Goal: Information Seeking & Learning: Learn about a topic

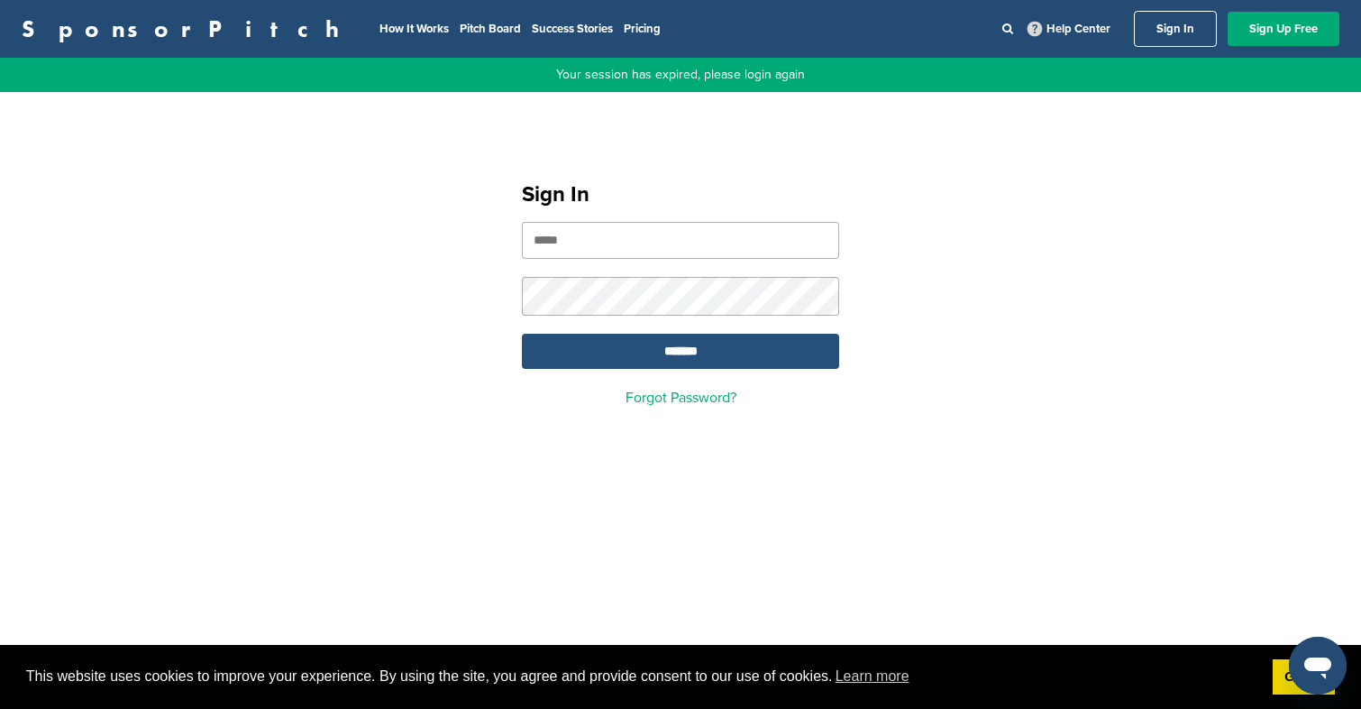
type input "**********"
click at [649, 342] on input "*******" at bounding box center [680, 351] width 317 height 35
click at [743, 354] on input "*******" at bounding box center [680, 351] width 317 height 35
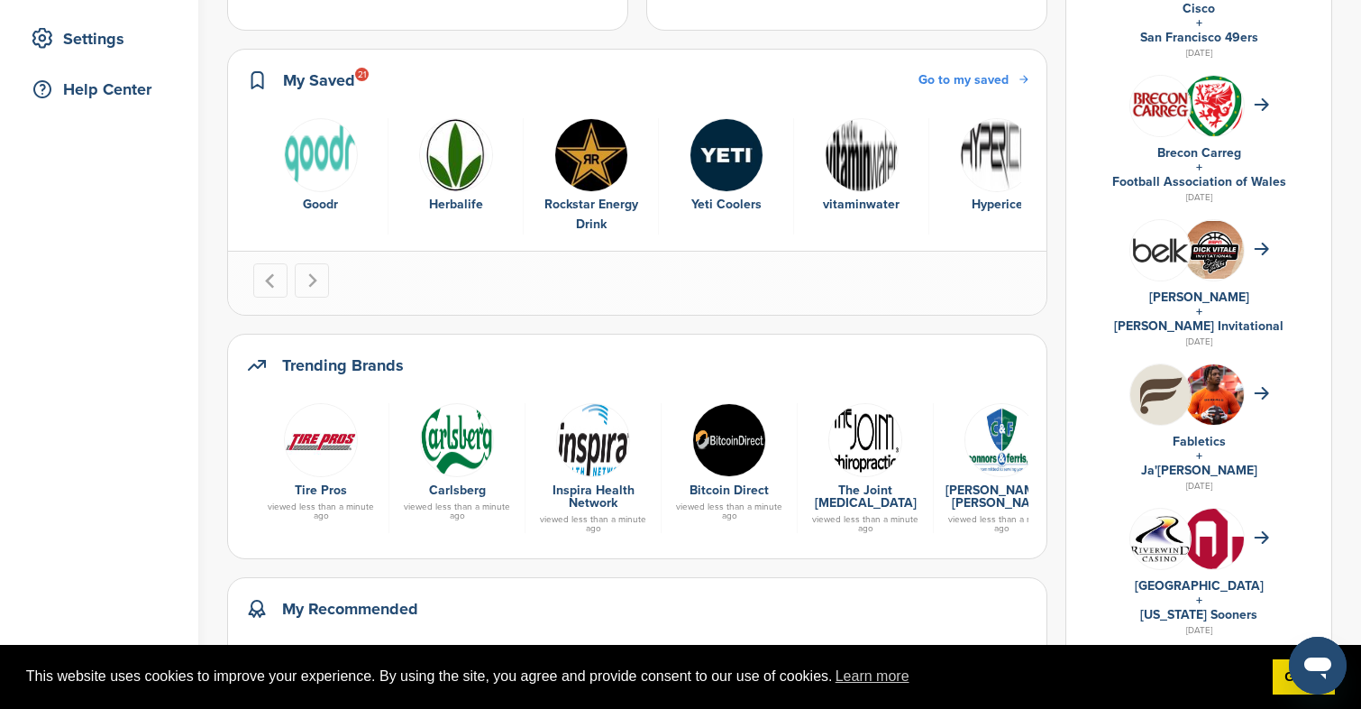
scroll to position [372, 0]
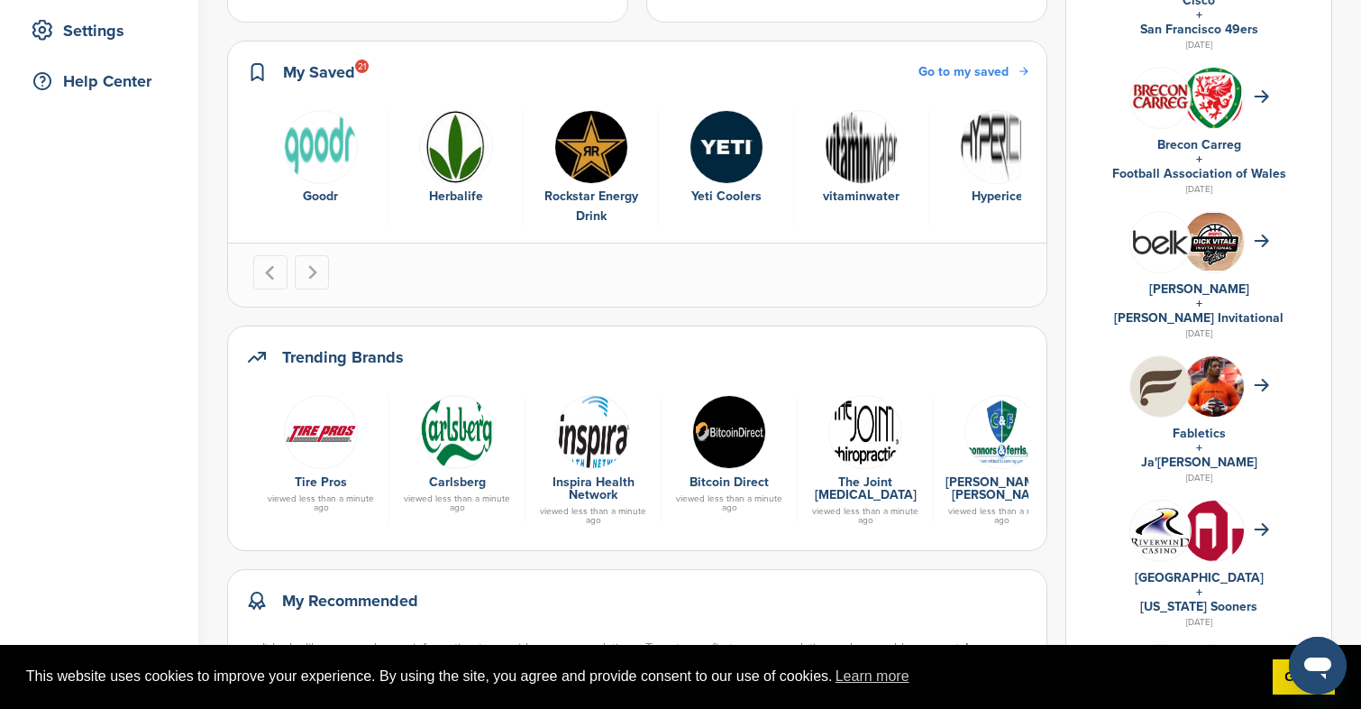
click at [1009, 76] on span "Go to my saved" at bounding box center [964, 71] width 90 height 15
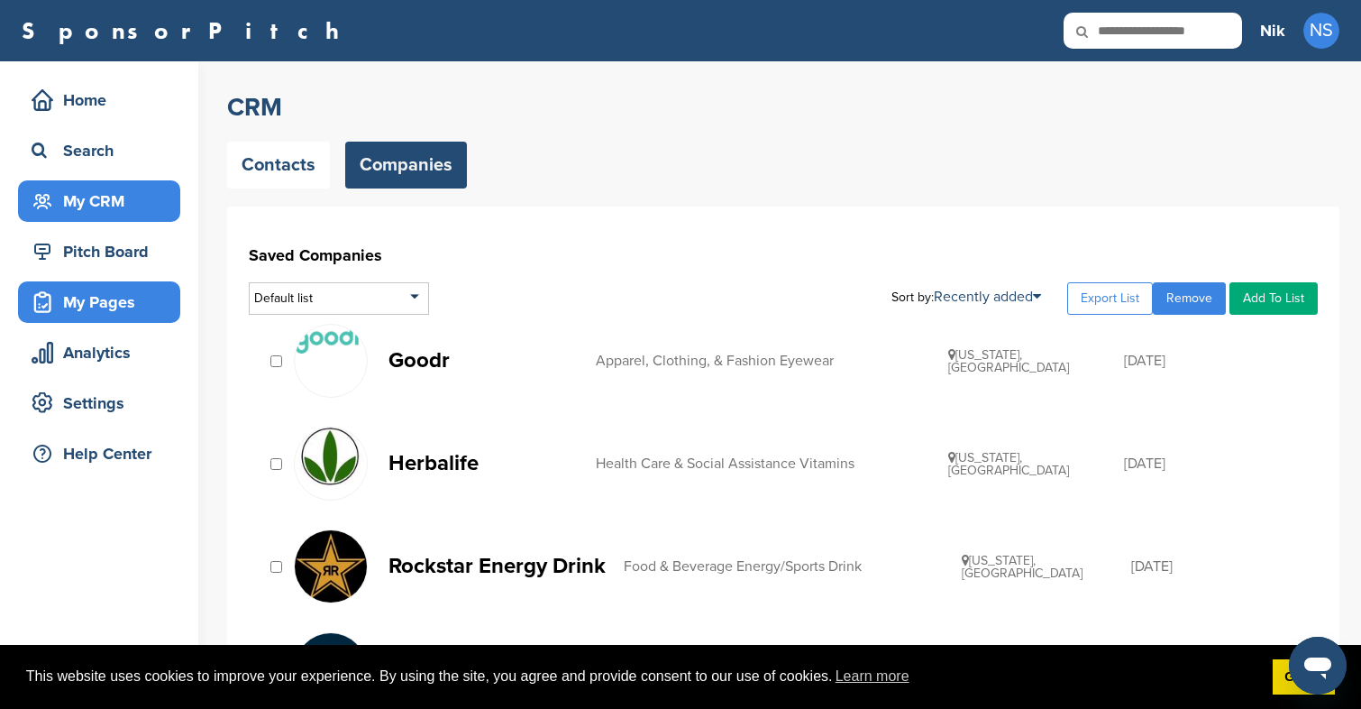
click at [124, 303] on div "My Pages" at bounding box center [103, 302] width 153 height 32
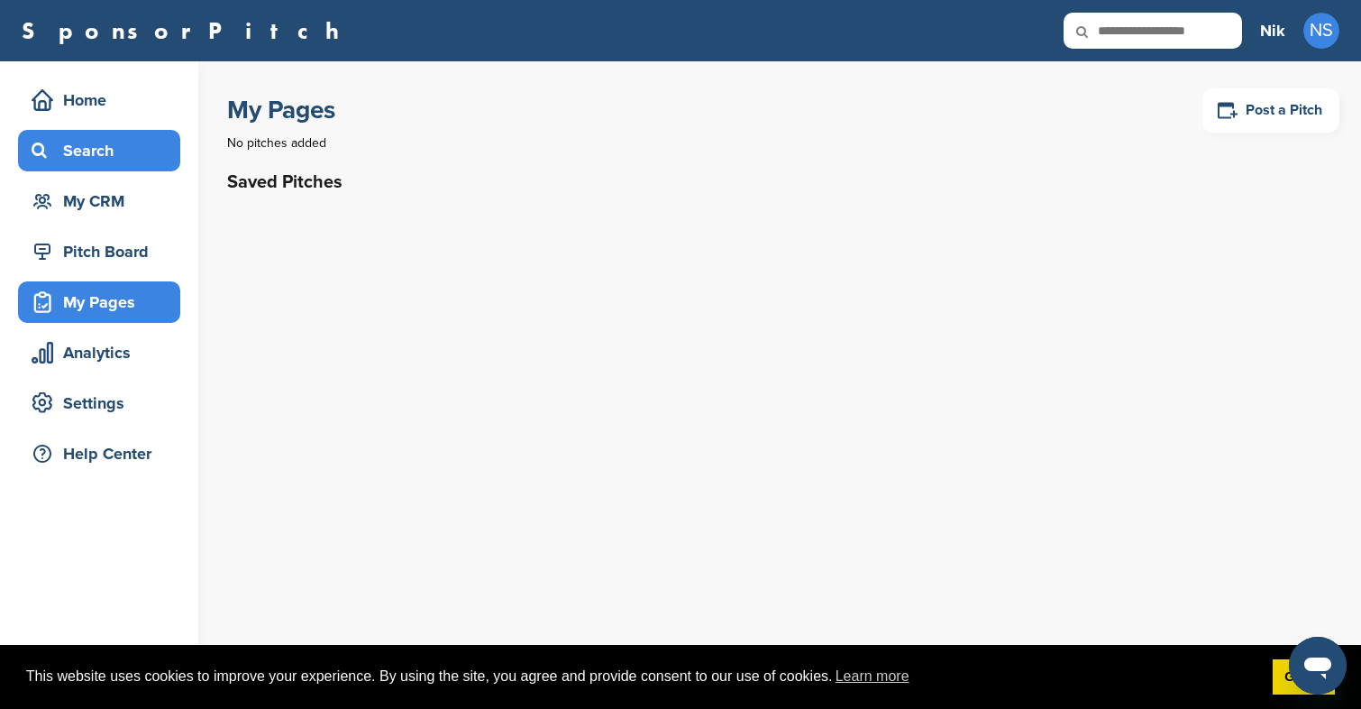
click at [115, 158] on div "Search" at bounding box center [103, 150] width 153 height 32
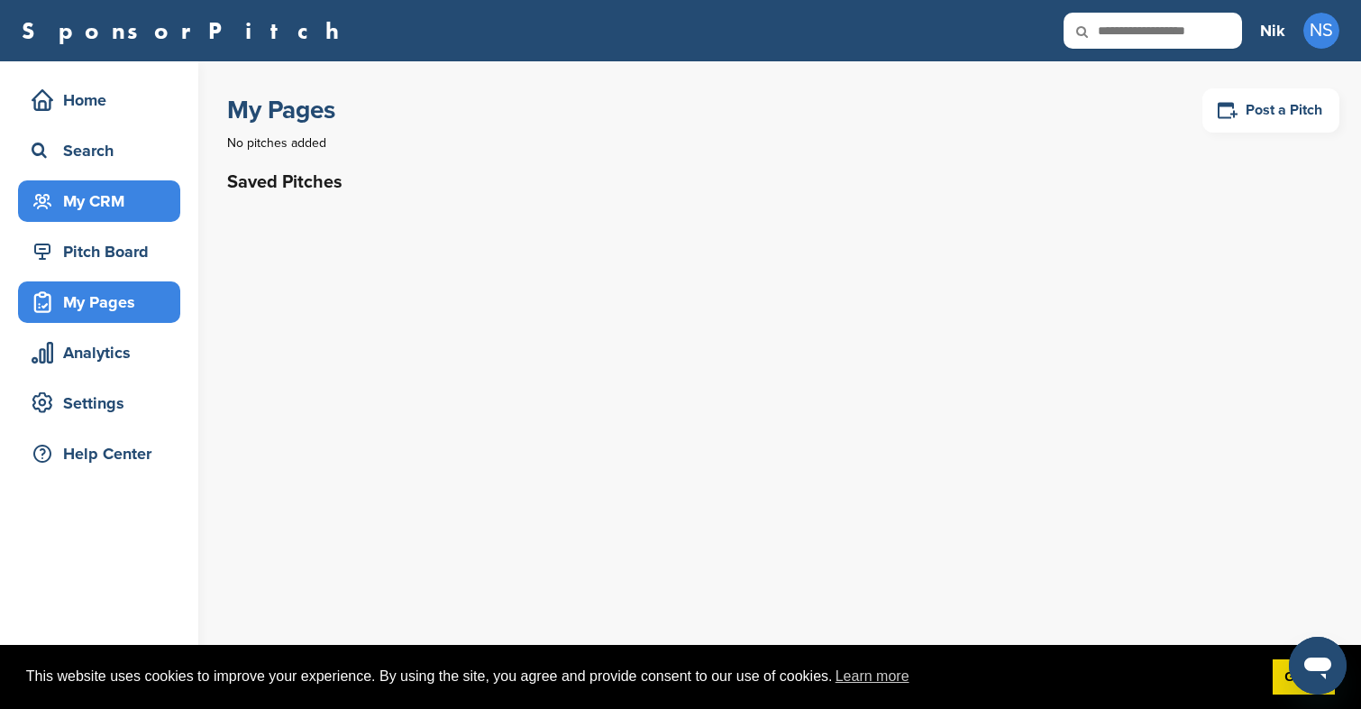
click at [119, 203] on div "My CRM" at bounding box center [103, 201] width 153 height 32
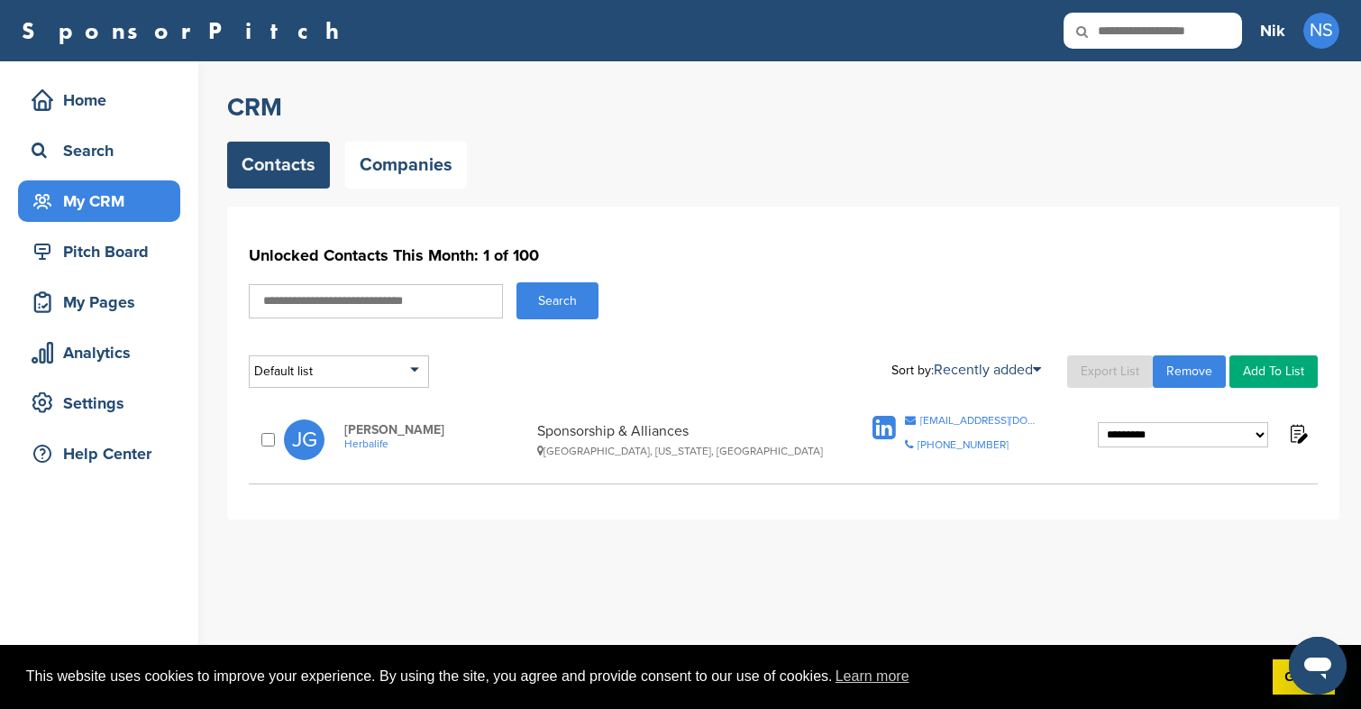
click at [1131, 31] on input "text" at bounding box center [1153, 31] width 179 height 36
click at [110, 103] on div "Home" at bounding box center [103, 100] width 153 height 32
click at [123, 263] on div "Pitch Board" at bounding box center [103, 251] width 153 height 32
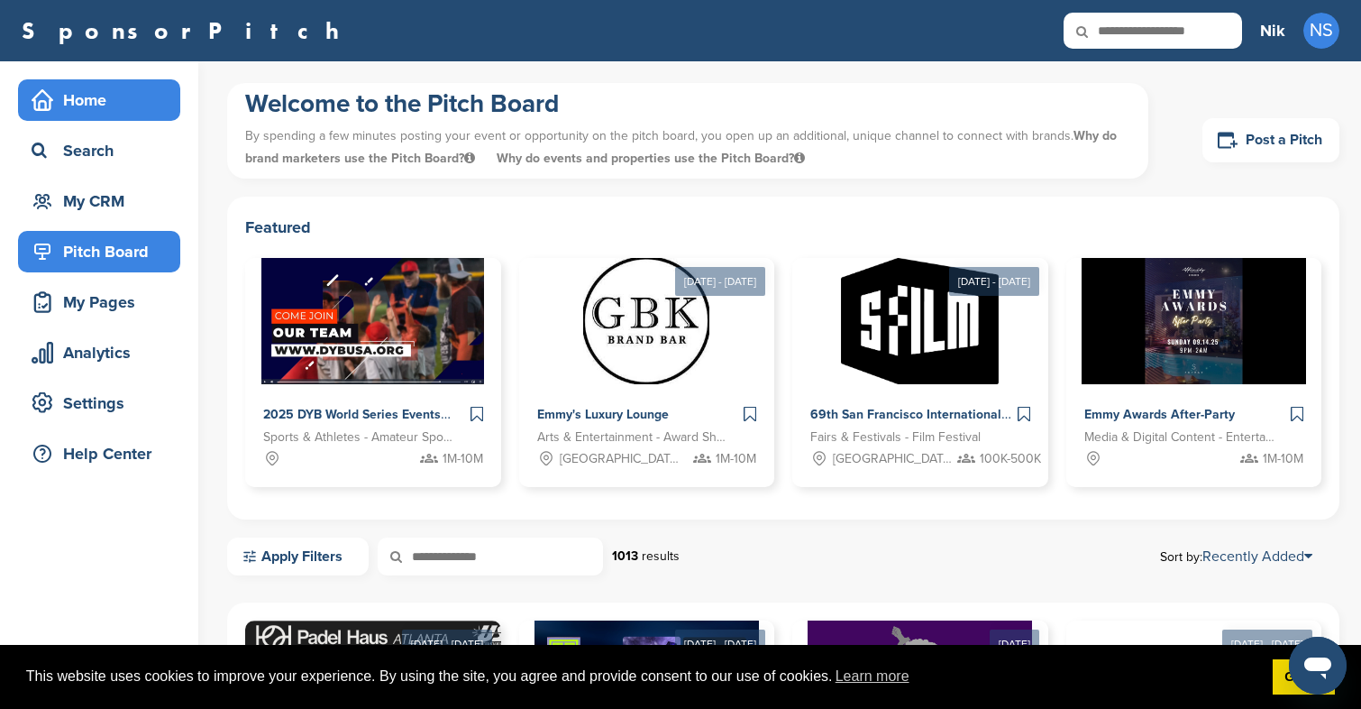
click at [124, 101] on div "Home" at bounding box center [103, 100] width 153 height 32
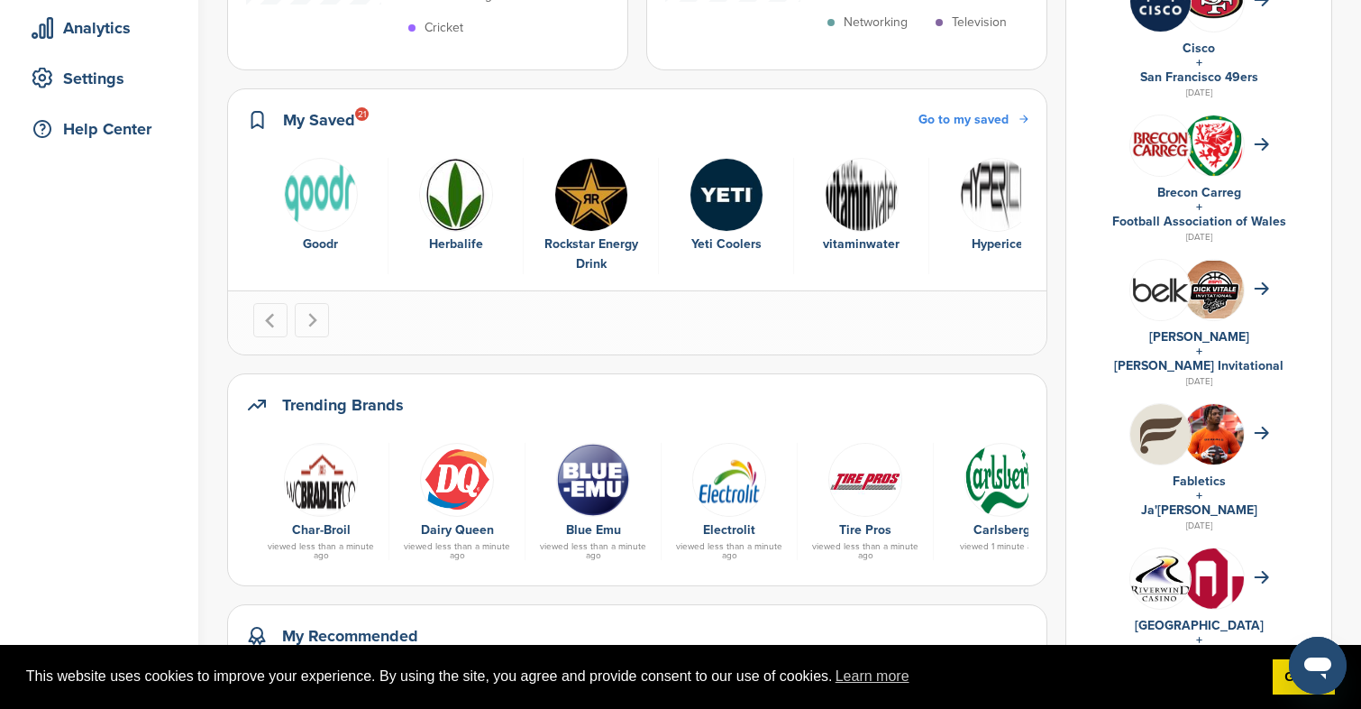
scroll to position [337, 0]
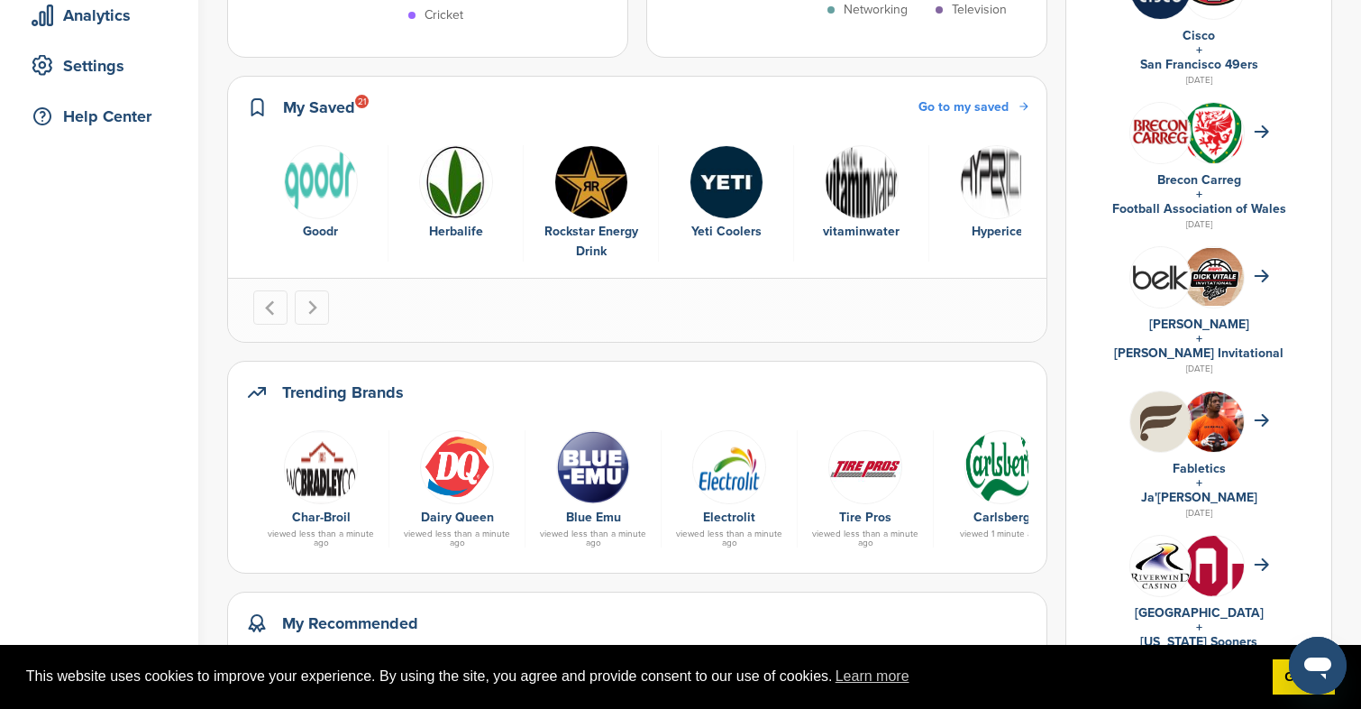
click at [1009, 114] on span "Go to my saved" at bounding box center [964, 106] width 90 height 15
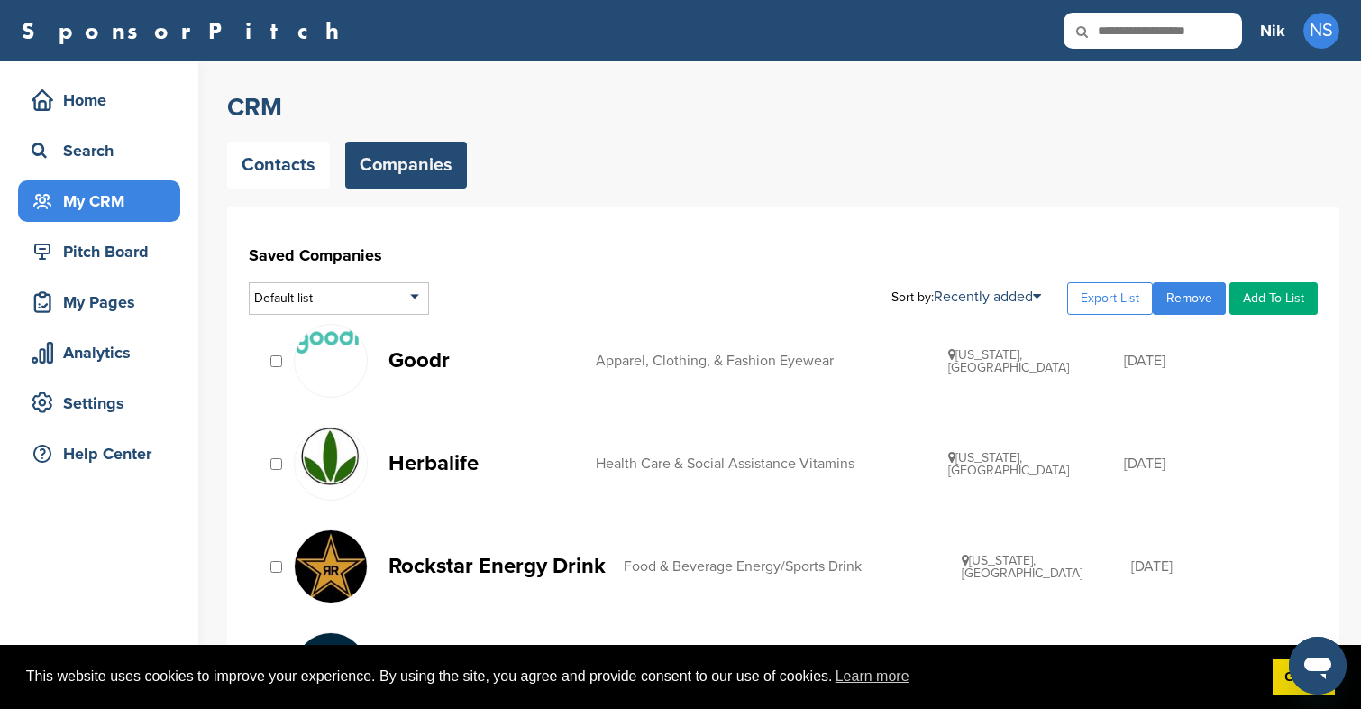
click at [447, 366] on p "Goodr" at bounding box center [483, 360] width 189 height 23
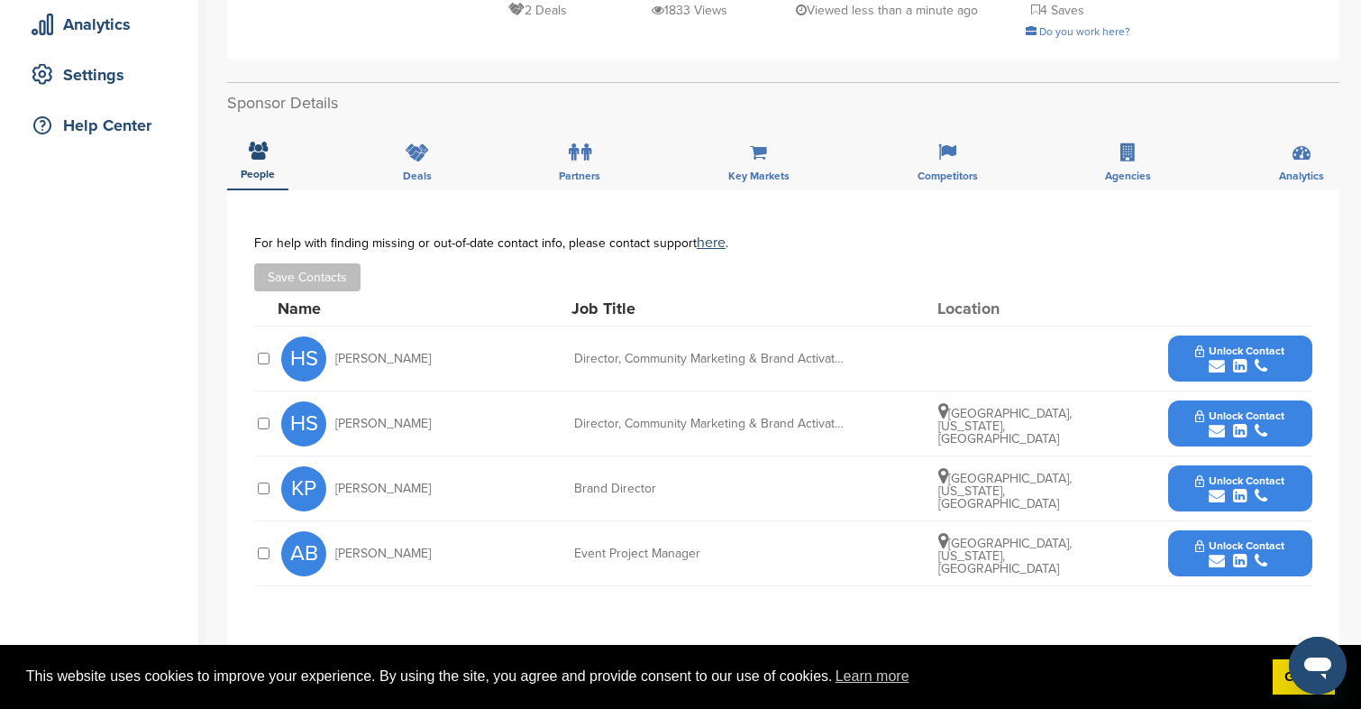
scroll to position [382, 0]
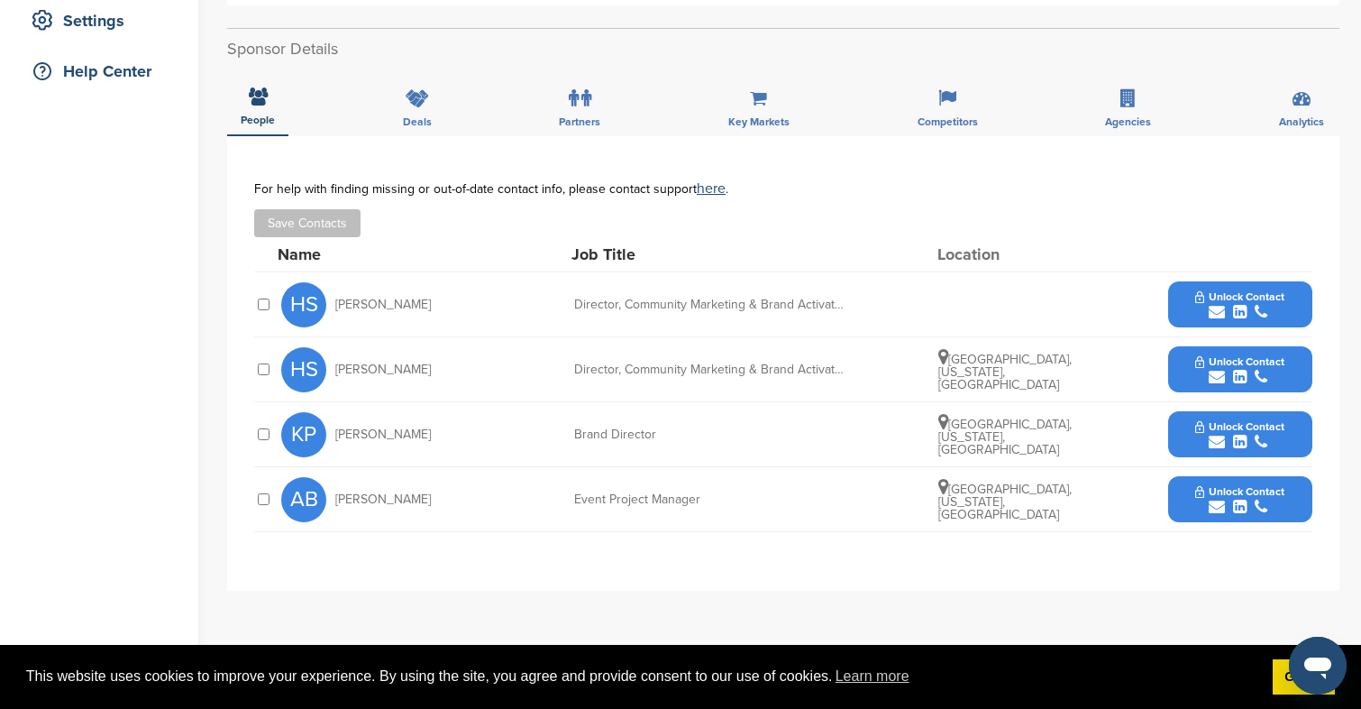
click at [1272, 370] on div "submit" at bounding box center [1240, 377] width 89 height 17
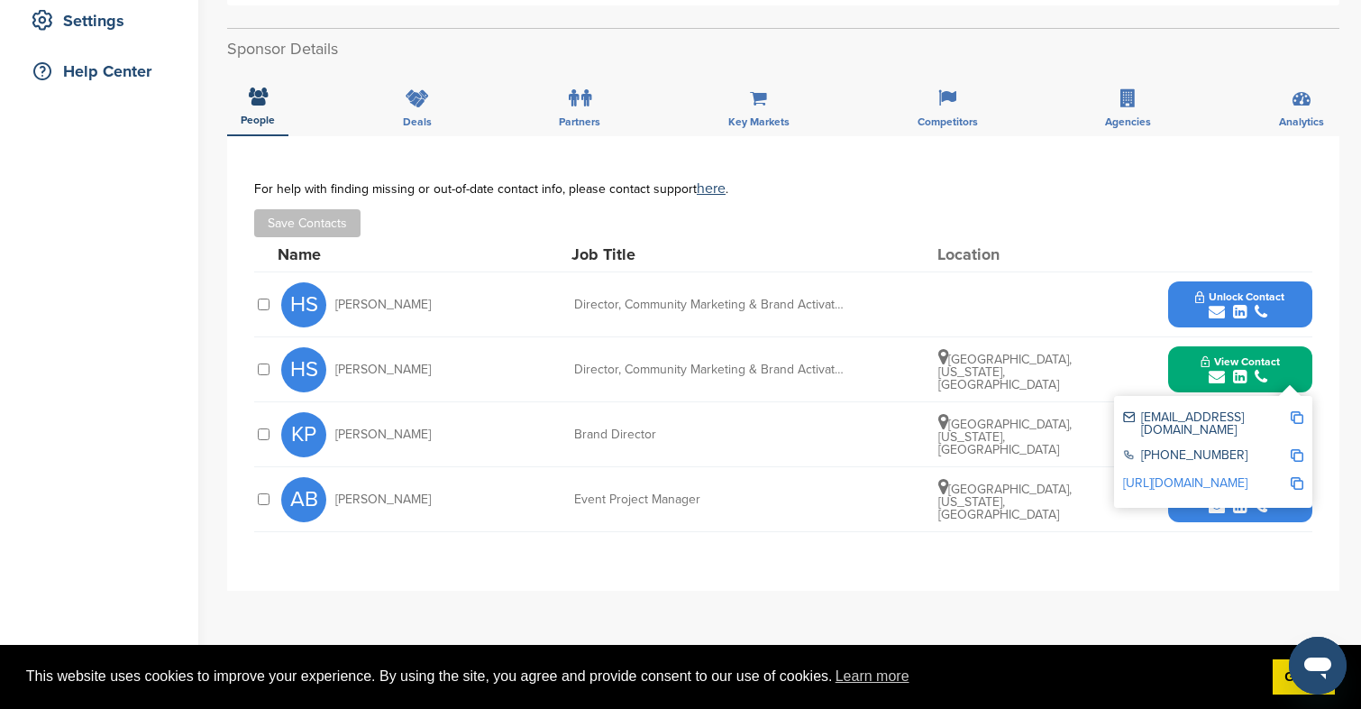
scroll to position [0, 0]
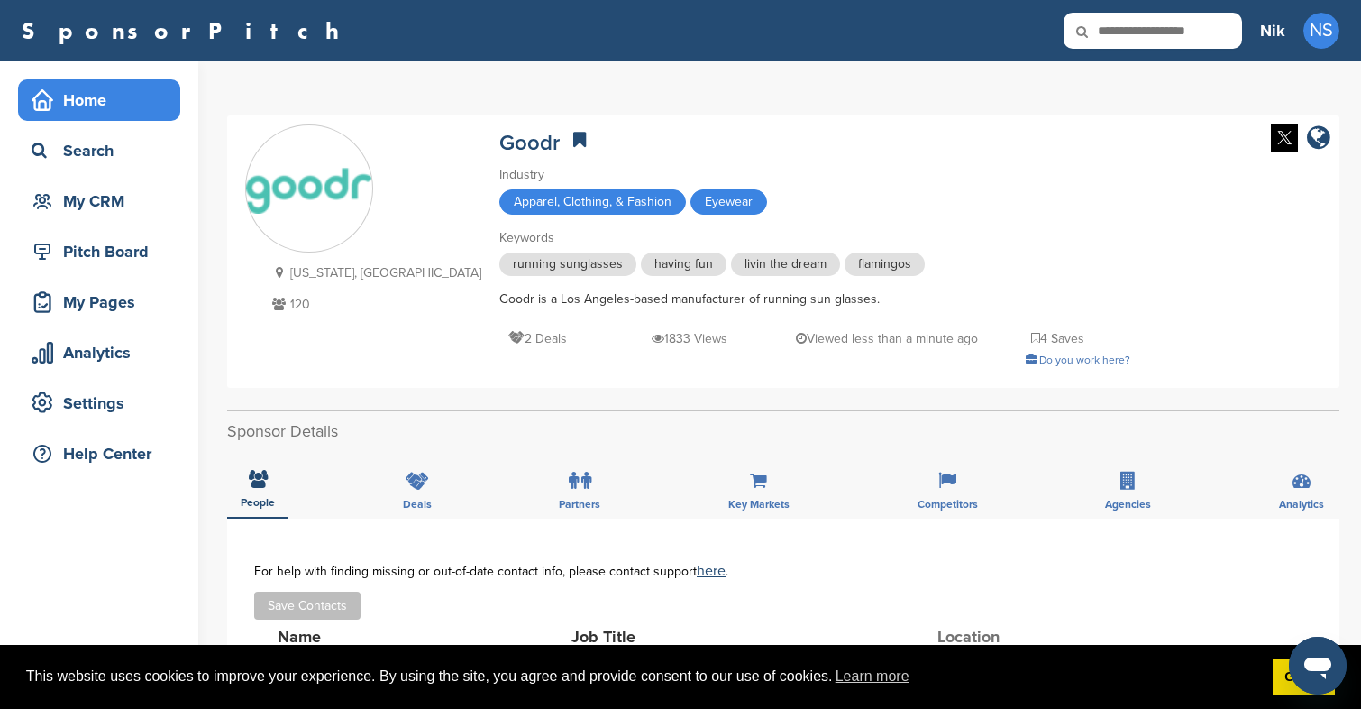
click at [121, 87] on div "Home" at bounding box center [103, 100] width 153 height 32
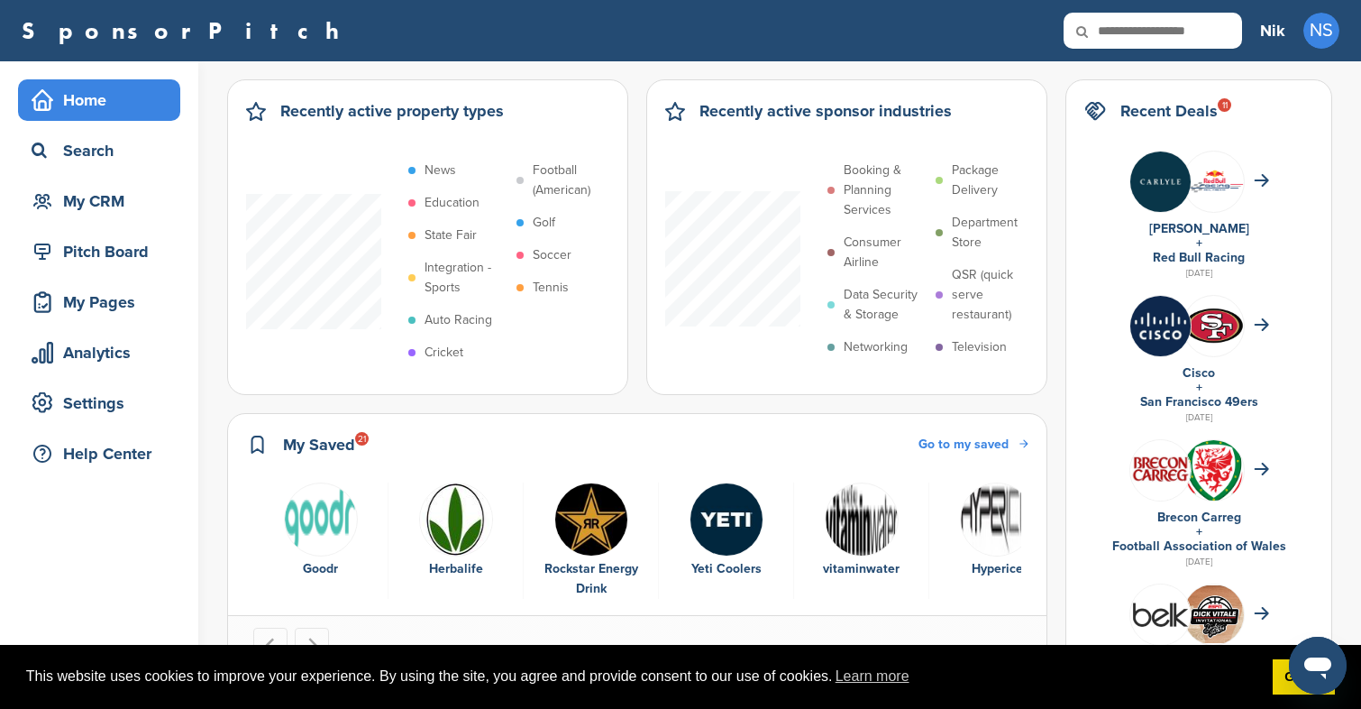
click at [1009, 440] on span "Go to my saved" at bounding box center [964, 443] width 90 height 15
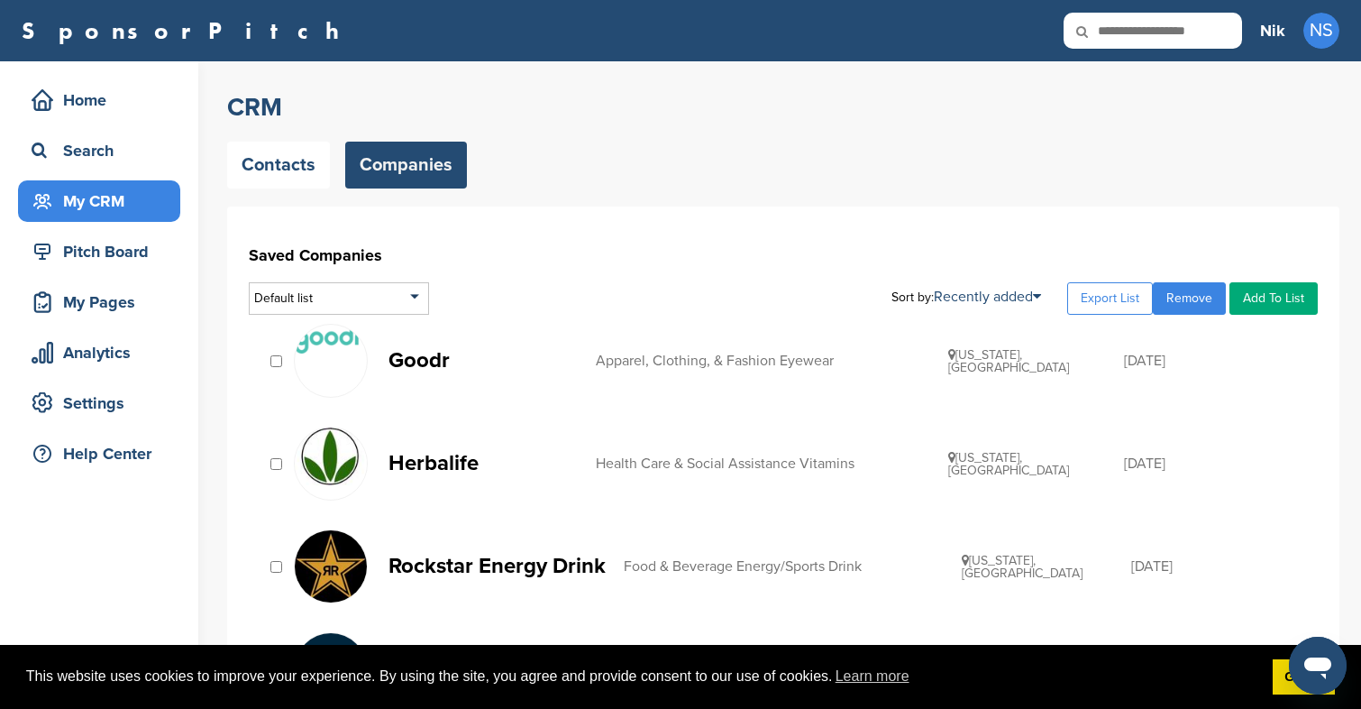
click at [122, 198] on div "My CRM" at bounding box center [103, 201] width 153 height 32
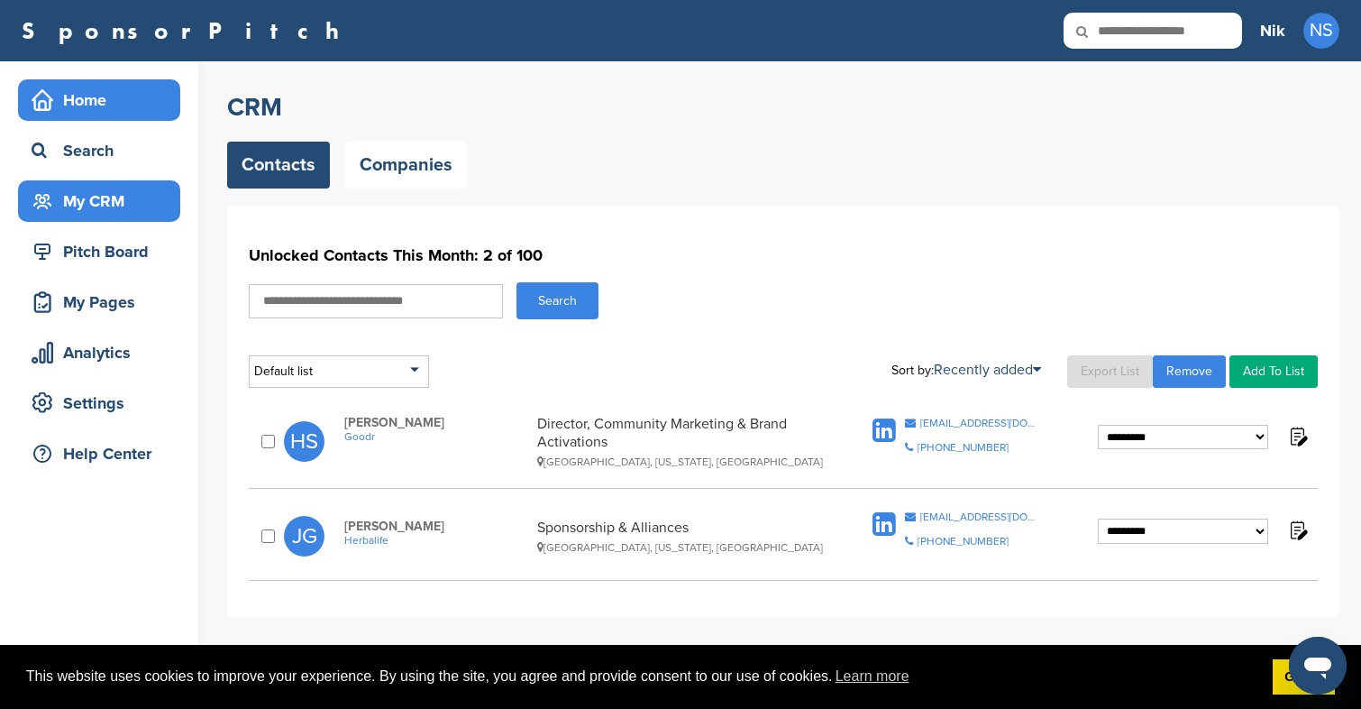
click at [115, 107] on div "Home" at bounding box center [103, 100] width 153 height 32
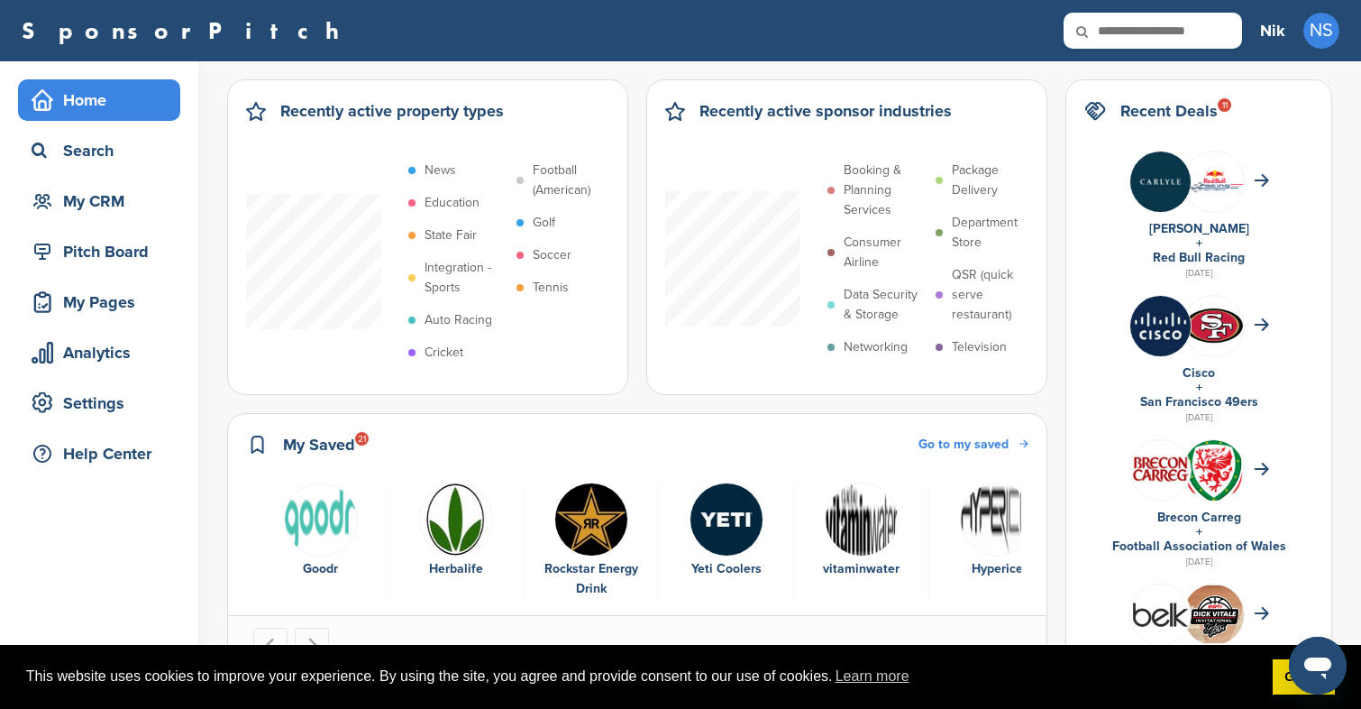
click at [1009, 447] on span "Go to my saved" at bounding box center [964, 443] width 90 height 15
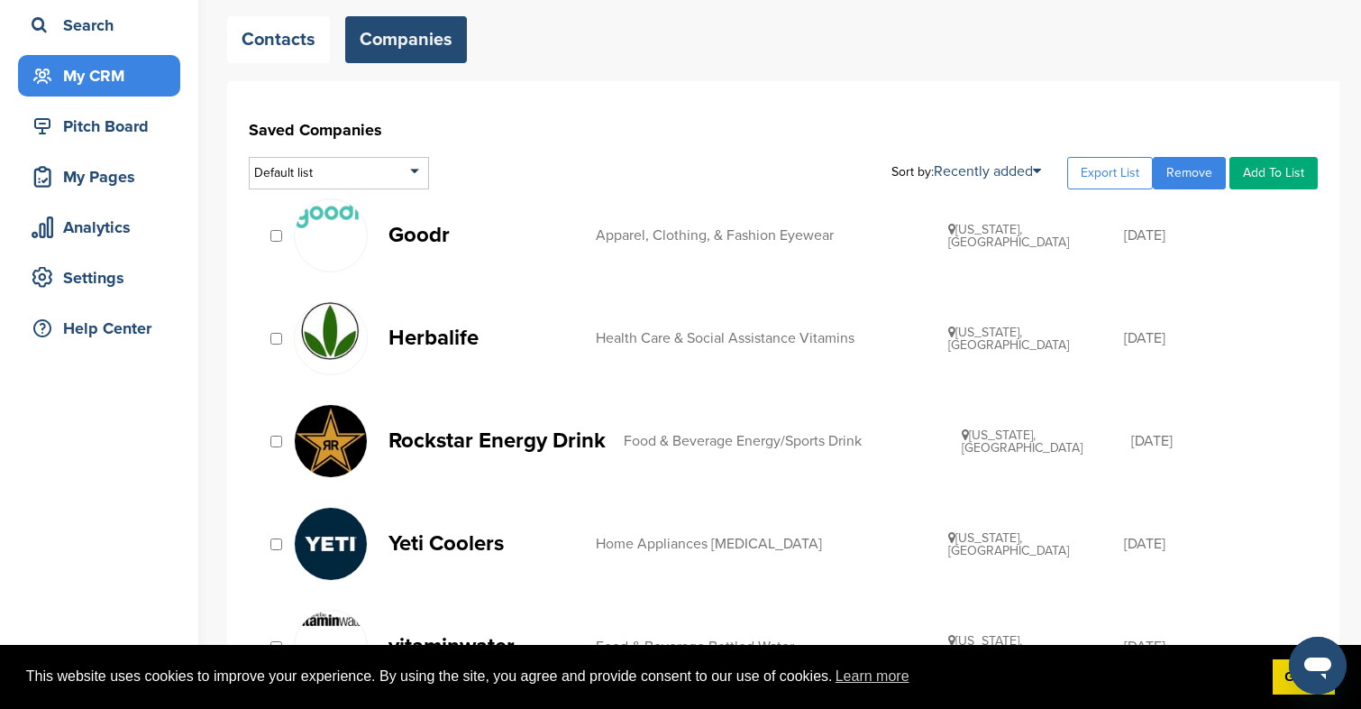
scroll to position [127, 0]
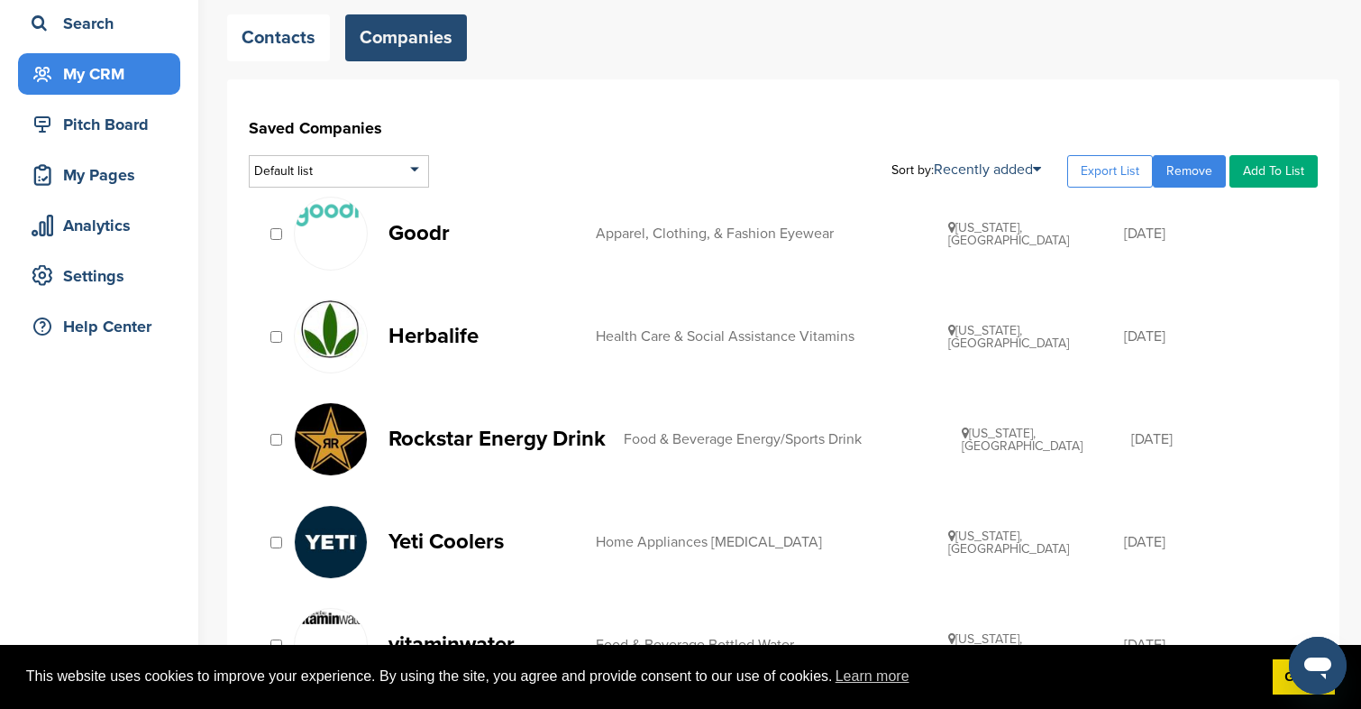
click at [516, 435] on p "Rockstar Energy Drink" at bounding box center [497, 438] width 217 height 23
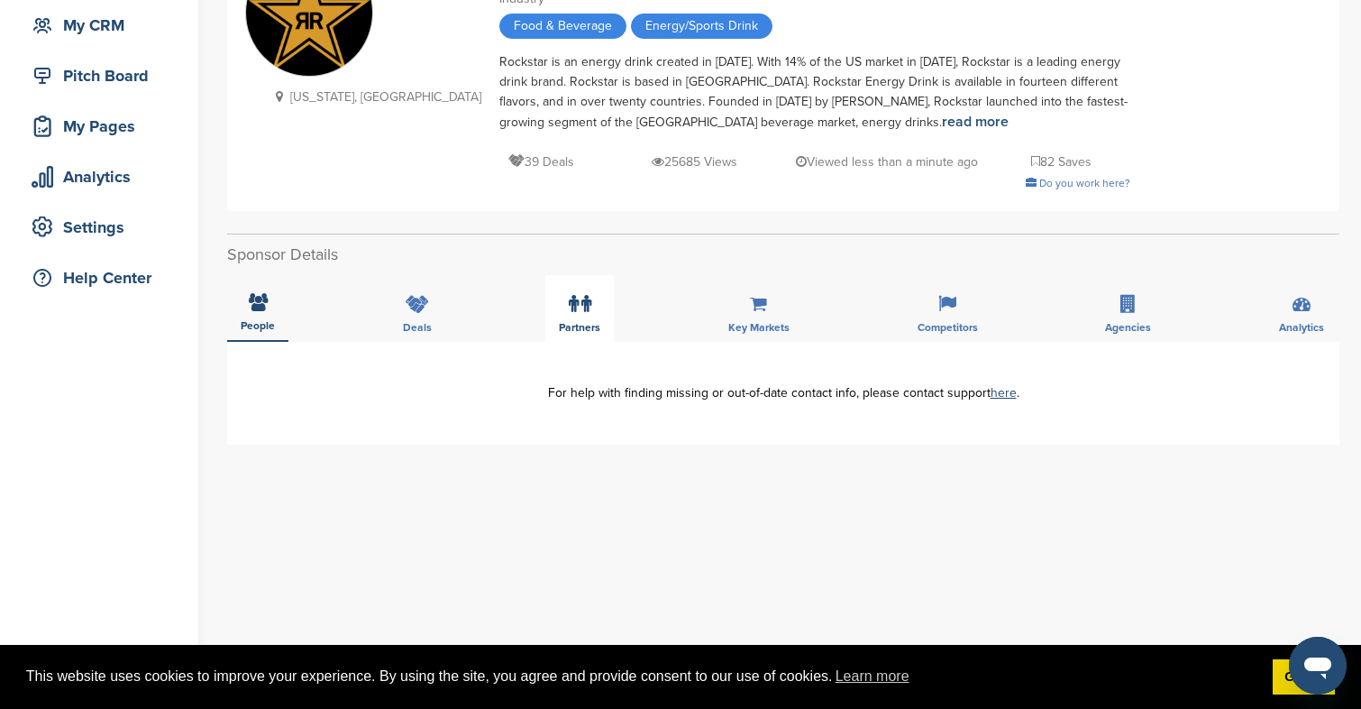
scroll to position [189, 0]
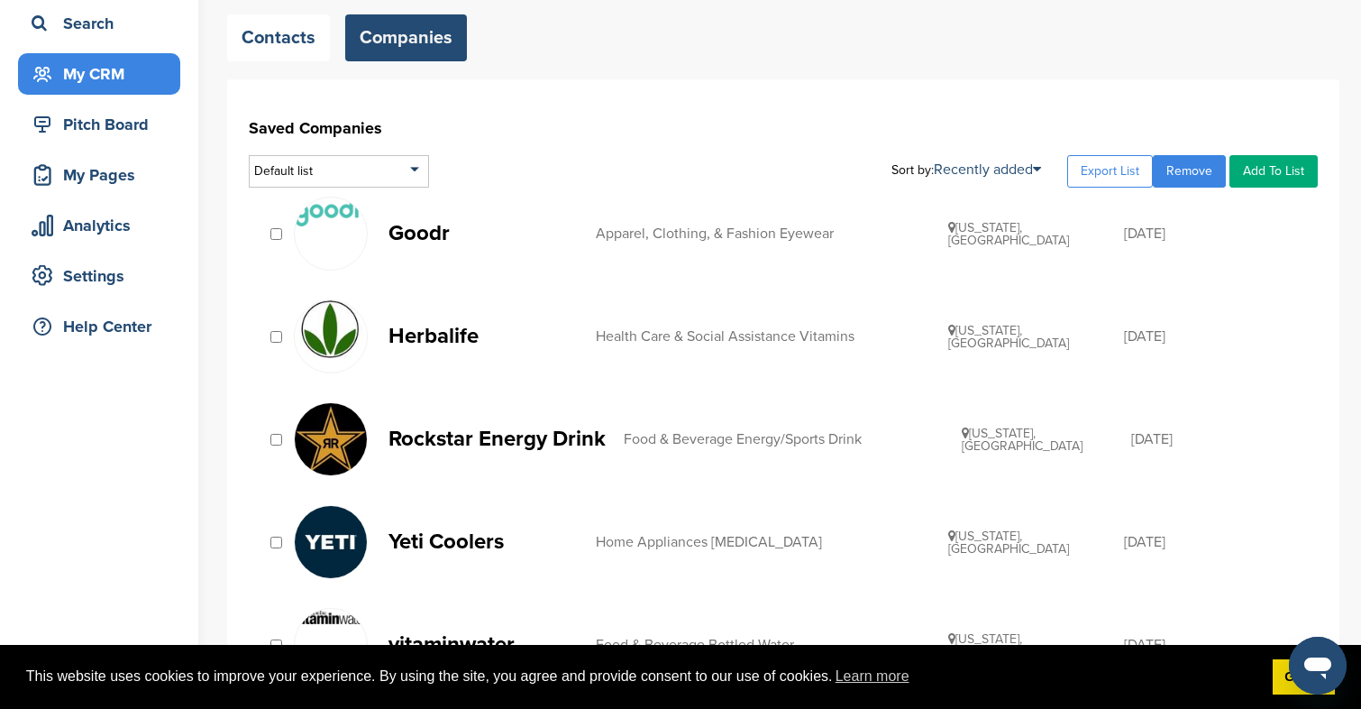
click at [467, 553] on p "Yeti Coolers" at bounding box center [483, 541] width 189 height 23
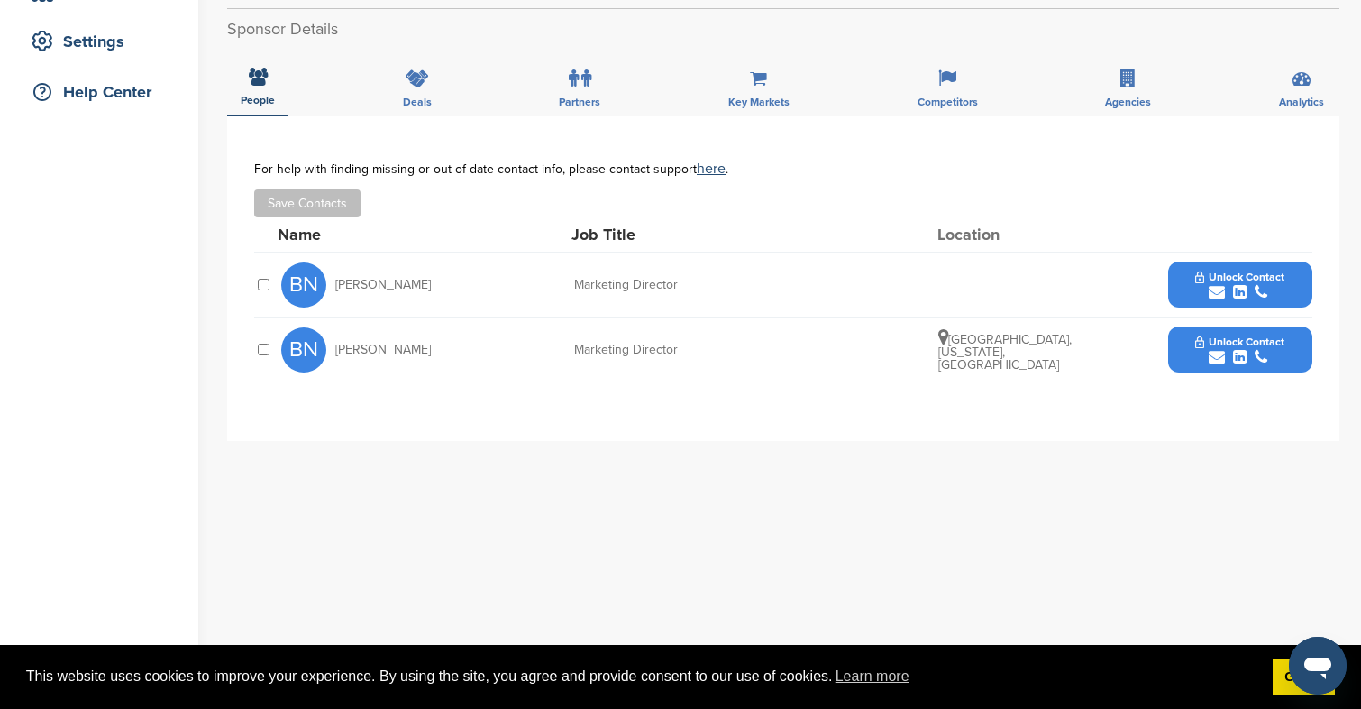
scroll to position [414, 0]
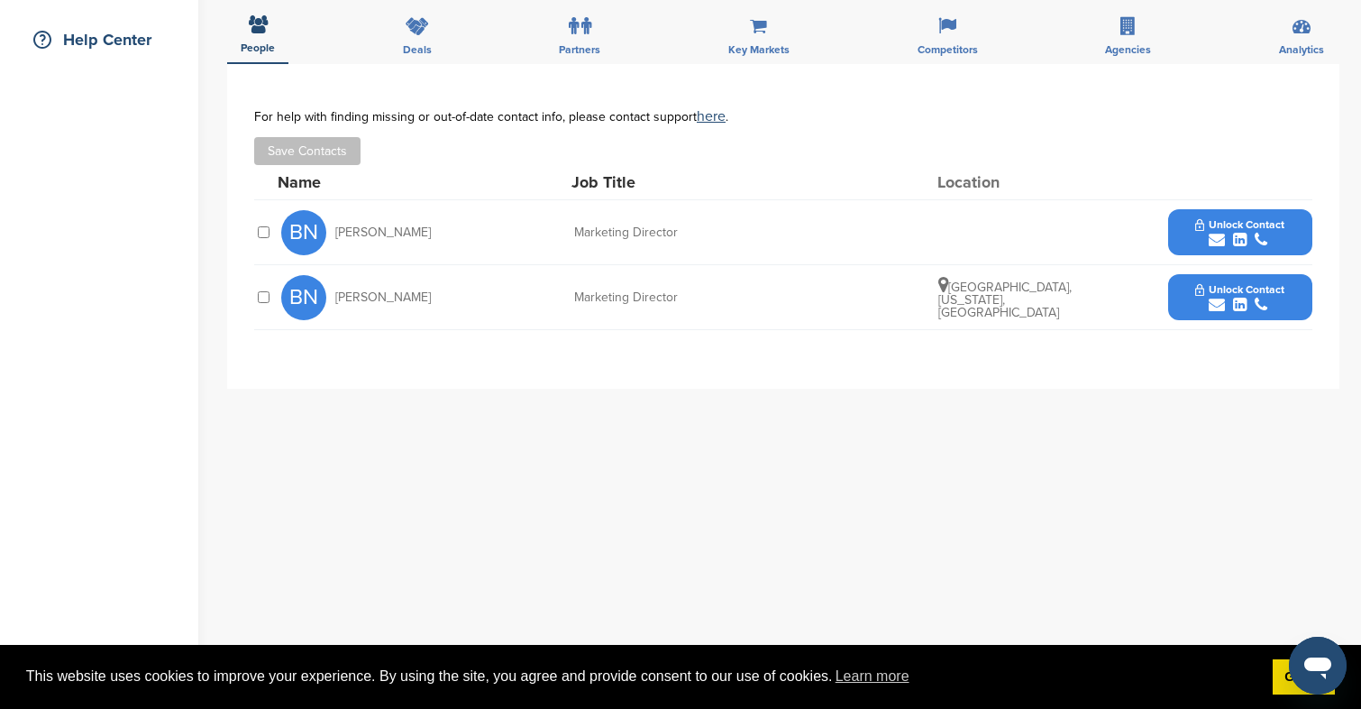
click at [1205, 298] on div "submit" at bounding box center [1240, 305] width 89 height 17
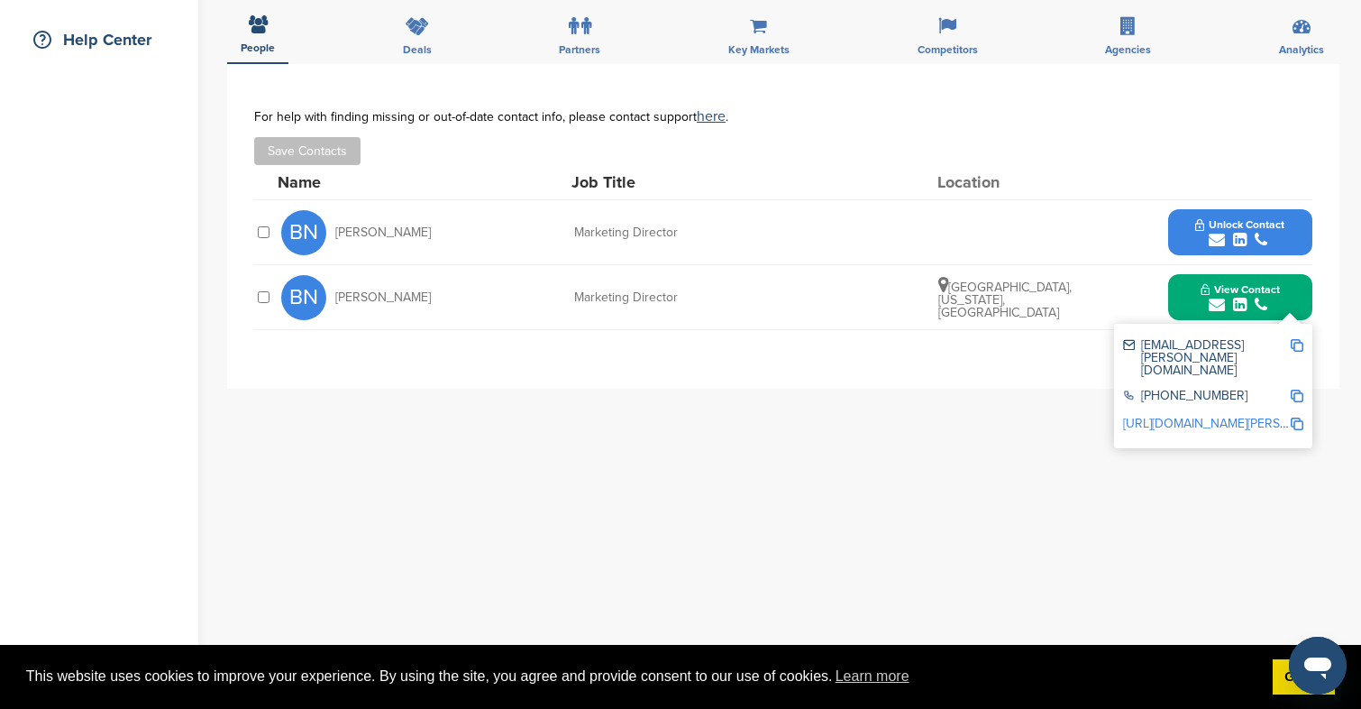
click at [725, 444] on div "**********" at bounding box center [783, 424] width 1113 height 721
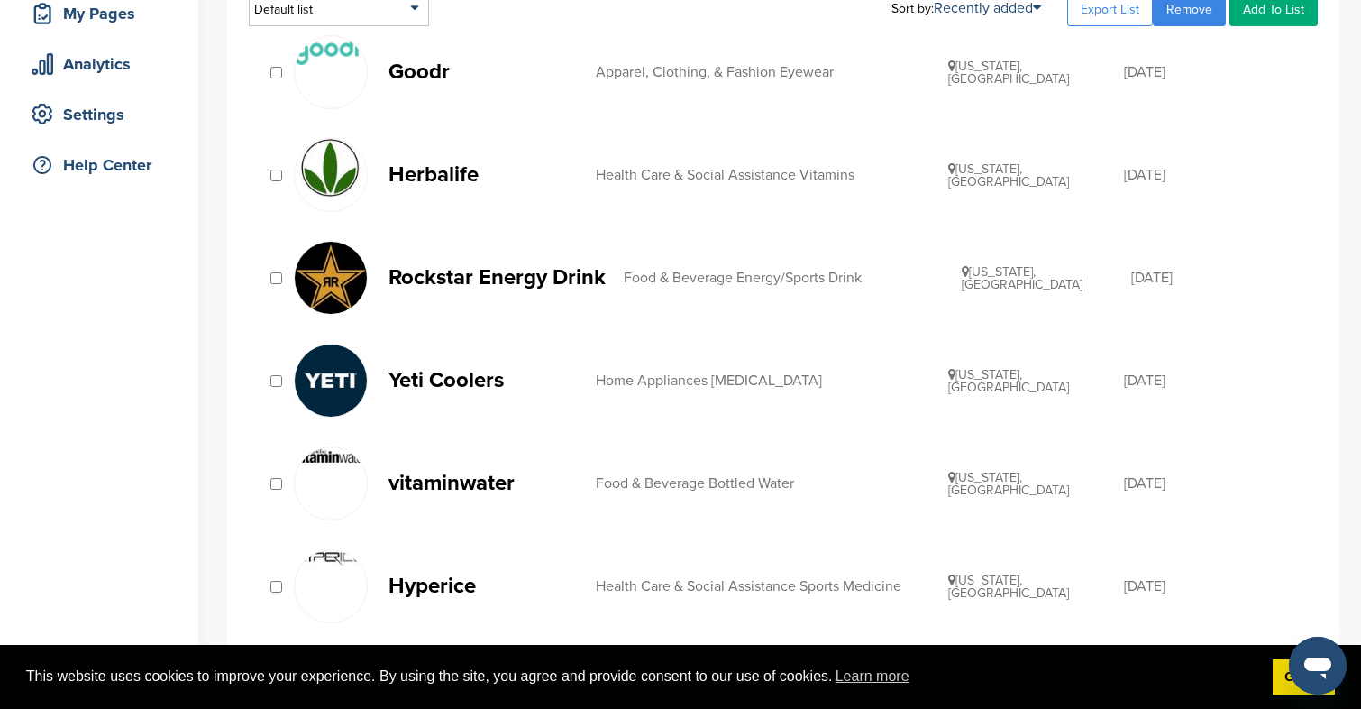
scroll to position [293, 0]
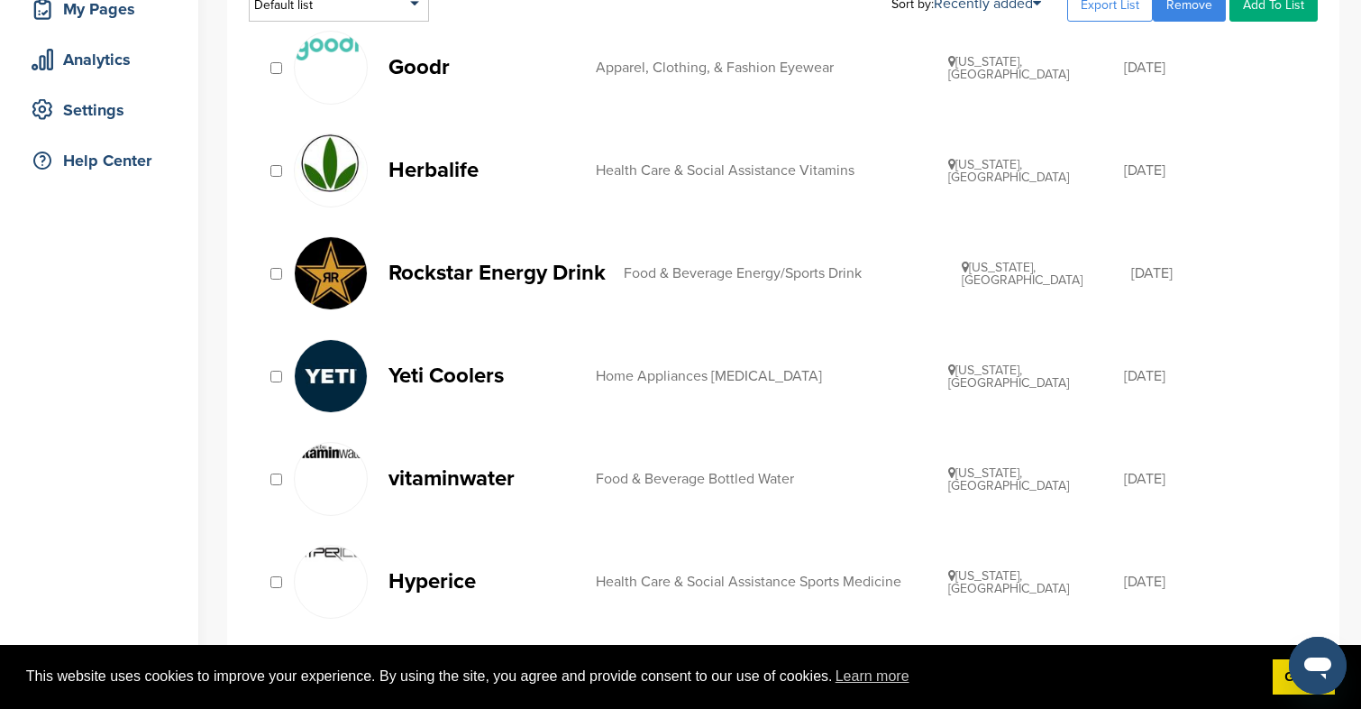
click at [472, 470] on p "vitaminwater" at bounding box center [483, 478] width 189 height 23
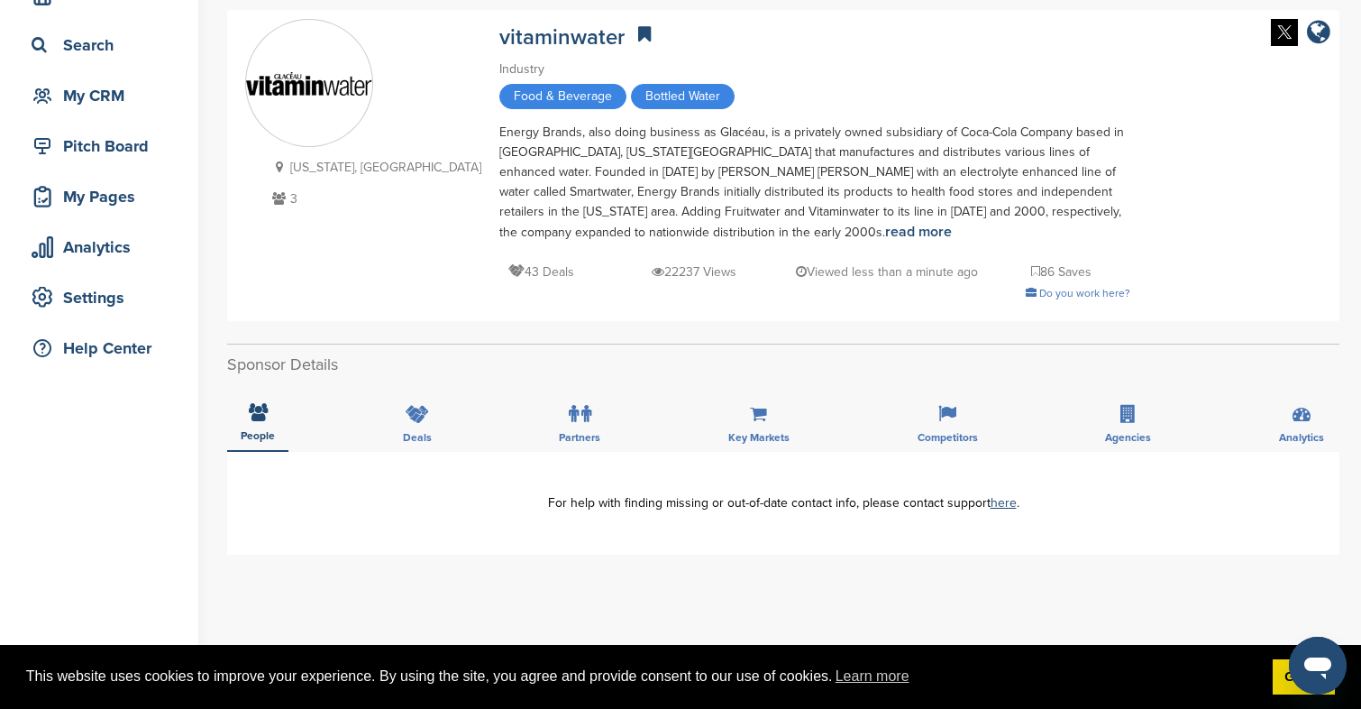
scroll to position [82, 0]
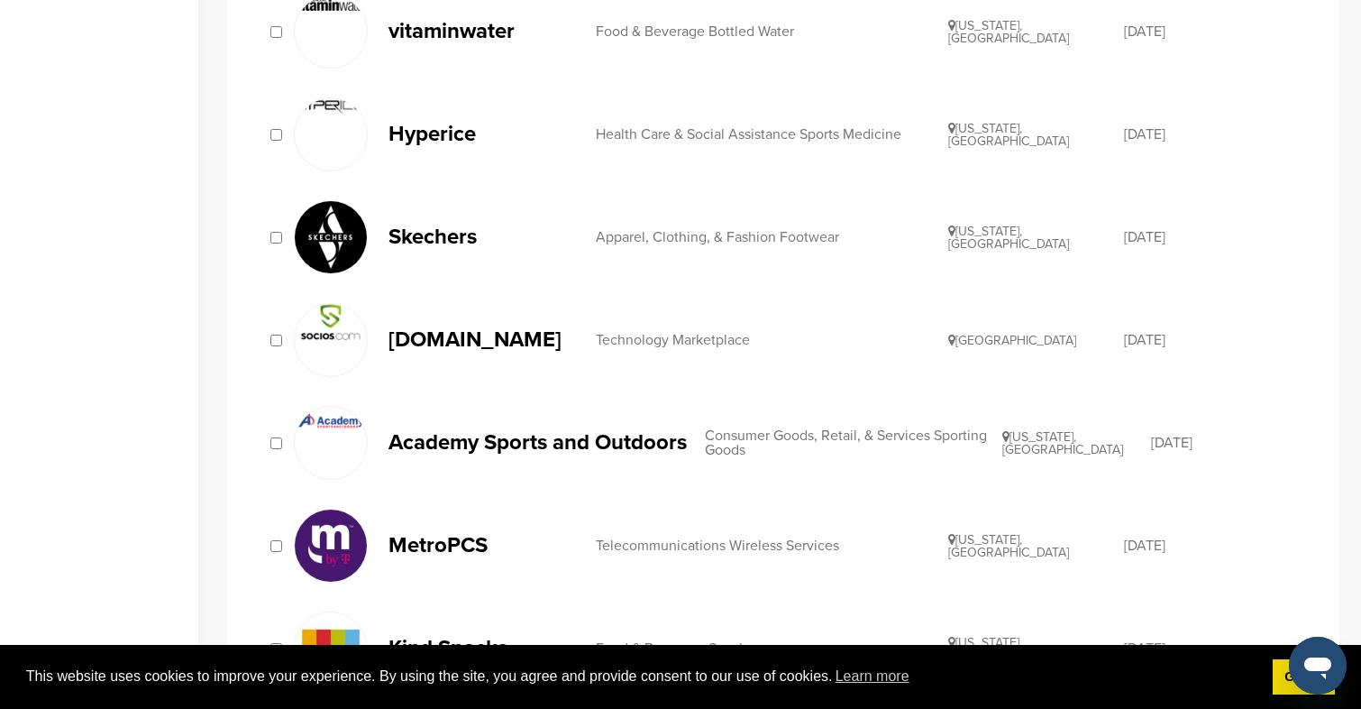
scroll to position [812, 0]
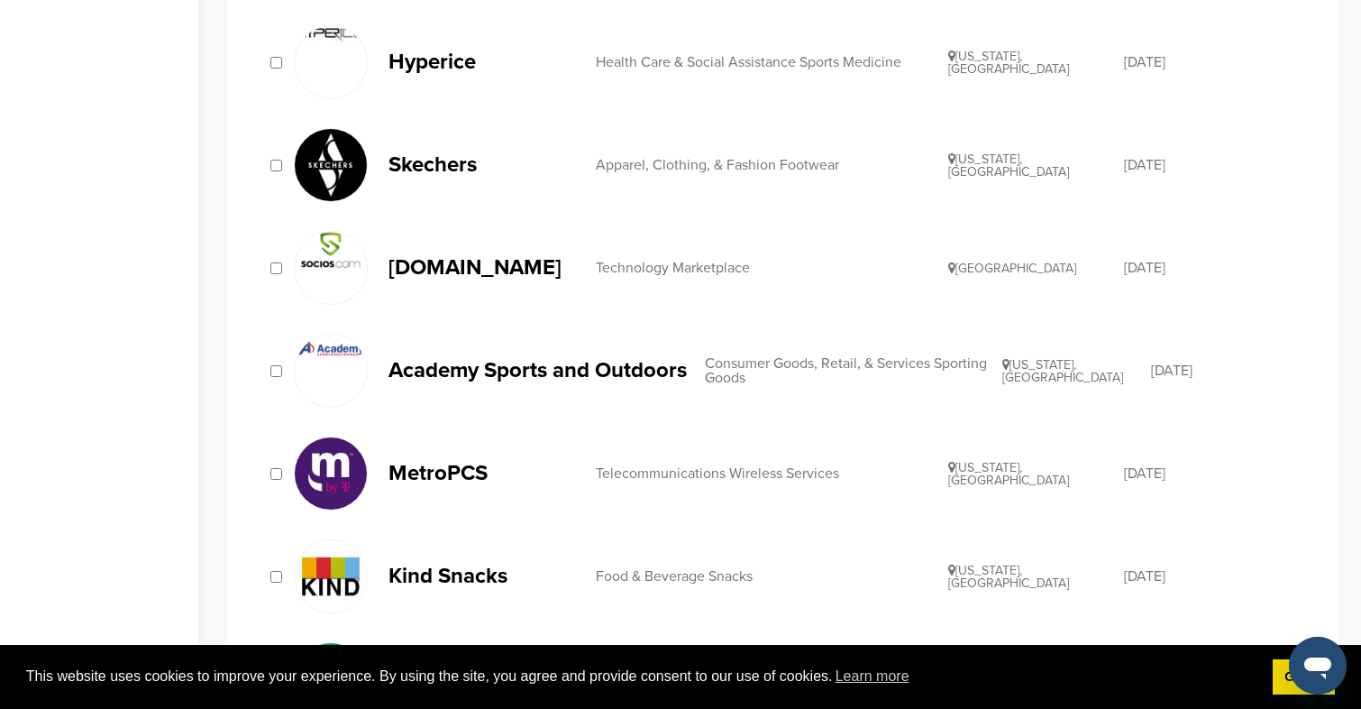
click at [439, 66] on p "Hyperice" at bounding box center [483, 61] width 189 height 23
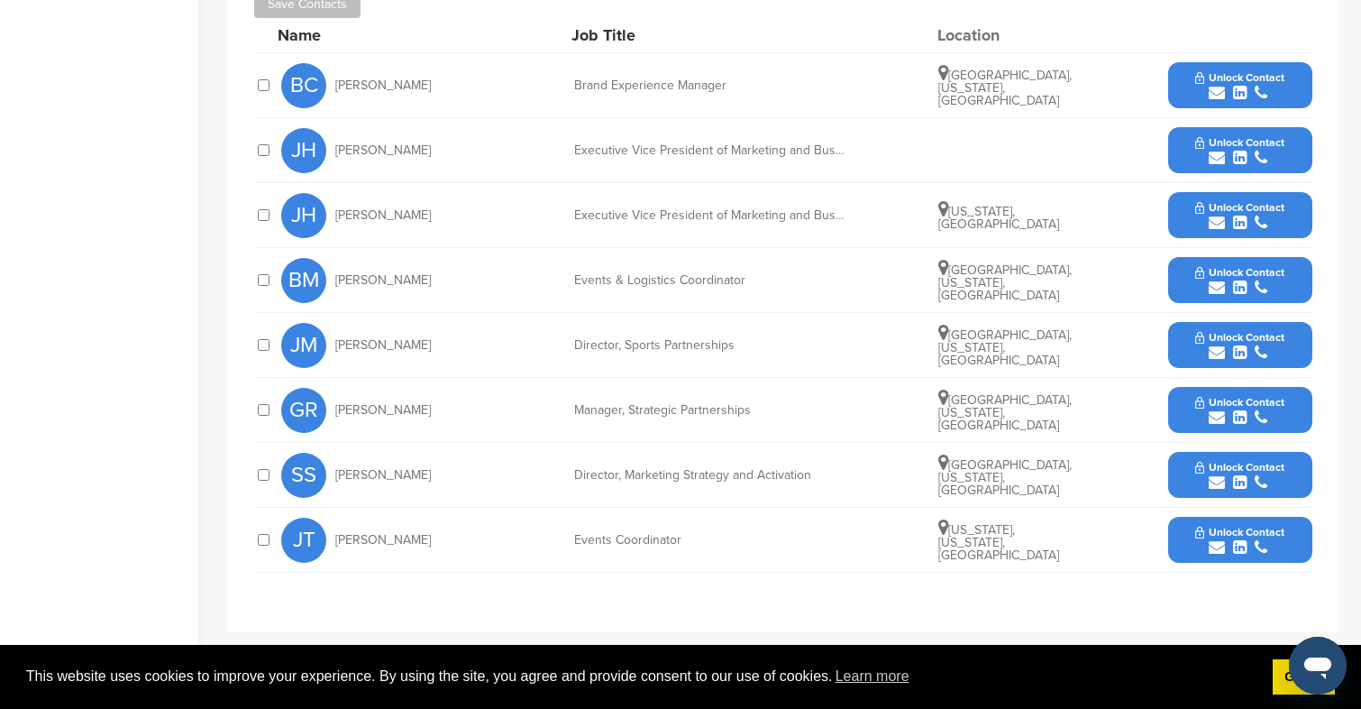
scroll to position [698, 0]
click at [1240, 339] on span "Unlock Contact" at bounding box center [1240, 336] width 89 height 13
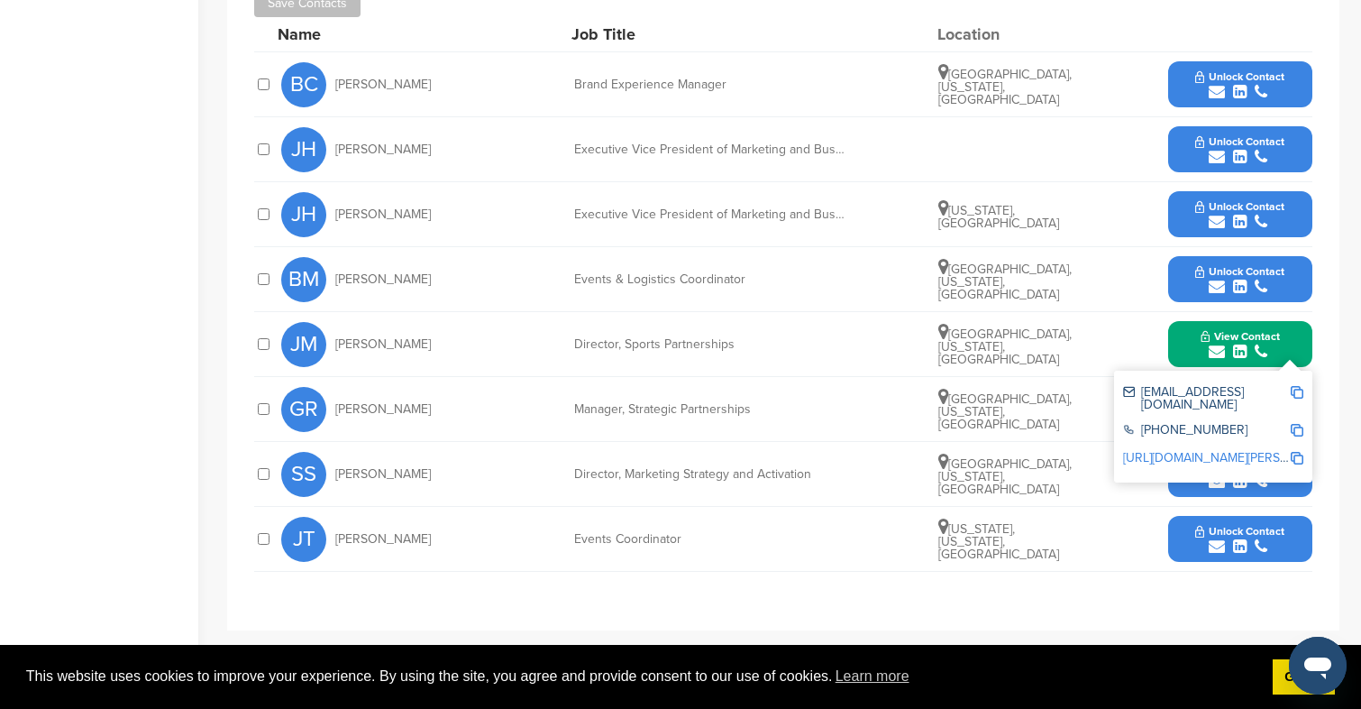
scroll to position [0, 0]
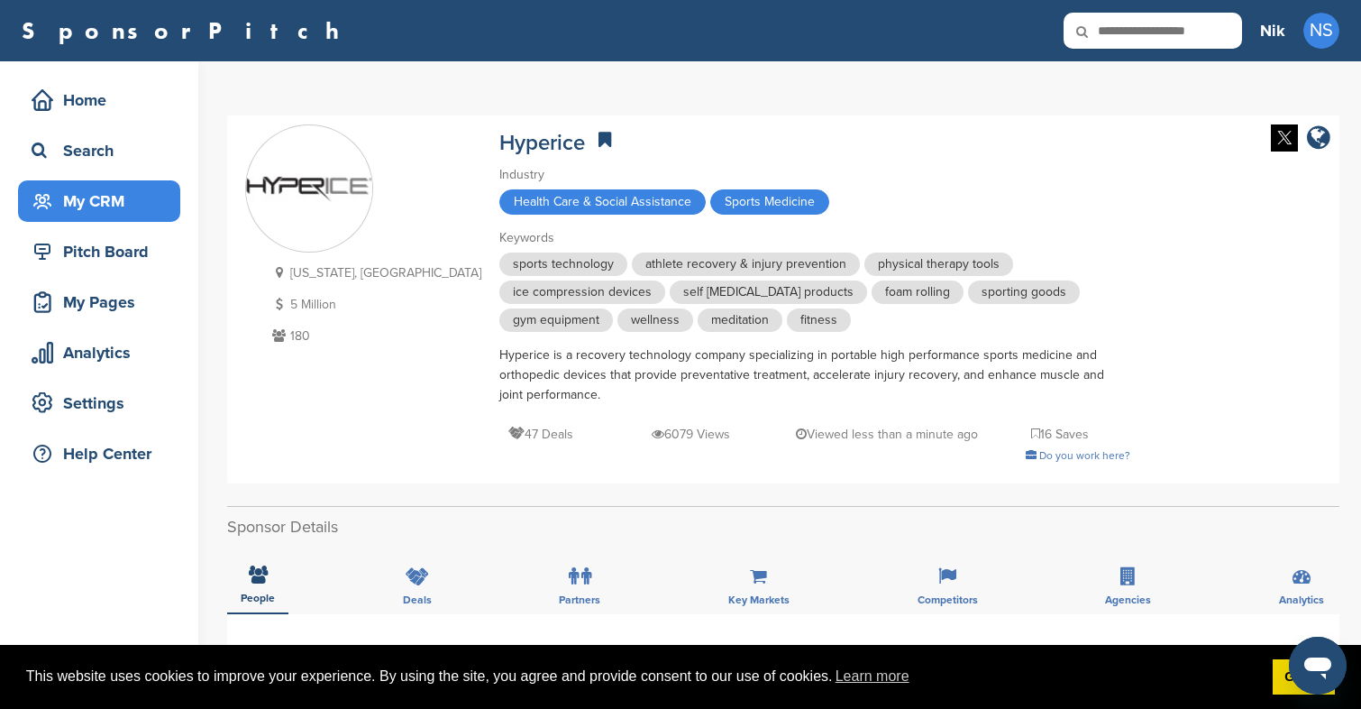
click at [103, 194] on div "My CRM" at bounding box center [103, 201] width 153 height 32
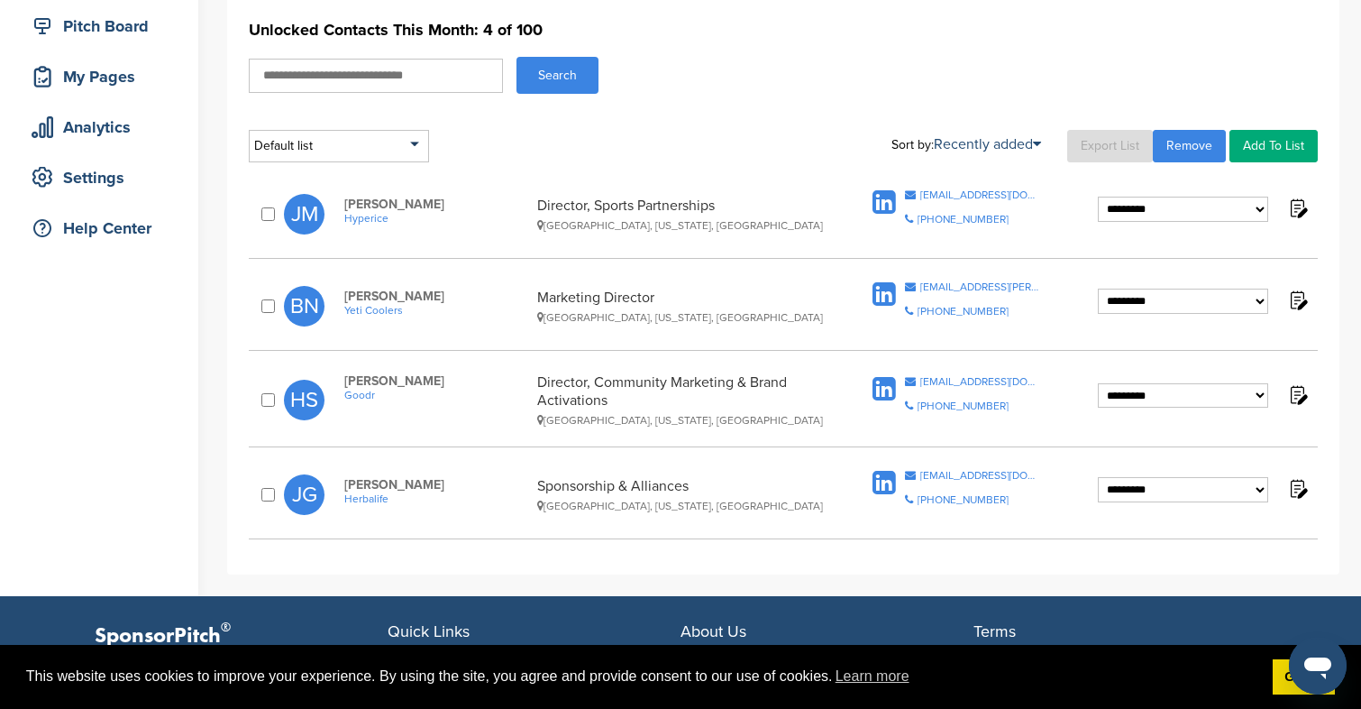
scroll to position [11, 0]
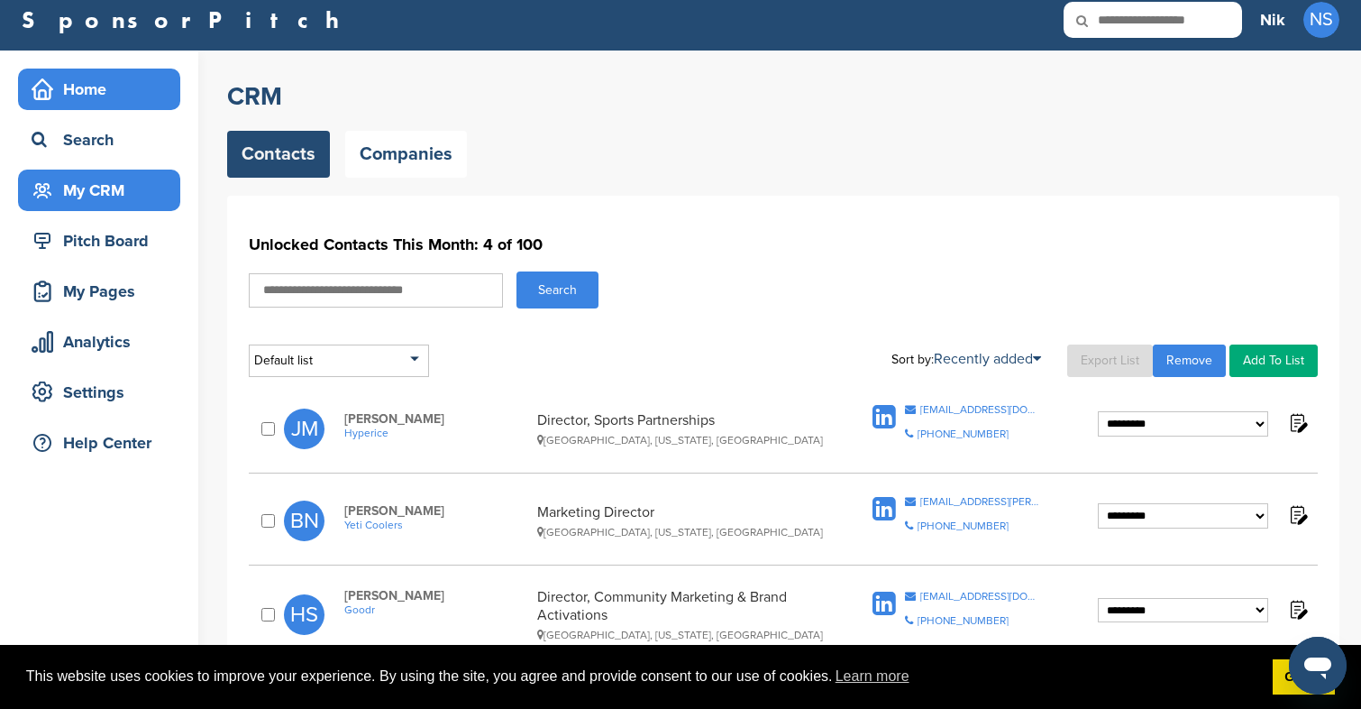
click at [115, 99] on div "Home" at bounding box center [103, 89] width 153 height 32
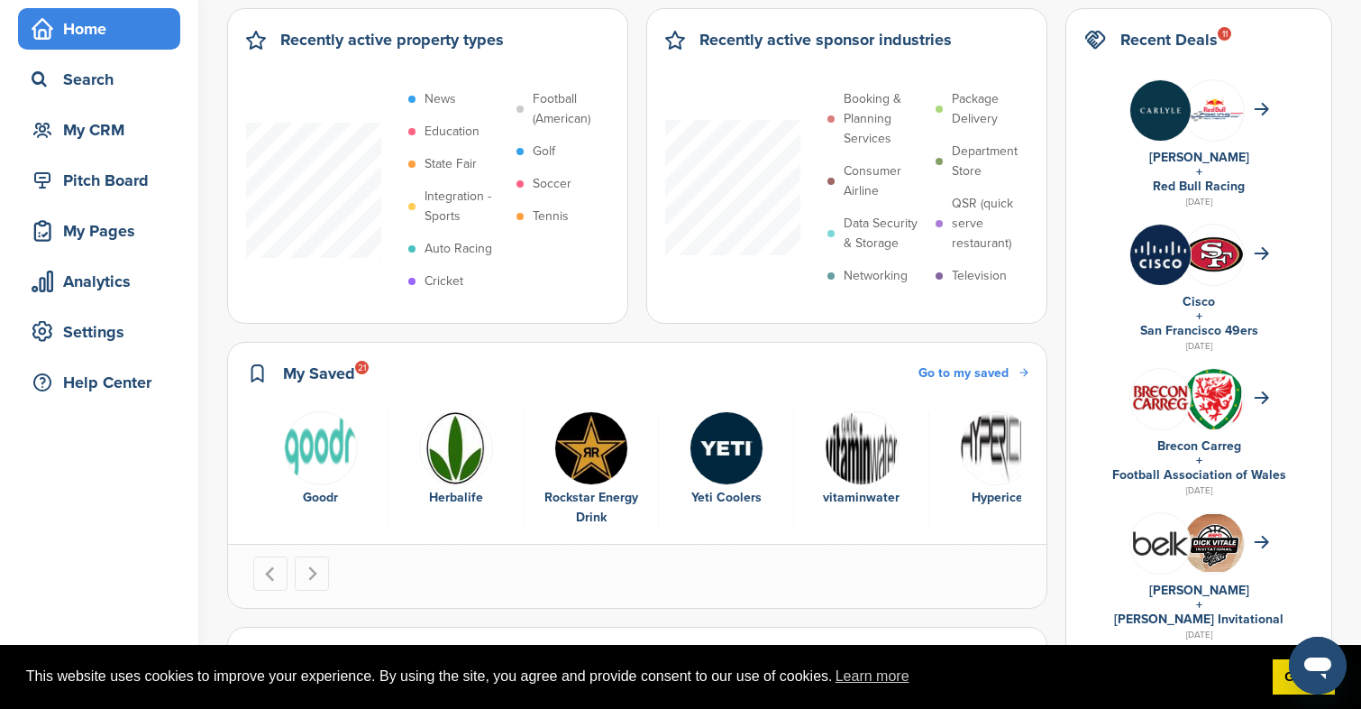
scroll to position [80, 0]
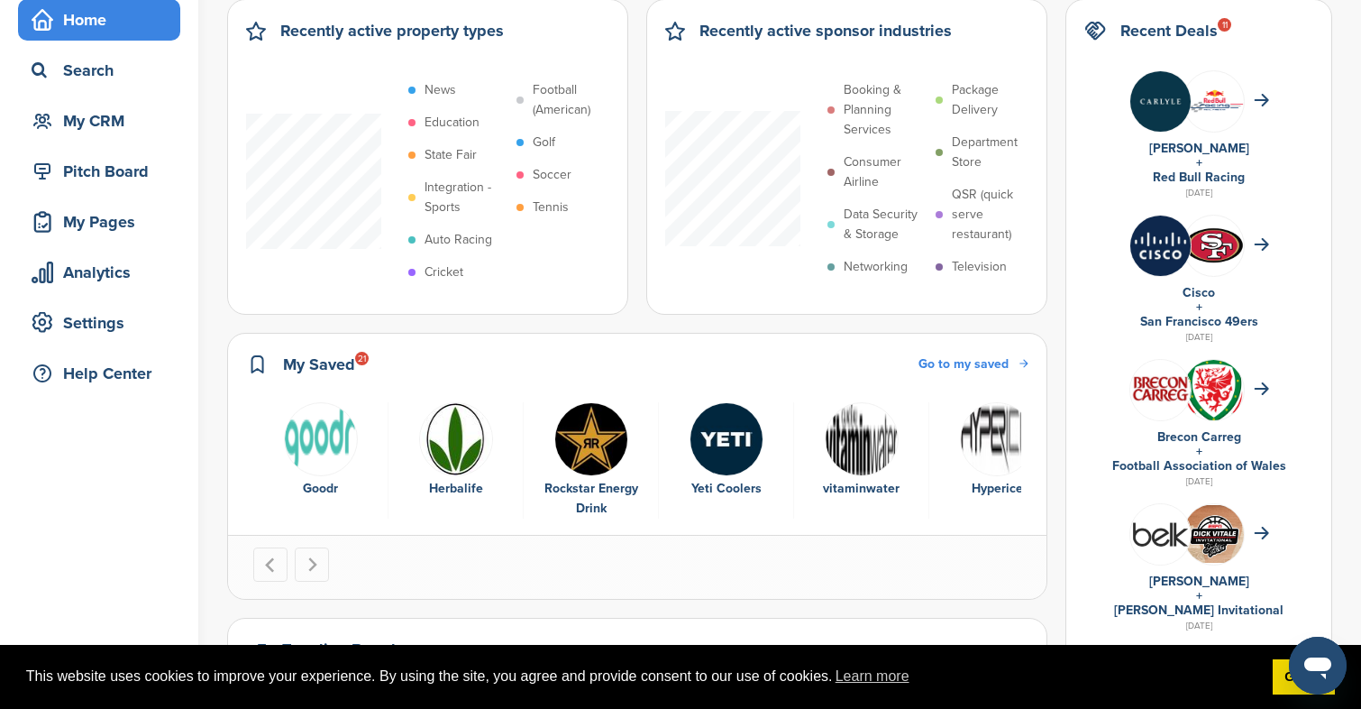
click at [1009, 370] on span "Go to my saved" at bounding box center [964, 363] width 90 height 15
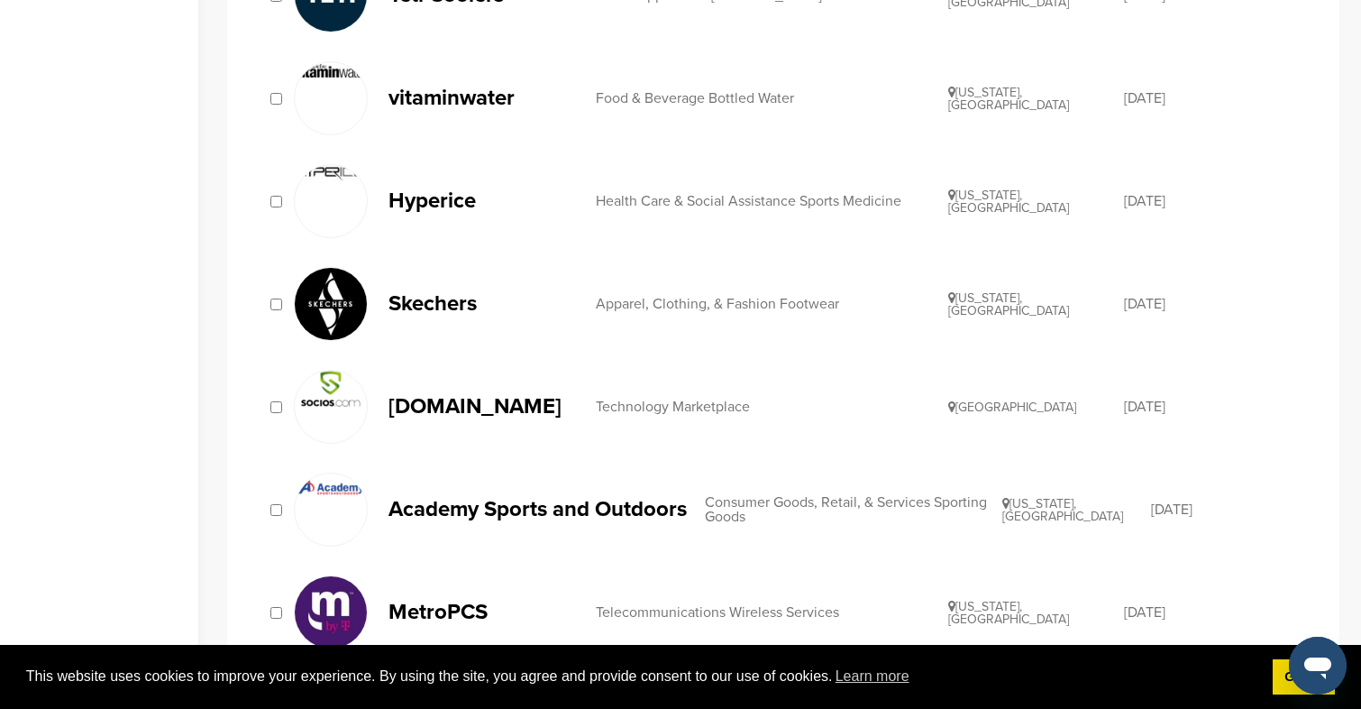
scroll to position [700, 0]
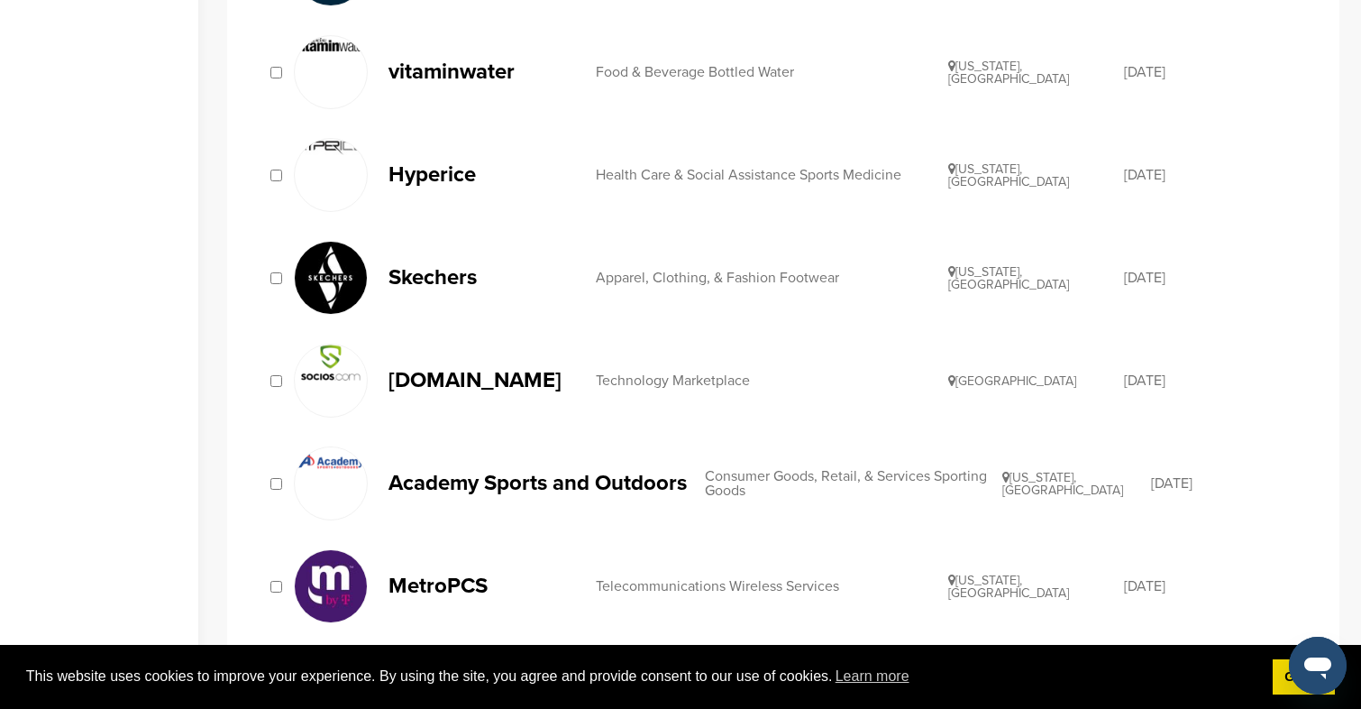
click at [448, 383] on p "[DOMAIN_NAME]" at bounding box center [483, 380] width 189 height 23
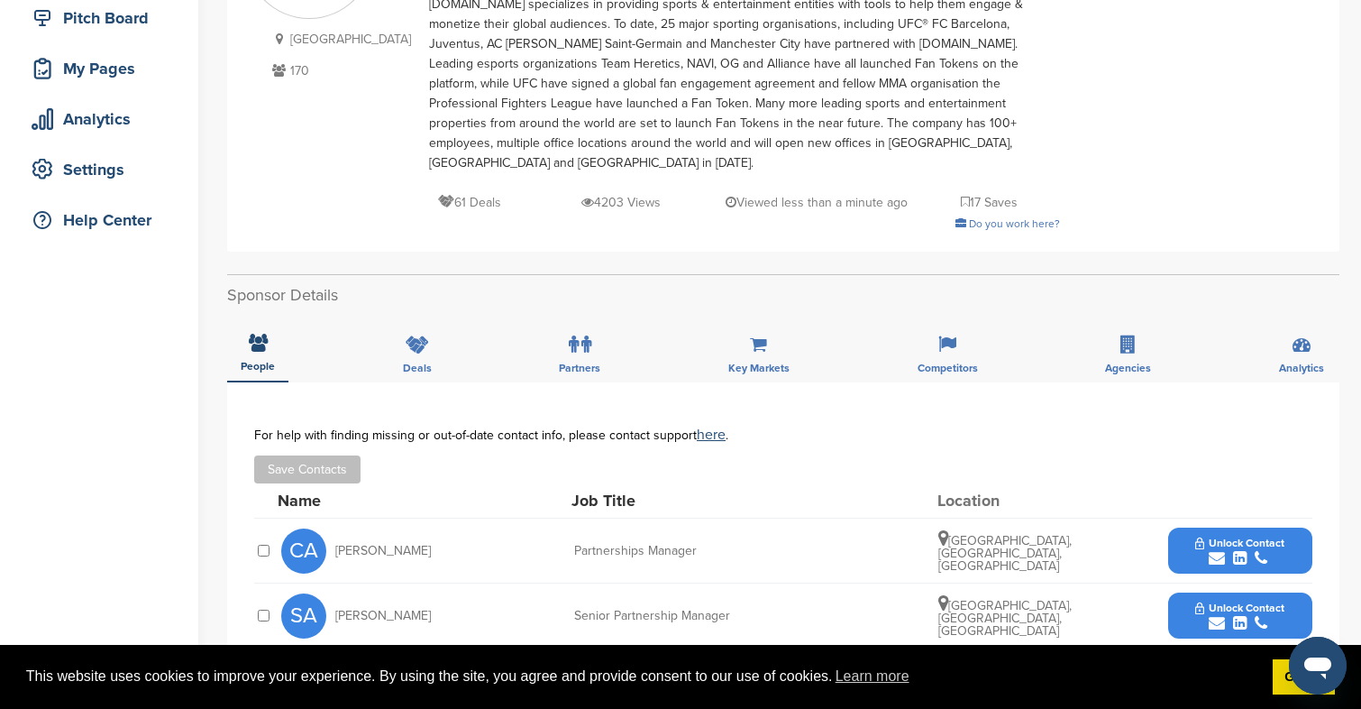
scroll to position [10, 0]
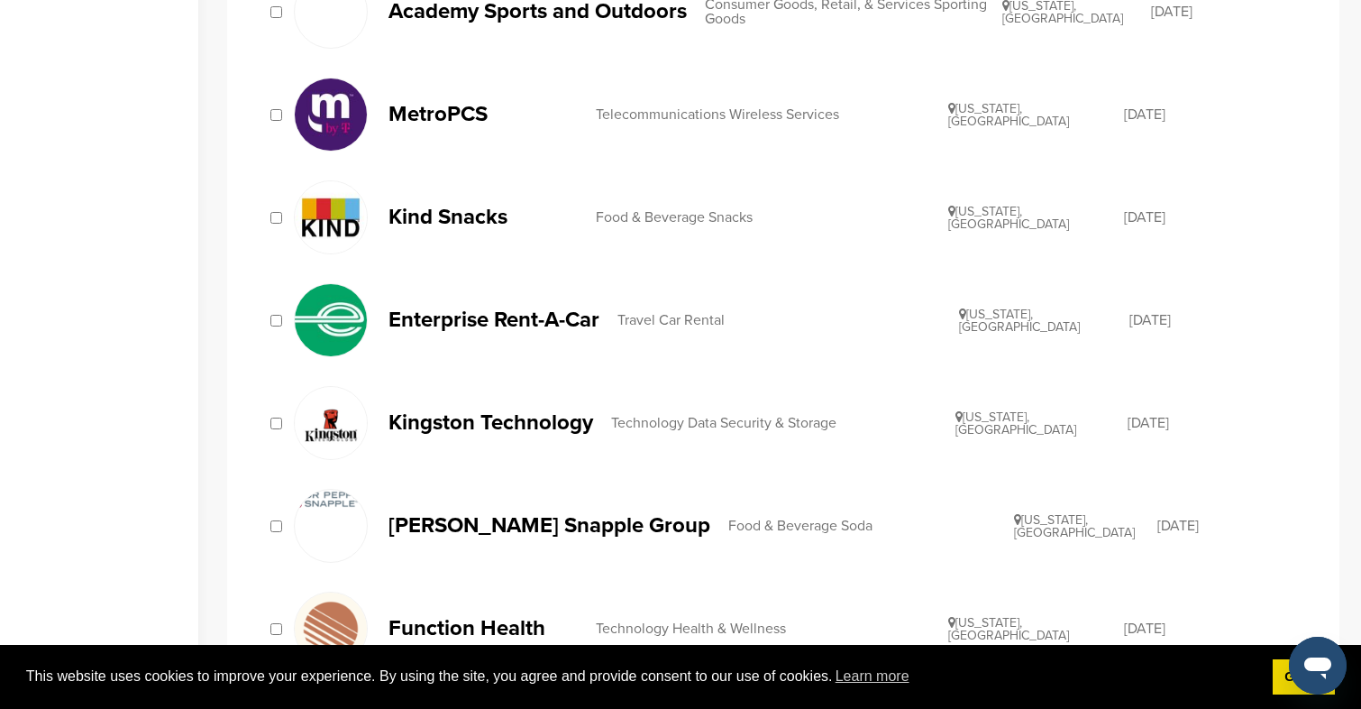
scroll to position [1176, 0]
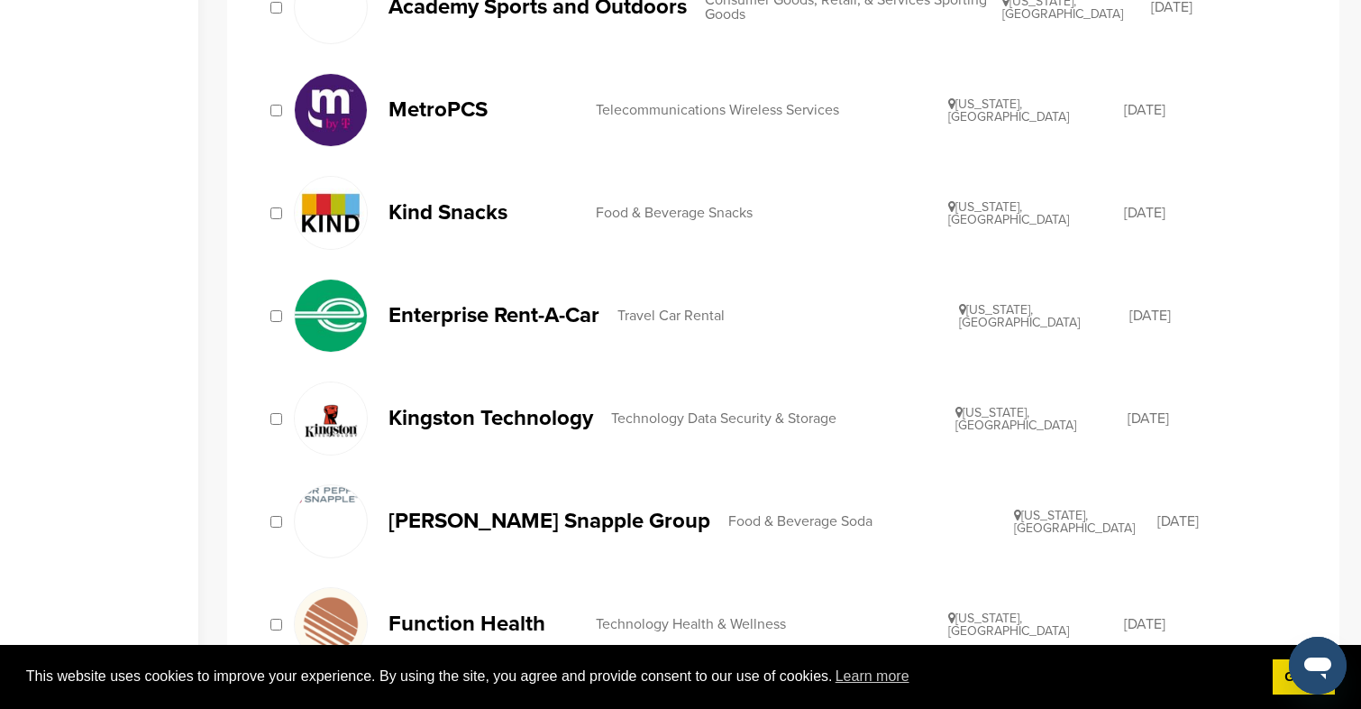
click at [446, 238] on link "Kind Snacks Food & Beverage Snacks New York, USA 11/06/2014" at bounding box center [797, 213] width 1006 height 74
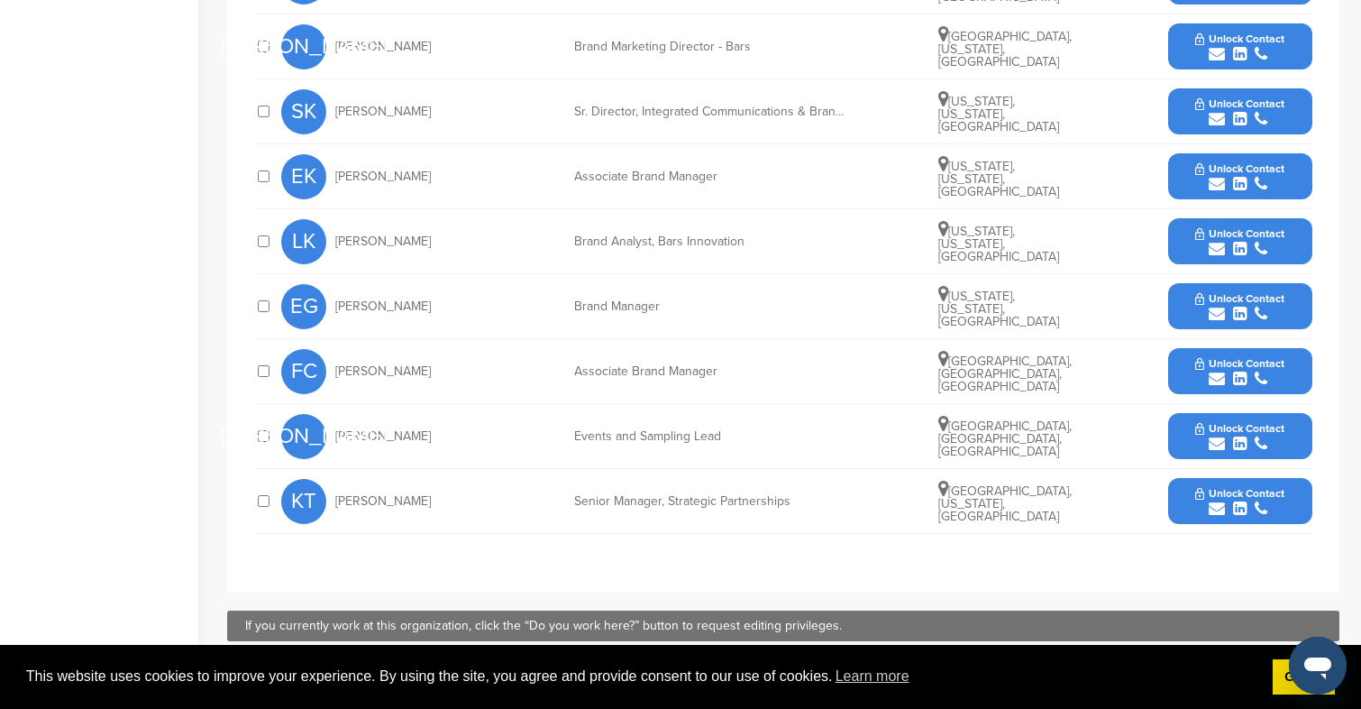
scroll to position [832, 0]
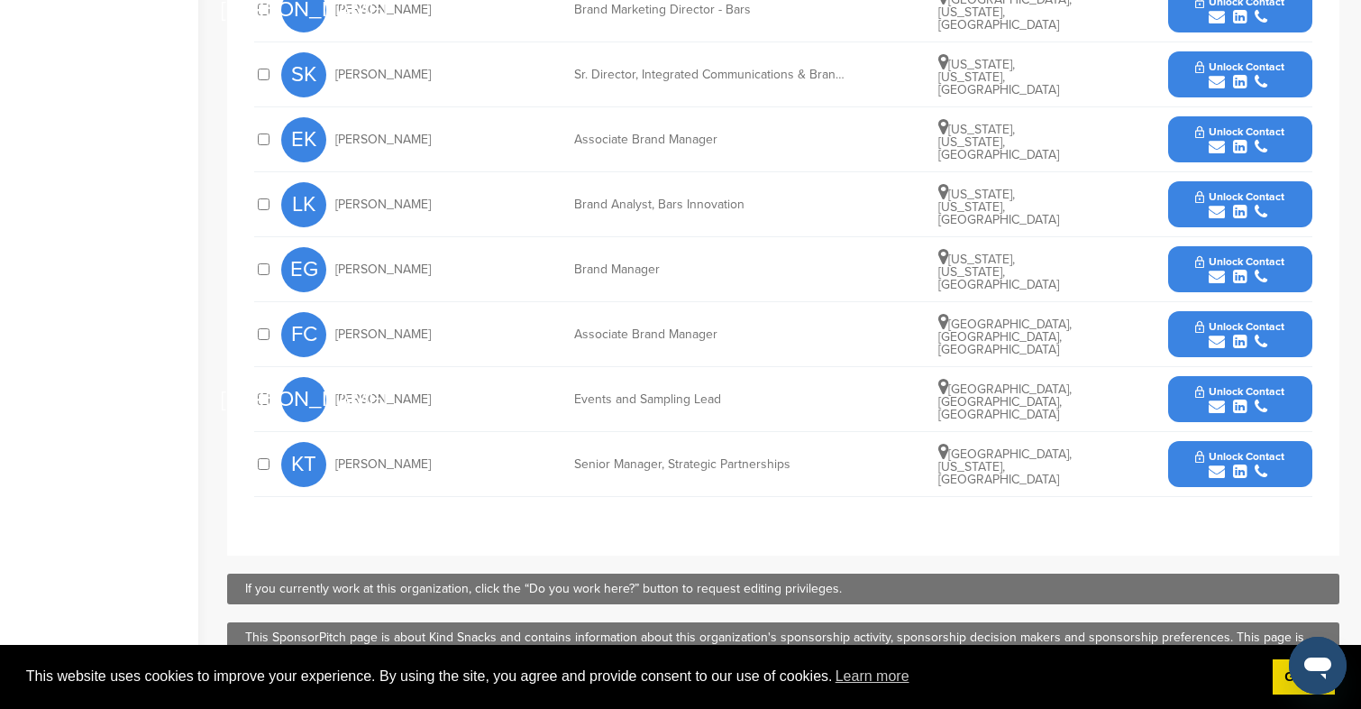
click at [1245, 473] on icon "submit" at bounding box center [1240, 471] width 14 height 16
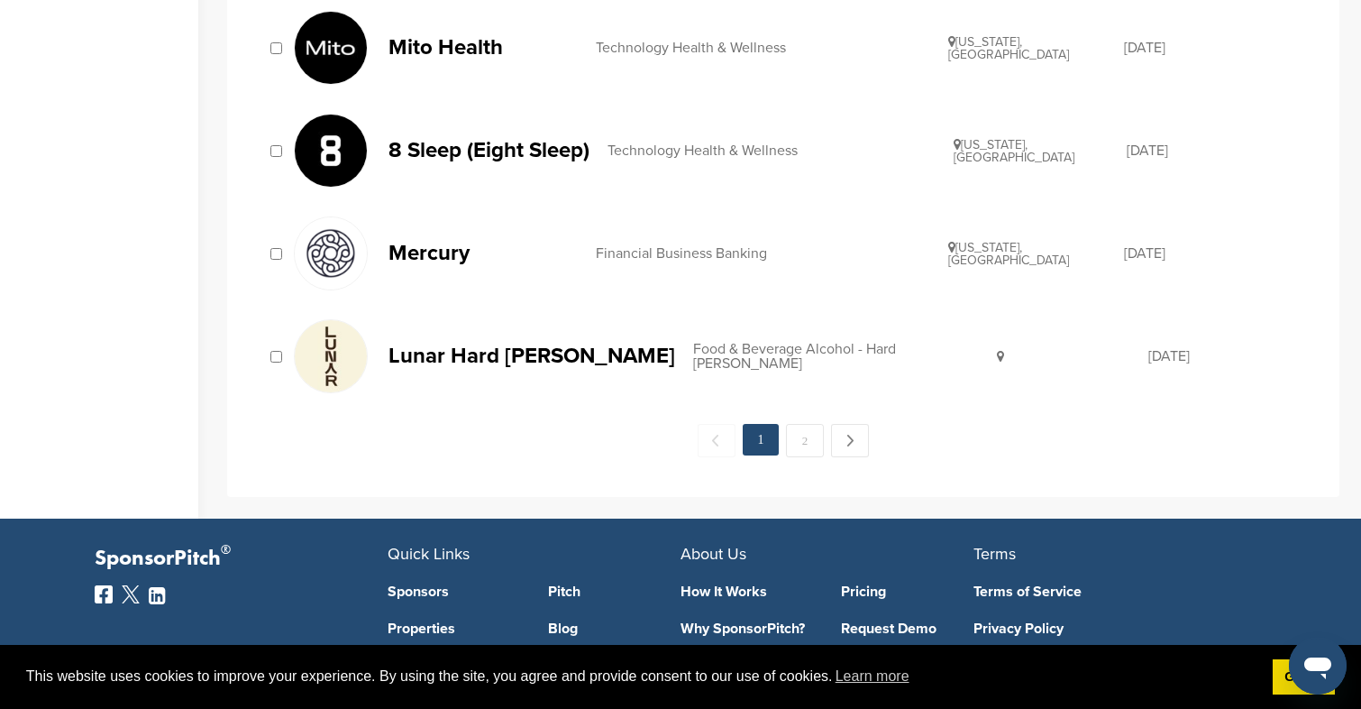
scroll to position [1855, 0]
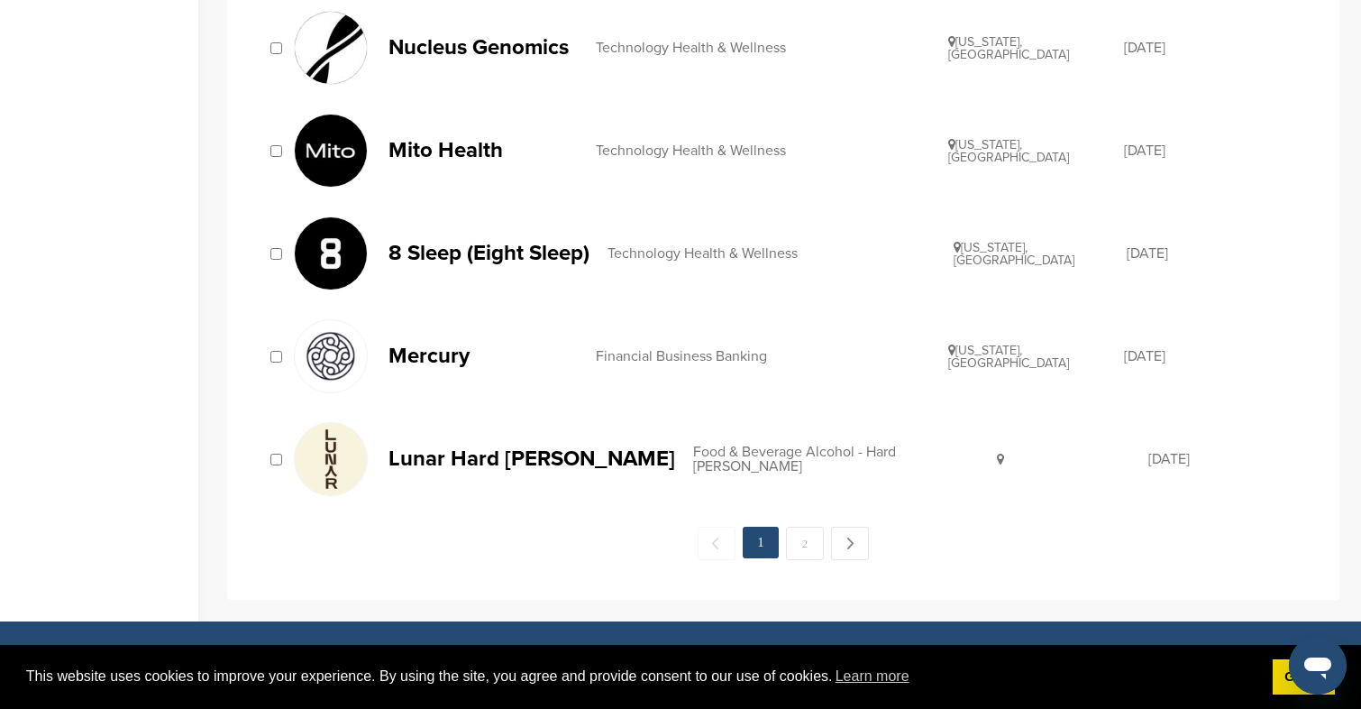
click at [432, 346] on p "Mercury" at bounding box center [483, 355] width 189 height 23
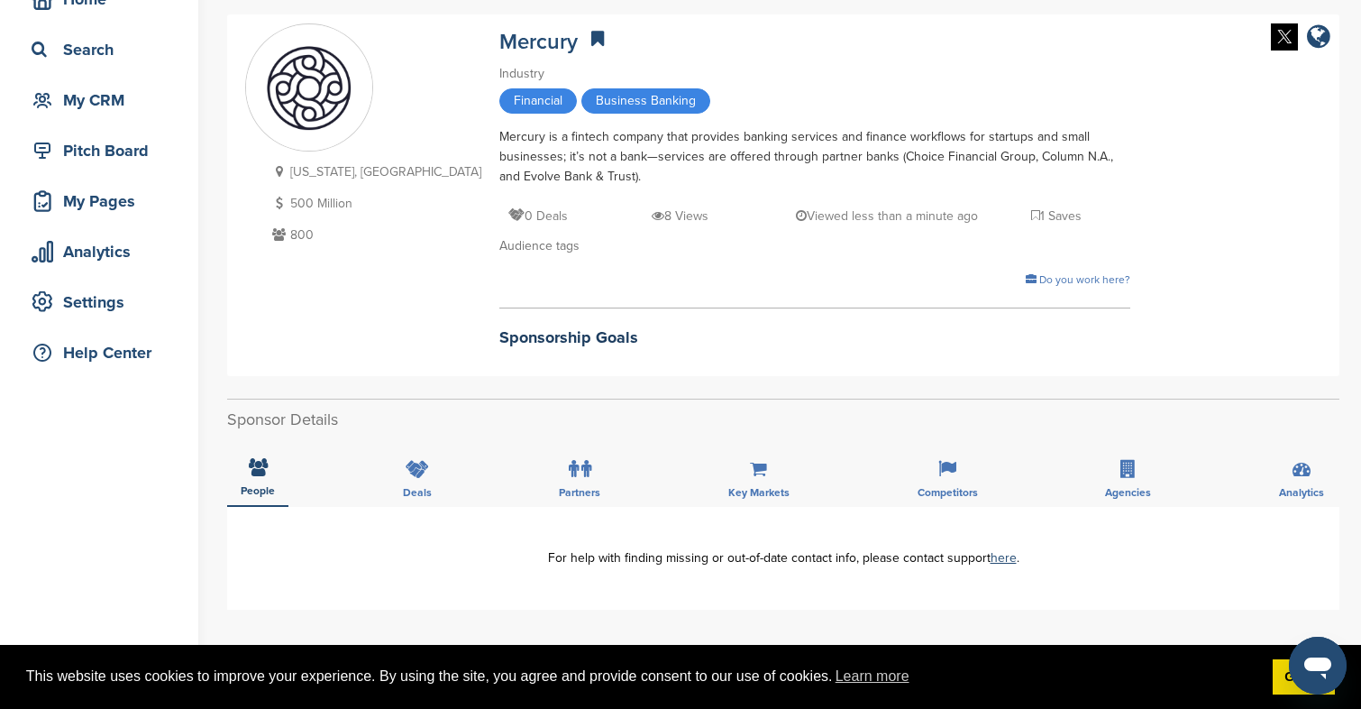
scroll to position [238, 0]
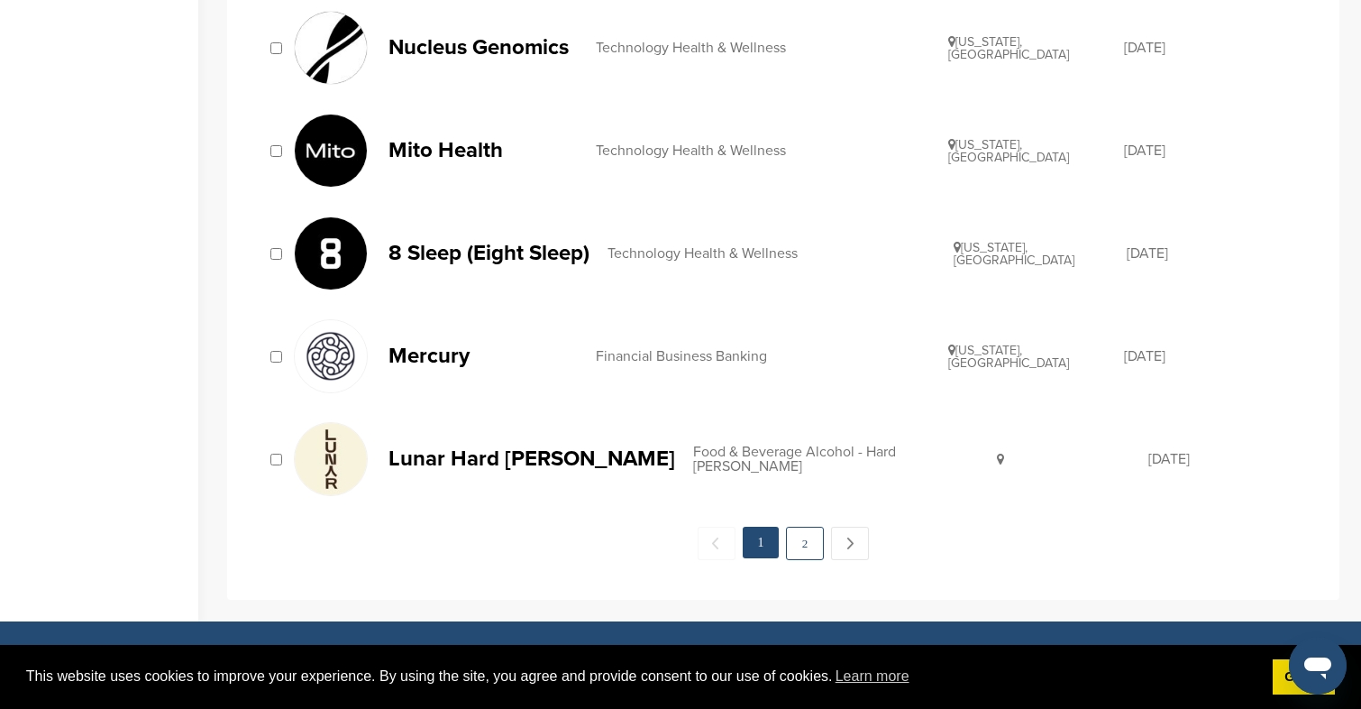
click at [811, 553] on link "2" at bounding box center [805, 543] width 38 height 33
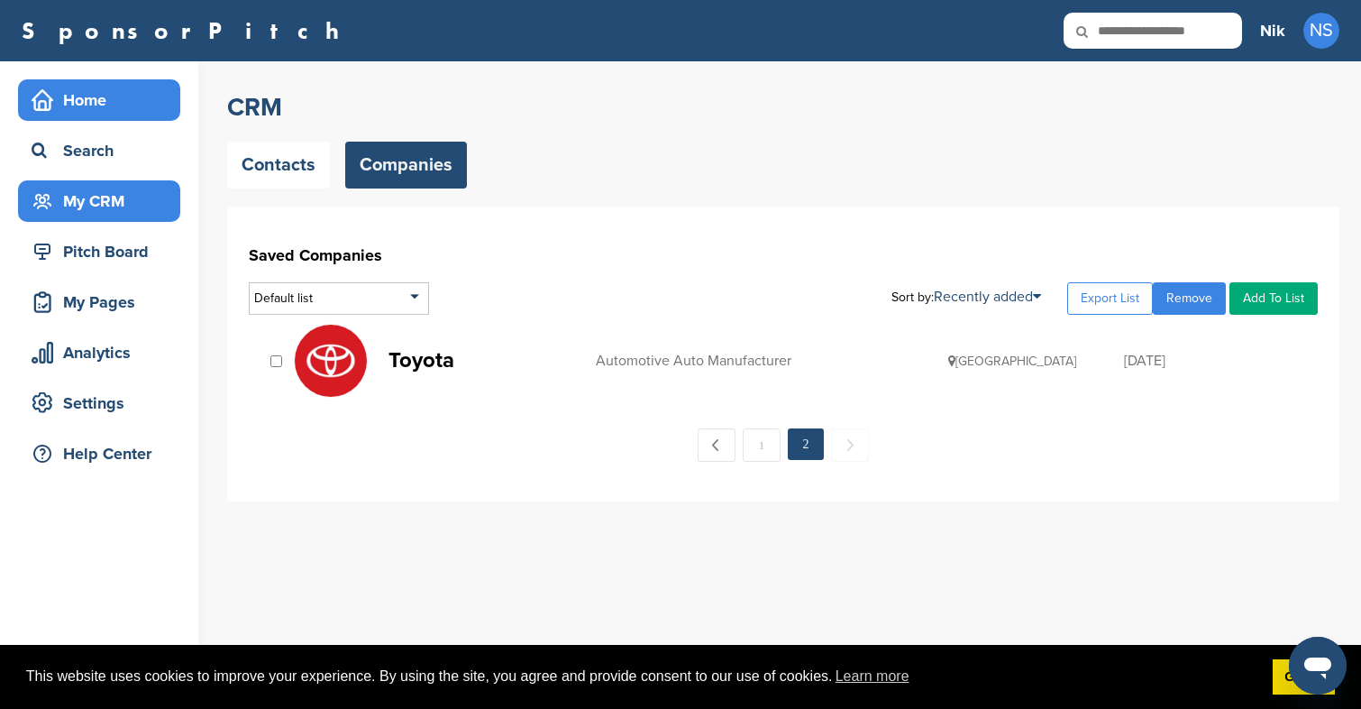
click at [95, 106] on div "Home" at bounding box center [103, 100] width 153 height 32
click at [130, 110] on div "Home" at bounding box center [103, 100] width 153 height 32
click at [129, 113] on div "Home" at bounding box center [103, 100] width 153 height 32
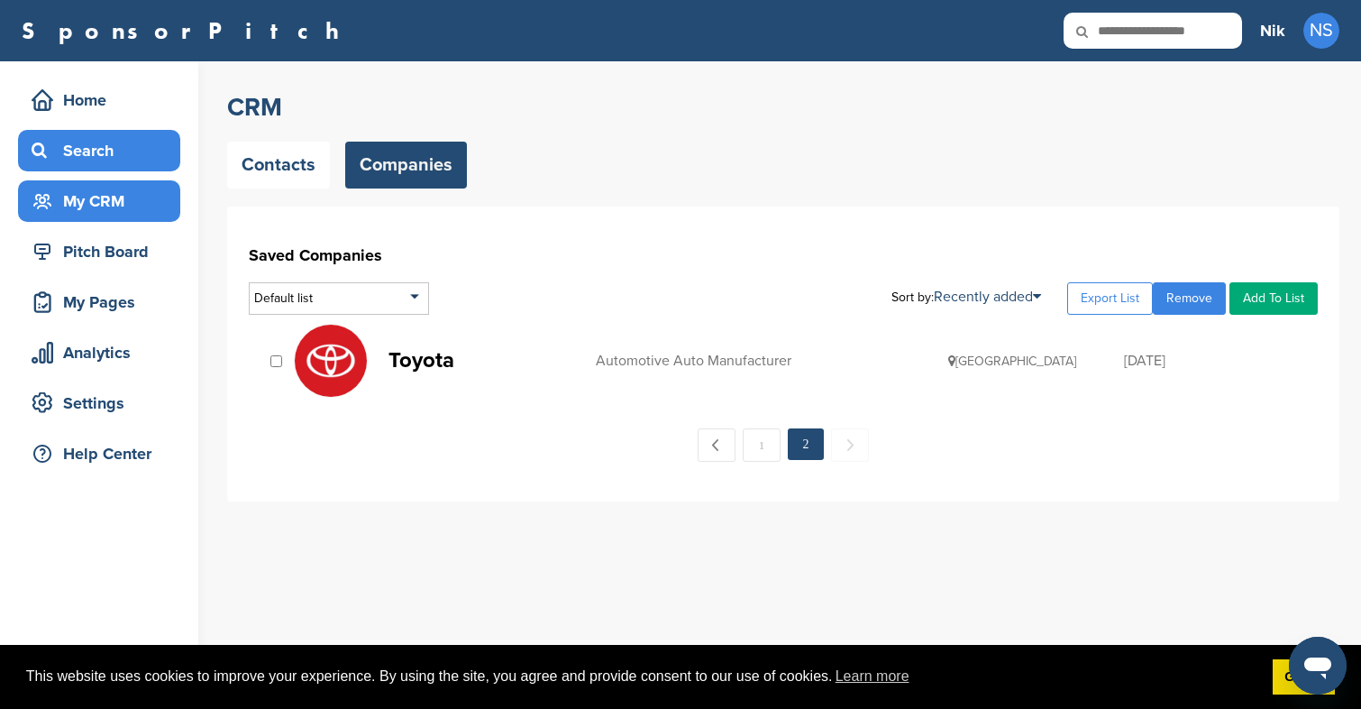
click at [112, 145] on div "Search" at bounding box center [103, 150] width 153 height 32
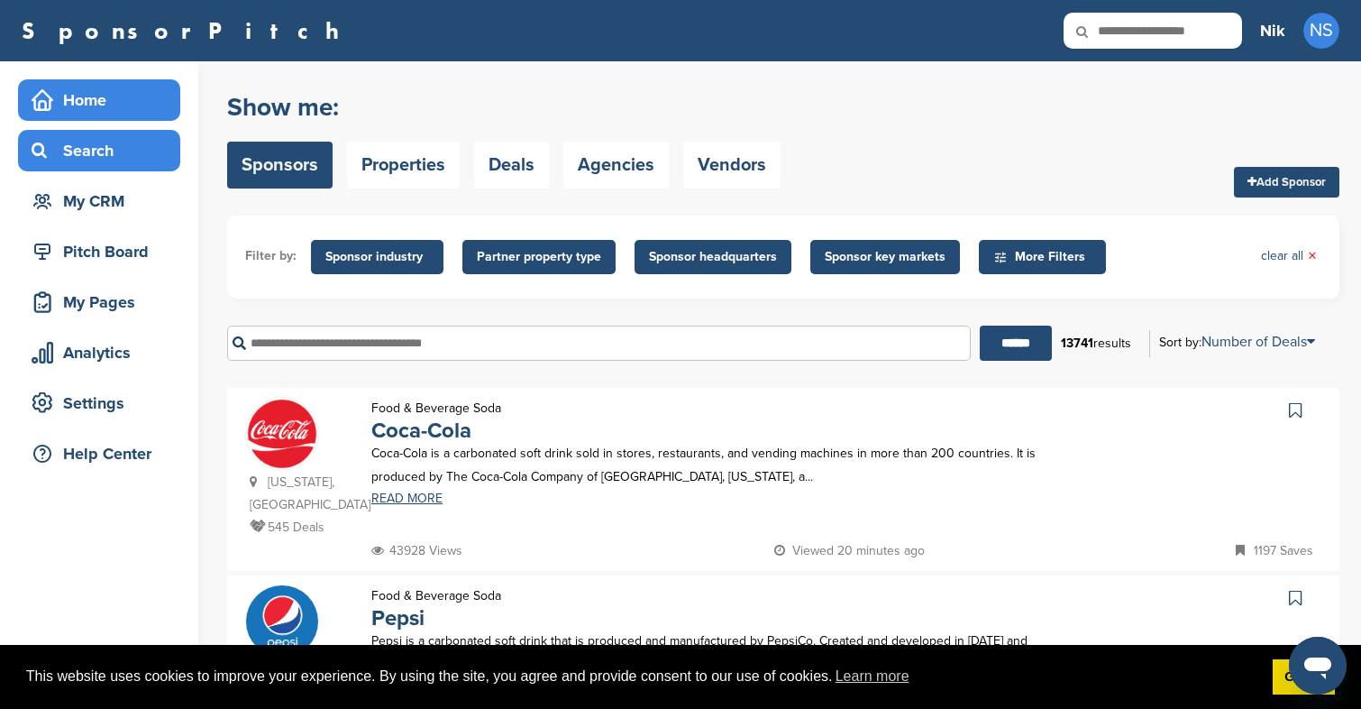
click at [101, 84] on div "Home" at bounding box center [103, 100] width 153 height 32
click at [104, 151] on div "Search" at bounding box center [103, 150] width 153 height 32
click at [362, 352] on input "text" at bounding box center [599, 342] width 744 height 35
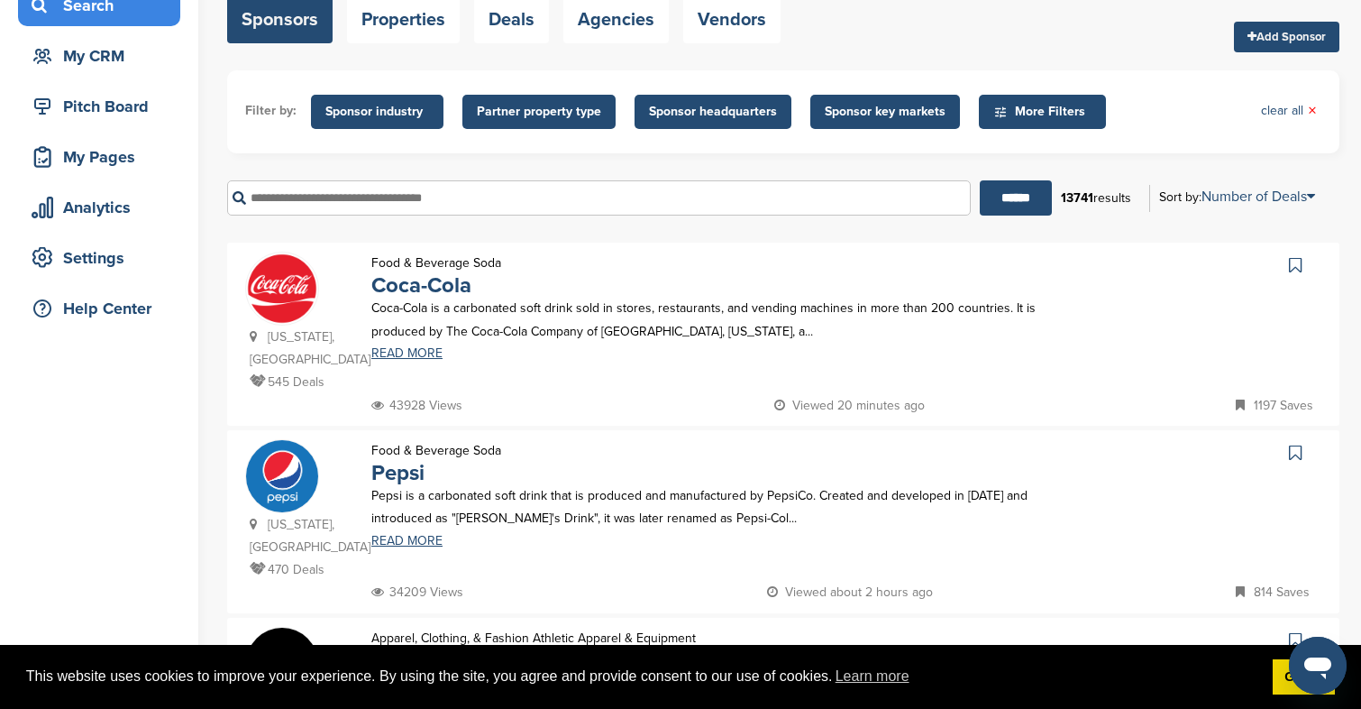
scroll to position [163, 0]
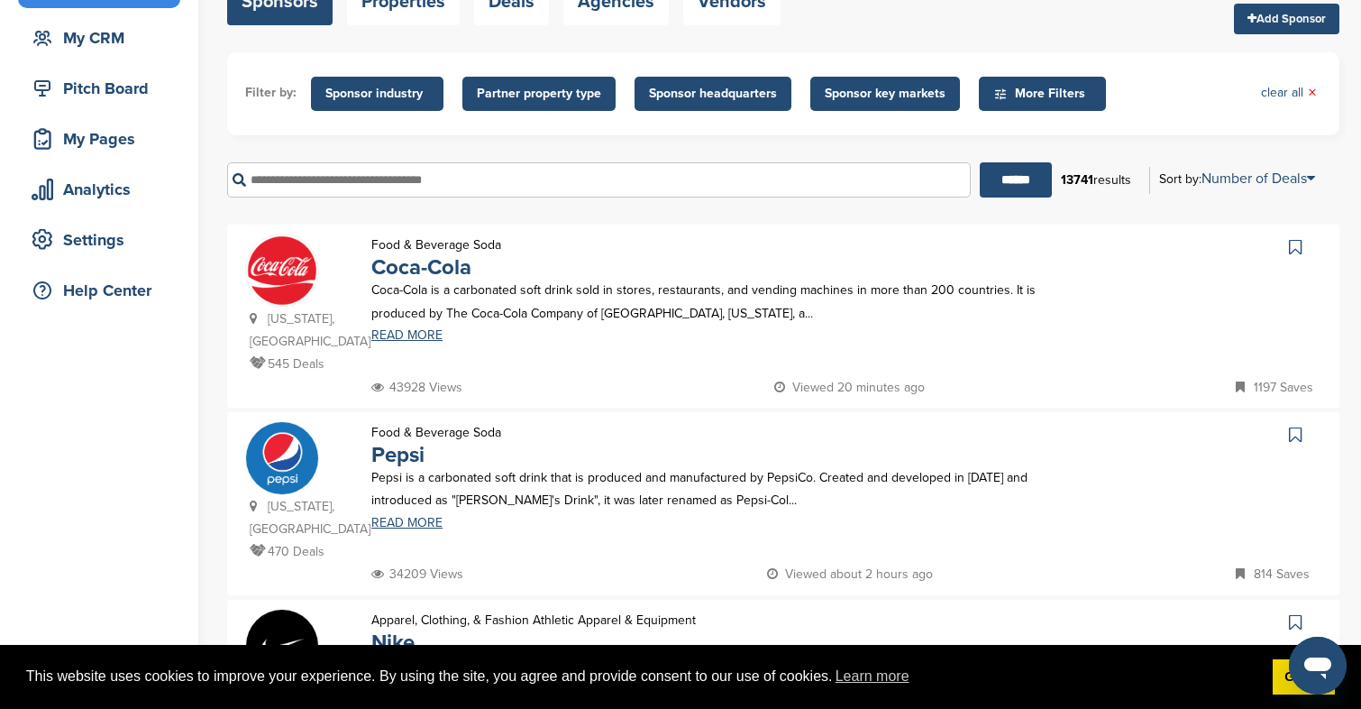
click at [1260, 160] on div "****** 13741 results Sort by: Number of Deals Sponsor Name Recently Added Numbe…" at bounding box center [783, 180] width 1113 height 62
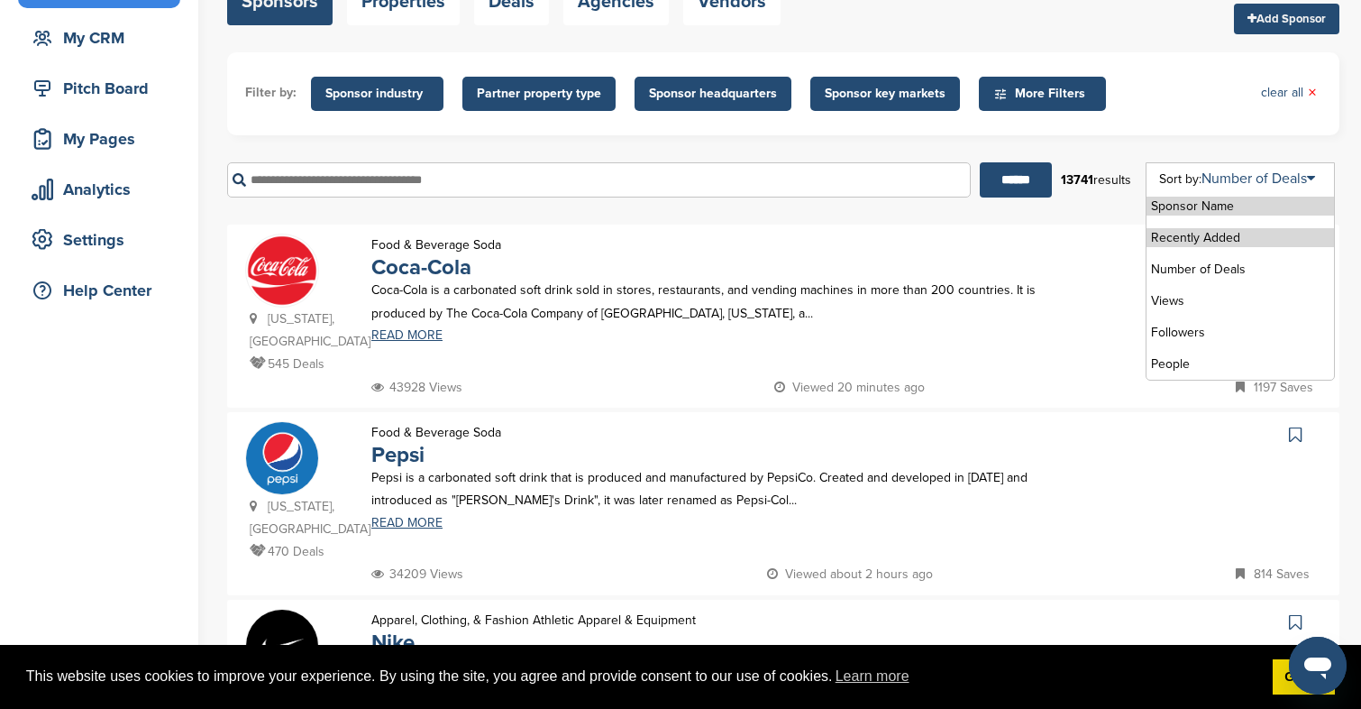
click at [1214, 244] on li "Recently Added" at bounding box center [1241, 237] width 188 height 19
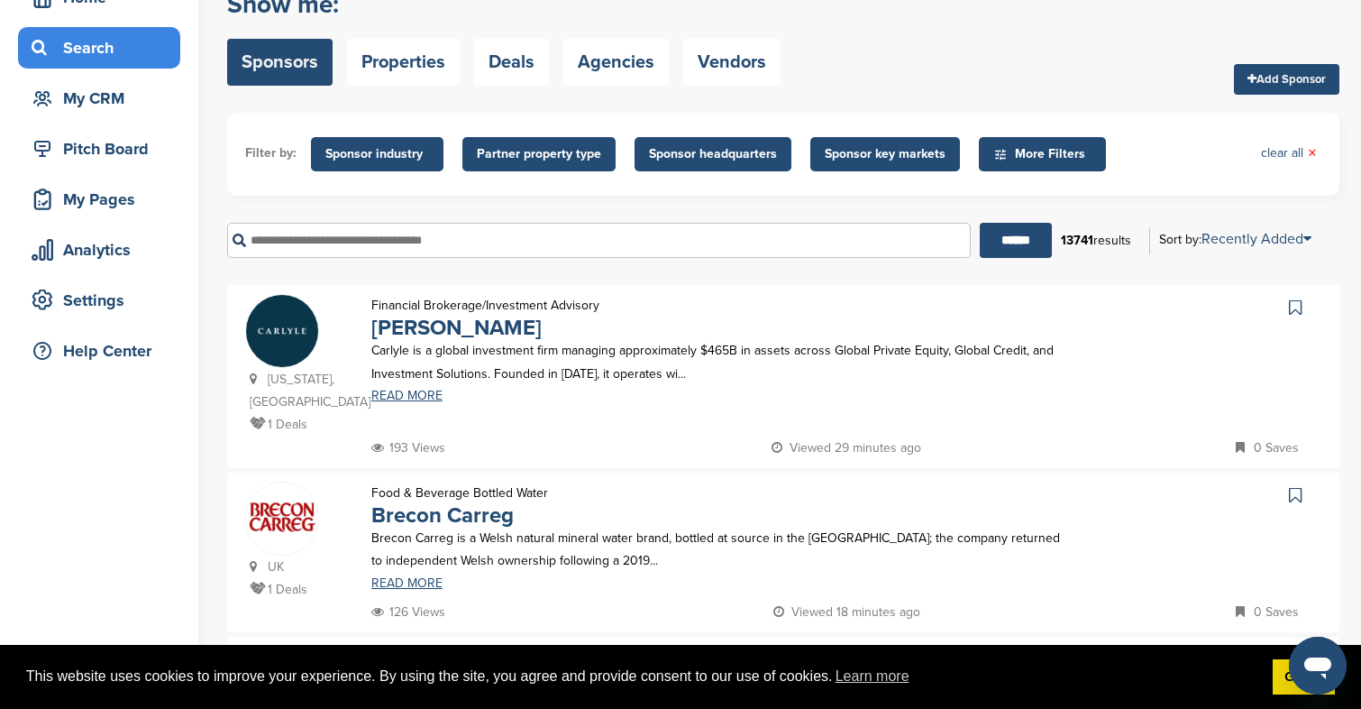
scroll to position [101, 0]
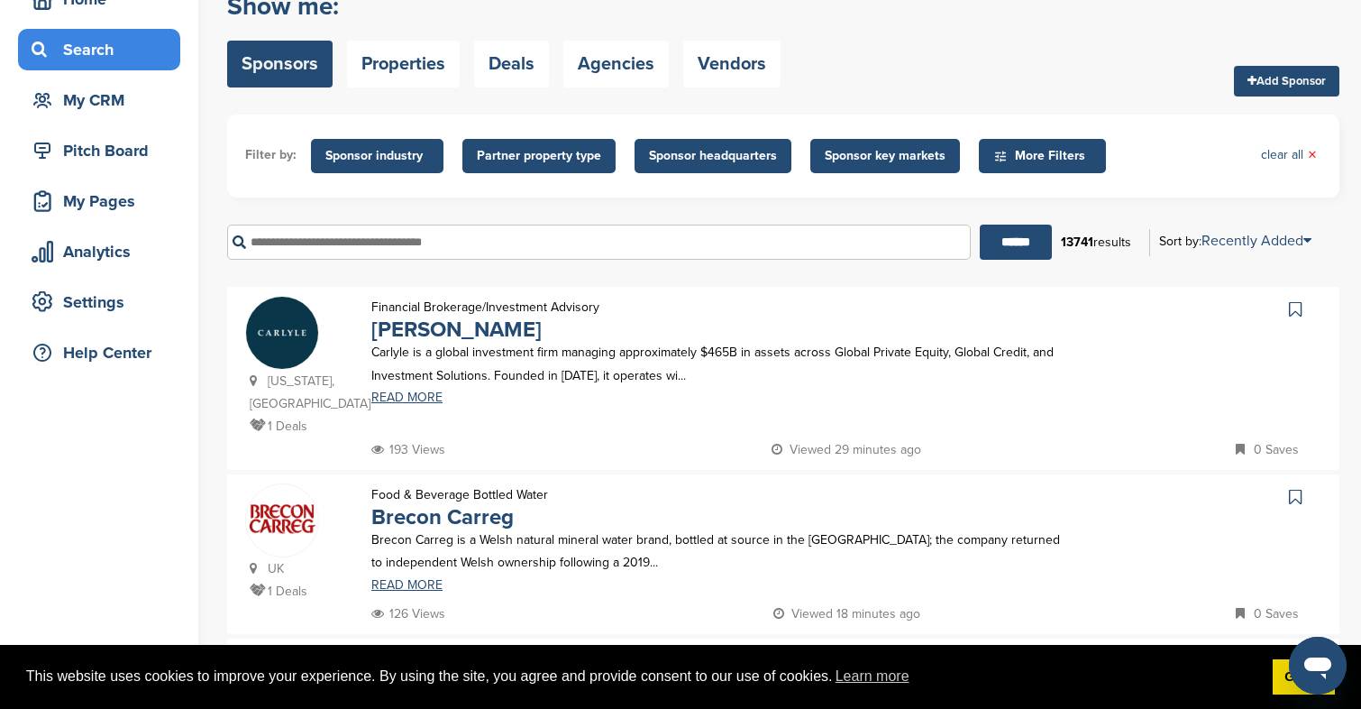
click at [1033, 153] on span "More Filters" at bounding box center [1046, 156] width 104 height 20
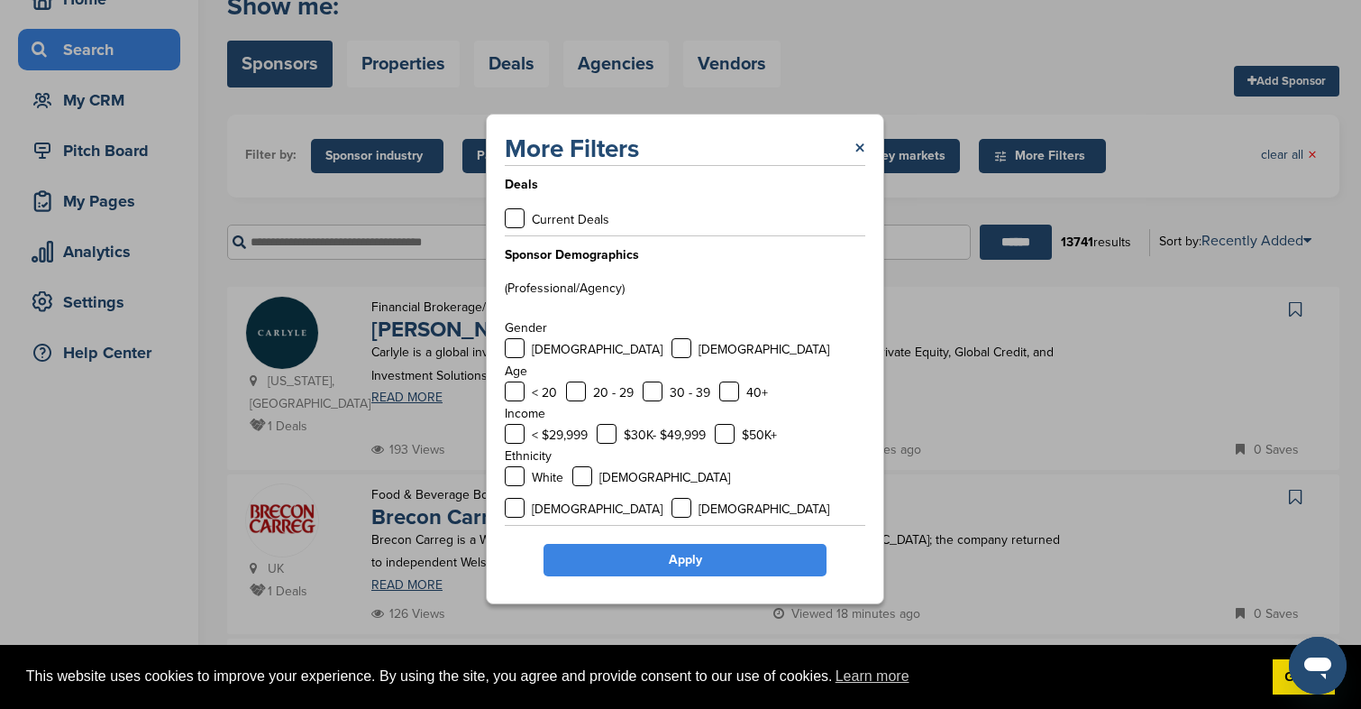
scroll to position [24, 0]
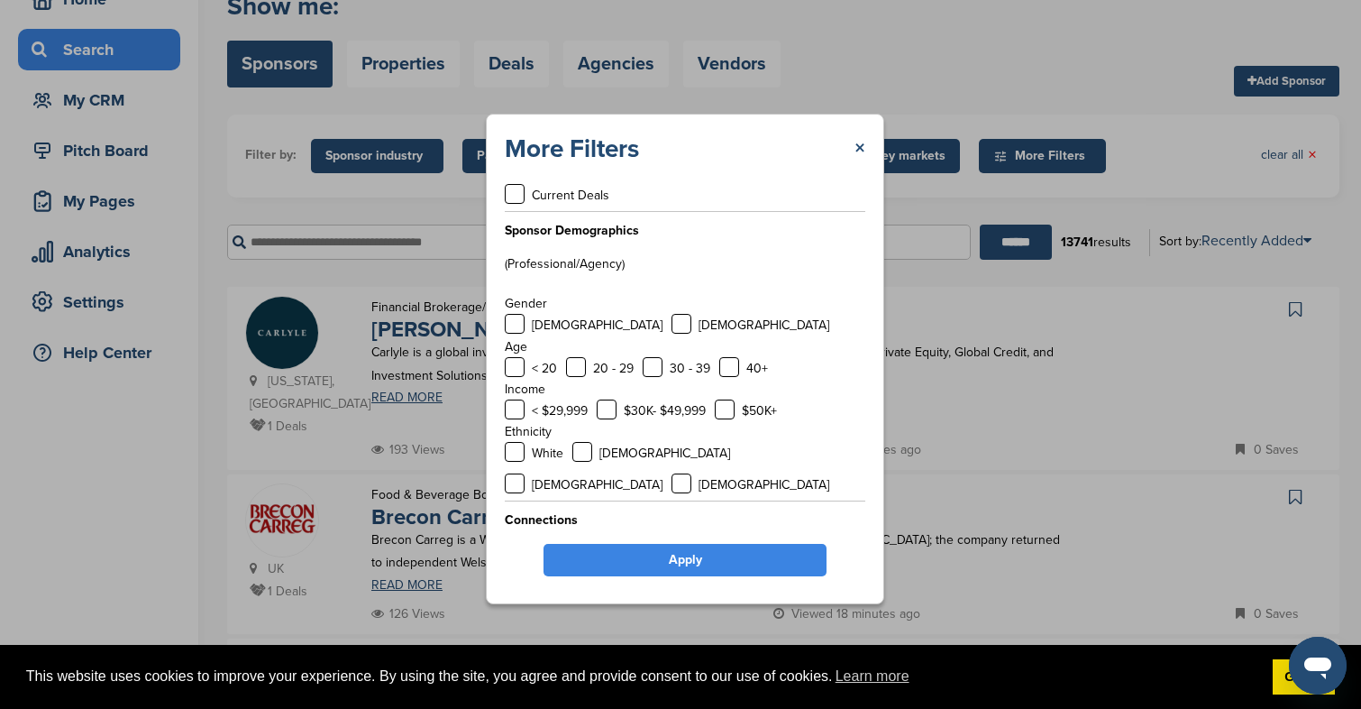
click at [516, 544] on label at bounding box center [515, 554] width 20 height 20
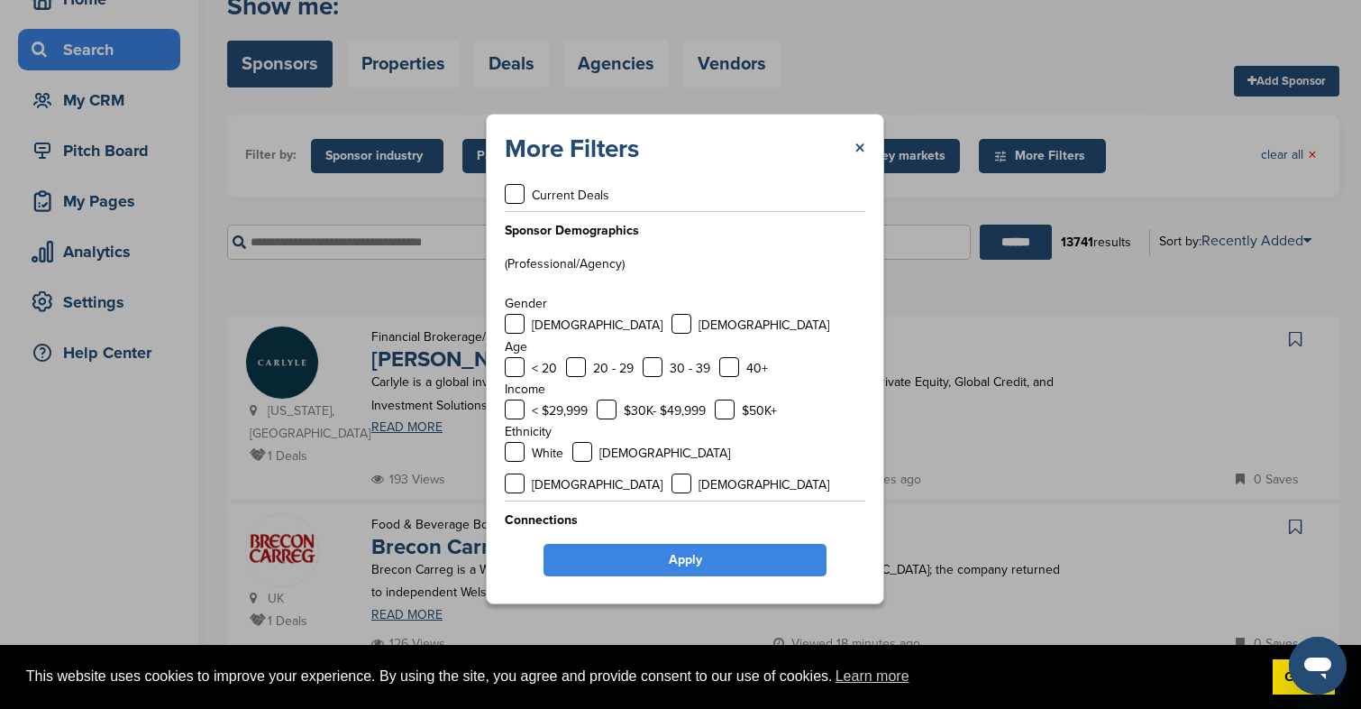
click at [643, 552] on link "Apply" at bounding box center [685, 560] width 283 height 32
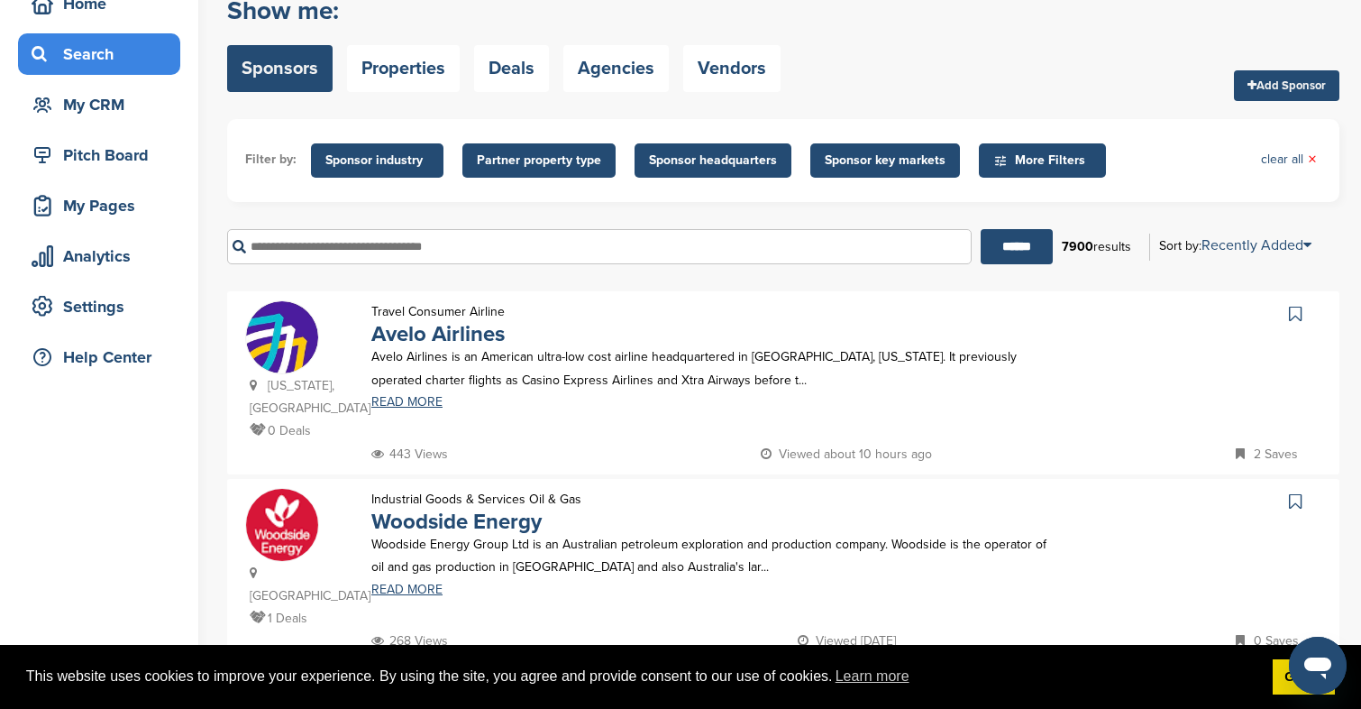
scroll to position [87, 0]
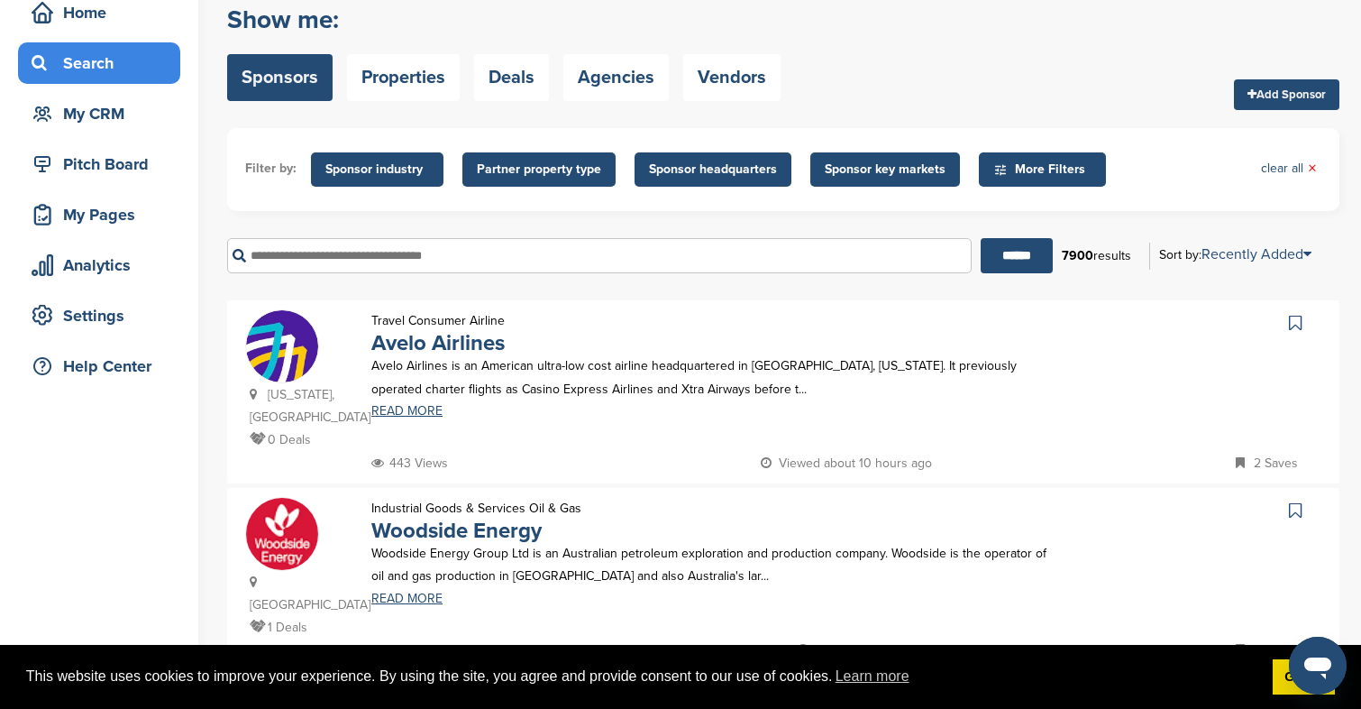
click at [719, 168] on span "Sponsor headquarters" at bounding box center [713, 170] width 128 height 20
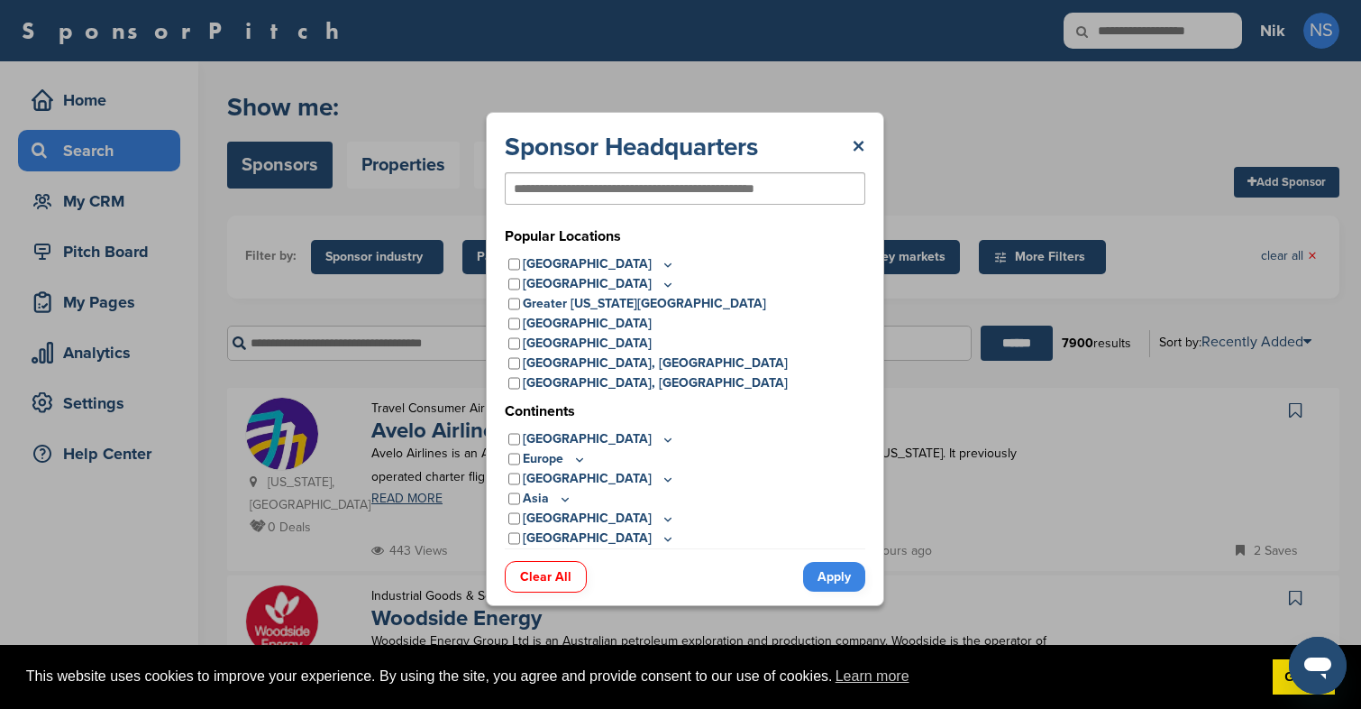
click at [569, 262] on p "United States" at bounding box center [599, 264] width 152 height 20
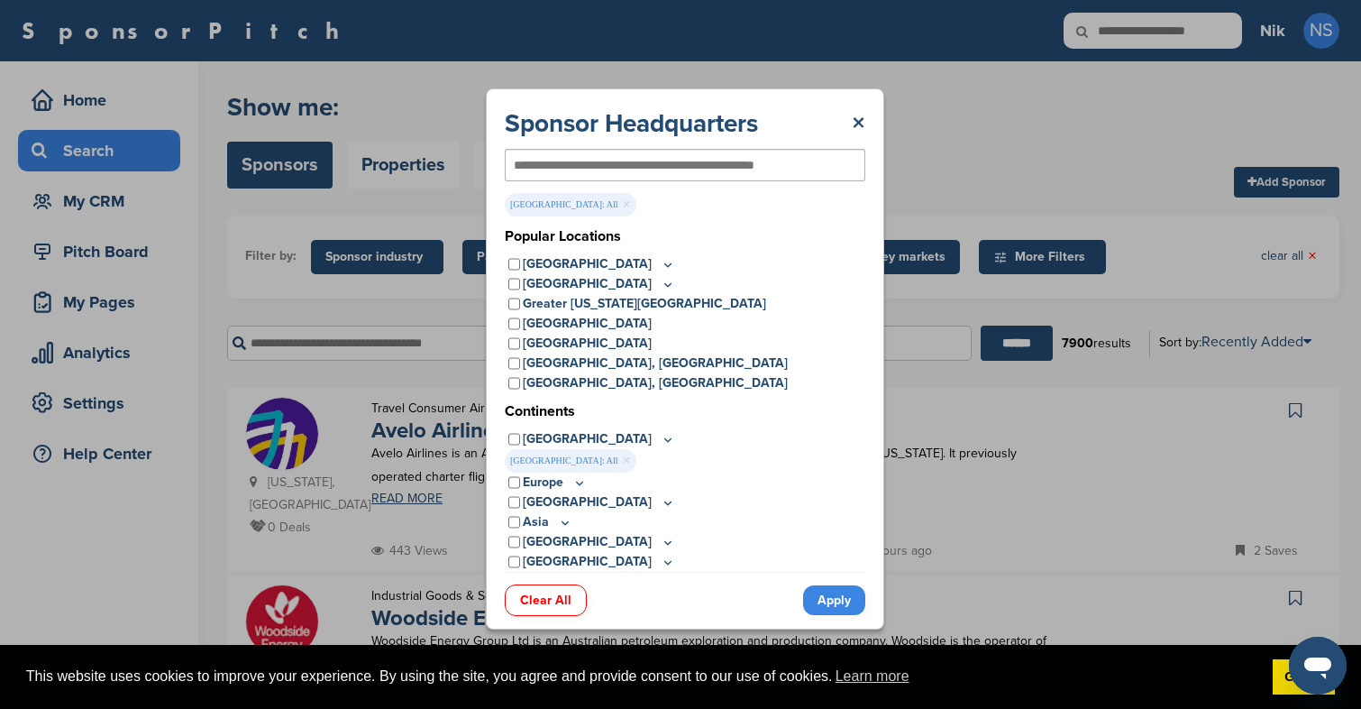
click at [829, 600] on link "Apply" at bounding box center [834, 600] width 62 height 30
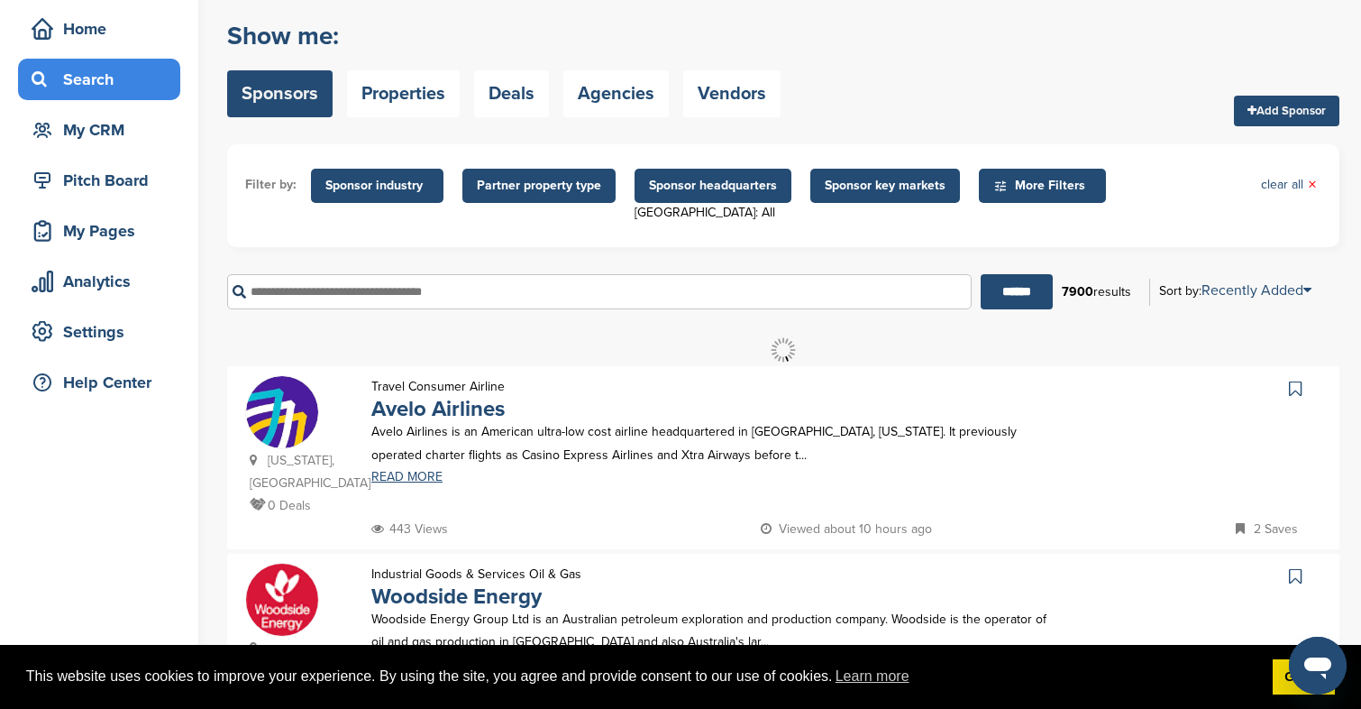
scroll to position [81, 0]
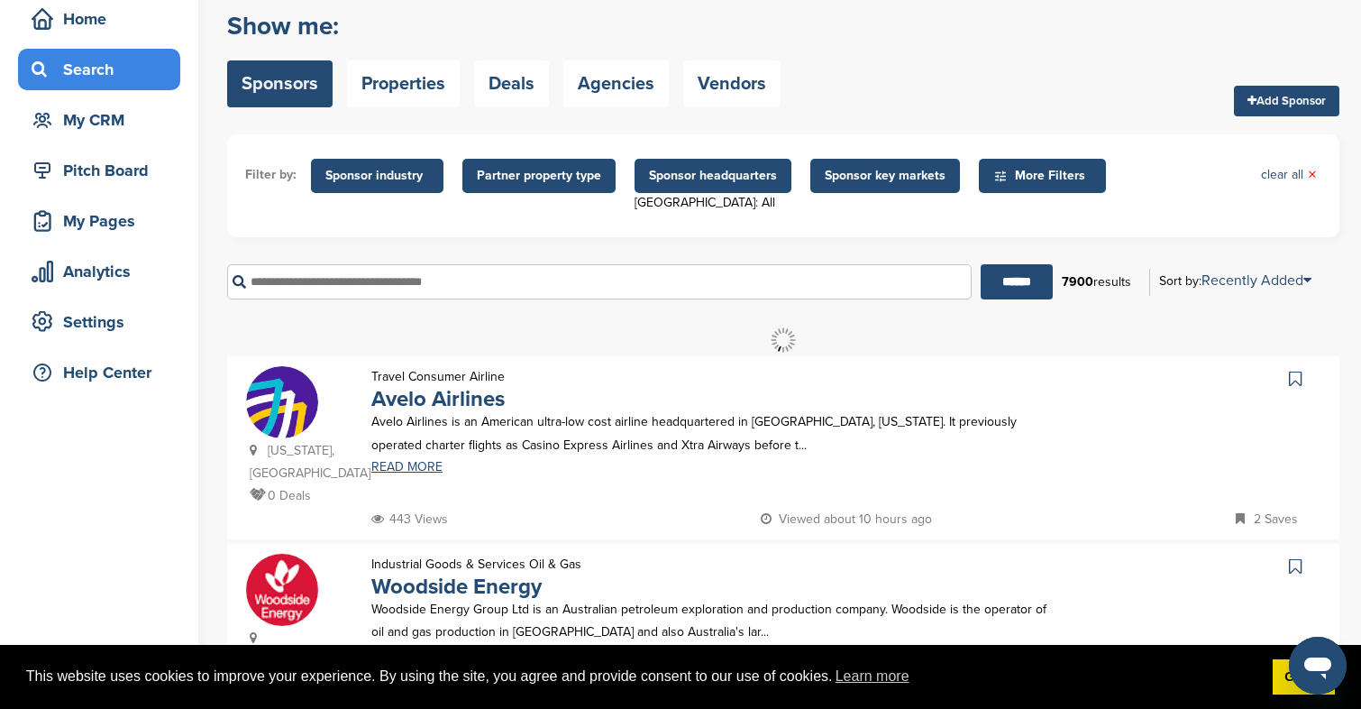
click at [698, 169] on span "Sponsor headquarters" at bounding box center [713, 176] width 128 height 20
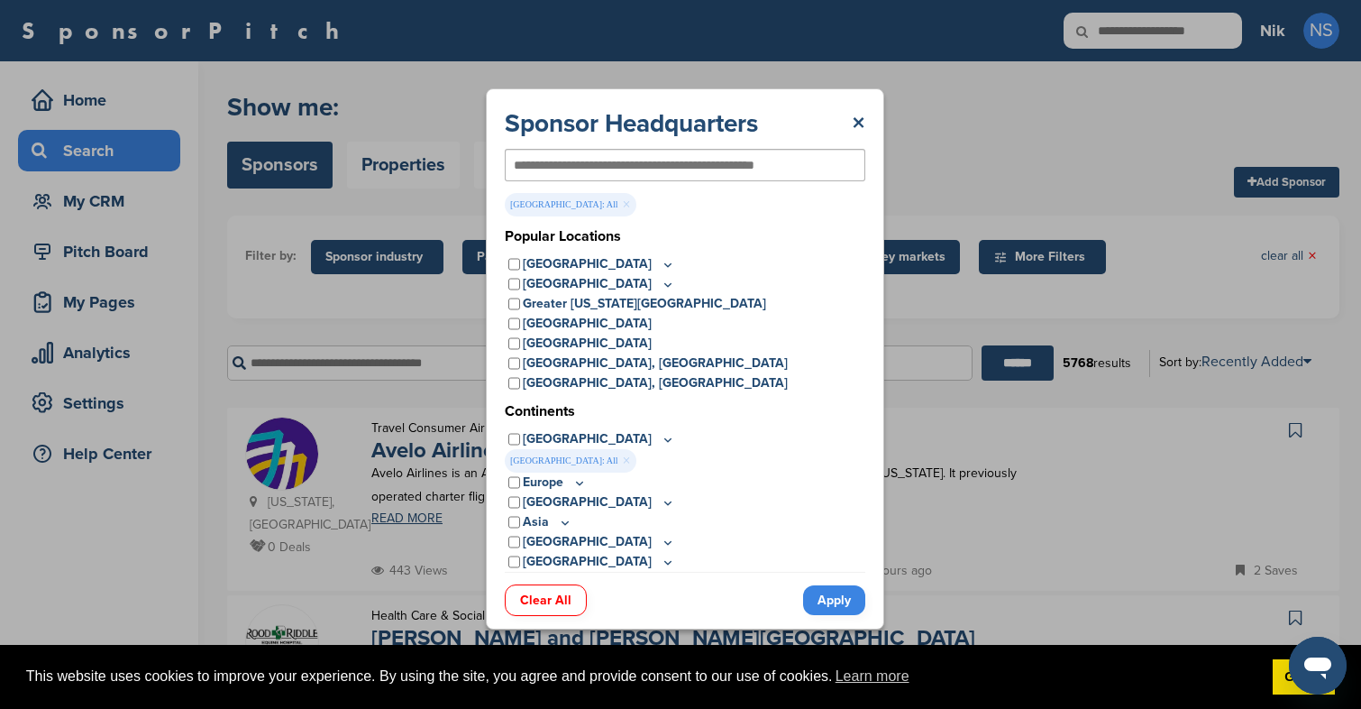
click at [835, 599] on link "Apply" at bounding box center [834, 600] width 62 height 30
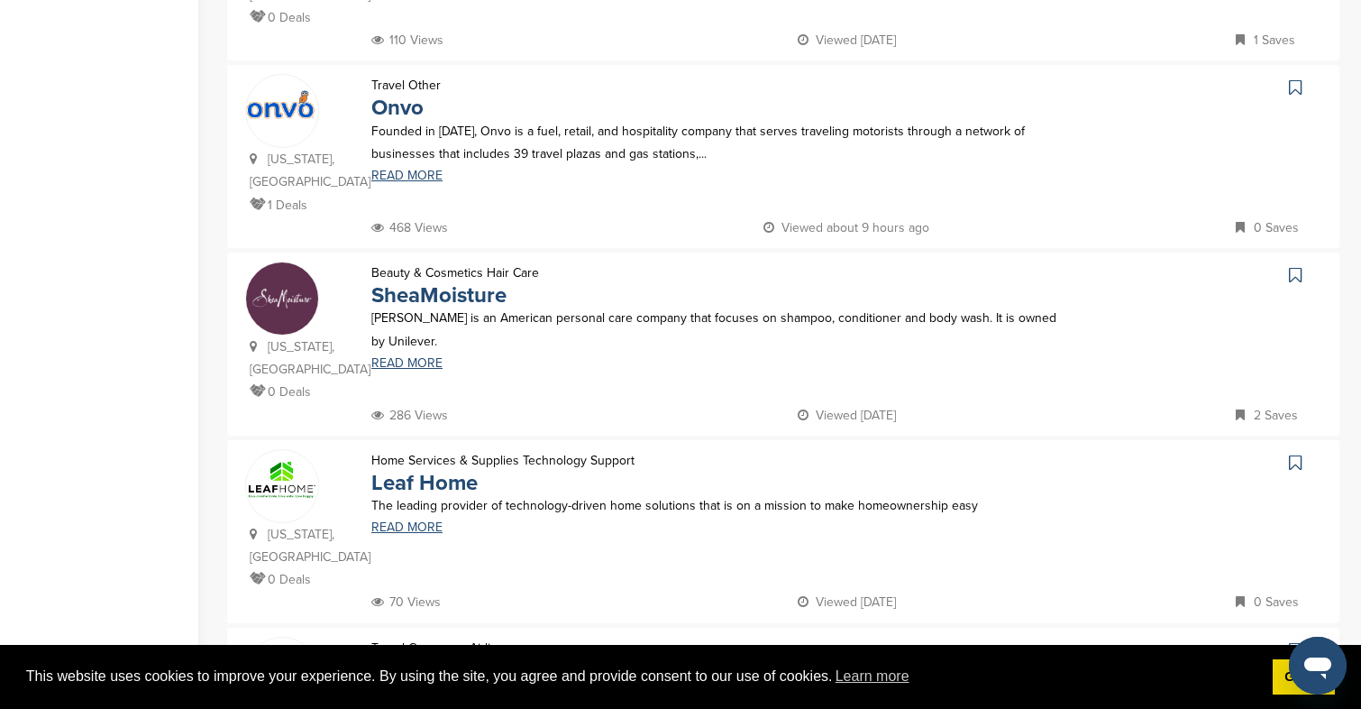
scroll to position [1093, 0]
click at [399, 356] on link "READ MORE" at bounding box center [716, 362] width 691 height 13
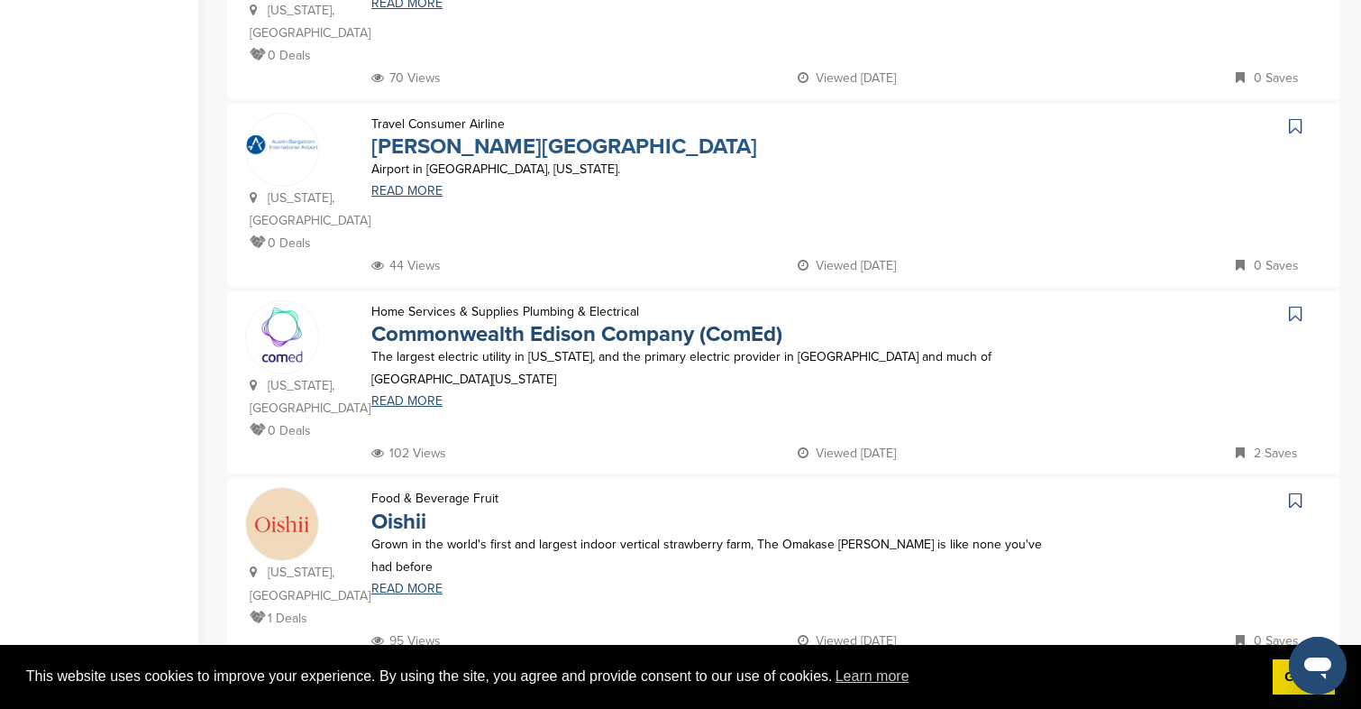
scroll to position [1646, 0]
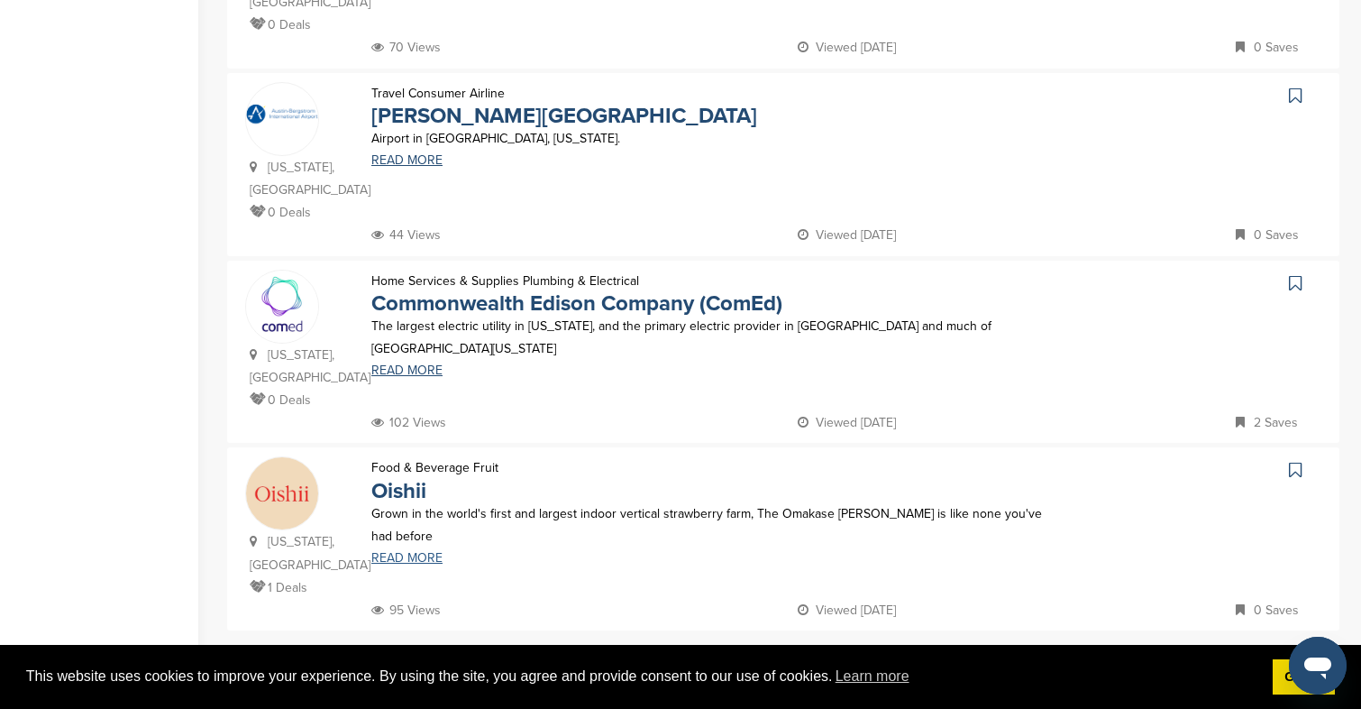
click at [434, 552] on link "READ MORE" at bounding box center [716, 558] width 691 height 13
click at [720, 652] on link "2" at bounding box center [731, 668] width 38 height 33
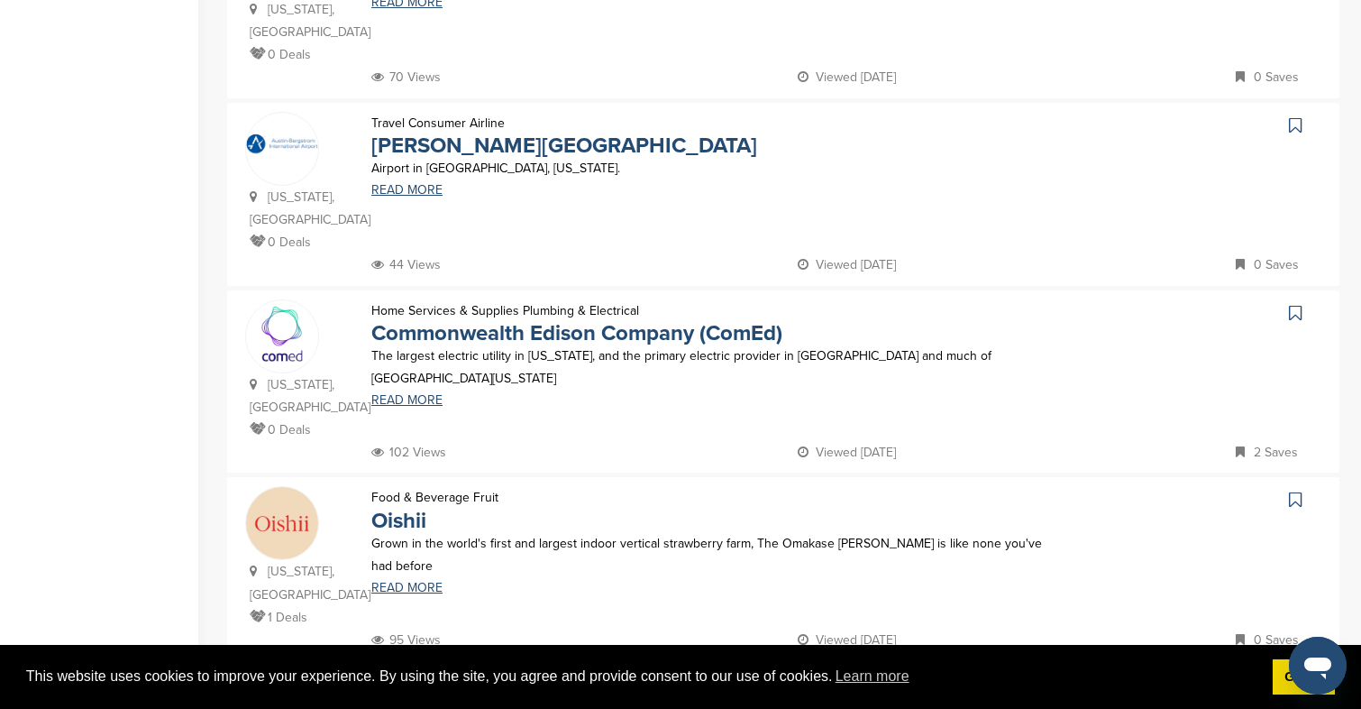
click at [738, 682] on link "2" at bounding box center [731, 698] width 38 height 33
click at [733, 682] on link "2" at bounding box center [731, 698] width 38 height 33
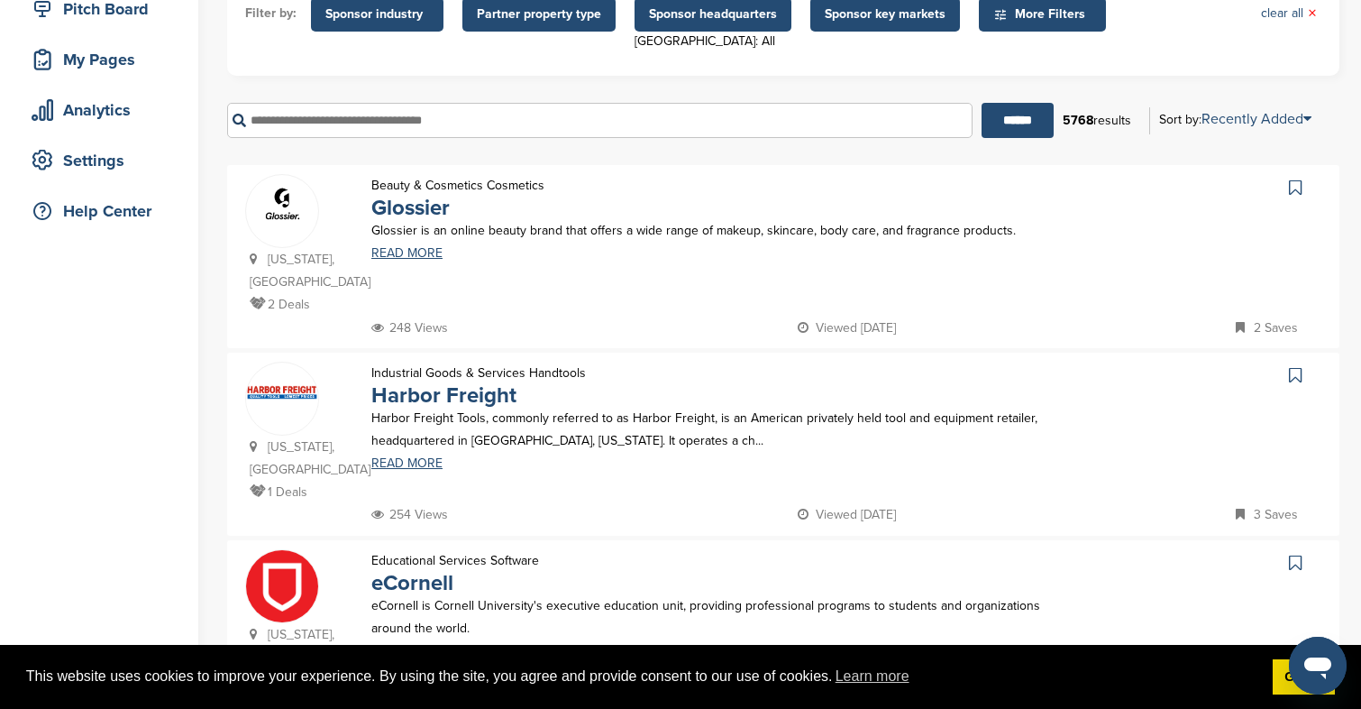
scroll to position [251, 0]
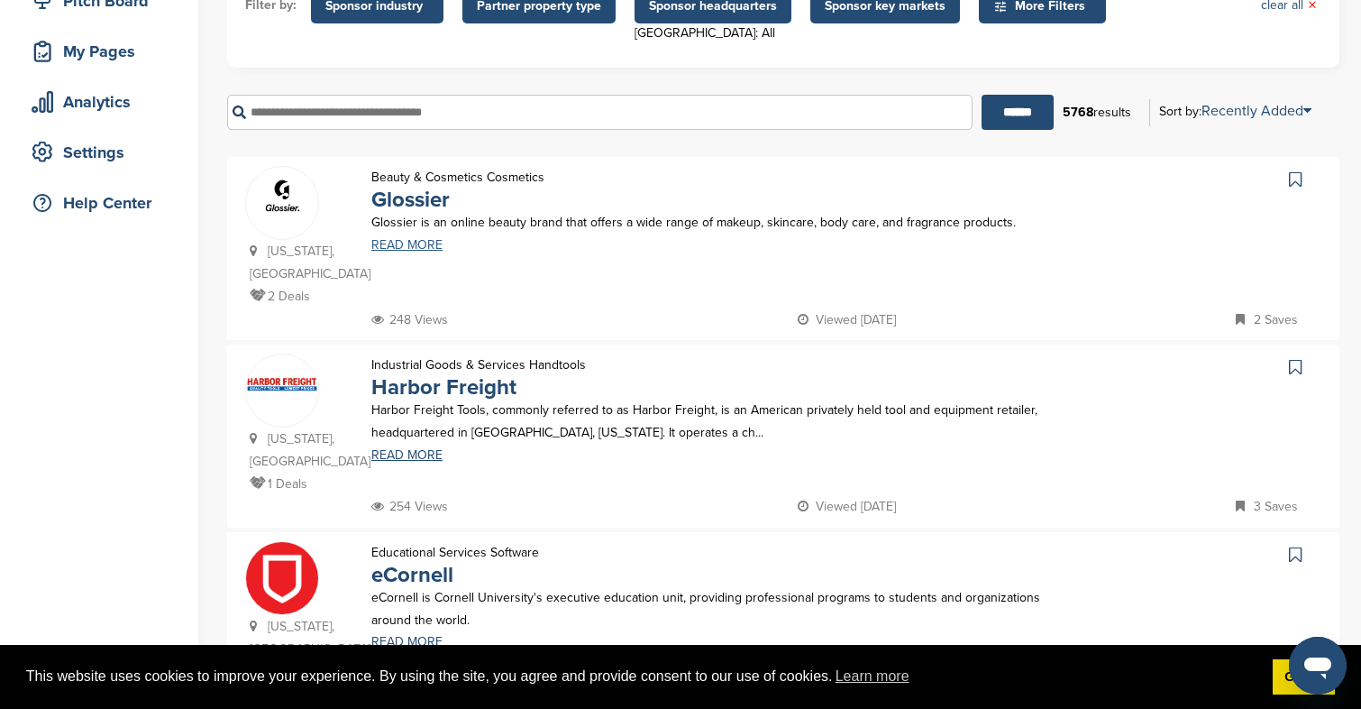
click at [409, 245] on link "READ MORE" at bounding box center [716, 245] width 691 height 13
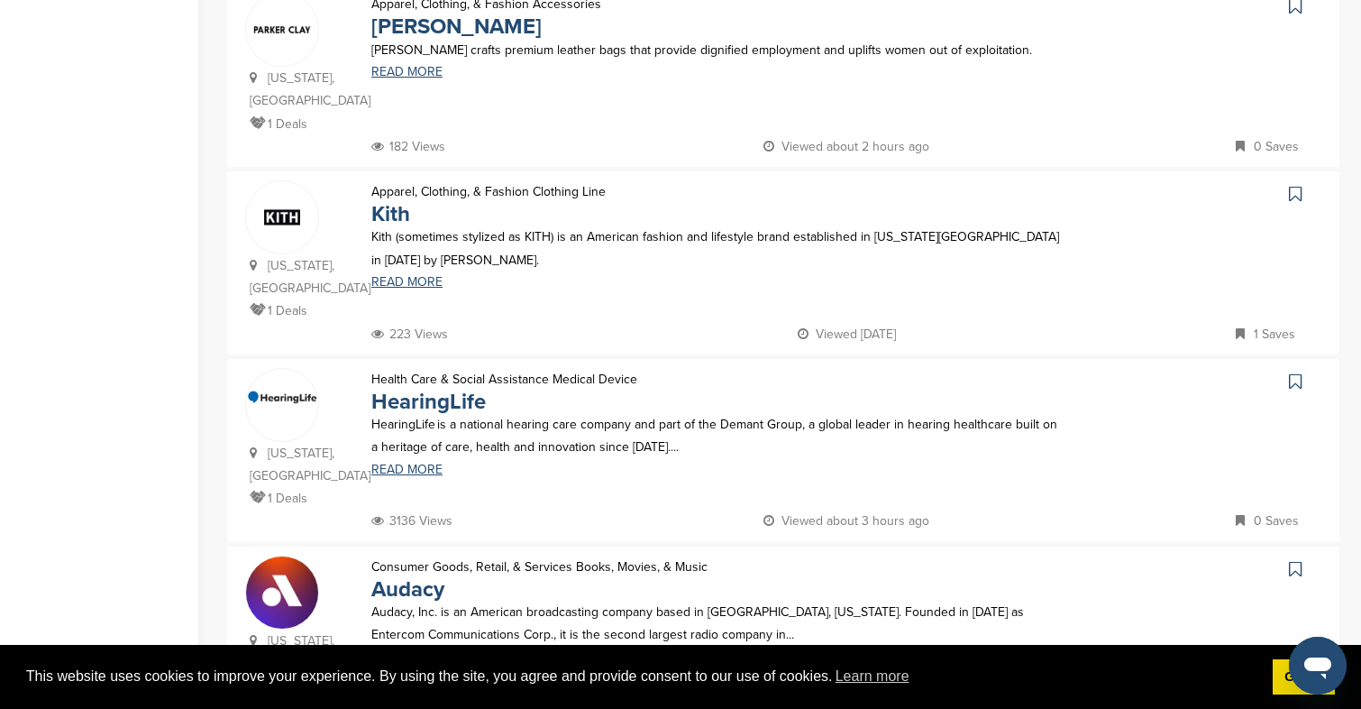
scroll to position [1179, 0]
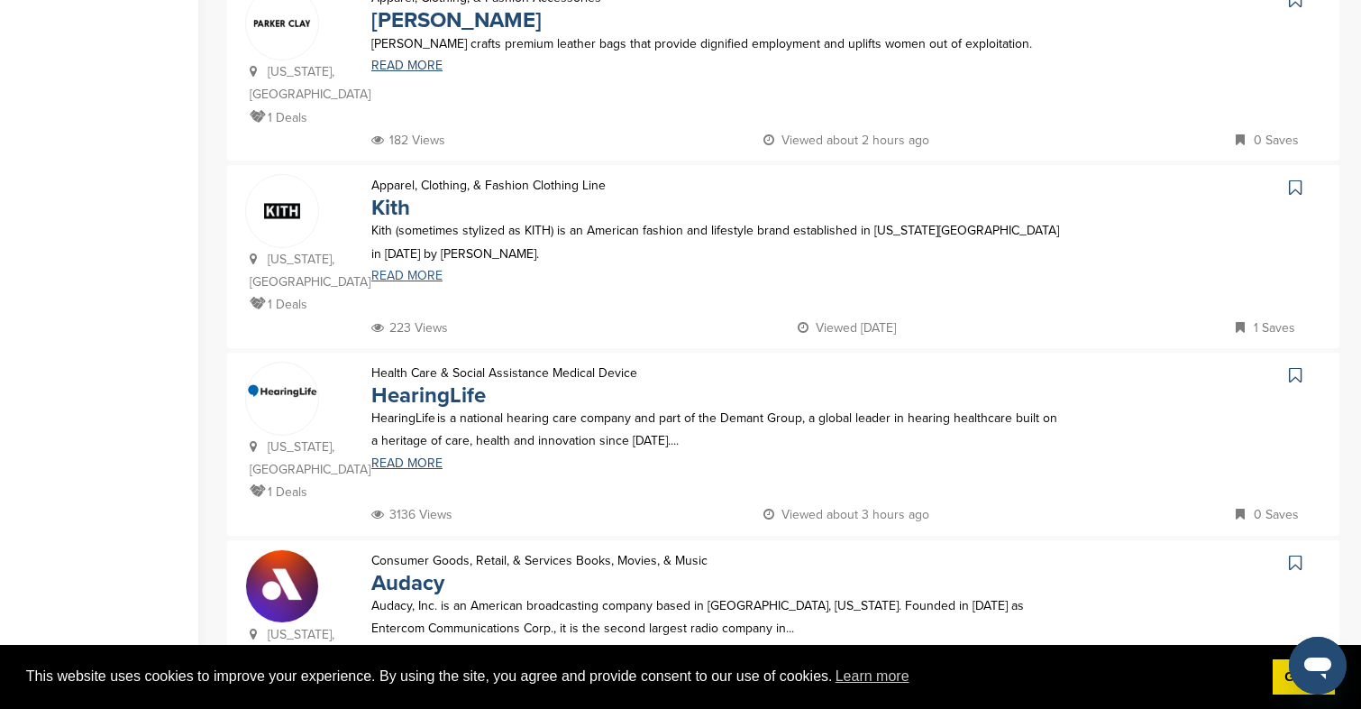
click at [396, 282] on link "READ MORE" at bounding box center [716, 276] width 691 height 13
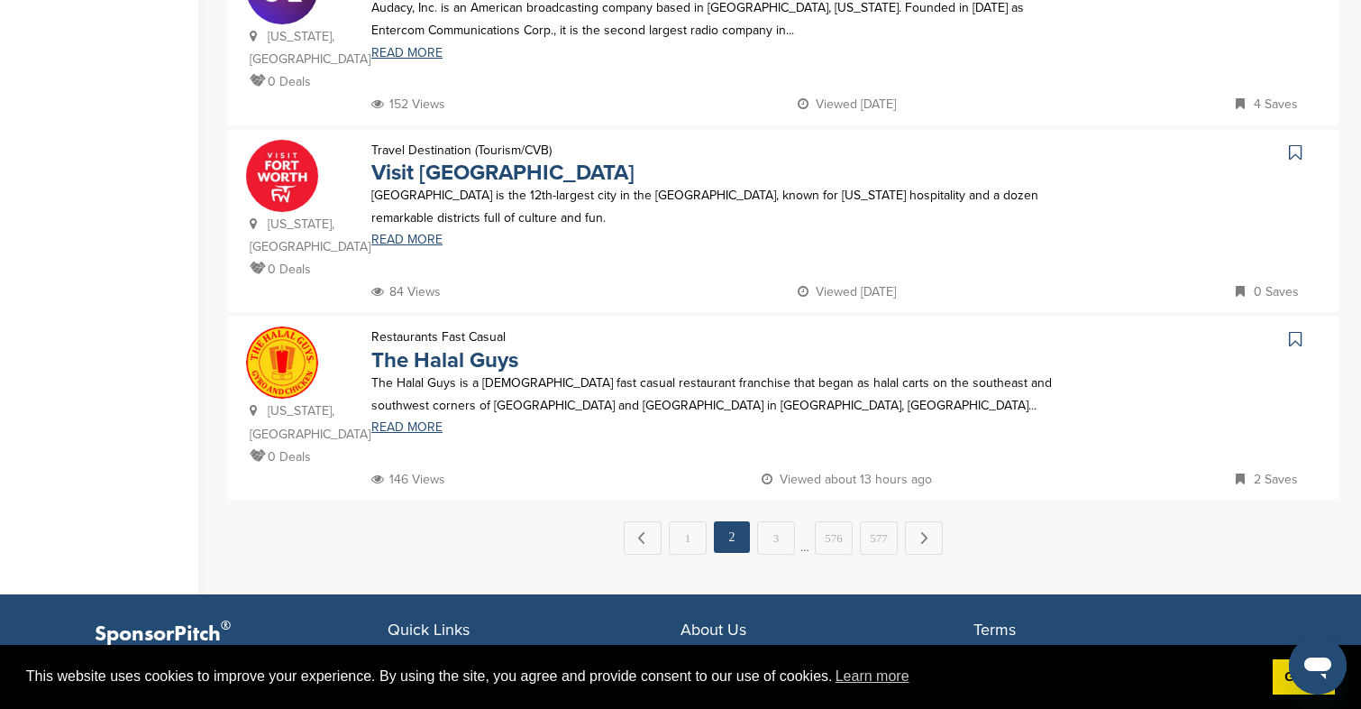
scroll to position [1787, 0]
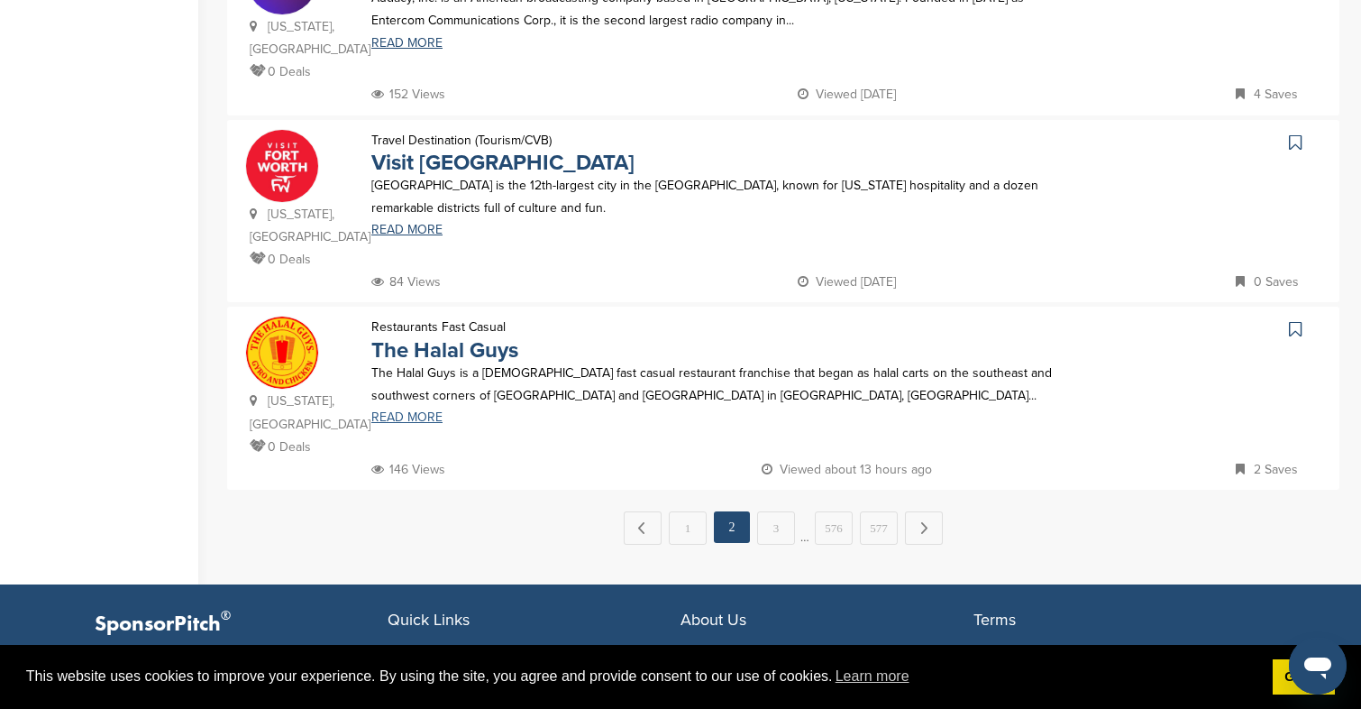
click at [421, 422] on link "READ MORE" at bounding box center [716, 417] width 691 height 13
click at [788, 537] on link "3" at bounding box center [776, 527] width 38 height 33
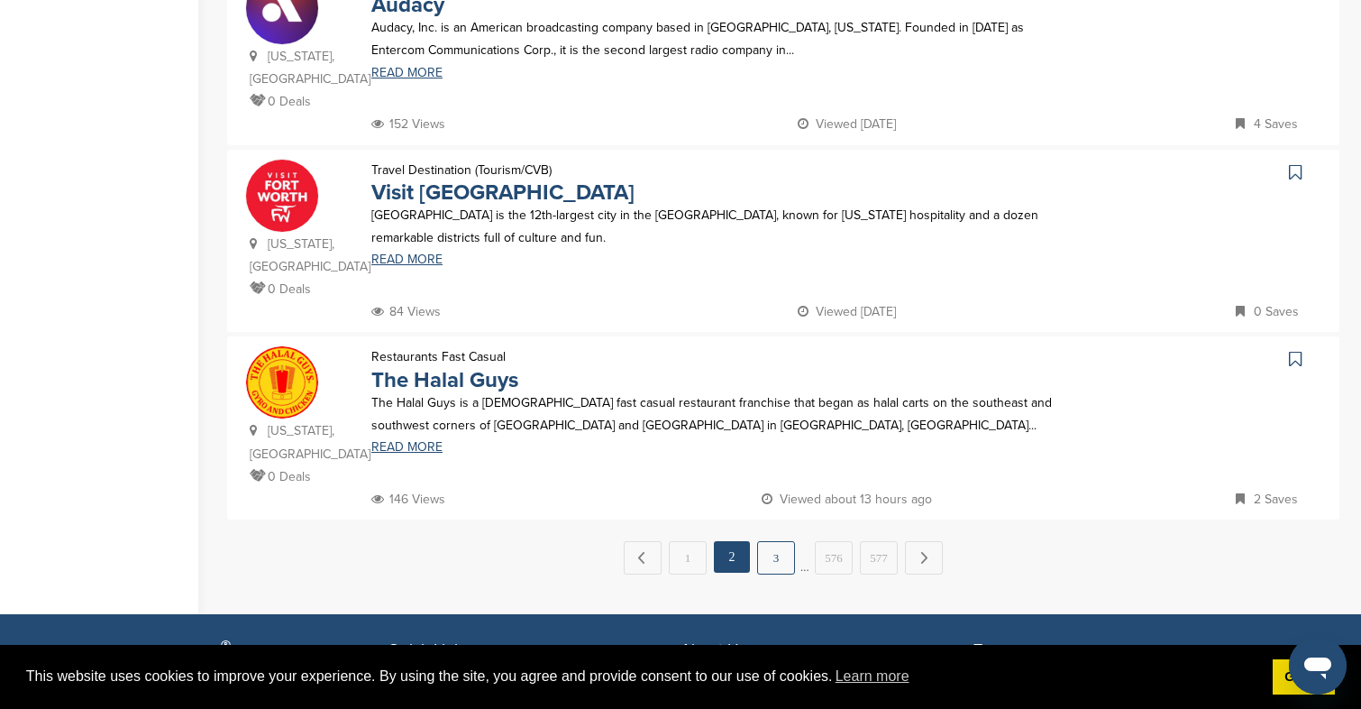
click at [784, 565] on link "3" at bounding box center [776, 557] width 38 height 33
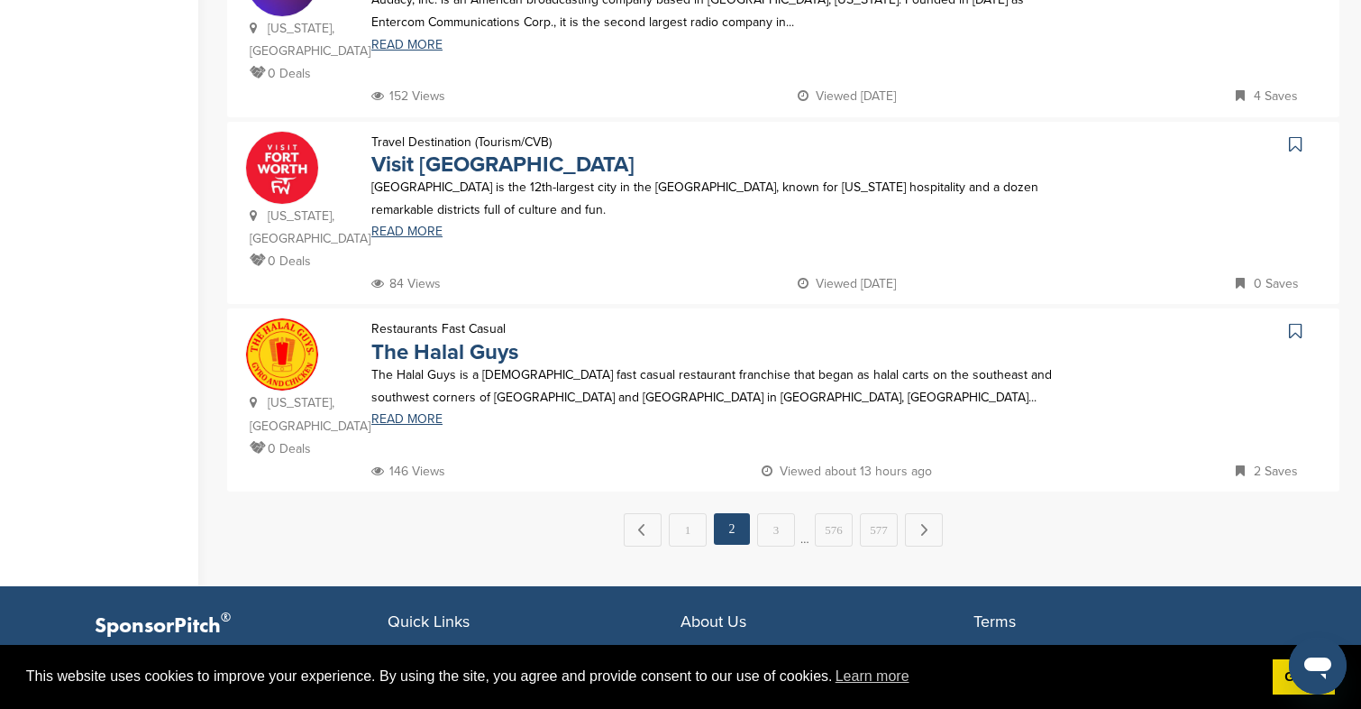
scroll to position [1845, 0]
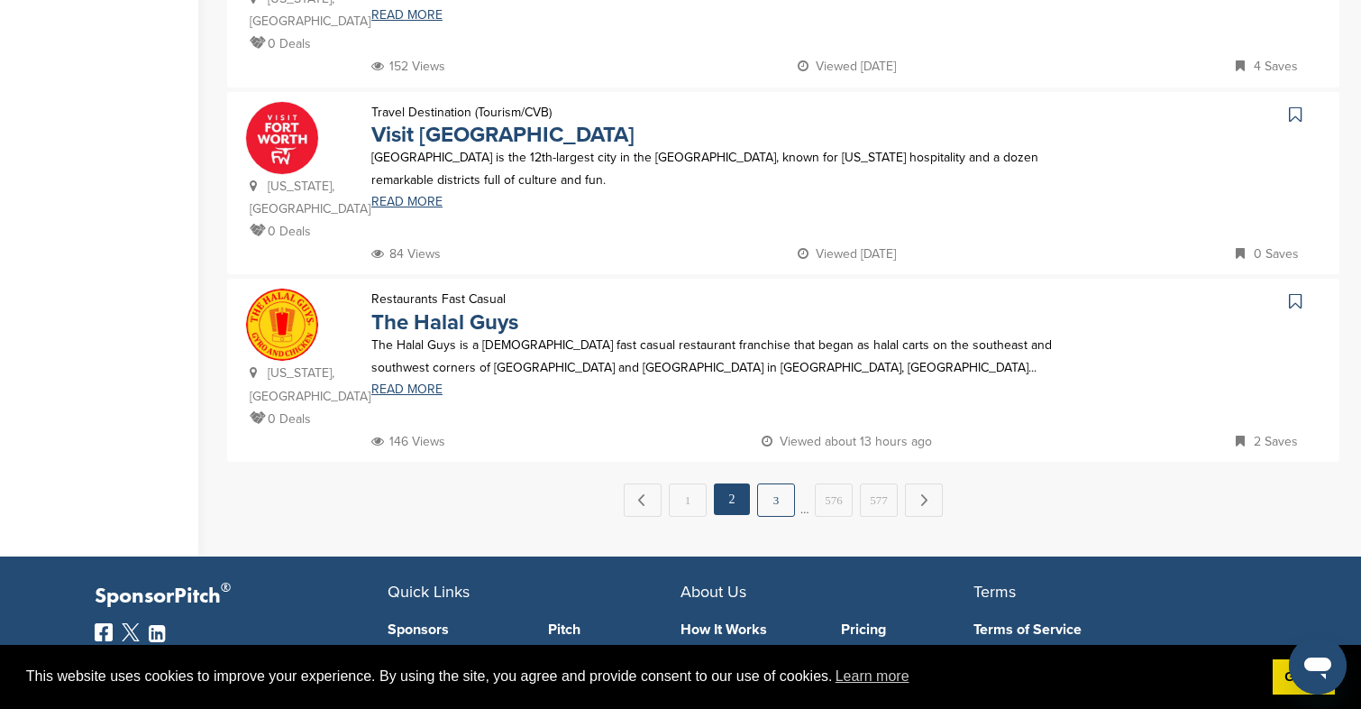
click at [779, 506] on link "3" at bounding box center [776, 499] width 38 height 33
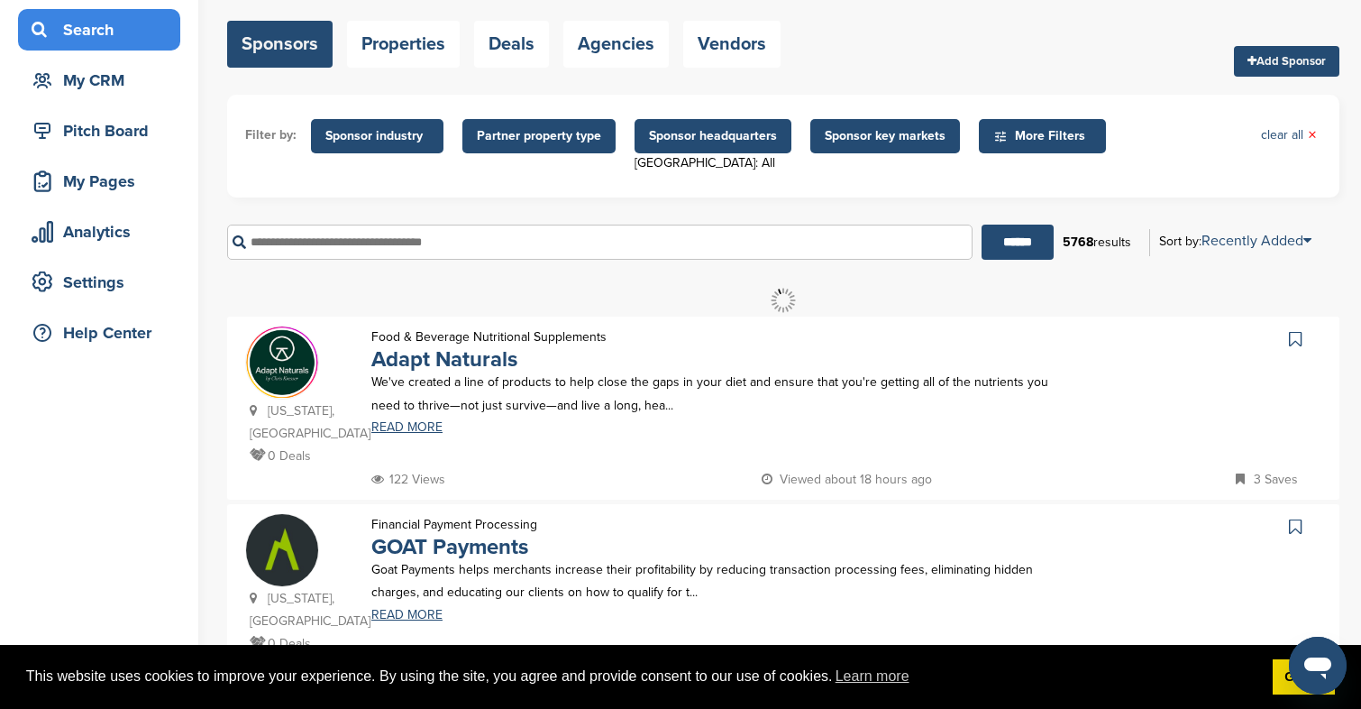
scroll to position [124, 0]
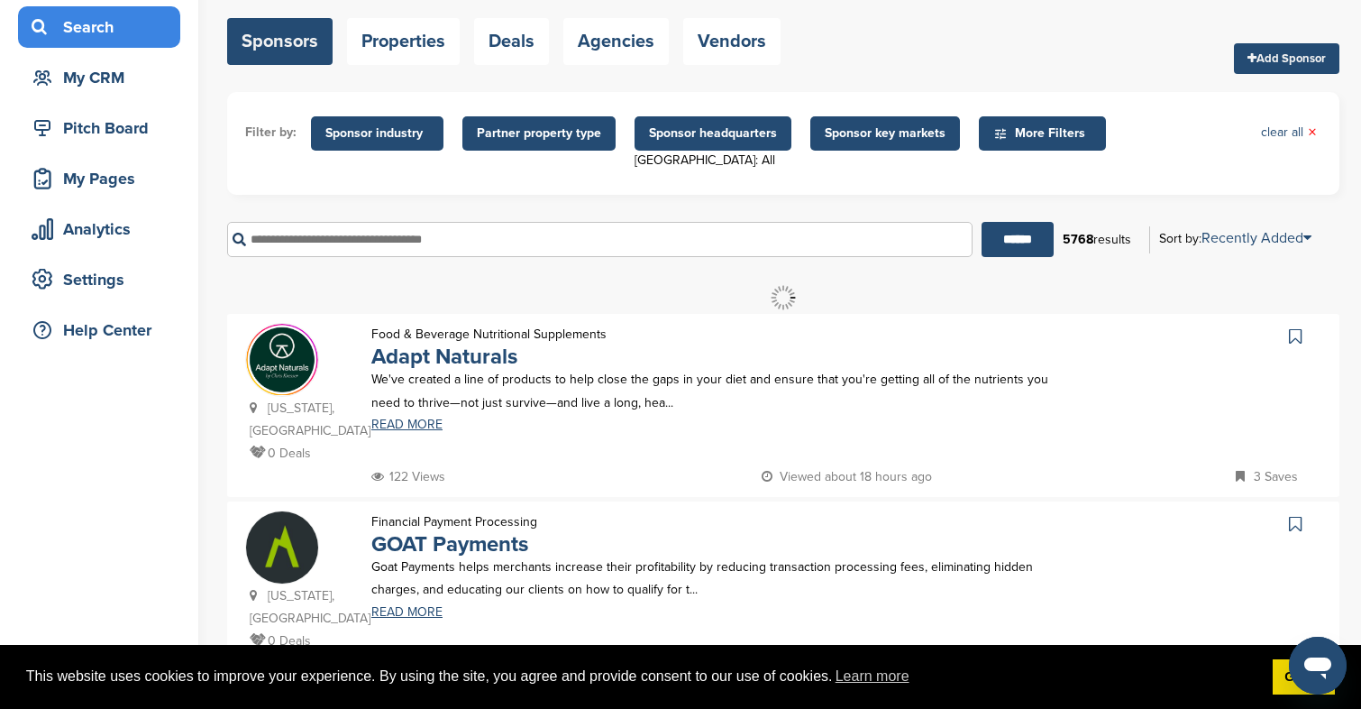
click at [422, 438] on div "Food & Beverage Nutritional Supplements Adapt Naturals We've created a line of …" at bounding box center [716, 394] width 727 height 142
click at [422, 431] on link "READ MORE" at bounding box center [716, 424] width 691 height 13
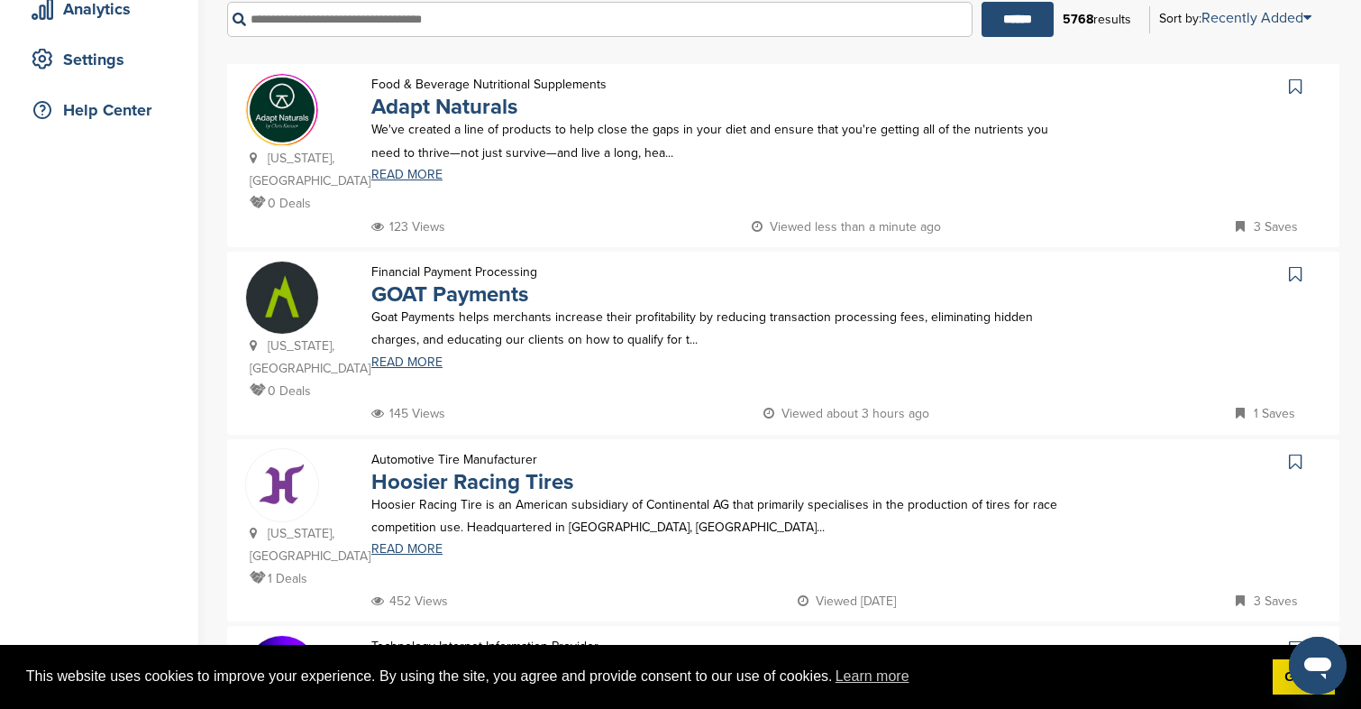
scroll to position [355, 0]
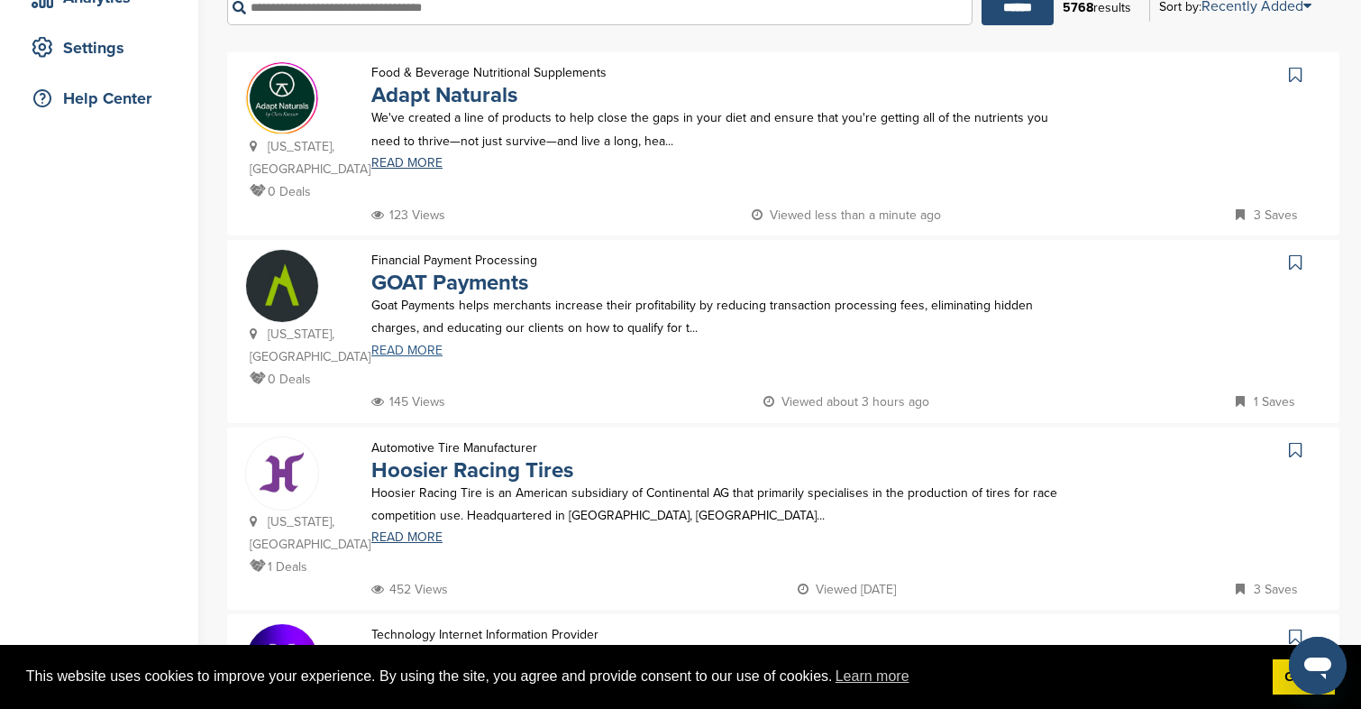
click at [434, 344] on link "READ MORE" at bounding box center [716, 350] width 691 height 13
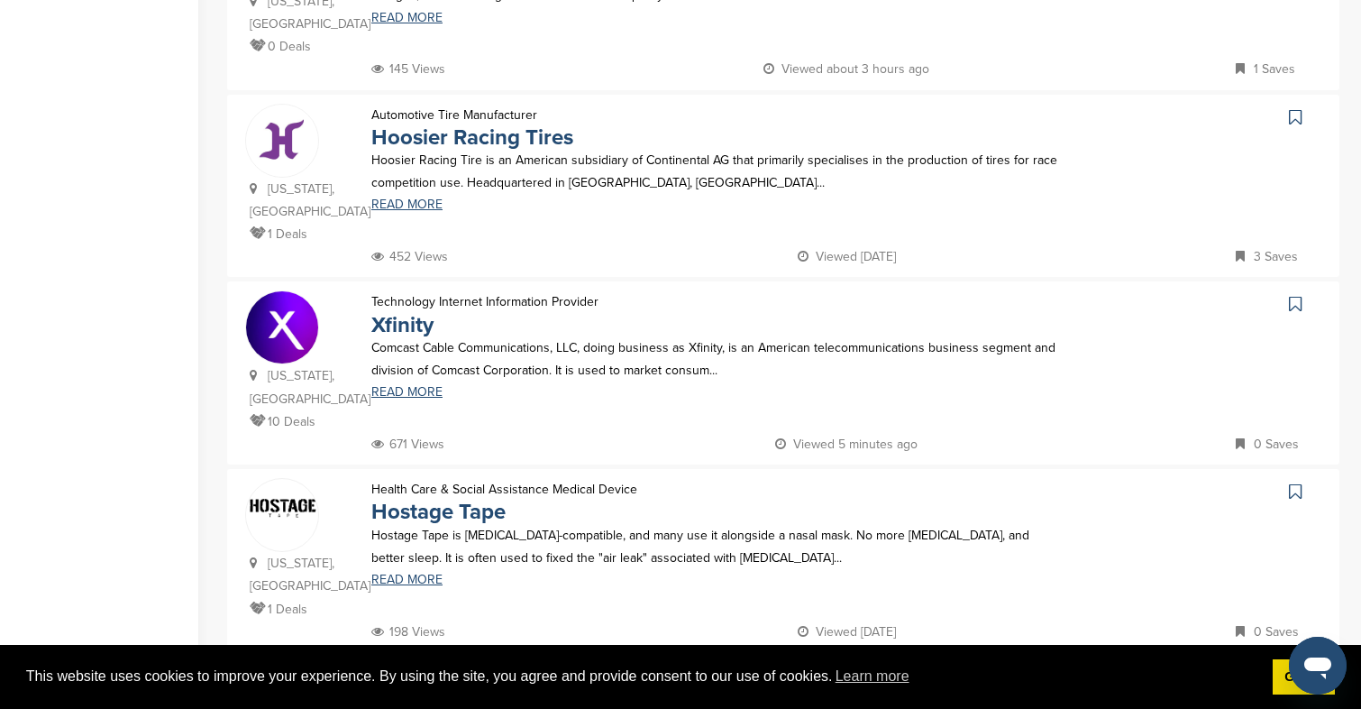
scroll to position [693, 0]
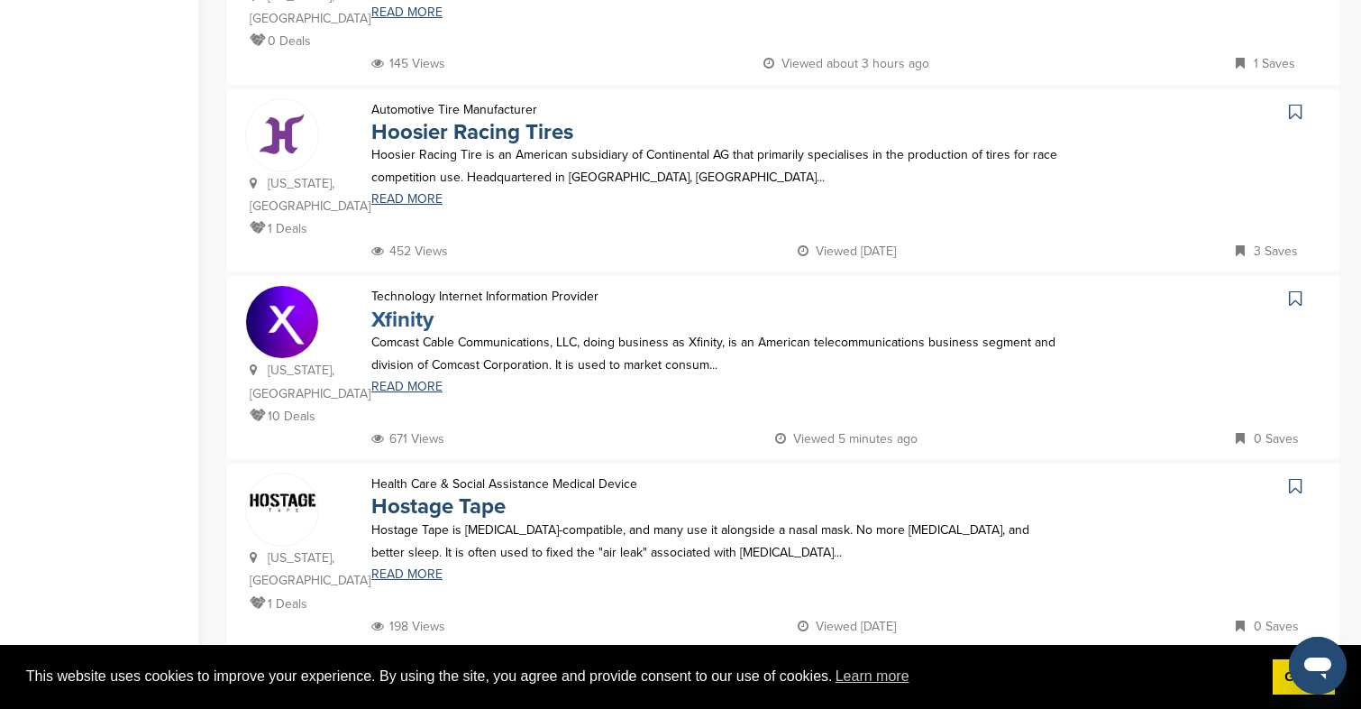
click at [407, 307] on link "Xfinity" at bounding box center [402, 320] width 62 height 26
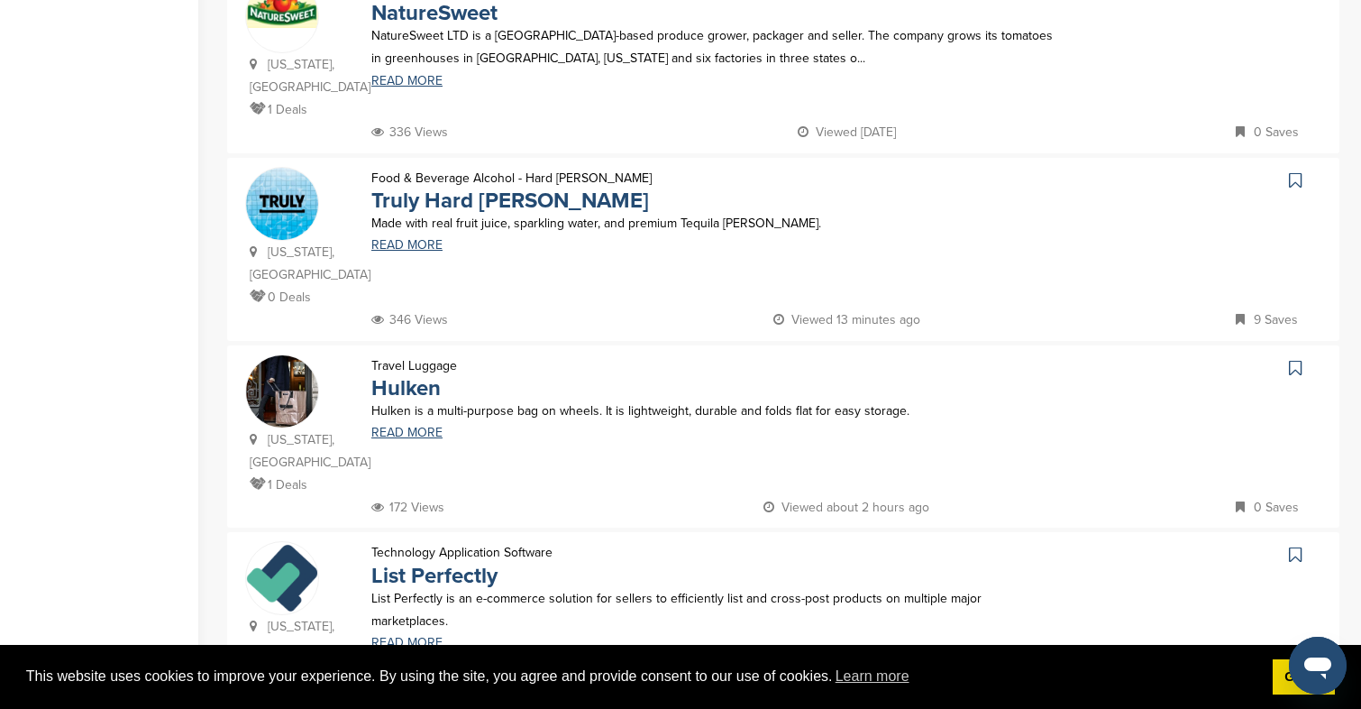
scroll to position [1571, 0]
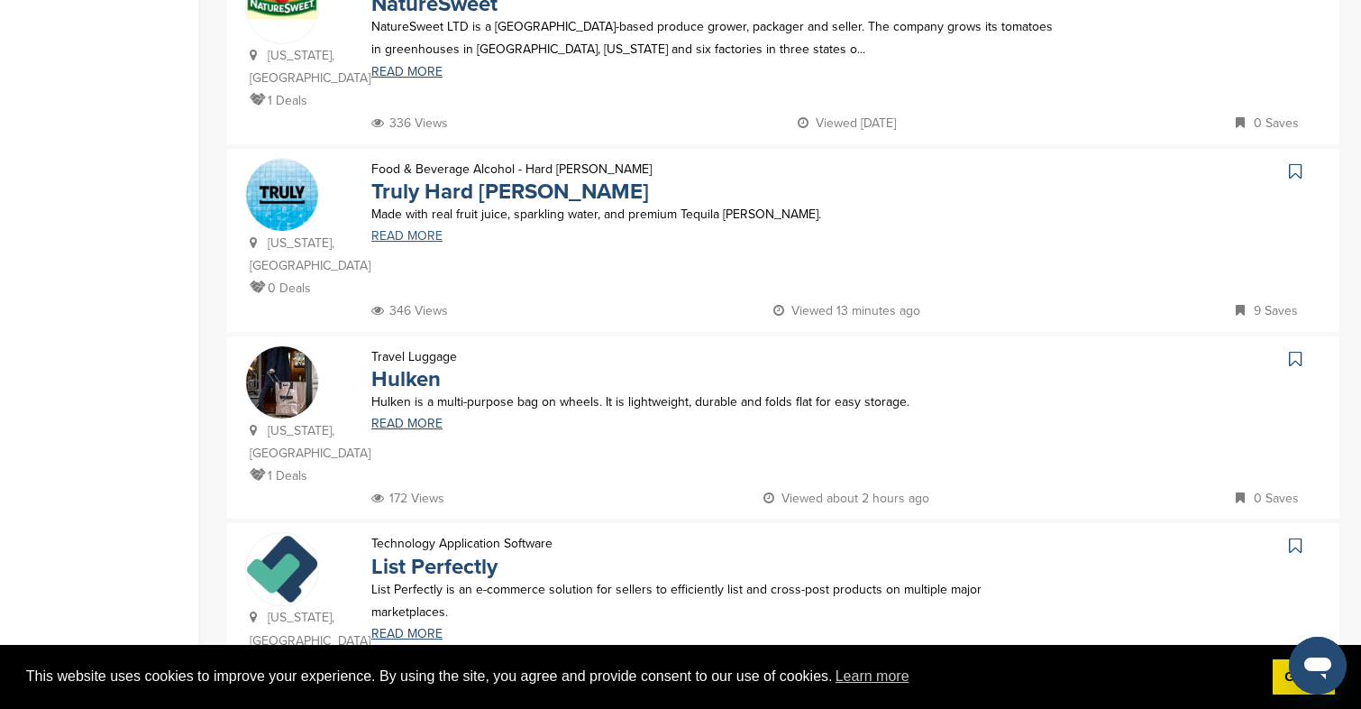
click at [418, 230] on link "READ MORE" at bounding box center [716, 236] width 691 height 13
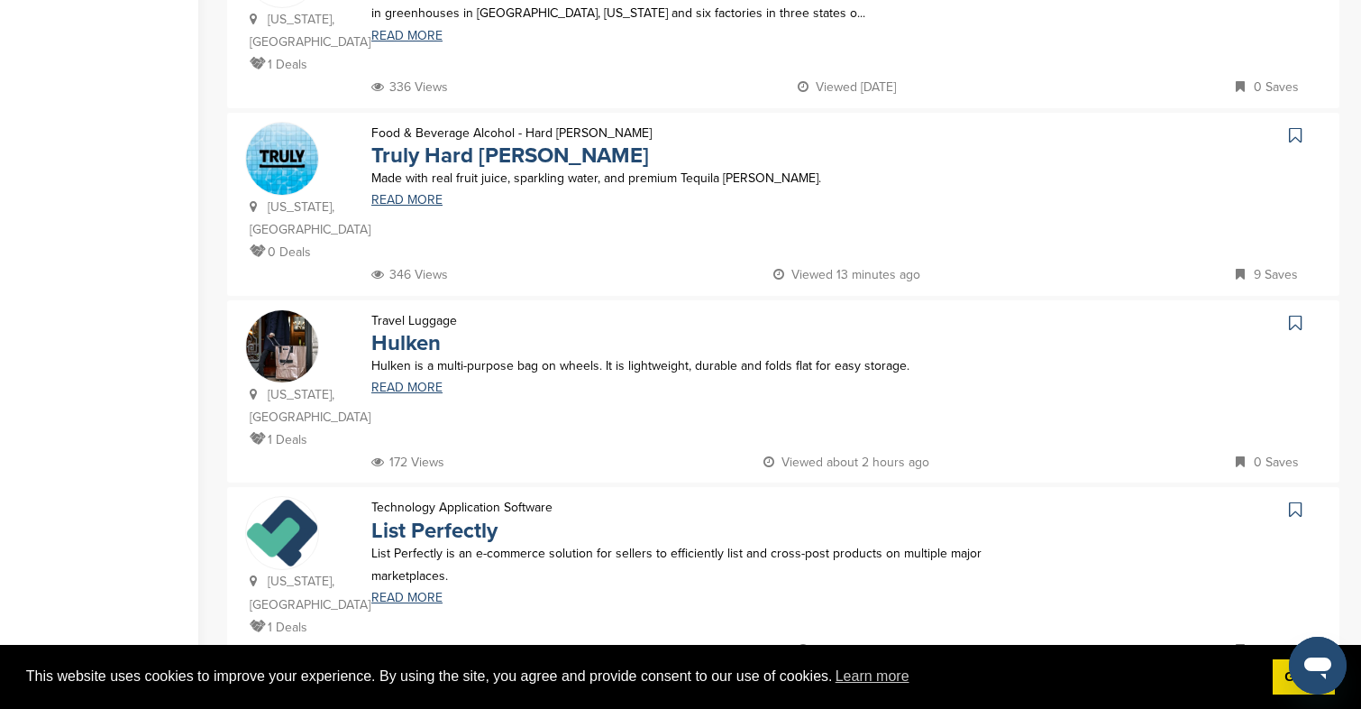
scroll to position [1623, 0]
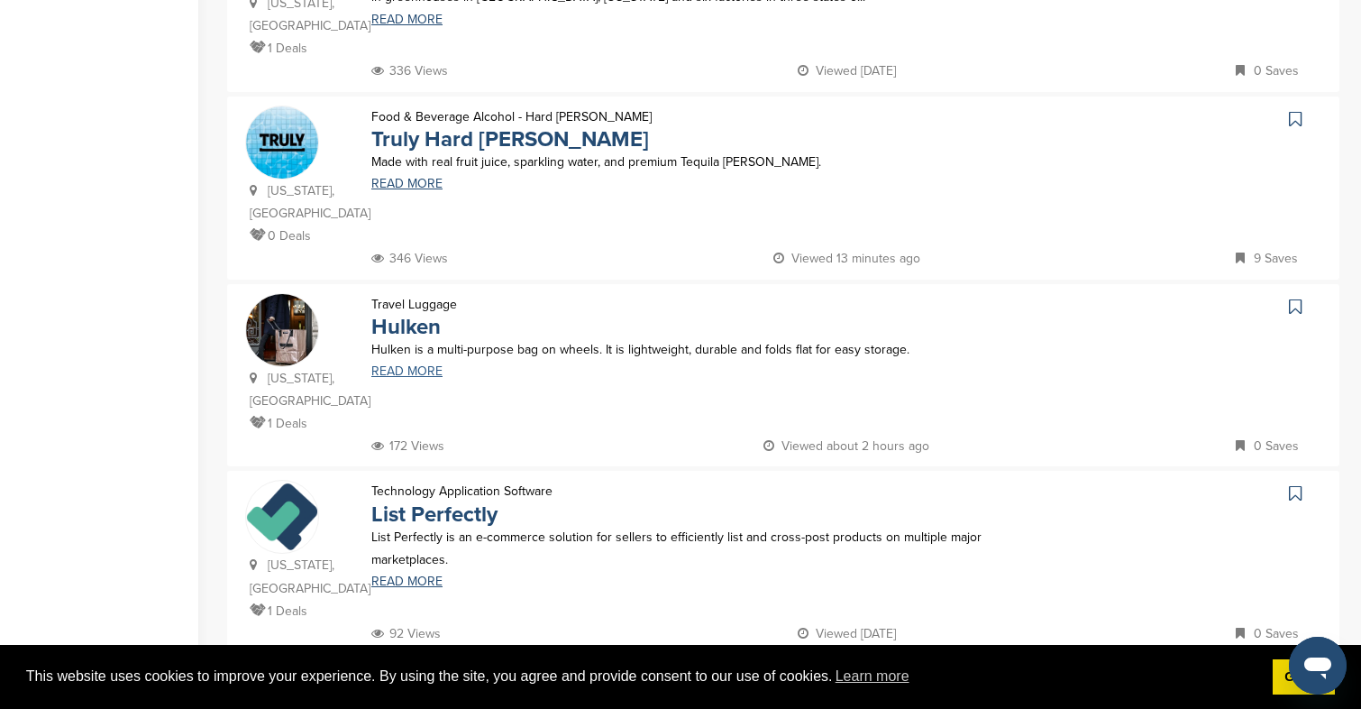
click at [417, 365] on link "READ MORE" at bounding box center [716, 371] width 691 height 13
click at [817, 675] on link "4" at bounding box center [799, 691] width 38 height 33
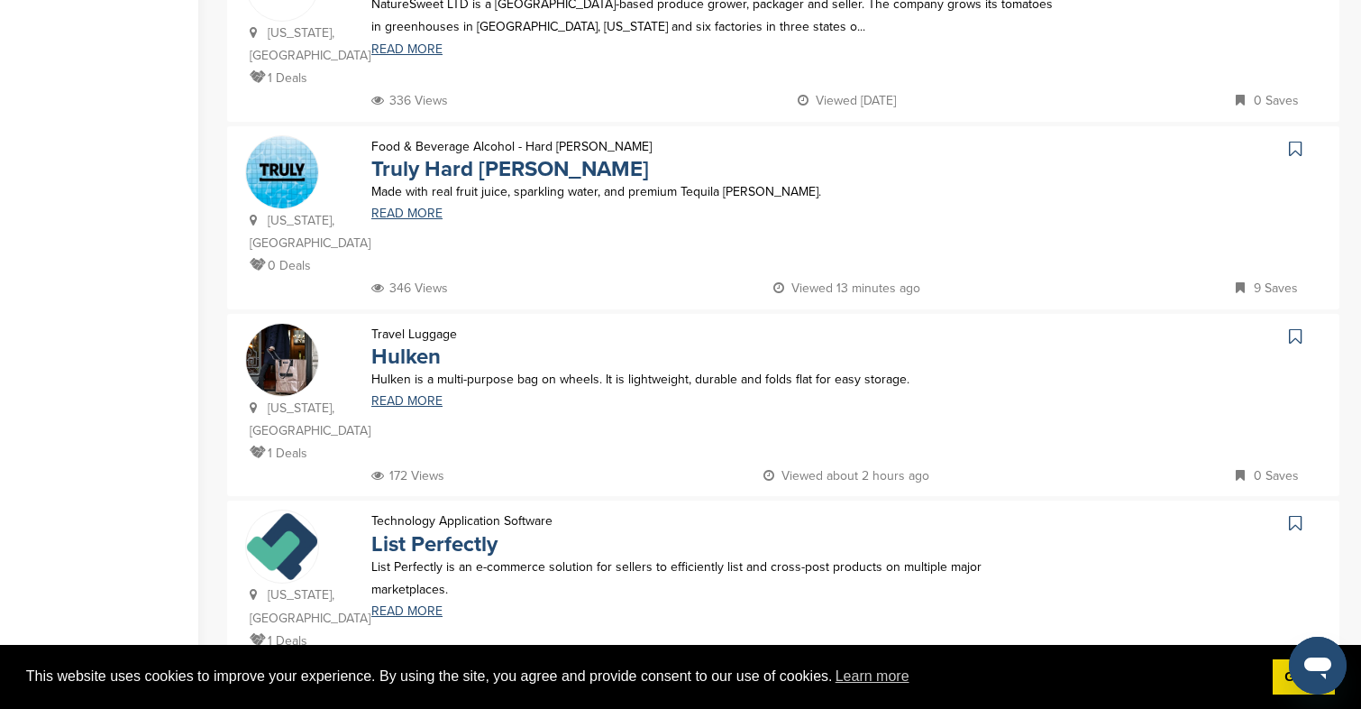
click at [794, 705] on link "4" at bounding box center [799, 721] width 38 height 33
click at [806, 705] on link "4" at bounding box center [799, 721] width 38 height 33
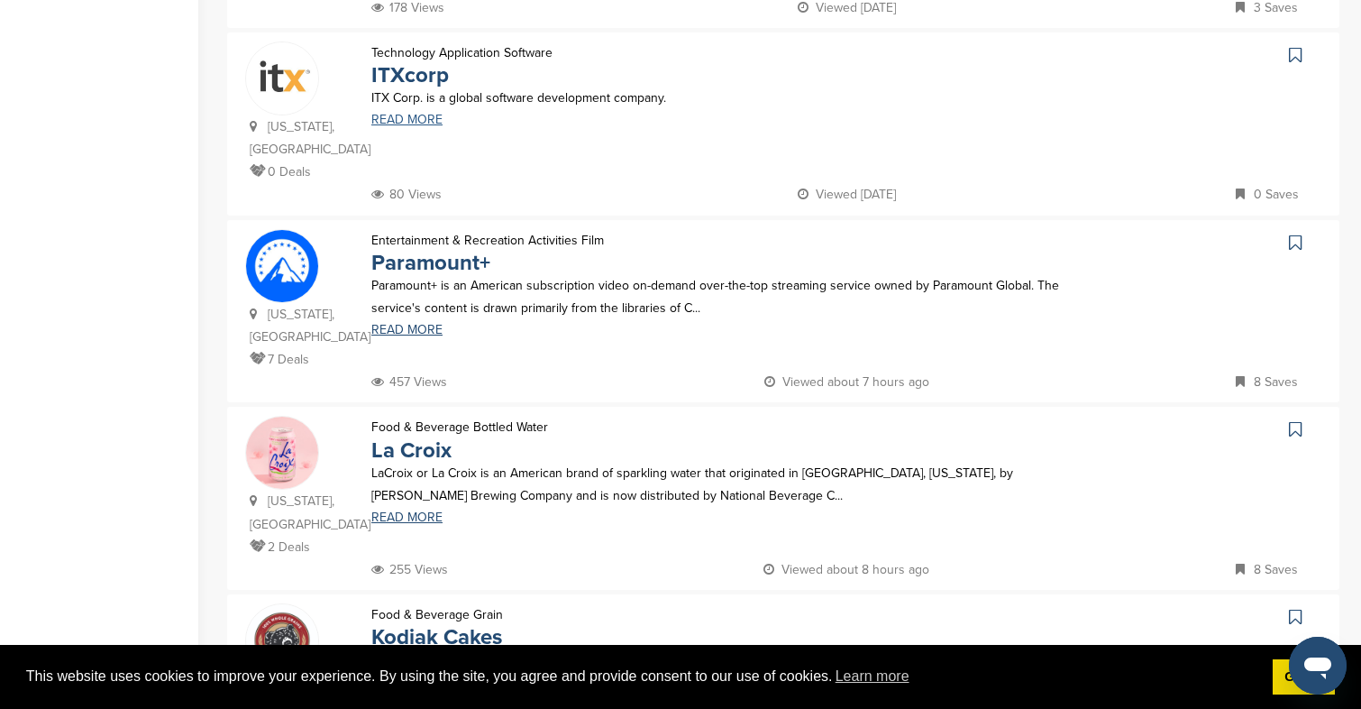
scroll to position [567, 0]
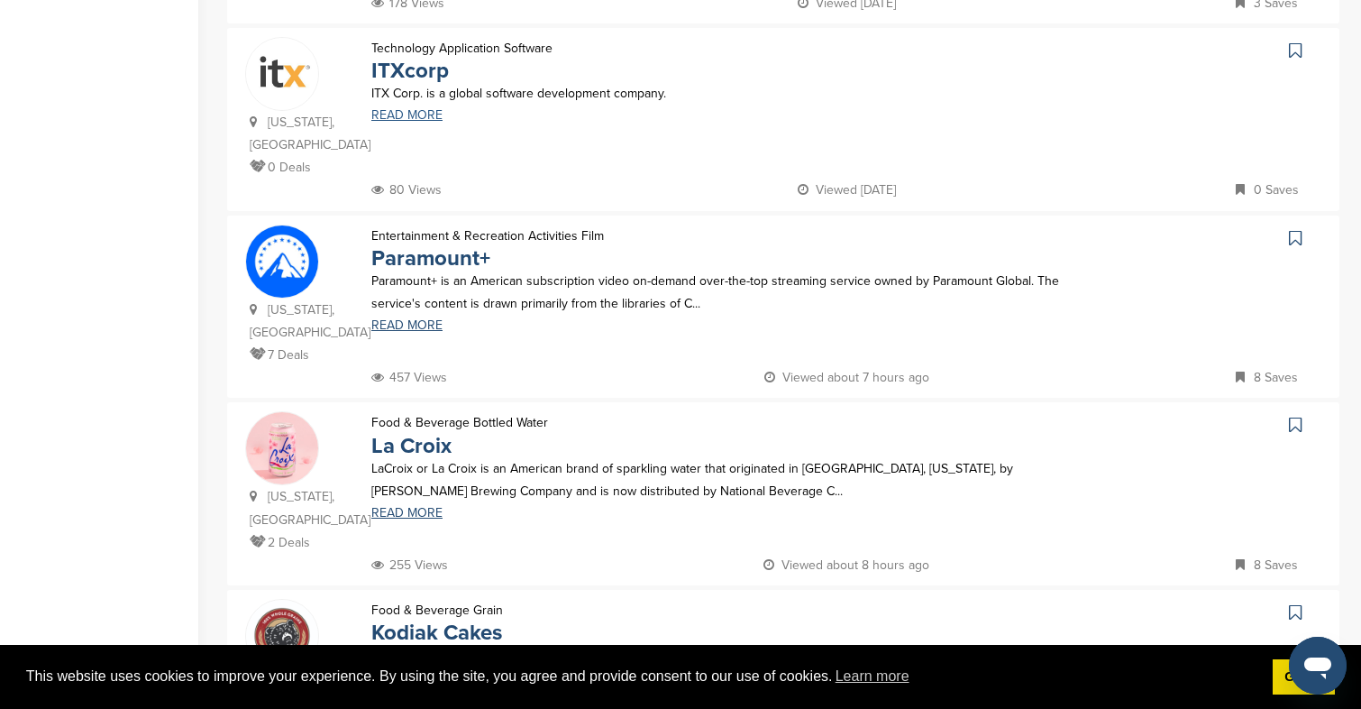
click at [405, 122] on link "READ MORE" at bounding box center [716, 115] width 691 height 13
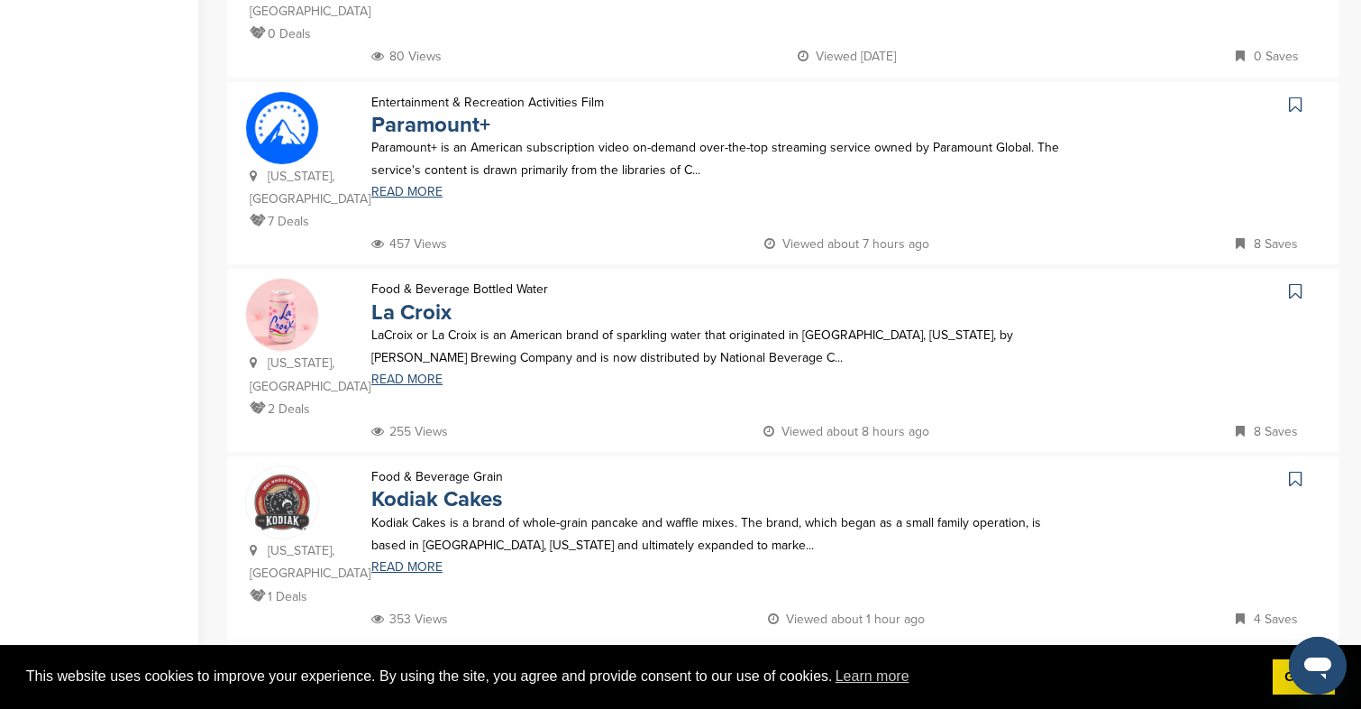
scroll to position [702, 0]
click at [418, 389] on div "Food & Beverage Bottled Water La Croix LaCroix or La Croix is an American brand…" at bounding box center [716, 347] width 727 height 142
click at [418, 380] on link "READ MORE" at bounding box center [716, 377] width 691 height 13
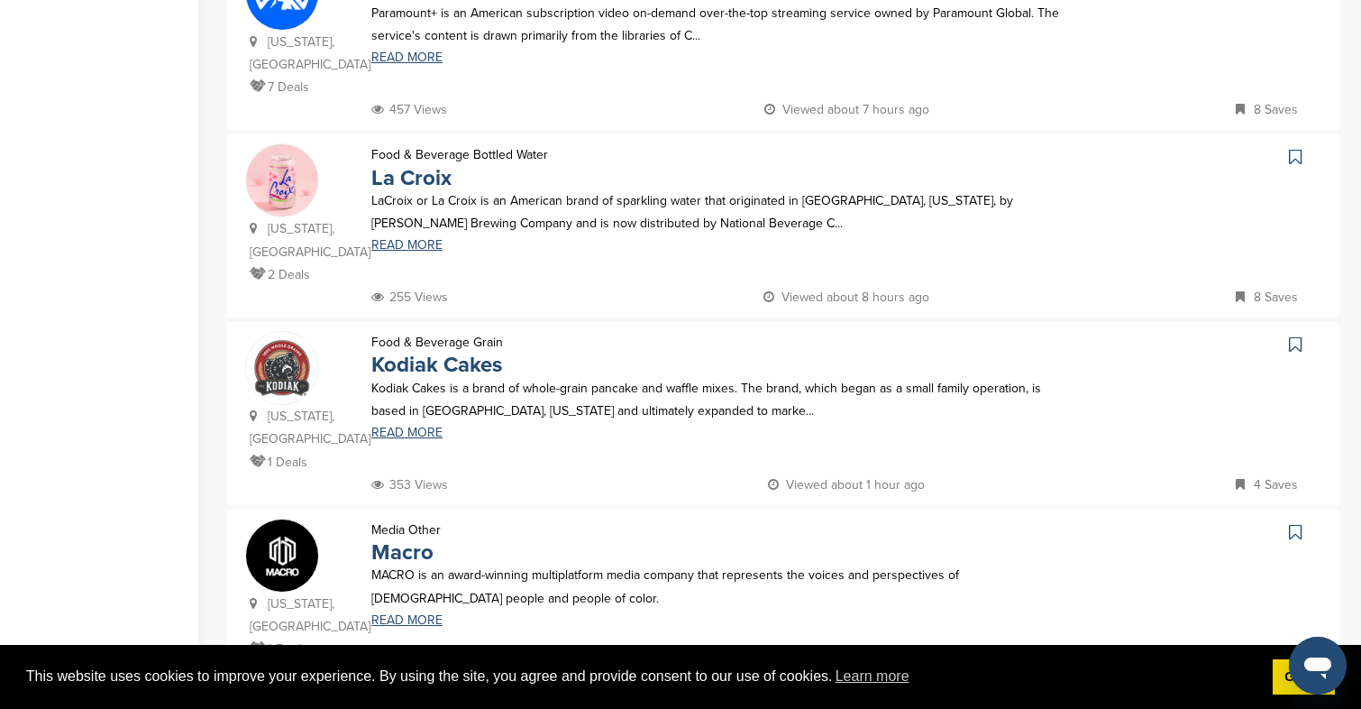
scroll to position [888, 0]
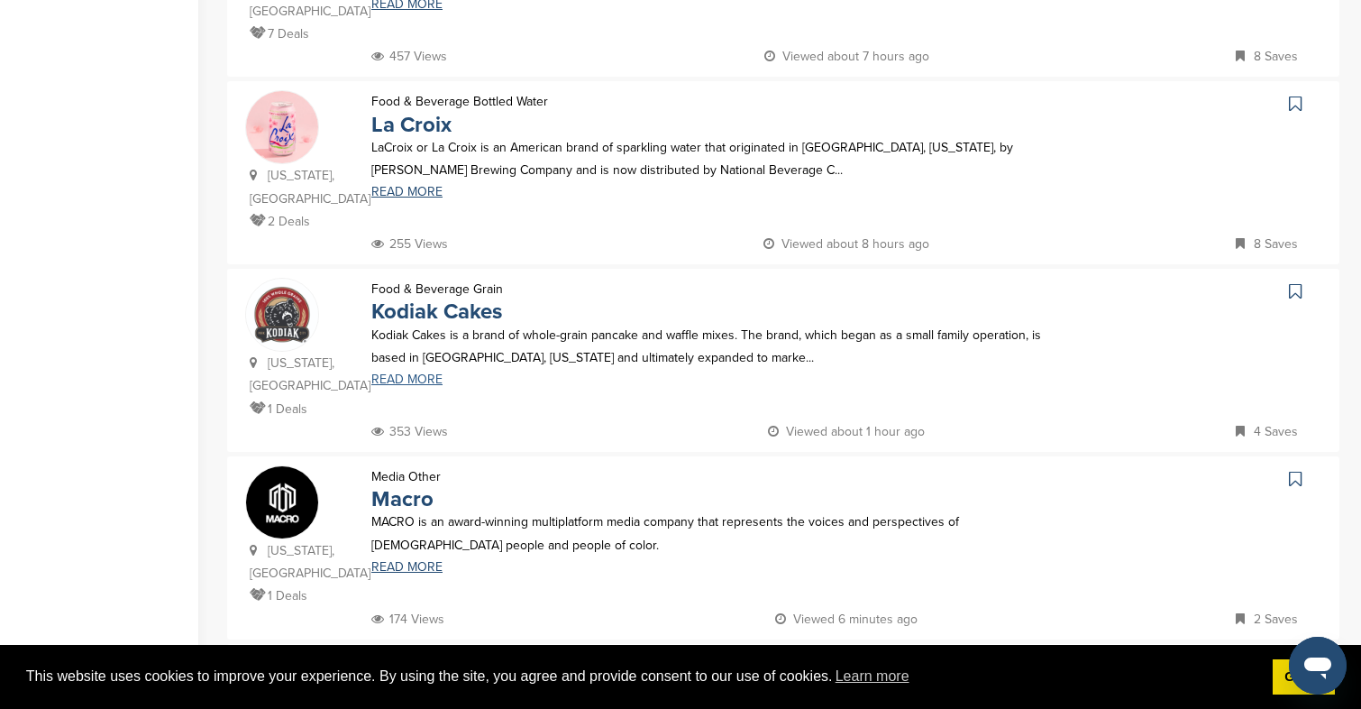
click at [423, 373] on link "READ MORE" at bounding box center [716, 379] width 691 height 13
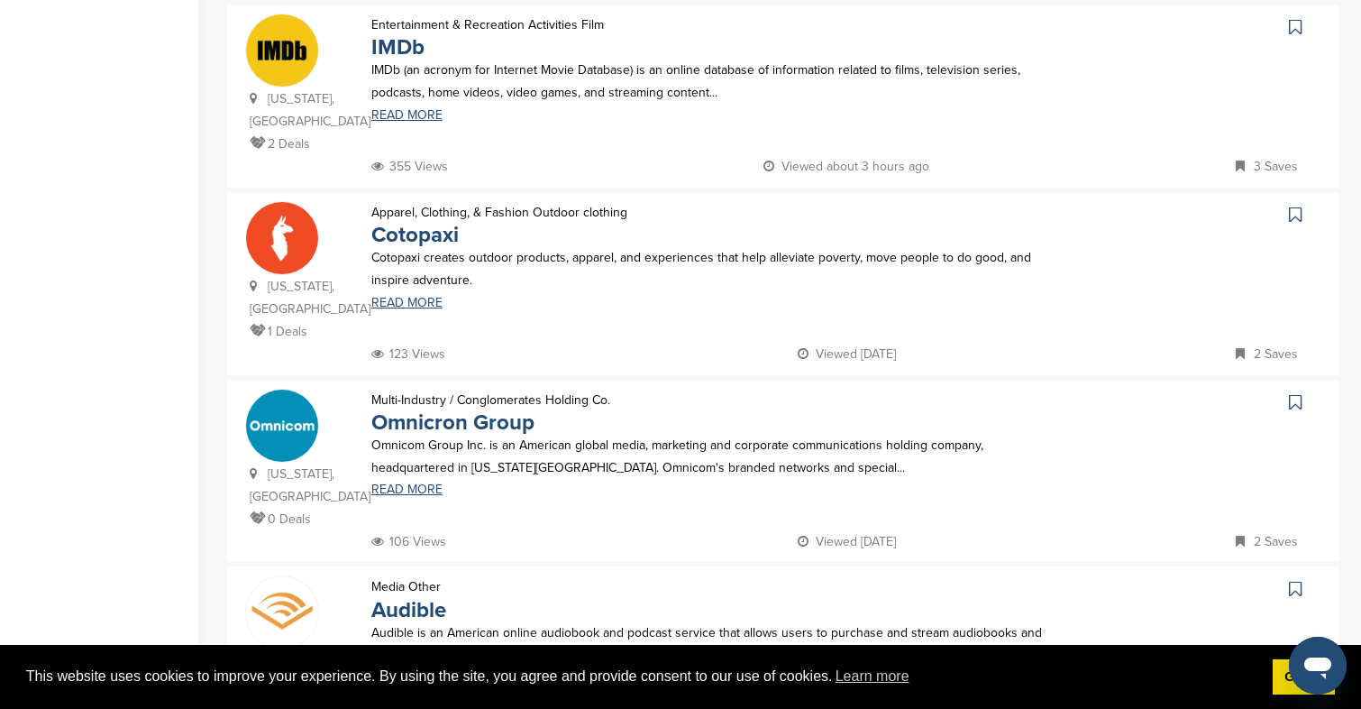
scroll to position [1539, 0]
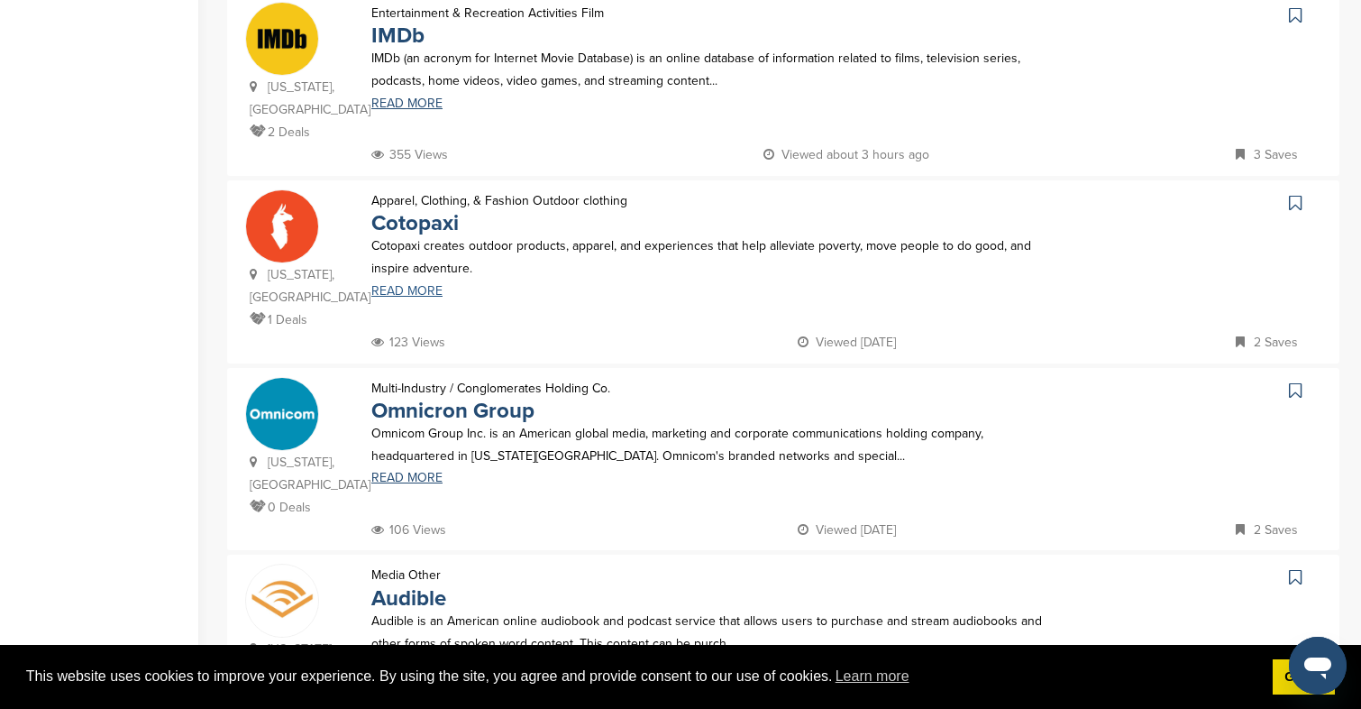
click at [434, 285] on link "READ MORE" at bounding box center [716, 291] width 691 height 13
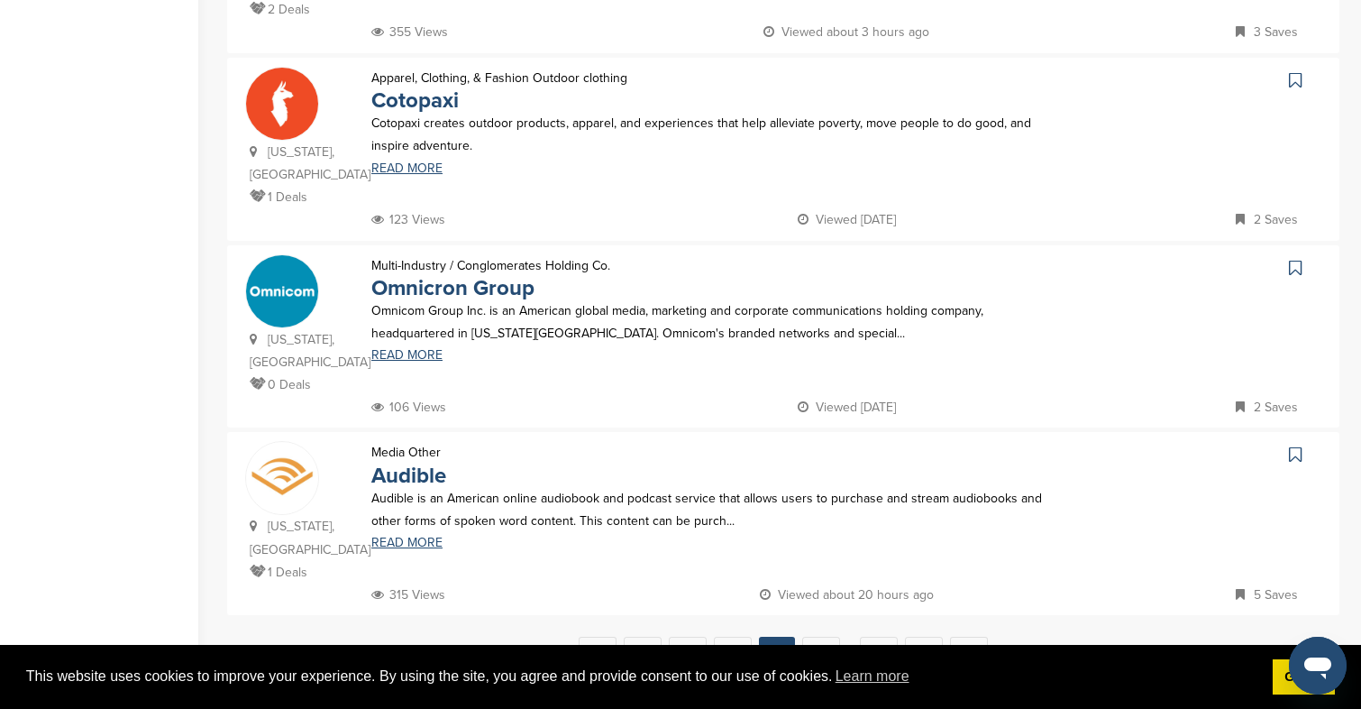
scroll to position [1675, 0]
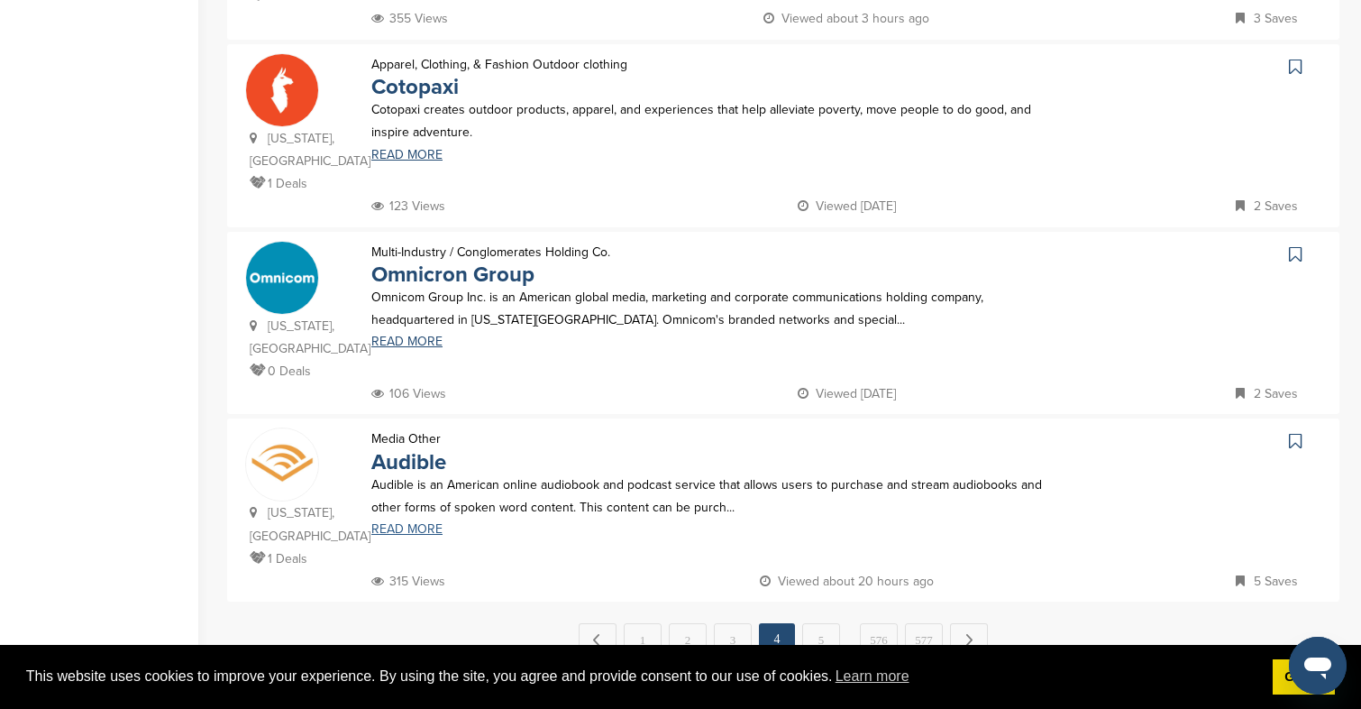
click at [405, 523] on link "READ MORE" at bounding box center [716, 529] width 691 height 13
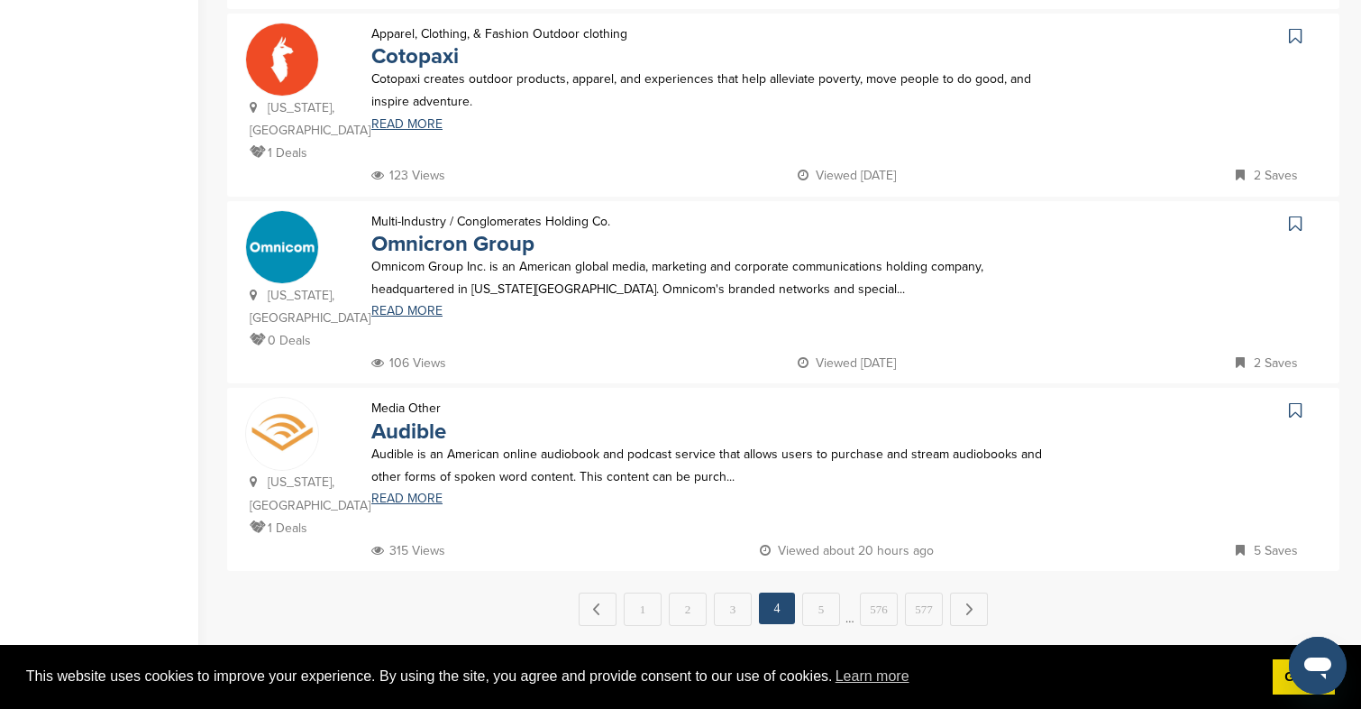
scroll to position [1720, 0]
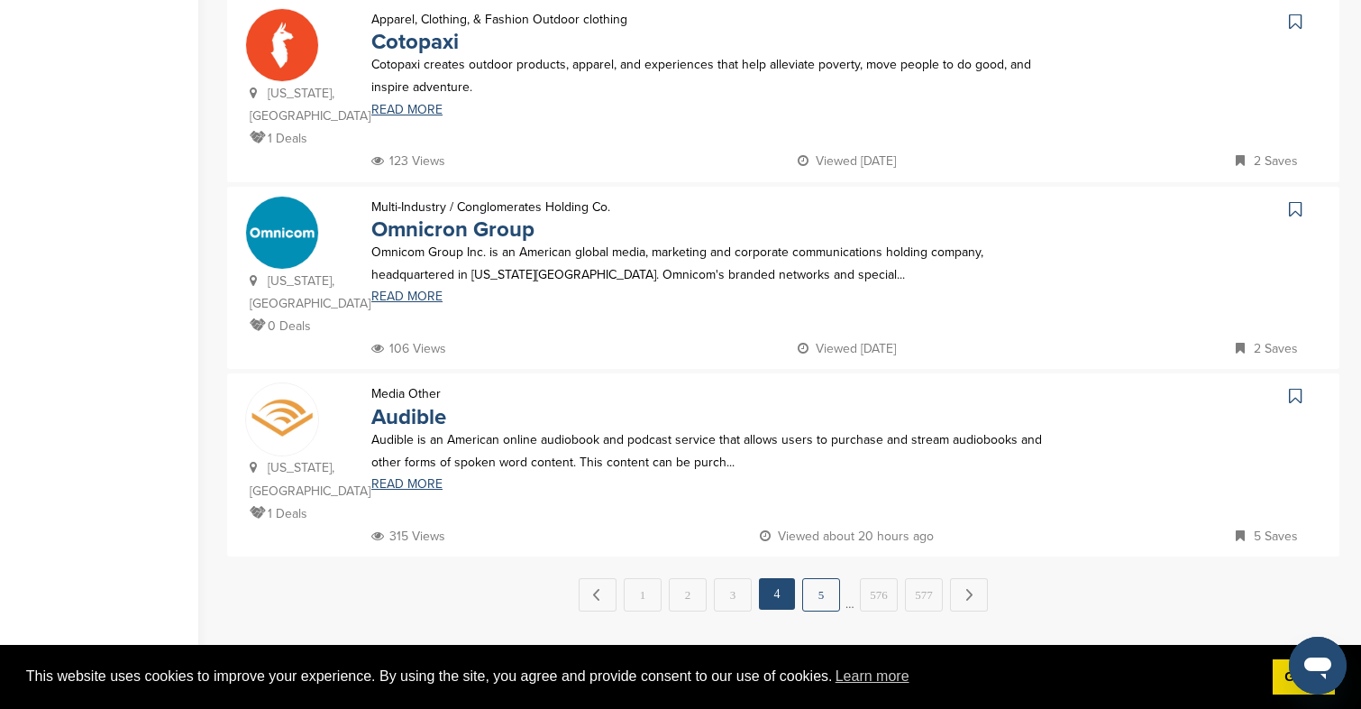
click at [812, 578] on link "5" at bounding box center [821, 594] width 38 height 33
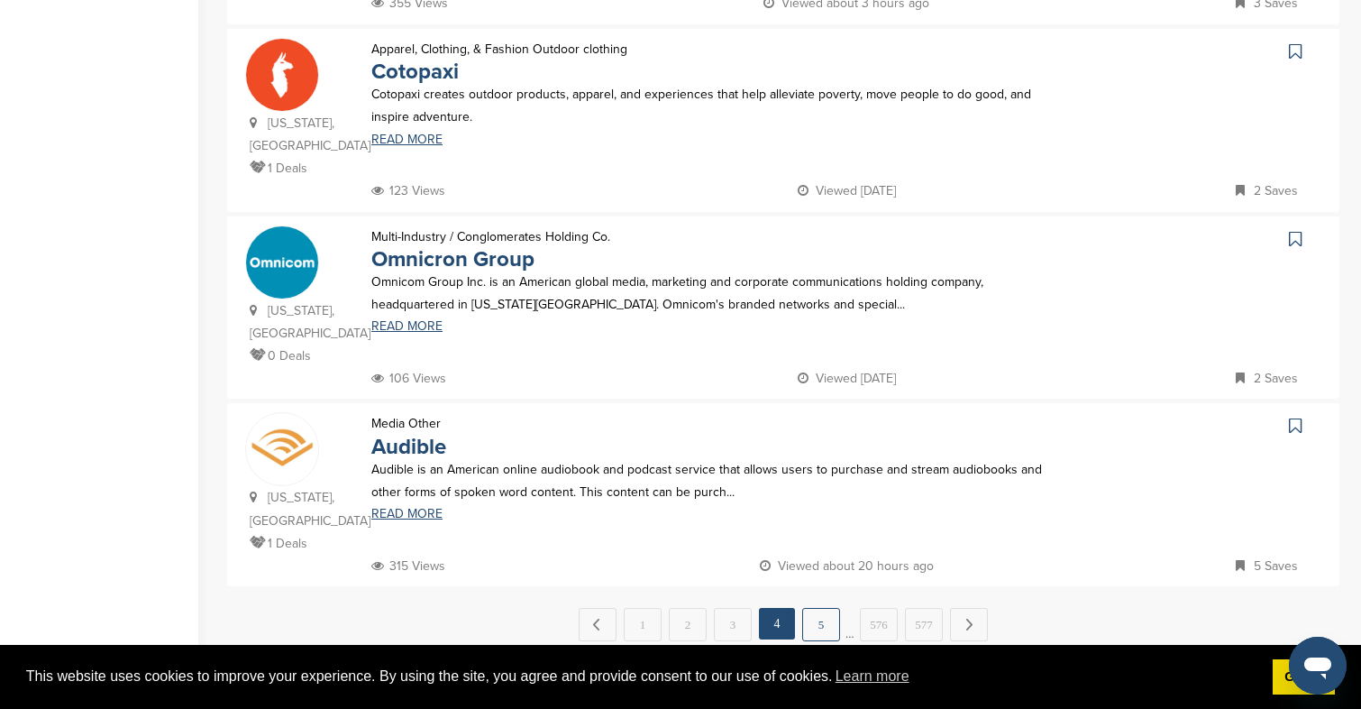
click at [828, 608] on link "5" at bounding box center [821, 624] width 38 height 33
click at [820, 608] on link "5" at bounding box center [821, 624] width 38 height 33
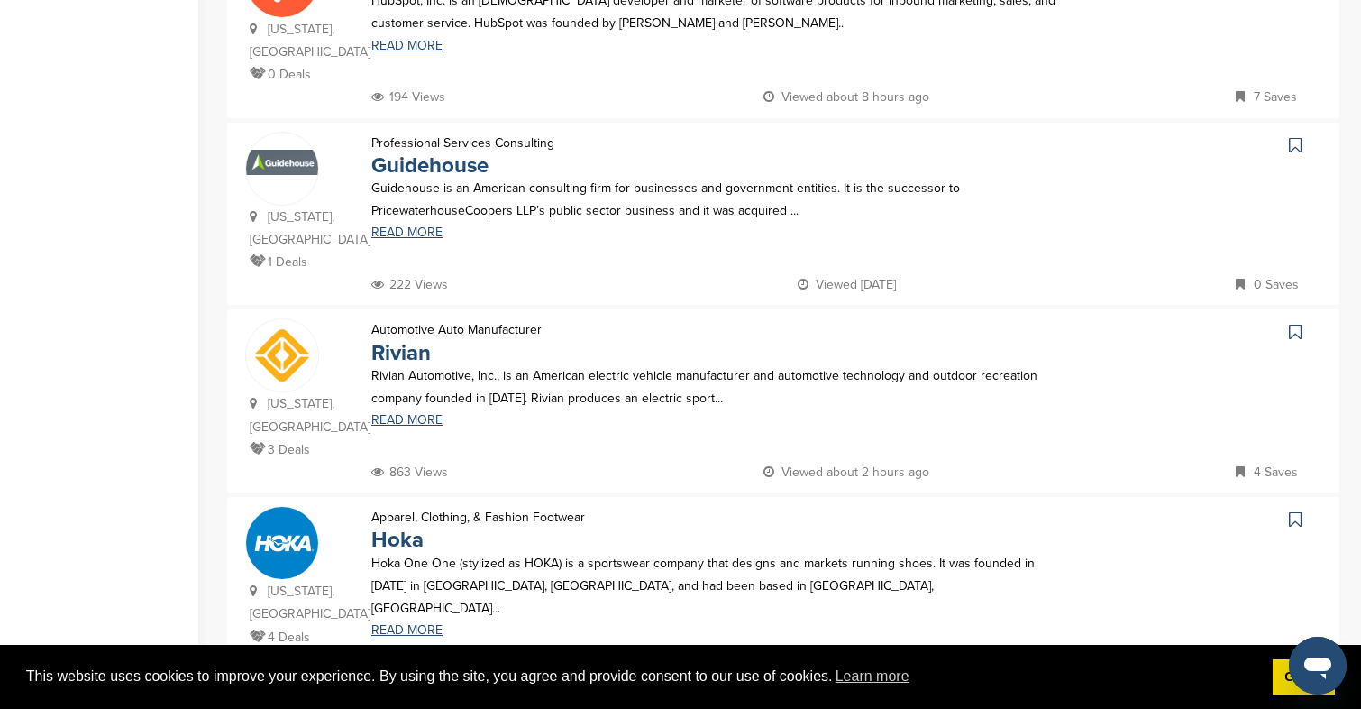
scroll to position [672, 0]
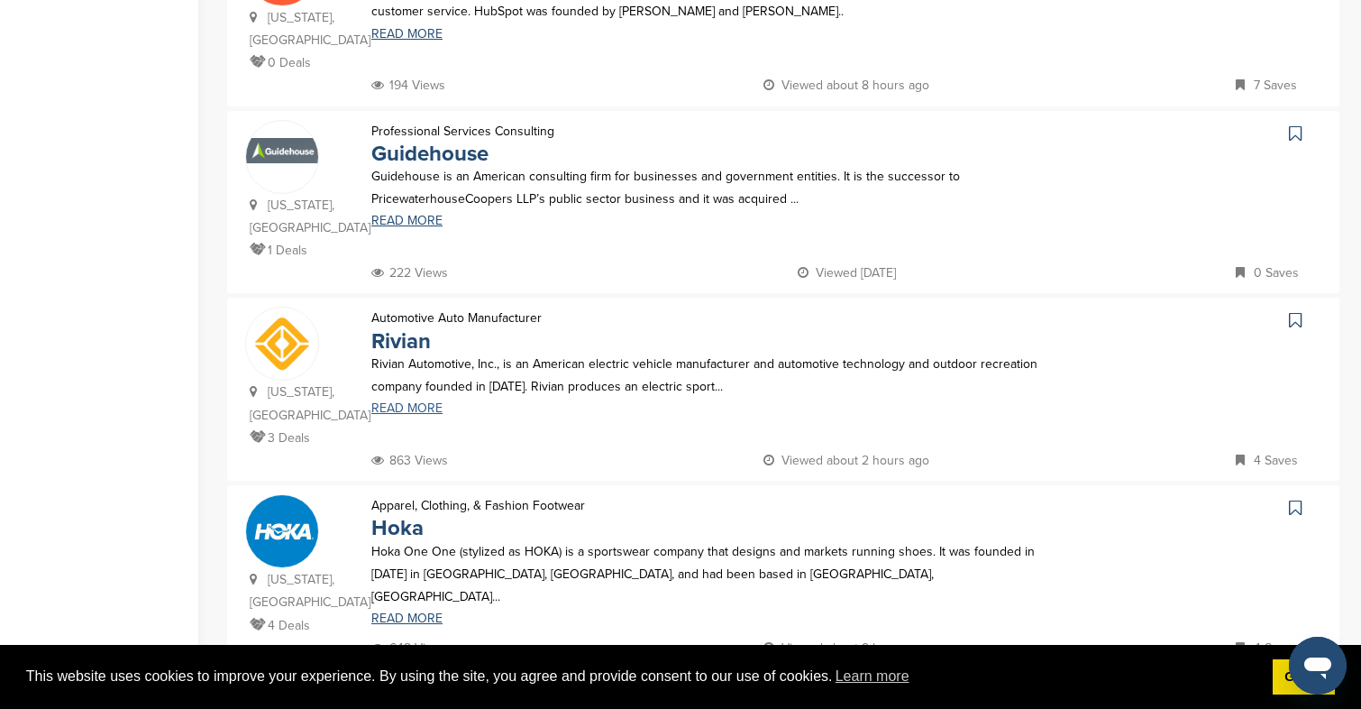
click at [390, 411] on link "READ MORE" at bounding box center [716, 408] width 691 height 13
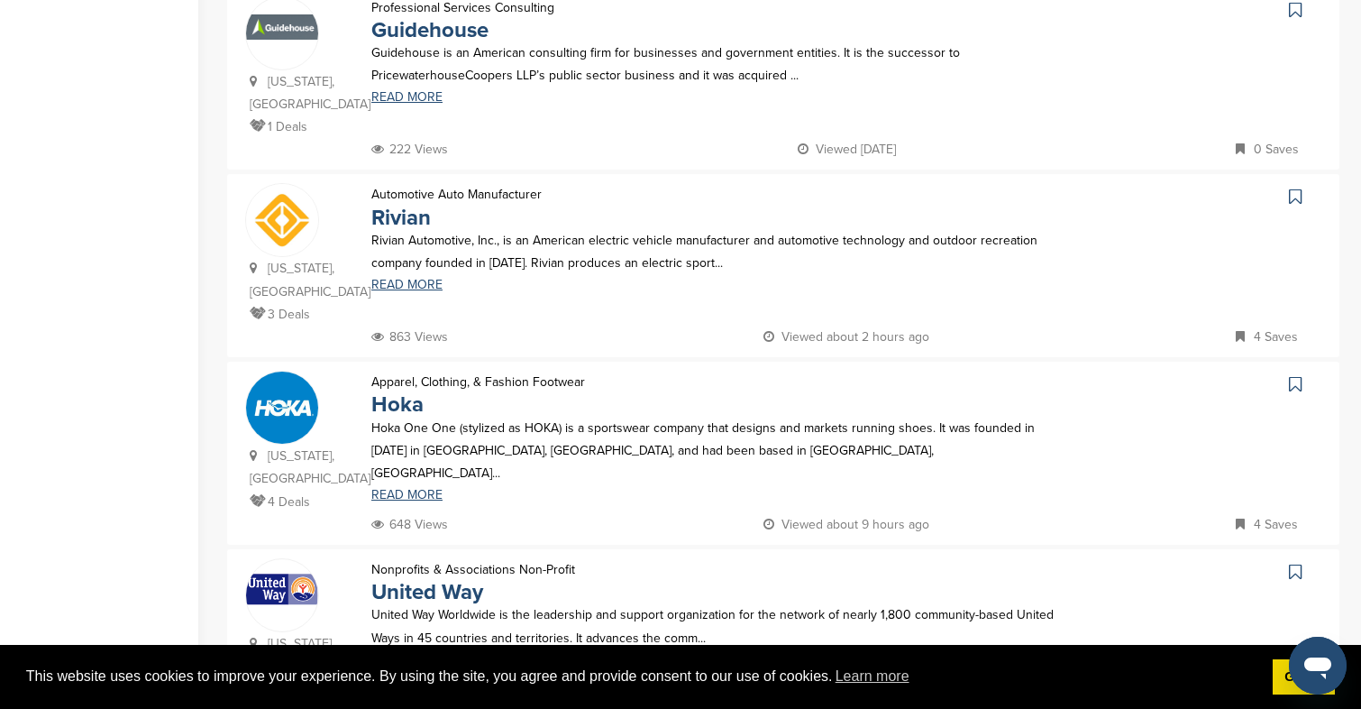
scroll to position [947, 0]
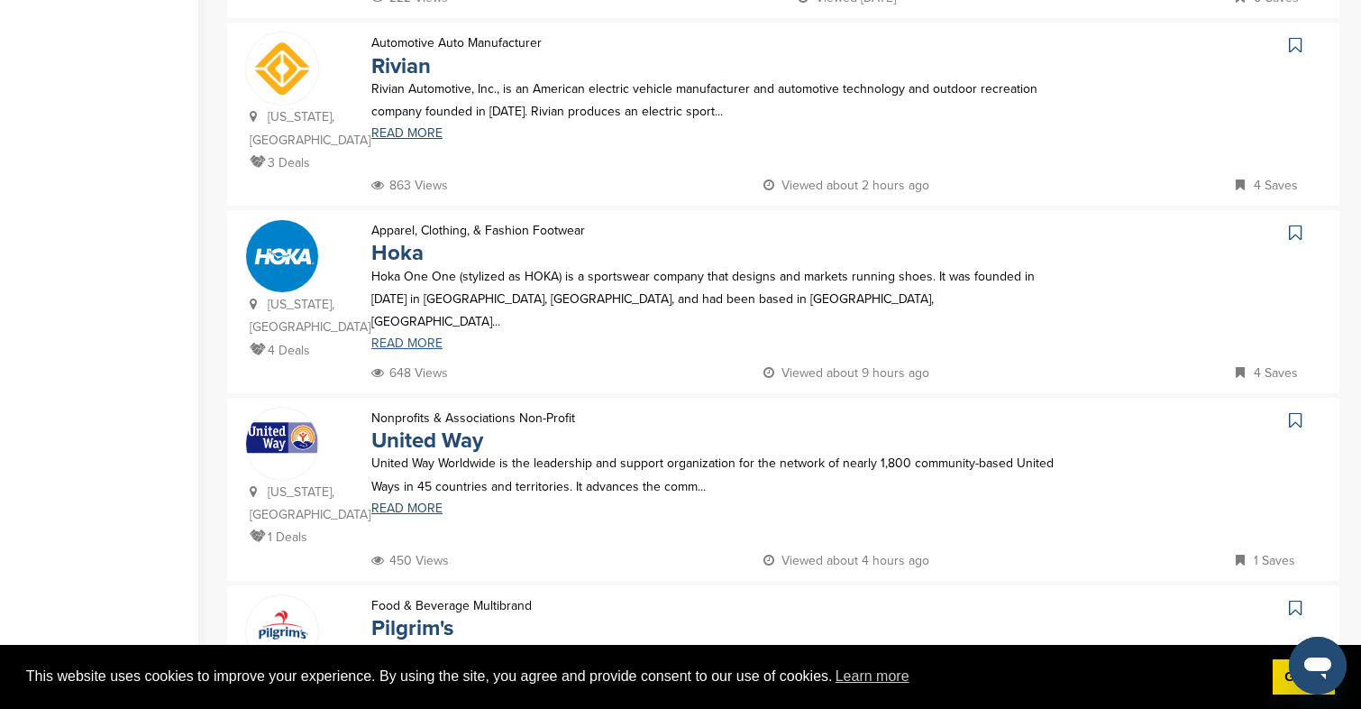
click at [418, 337] on link "READ MORE" at bounding box center [716, 343] width 691 height 13
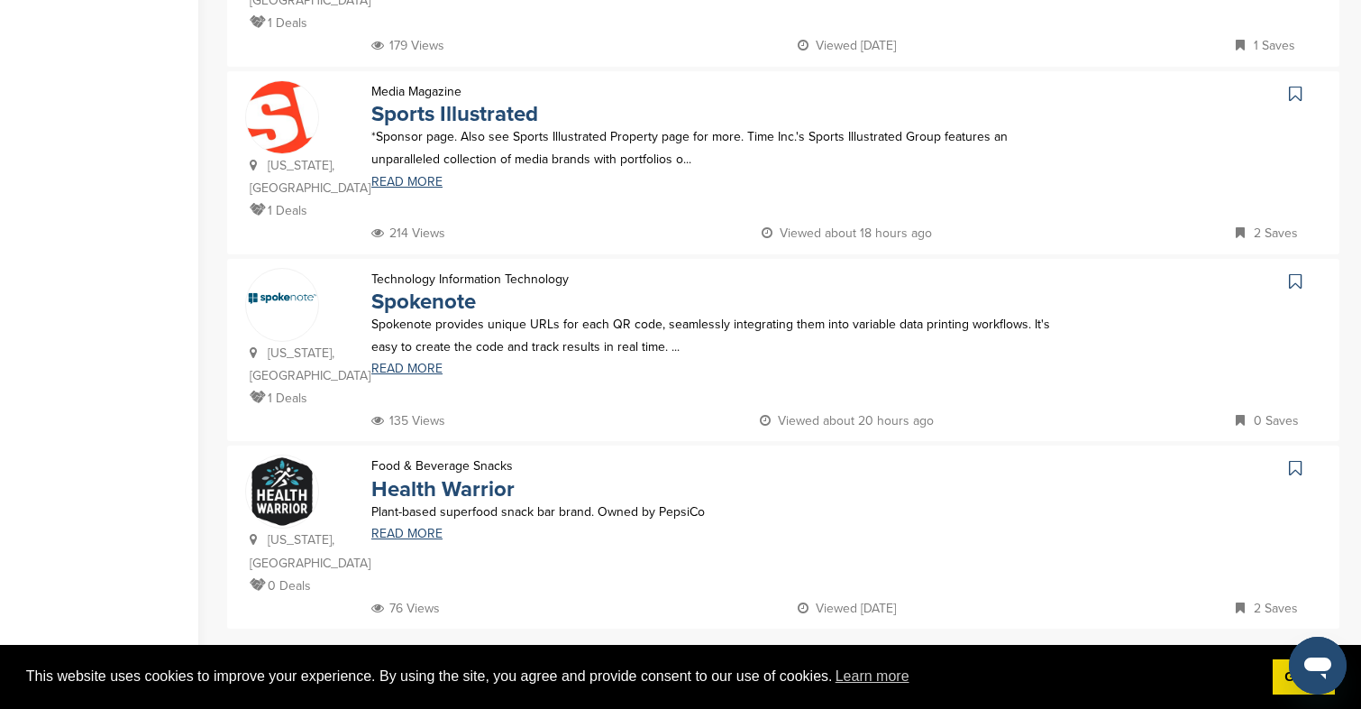
scroll to position [1783, 0]
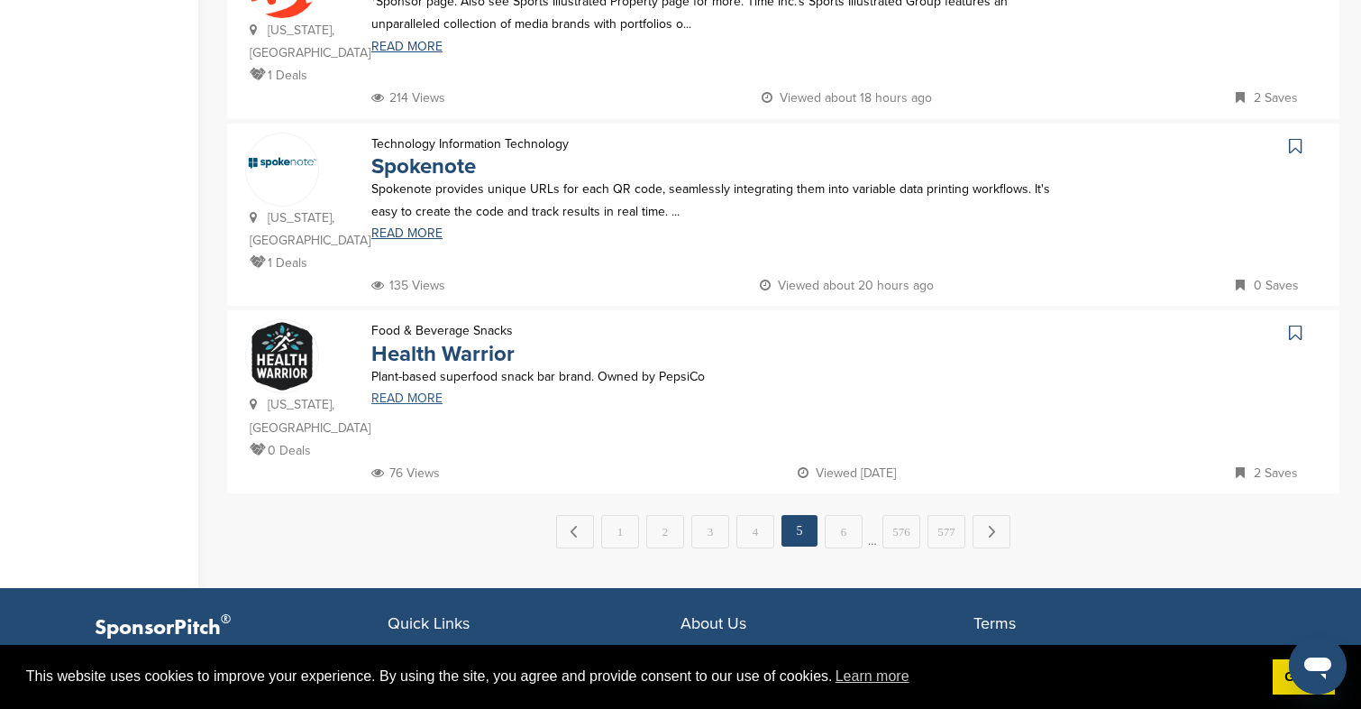
click at [419, 392] on link "READ MORE" at bounding box center [716, 398] width 691 height 13
click at [835, 515] on link "6" at bounding box center [844, 531] width 38 height 33
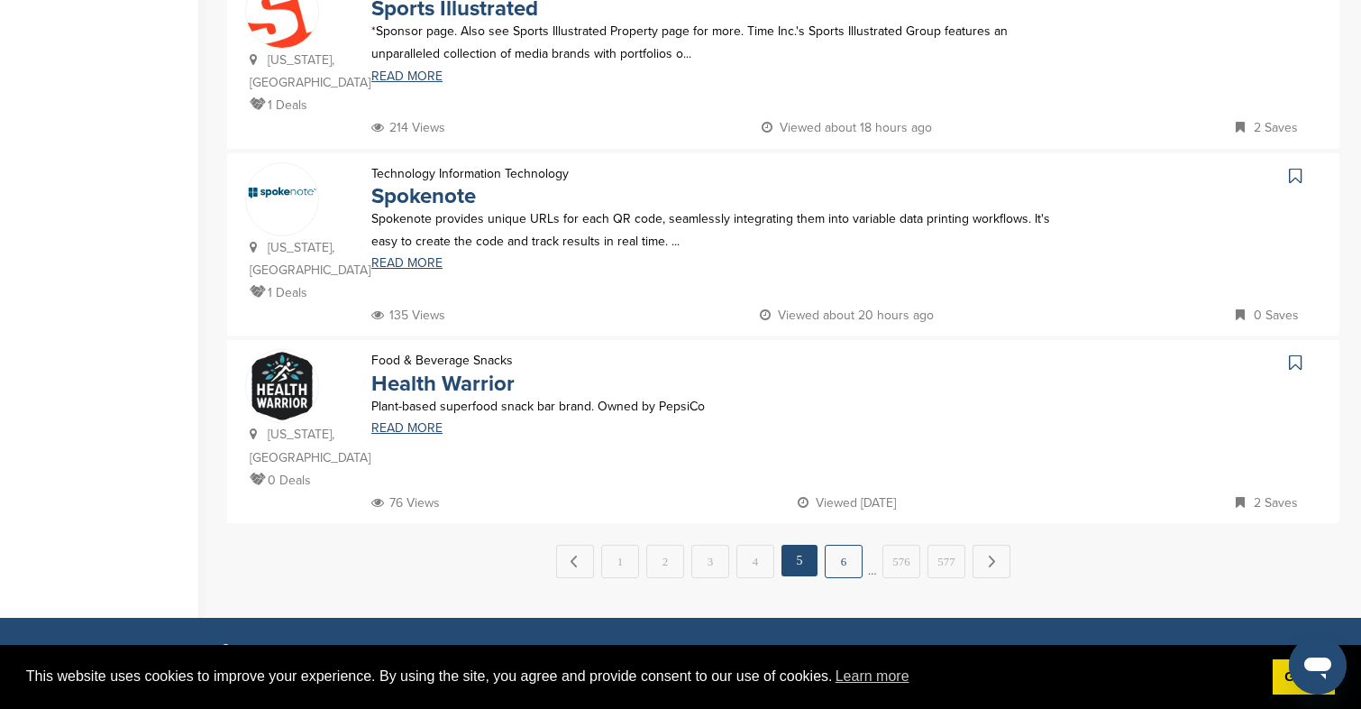
click at [852, 545] on link "6" at bounding box center [844, 561] width 38 height 33
click at [842, 545] on link "6" at bounding box center [844, 561] width 38 height 33
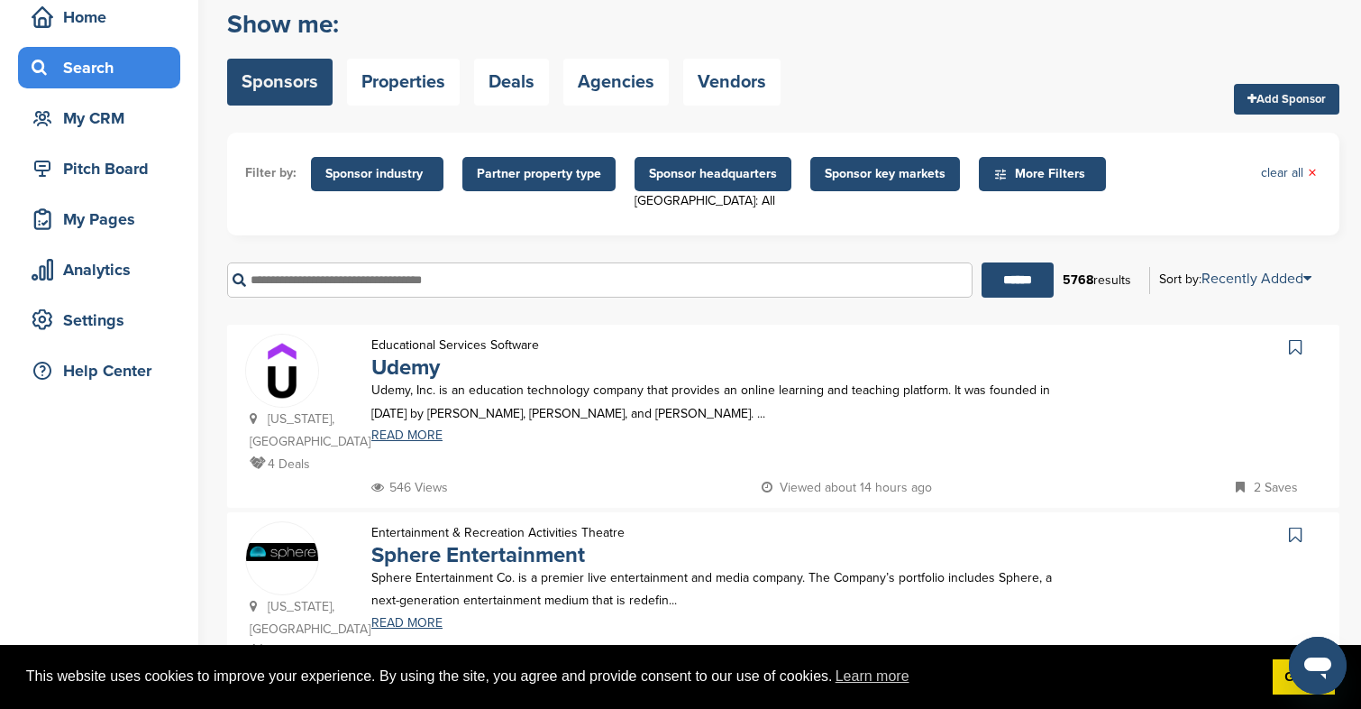
scroll to position [410, 0]
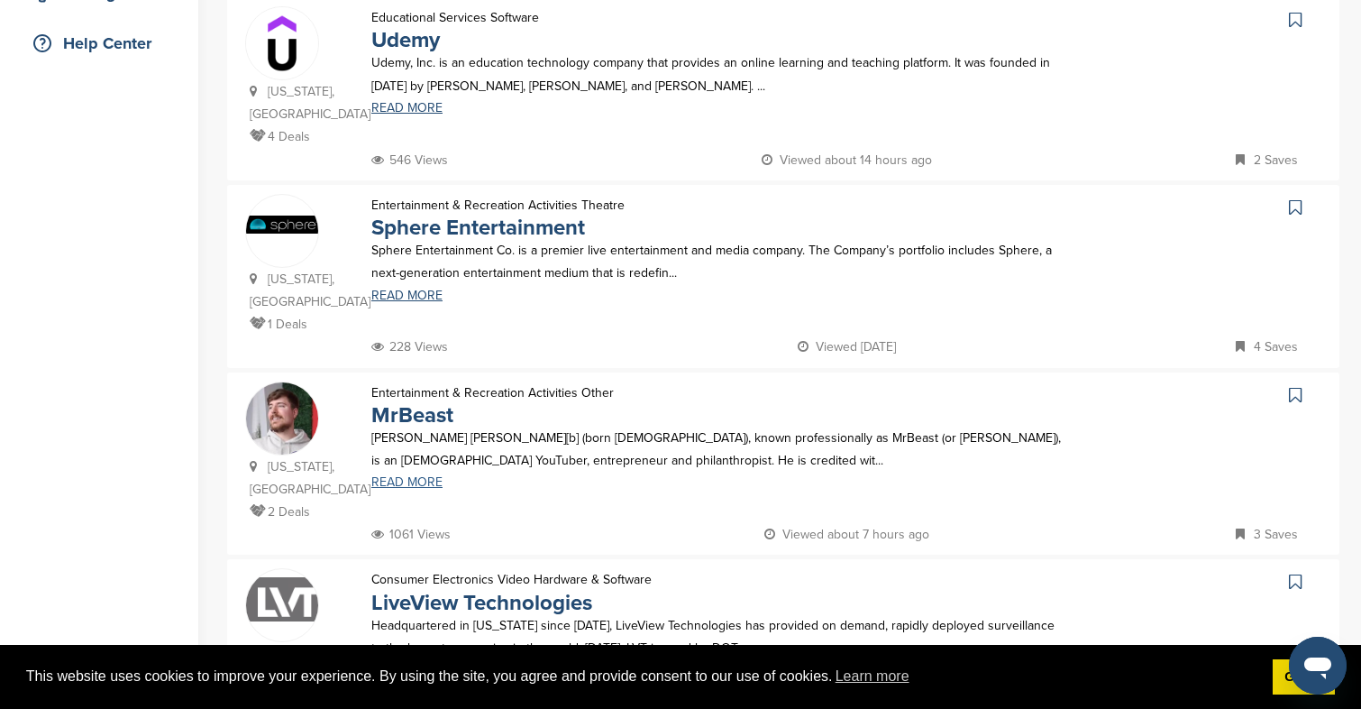
click at [427, 476] on link "READ MORE" at bounding box center [716, 482] width 691 height 13
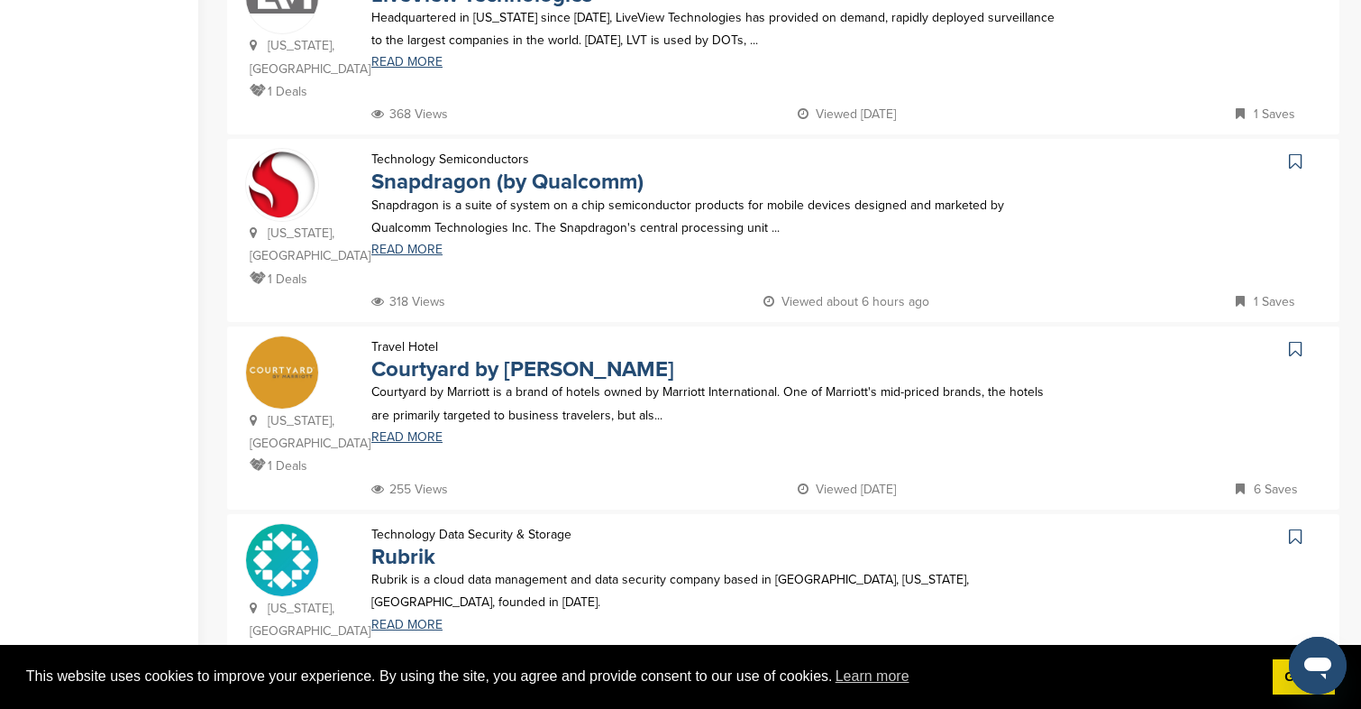
scroll to position [1021, 0]
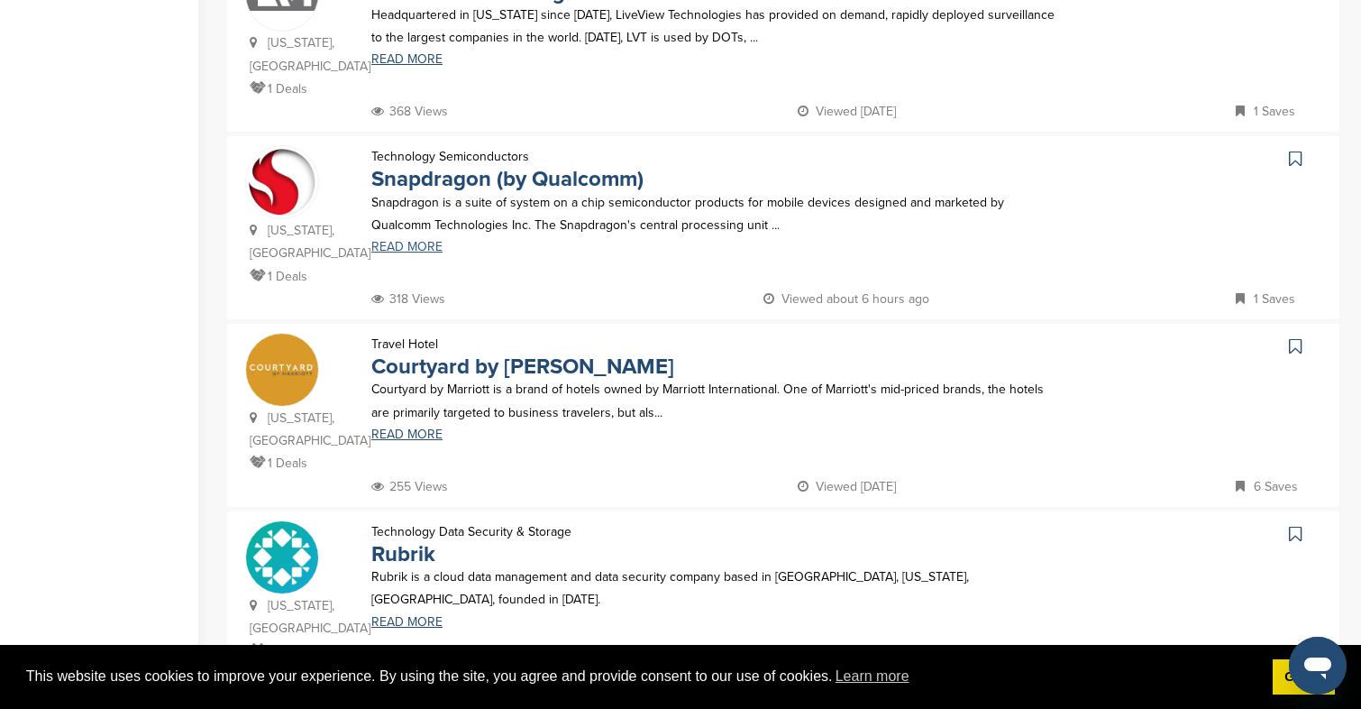
click at [420, 241] on link "READ MORE" at bounding box center [716, 247] width 691 height 13
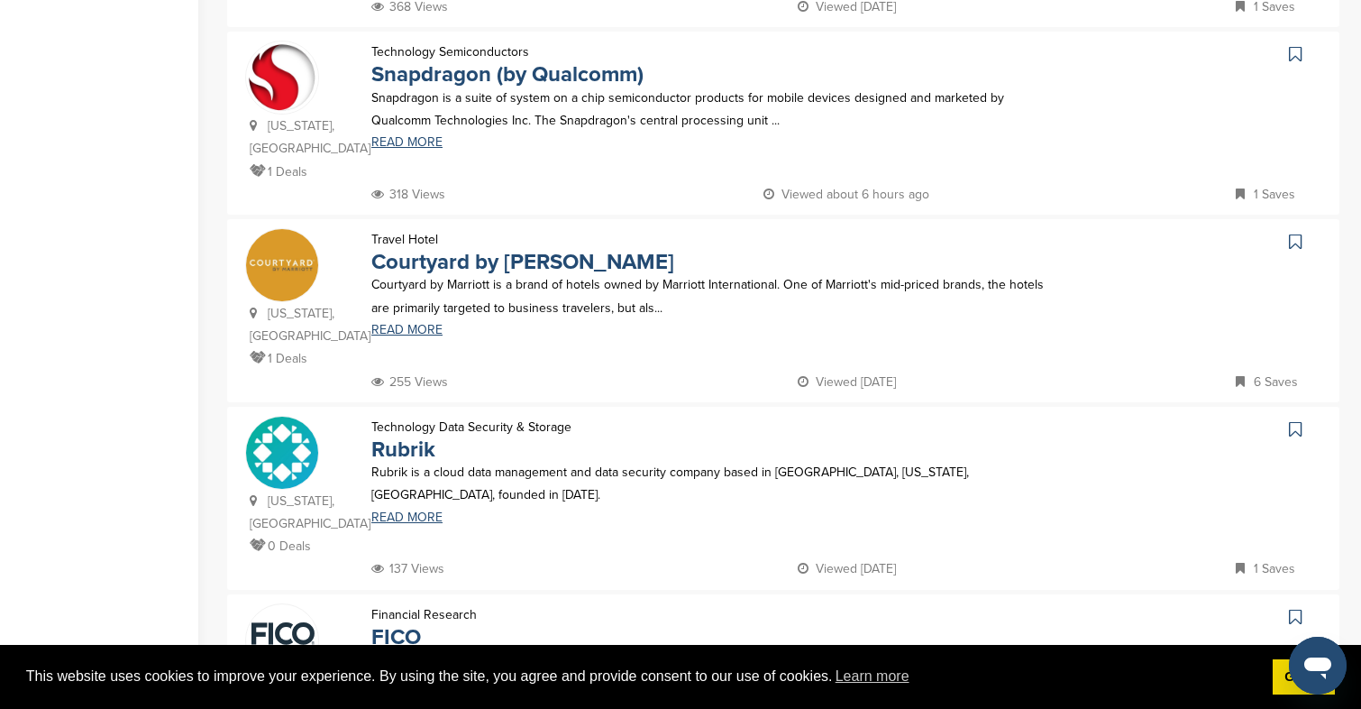
scroll to position [1130, 0]
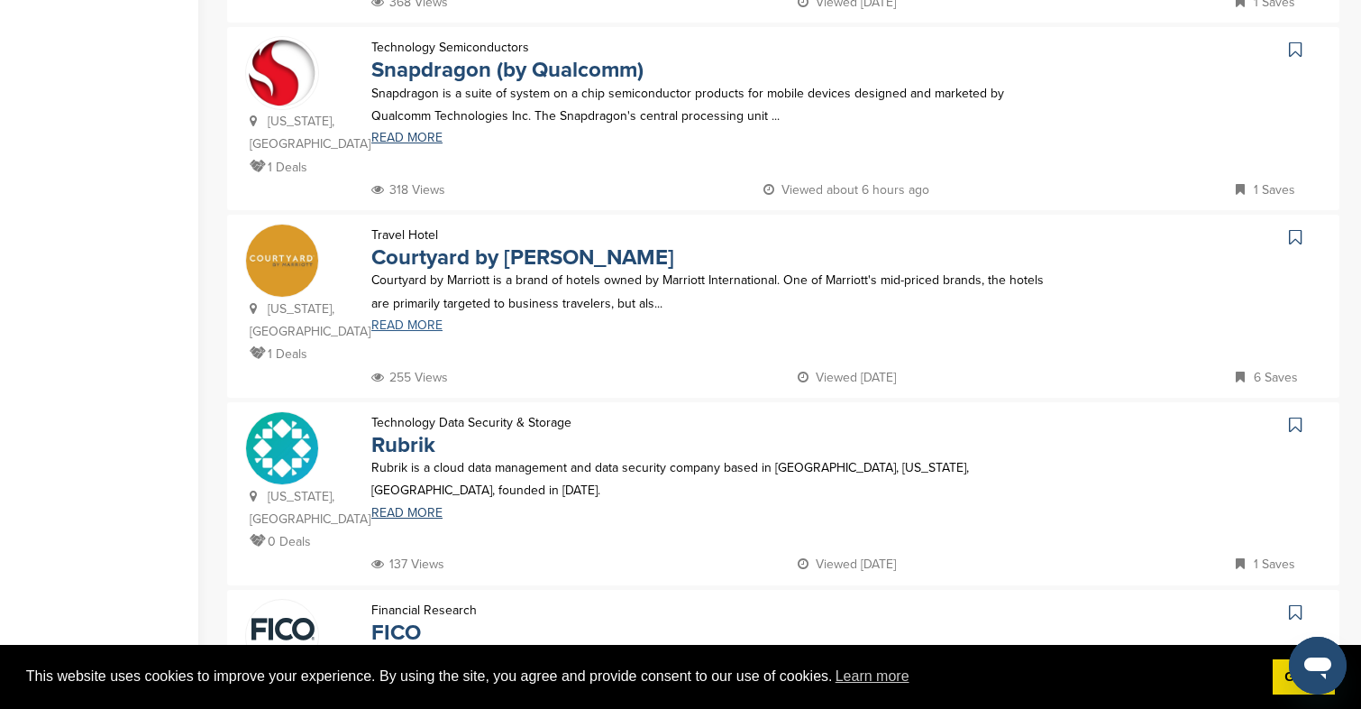
click at [426, 319] on link "READ MORE" at bounding box center [716, 325] width 691 height 13
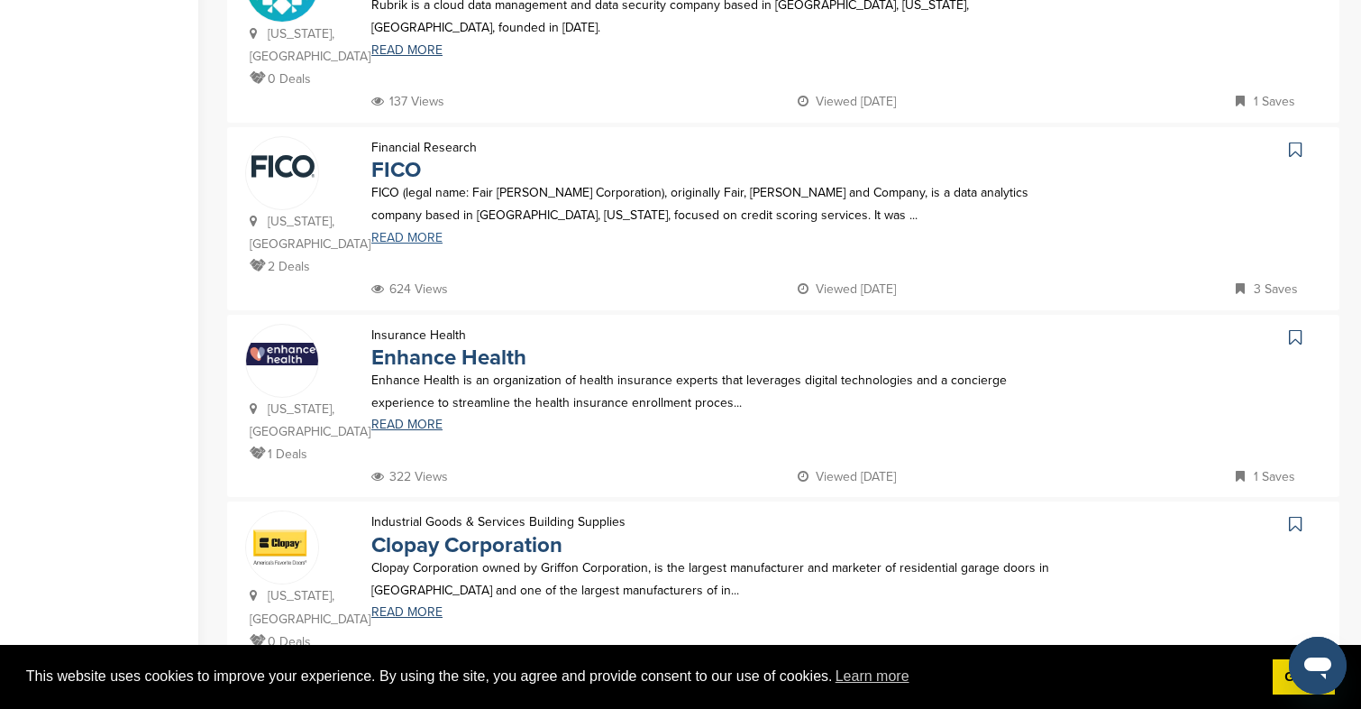
scroll to position [1594, 0]
click at [828, 704] on link "7" at bounding box center [828, 720] width 38 height 33
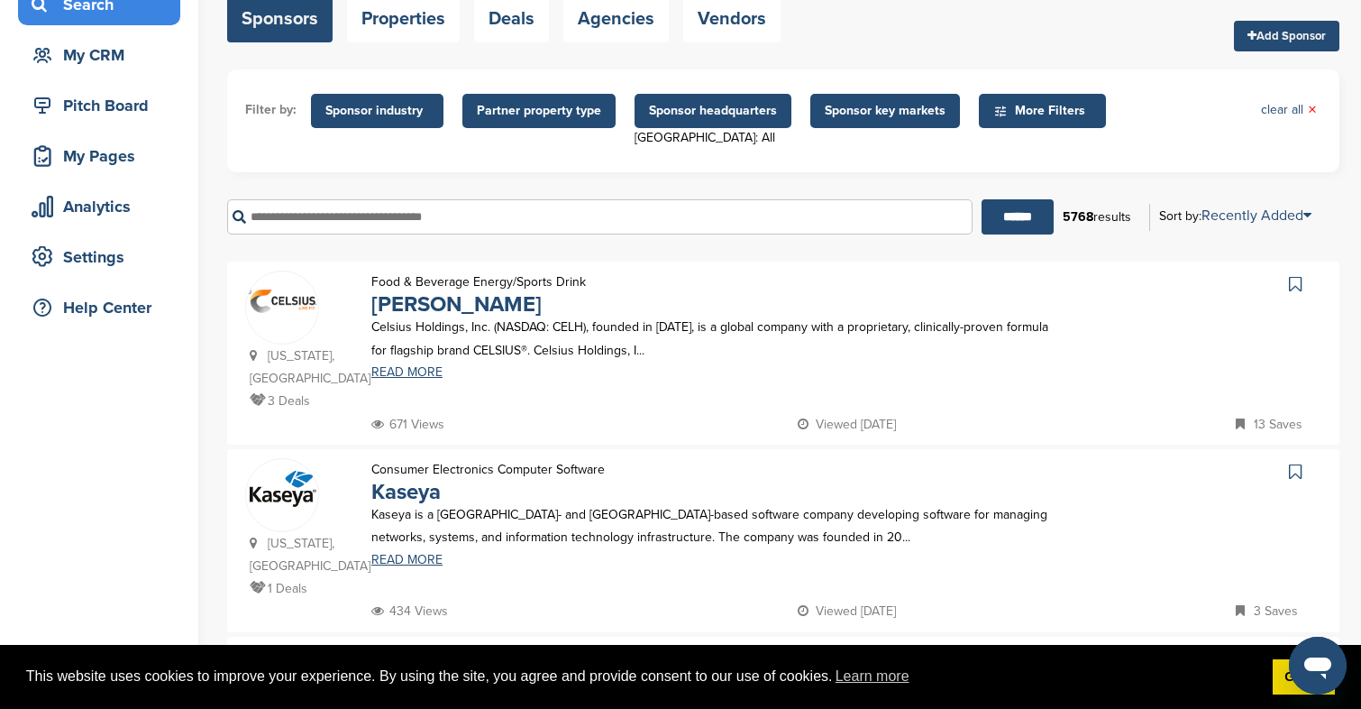
scroll to position [162, 0]
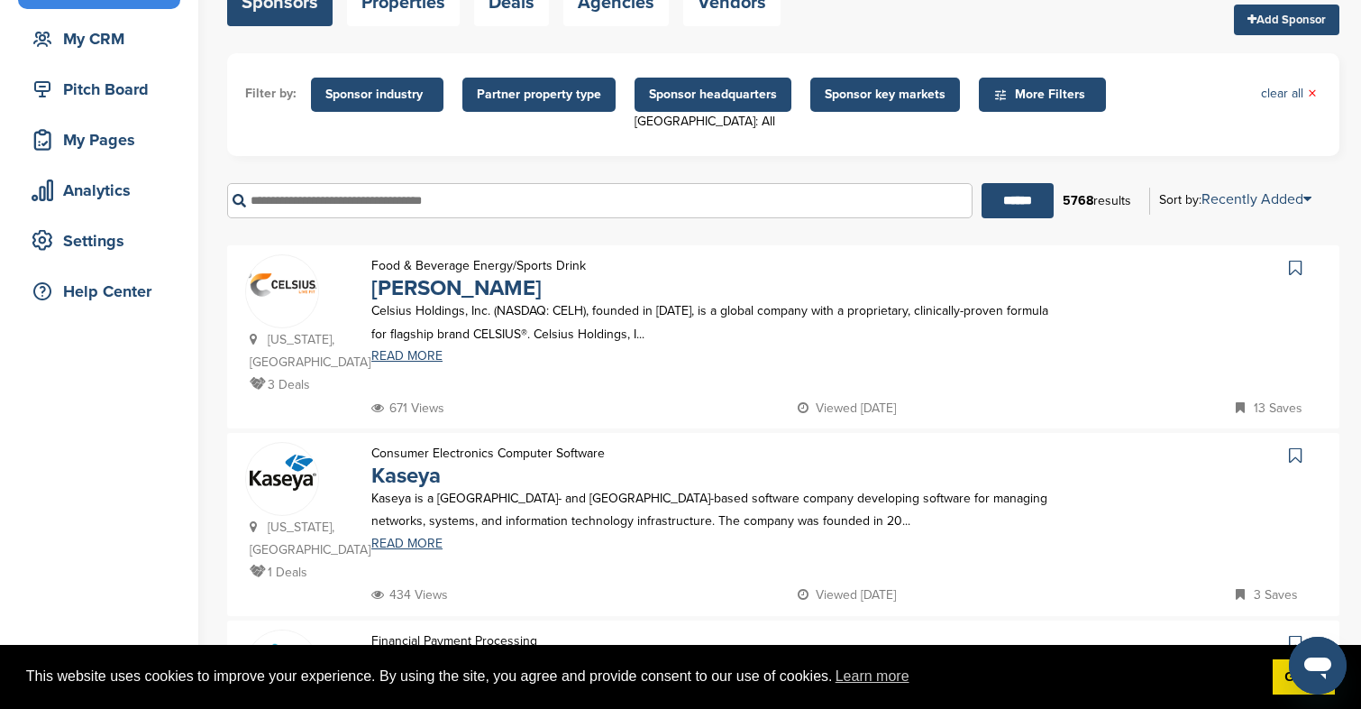
click at [417, 346] on div "Celsius Holdings, Inc. (NASDAQ: CELH), founded in April, 2004, is a global comp…" at bounding box center [716, 330] width 727 height 62
click at [417, 354] on link "READ MORE" at bounding box center [716, 356] width 691 height 13
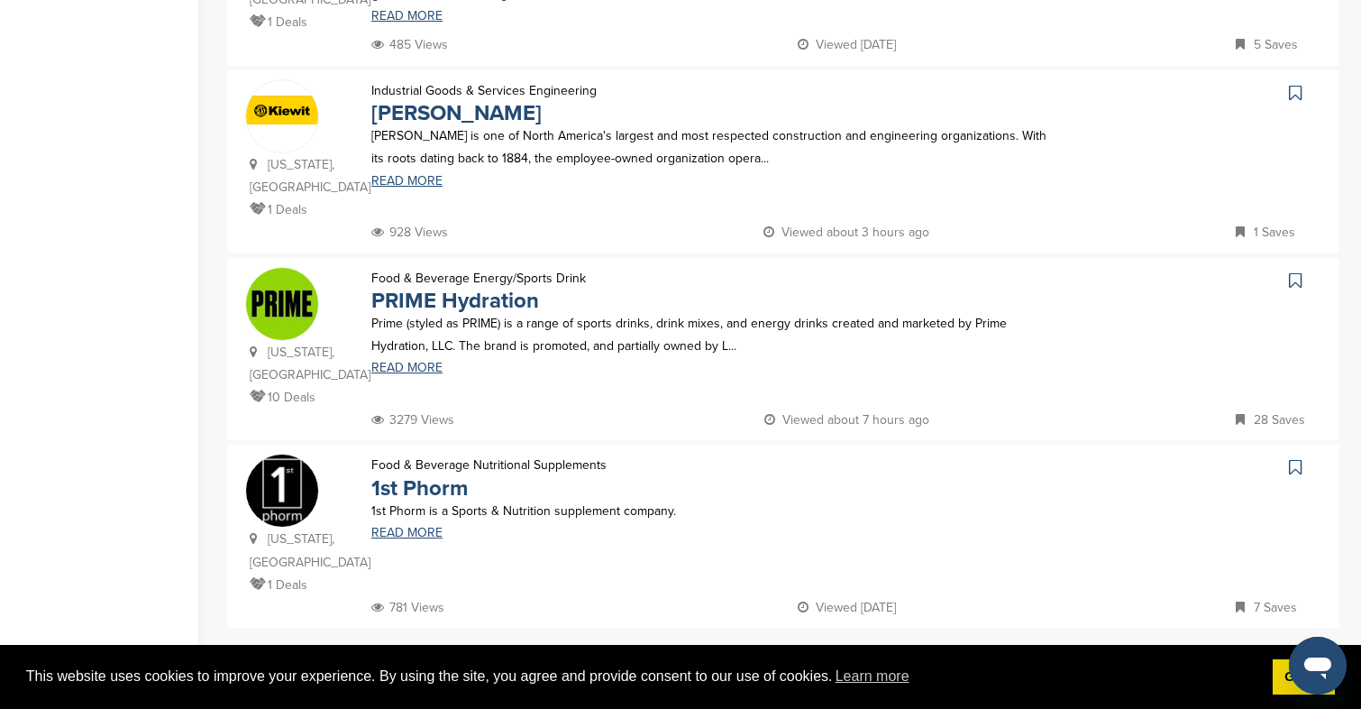
scroll to position [1650, 0]
click at [399, 361] on link "READ MORE" at bounding box center [716, 367] width 691 height 13
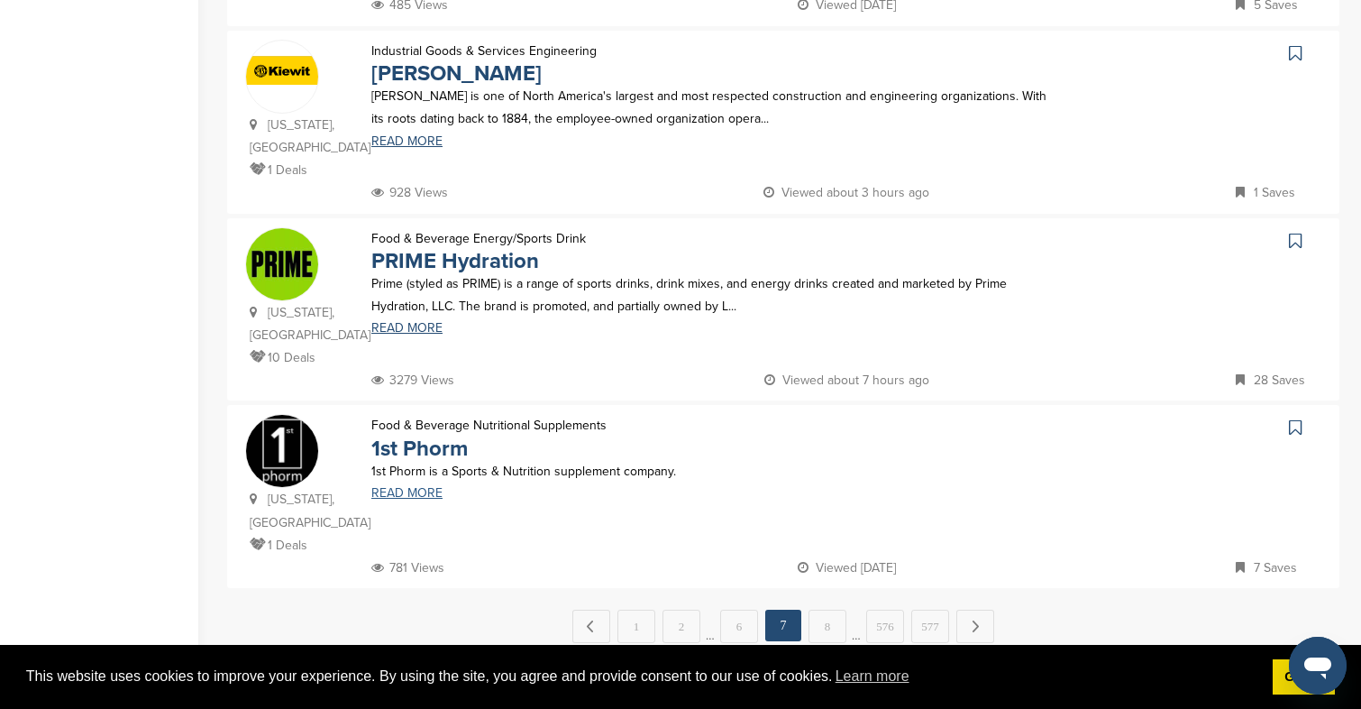
scroll to position [1690, 0]
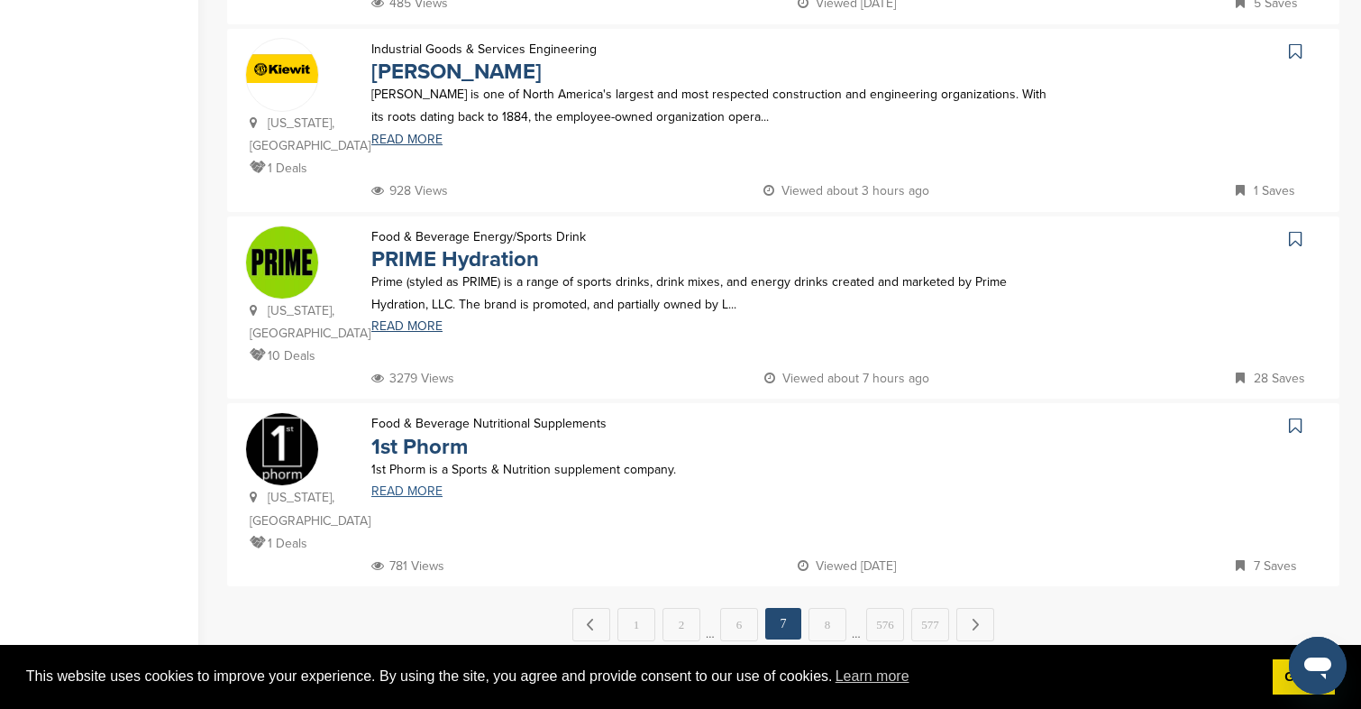
click at [418, 485] on link "READ MORE" at bounding box center [716, 491] width 691 height 13
click at [812, 608] on link "8" at bounding box center [828, 624] width 38 height 33
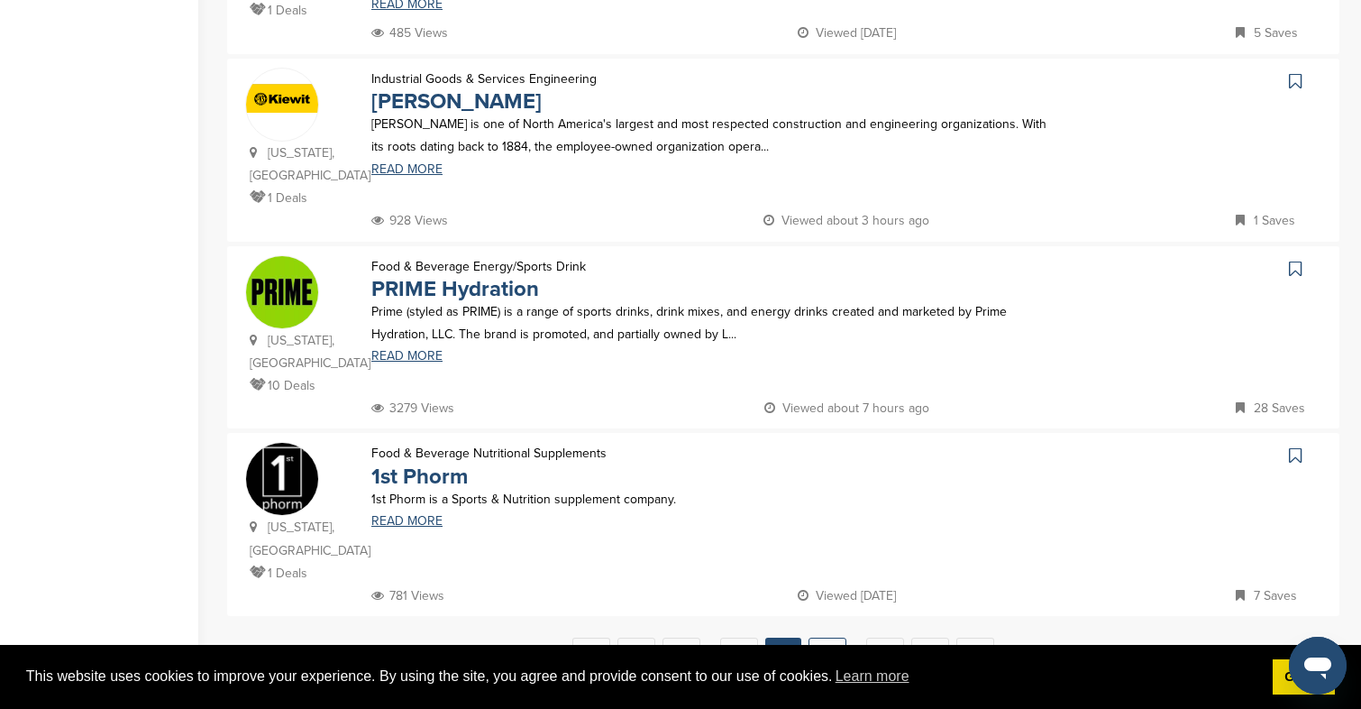
click at [828, 637] on link "8" at bounding box center [828, 653] width 38 height 33
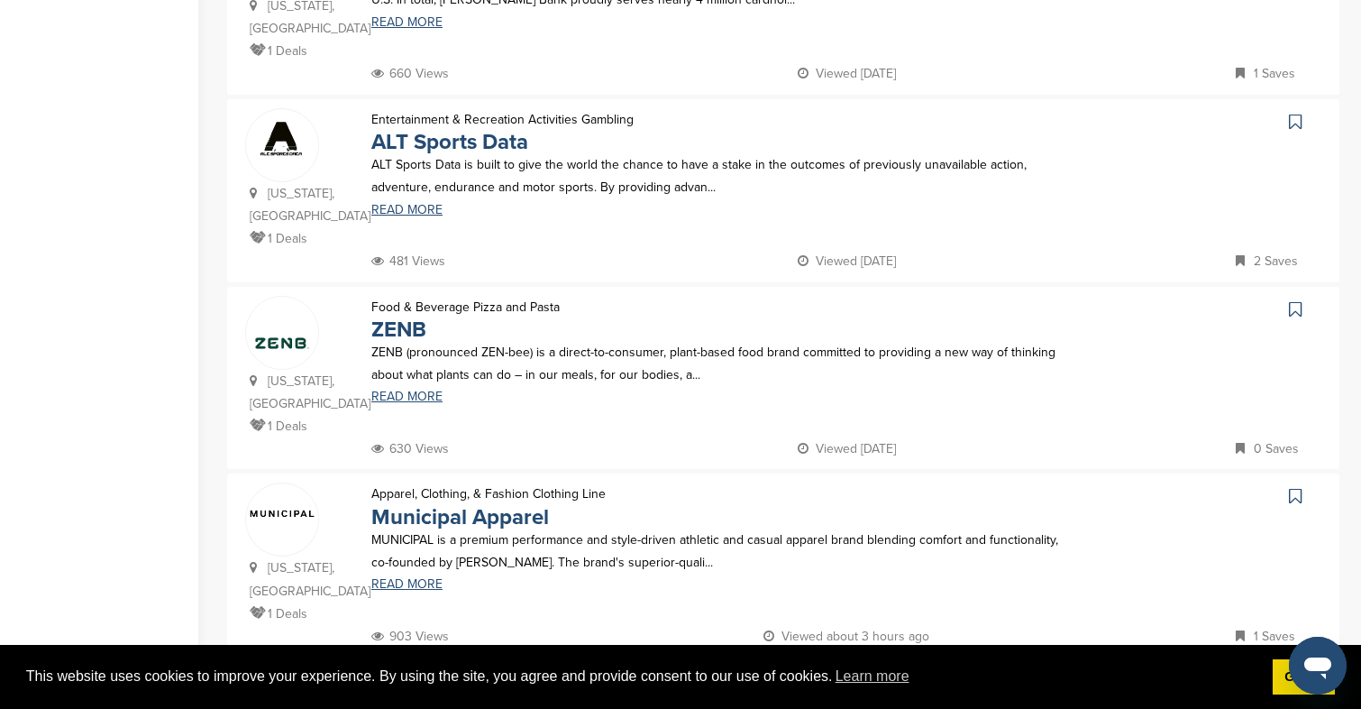
scroll to position [1622, 0]
click at [400, 389] on link "READ MORE" at bounding box center [716, 395] width 691 height 13
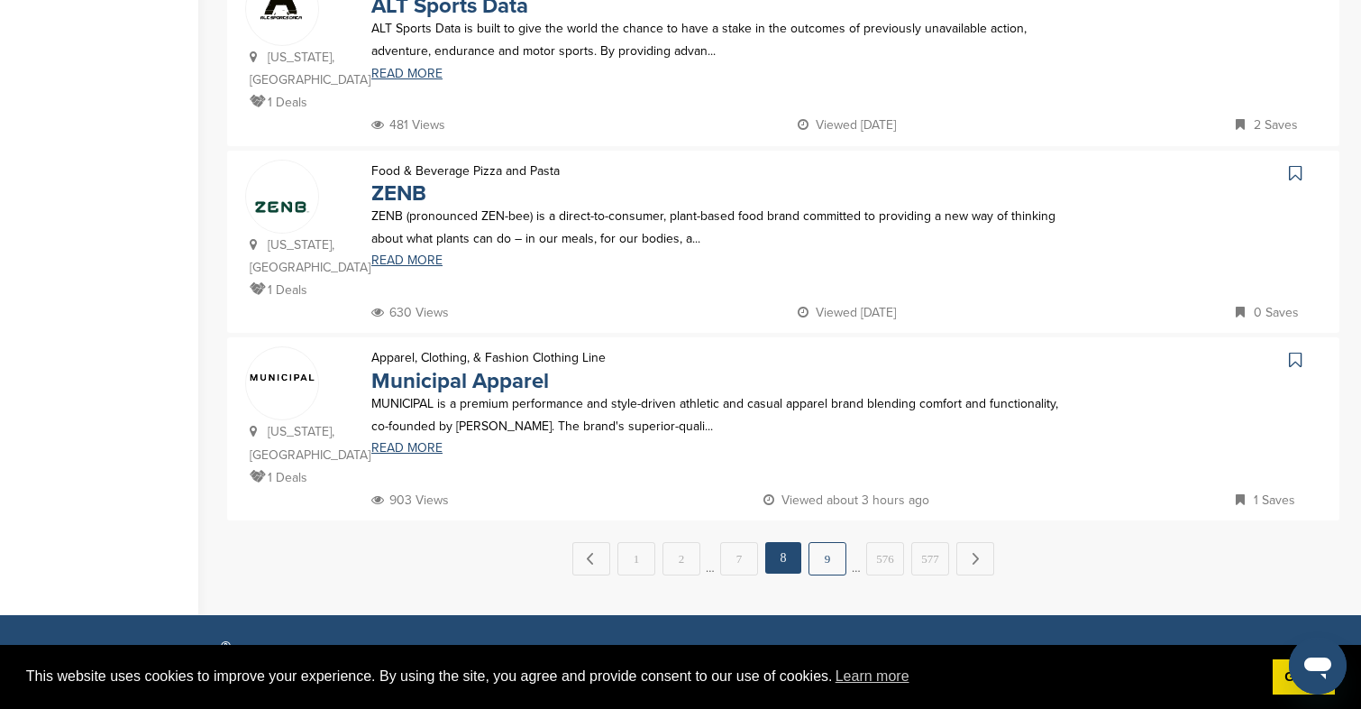
click at [838, 542] on link "9" at bounding box center [828, 558] width 38 height 33
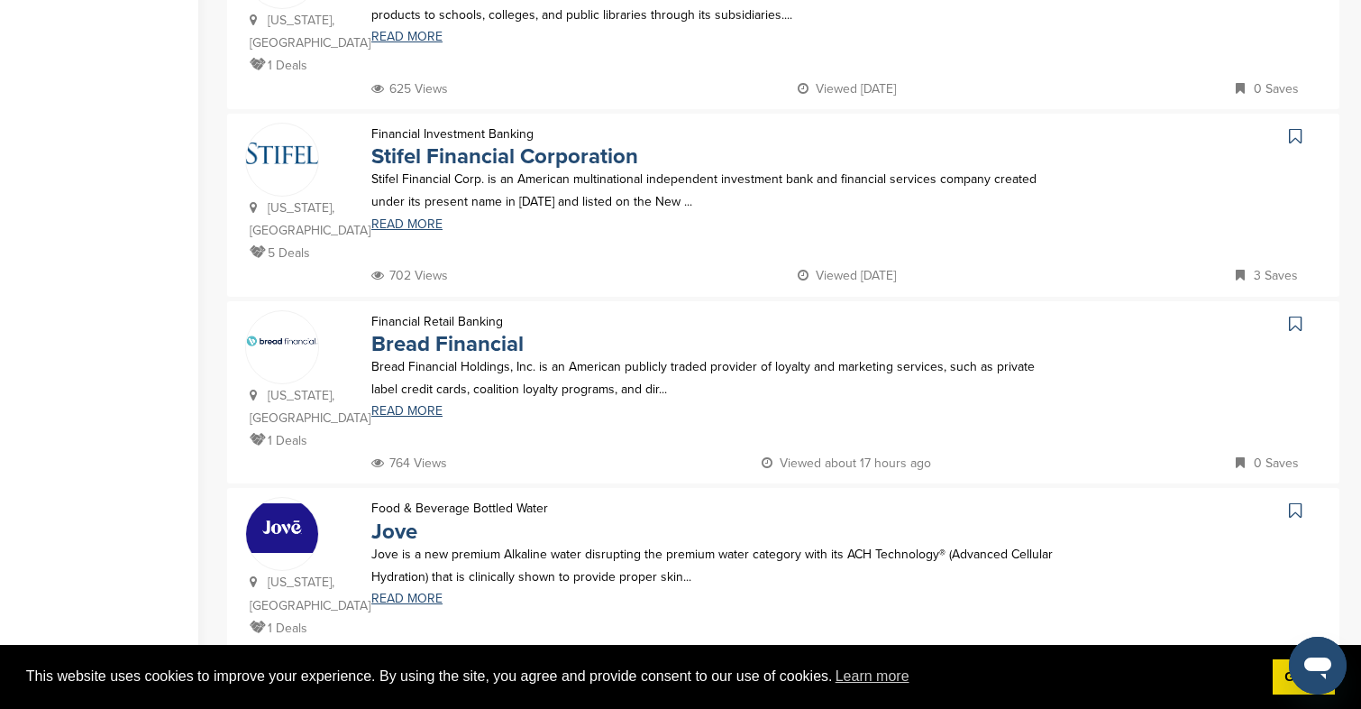
scroll to position [897, 0]
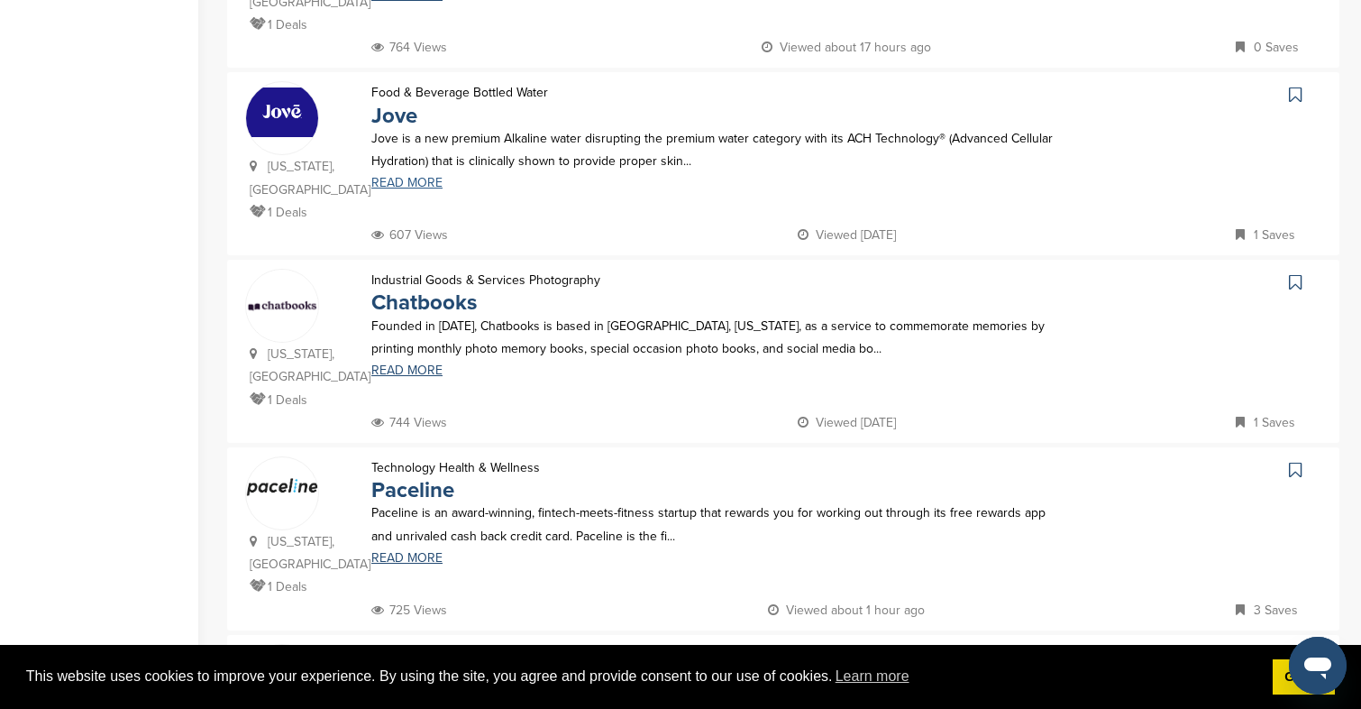
click at [407, 177] on link "READ MORE" at bounding box center [716, 183] width 691 height 13
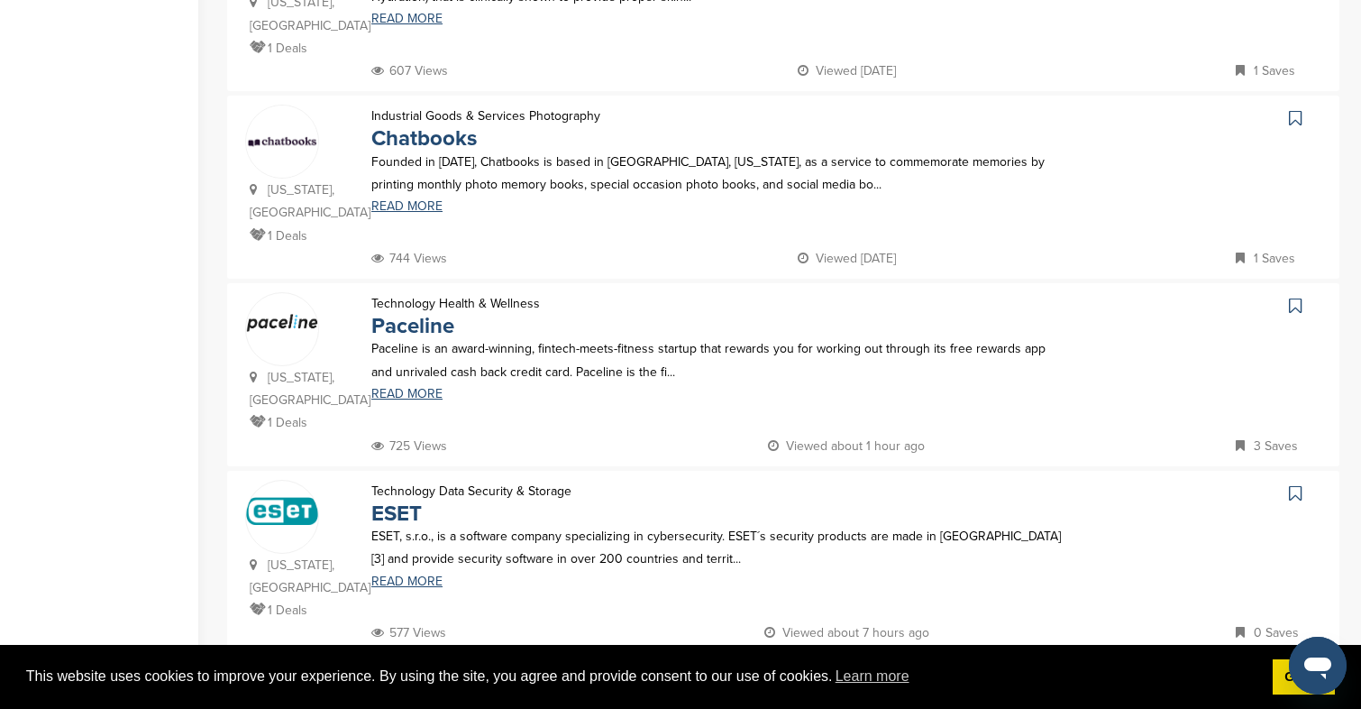
scroll to position [1071, 0]
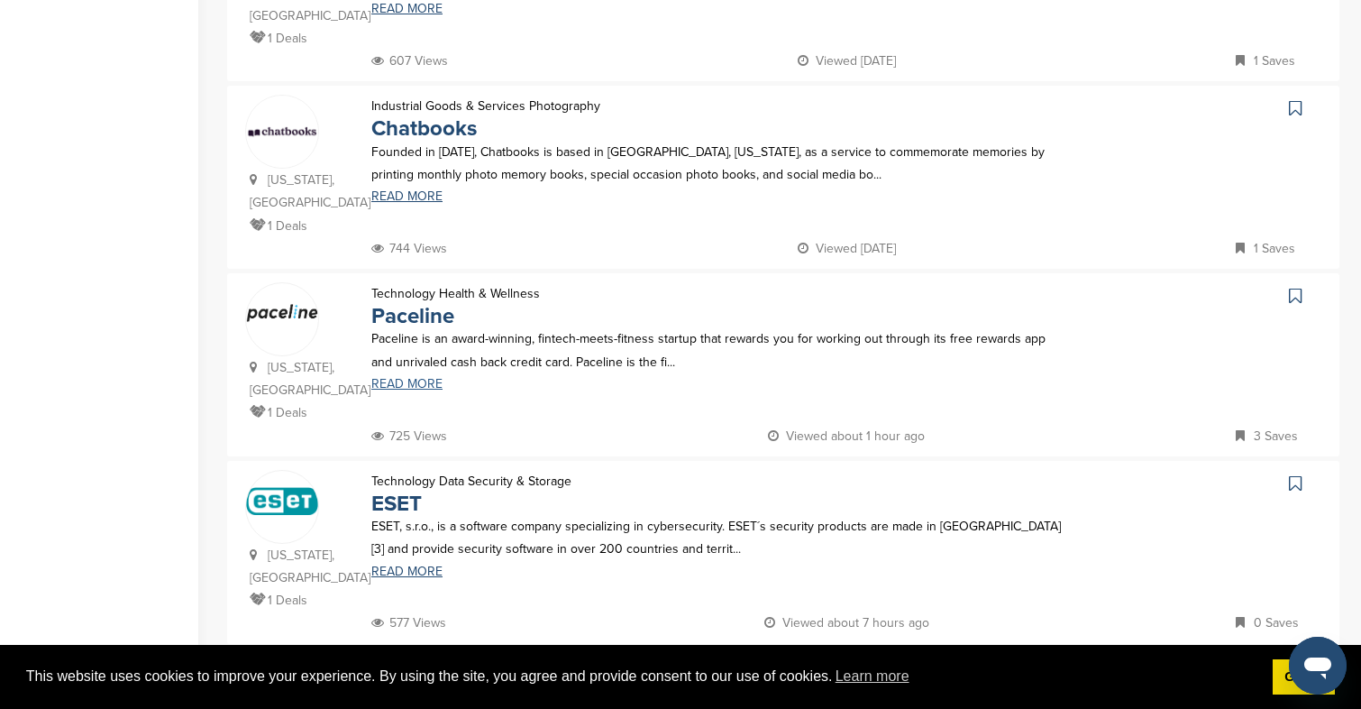
click at [403, 378] on link "READ MORE" at bounding box center [716, 384] width 691 height 13
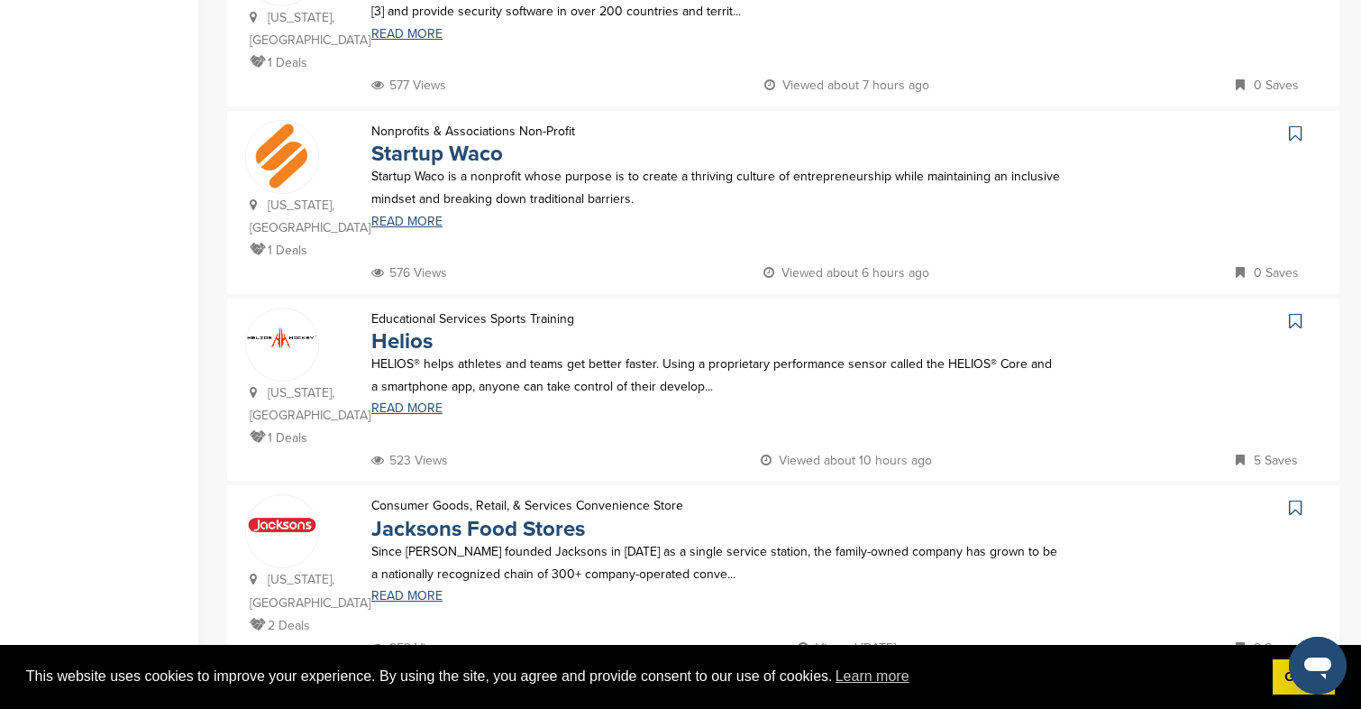
scroll to position [1612, 0]
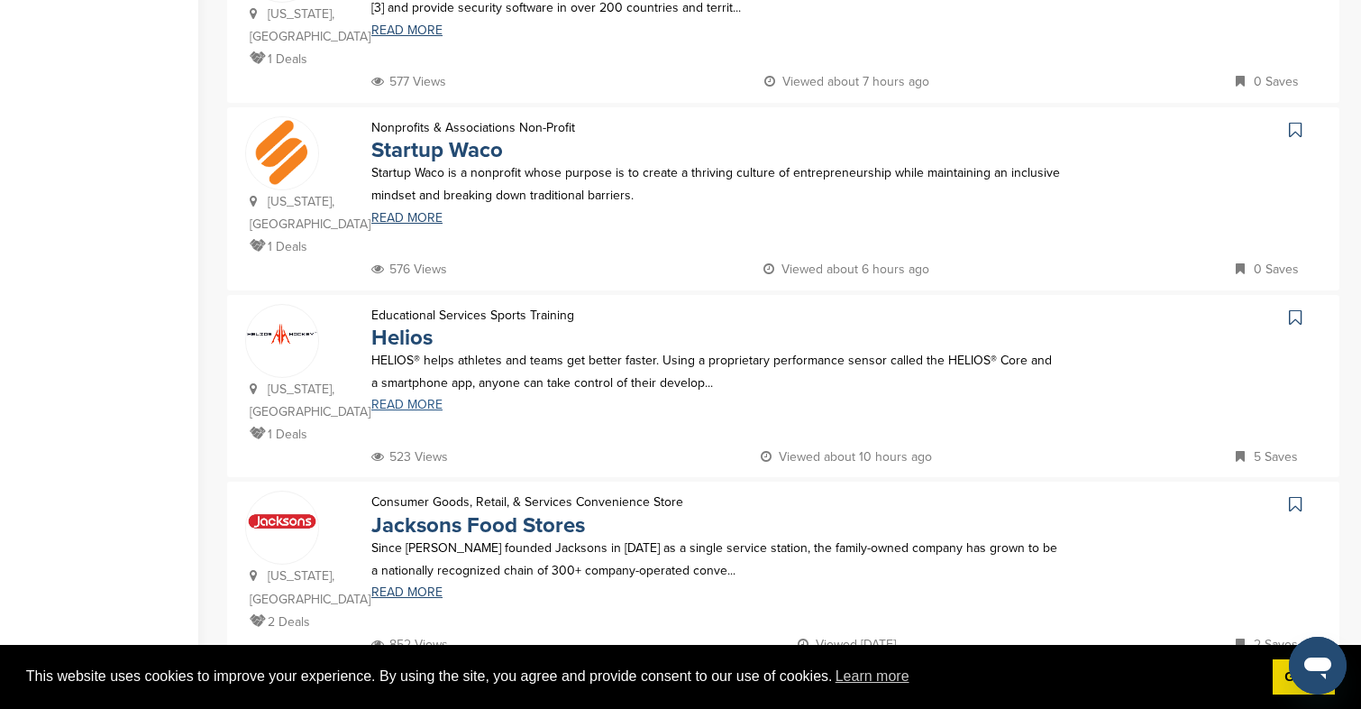
click at [405, 399] on link "READ MORE" at bounding box center [716, 405] width 691 height 13
click at [839, 686] on link "10" at bounding box center [828, 702] width 38 height 33
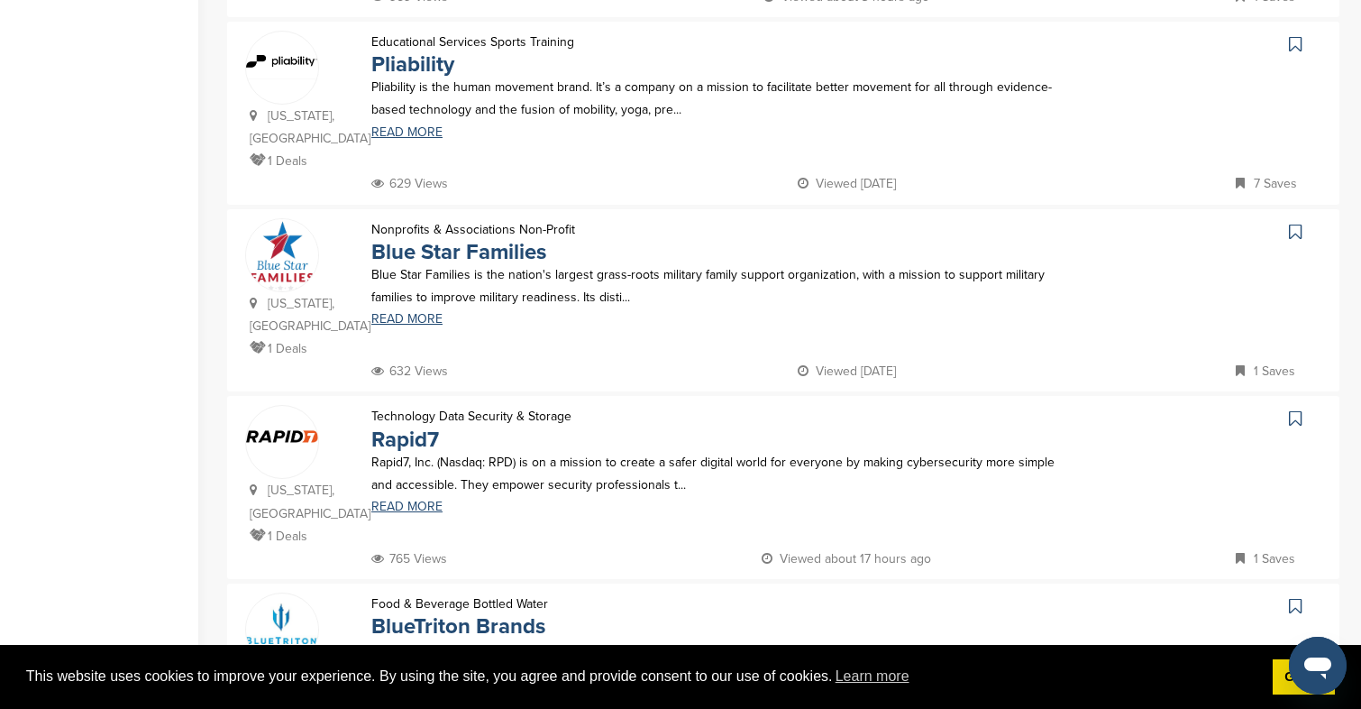
scroll to position [517, 0]
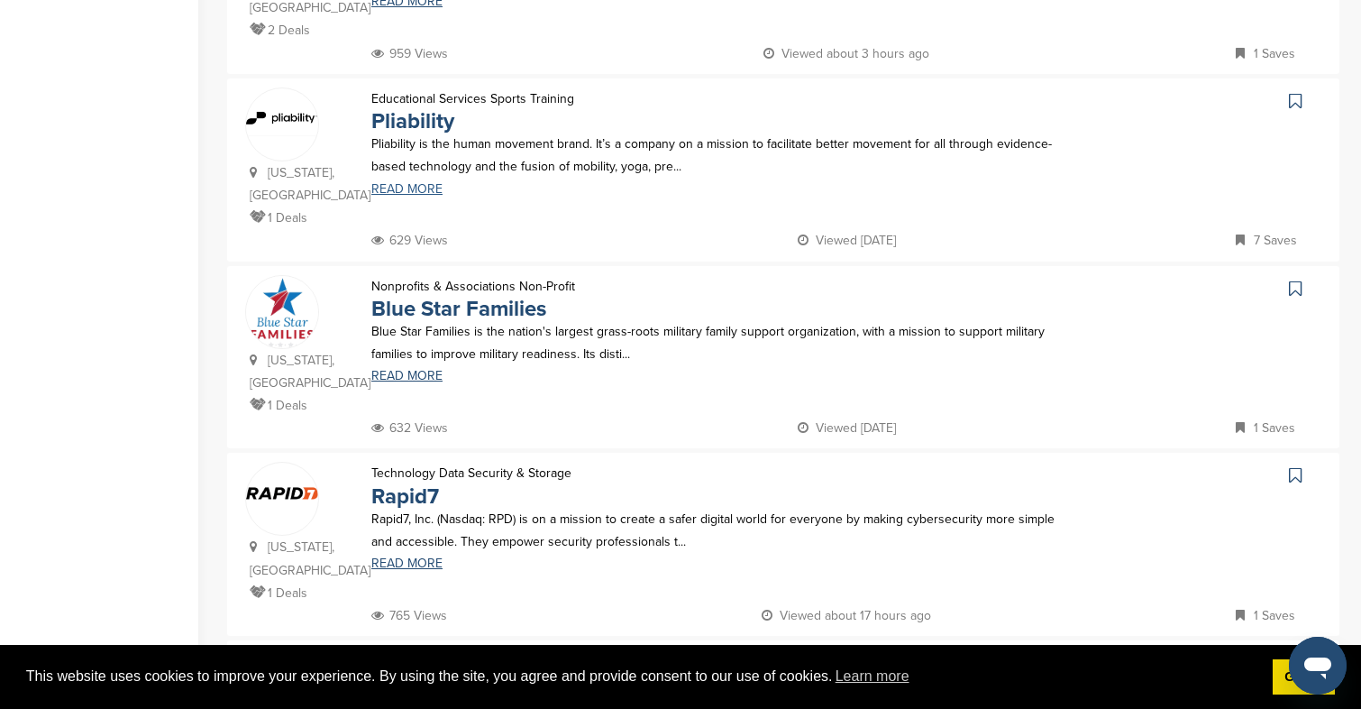
click at [417, 183] on link "READ MORE" at bounding box center [716, 189] width 691 height 13
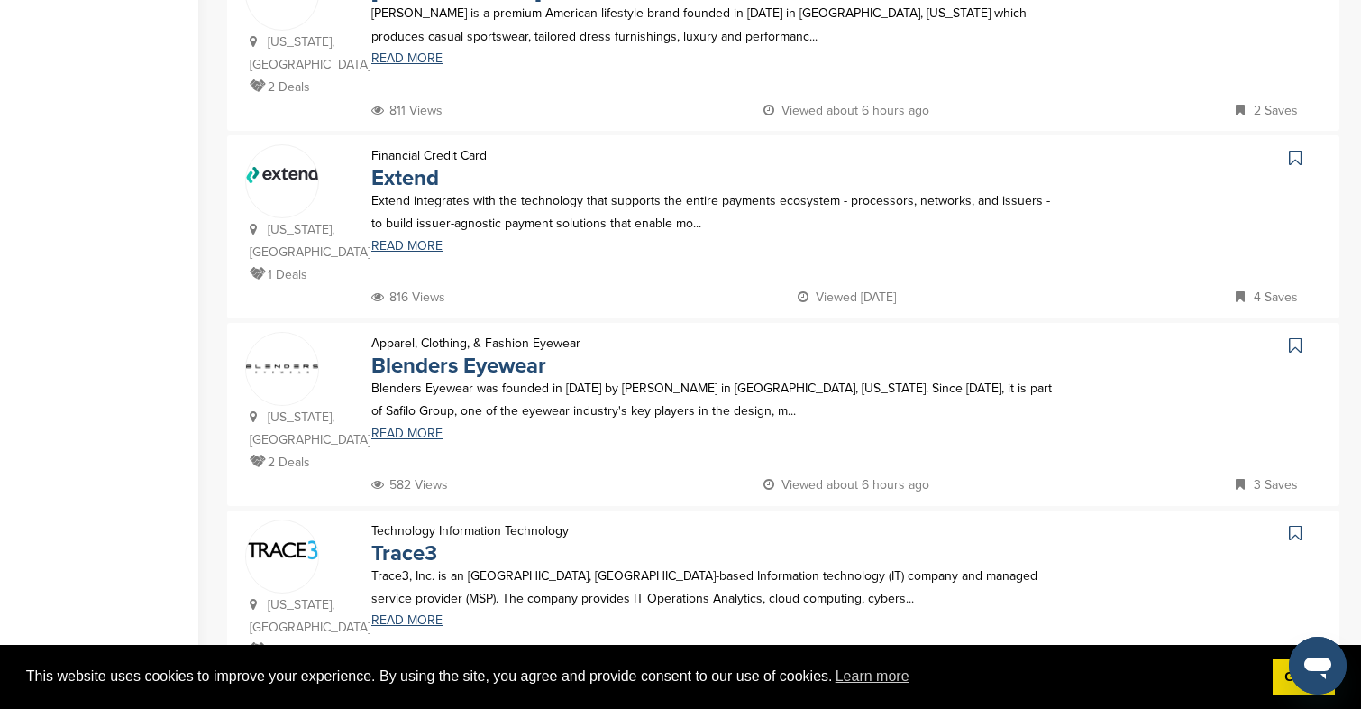
scroll to position [1452, 0]
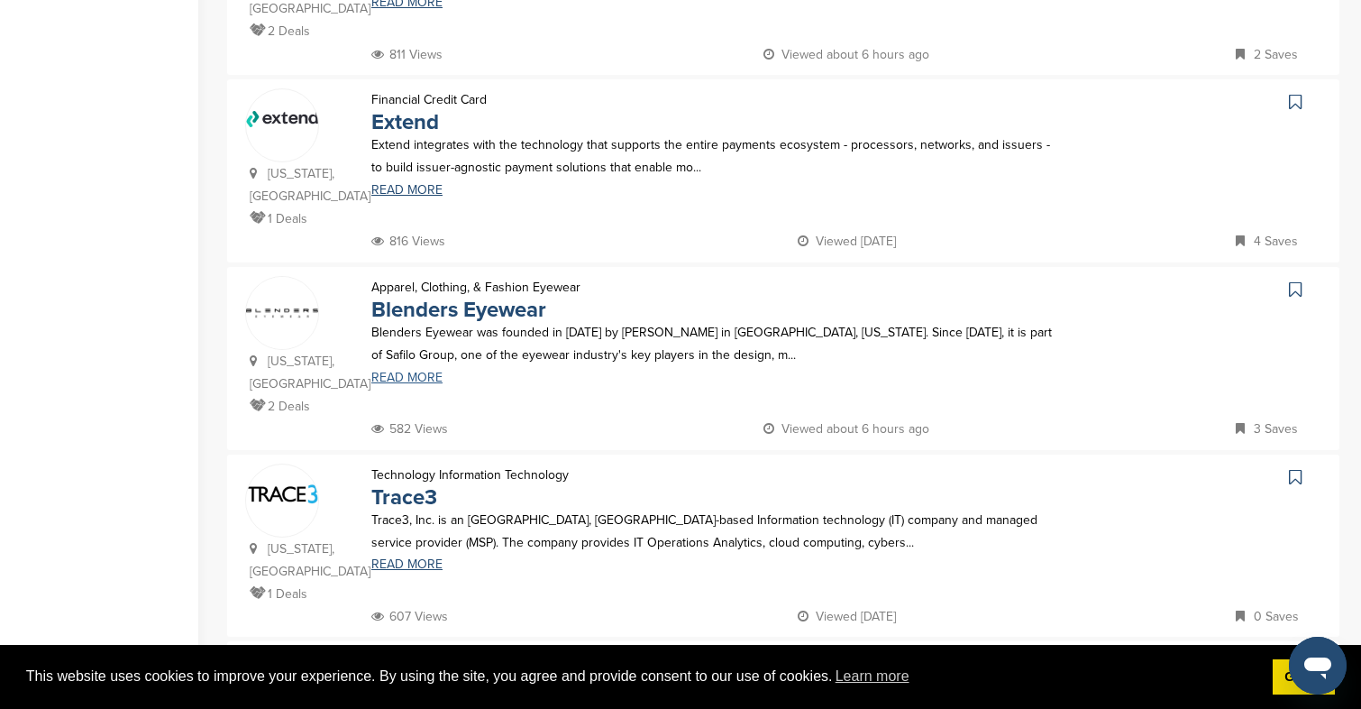
click at [436, 376] on link "READ MORE" at bounding box center [716, 377] width 691 height 13
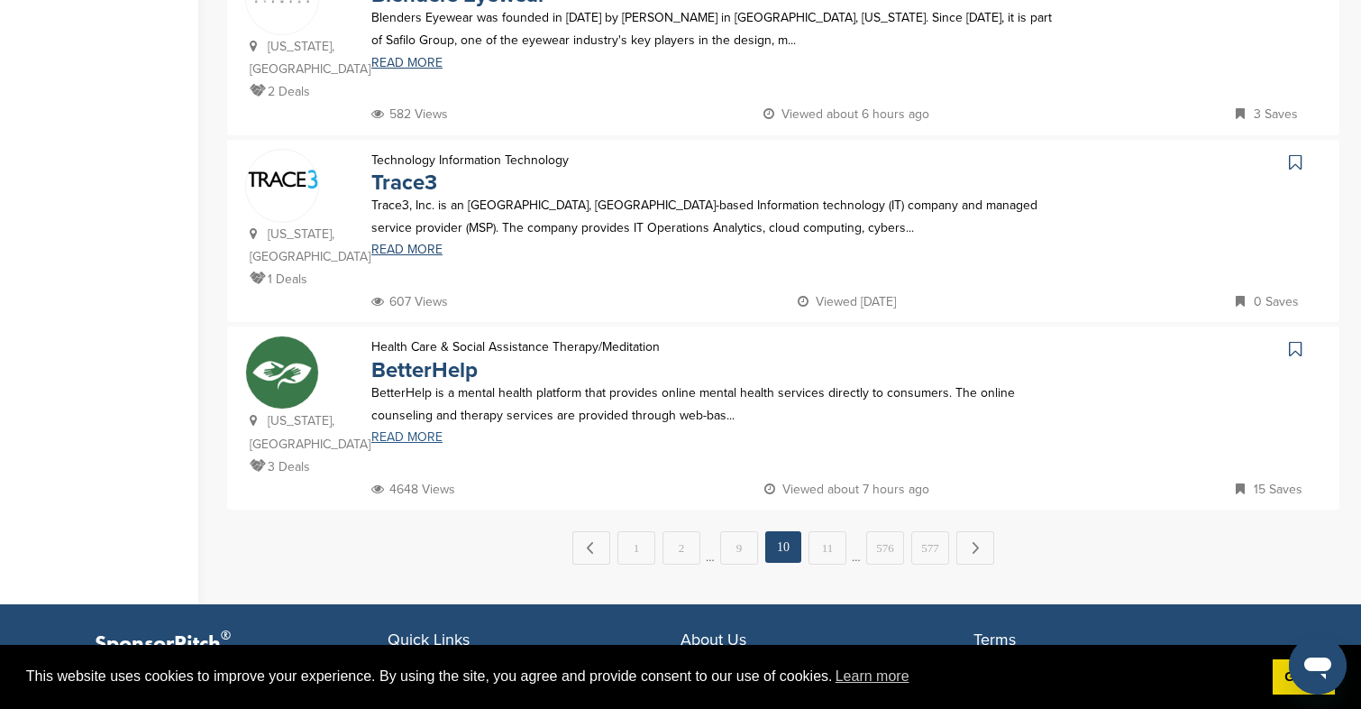
scroll to position [1831, 0]
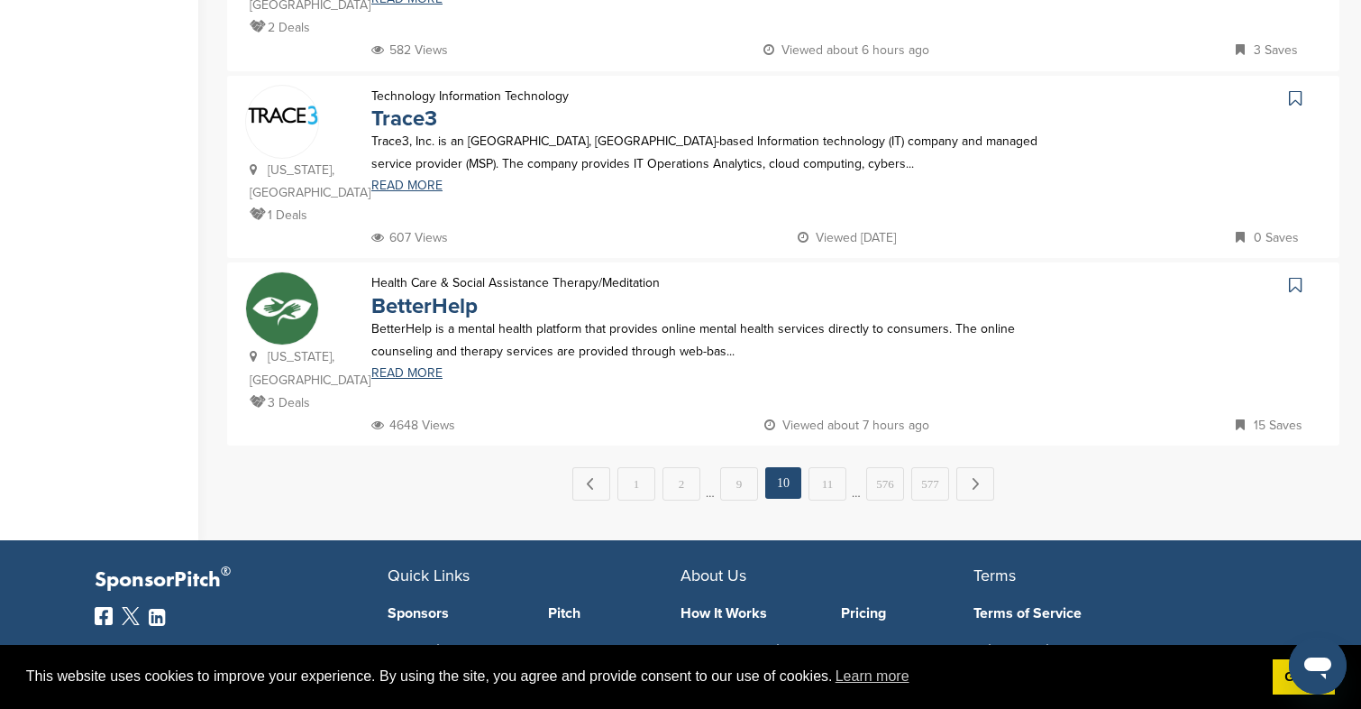
click at [422, 385] on div "Health Care & Social Assistance Therapy/Meditation BetterHelp BetterHelp is a m…" at bounding box center [716, 342] width 727 height 142
click at [422, 380] on link "READ MORE" at bounding box center [716, 373] width 691 height 13
click at [834, 475] on link "11" at bounding box center [828, 483] width 38 height 33
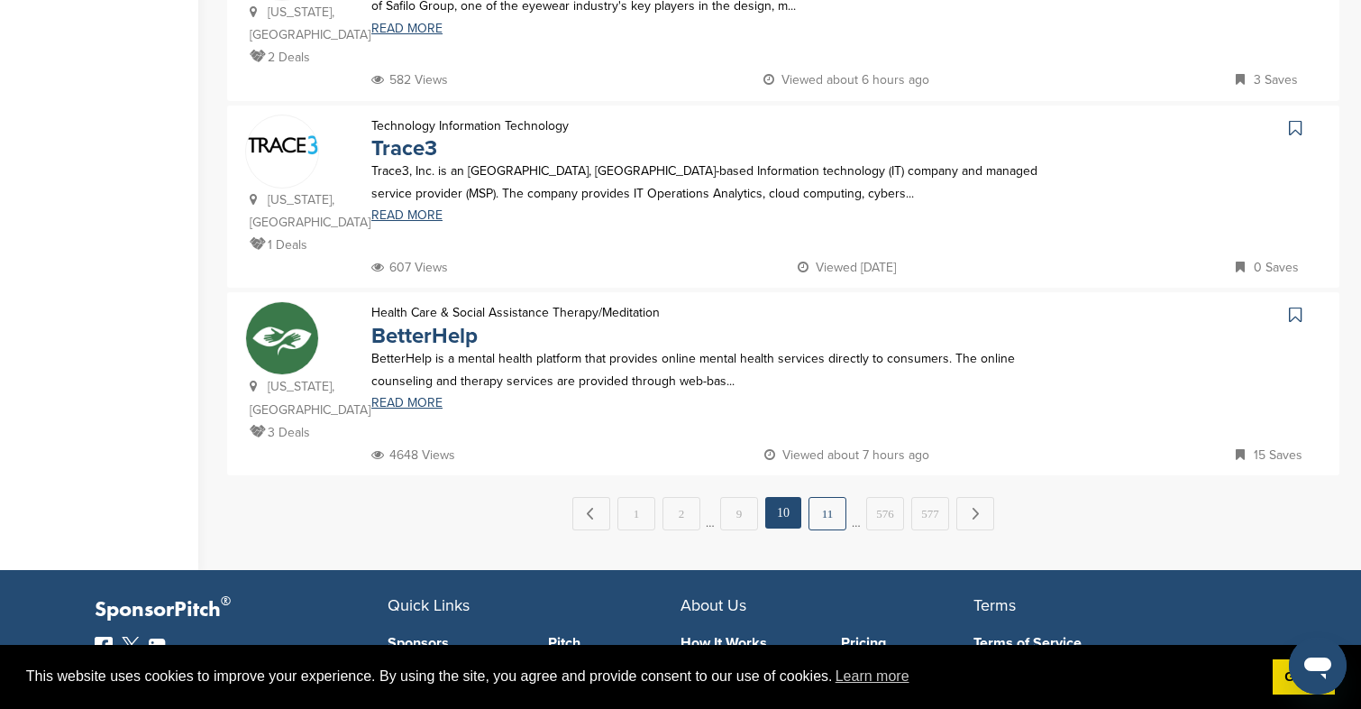
click at [825, 514] on link "11" at bounding box center [828, 513] width 38 height 33
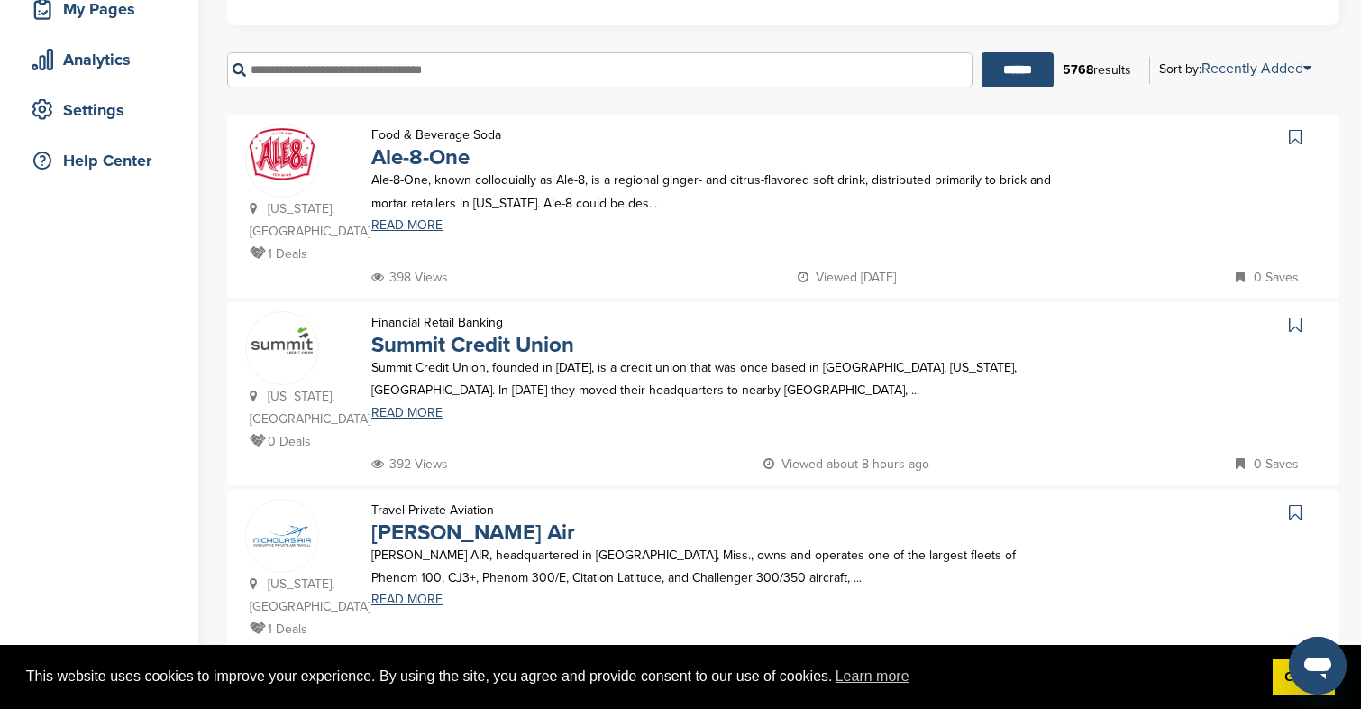
scroll to position [0, 0]
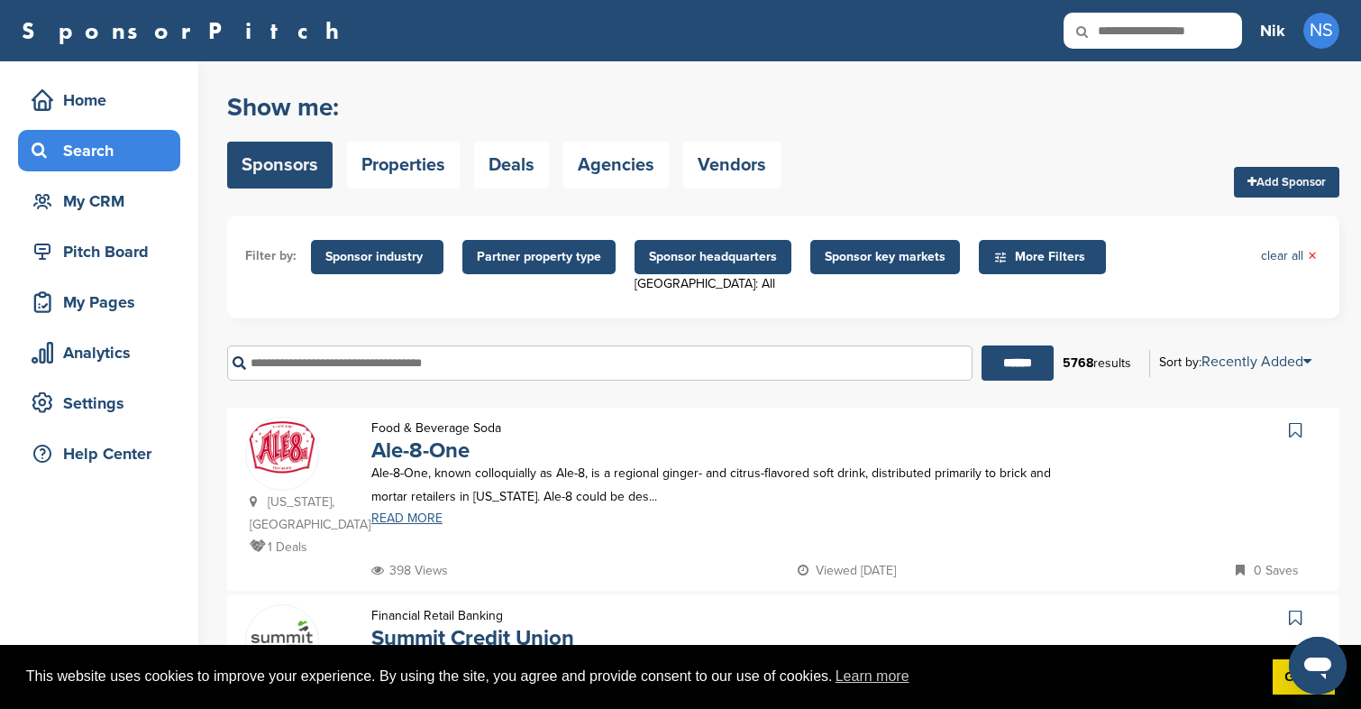
click at [405, 525] on link "READ MORE" at bounding box center [716, 518] width 691 height 13
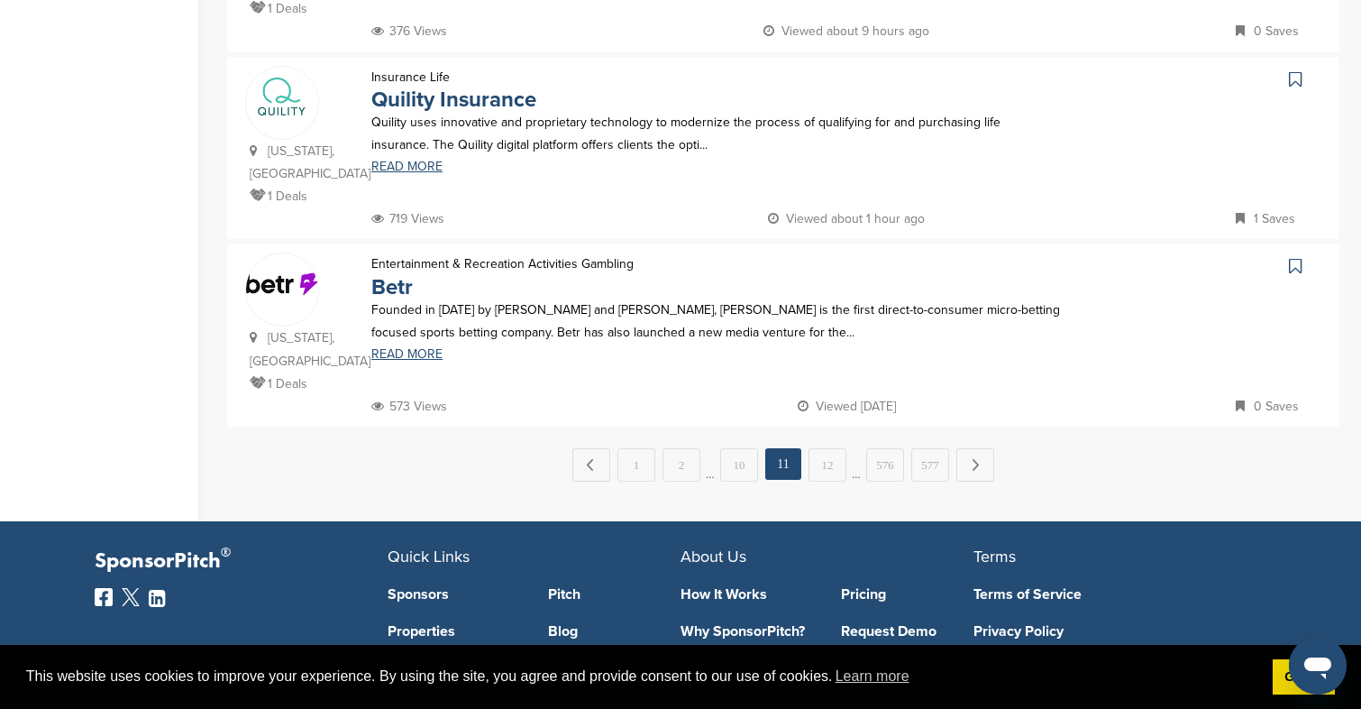
scroll to position [1846, 0]
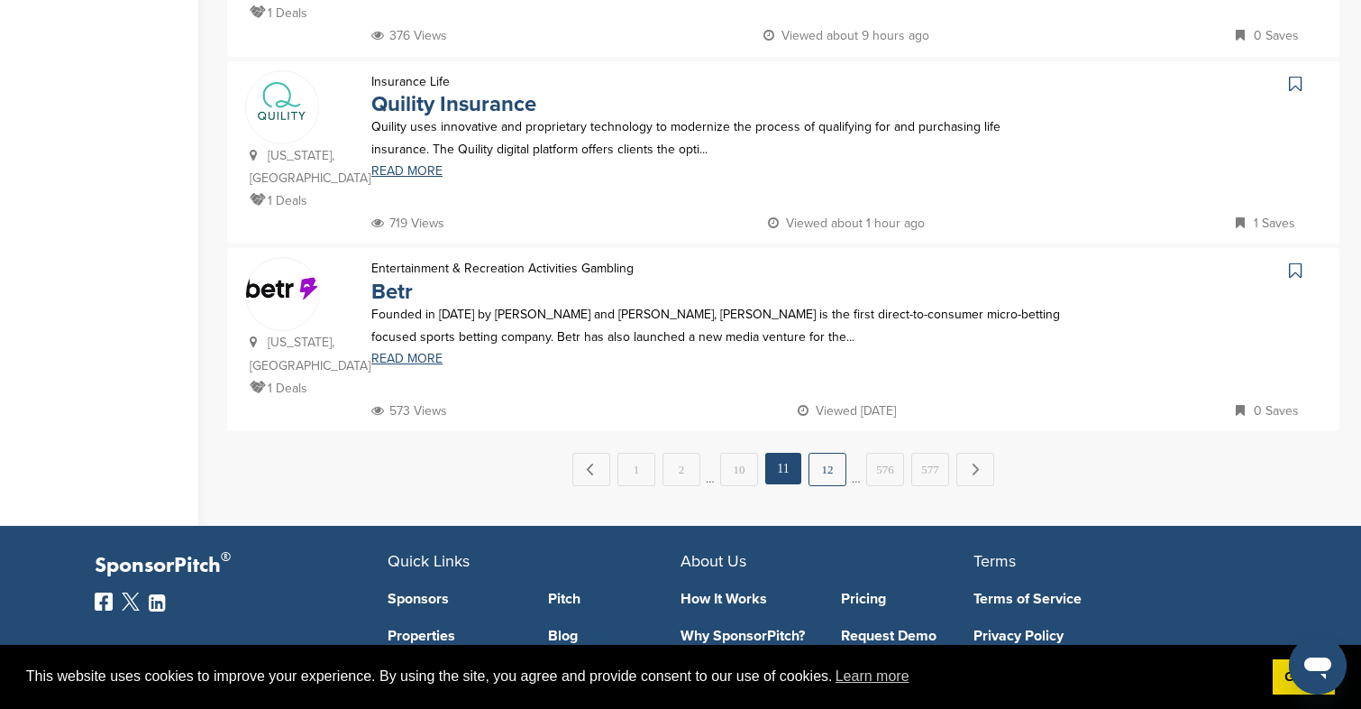
click at [811, 453] on link "12" at bounding box center [828, 469] width 38 height 33
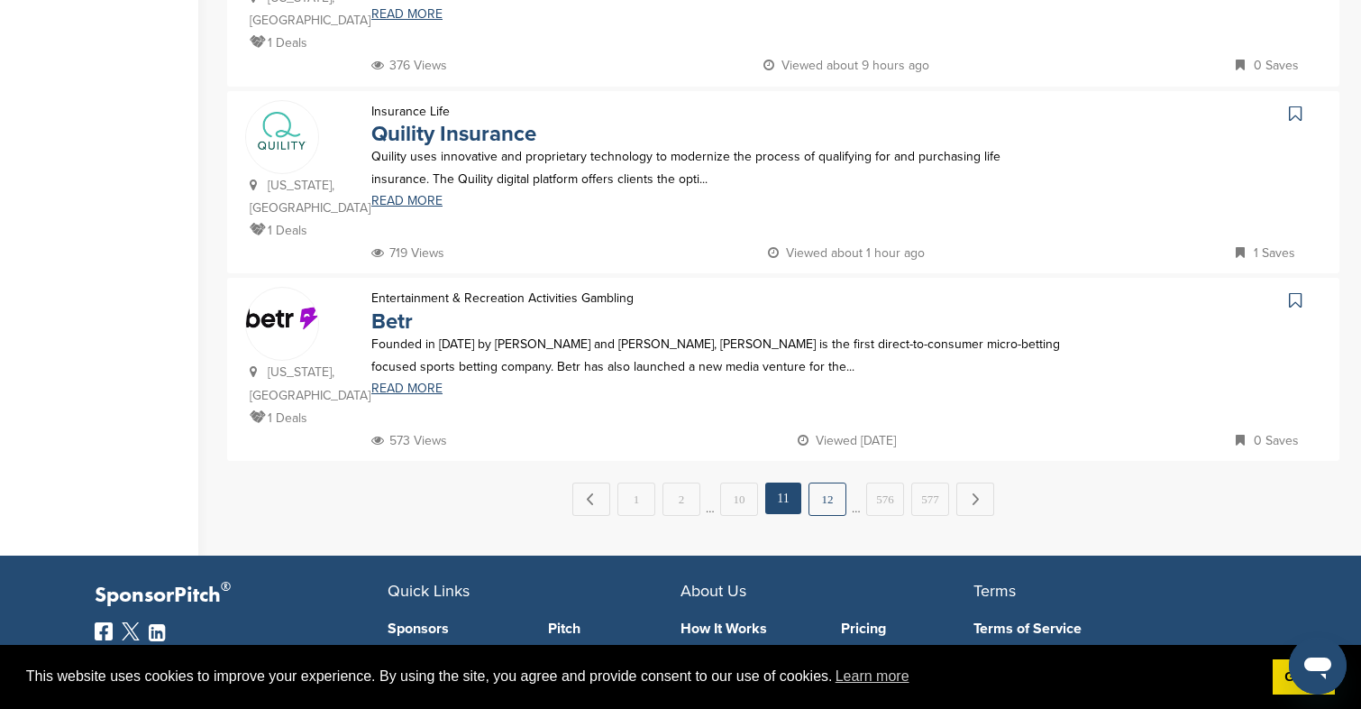
click at [826, 482] on link "12" at bounding box center [828, 498] width 38 height 33
click at [823, 482] on link "12" at bounding box center [828, 498] width 38 height 33
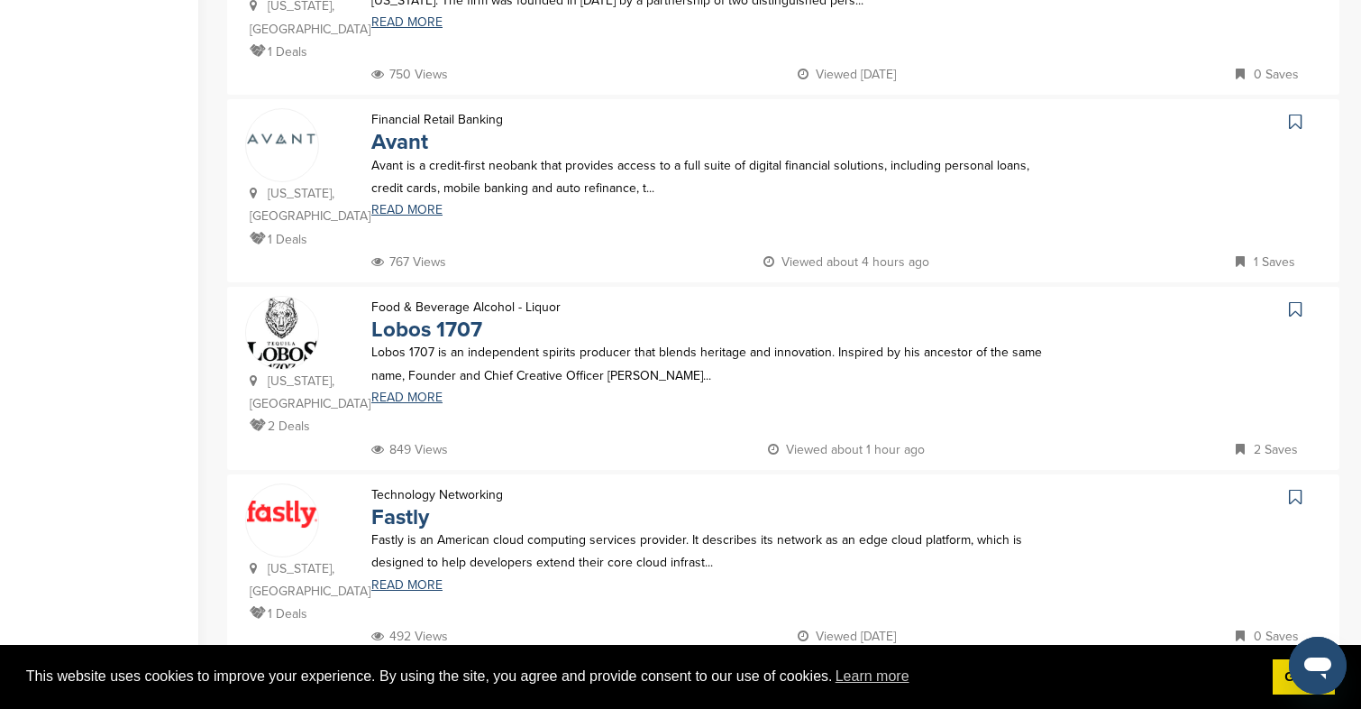
scroll to position [1022, 0]
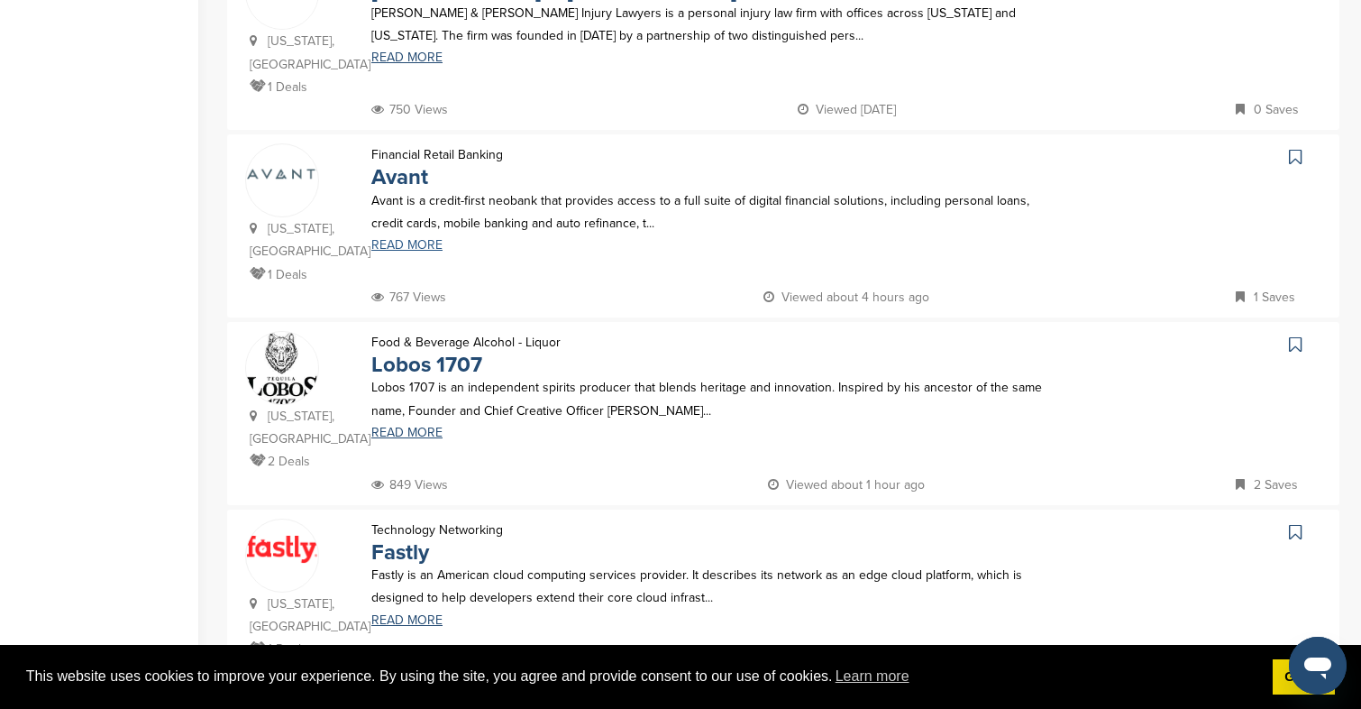
click at [408, 239] on link "READ MORE" at bounding box center [716, 245] width 691 height 13
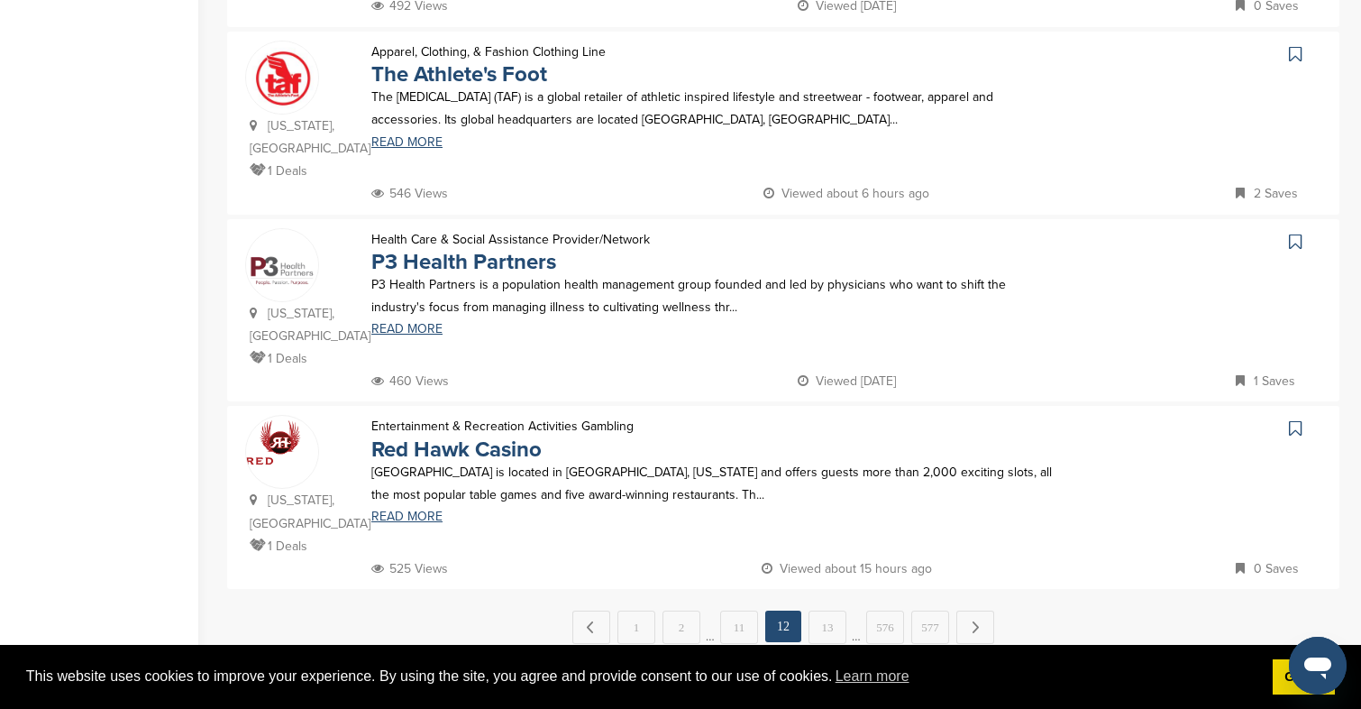
scroll to position [1699, 0]
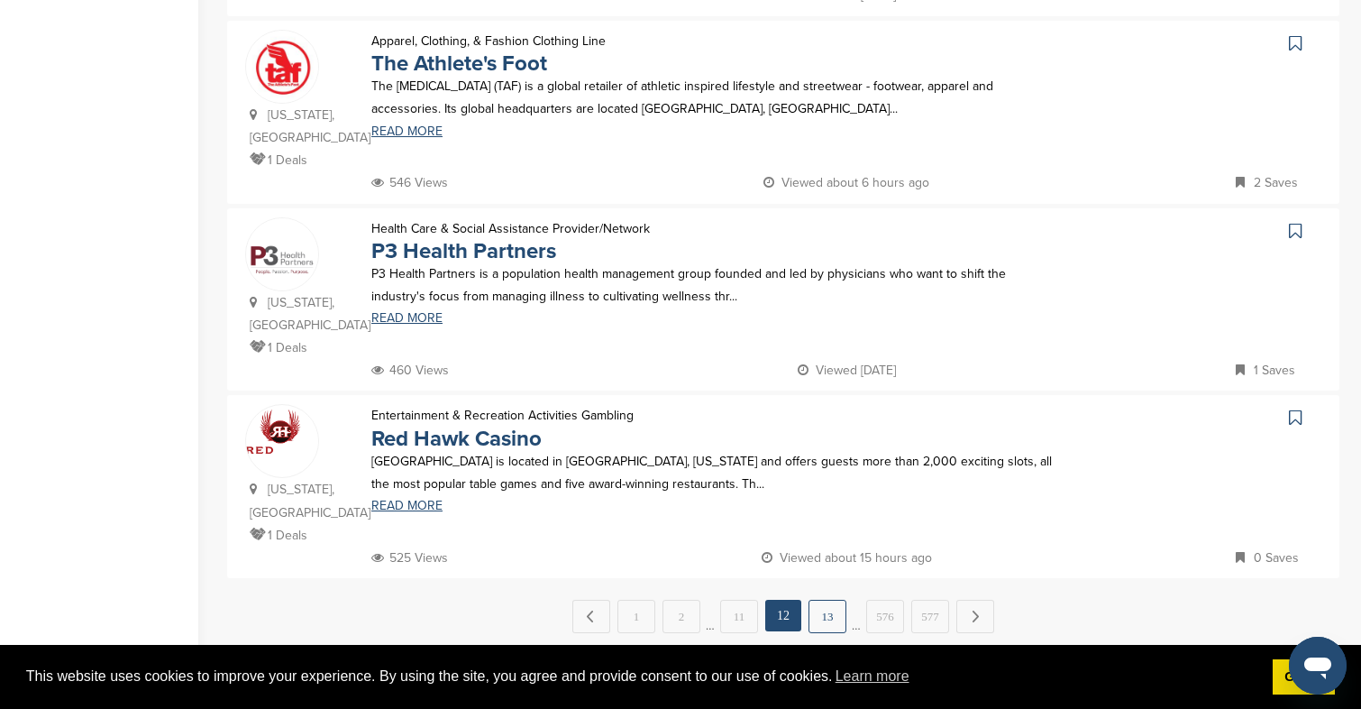
click at [833, 600] on link "13" at bounding box center [828, 616] width 38 height 33
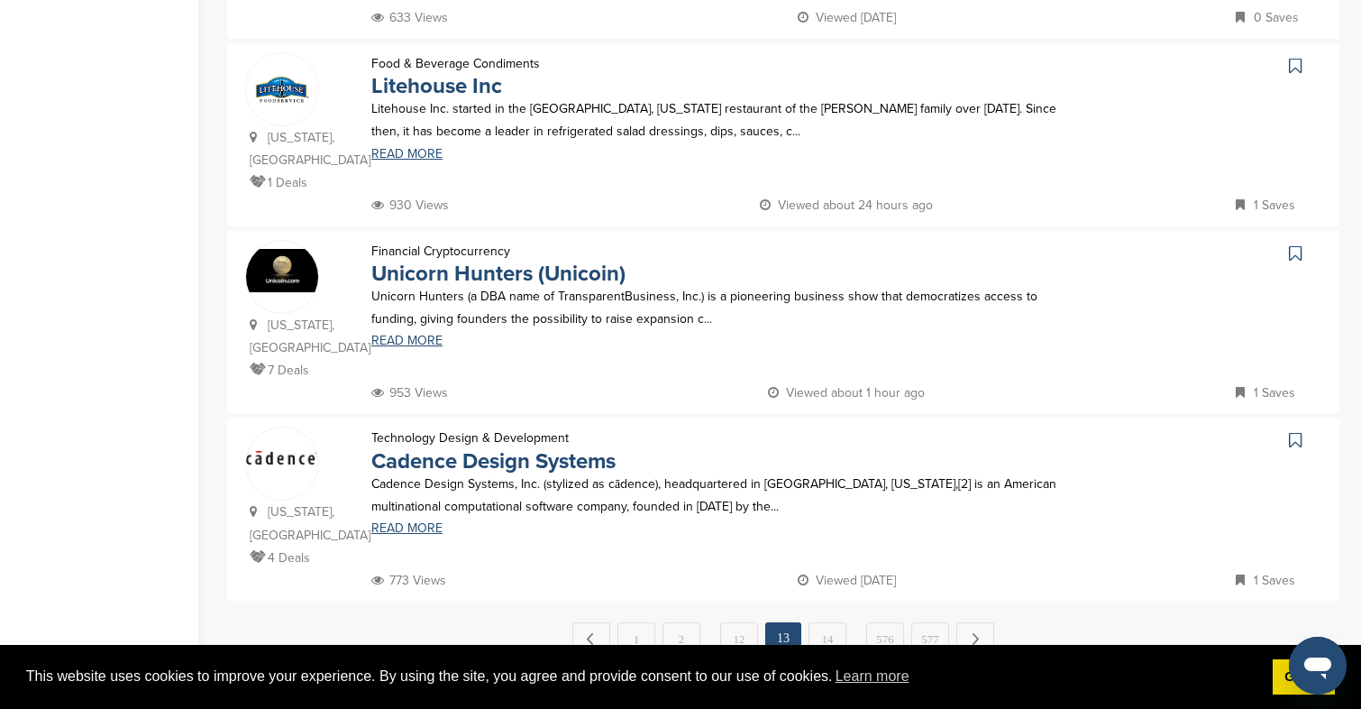
scroll to position [1681, 0]
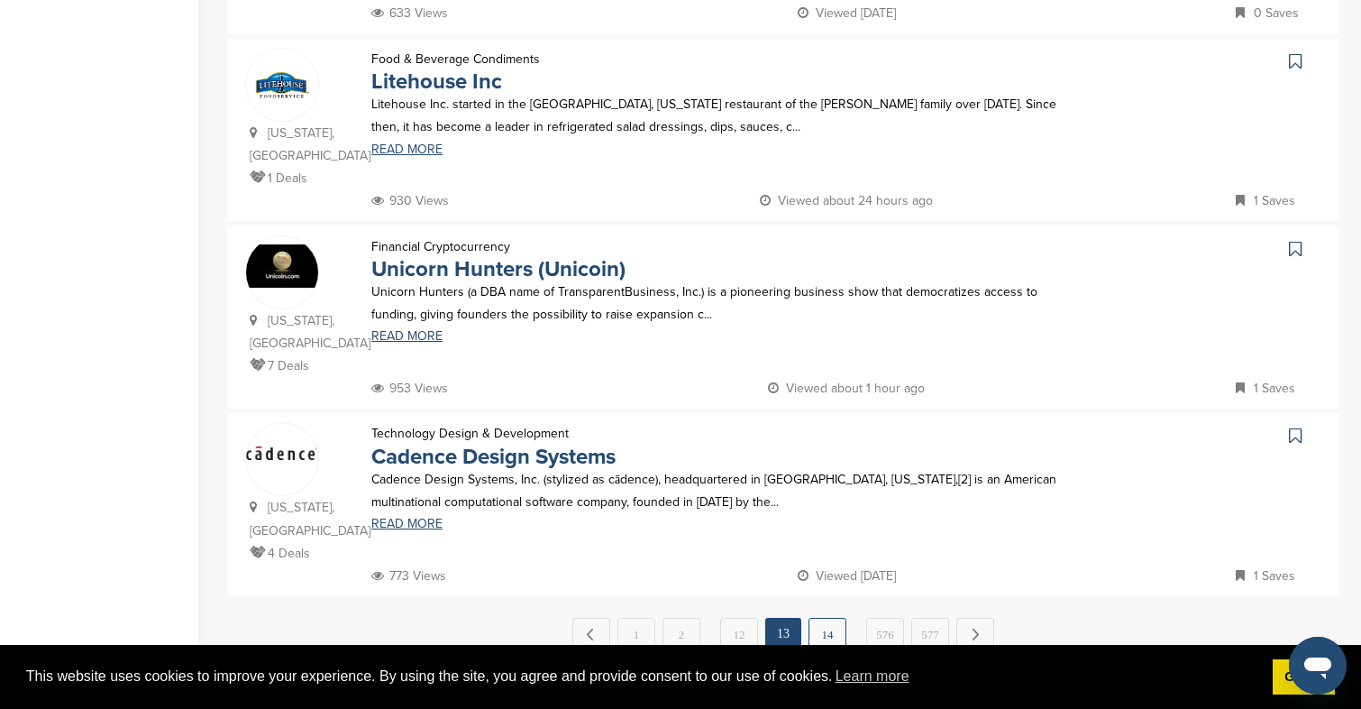
click at [832, 618] on link "14" at bounding box center [828, 634] width 38 height 33
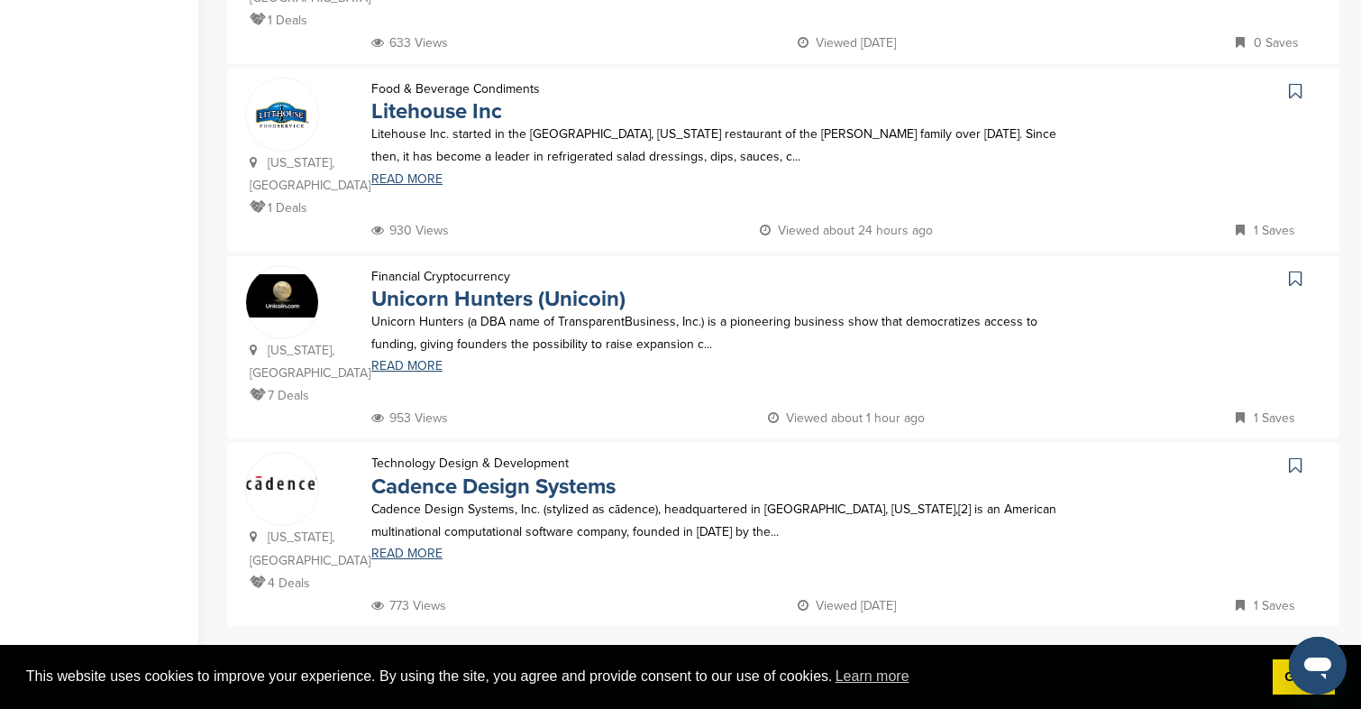
click at [823, 647] on link "14" at bounding box center [828, 663] width 38 height 33
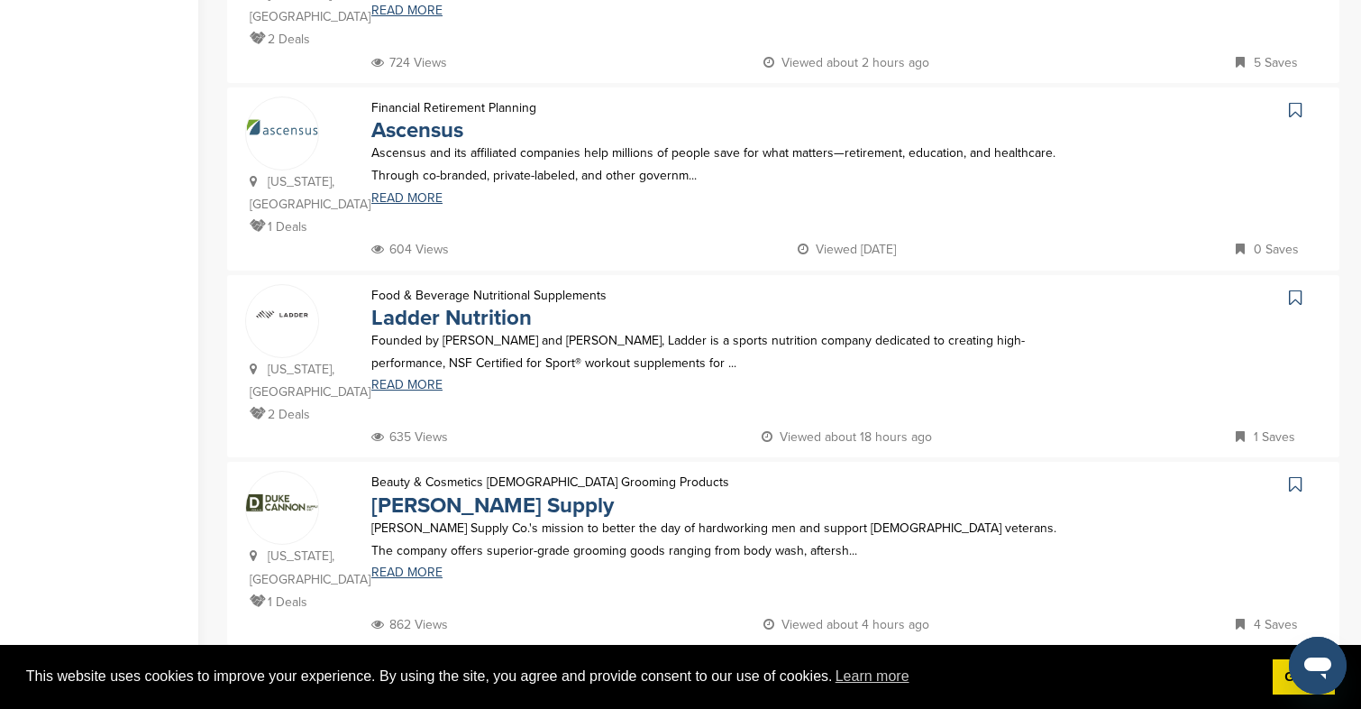
scroll to position [517, 0]
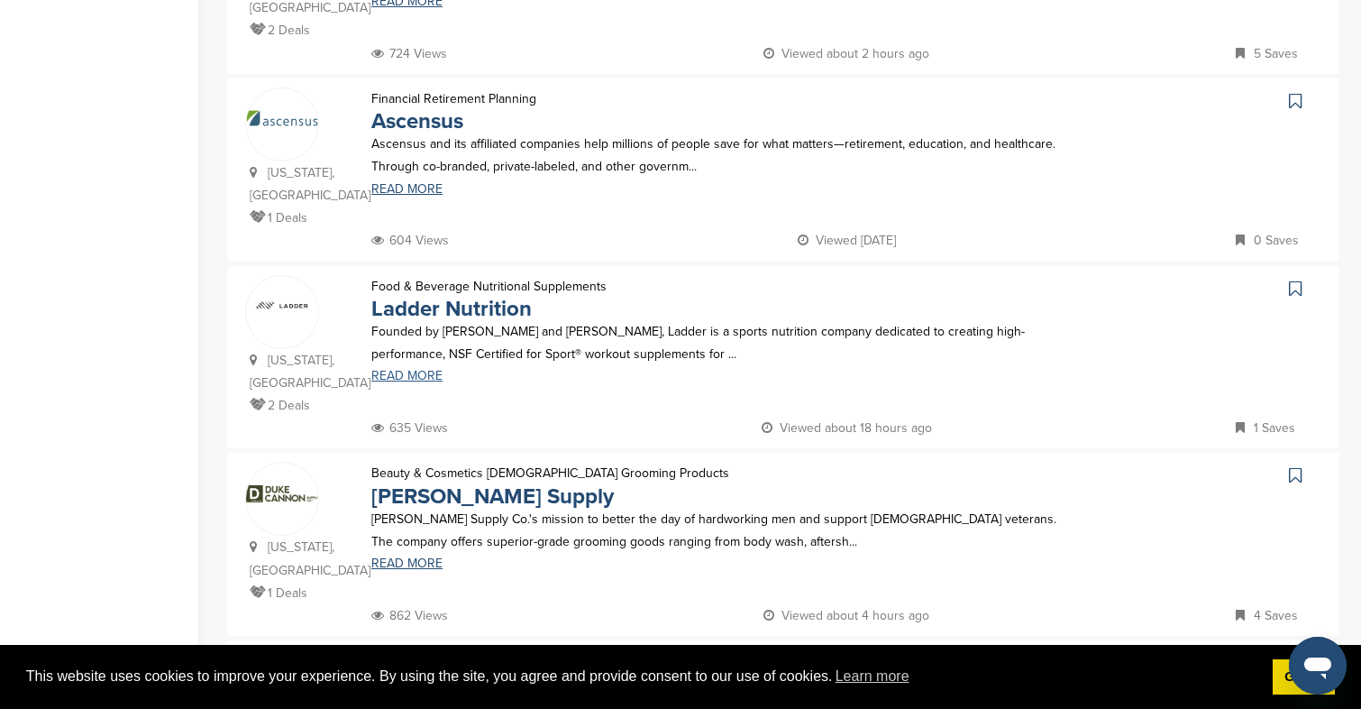
click at [419, 379] on link "READ MORE" at bounding box center [716, 376] width 691 height 13
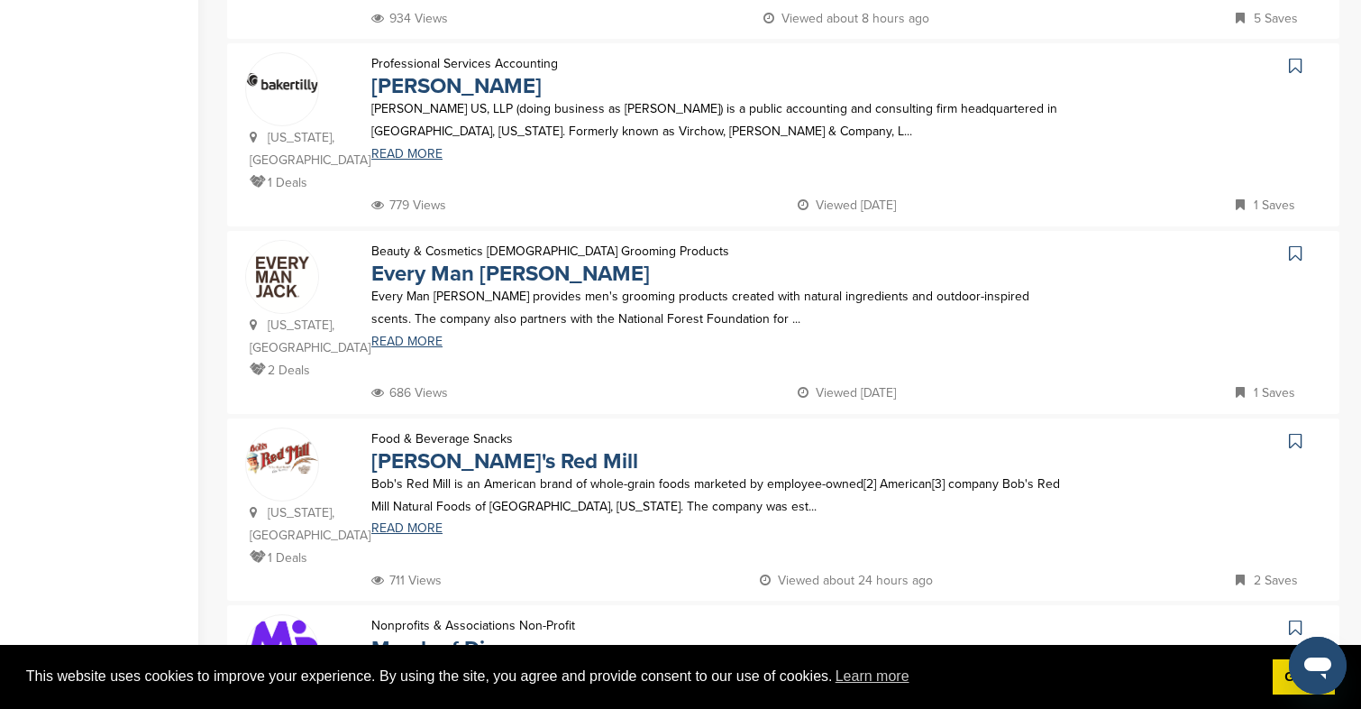
scroll to position [1535, 0]
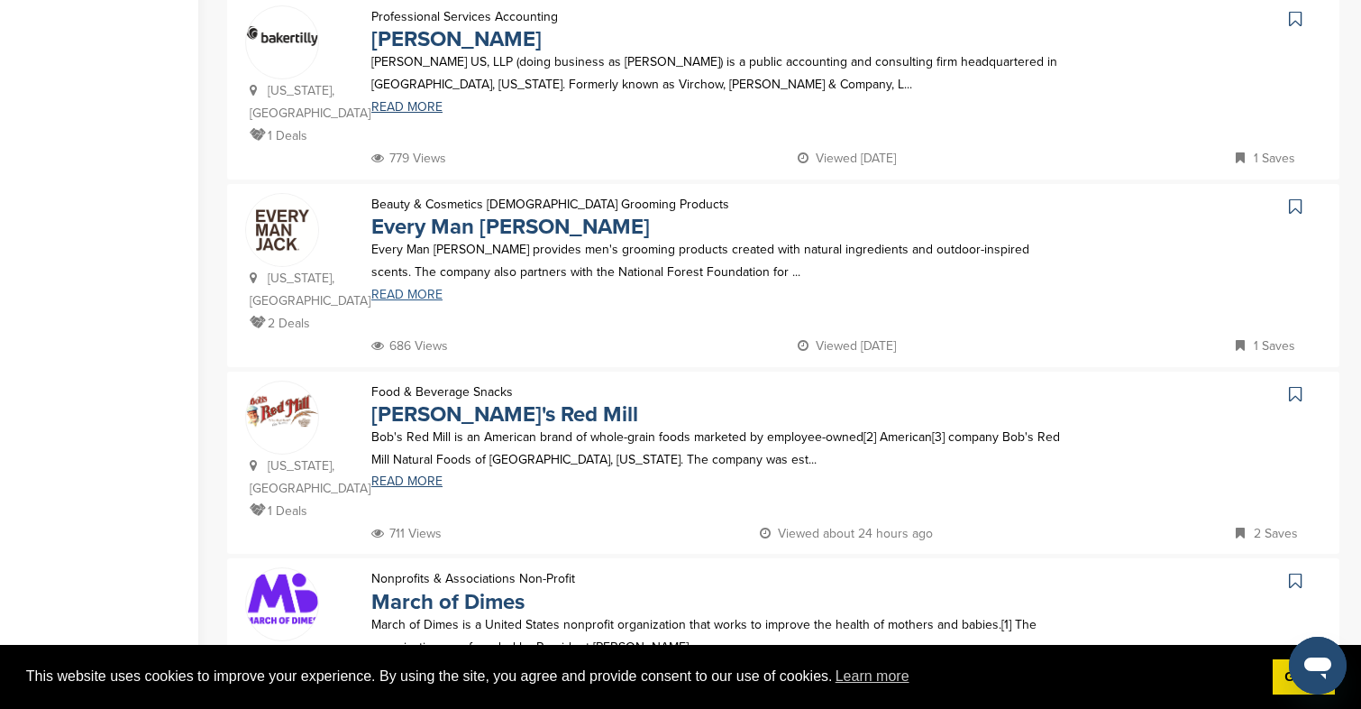
click at [405, 289] on link "READ MORE" at bounding box center [716, 295] width 691 height 13
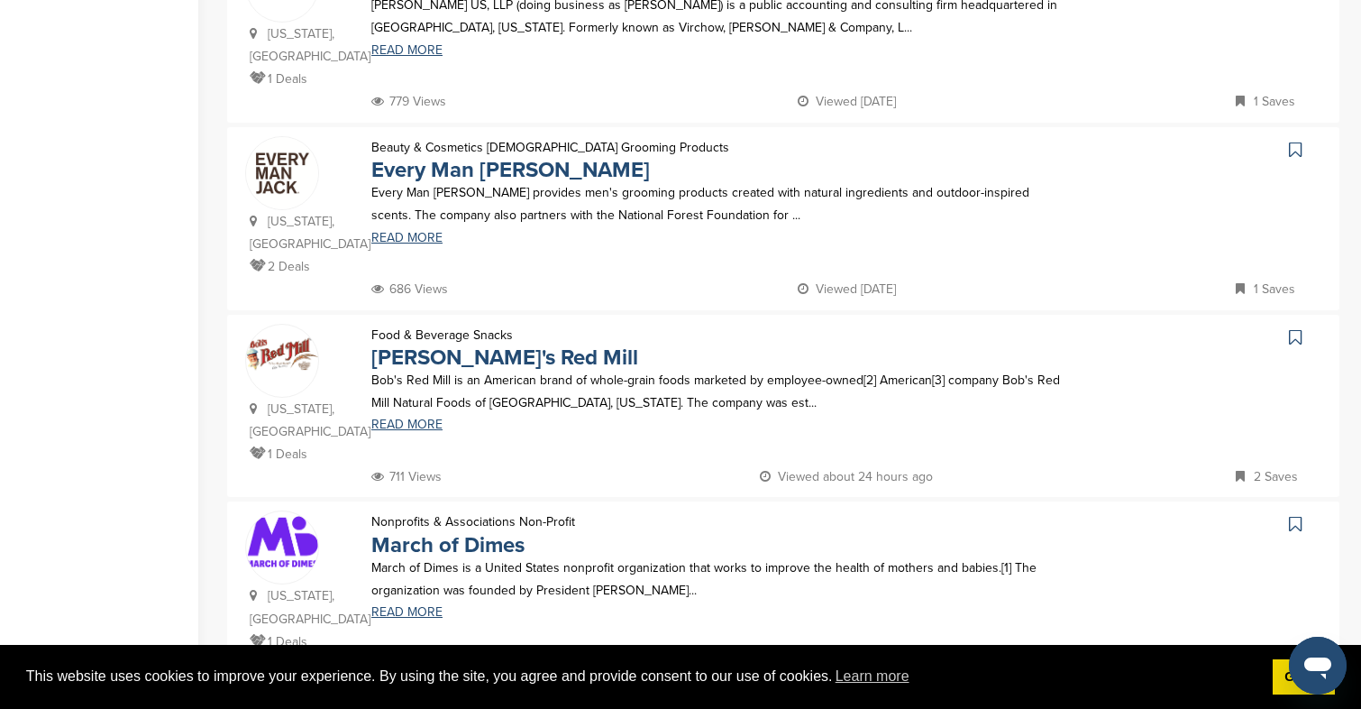
scroll to position [1590, 0]
click at [418, 420] on link "READ MORE" at bounding box center [716, 426] width 691 height 13
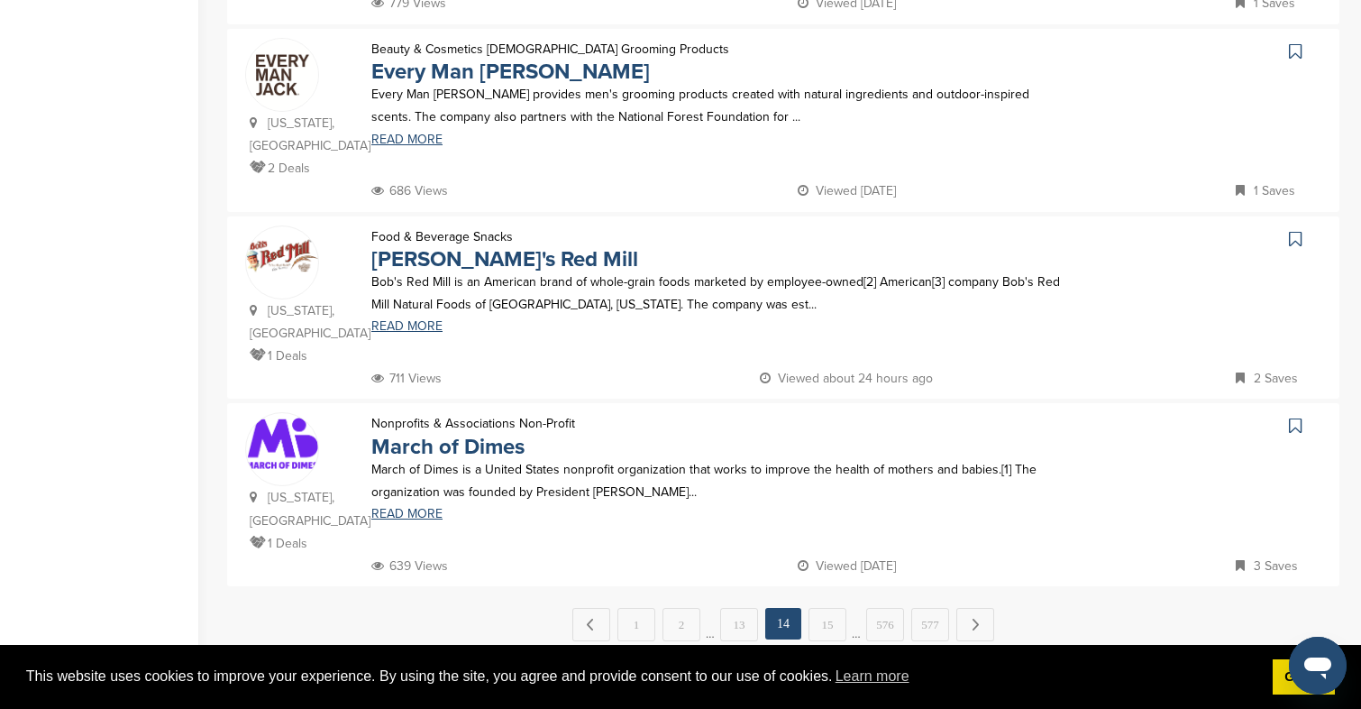
scroll to position [1693, 0]
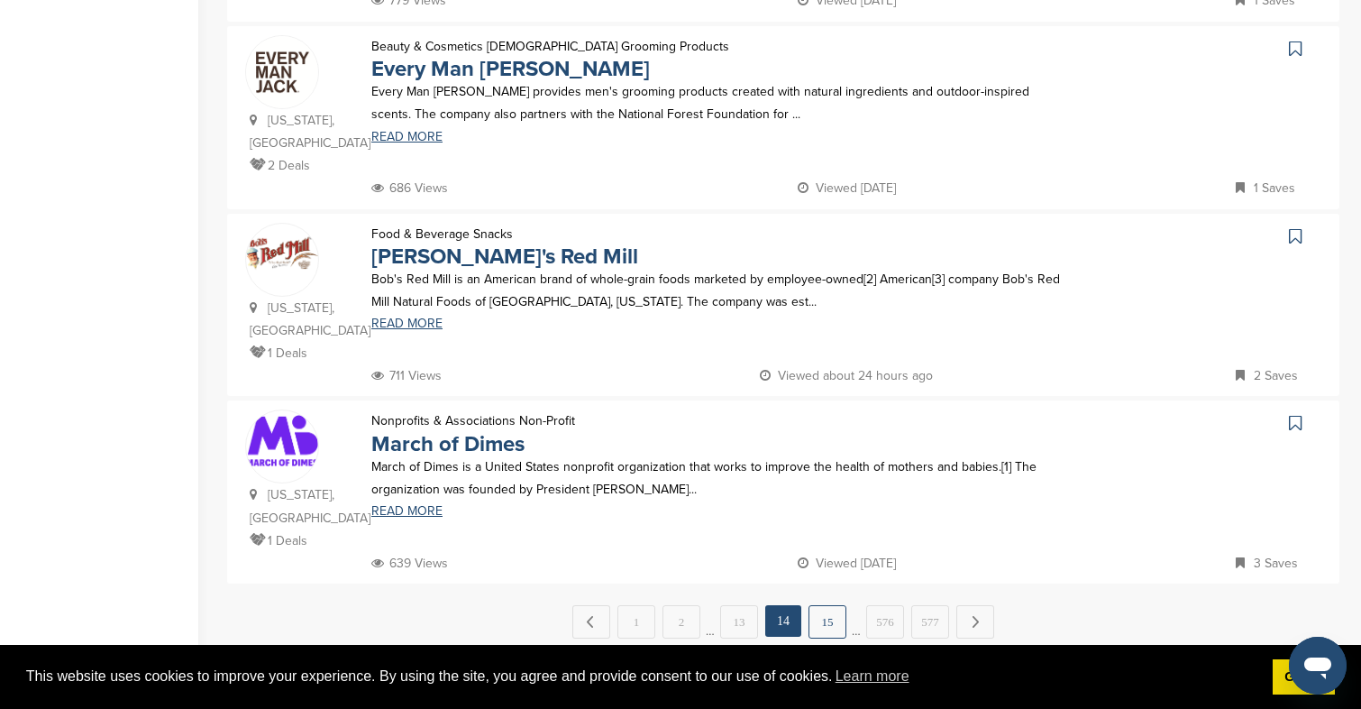
click at [838, 605] on link "15" at bounding box center [828, 621] width 38 height 33
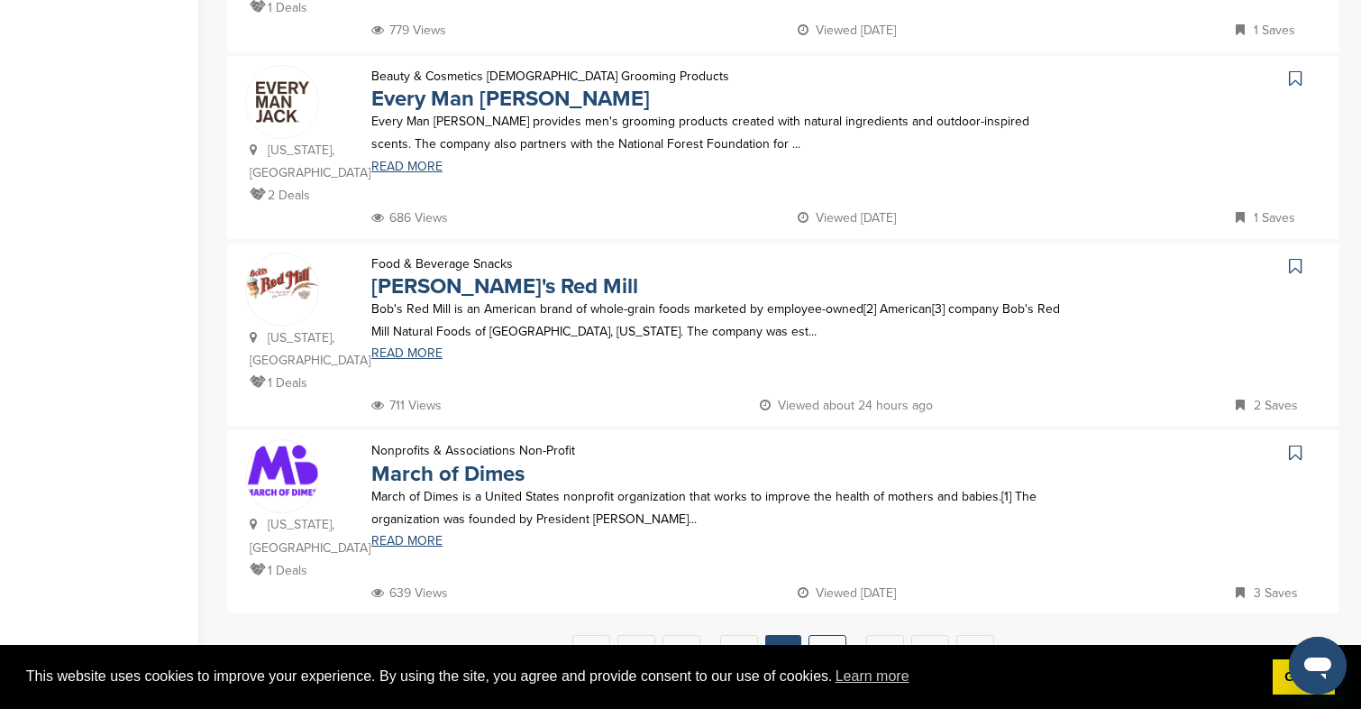
click at [830, 635] on link "15" at bounding box center [828, 651] width 38 height 33
click at [838, 635] on link "15" at bounding box center [828, 651] width 38 height 33
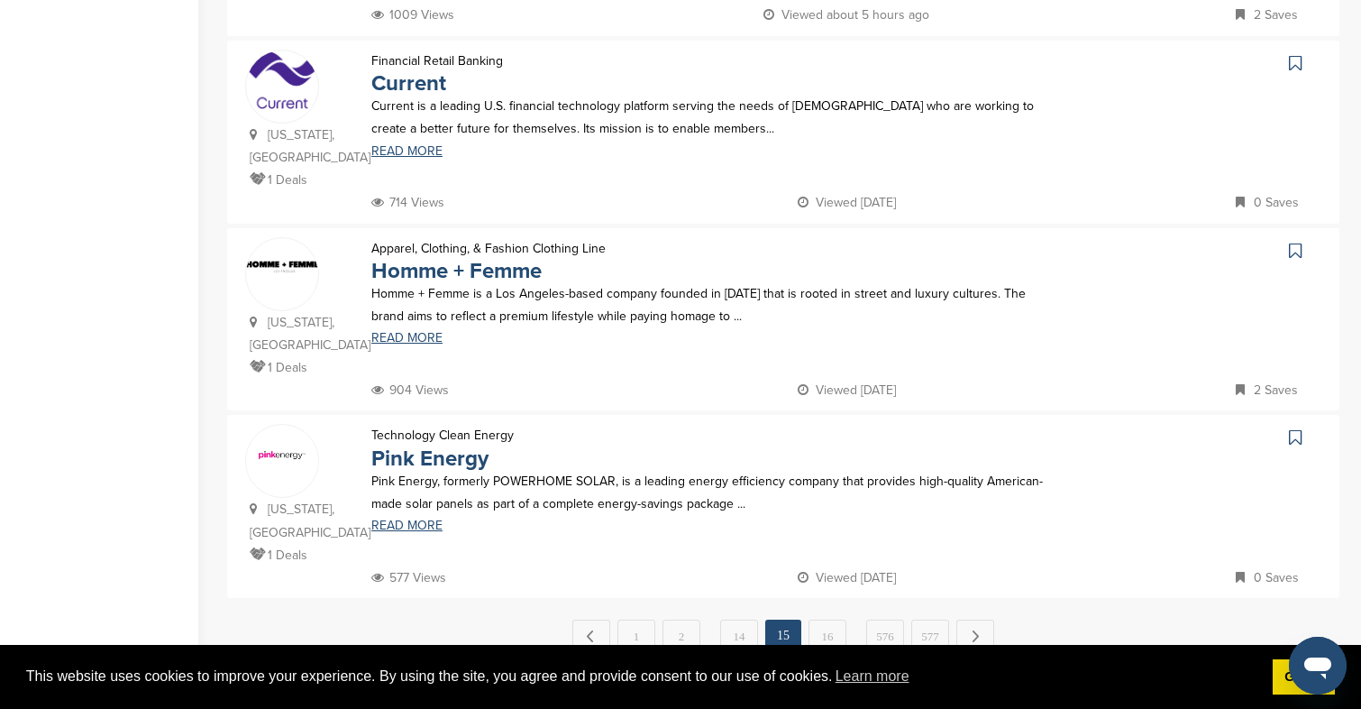
scroll to position [1745, 0]
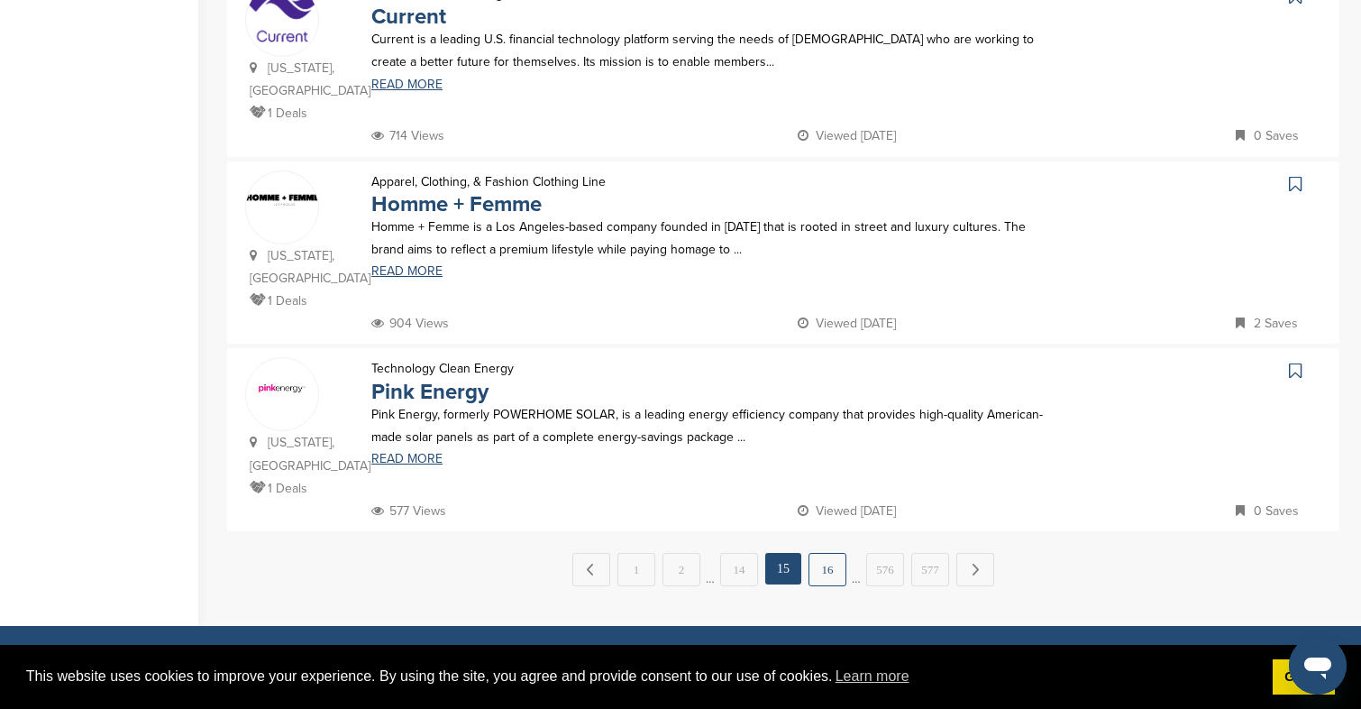
click at [828, 553] on link "16" at bounding box center [828, 569] width 38 height 33
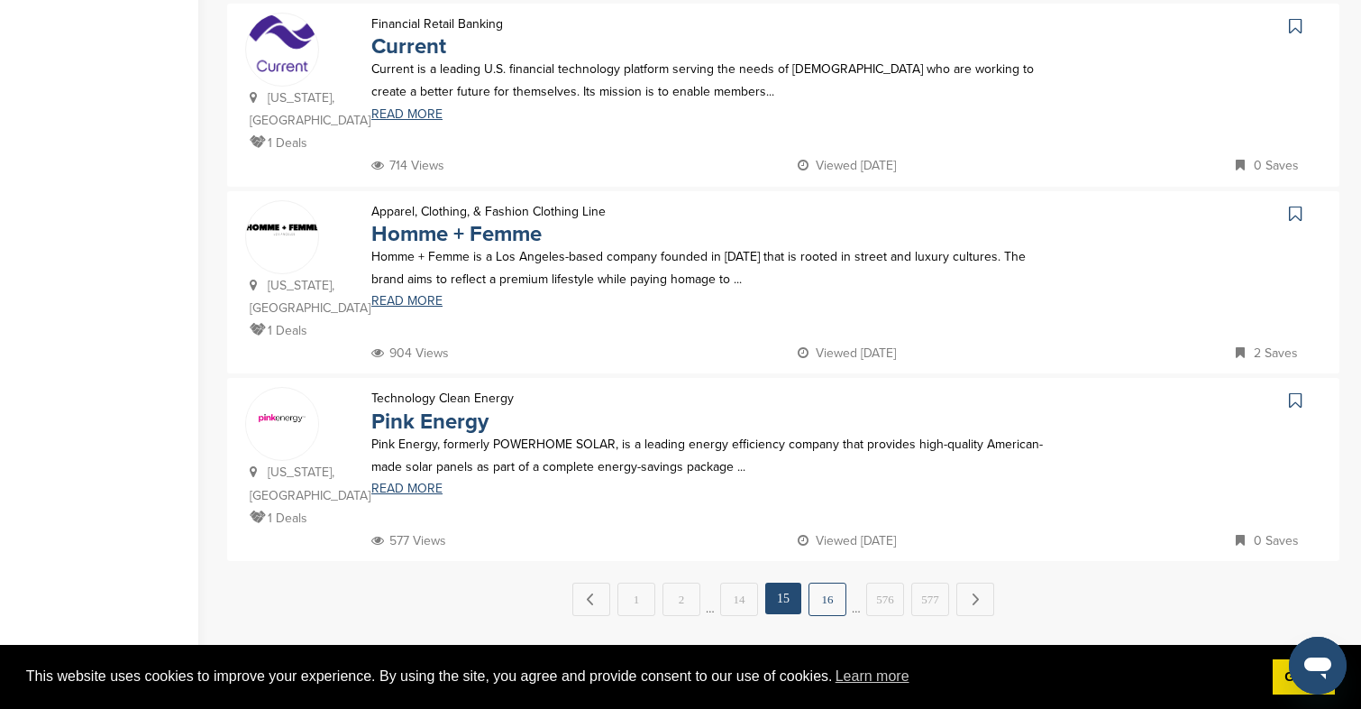
click at [833, 582] on link "16" at bounding box center [828, 598] width 38 height 33
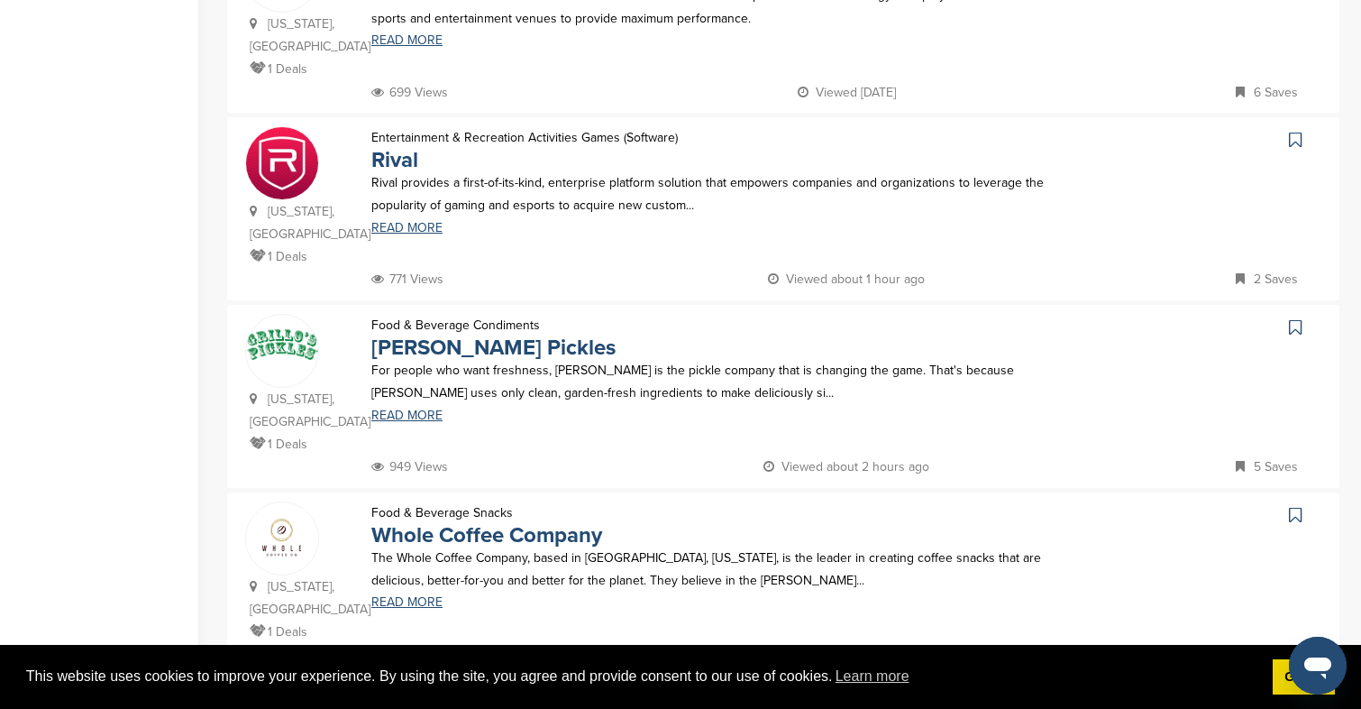
scroll to position [1508, 0]
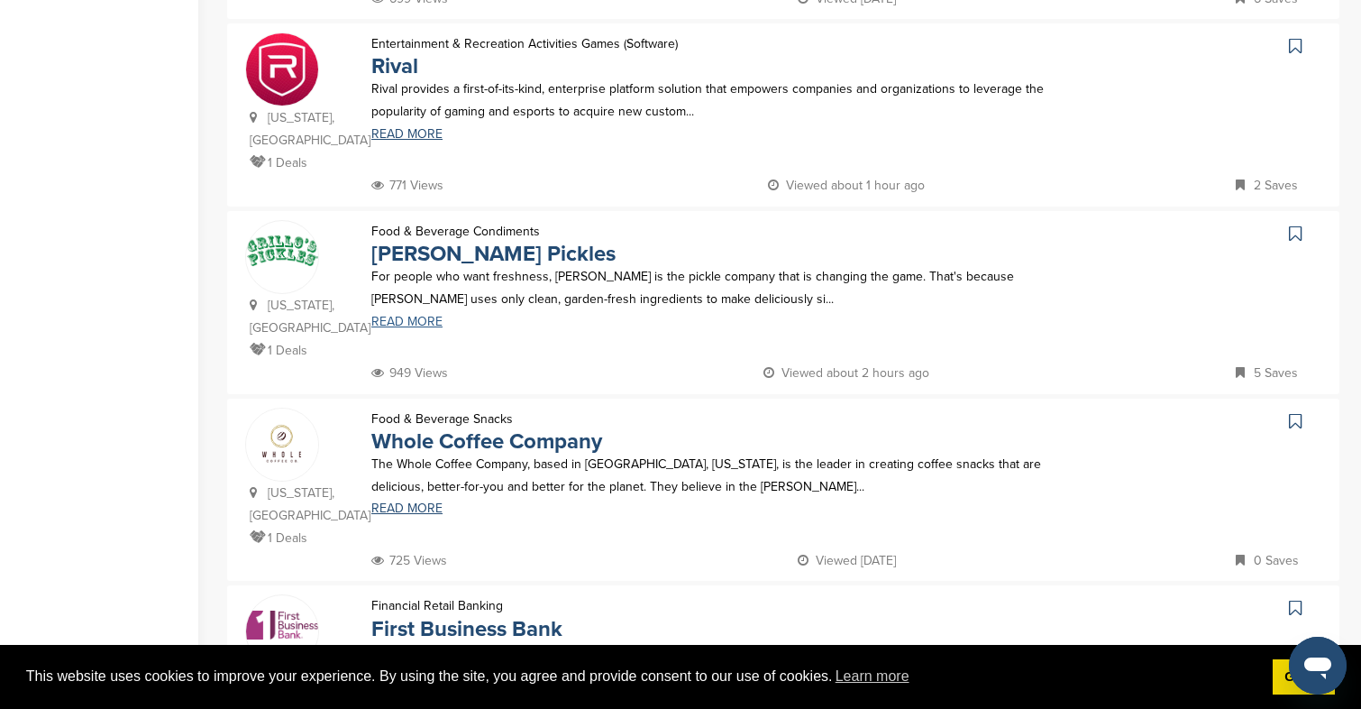
click at [413, 316] on link "READ MORE" at bounding box center [716, 322] width 691 height 13
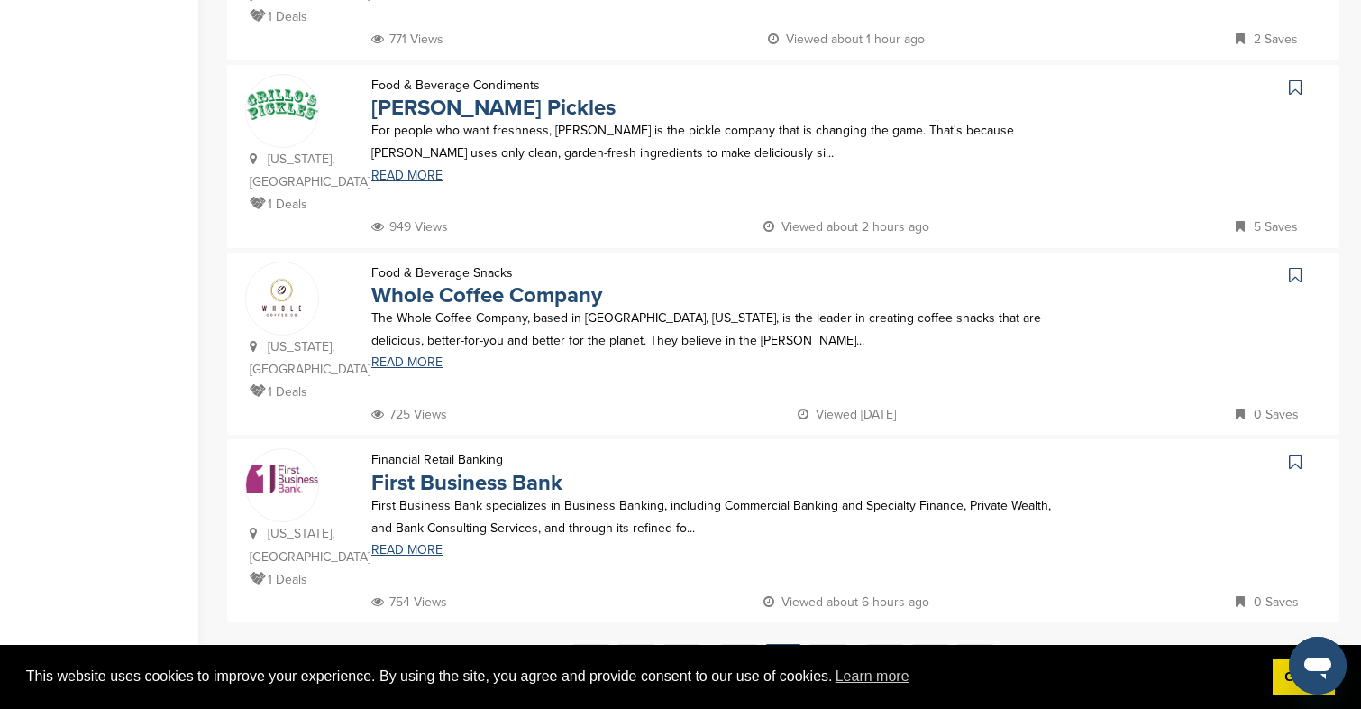
scroll to position [1690, 0]
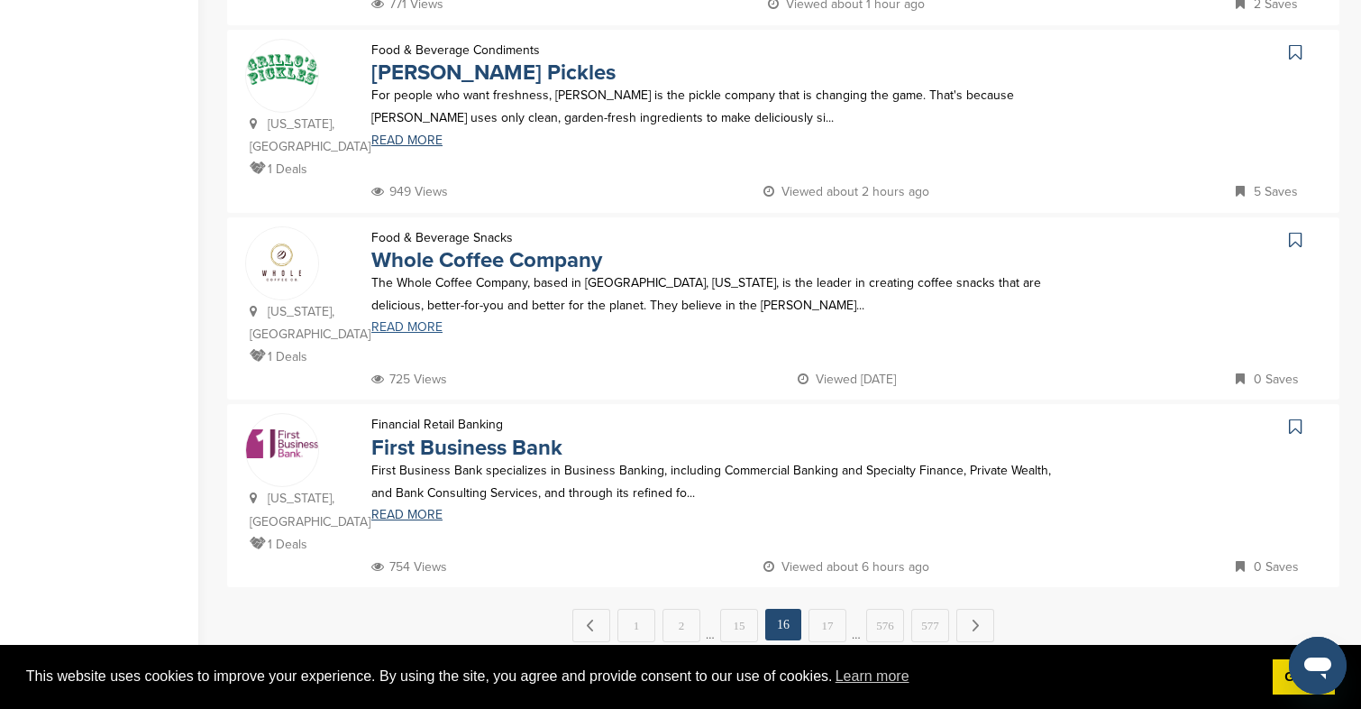
click at [396, 321] on link "READ MORE" at bounding box center [716, 327] width 691 height 13
click at [827, 609] on link "17" at bounding box center [828, 625] width 38 height 33
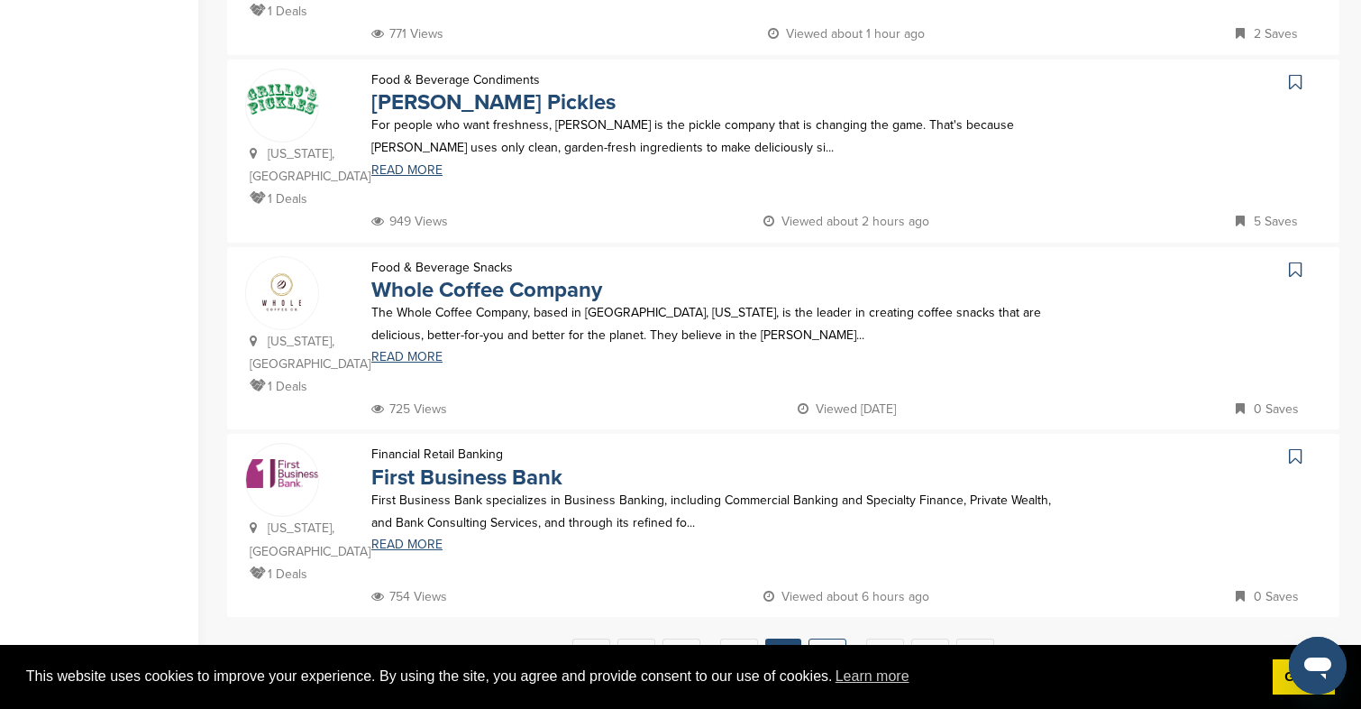
click at [829, 638] on link "17" at bounding box center [828, 654] width 38 height 33
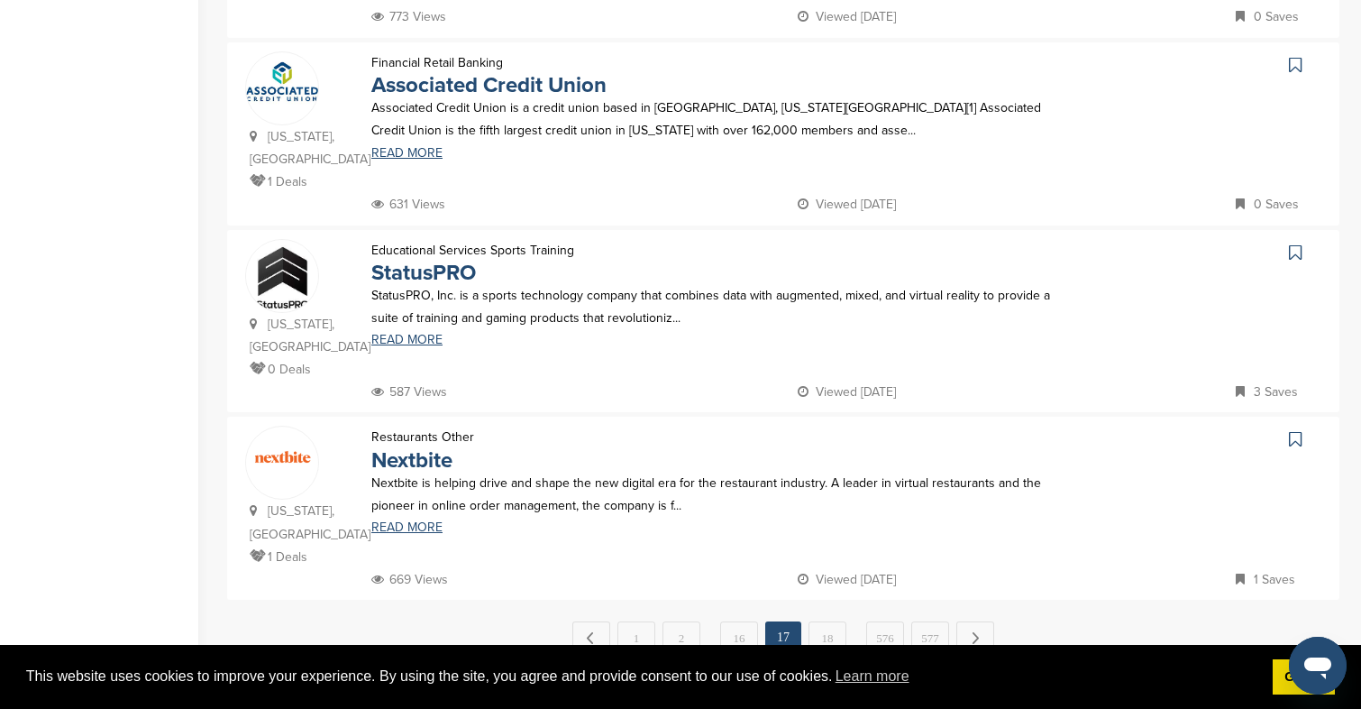
scroll to position [1678, 0]
click at [819, 620] on link "18" at bounding box center [828, 636] width 38 height 33
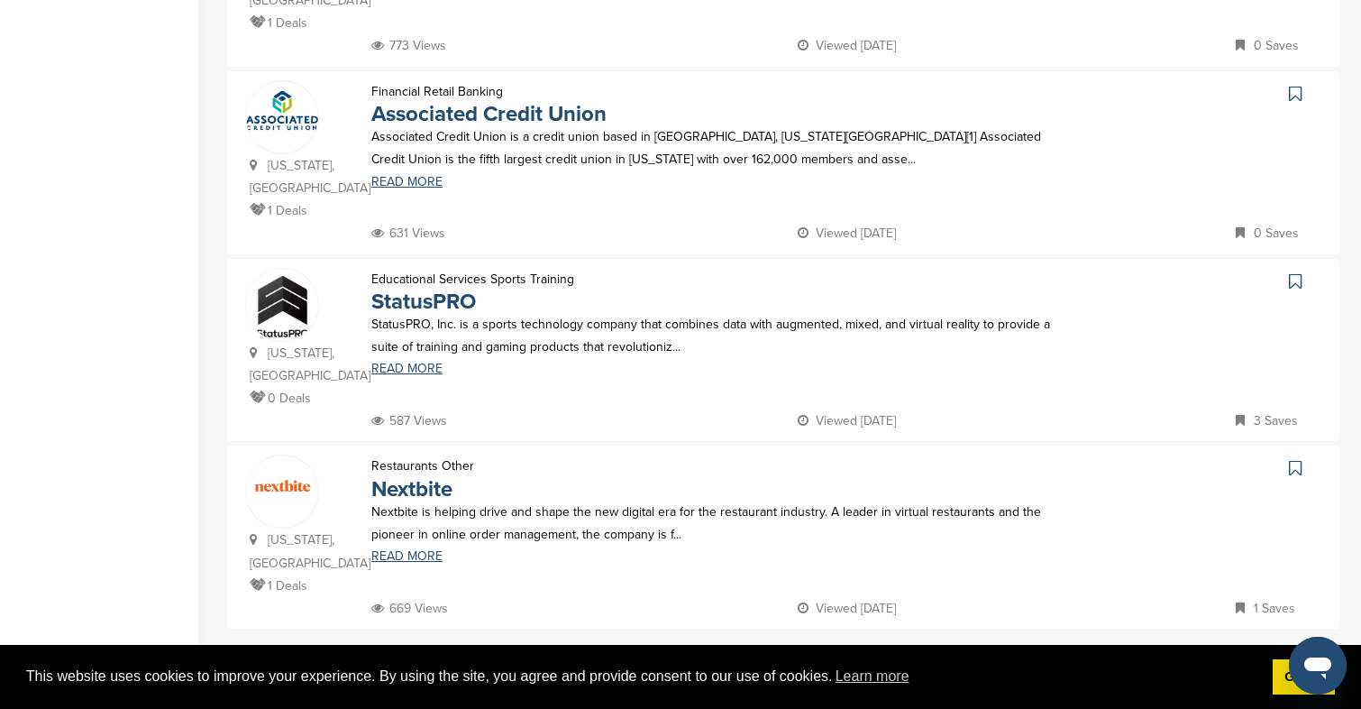
click at [837, 650] on link "18" at bounding box center [828, 666] width 38 height 33
click at [833, 650] on link "18" at bounding box center [828, 666] width 38 height 33
click at [839, 650] on link "18" at bounding box center [828, 666] width 38 height 33
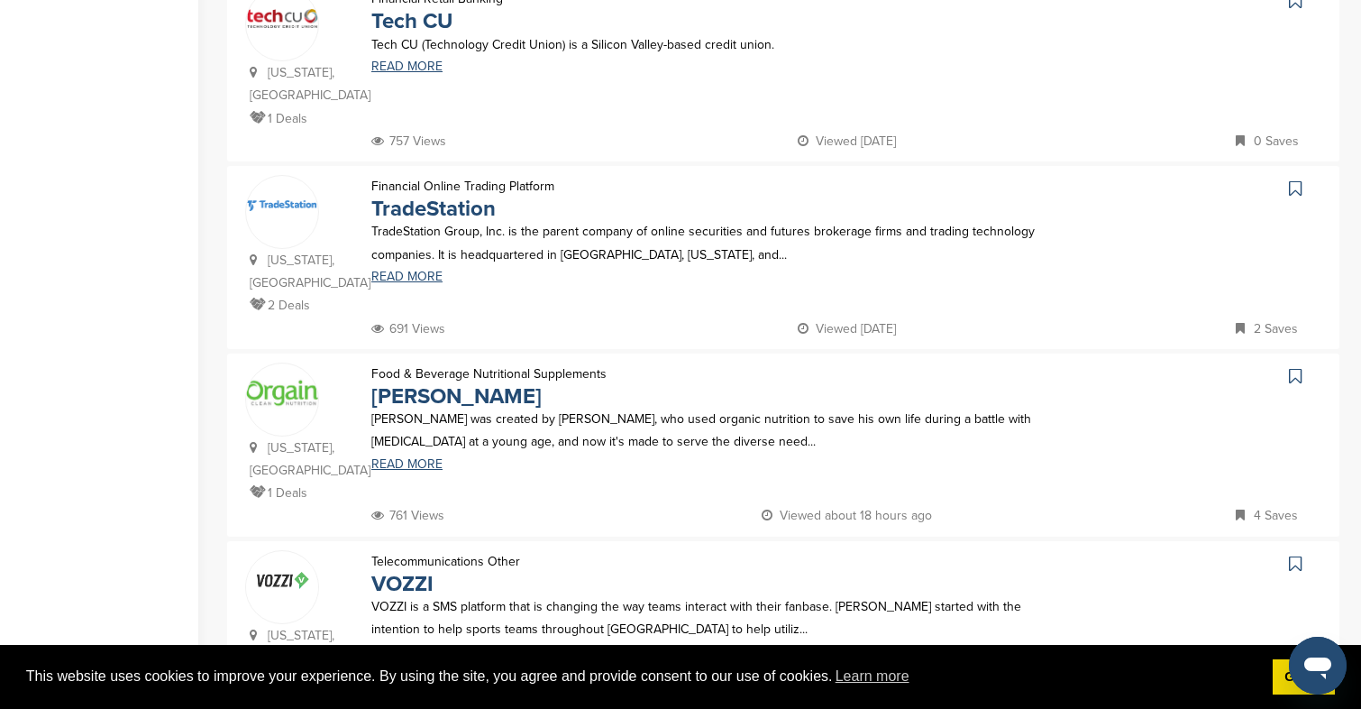
scroll to position [1186, 0]
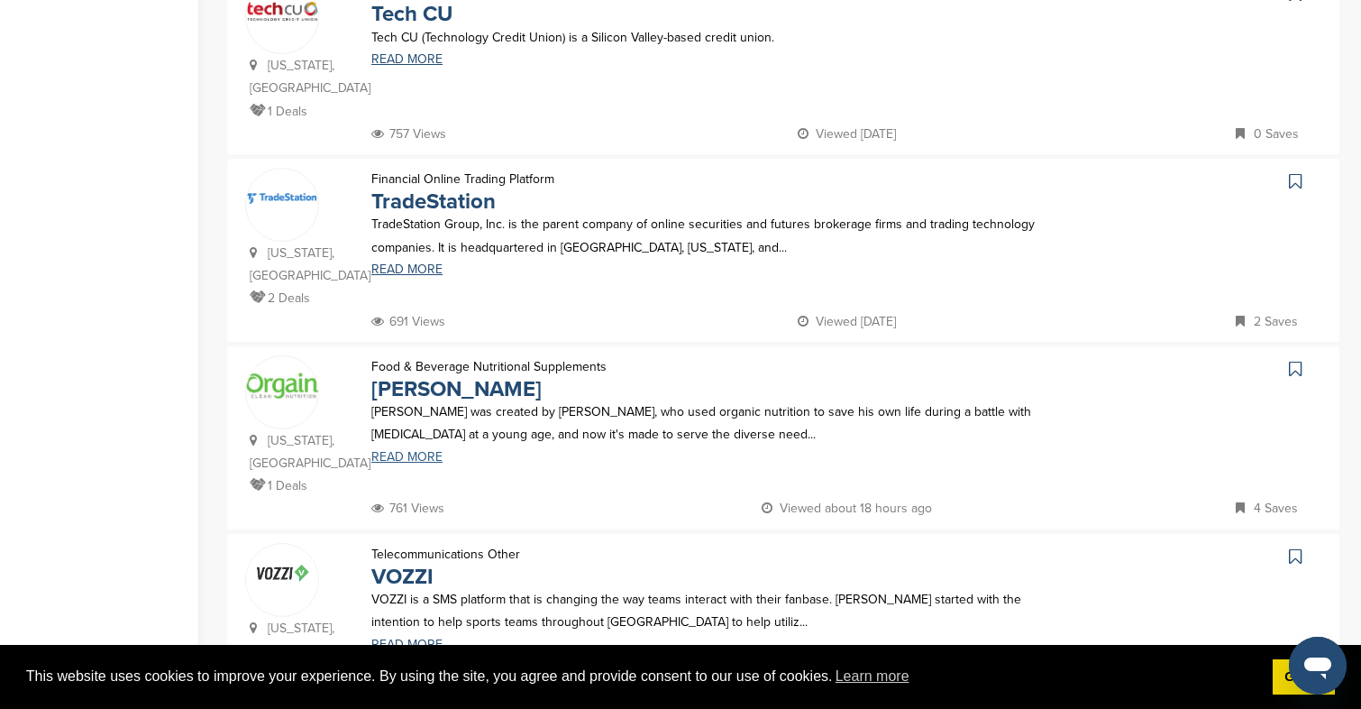
click at [409, 451] on link "READ MORE" at bounding box center [716, 457] width 691 height 13
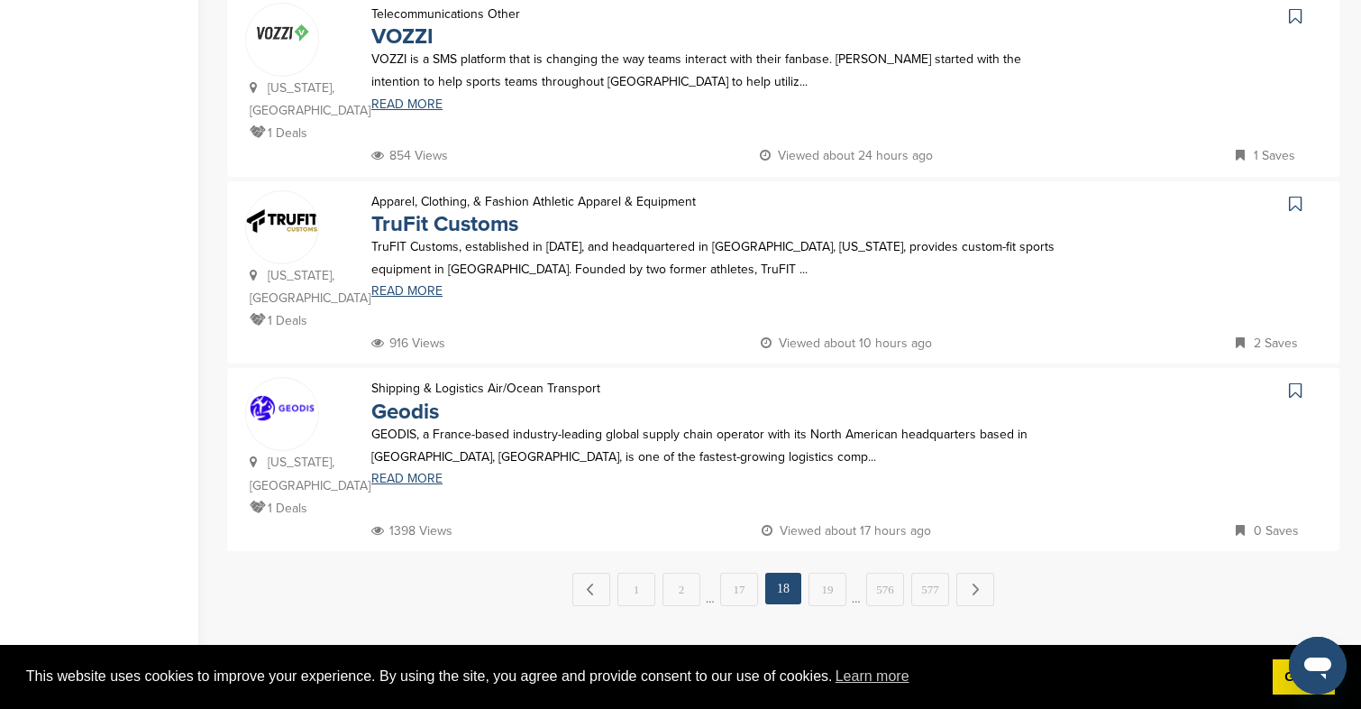
scroll to position [1739, 0]
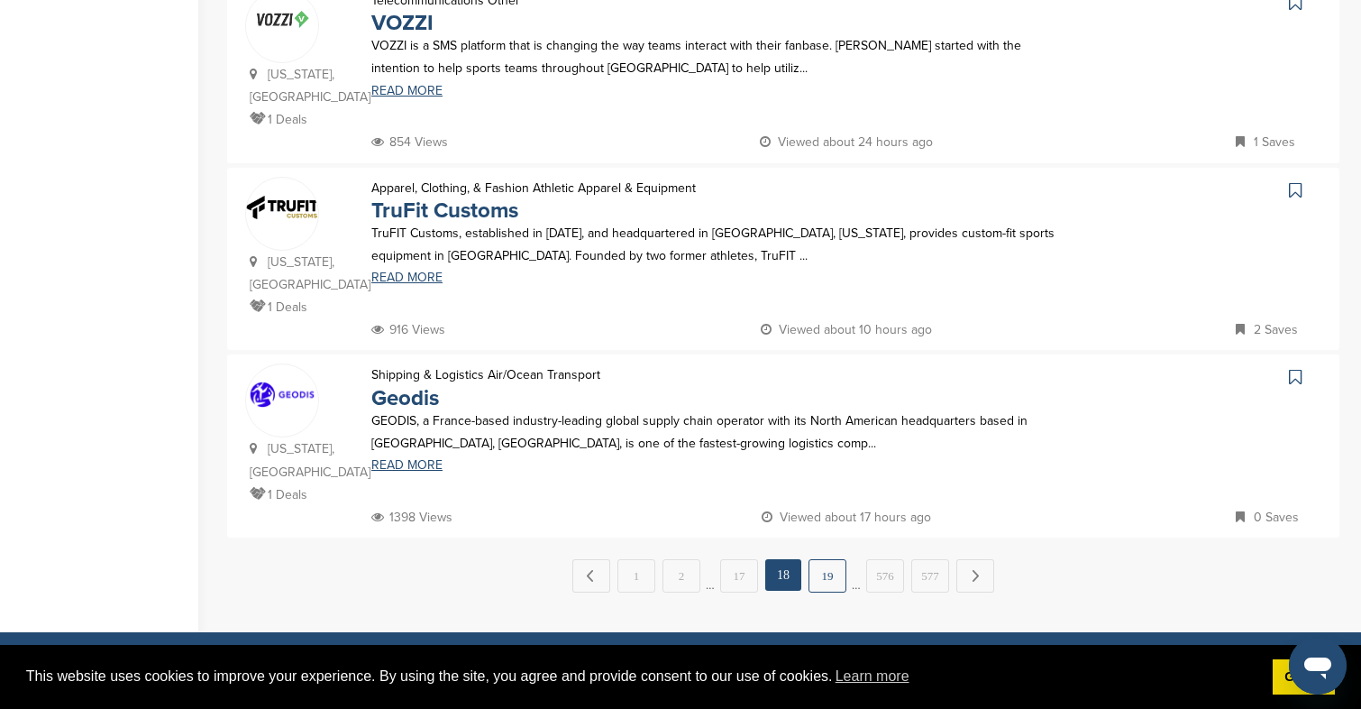
click at [830, 559] on link "19" at bounding box center [828, 575] width 38 height 33
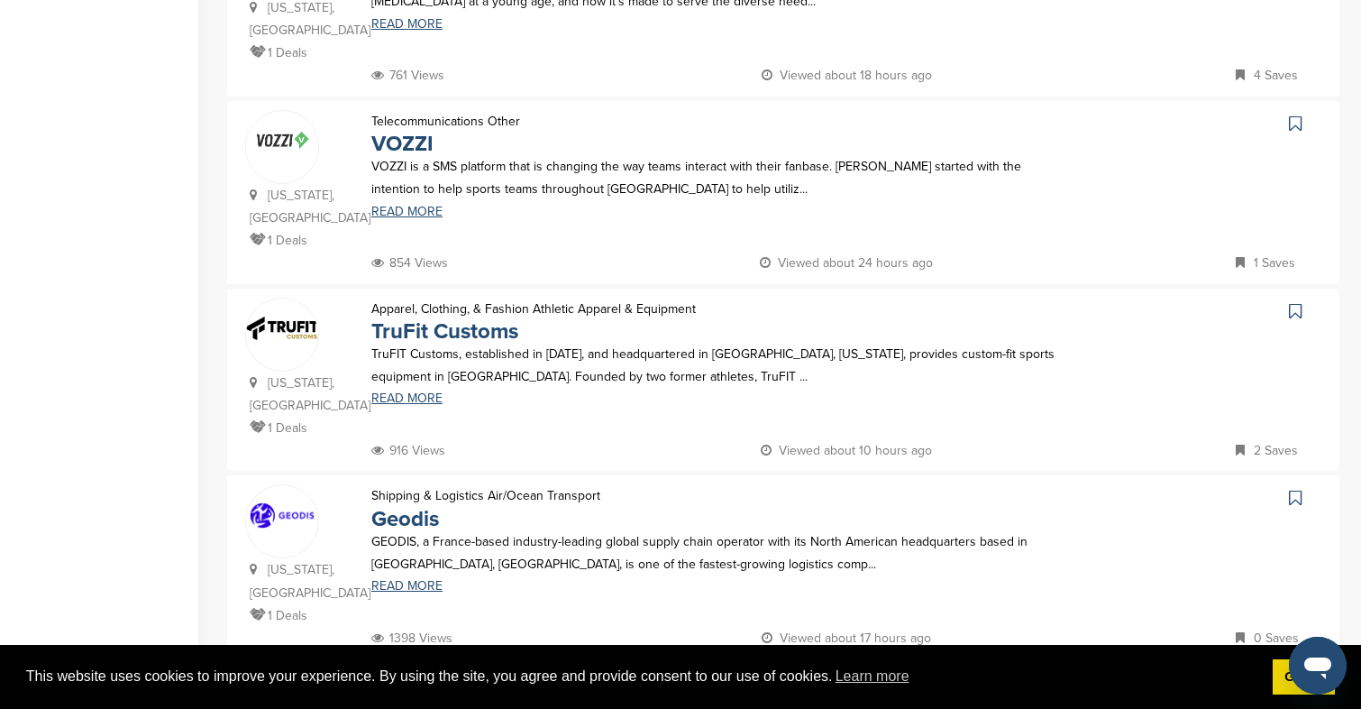
scroll to position [1641, 0]
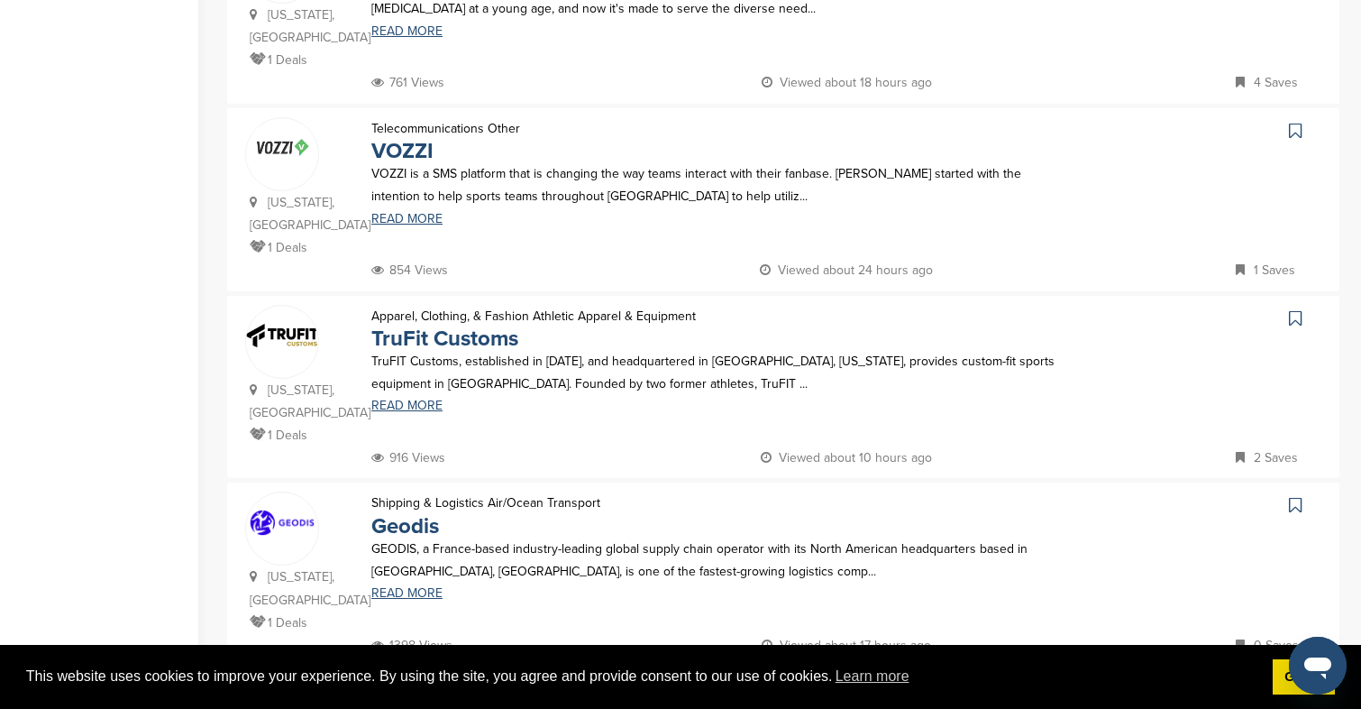
click at [820, 687] on link "19" at bounding box center [828, 703] width 38 height 33
click at [833, 687] on link "19" at bounding box center [828, 703] width 38 height 33
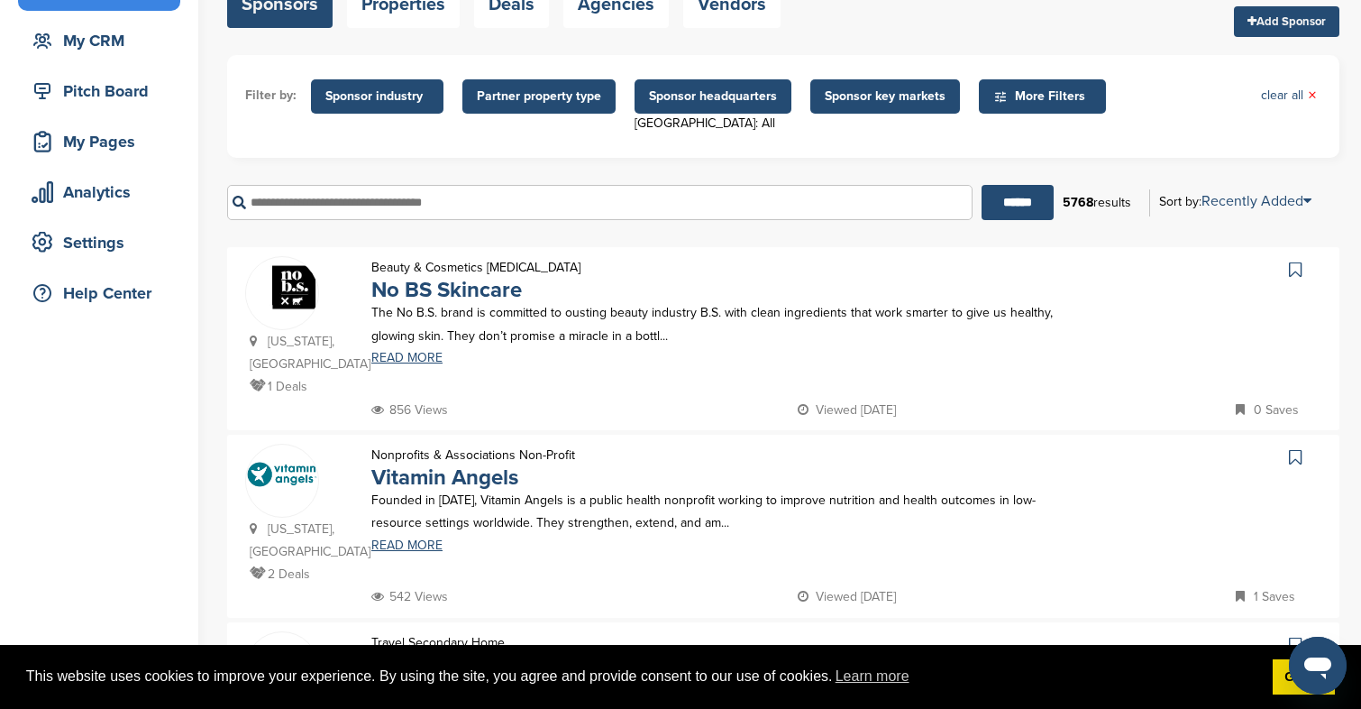
scroll to position [190, 0]
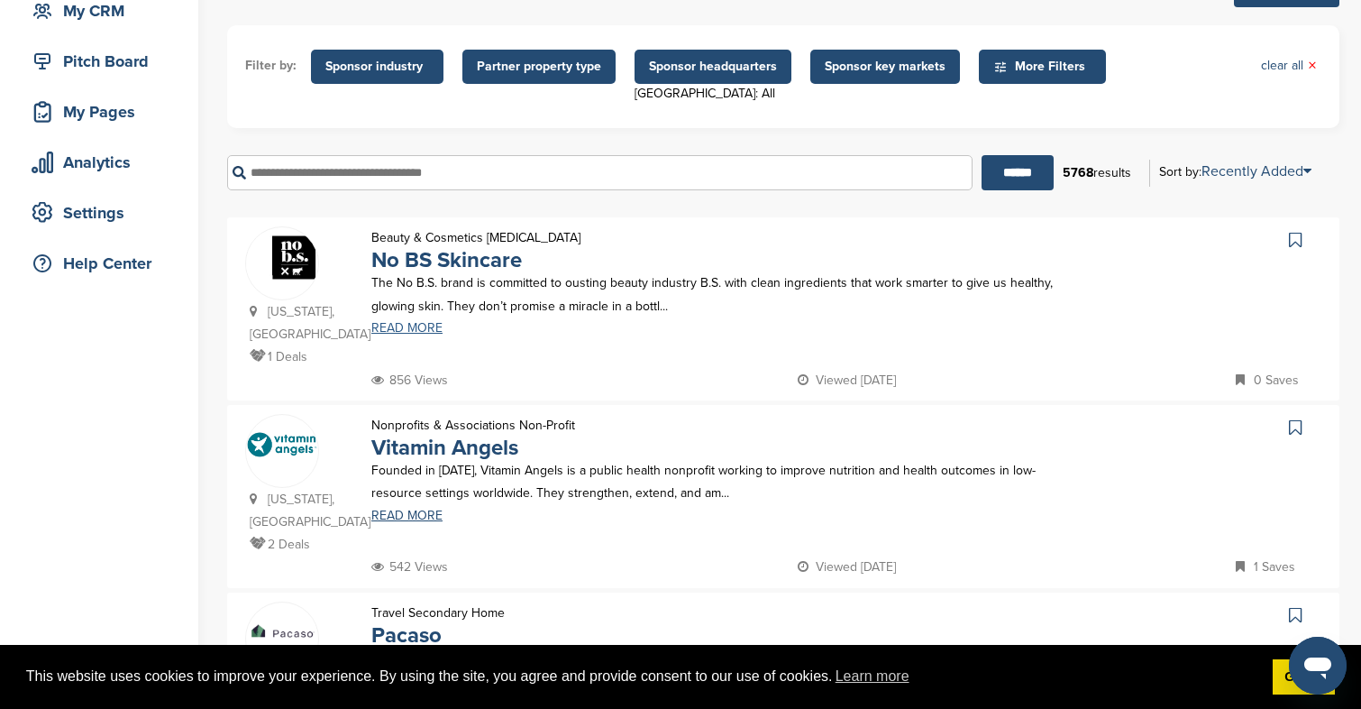
click at [405, 331] on link "READ MORE" at bounding box center [716, 328] width 691 height 13
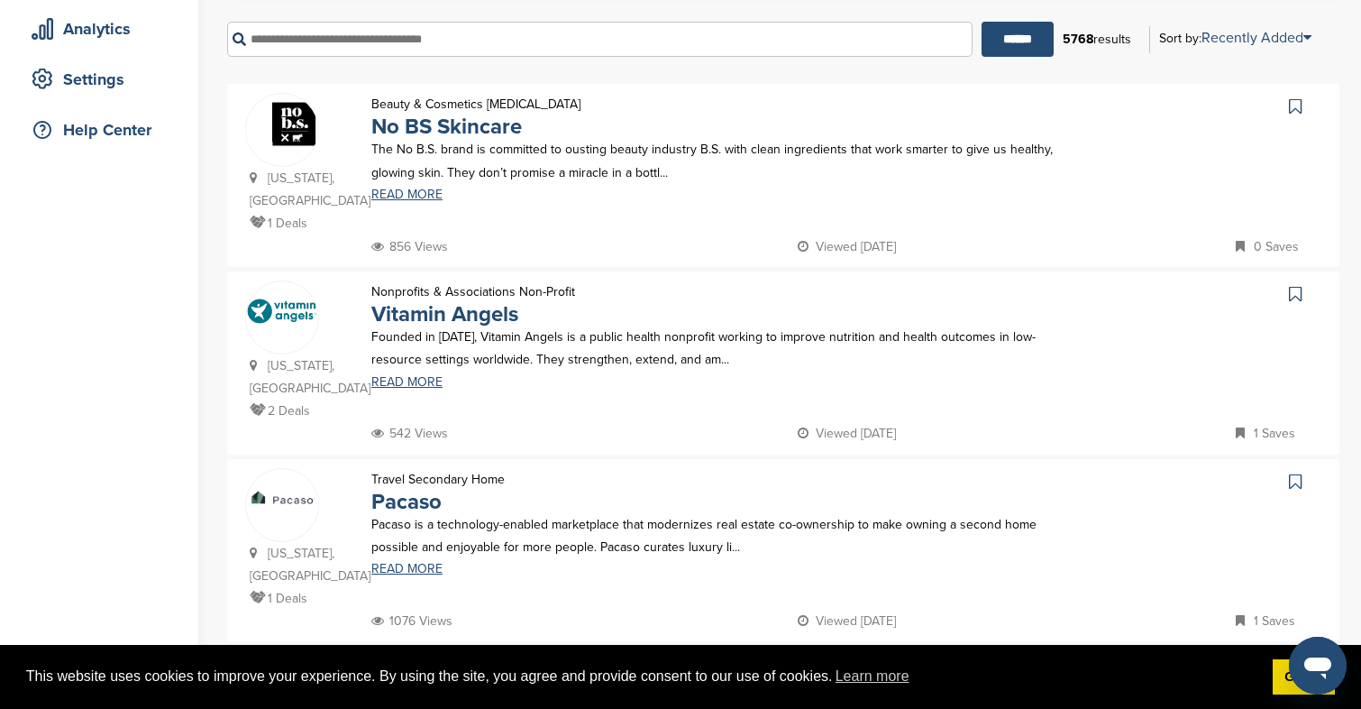
scroll to position [325, 0]
click at [408, 374] on link "READ MORE" at bounding box center [716, 380] width 691 height 13
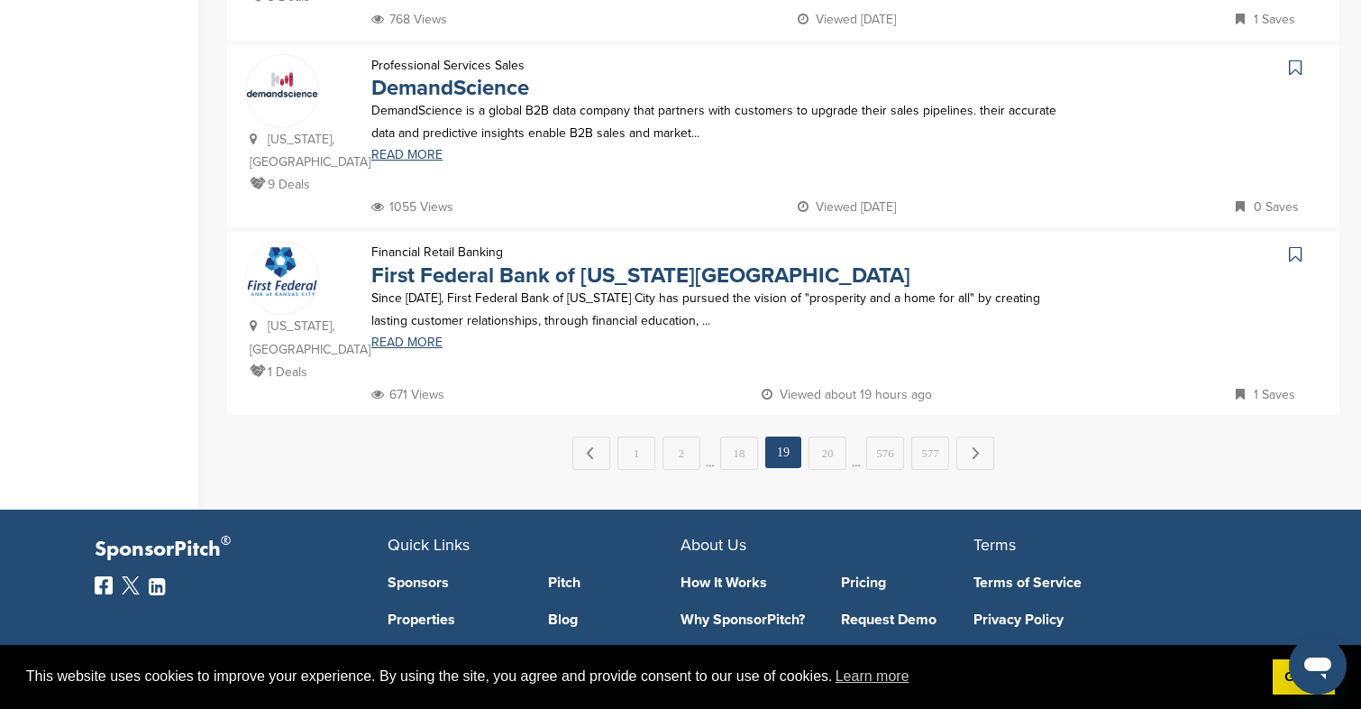
scroll to position [1796, 0]
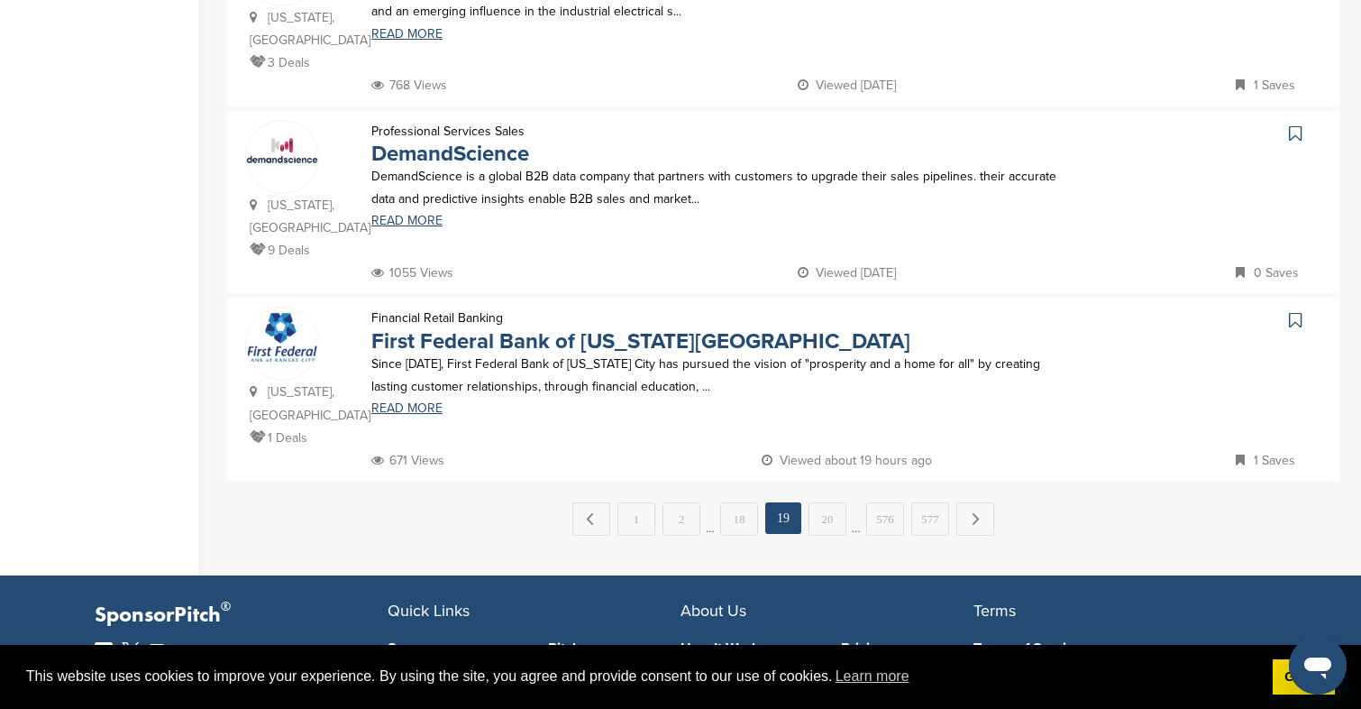
click at [847, 502] on div "← Previous 1 2 … 18 19 20 … 576 577 Next →" at bounding box center [783, 518] width 1113 height 33
click at [835, 502] on link "20" at bounding box center [828, 518] width 38 height 33
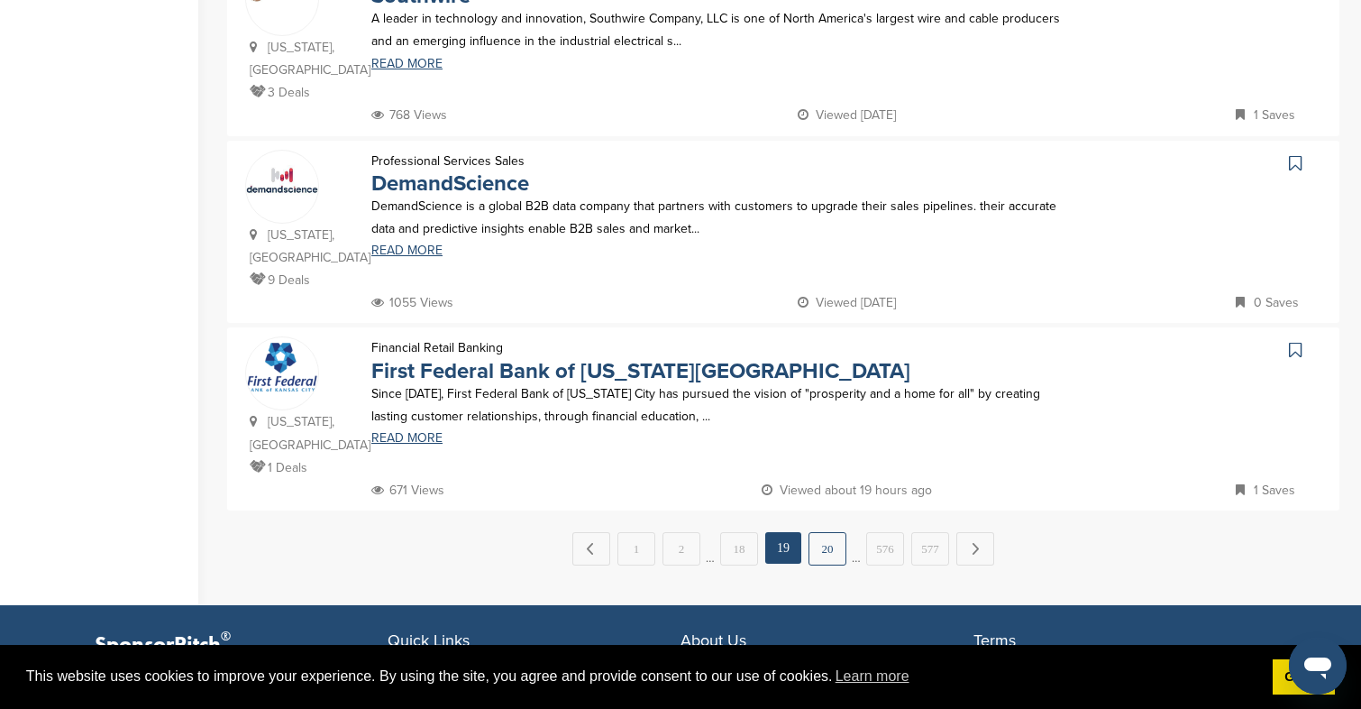
click at [832, 532] on link "20" at bounding box center [828, 548] width 38 height 33
click at [829, 532] on link "20" at bounding box center [828, 548] width 38 height 33
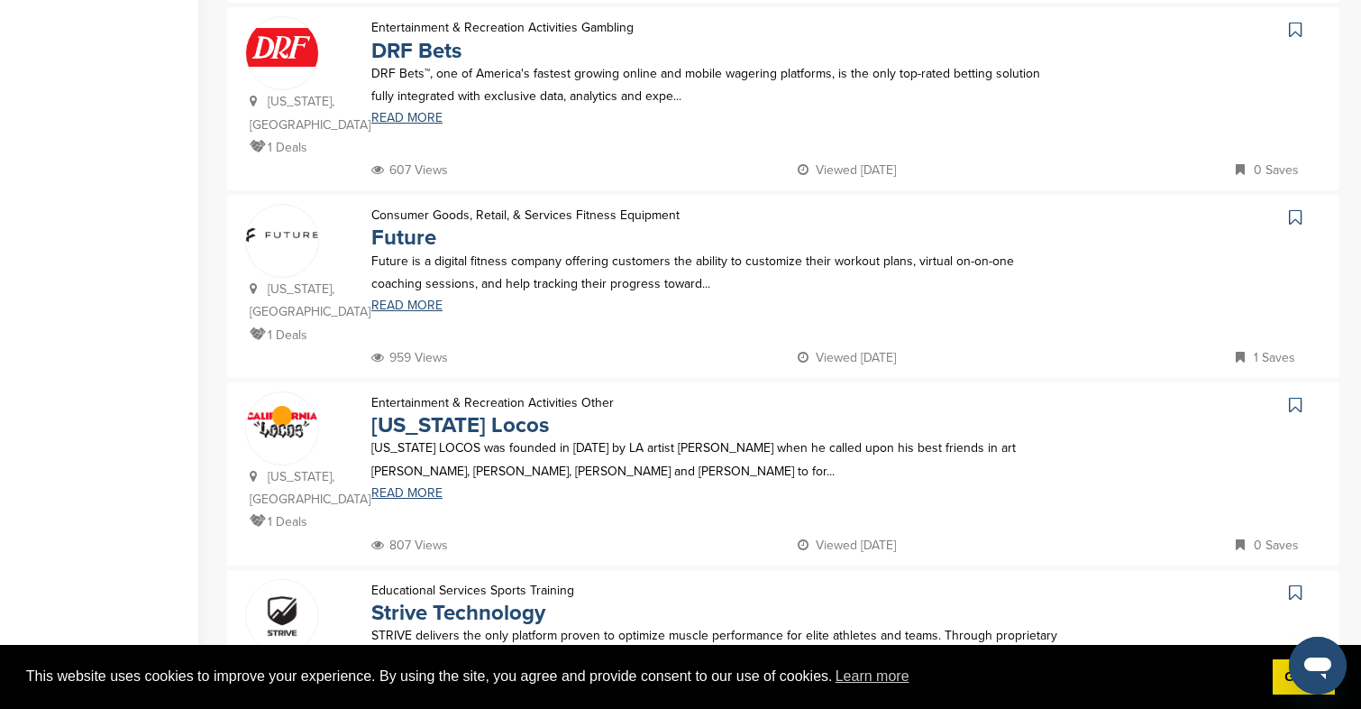
scroll to position [969, 0]
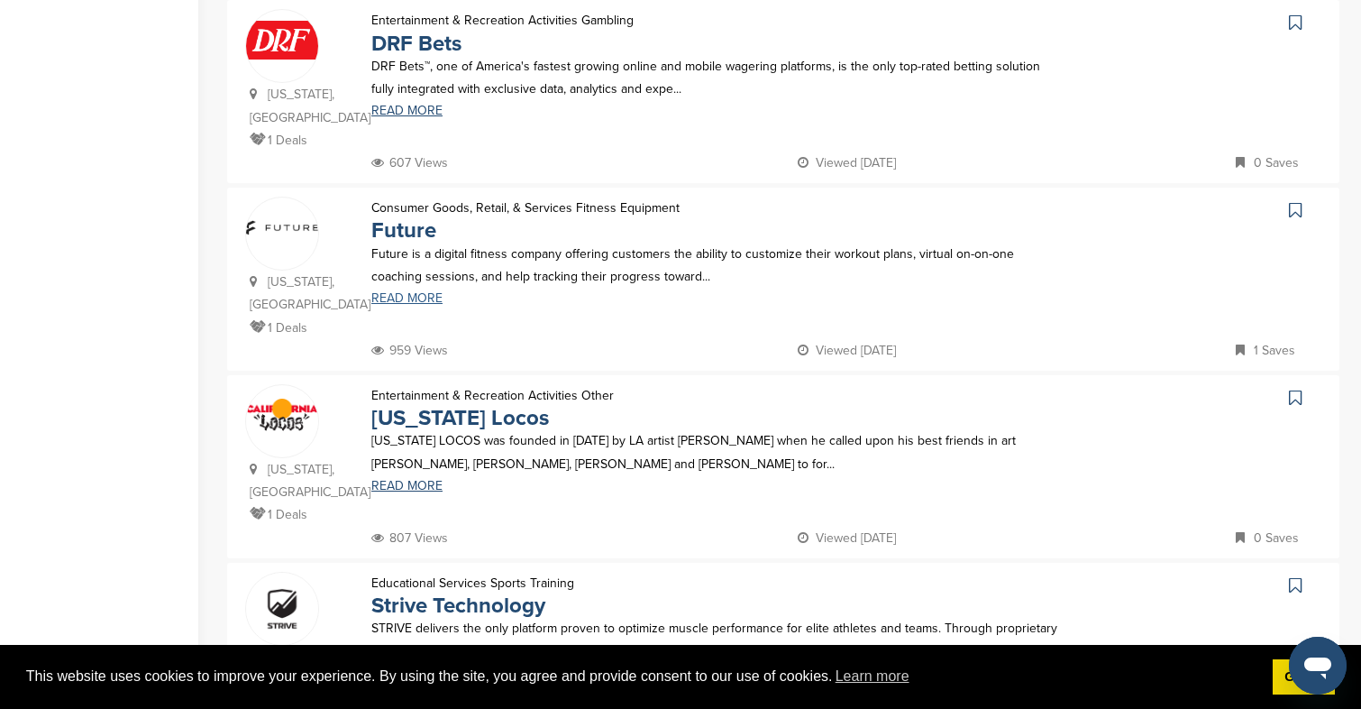
click at [435, 292] on link "READ MORE" at bounding box center [716, 298] width 691 height 13
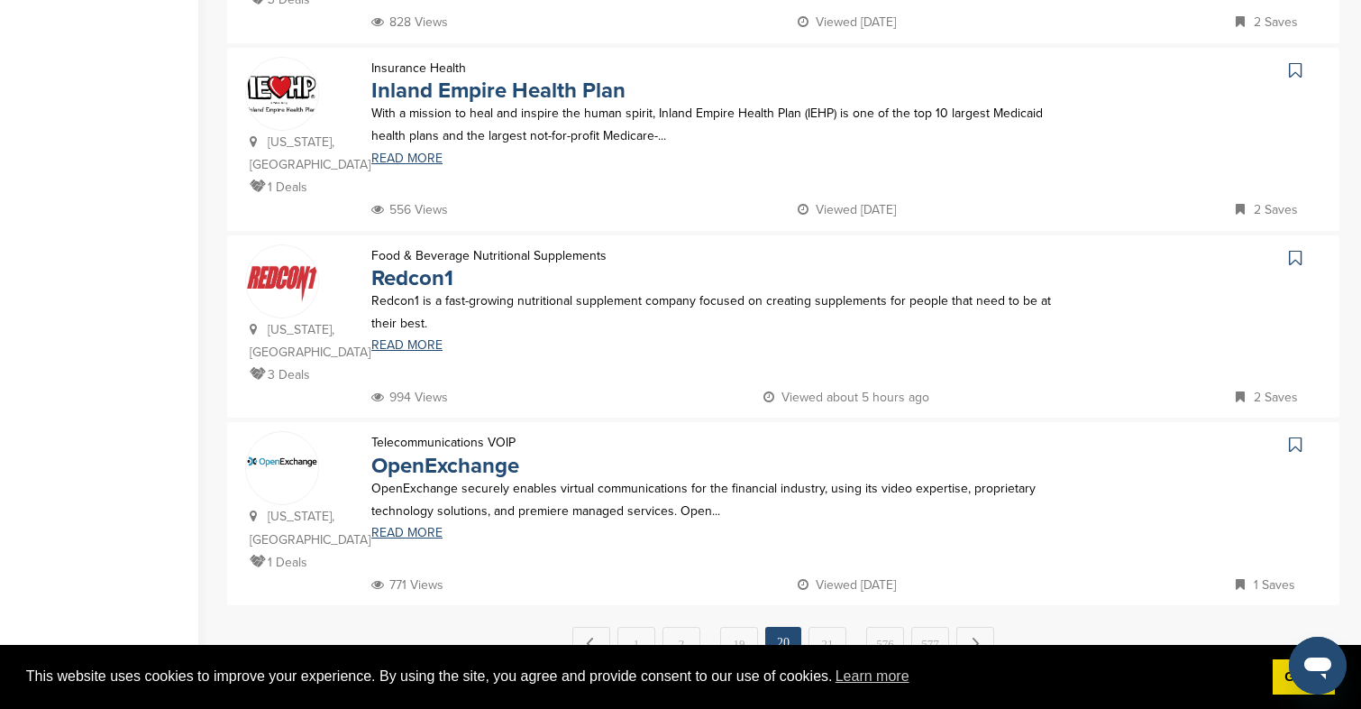
scroll to position [1718, 0]
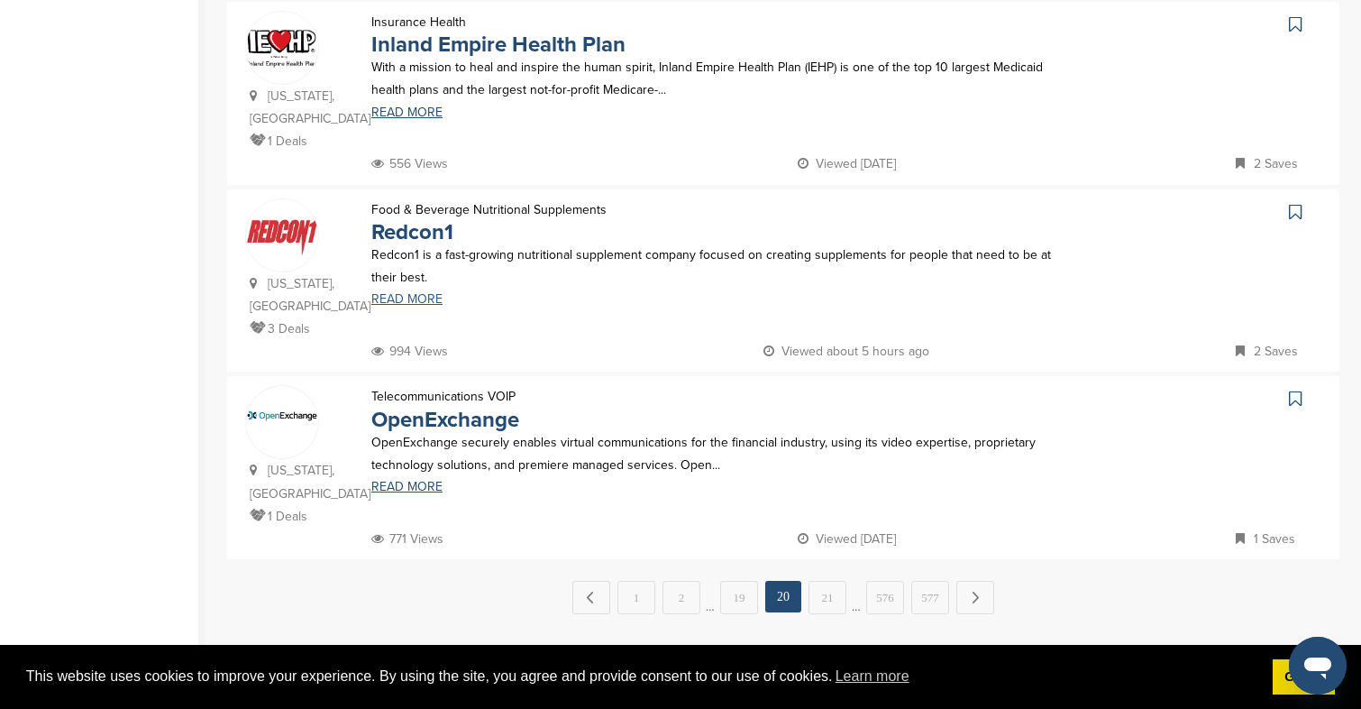
click at [414, 293] on link "READ MORE" at bounding box center [716, 299] width 691 height 13
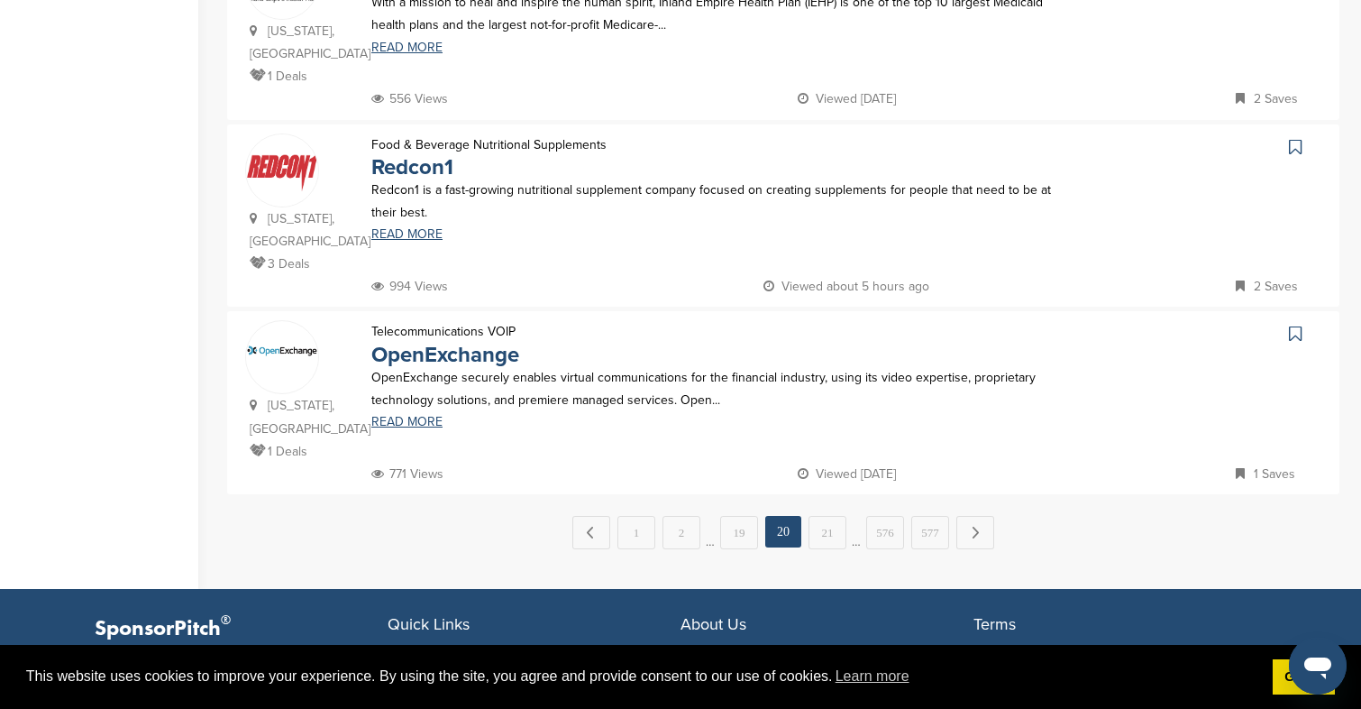
scroll to position [1783, 0]
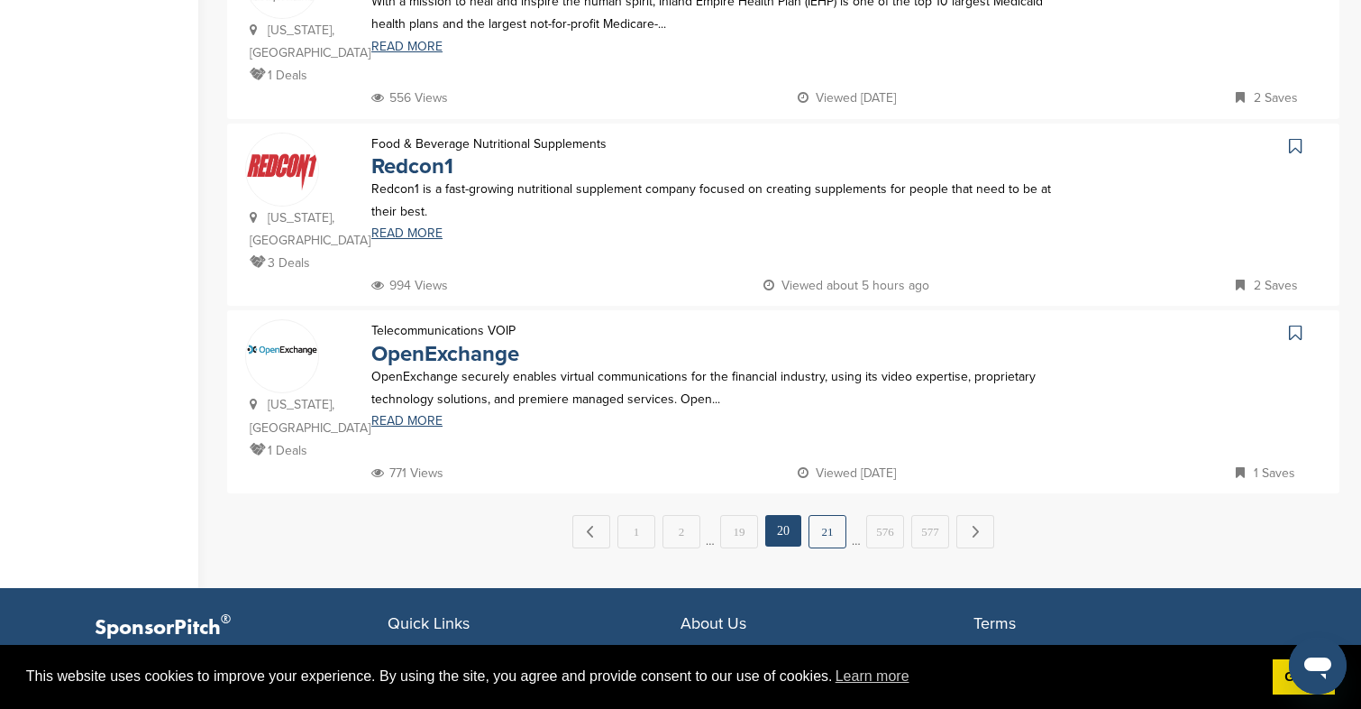
click at [832, 515] on link "21" at bounding box center [828, 531] width 38 height 33
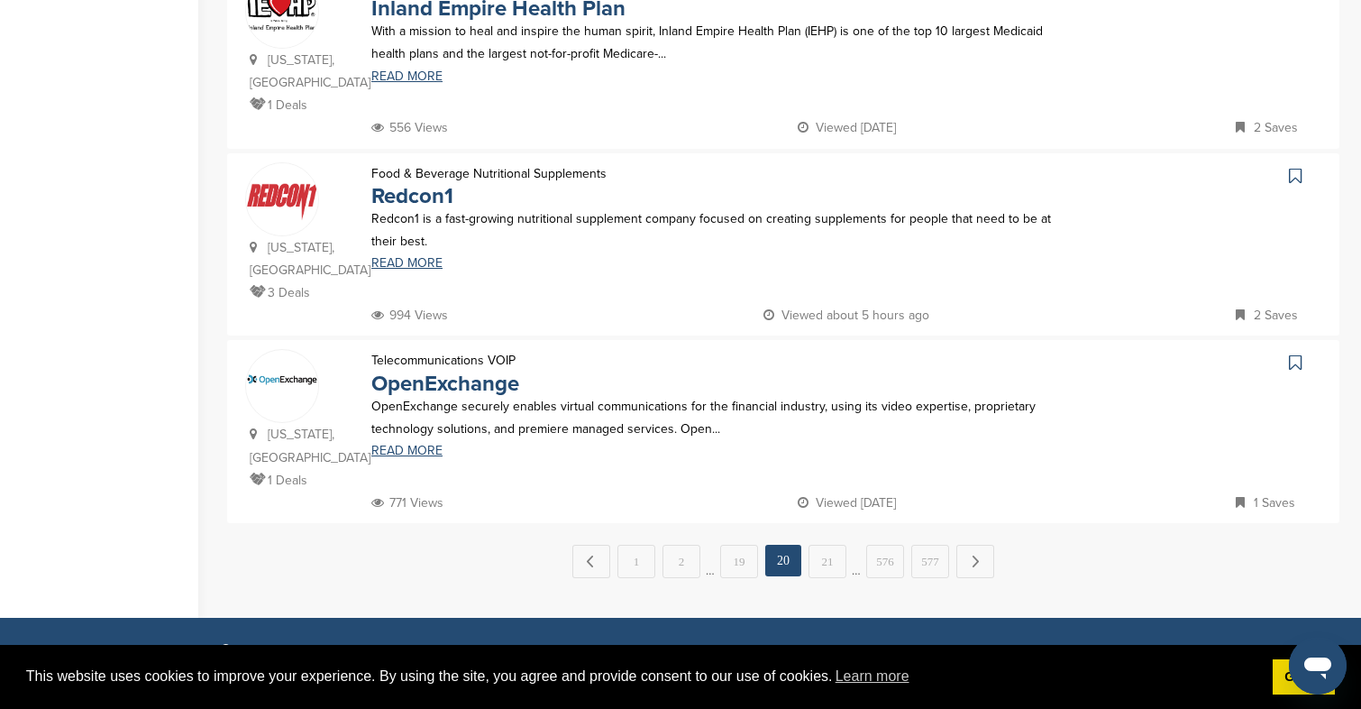
click at [839, 545] on link "21" at bounding box center [828, 561] width 38 height 33
click at [834, 545] on link "21" at bounding box center [828, 561] width 38 height 33
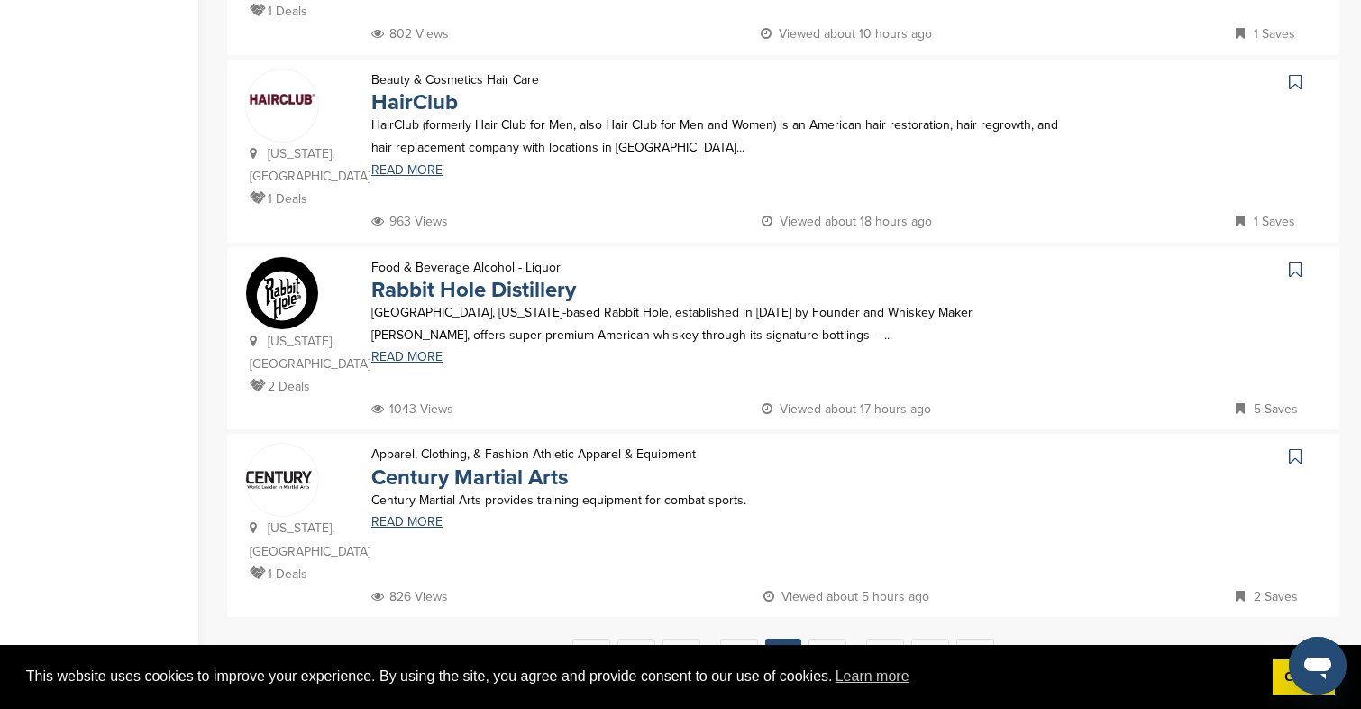
scroll to position [1683, 0]
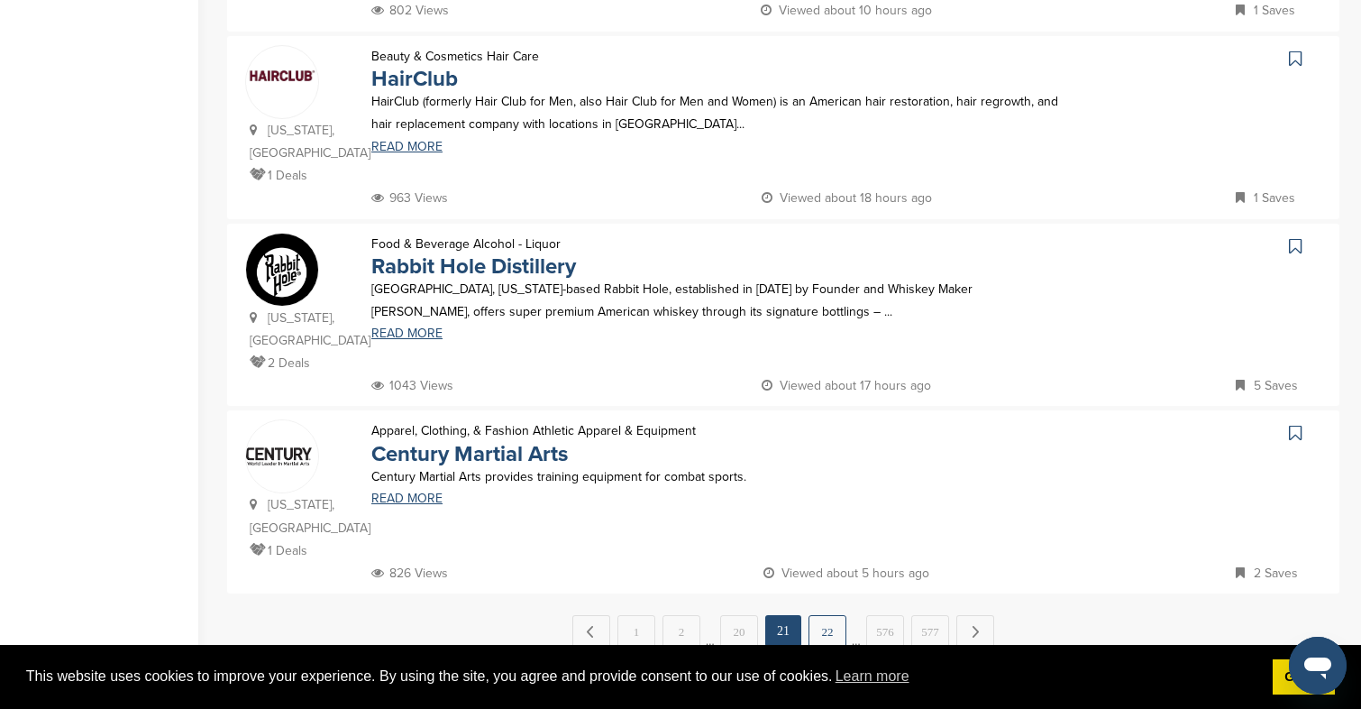
click at [827, 615] on link "22" at bounding box center [828, 631] width 38 height 33
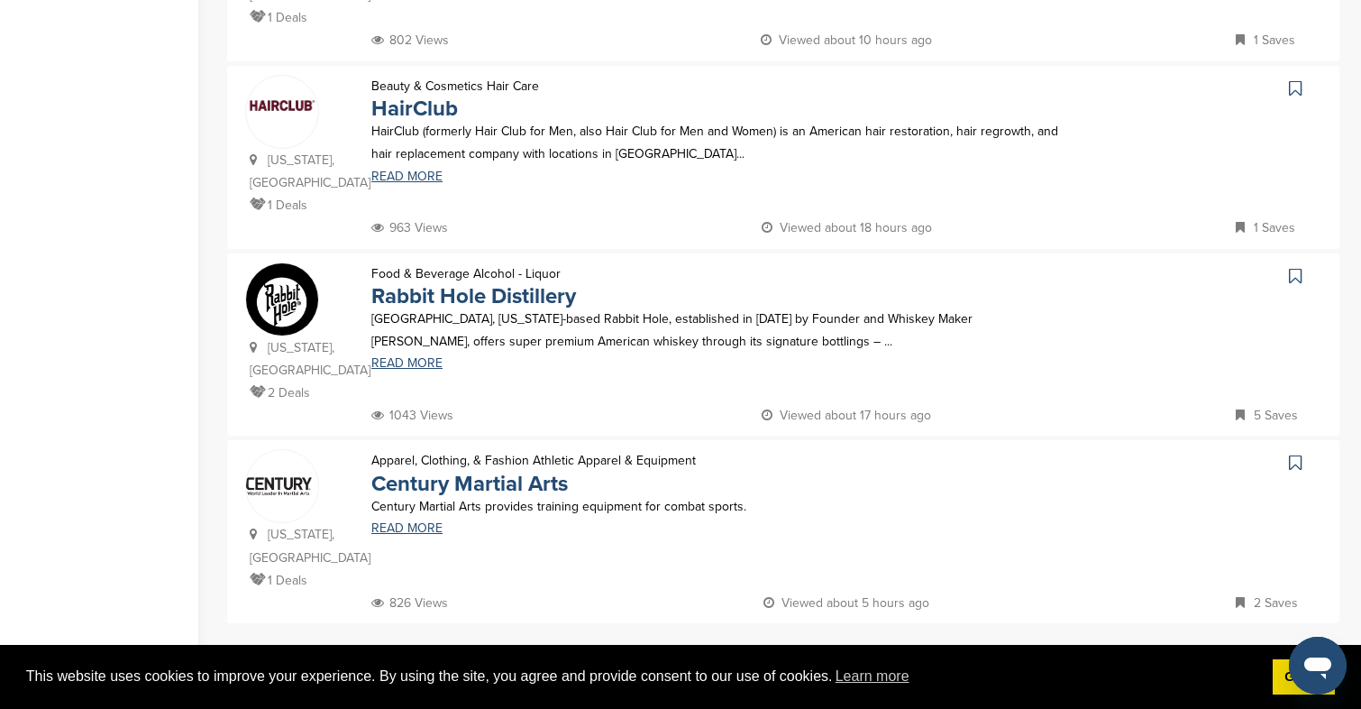
click at [823, 645] on link "22" at bounding box center [828, 661] width 38 height 33
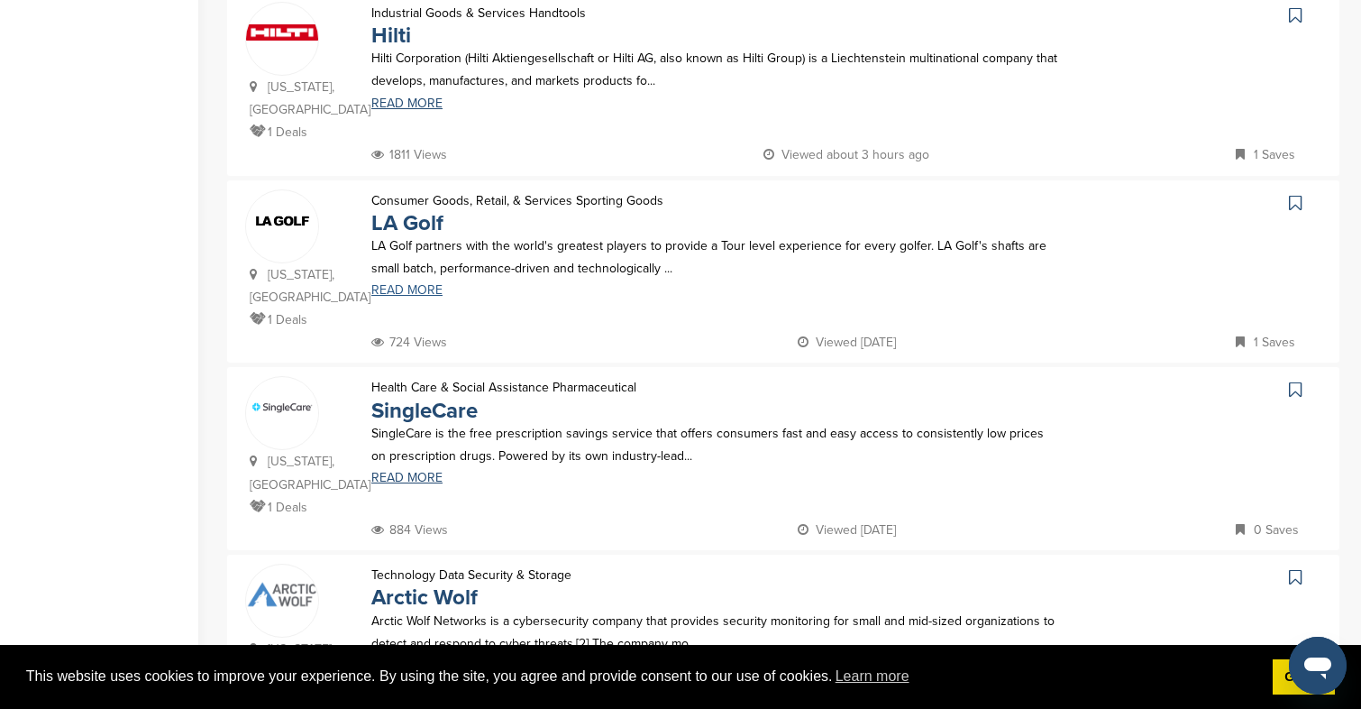
scroll to position [606, 0]
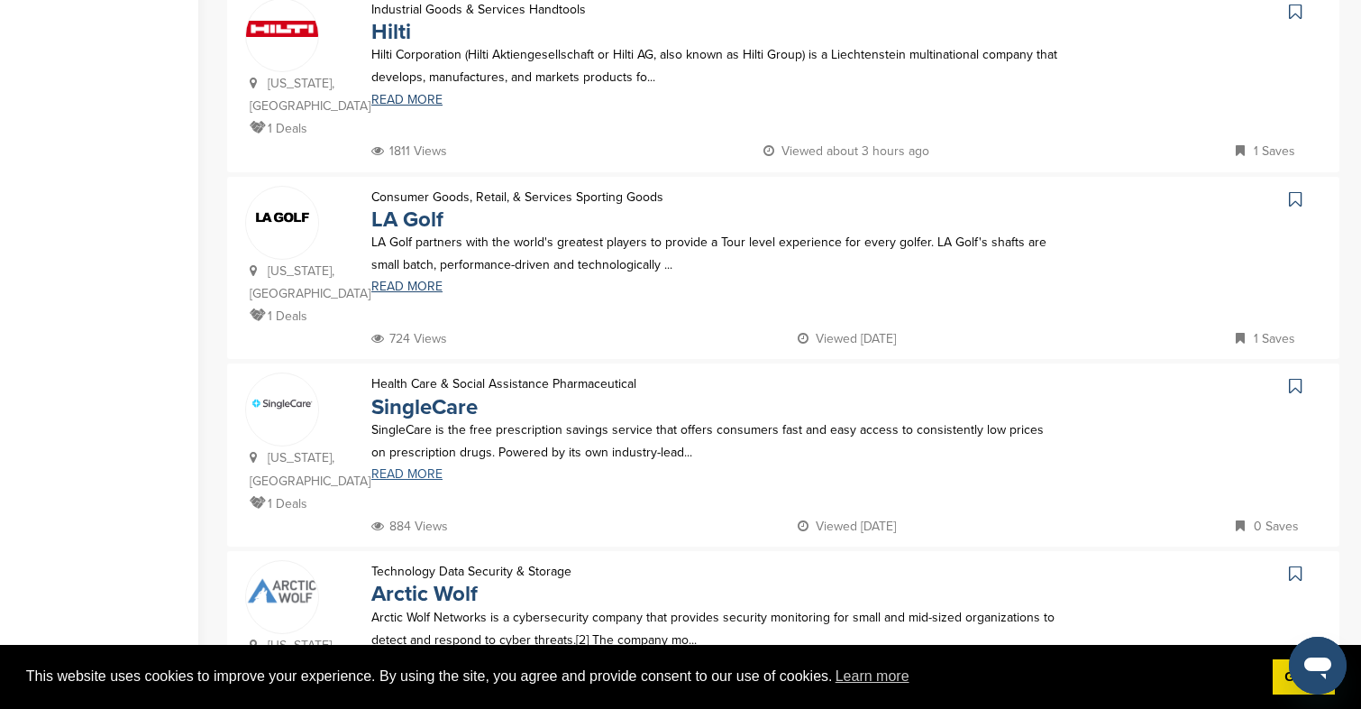
click at [424, 468] on link "READ MORE" at bounding box center [716, 474] width 691 height 13
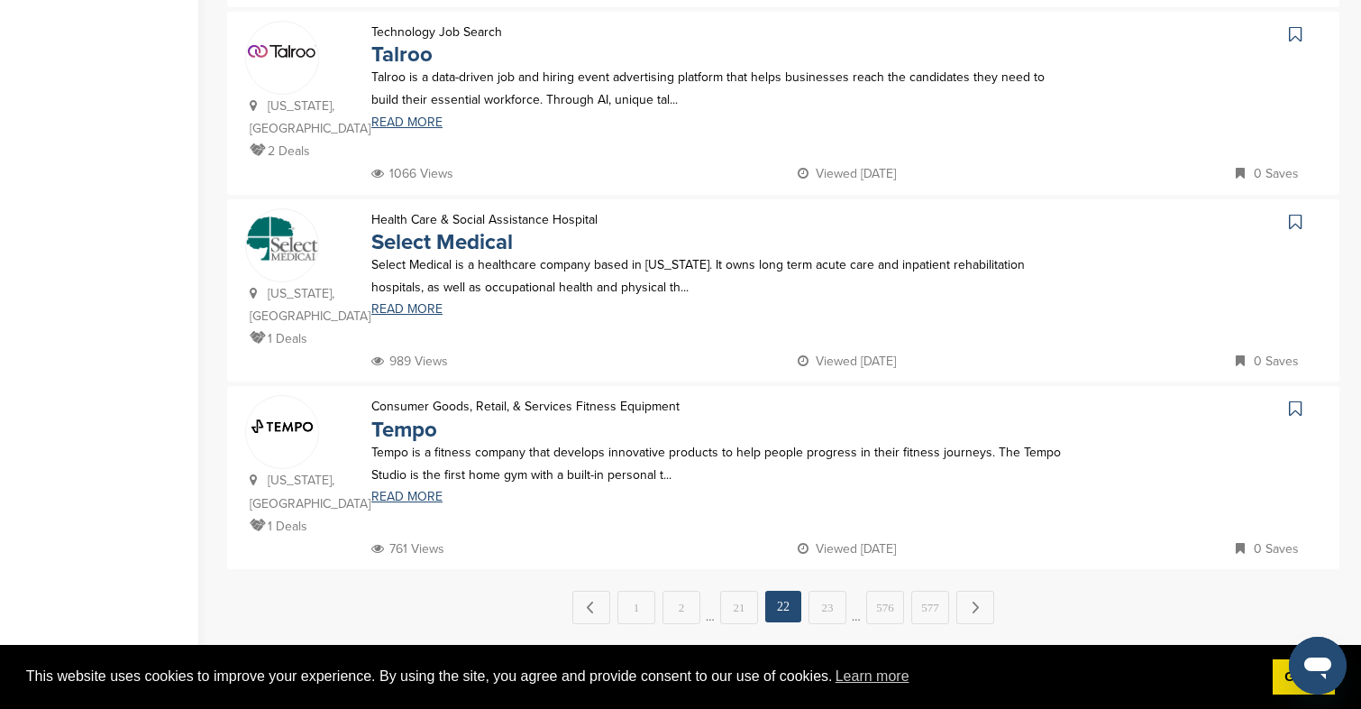
scroll to position [1687, 0]
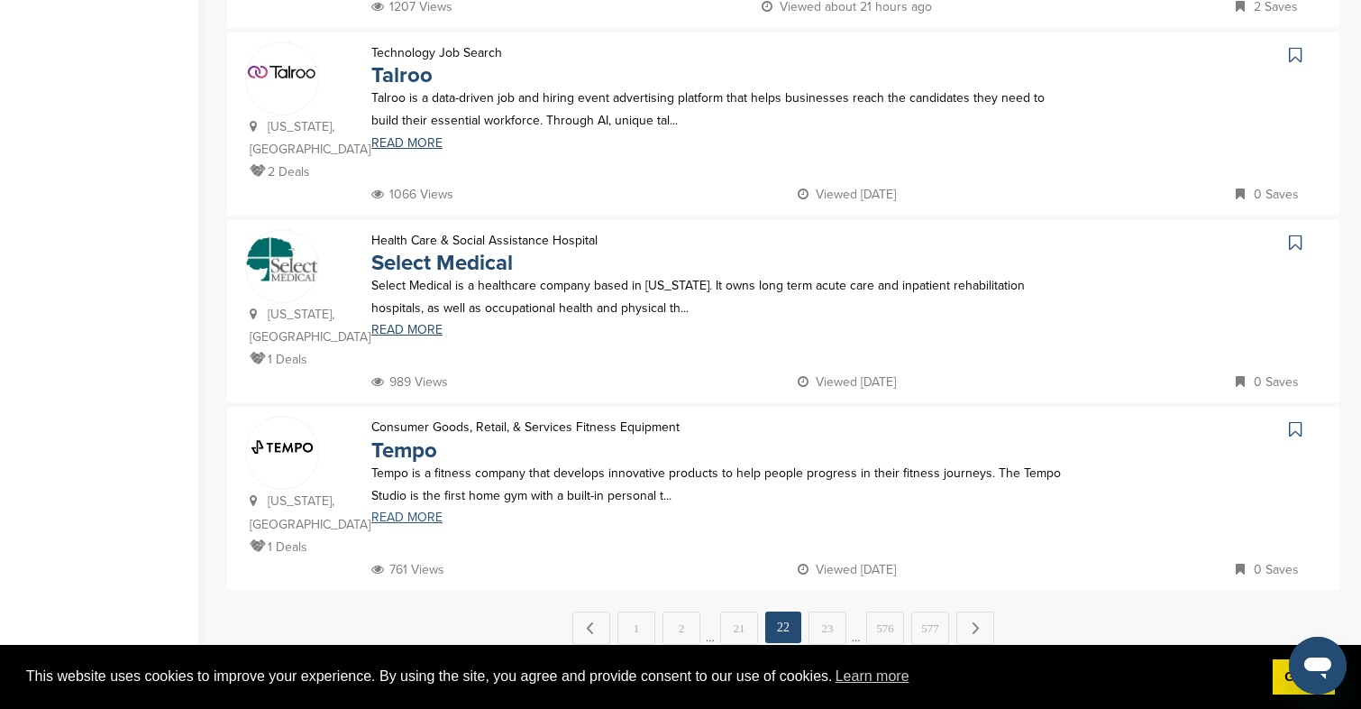
click at [414, 511] on link "READ MORE" at bounding box center [716, 517] width 691 height 13
click at [828, 611] on link "23" at bounding box center [828, 627] width 38 height 33
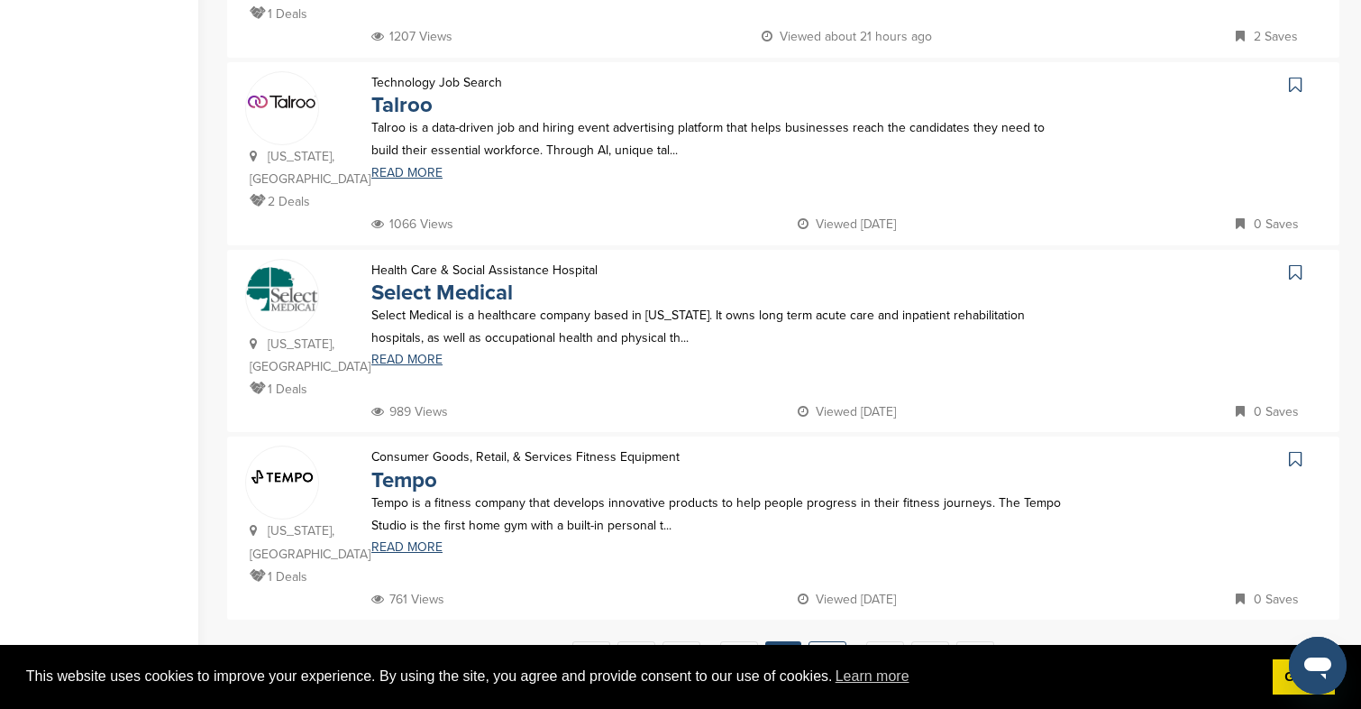
click at [826, 641] on link "23" at bounding box center [828, 657] width 38 height 33
click at [834, 641] on link "23" at bounding box center [828, 657] width 38 height 33
click at [845, 263] on div "Health Care & Social Assistance Hospital Select Medical Select Medical is a hea…" at bounding box center [716, 330] width 727 height 142
click at [830, 641] on link "23" at bounding box center [828, 657] width 38 height 33
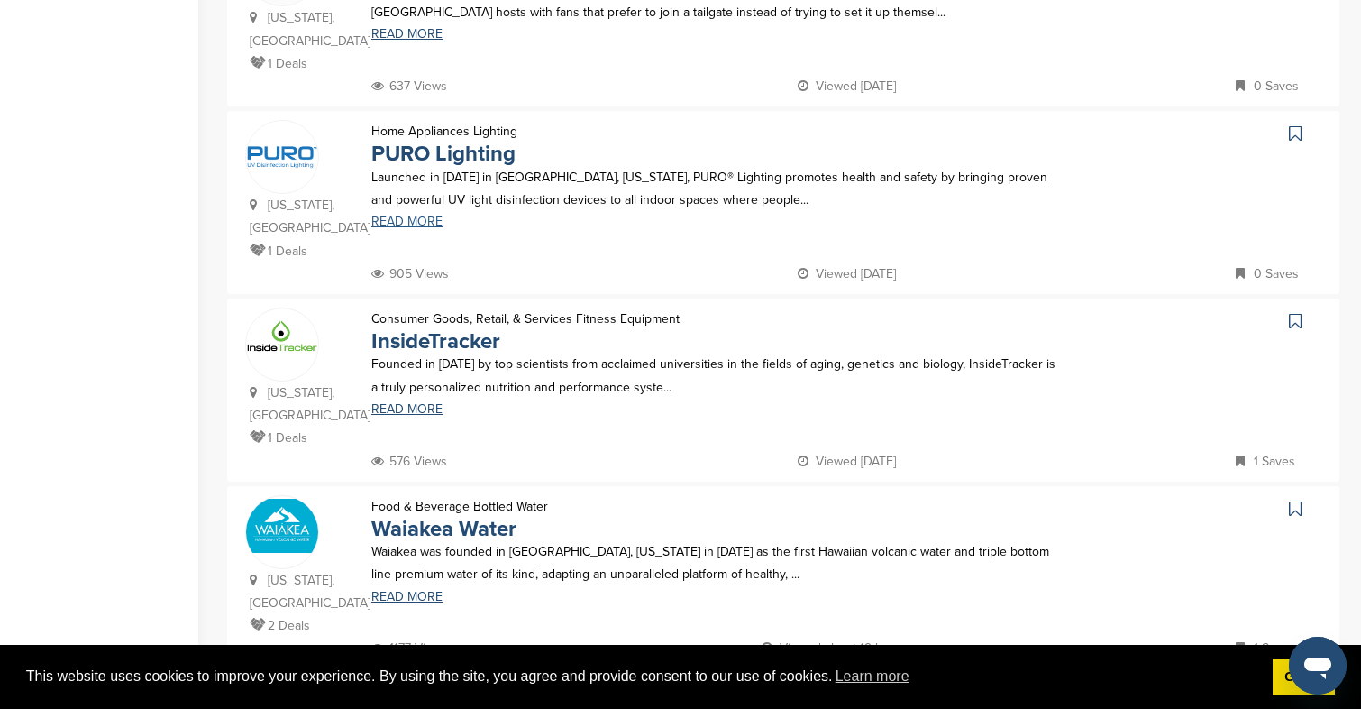
scroll to position [1048, 0]
click at [418, 401] on link "READ MORE" at bounding box center [716, 407] width 691 height 13
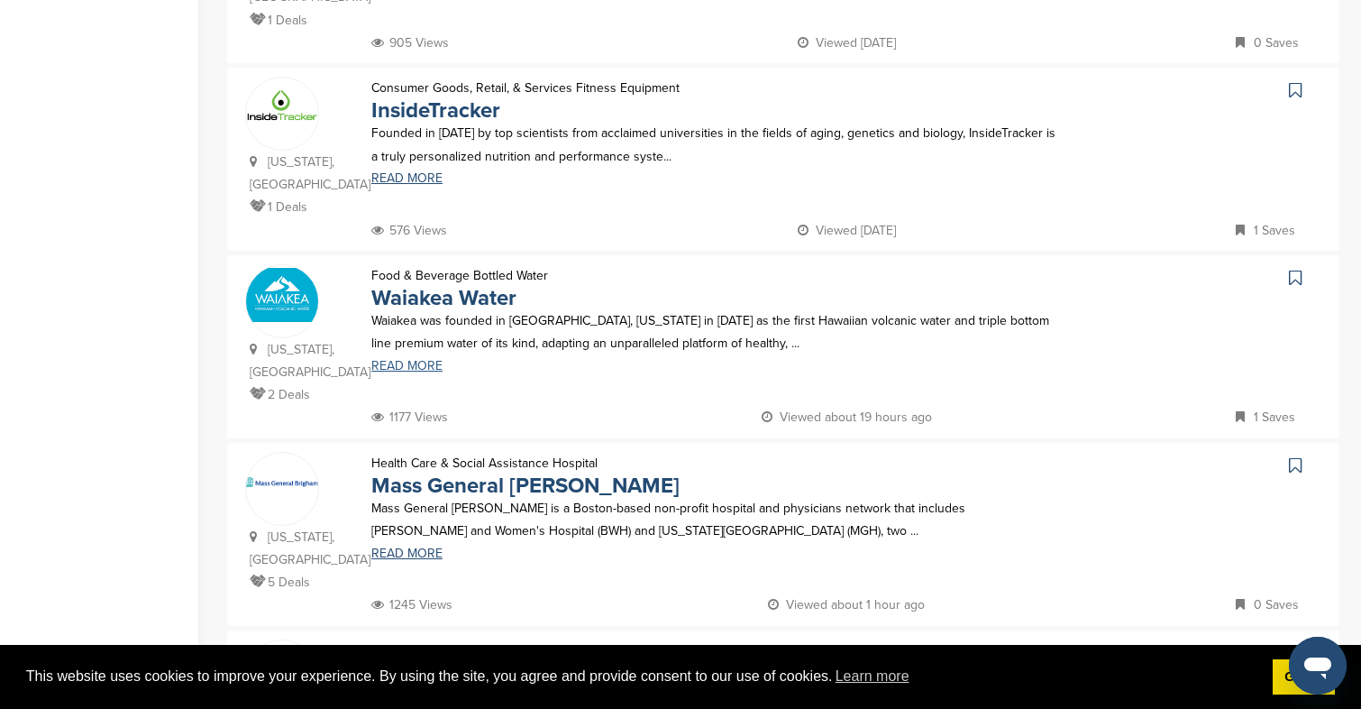
scroll to position [1223, 0]
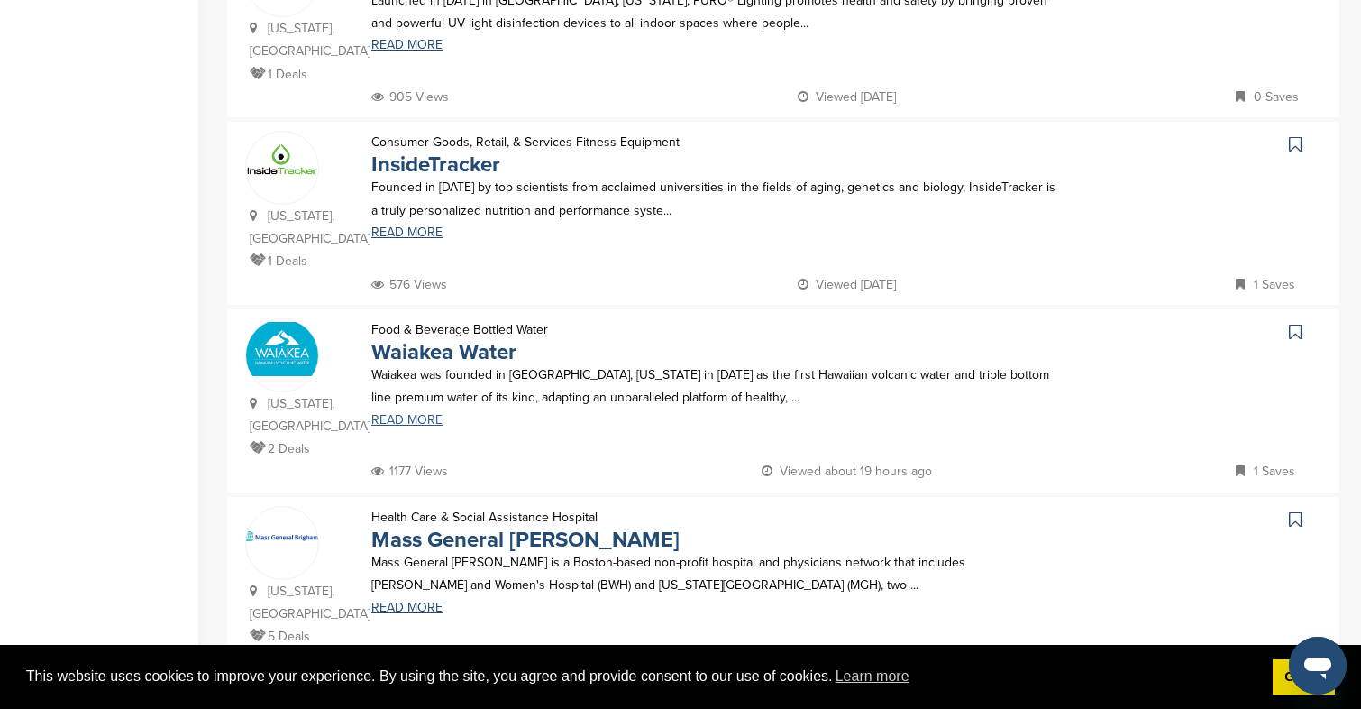
click at [426, 414] on link "READ MORE" at bounding box center [716, 420] width 691 height 13
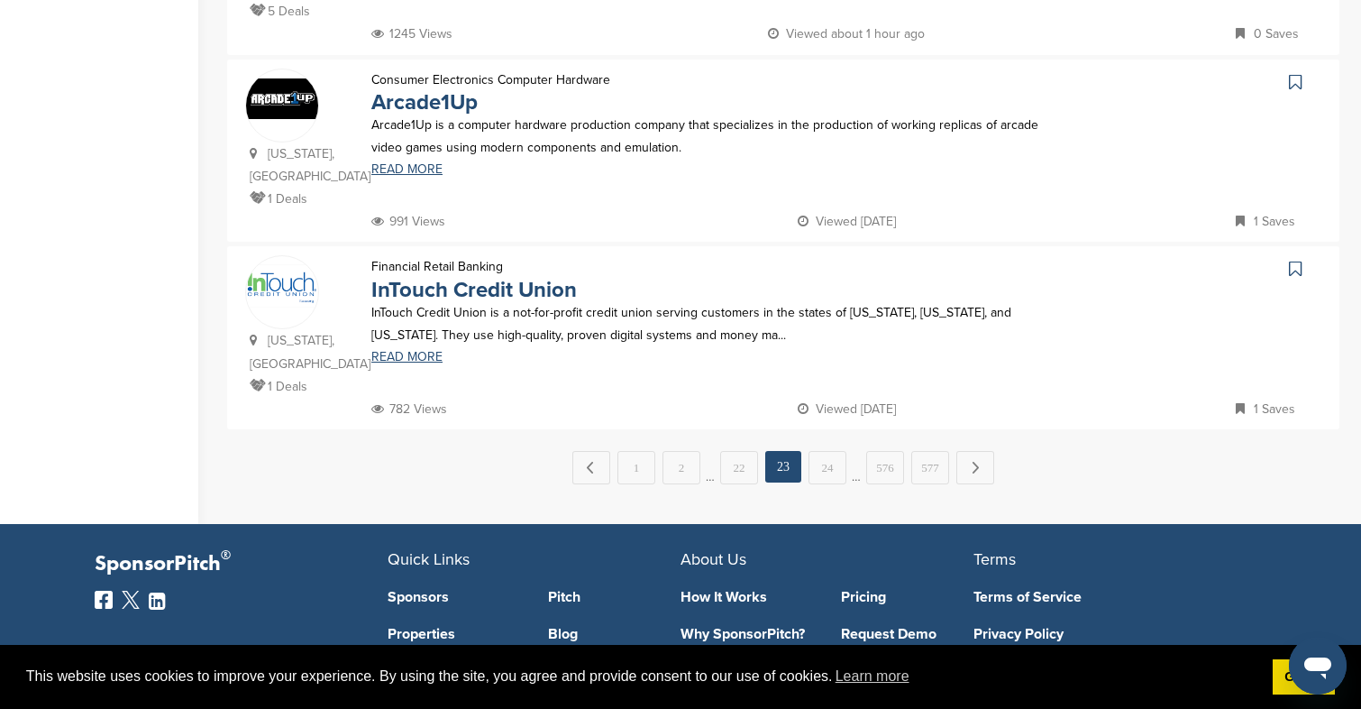
scroll to position [1855, 0]
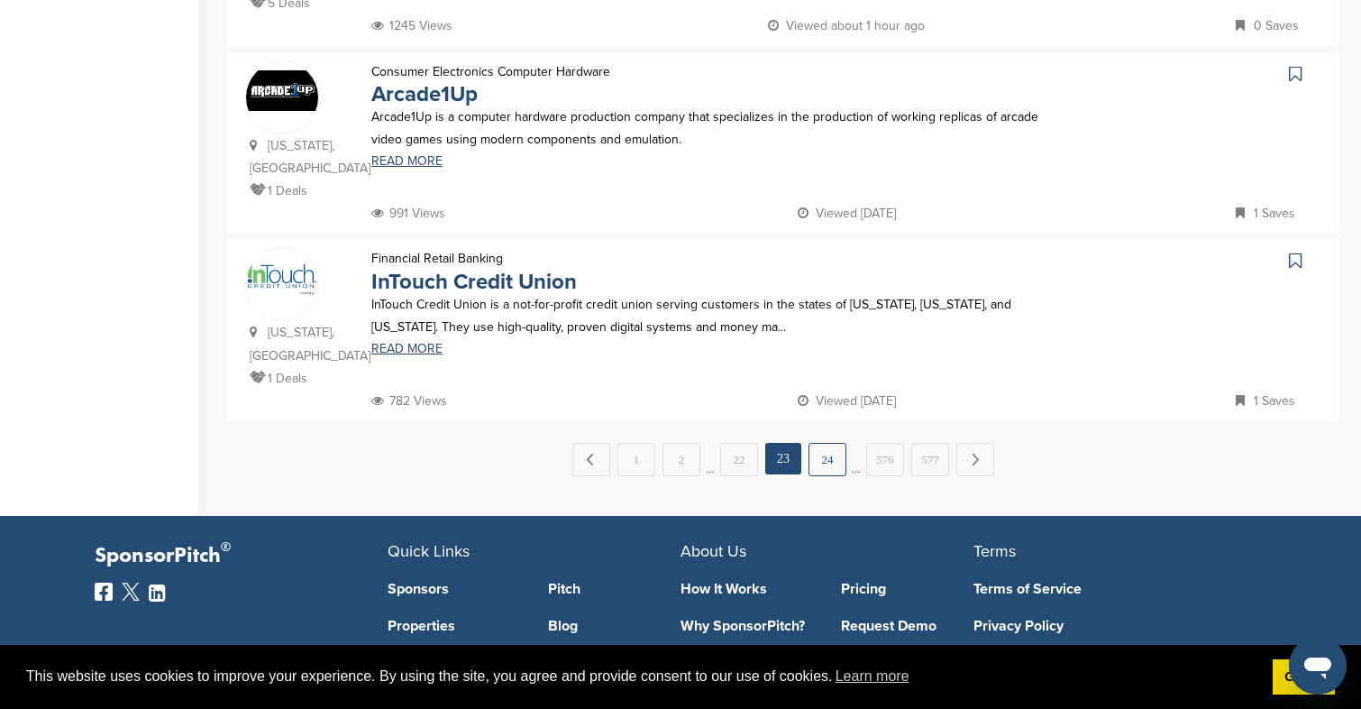
click at [823, 443] on link "24" at bounding box center [828, 459] width 38 height 33
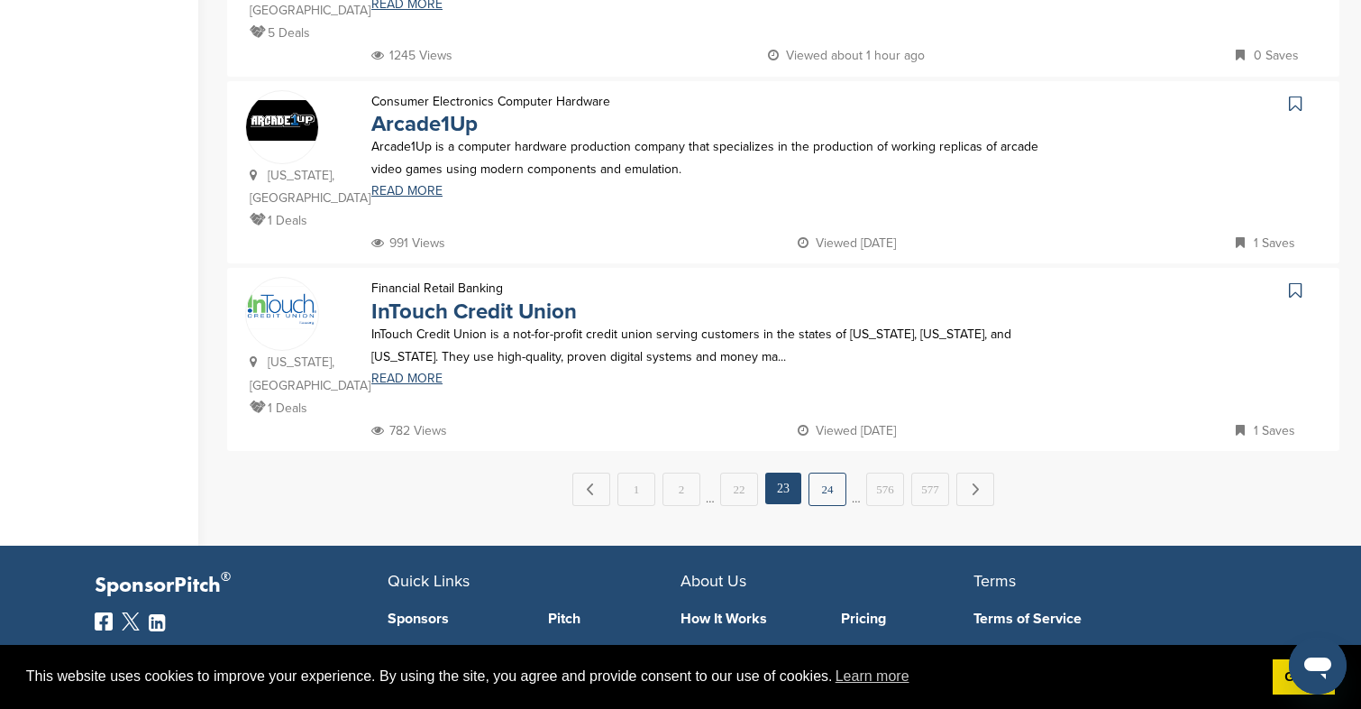
click at [833, 472] on link "24" at bounding box center [828, 488] width 38 height 33
click at [818, 472] on link "24" at bounding box center [828, 488] width 38 height 33
click at [827, 472] on link "24" at bounding box center [828, 488] width 38 height 33
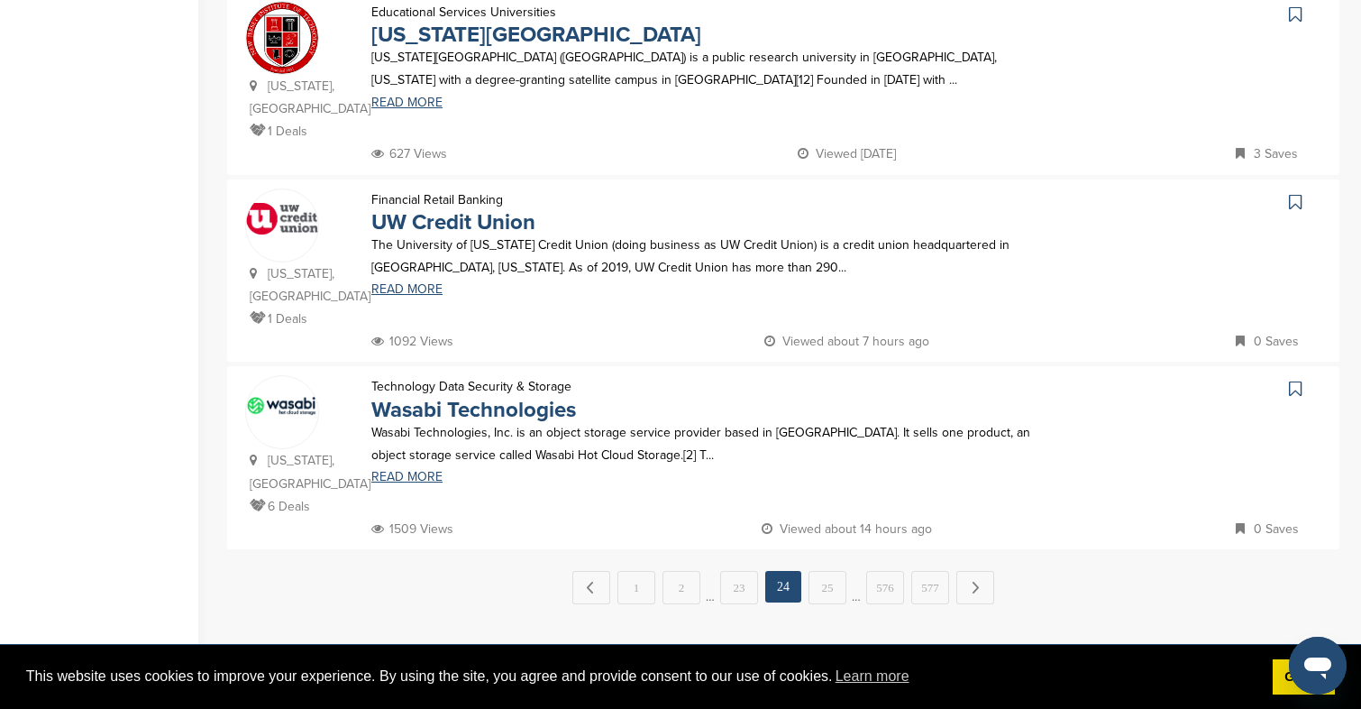
scroll to position [1728, 0]
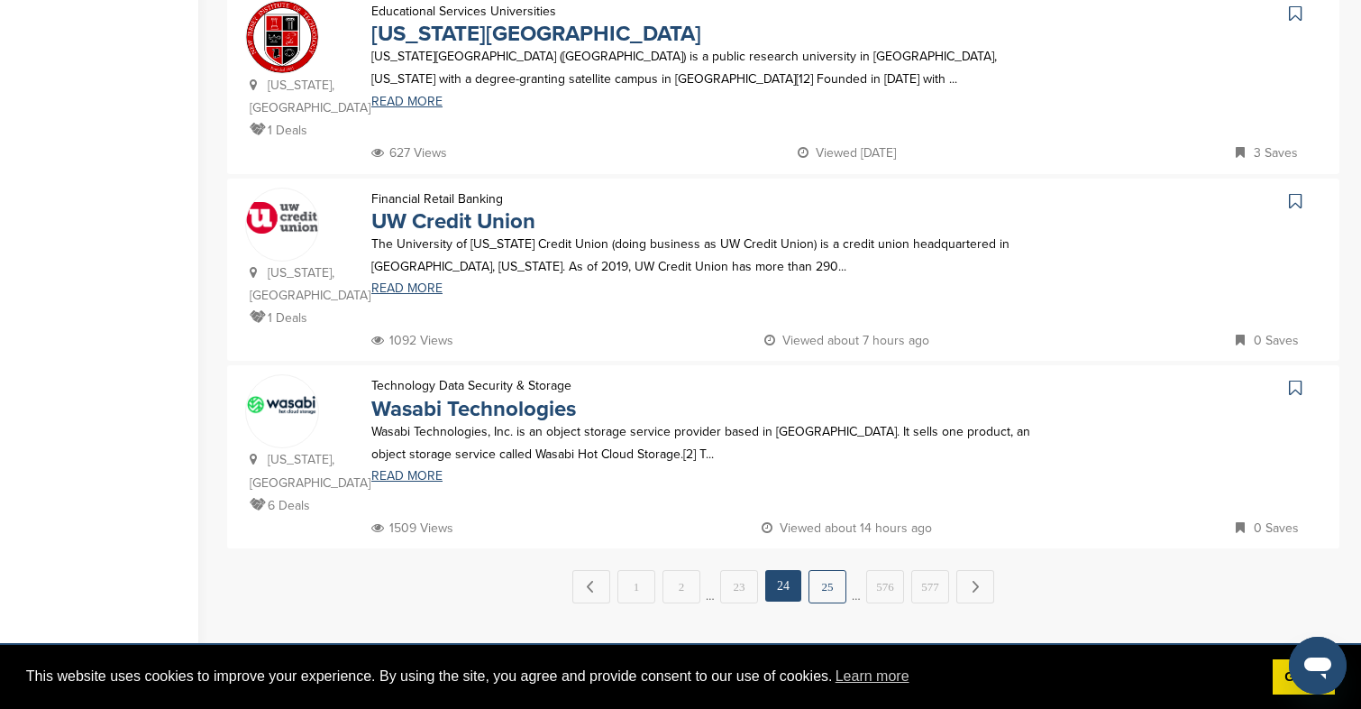
click at [834, 570] on link "25" at bounding box center [828, 586] width 38 height 33
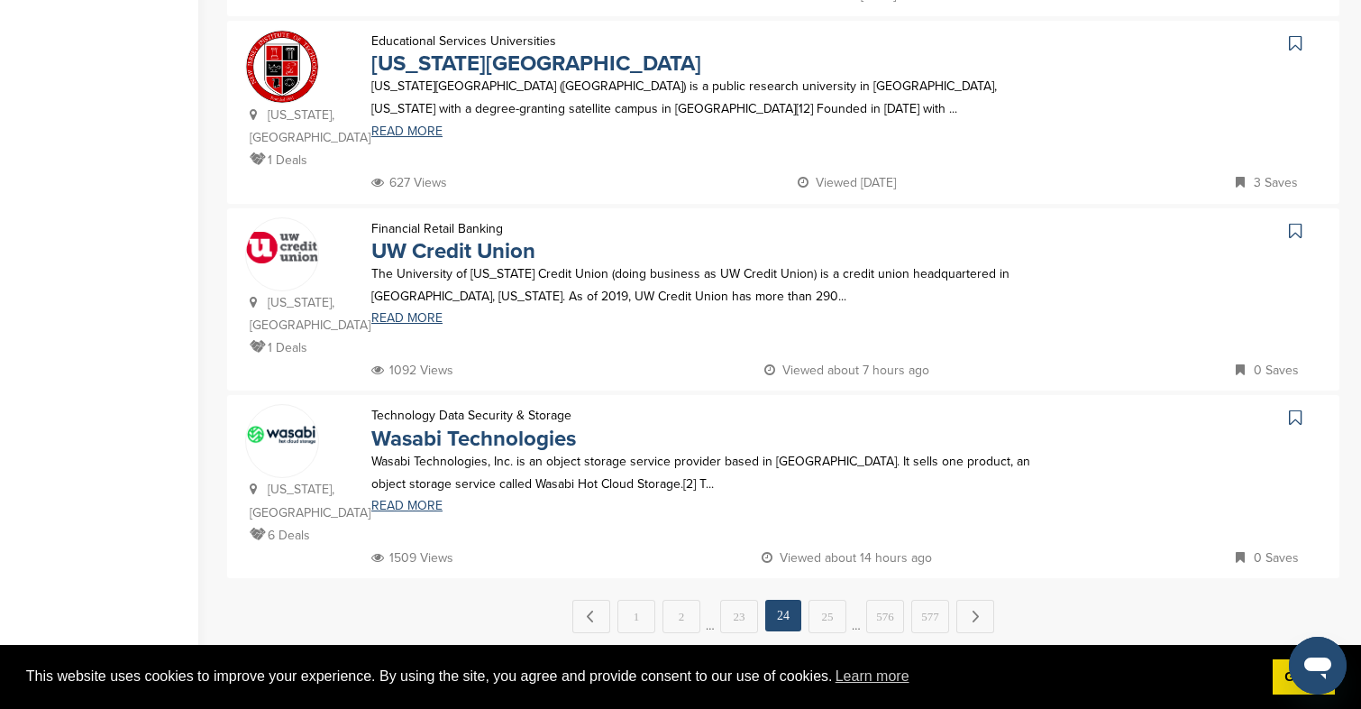
click at [852, 614] on span "…" at bounding box center [856, 616] width 9 height 32
click at [847, 607] on div "← Previous 1 2 … 23 24 25 … 576 577 Next →" at bounding box center [783, 616] width 1113 height 33
click at [837, 606] on link "25" at bounding box center [828, 616] width 38 height 33
click at [826, 603] on link "25" at bounding box center [828, 616] width 38 height 33
click at [829, 609] on link "25" at bounding box center [828, 616] width 38 height 33
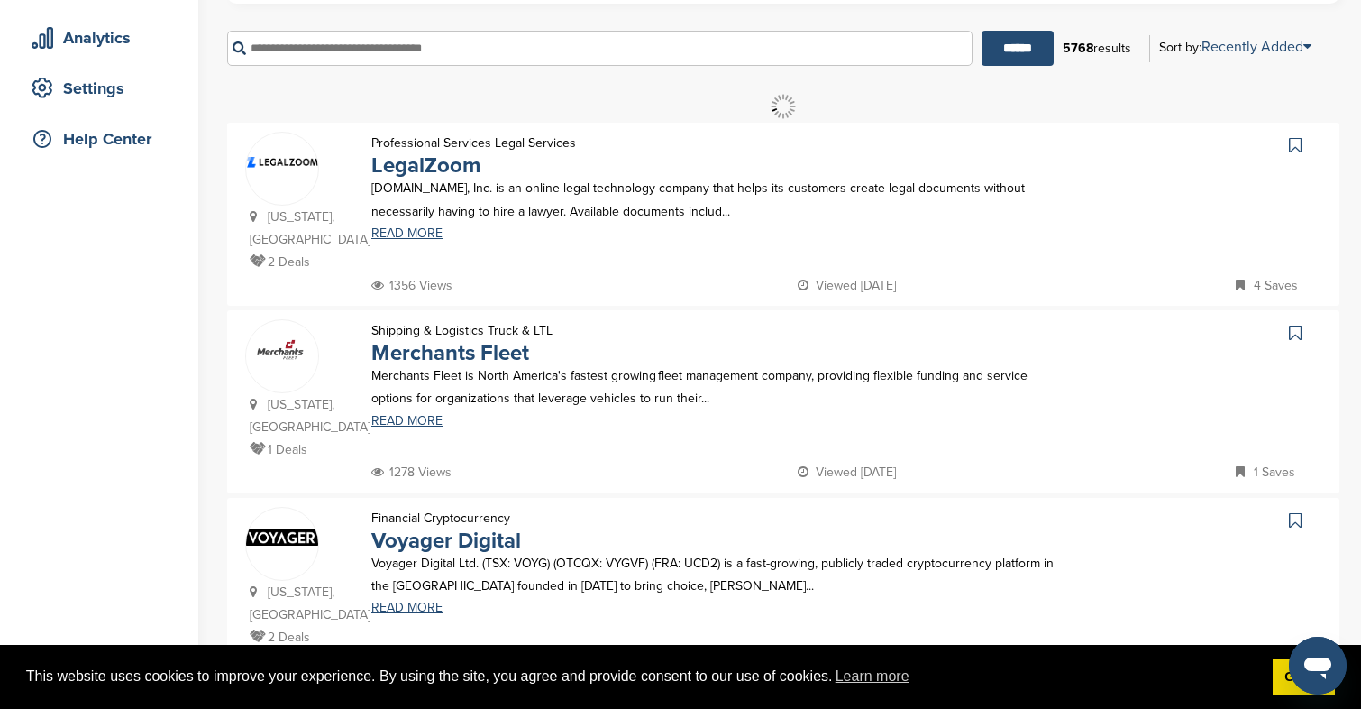
scroll to position [0, 0]
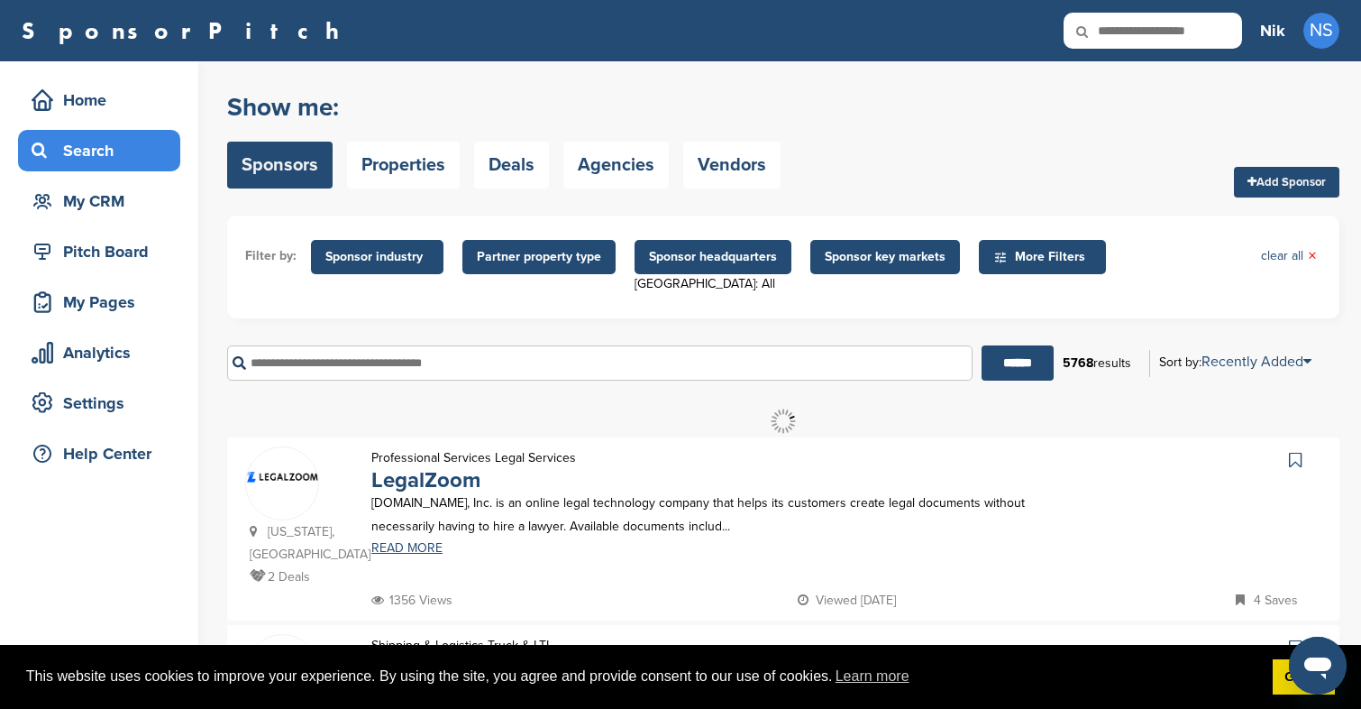
click at [424, 234] on ul "Filter by: Sponsor industry Sponsor Industry × Apparel, Clothing, & Fashion Acc…" at bounding box center [783, 267] width 1076 height 67
click at [418, 545] on link "READ MORE" at bounding box center [716, 548] width 691 height 13
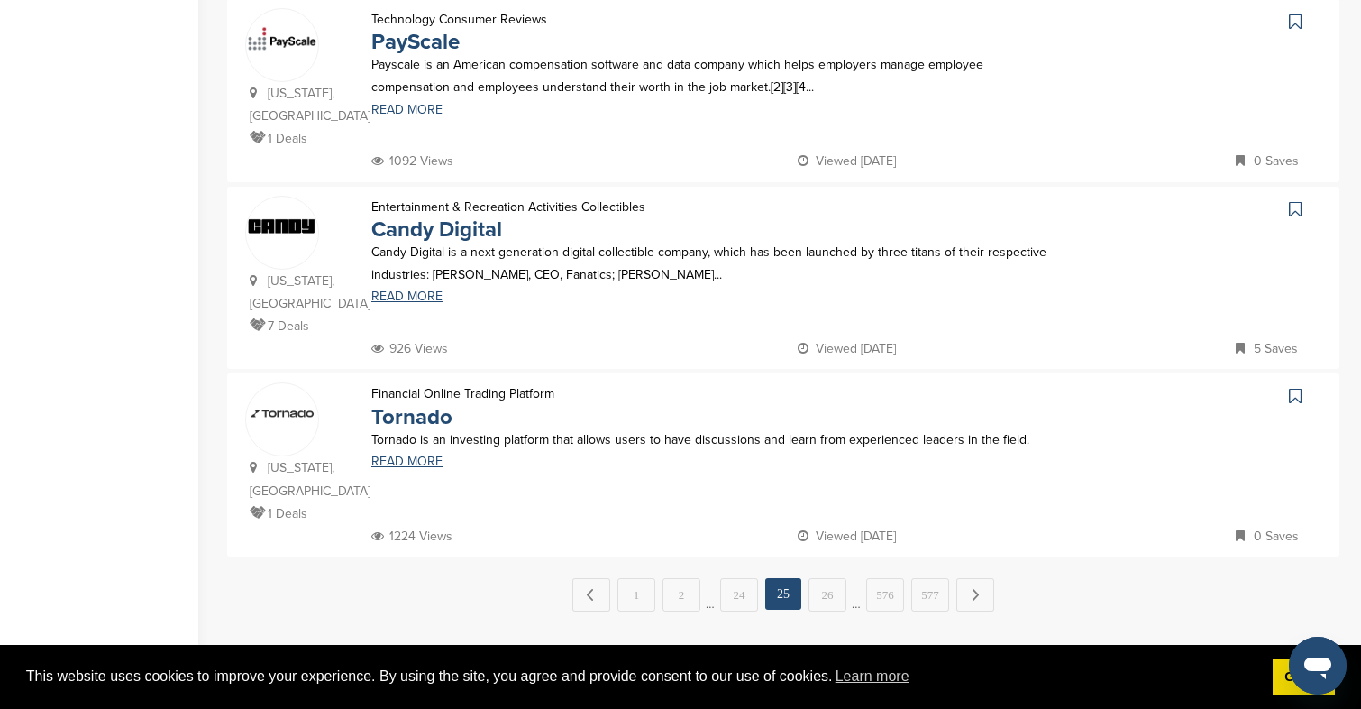
scroll to position [1725, 0]
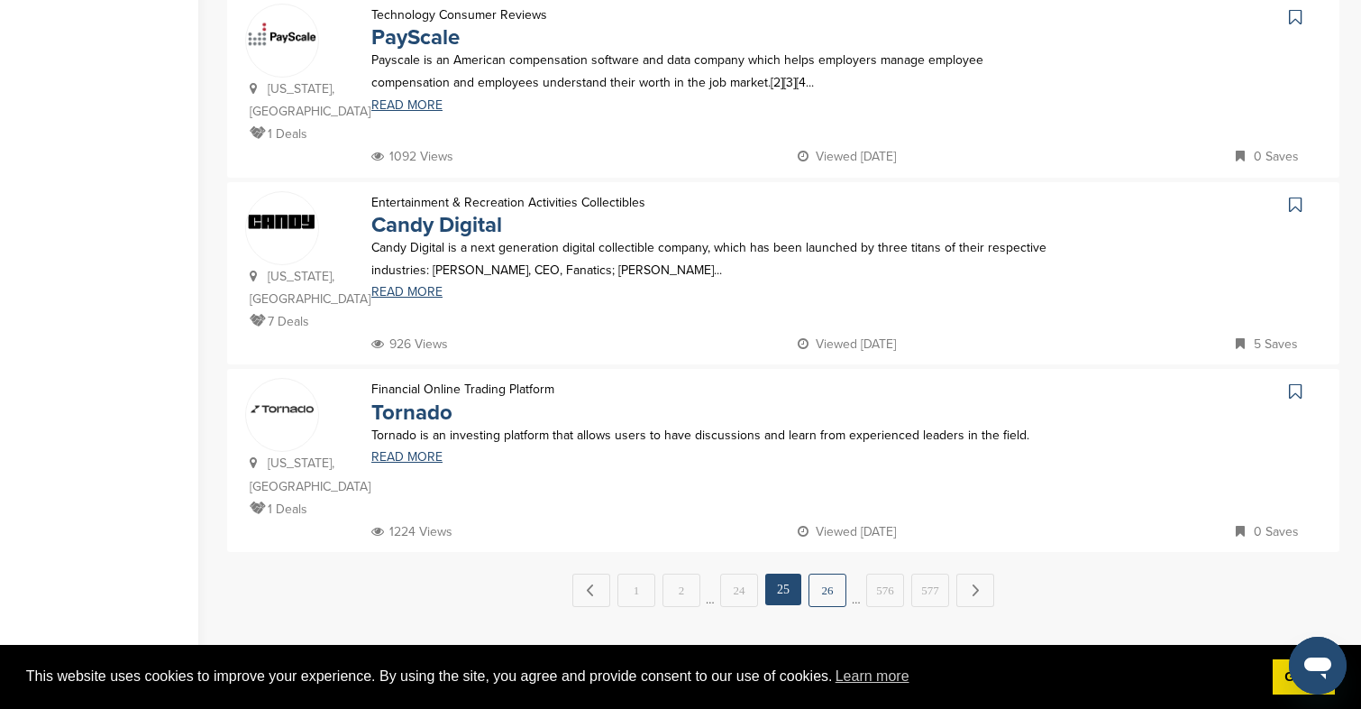
click at [824, 573] on link "26" at bounding box center [828, 589] width 38 height 33
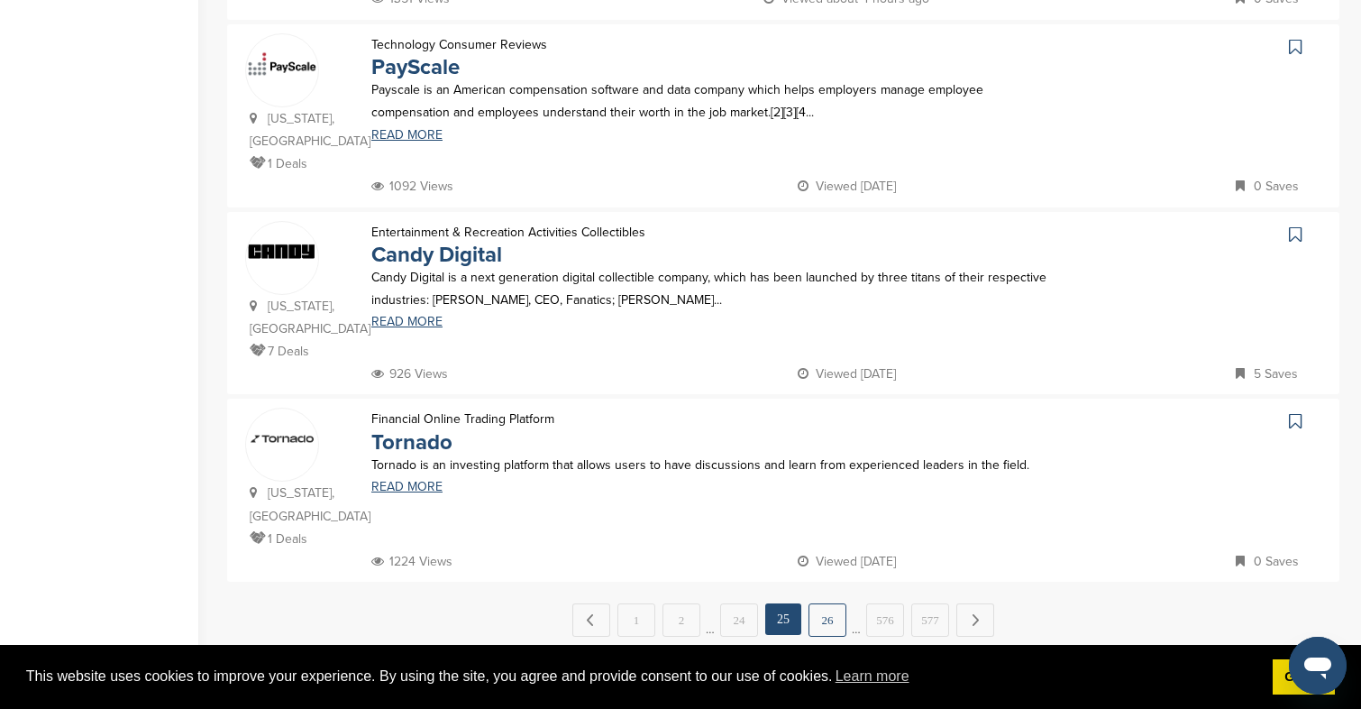
click at [829, 603] on link "26" at bounding box center [828, 619] width 38 height 33
click at [833, 603] on link "26" at bounding box center [828, 619] width 38 height 33
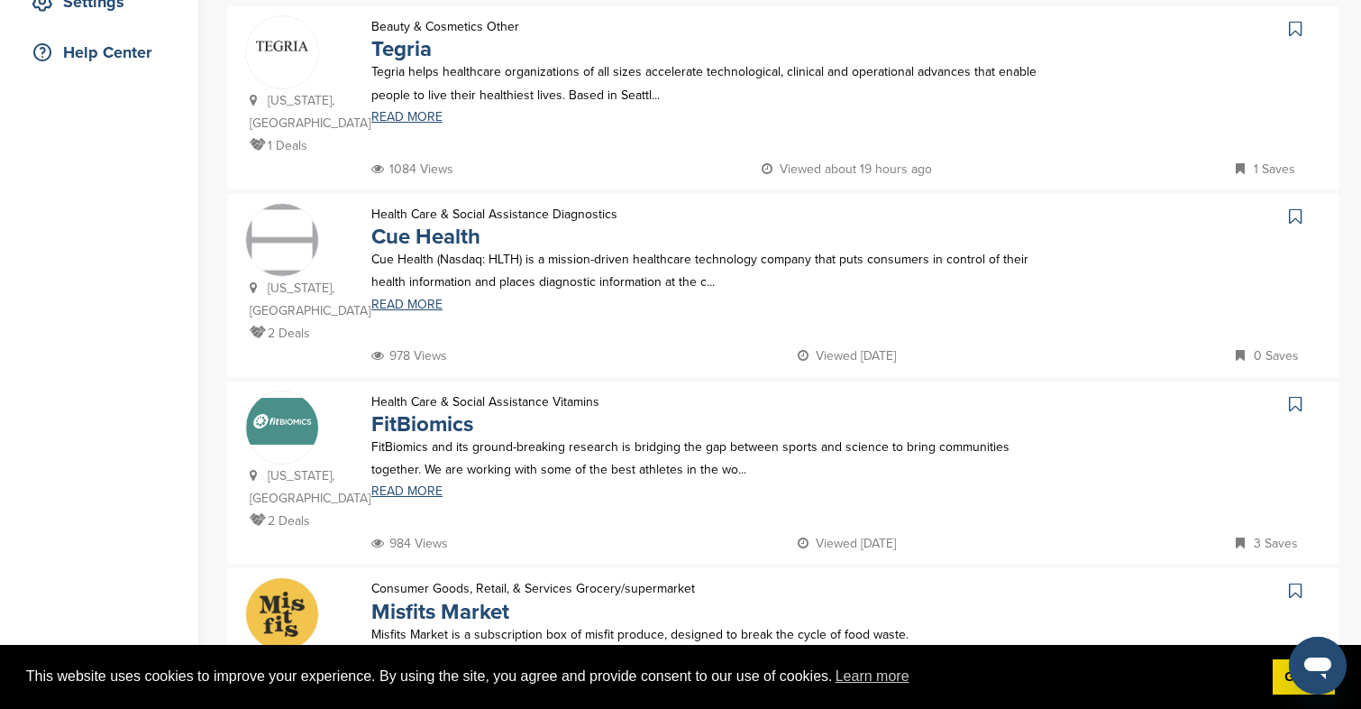
scroll to position [402, 0]
click at [417, 298] on link "READ MORE" at bounding box center [716, 304] width 691 height 13
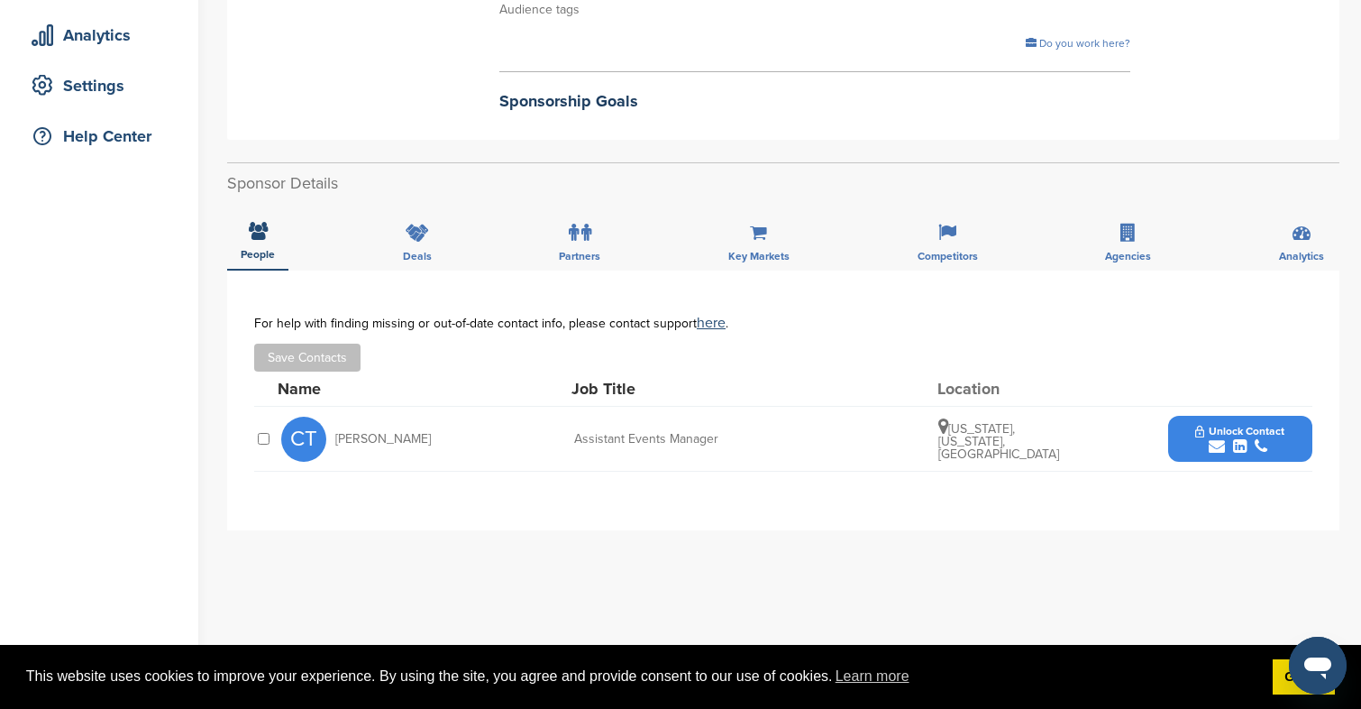
scroll to position [399, 0]
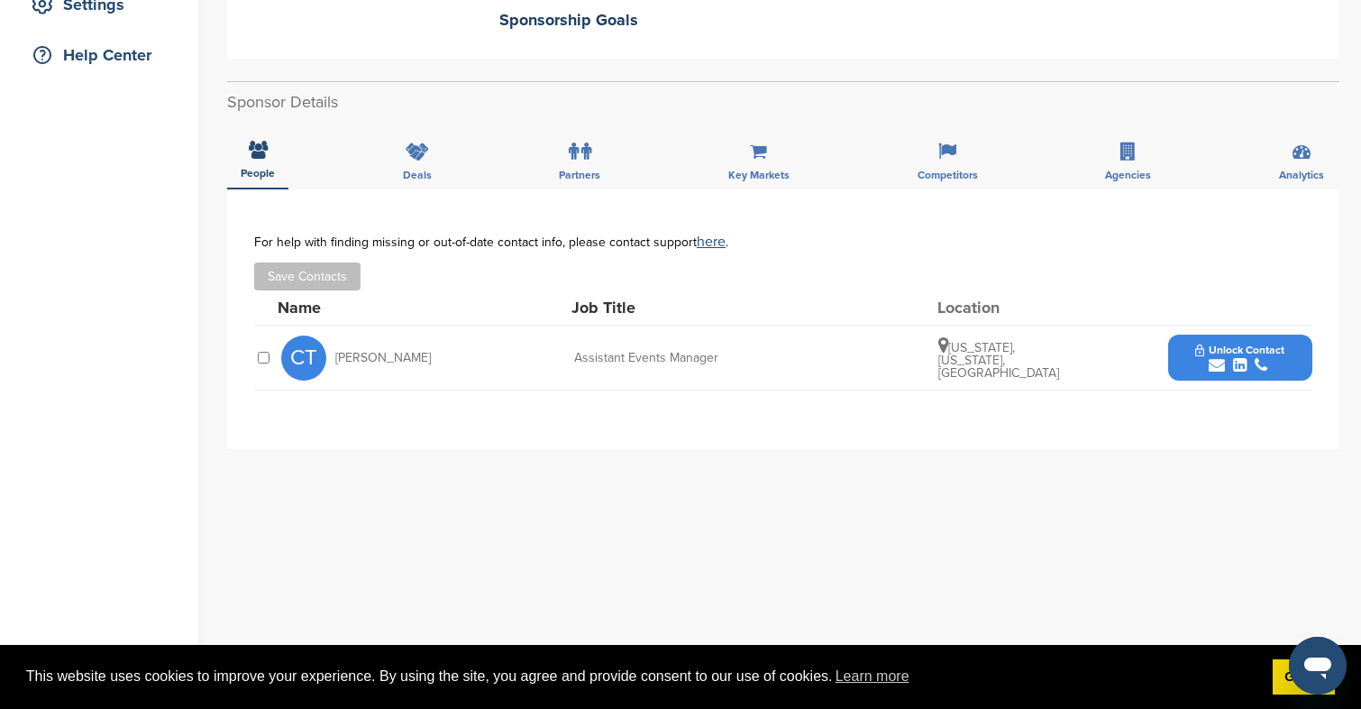
click at [1196, 353] on span "Unlock Contact" at bounding box center [1240, 350] width 89 height 13
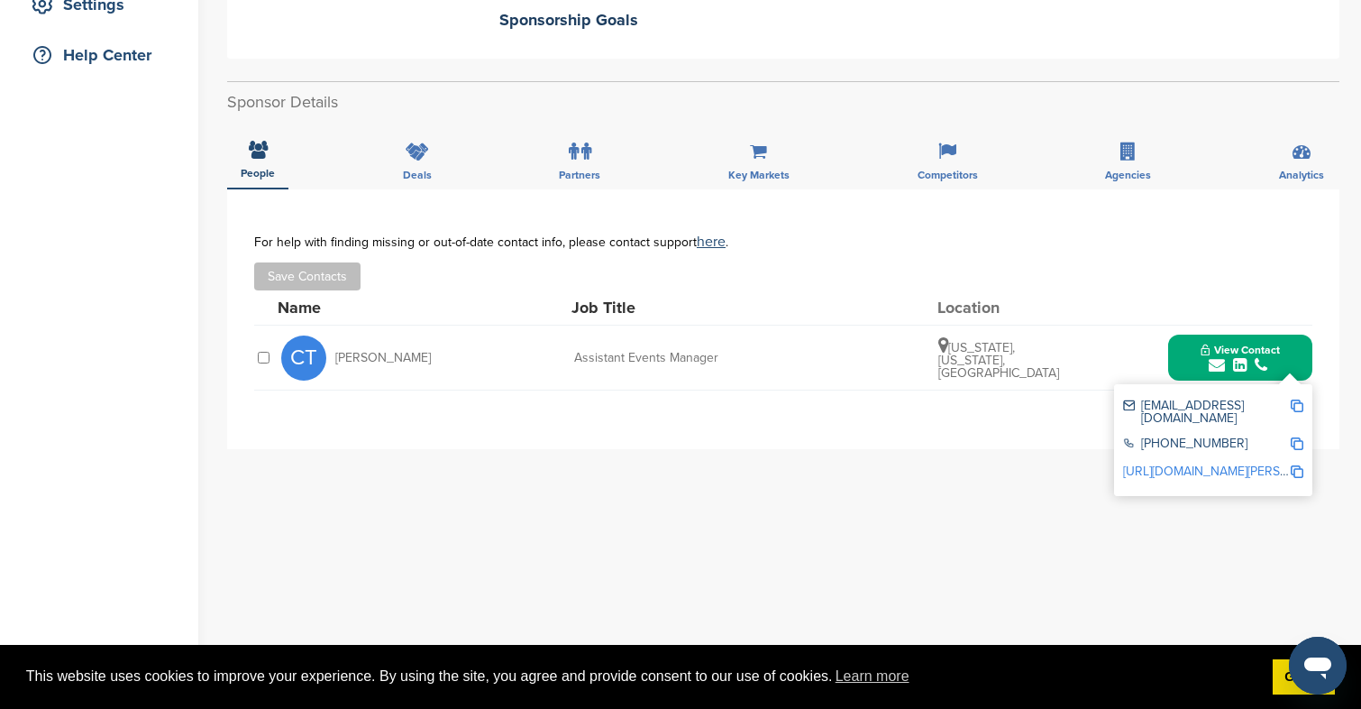
click at [751, 420] on div "**********" at bounding box center [783, 319] width 1113 height 260
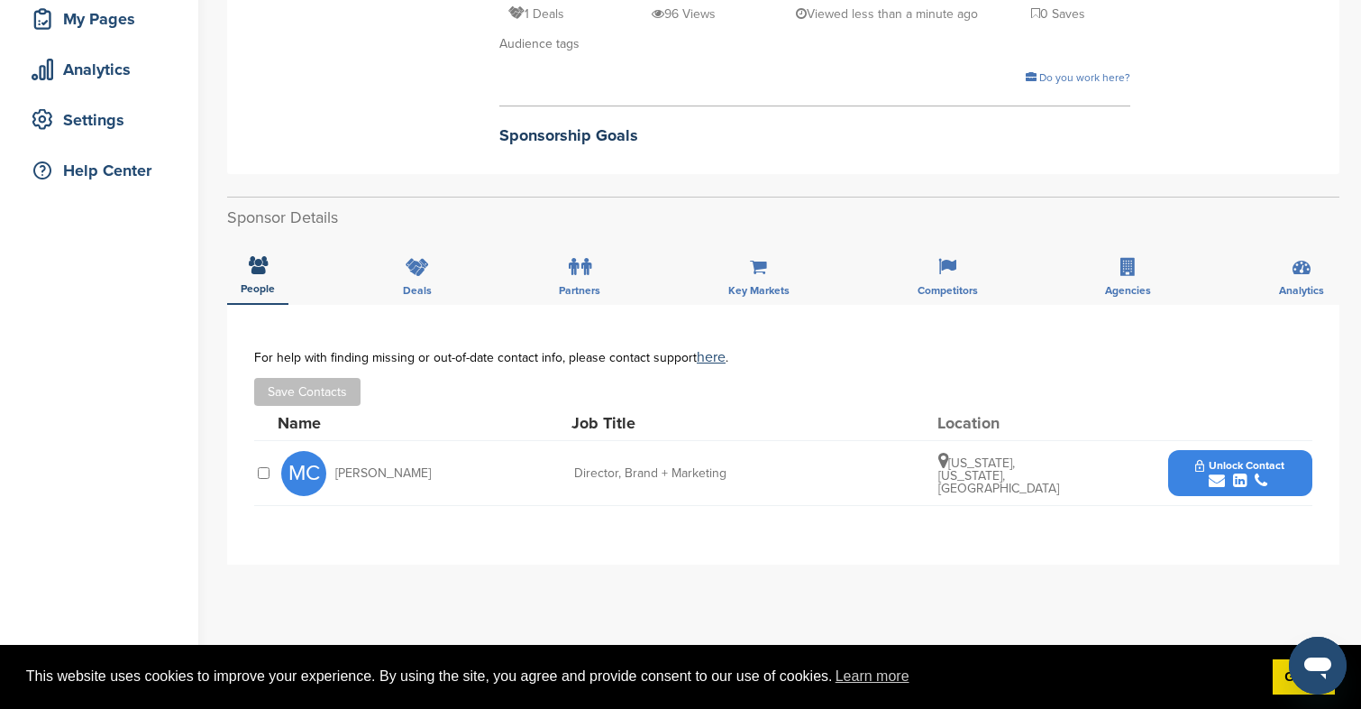
scroll to position [434, 0]
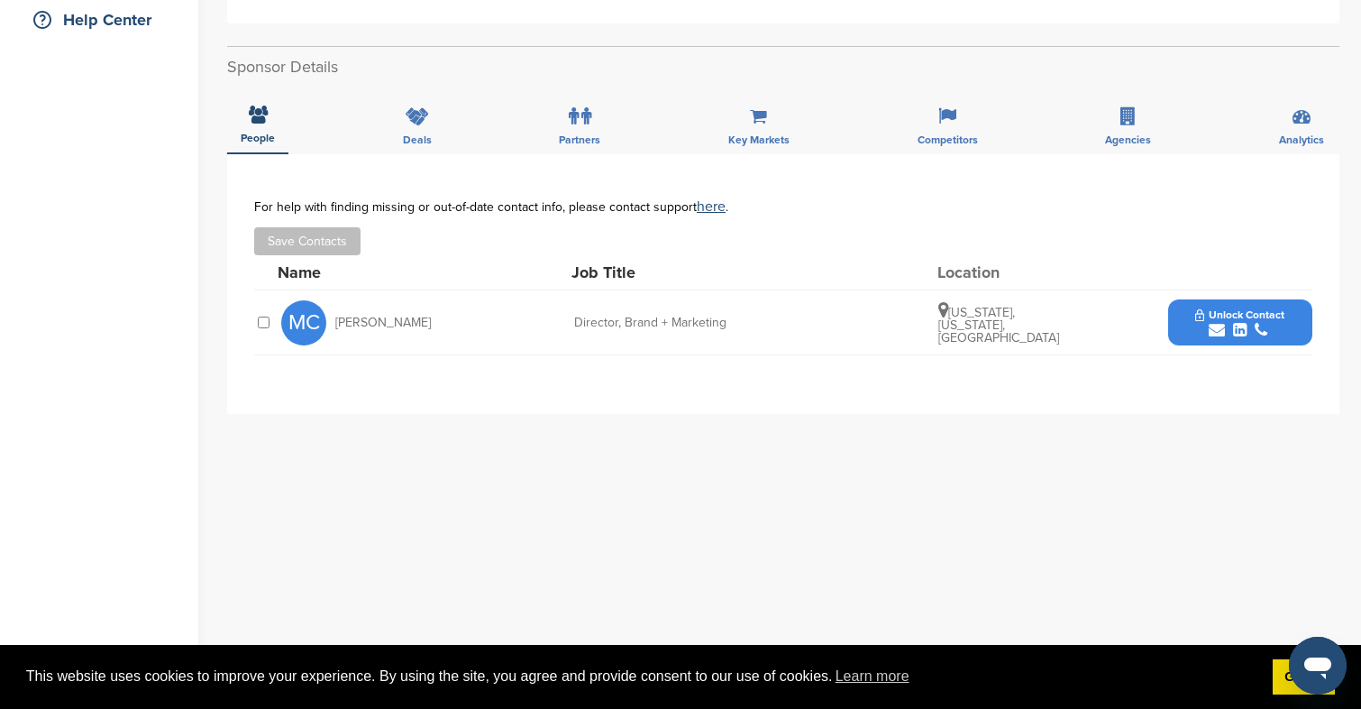
click at [1248, 328] on div "submit" at bounding box center [1240, 330] width 89 height 17
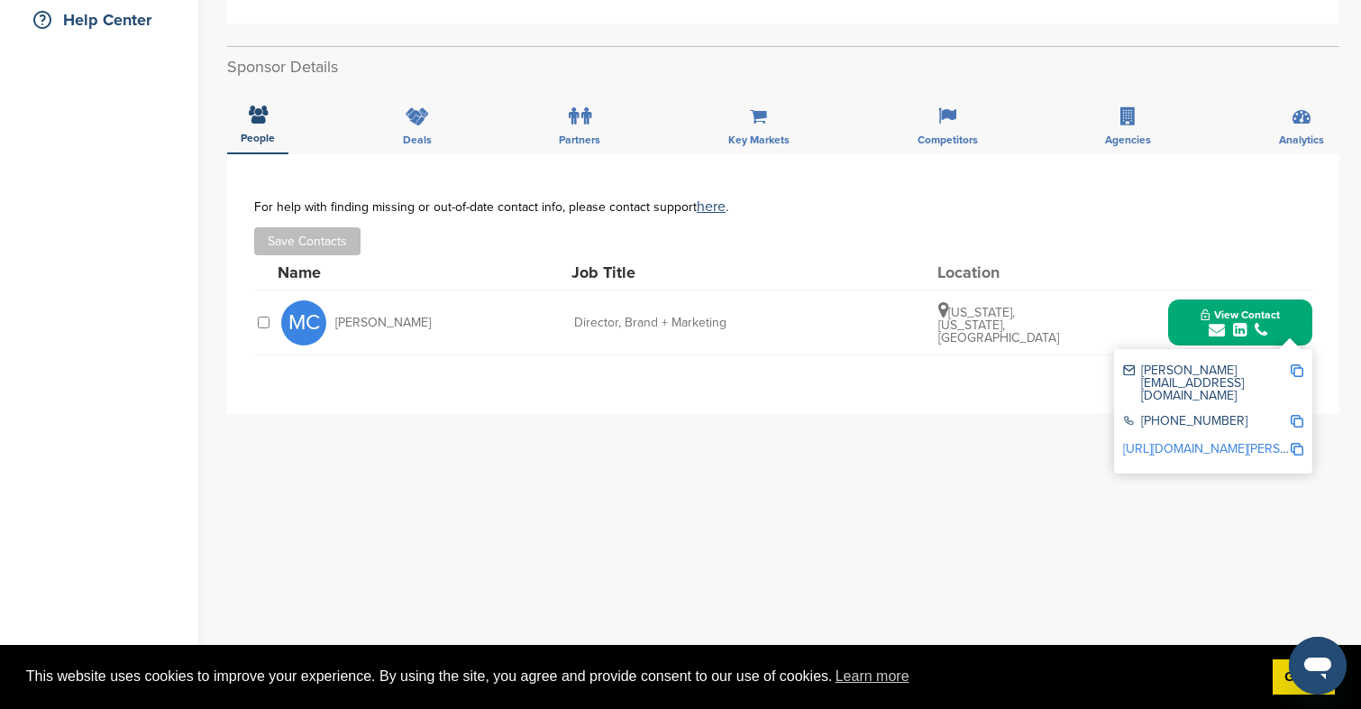
click at [874, 514] on div "**********" at bounding box center [783, 514] width 1113 height 721
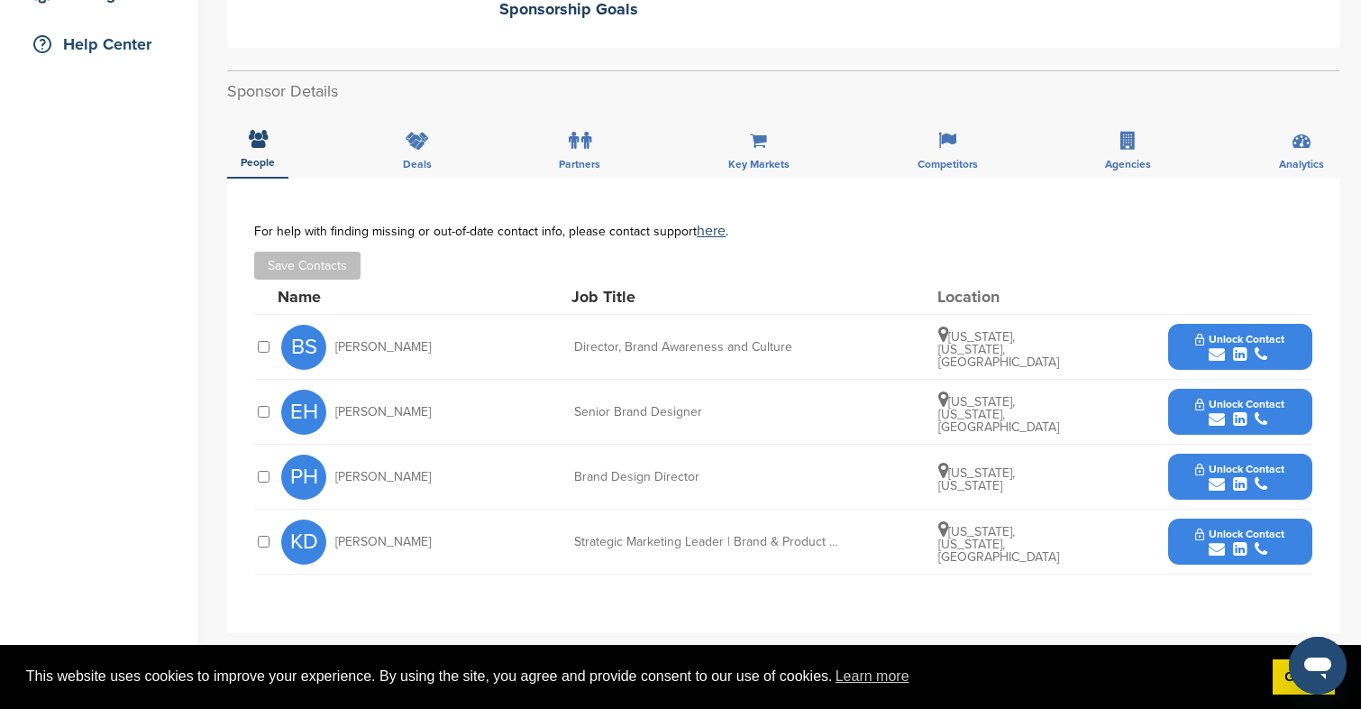
scroll to position [423, 0]
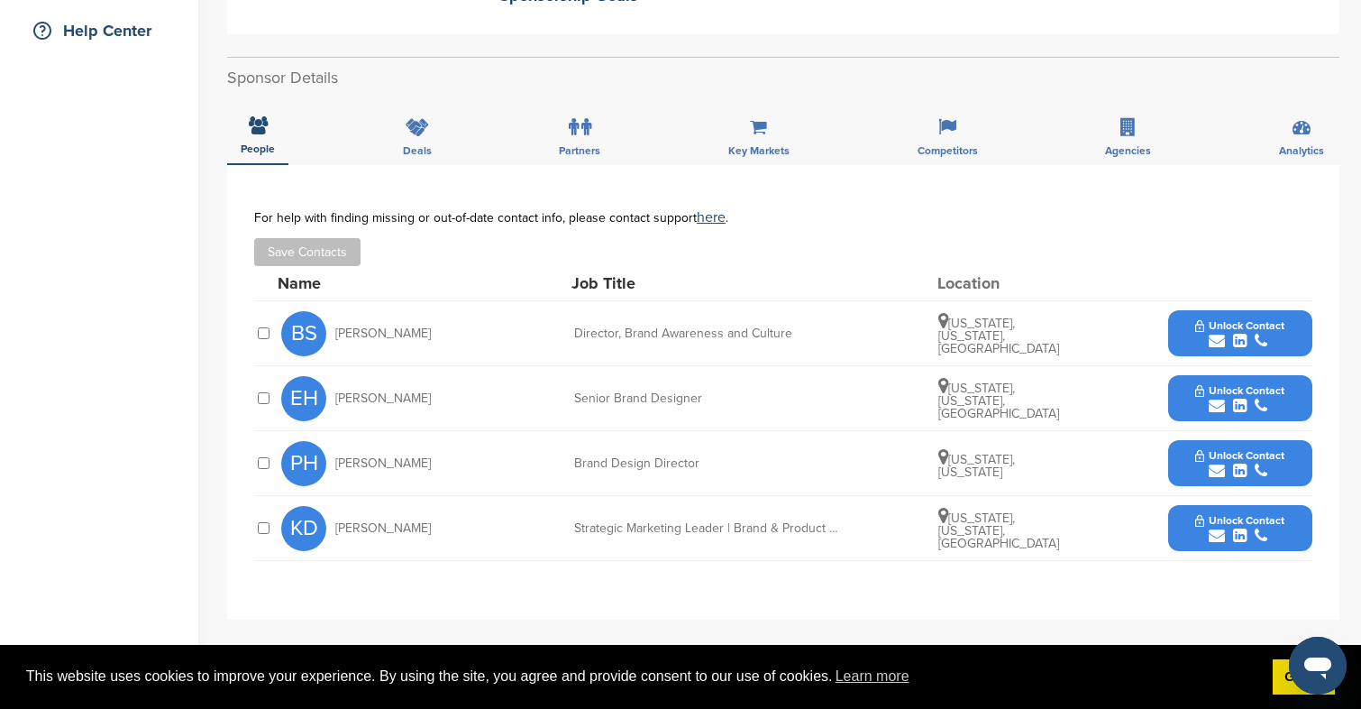
click at [817, 532] on div "Strategic Marketing Leader | Brand & Product Marketing" at bounding box center [709, 528] width 270 height 13
click at [1264, 524] on span "Unlock Contact" at bounding box center [1240, 520] width 89 height 13
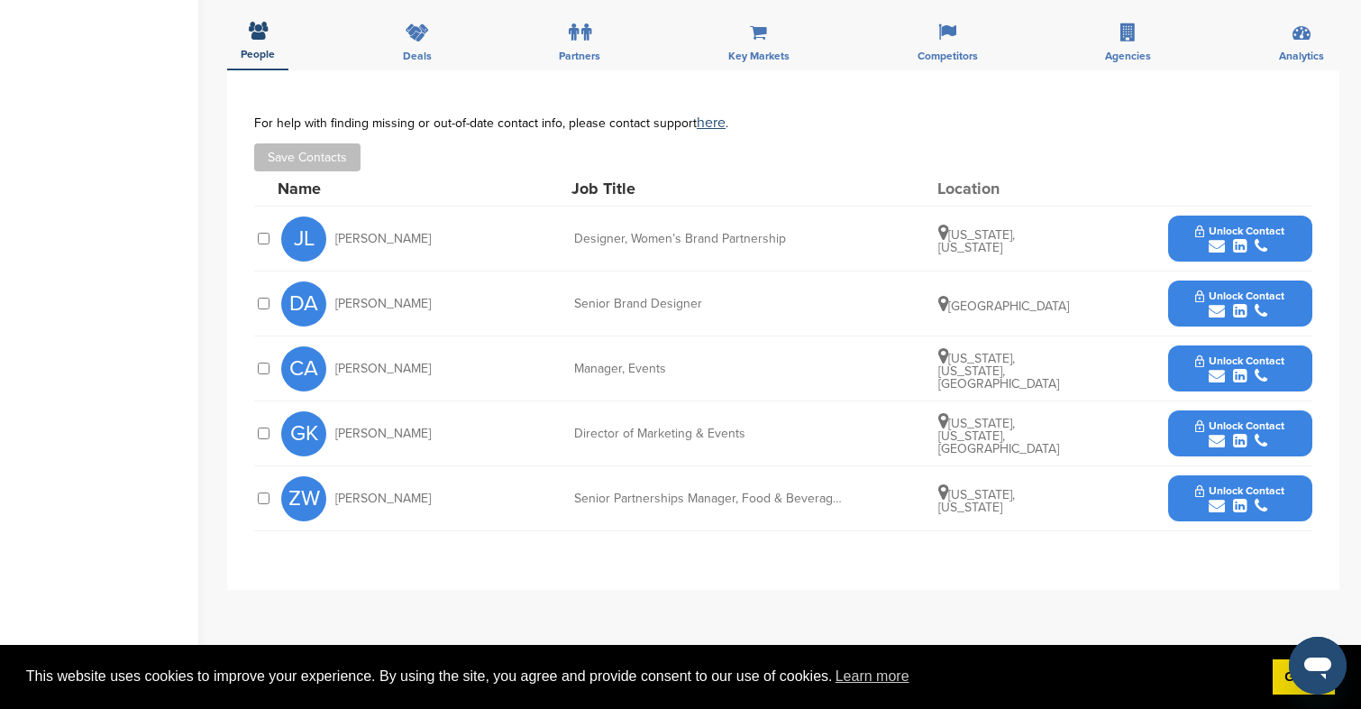
scroll to position [530, 0]
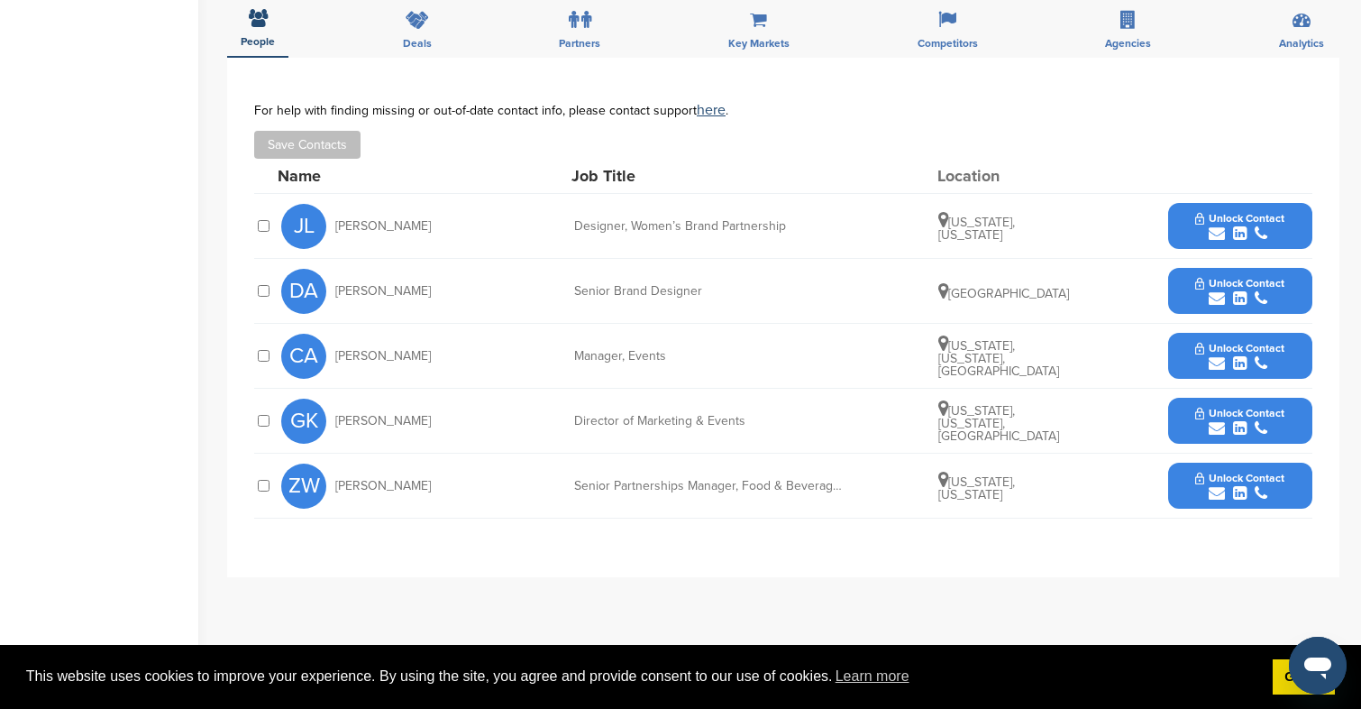
click at [1216, 430] on icon "submit" at bounding box center [1217, 428] width 16 height 16
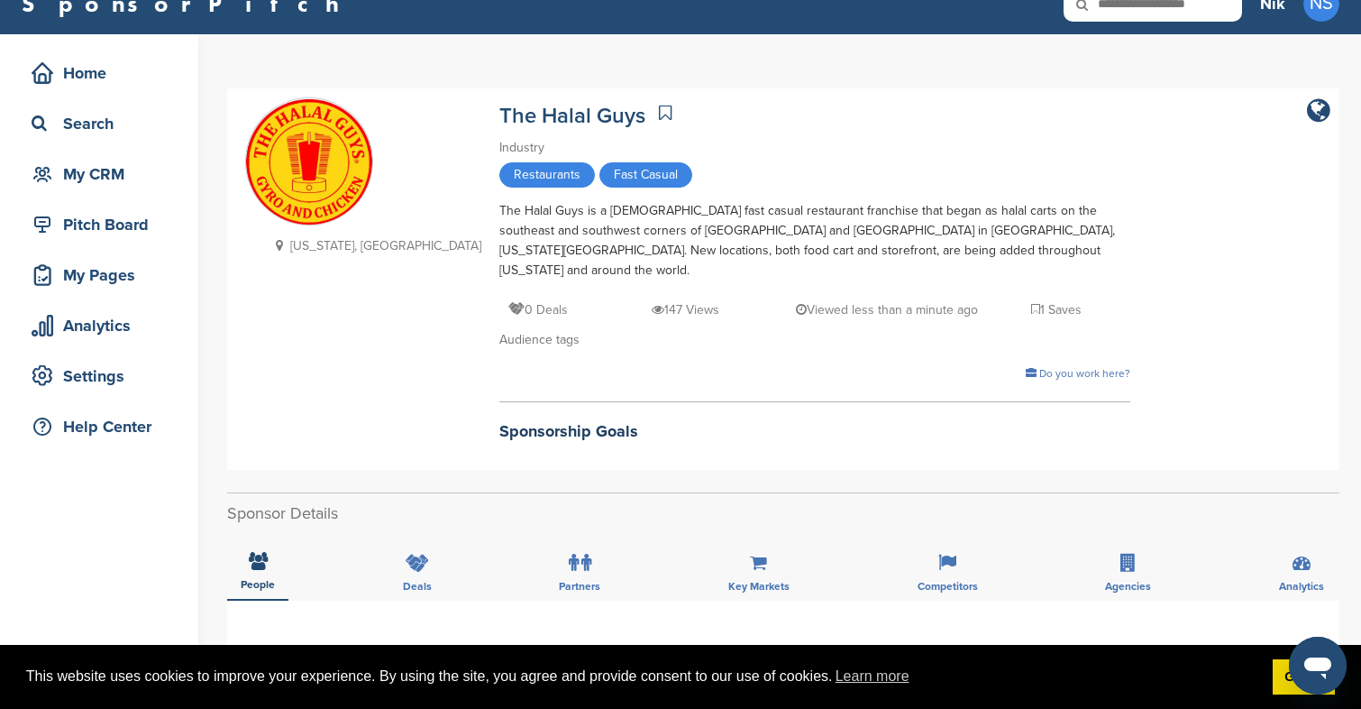
scroll to position [31, 0]
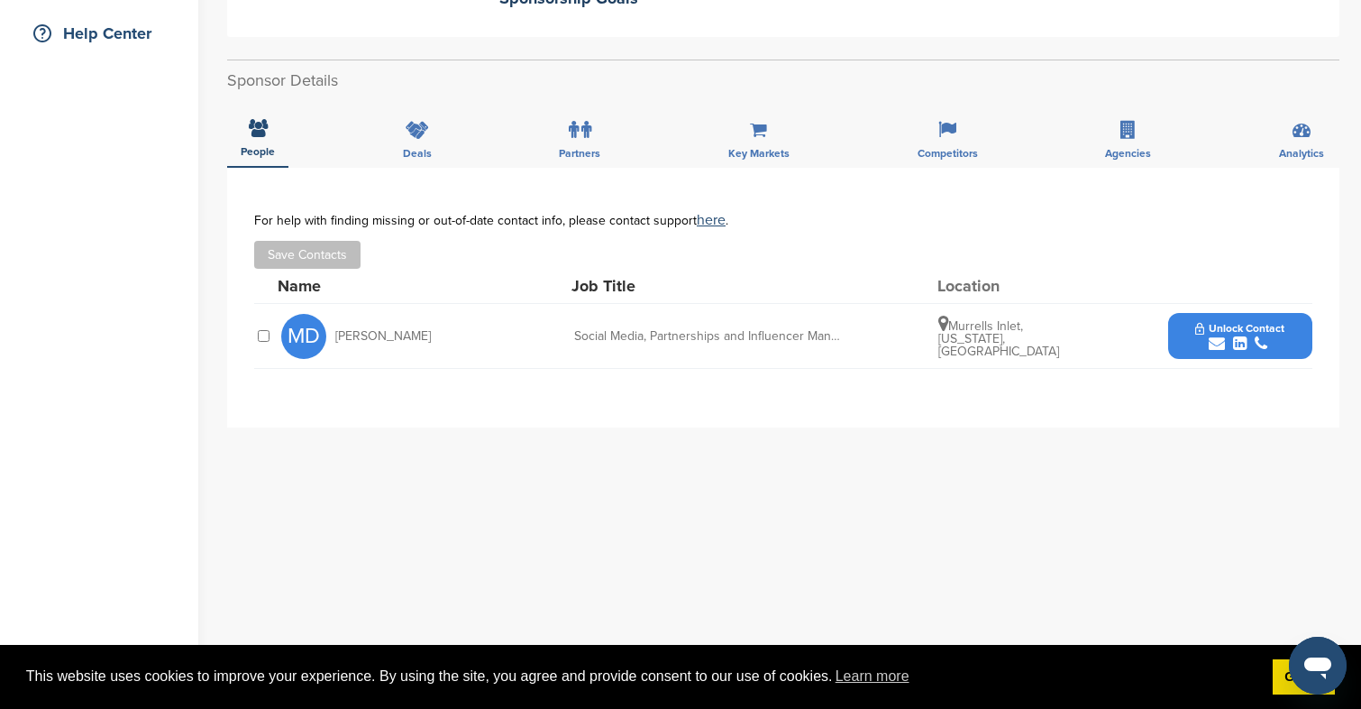
scroll to position [461, 0]
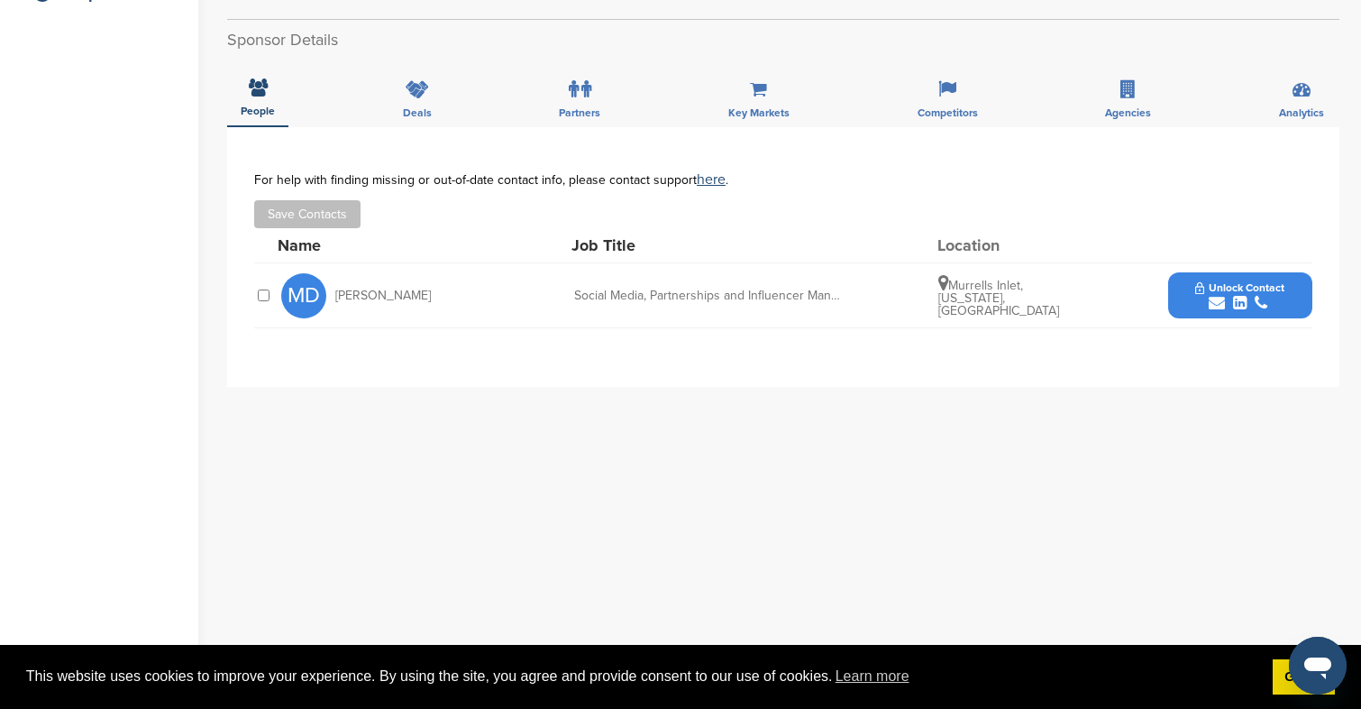
click at [1225, 295] on div "submit" at bounding box center [1240, 303] width 89 height 17
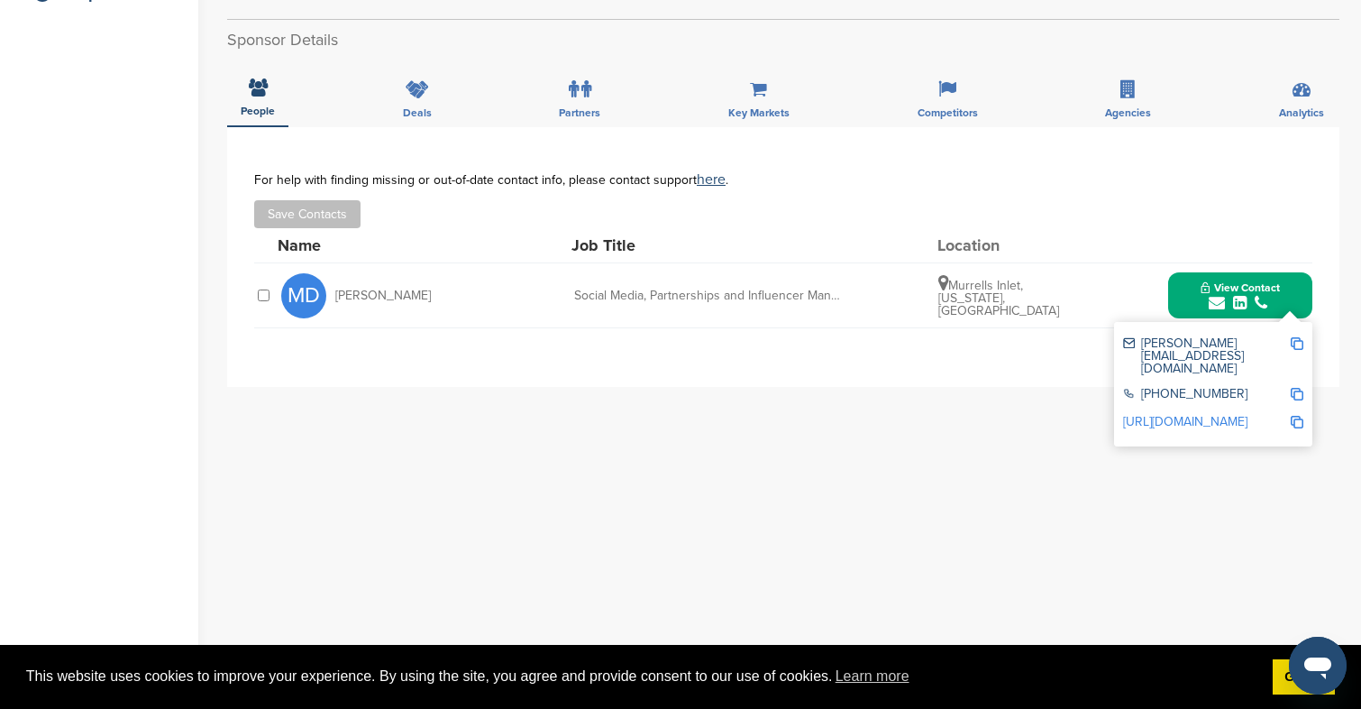
click at [867, 399] on div "**********" at bounding box center [783, 487] width 1113 height 721
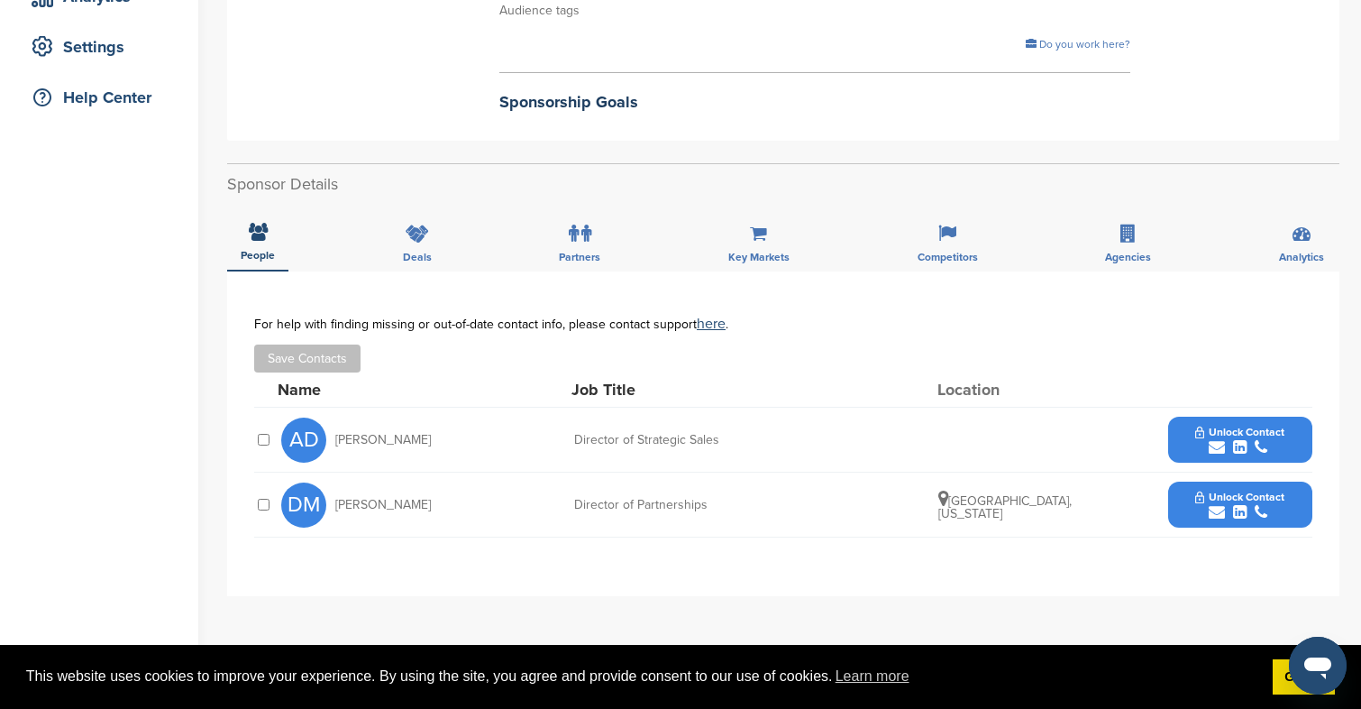
scroll to position [380, 0]
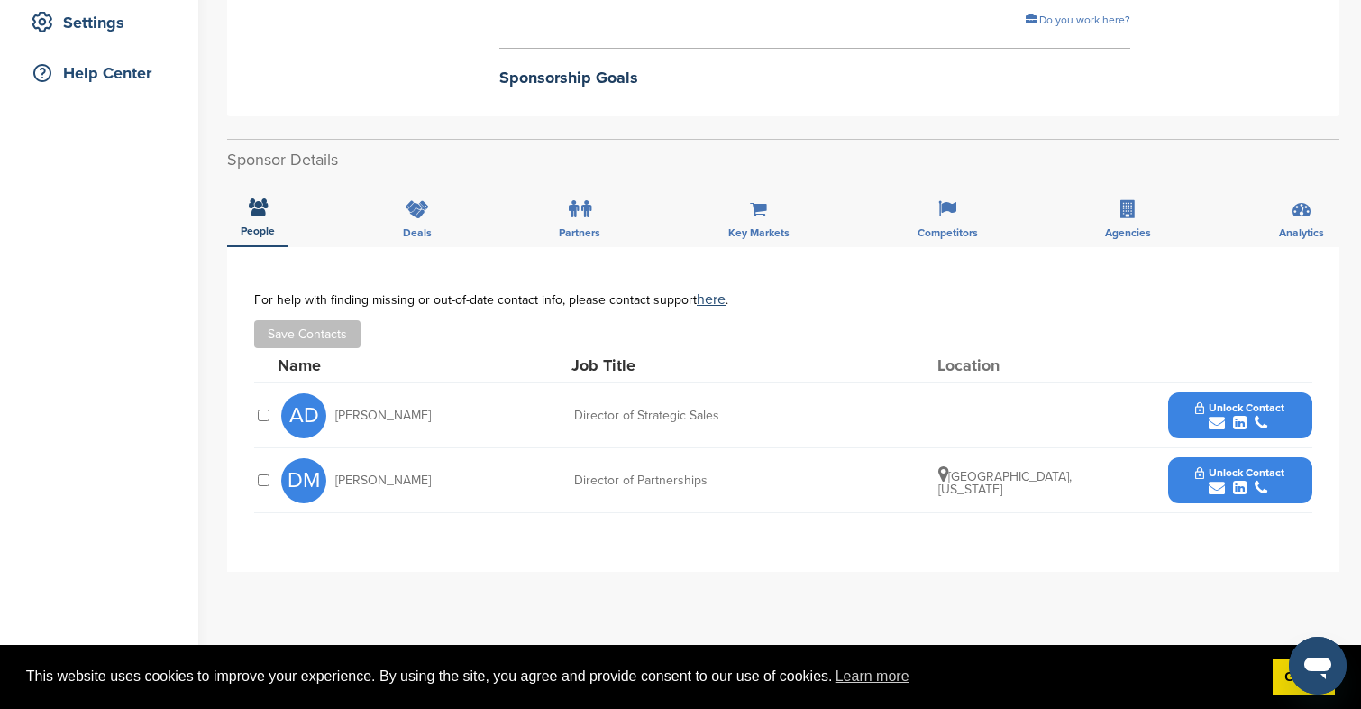
click at [1281, 472] on span "Unlock Contact" at bounding box center [1240, 472] width 89 height 13
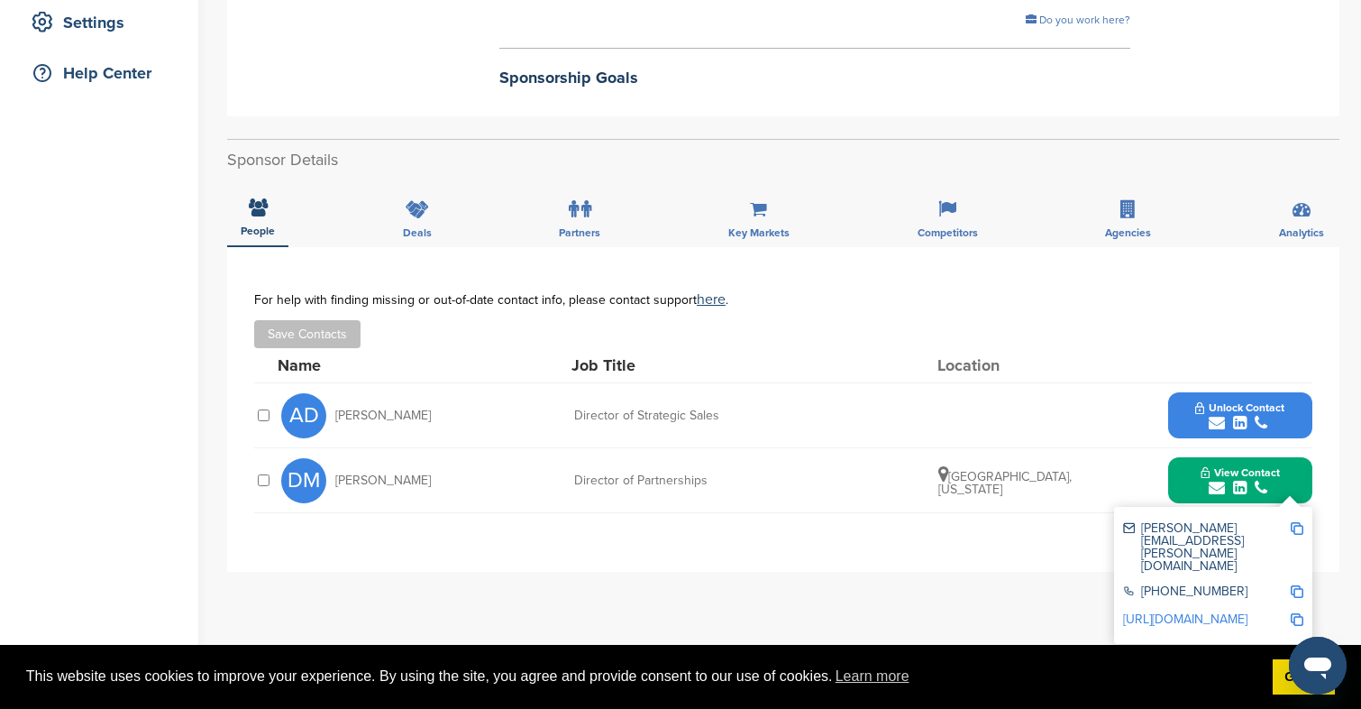
click at [731, 546] on div "**********" at bounding box center [783, 409] width 1113 height 325
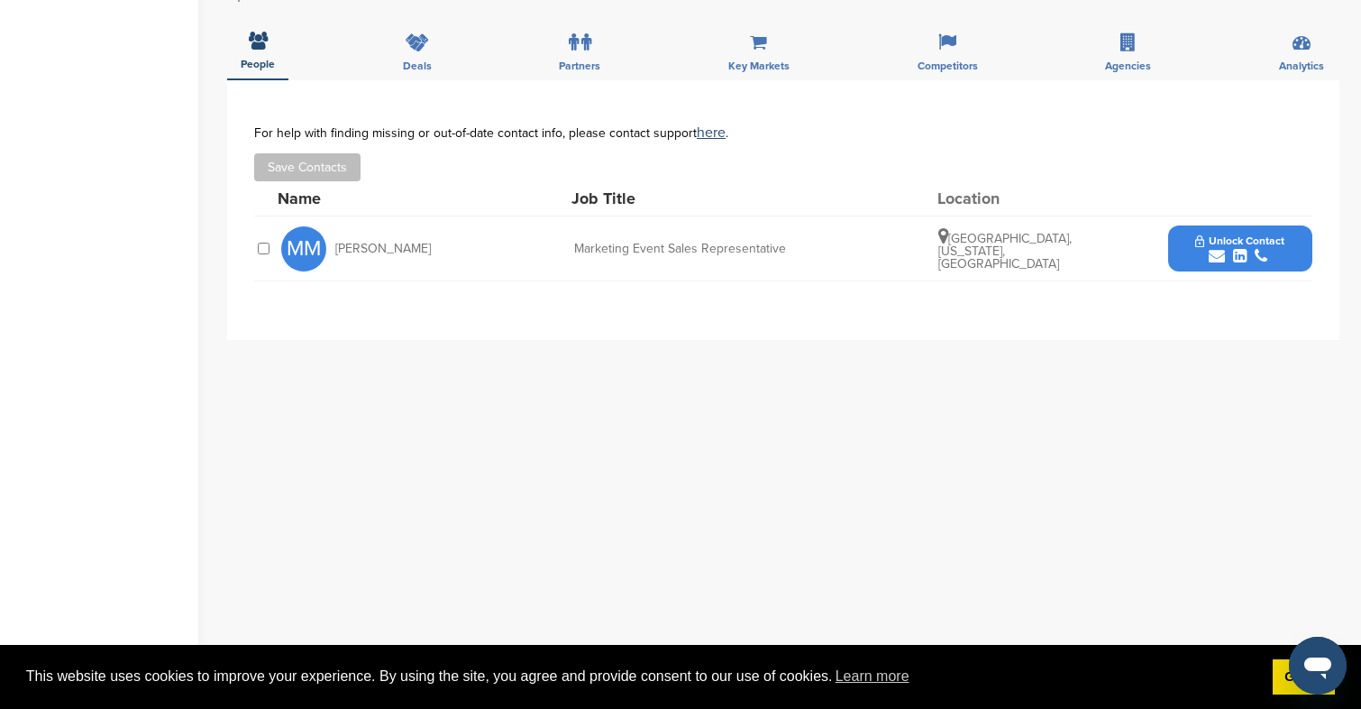
scroll to position [583, 0]
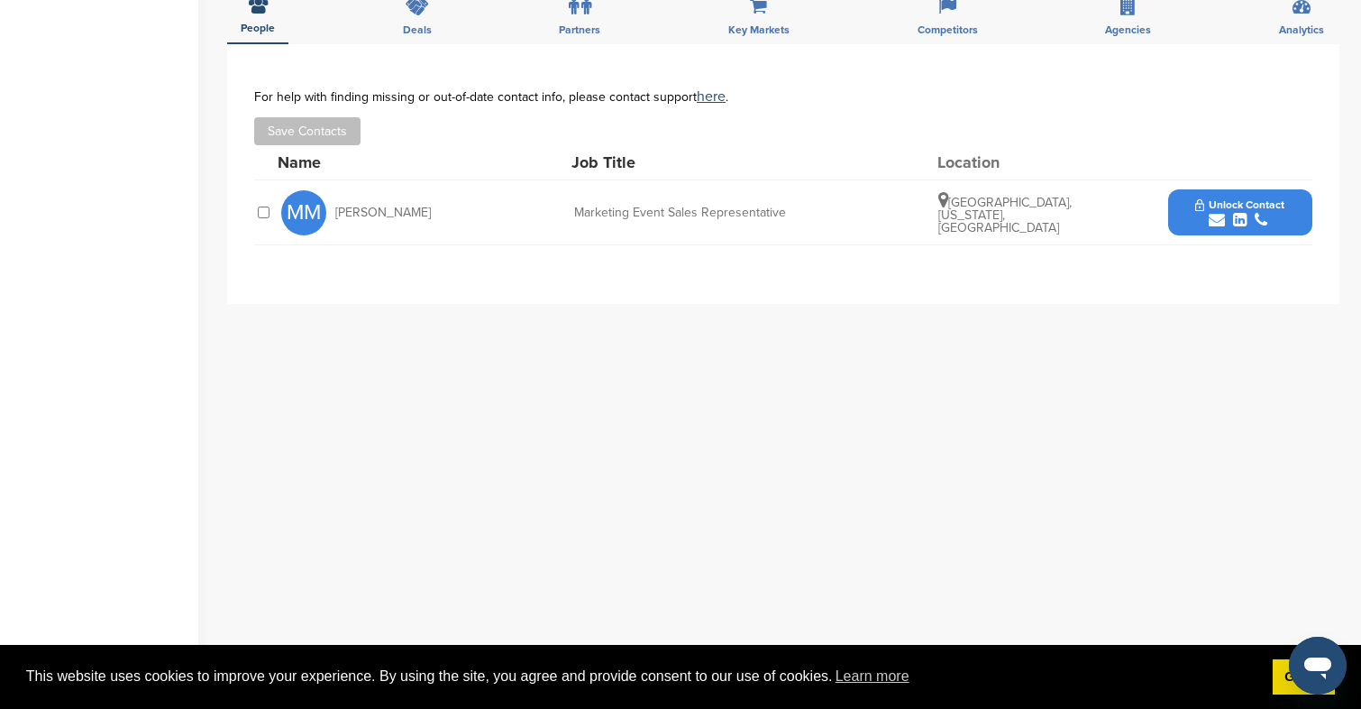
click at [1179, 211] on button "Unlock Contact" at bounding box center [1240, 213] width 133 height 54
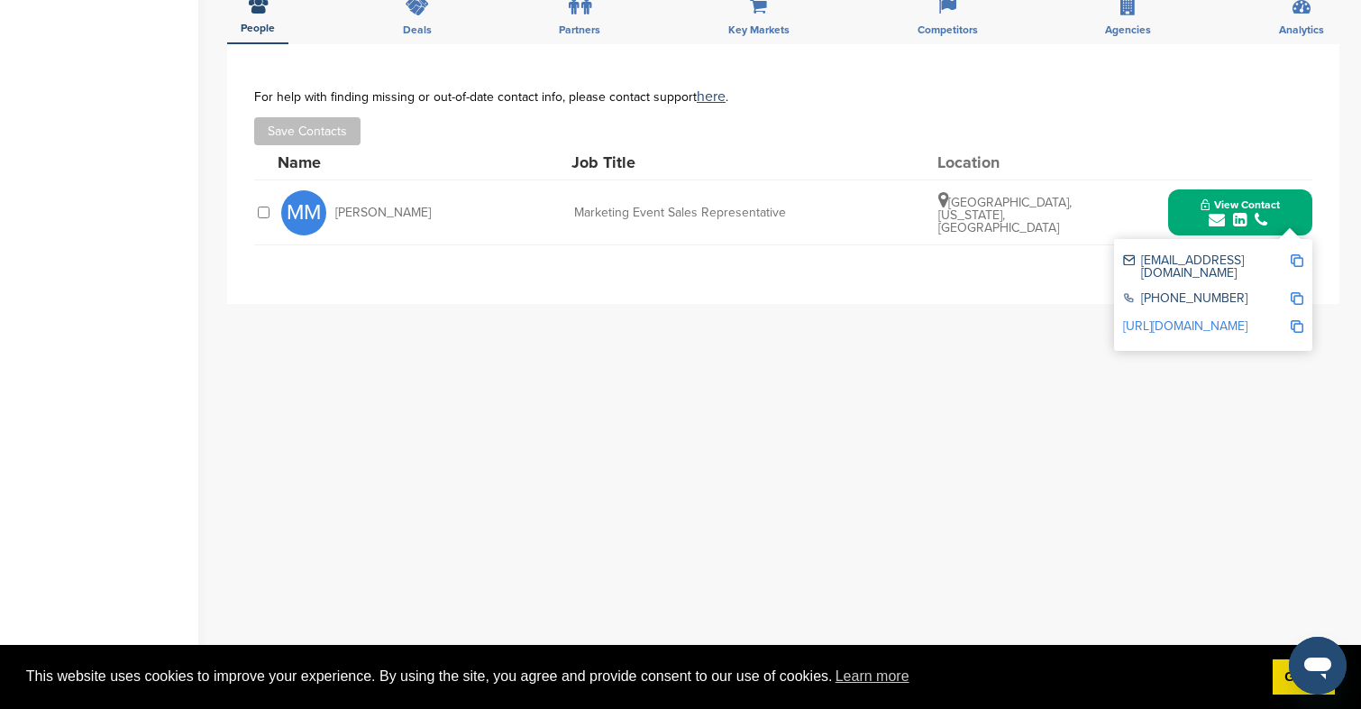
click at [791, 389] on div "**********" at bounding box center [783, 404] width 1113 height 721
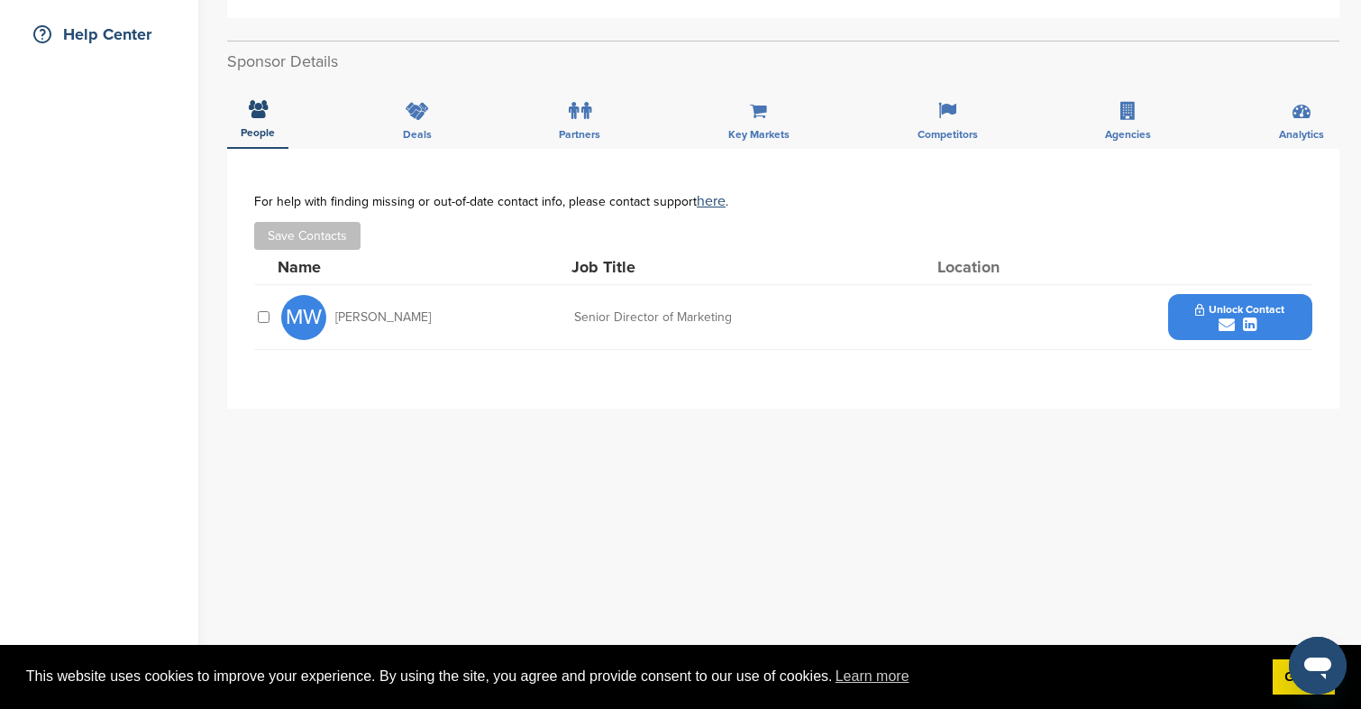
scroll to position [417, 0]
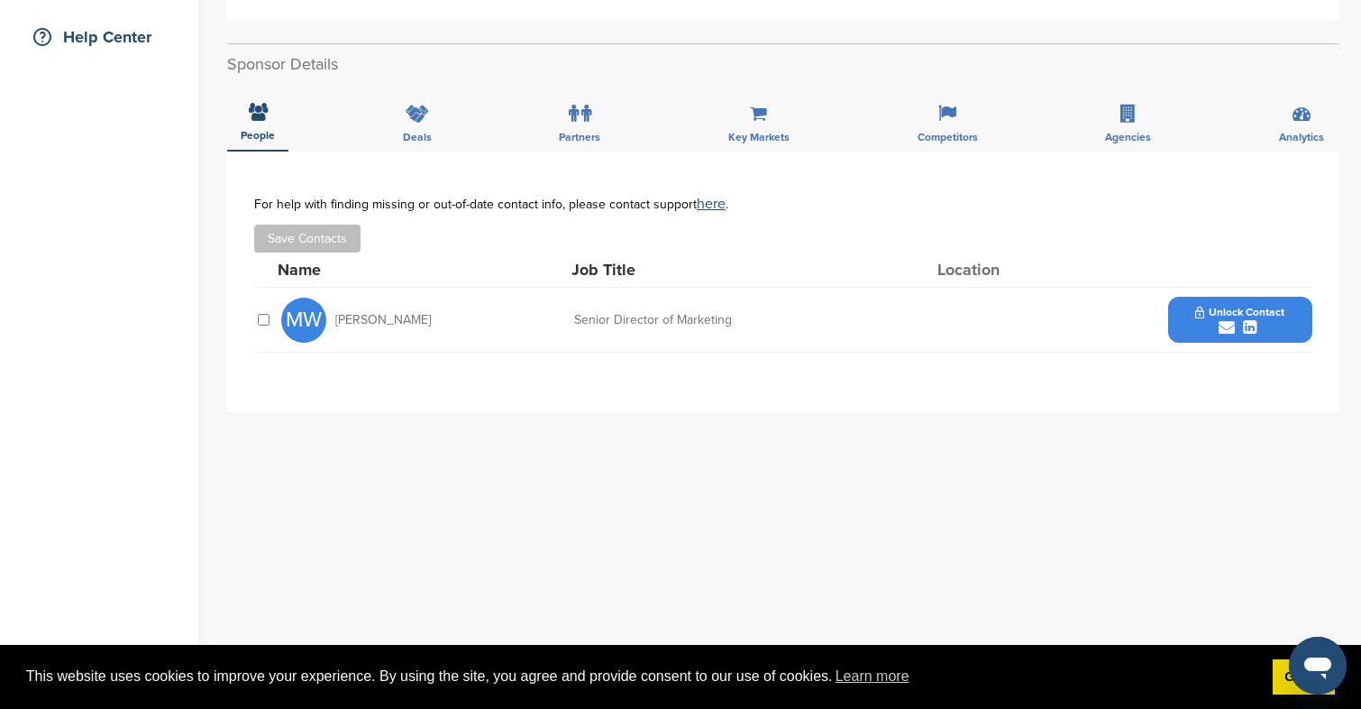
click at [1277, 318] on span "Unlock Contact" at bounding box center [1240, 312] width 89 height 13
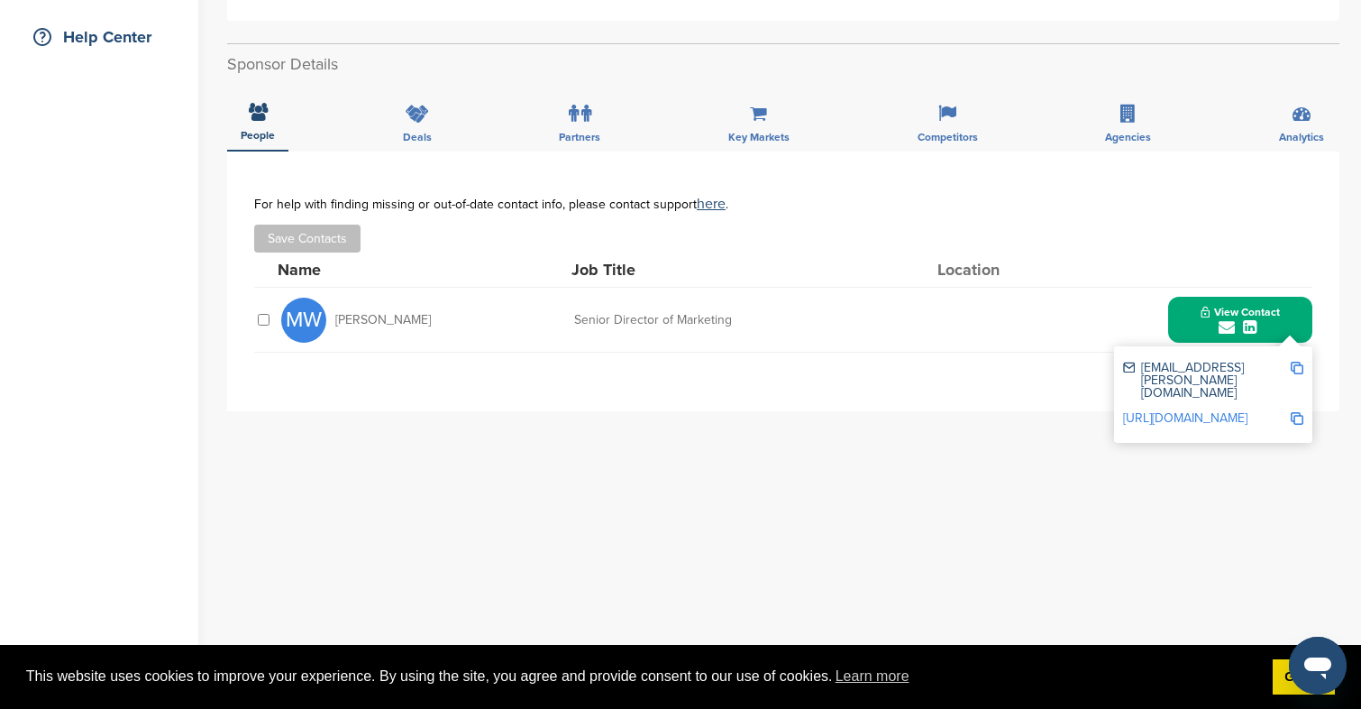
click at [906, 471] on div "**********" at bounding box center [783, 511] width 1113 height 721
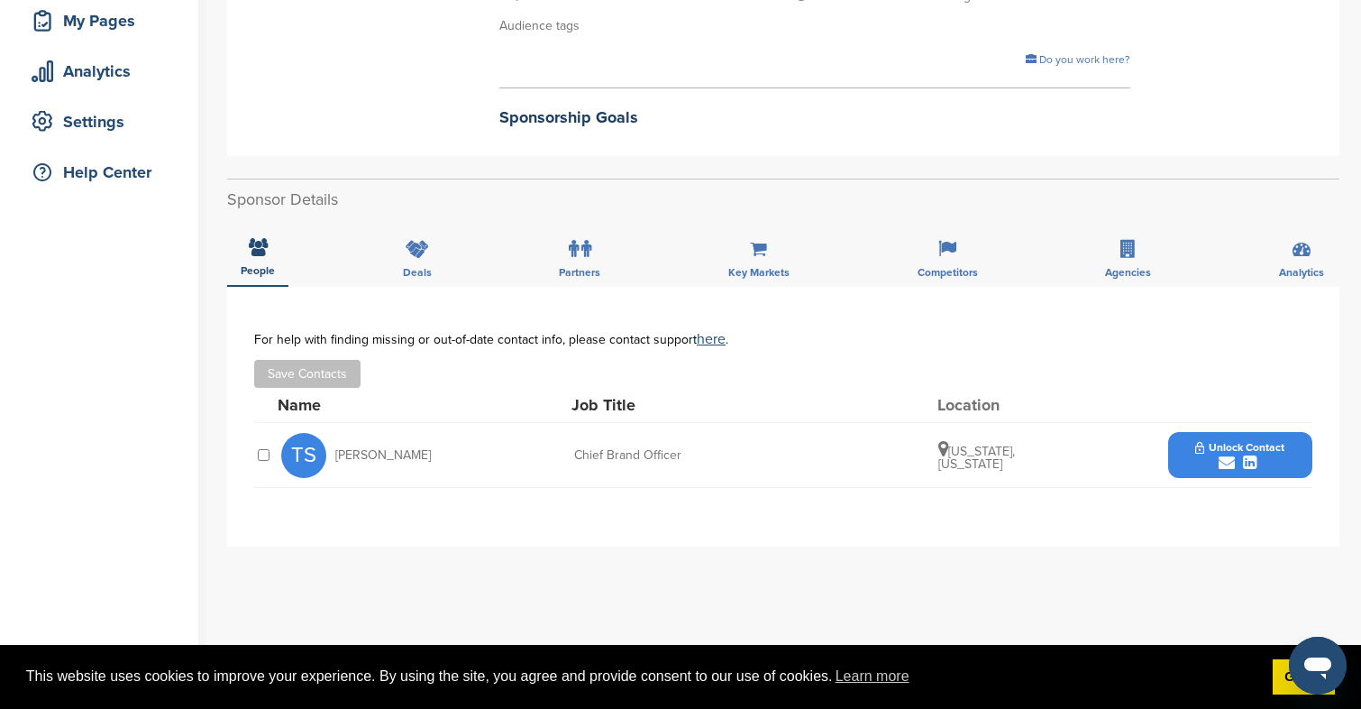
scroll to position [408, 0]
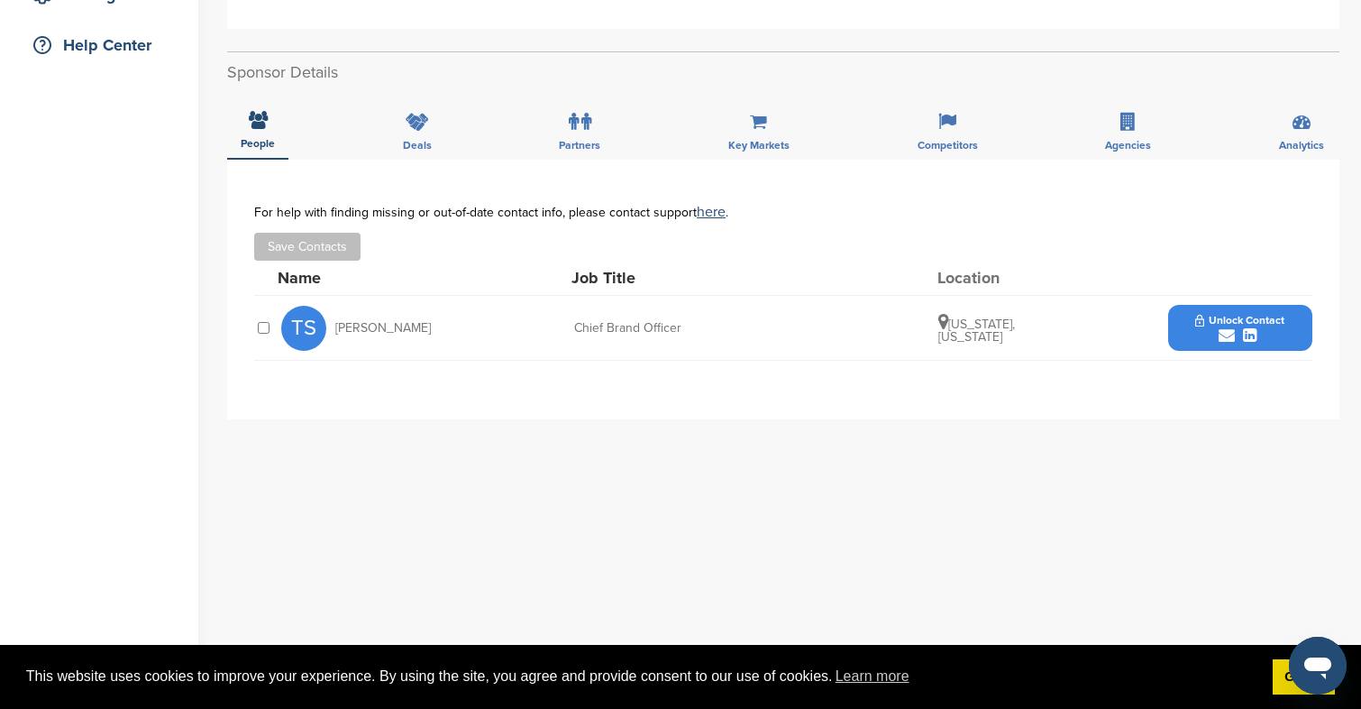
click at [1216, 335] on div "submit" at bounding box center [1240, 335] width 89 height 17
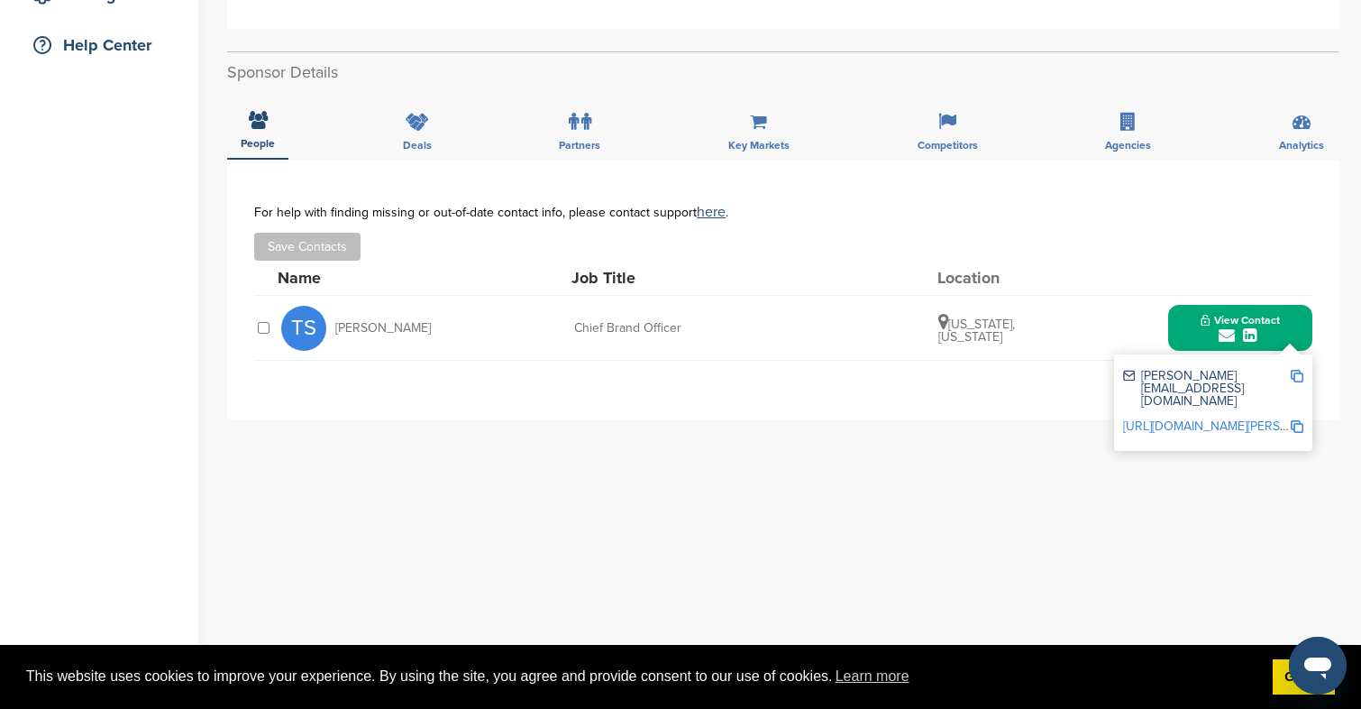
click at [794, 467] on div "**********" at bounding box center [783, 520] width 1113 height 721
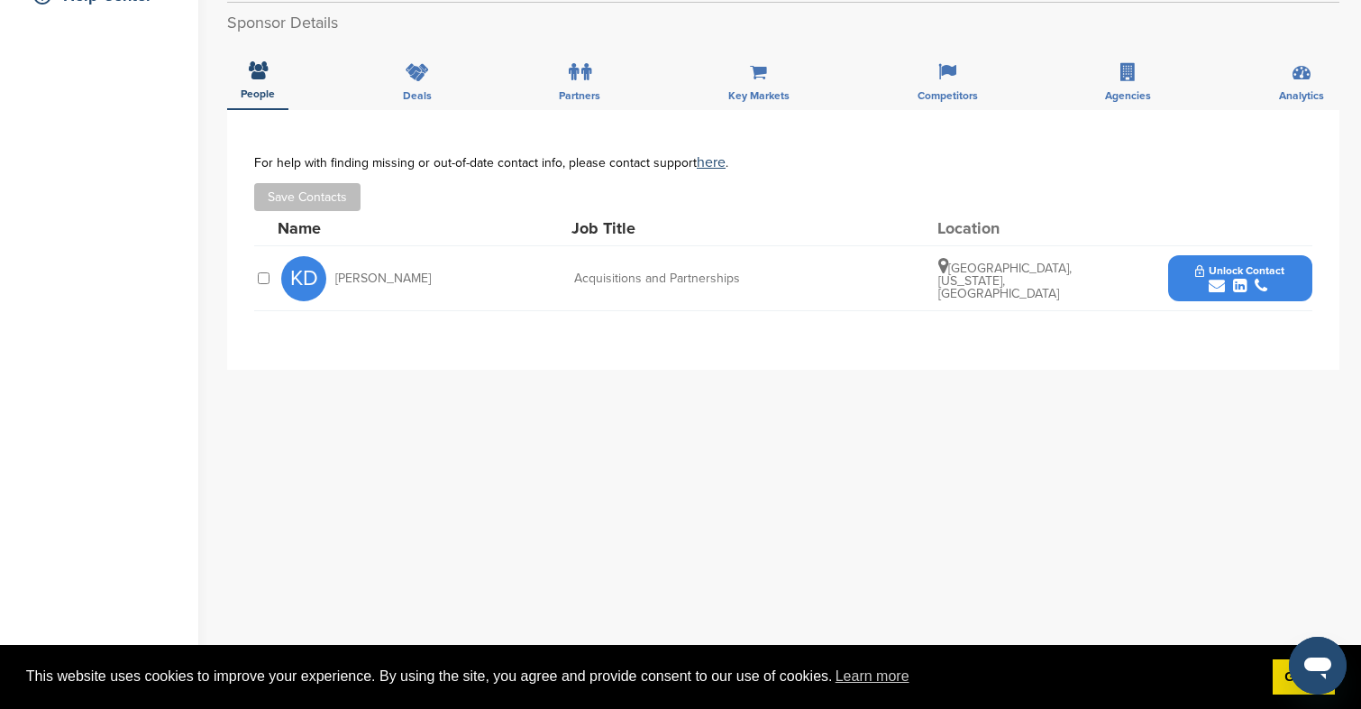
scroll to position [417, 0]
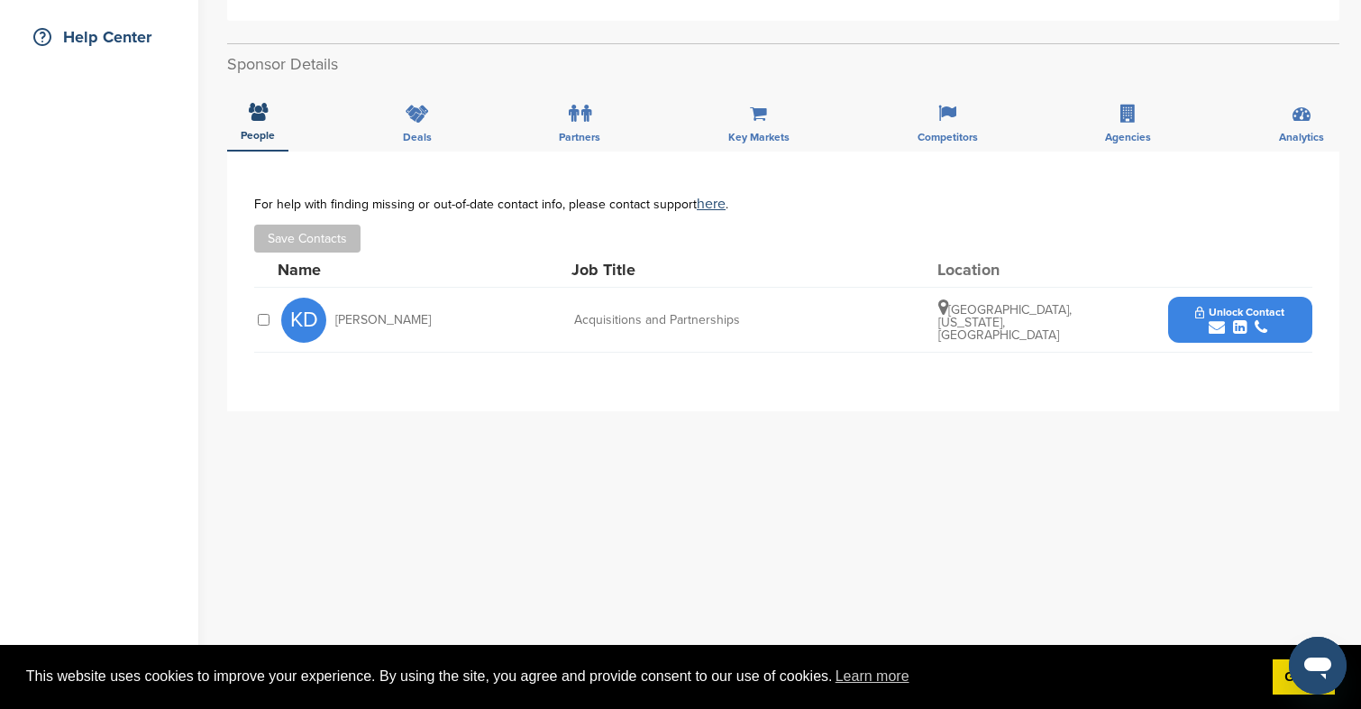
click at [1192, 316] on button "Unlock Contact" at bounding box center [1240, 320] width 133 height 54
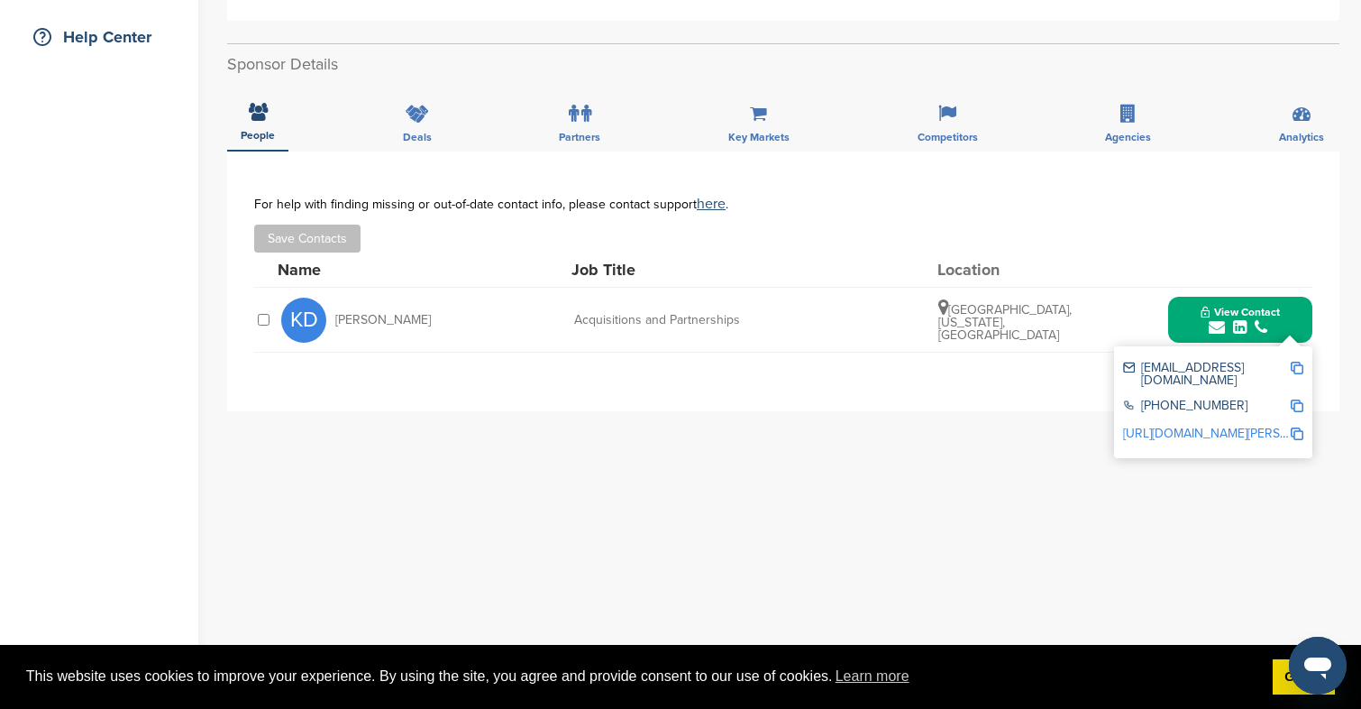
click at [969, 420] on div "**********" at bounding box center [783, 511] width 1113 height 721
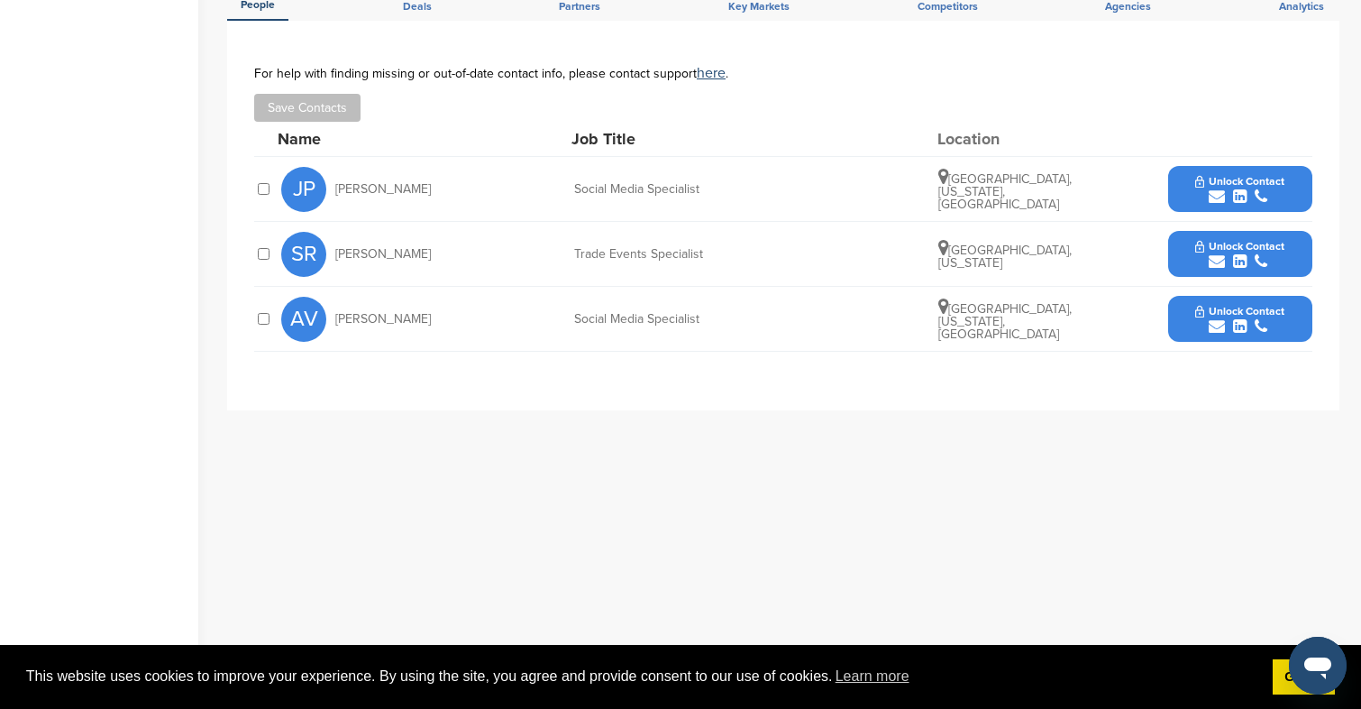
scroll to position [583, 0]
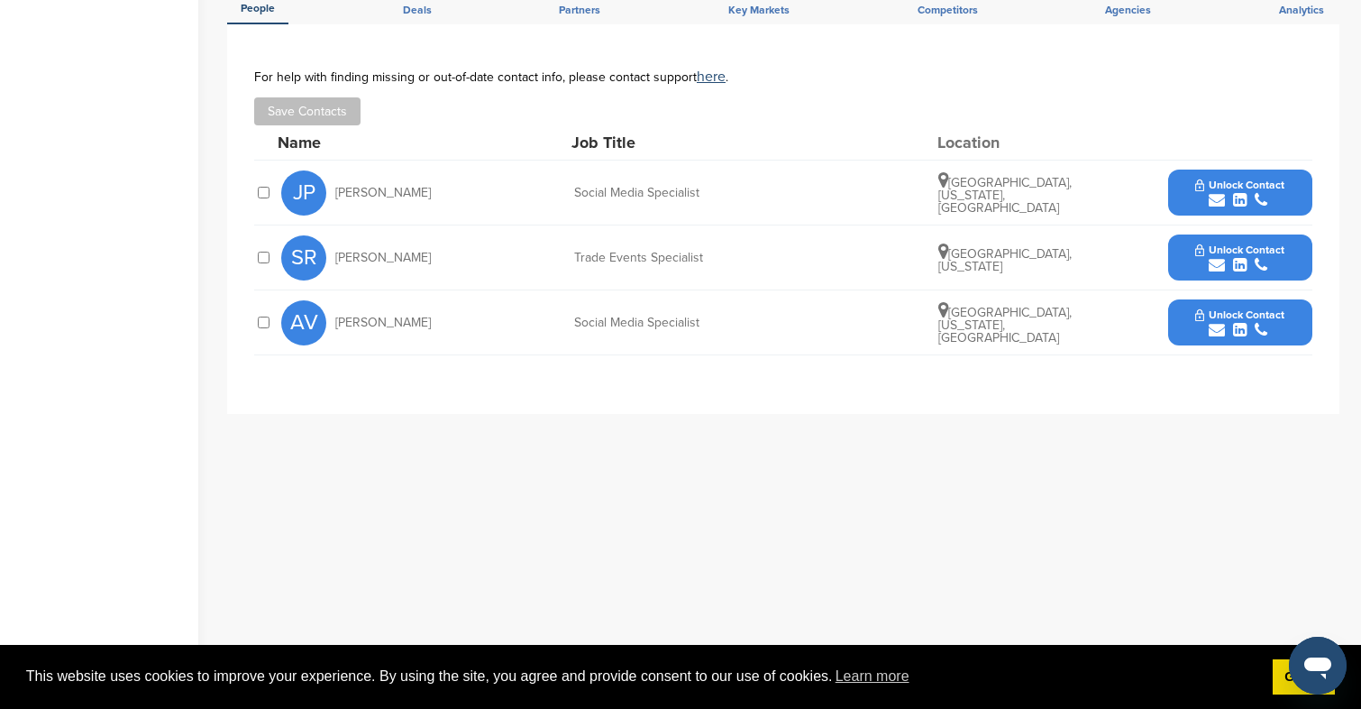
click at [1240, 267] on icon "submit" at bounding box center [1240, 265] width 14 height 16
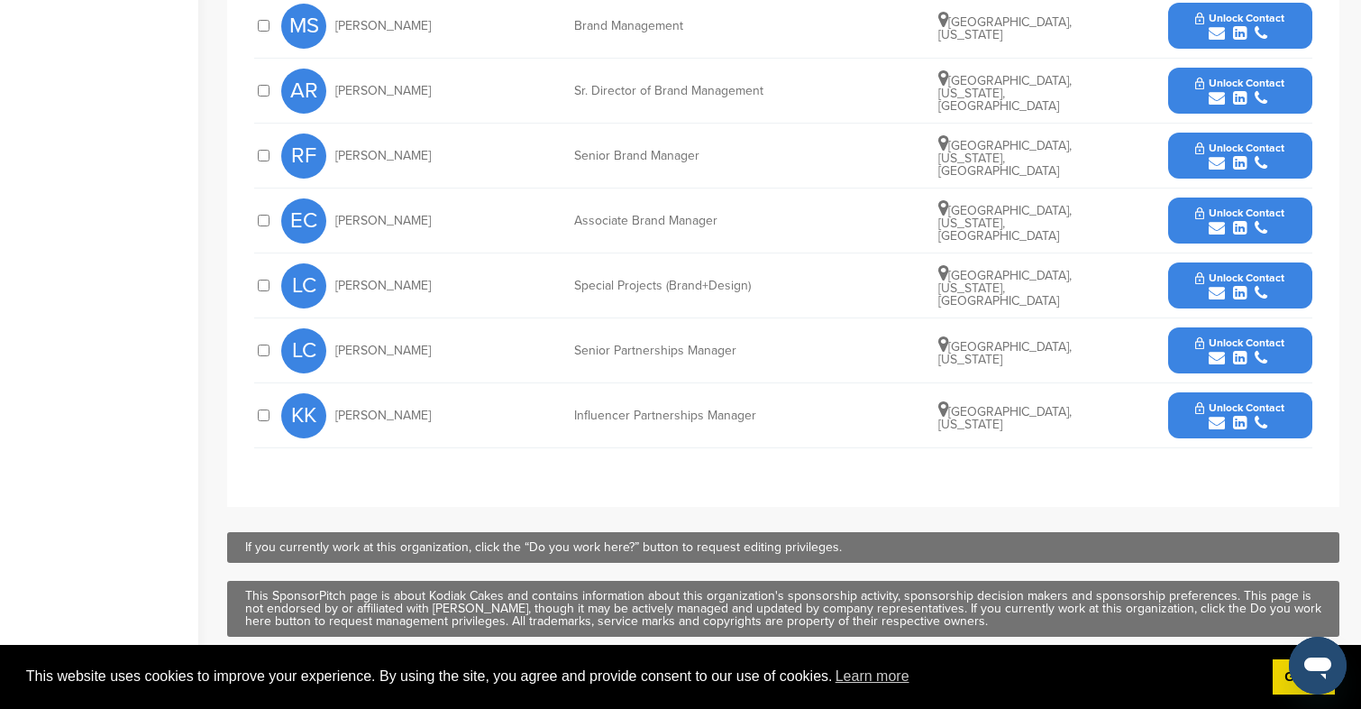
scroll to position [836, 0]
click at [1202, 343] on span "Unlock Contact" at bounding box center [1240, 341] width 89 height 13
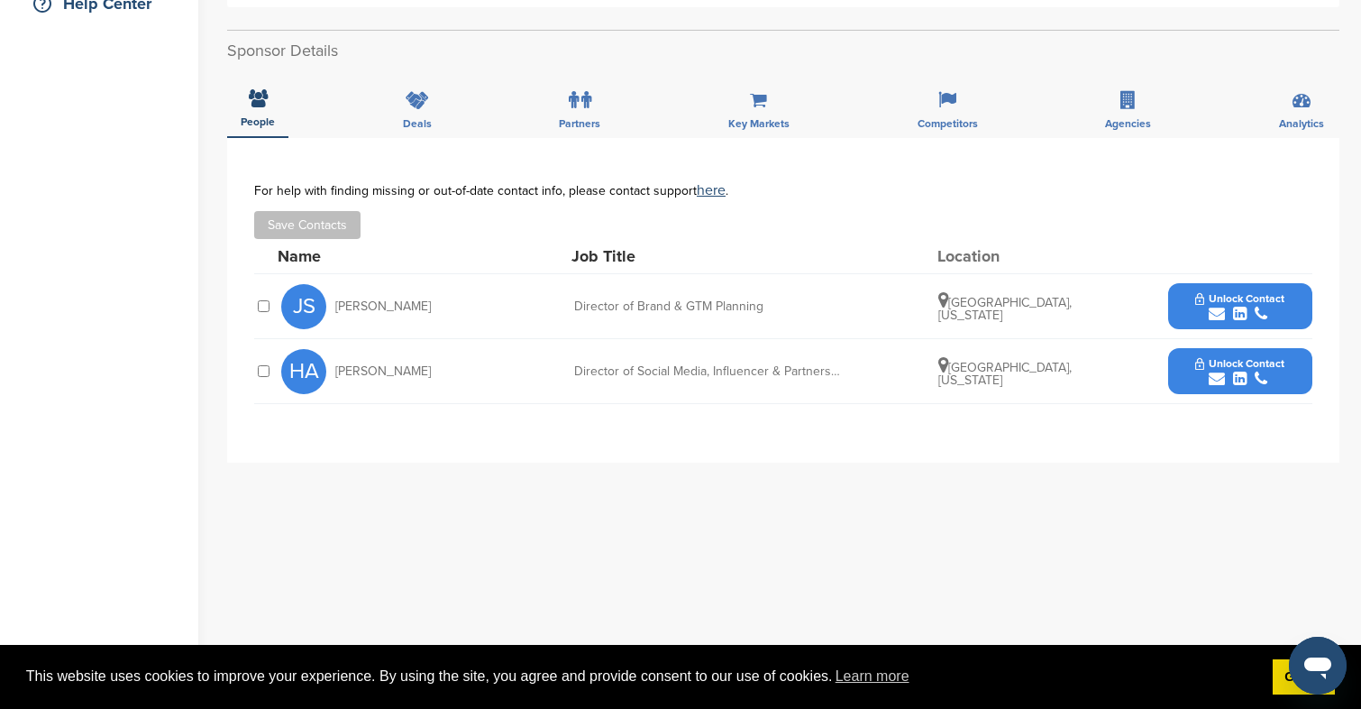
scroll to position [480, 0]
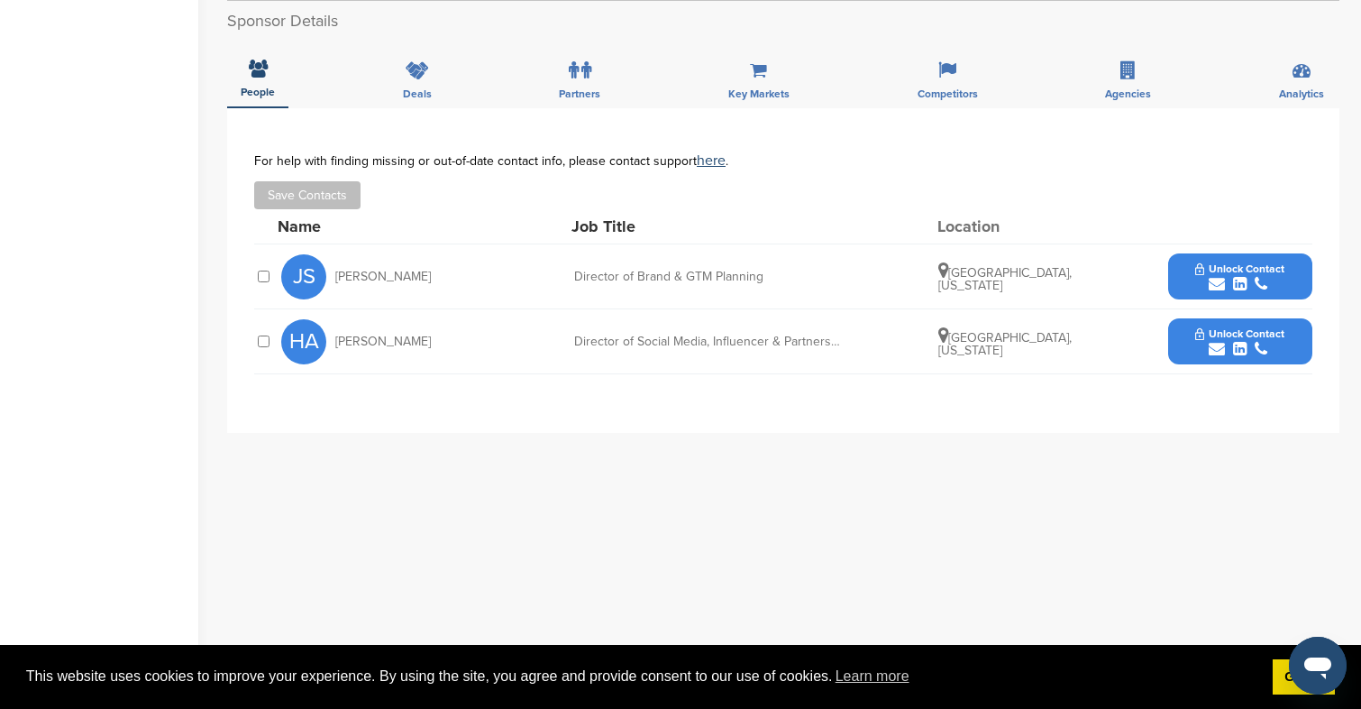
click at [1207, 282] on div "submit" at bounding box center [1240, 284] width 89 height 17
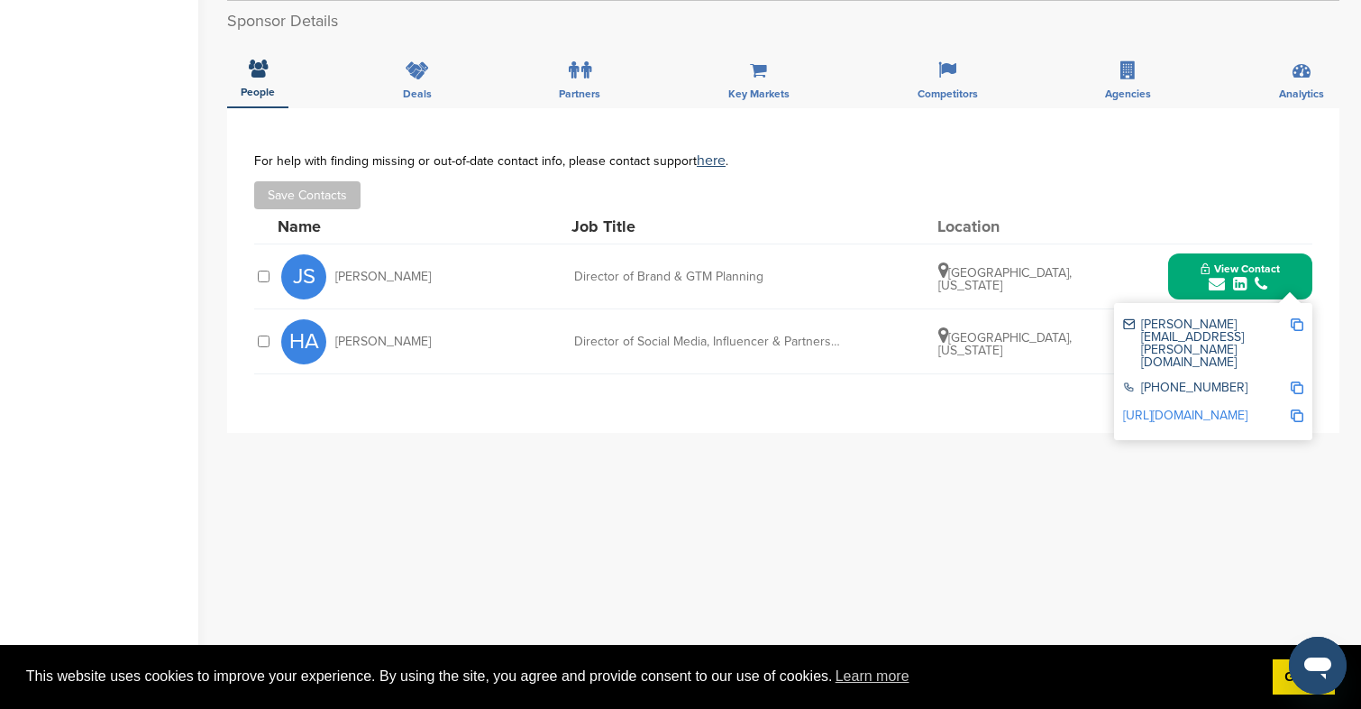
click at [571, 451] on div "**********" at bounding box center [783, 468] width 1113 height 721
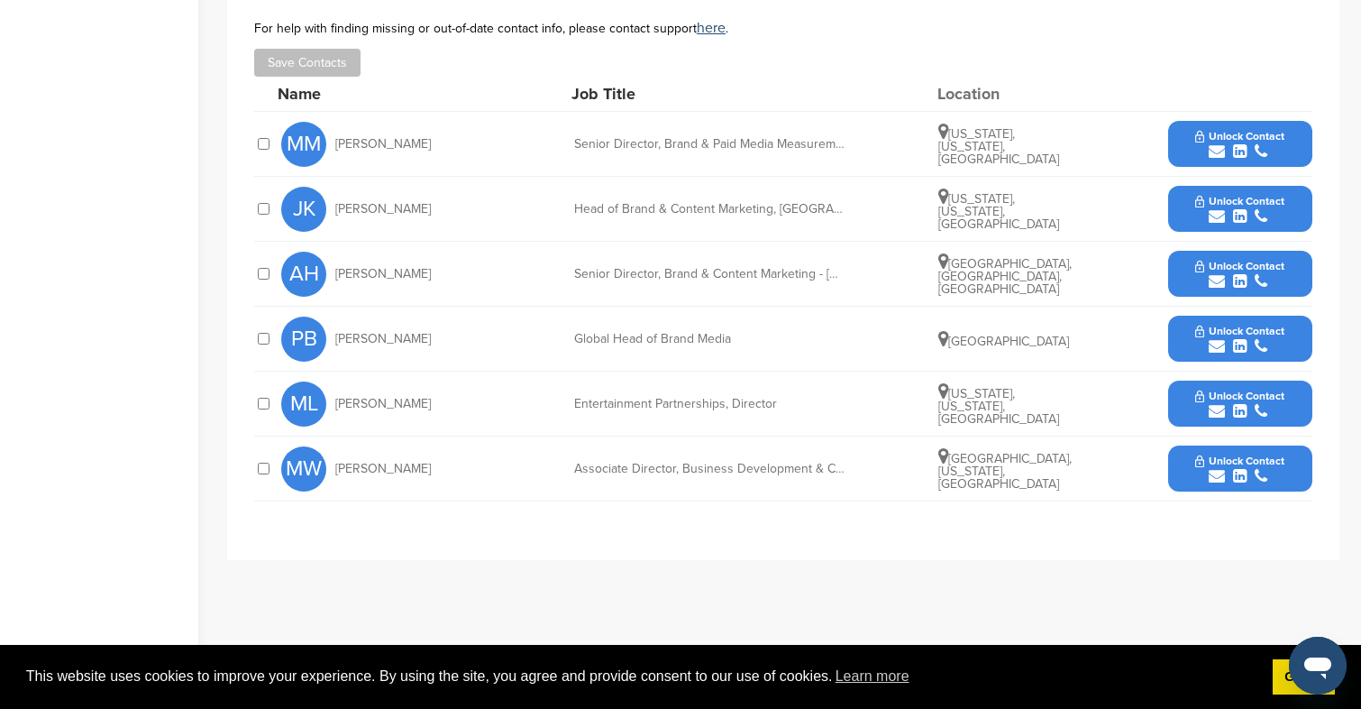
scroll to position [691, 0]
click at [1223, 416] on icon "submit" at bounding box center [1217, 412] width 16 height 16
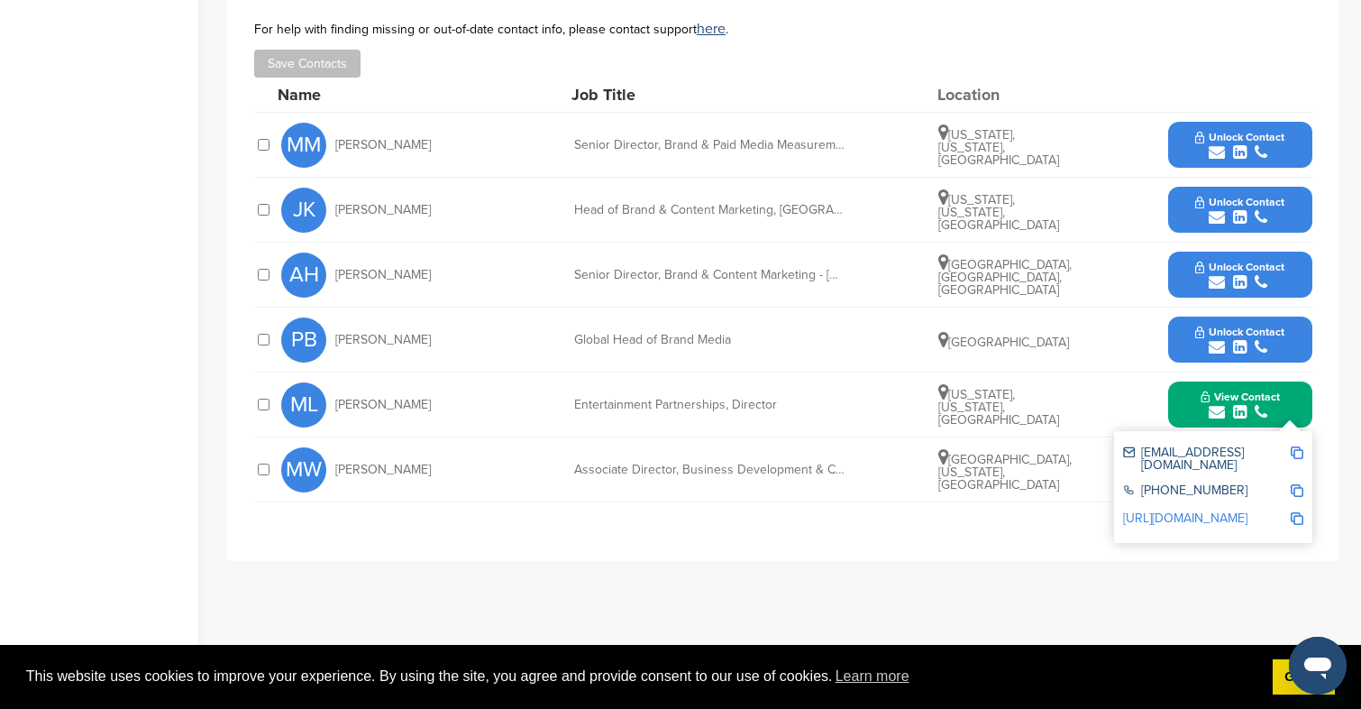
click at [630, 508] on div "**********" at bounding box center [783, 269] width 1058 height 494
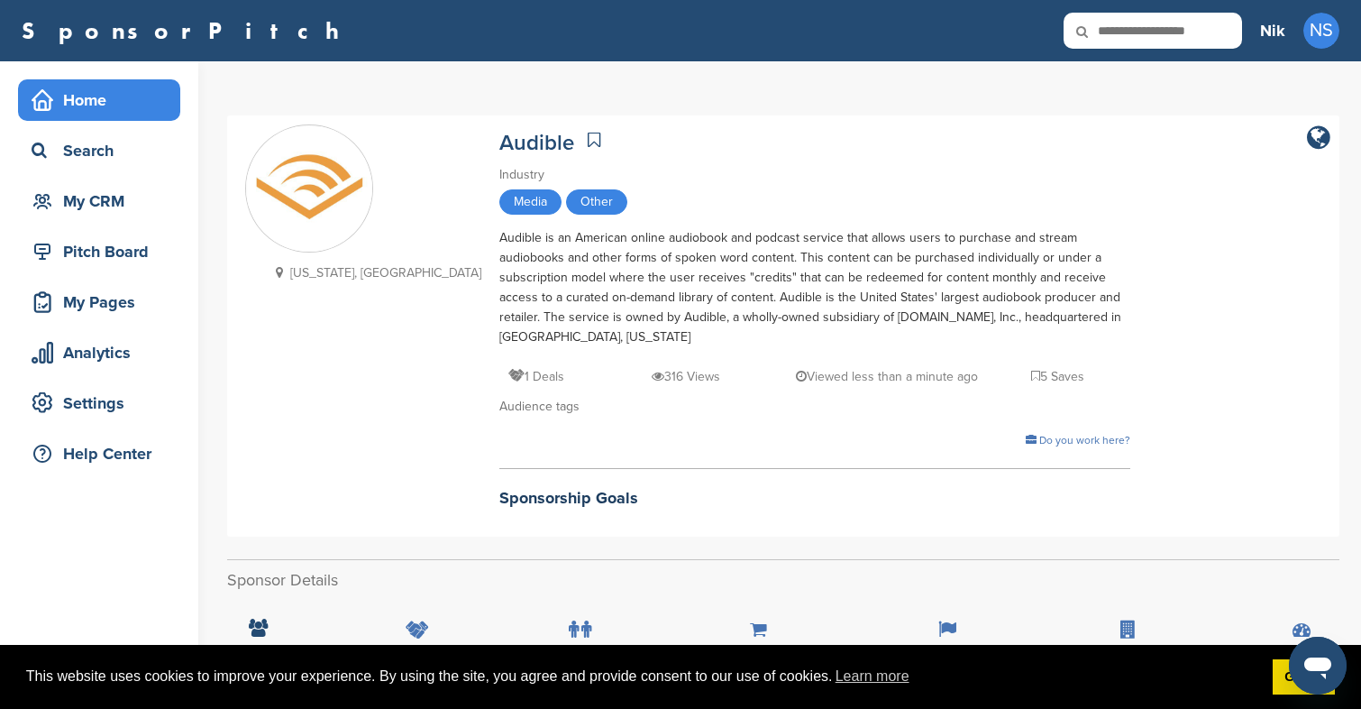
click at [56, 97] on div "Home" at bounding box center [103, 100] width 153 height 32
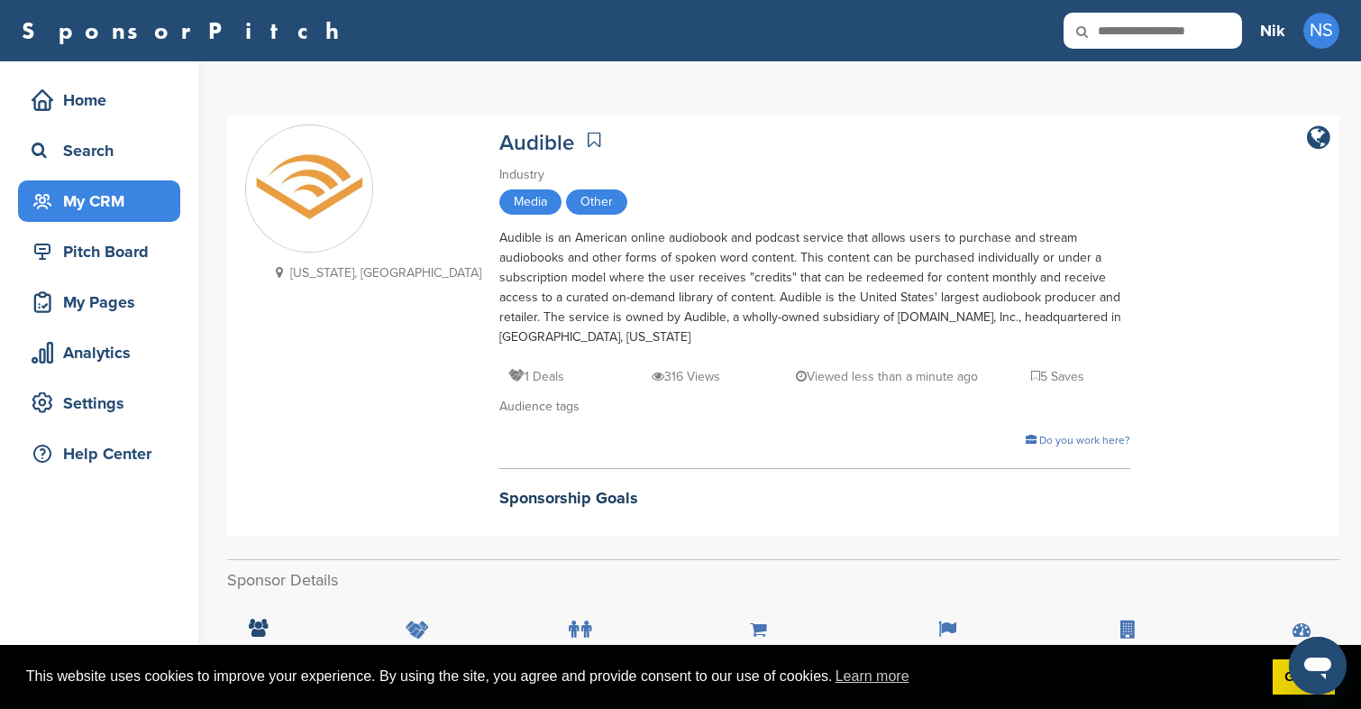
click at [111, 186] on div "My CRM" at bounding box center [103, 201] width 153 height 32
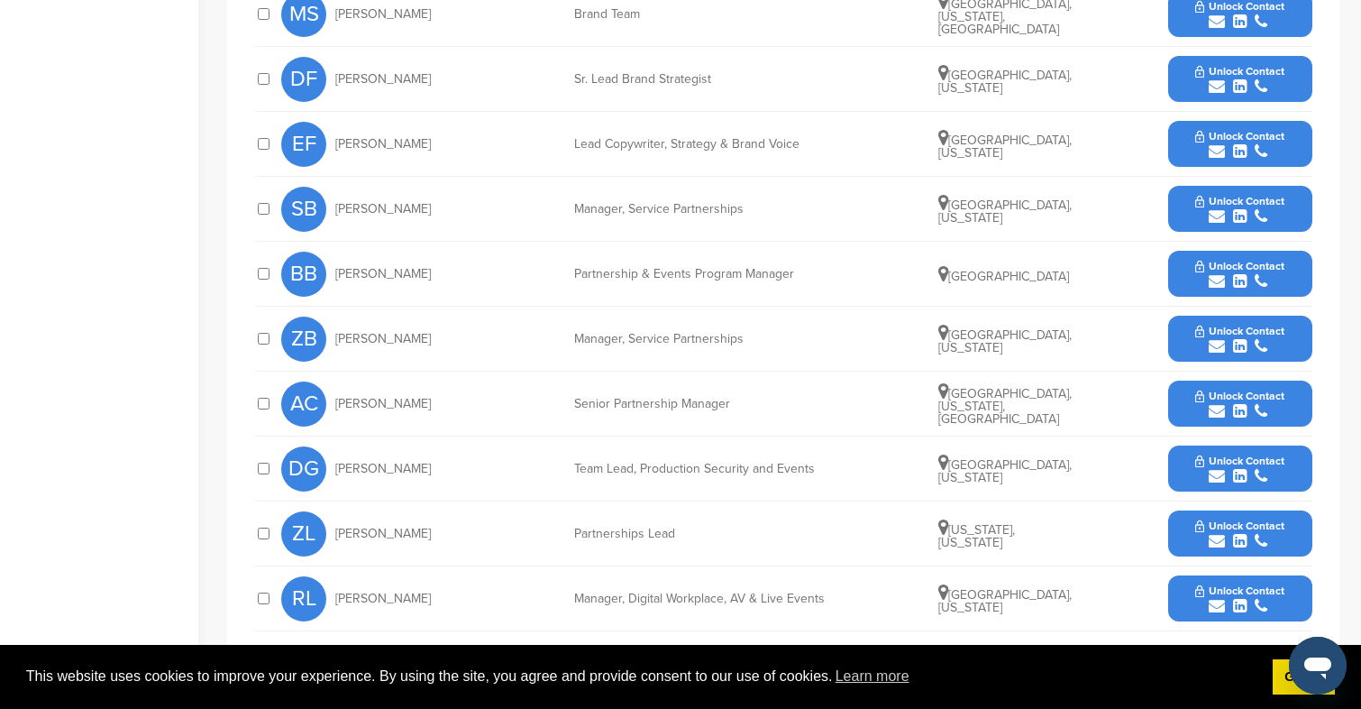
scroll to position [921, 0]
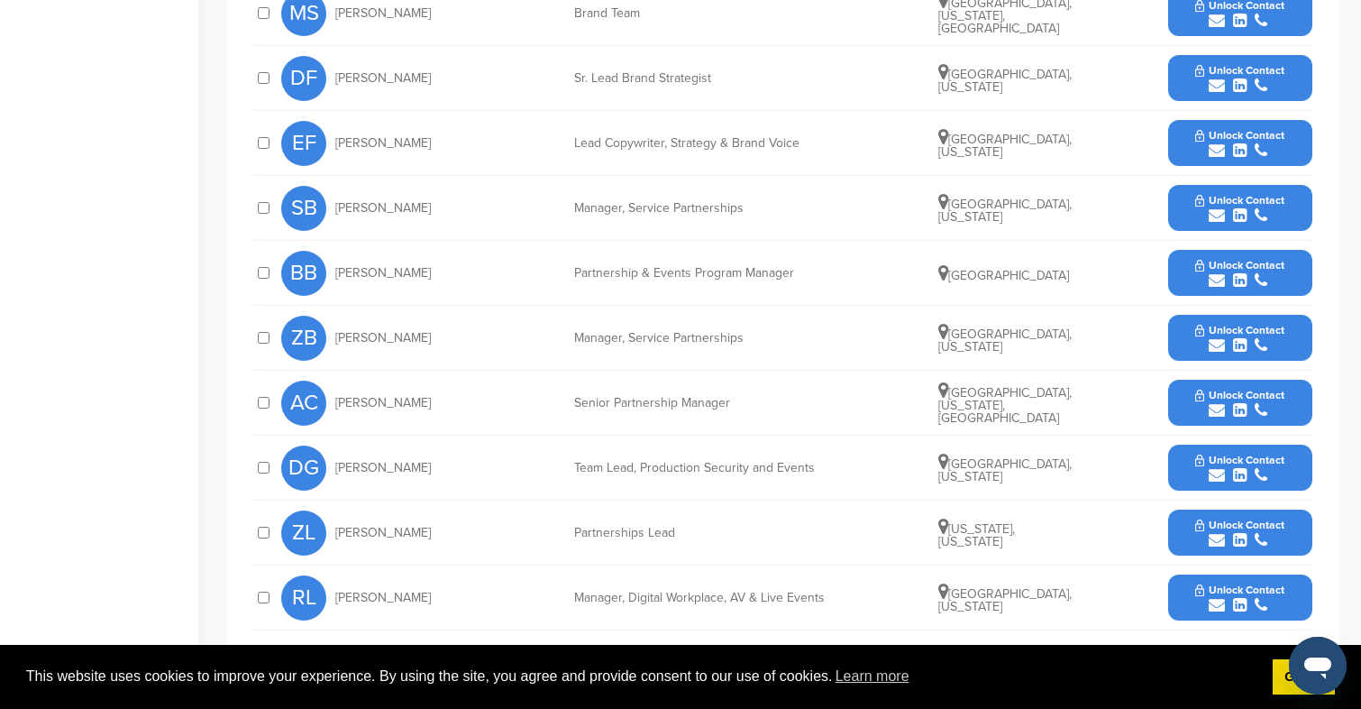
click at [1205, 513] on button "Unlock Contact" at bounding box center [1240, 533] width 133 height 54
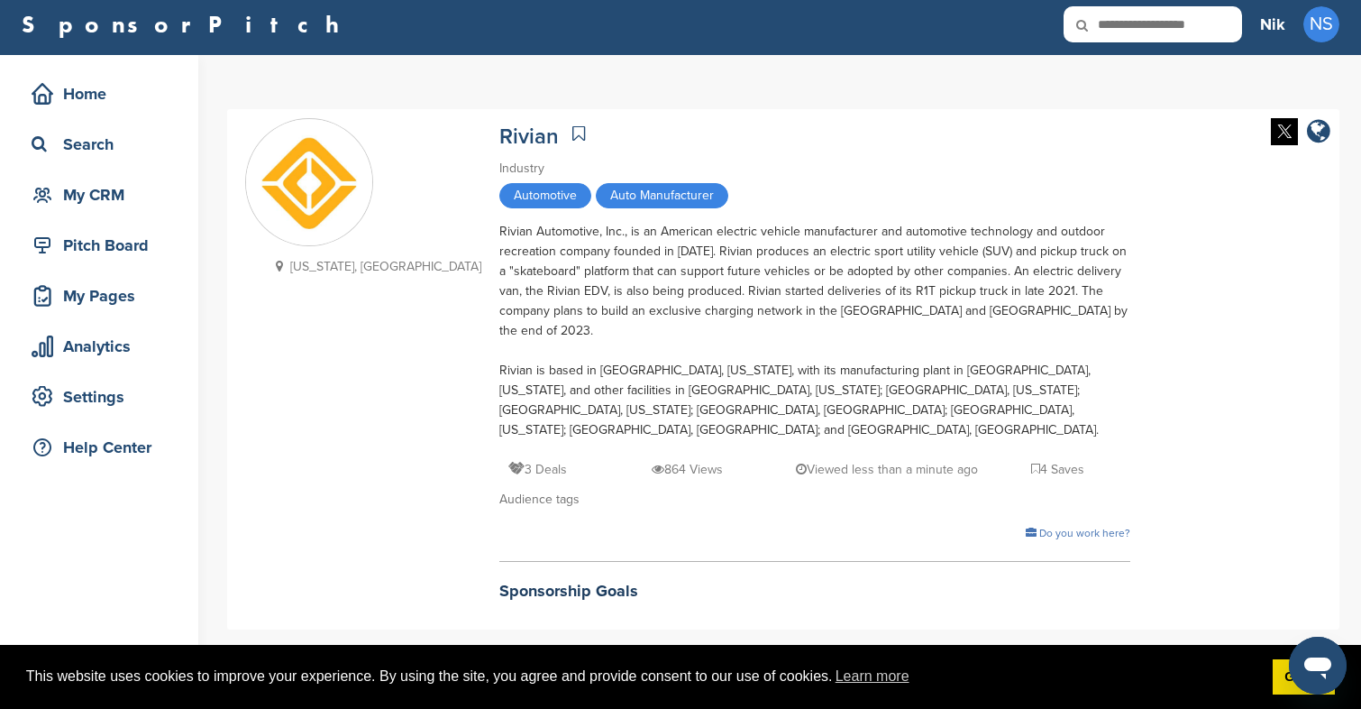
scroll to position [0, 0]
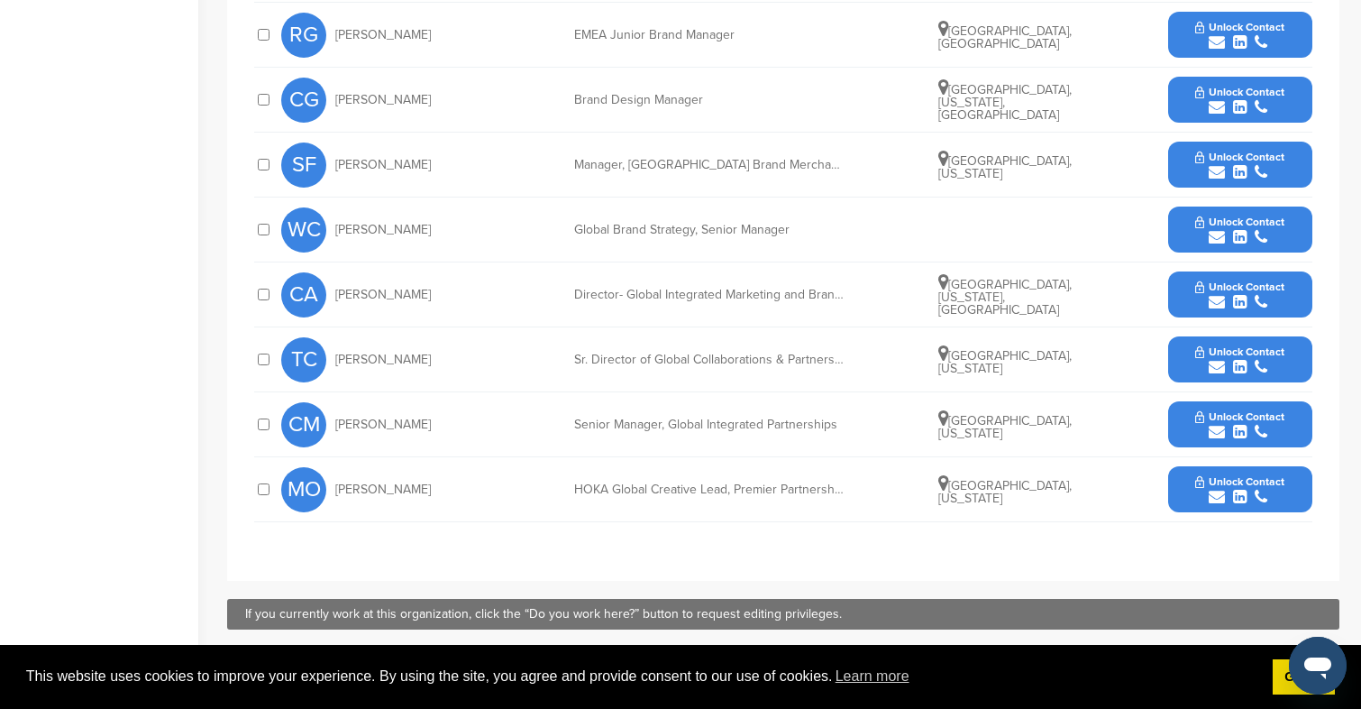
scroll to position [912, 0]
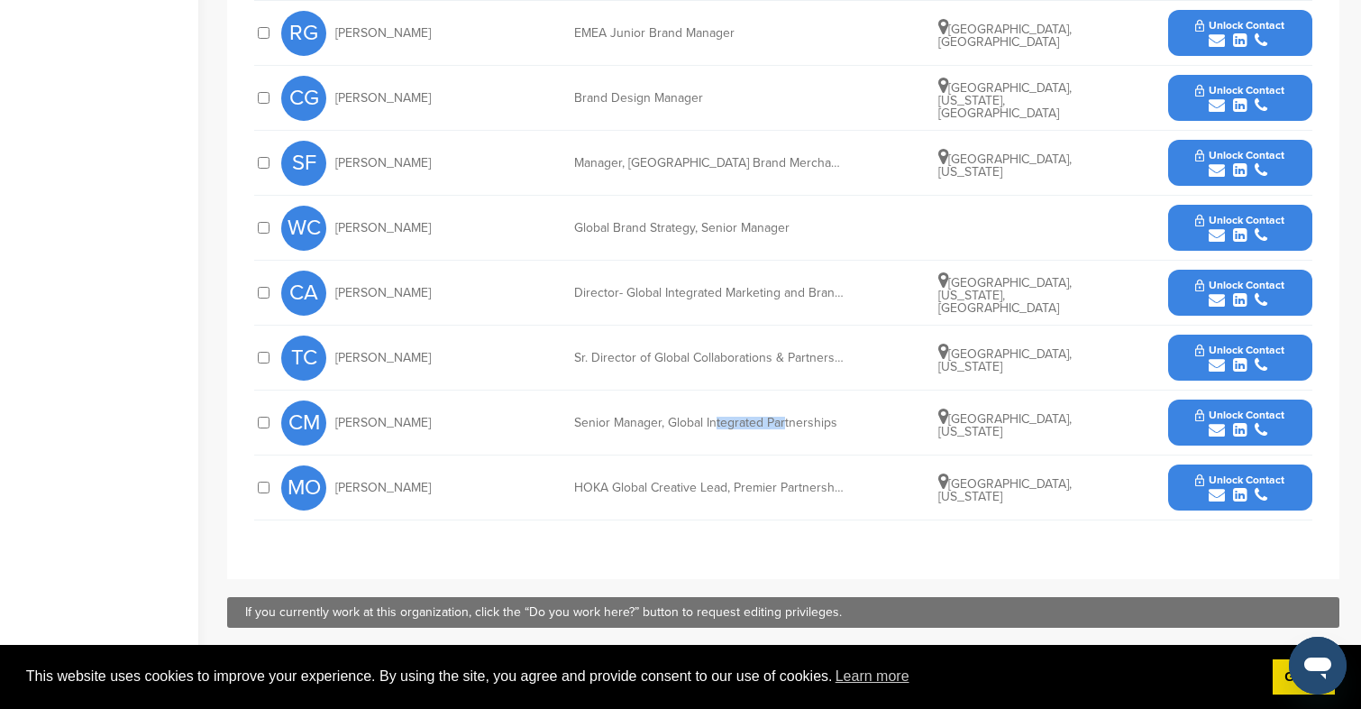
drag, startPoint x: 717, startPoint y: 420, endPoint x: 783, endPoint y: 420, distance: 65.8
click at [783, 420] on div "Senior Manager, Global Integrated Partnerships" at bounding box center [709, 423] width 270 height 13
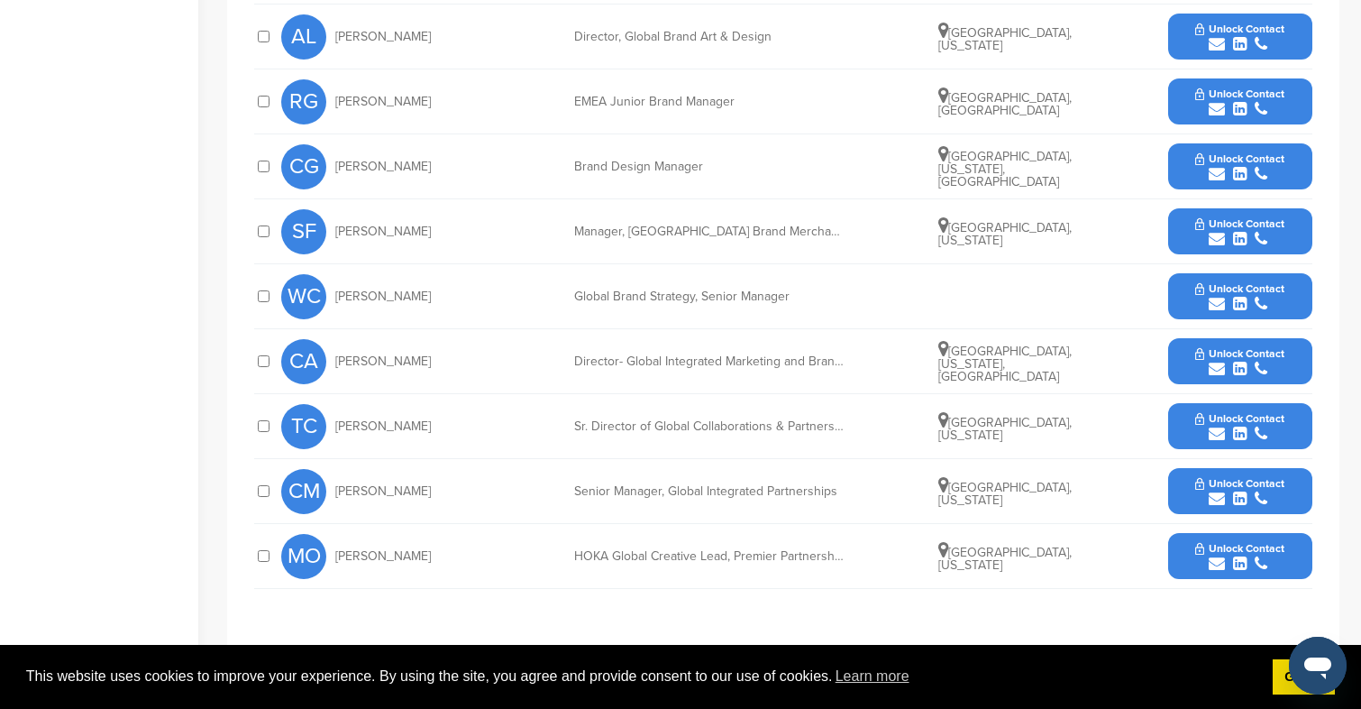
scroll to position [897, 0]
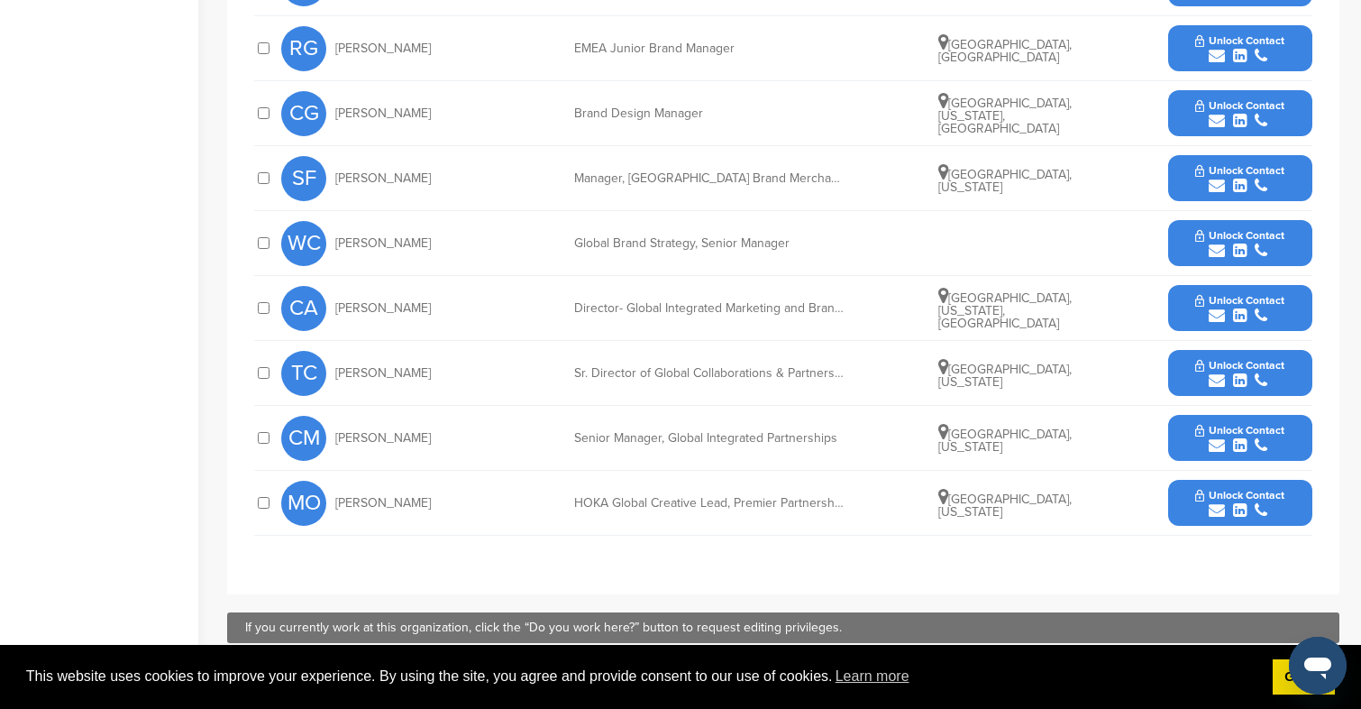
click at [1234, 303] on span "Unlock Contact" at bounding box center [1240, 300] width 89 height 13
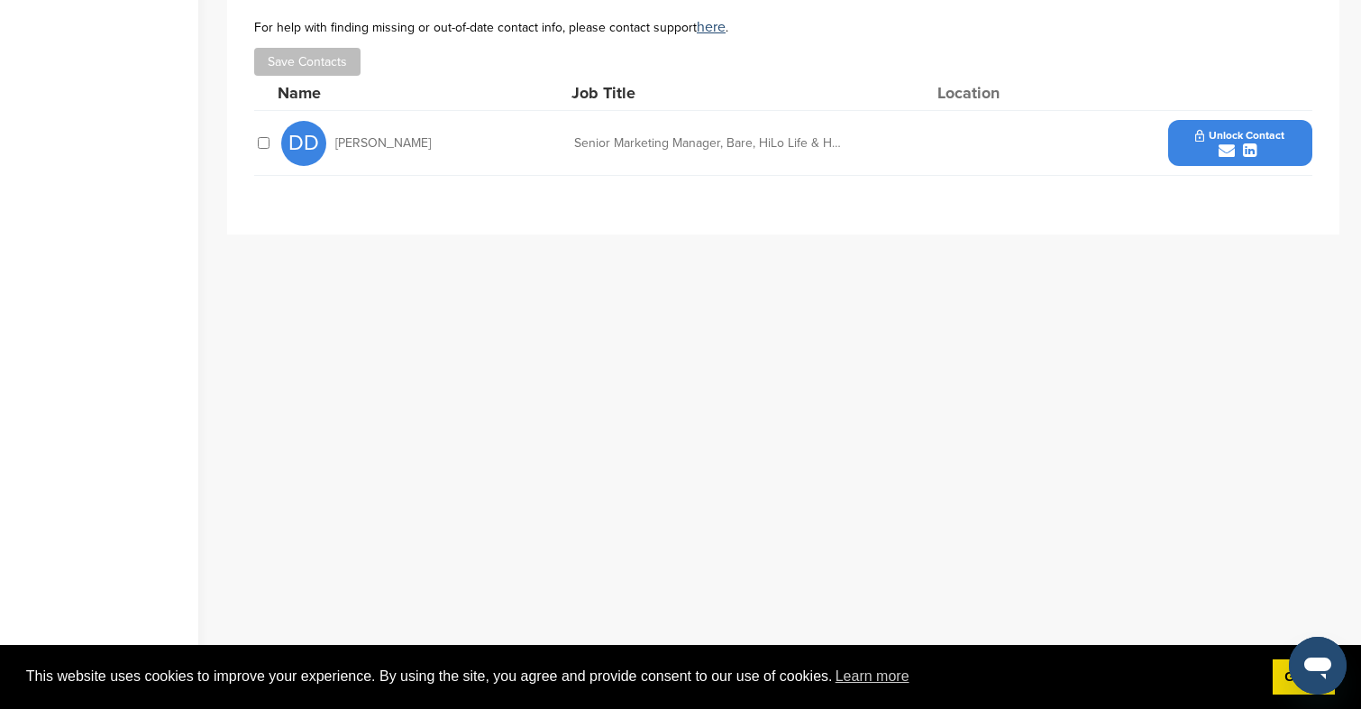
scroll to position [608, 0]
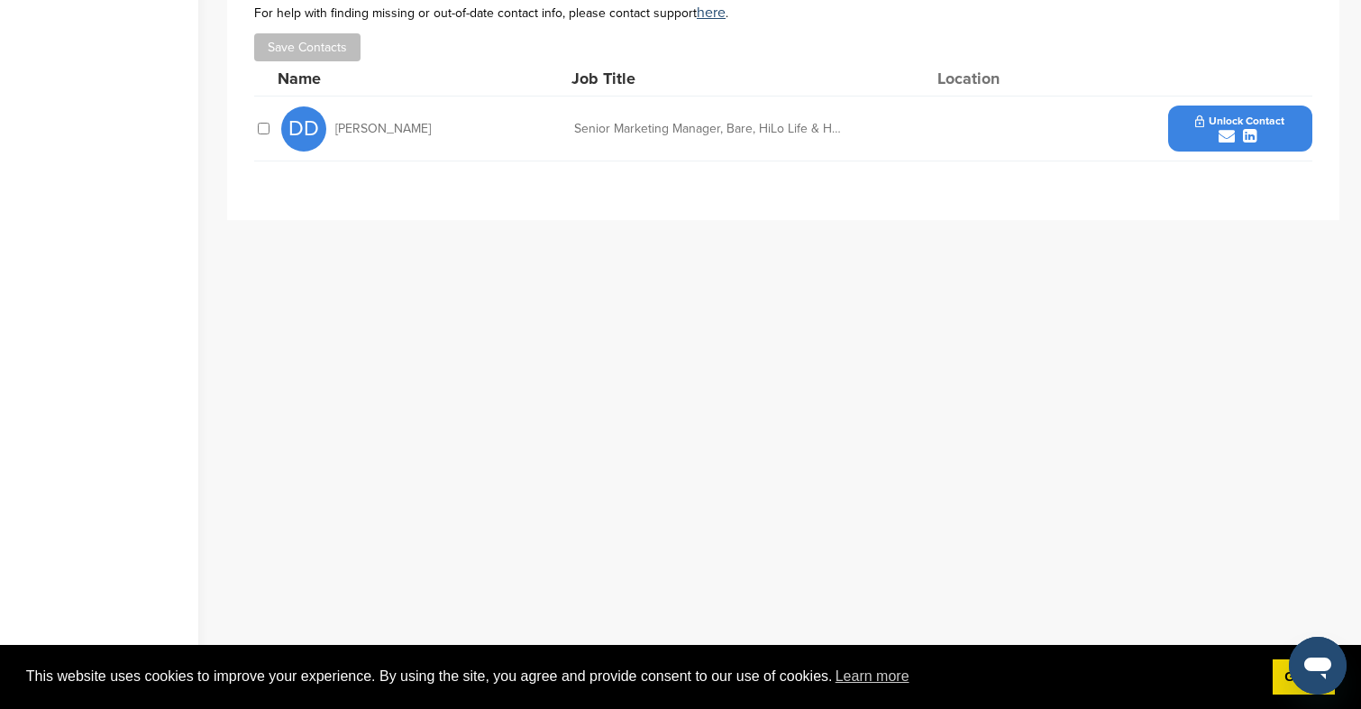
click at [1249, 138] on icon "submit" at bounding box center [1250, 136] width 14 height 16
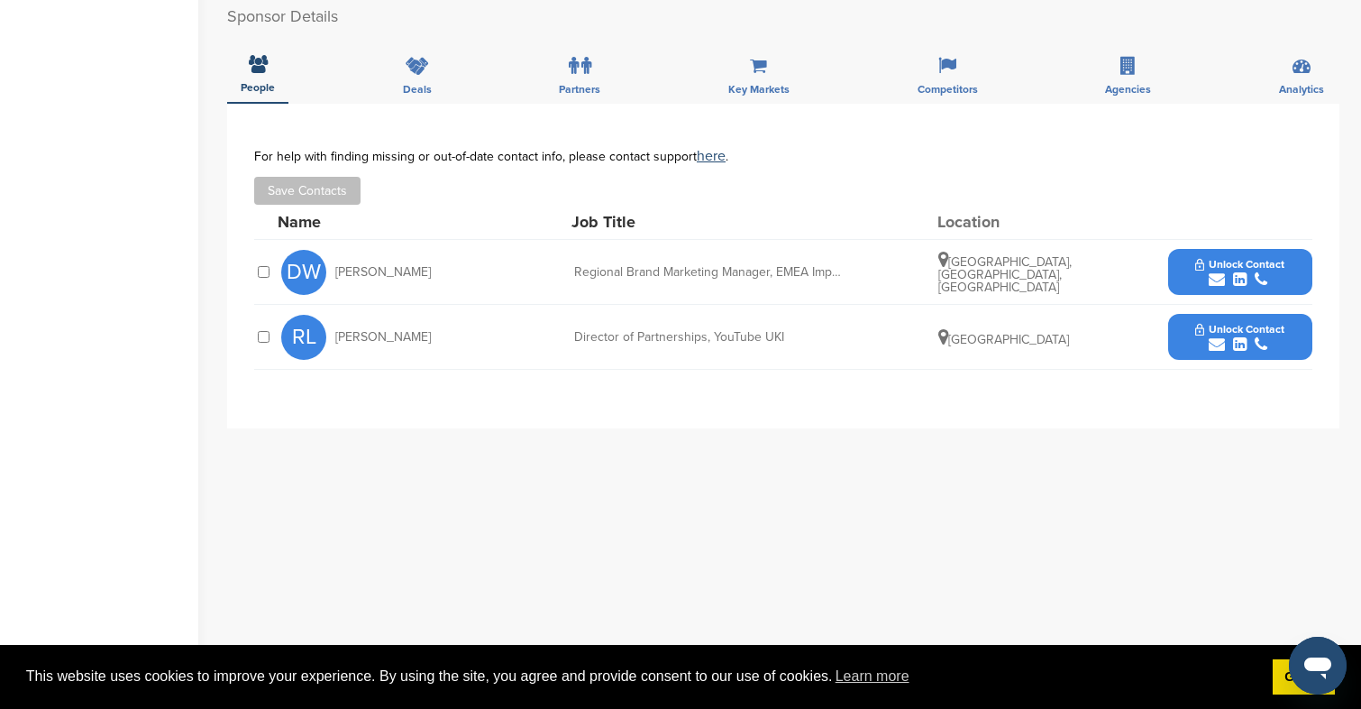
scroll to position [530, 0]
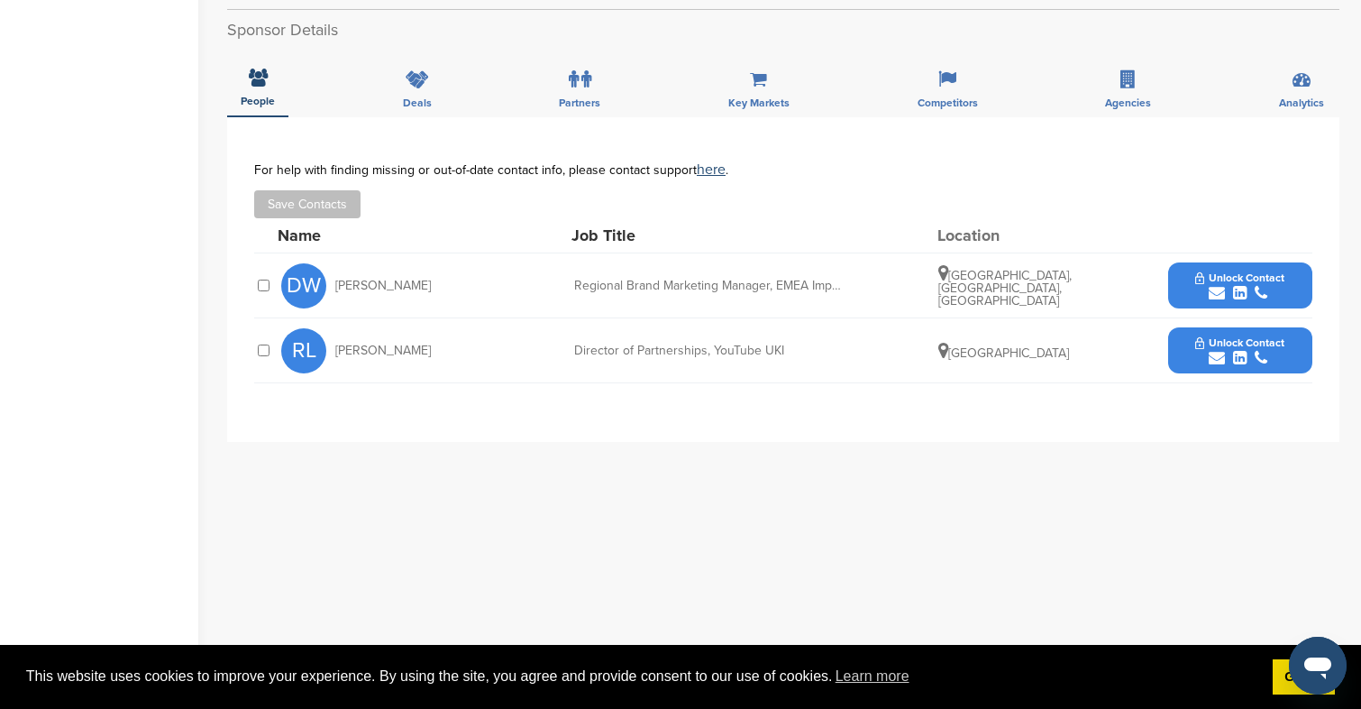
click at [1207, 368] on button "Unlock Contact" at bounding box center [1240, 351] width 133 height 54
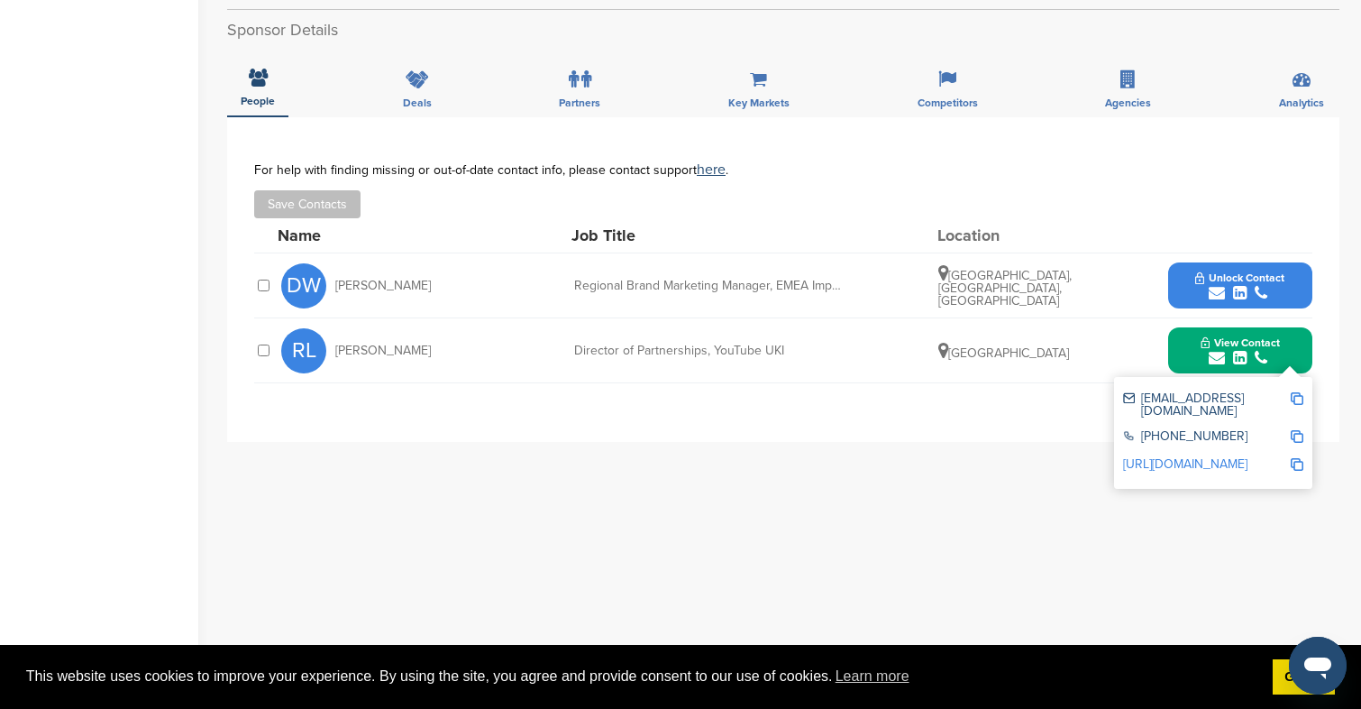
click at [831, 439] on div "**********" at bounding box center [783, 279] width 1113 height 325
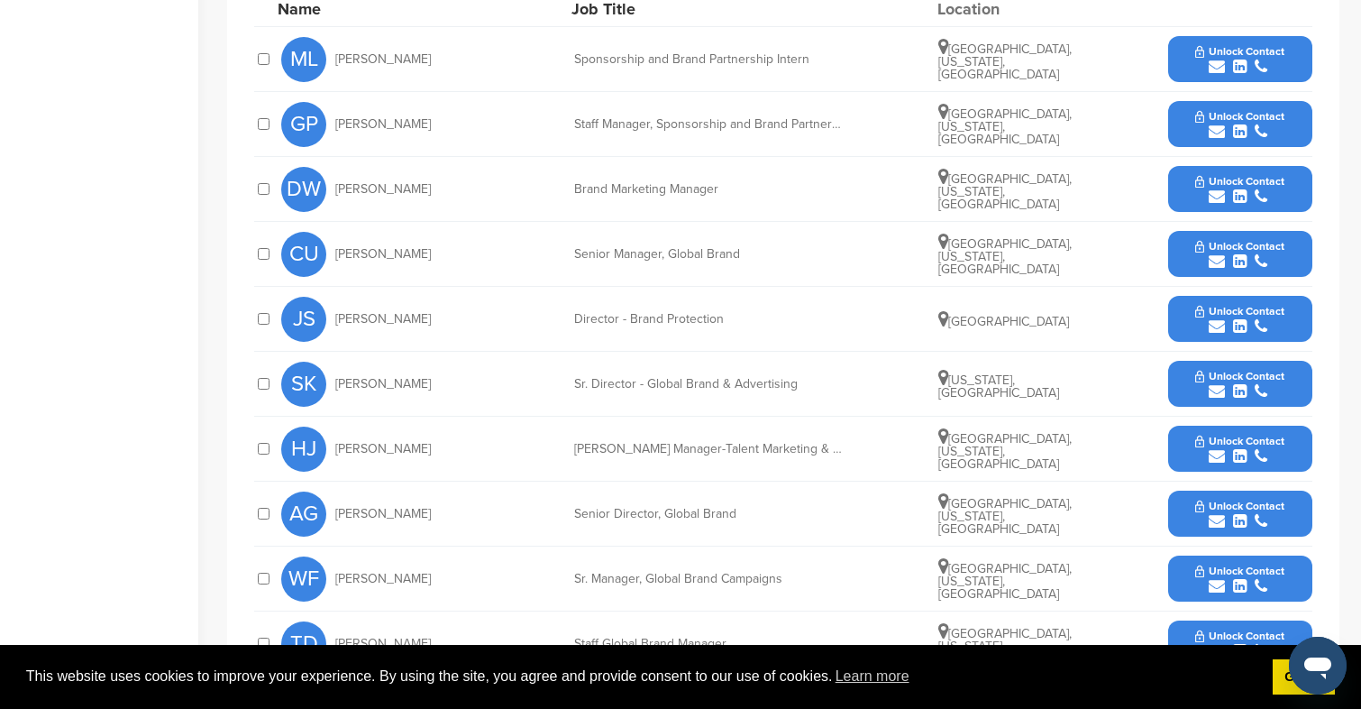
scroll to position [662, 0]
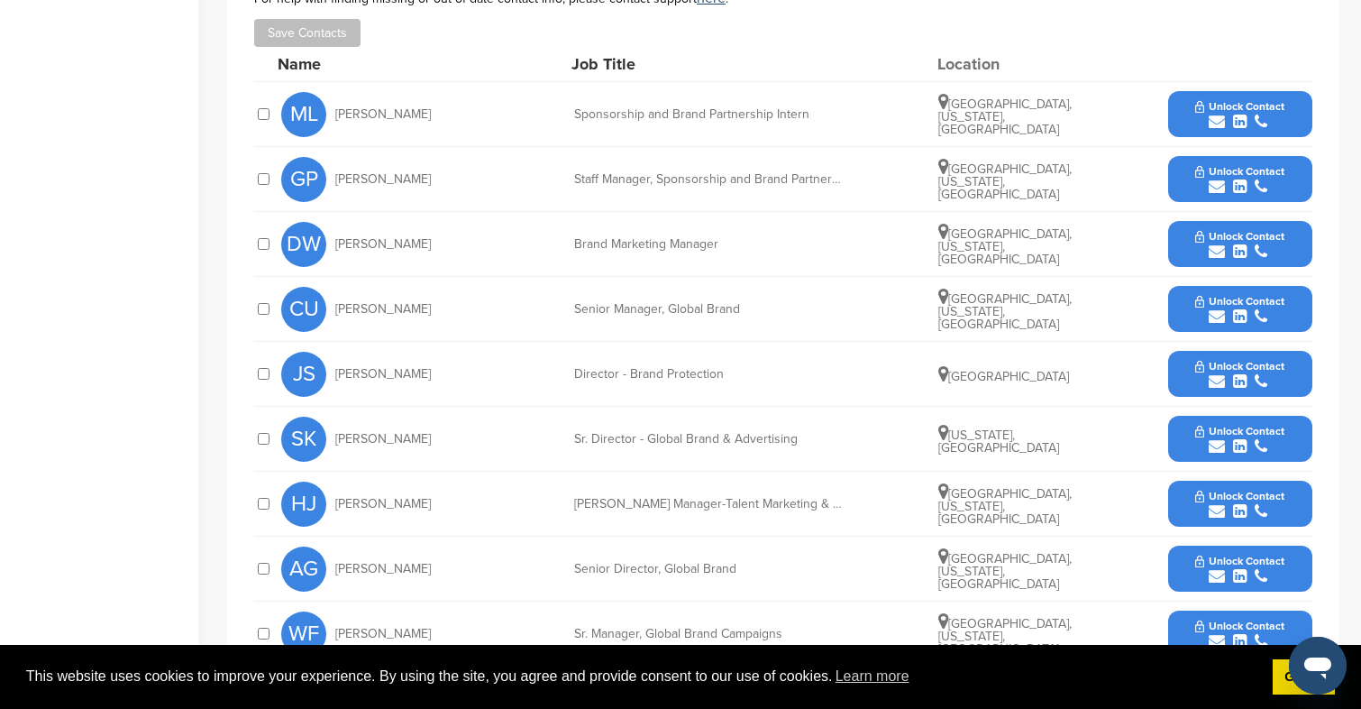
click at [1240, 202] on button "Unlock Contact" at bounding box center [1240, 179] width 133 height 54
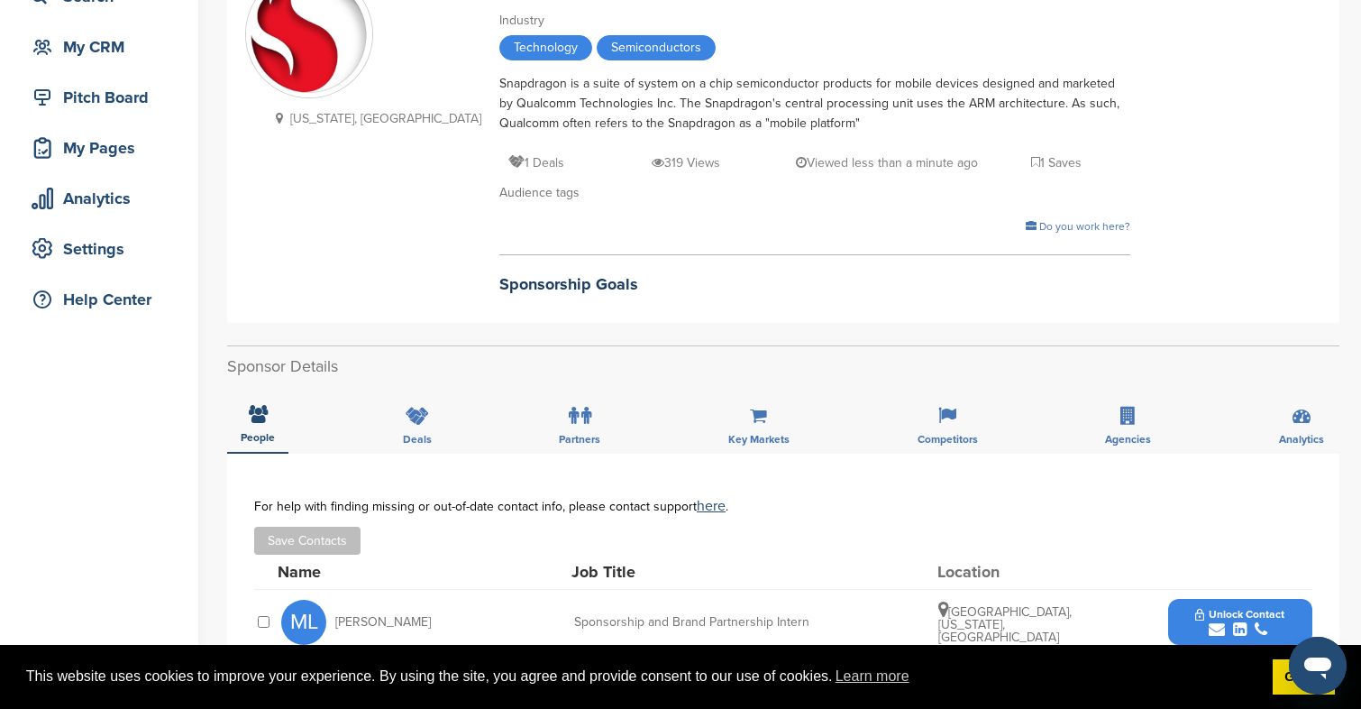
scroll to position [103, 0]
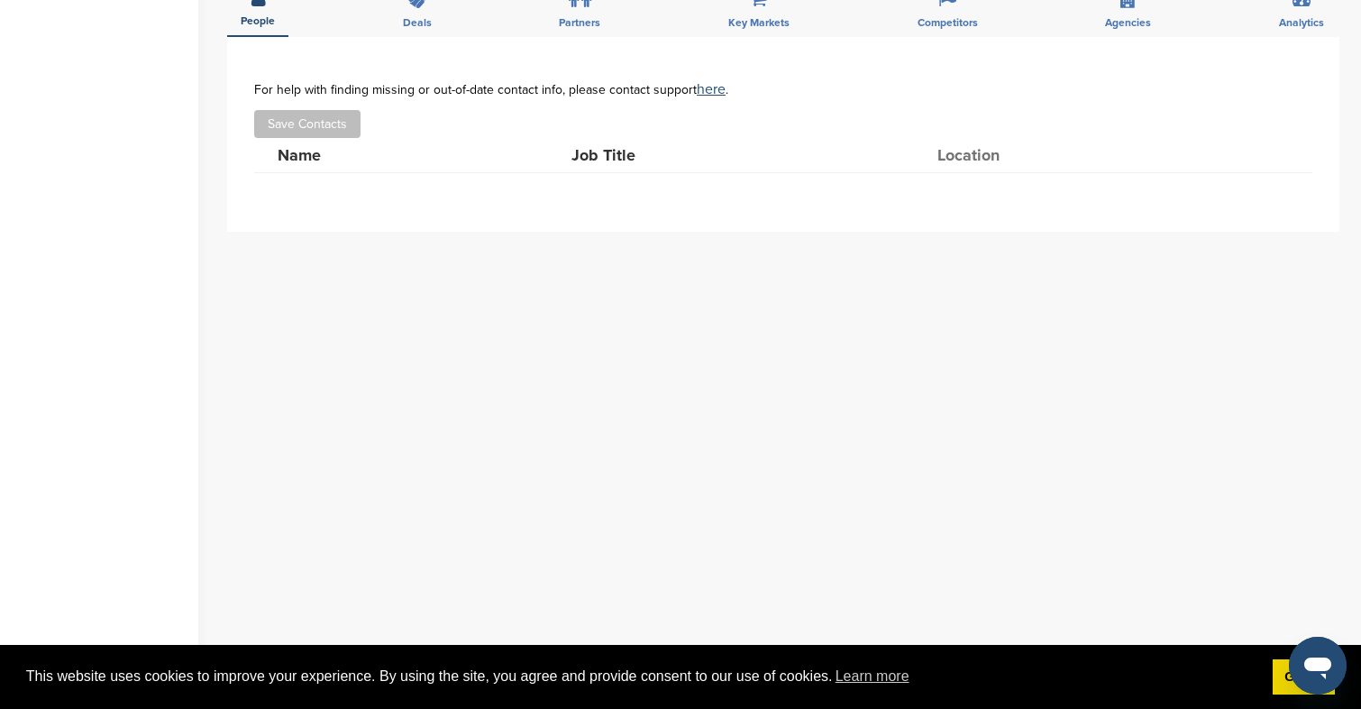
scroll to position [664, 0]
click at [635, 449] on div "**********" at bounding box center [783, 396] width 1113 height 721
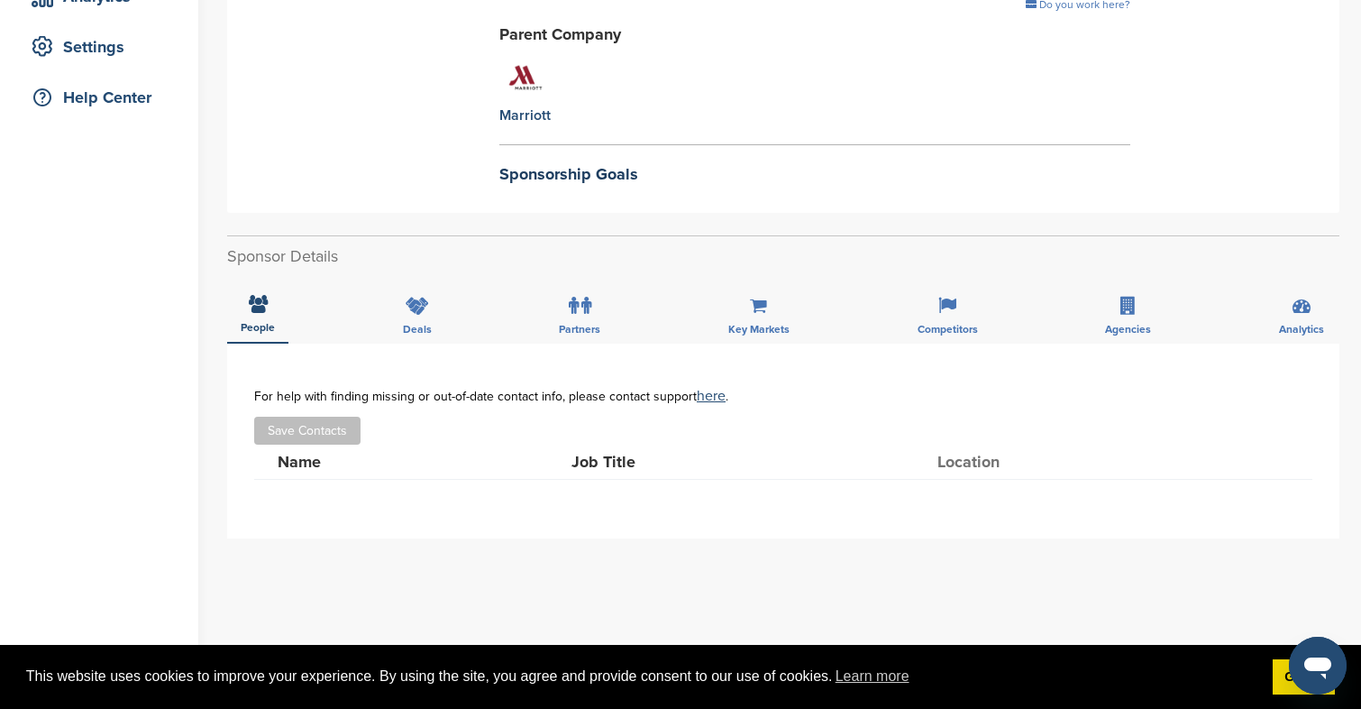
scroll to position [164, 0]
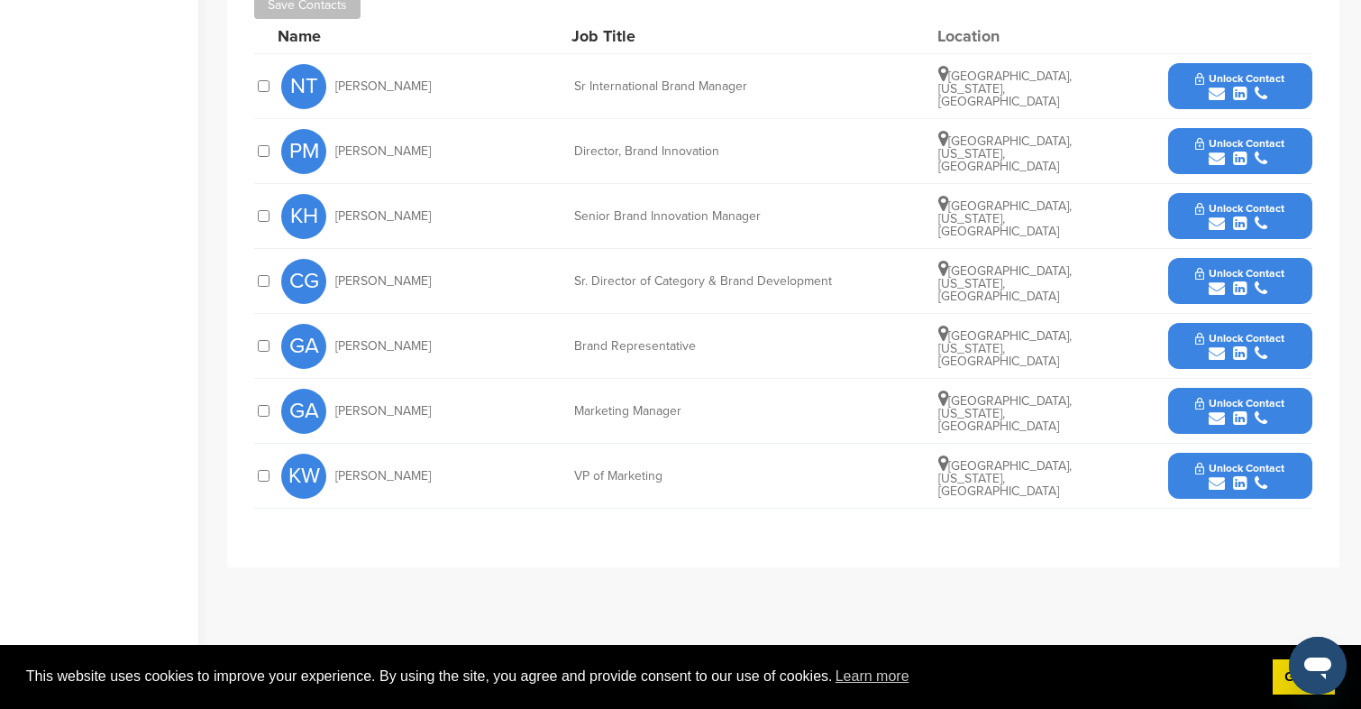
scroll to position [597, 0]
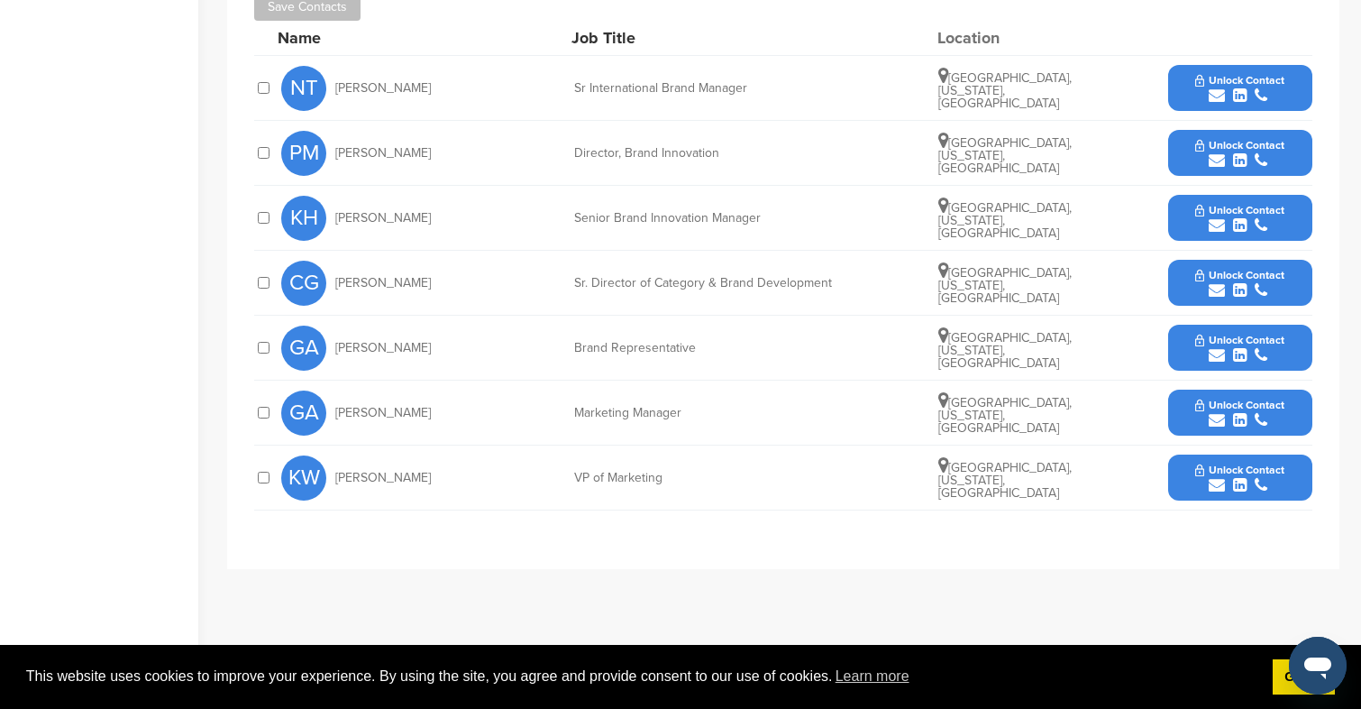
click at [1227, 419] on div "submit" at bounding box center [1240, 420] width 89 height 17
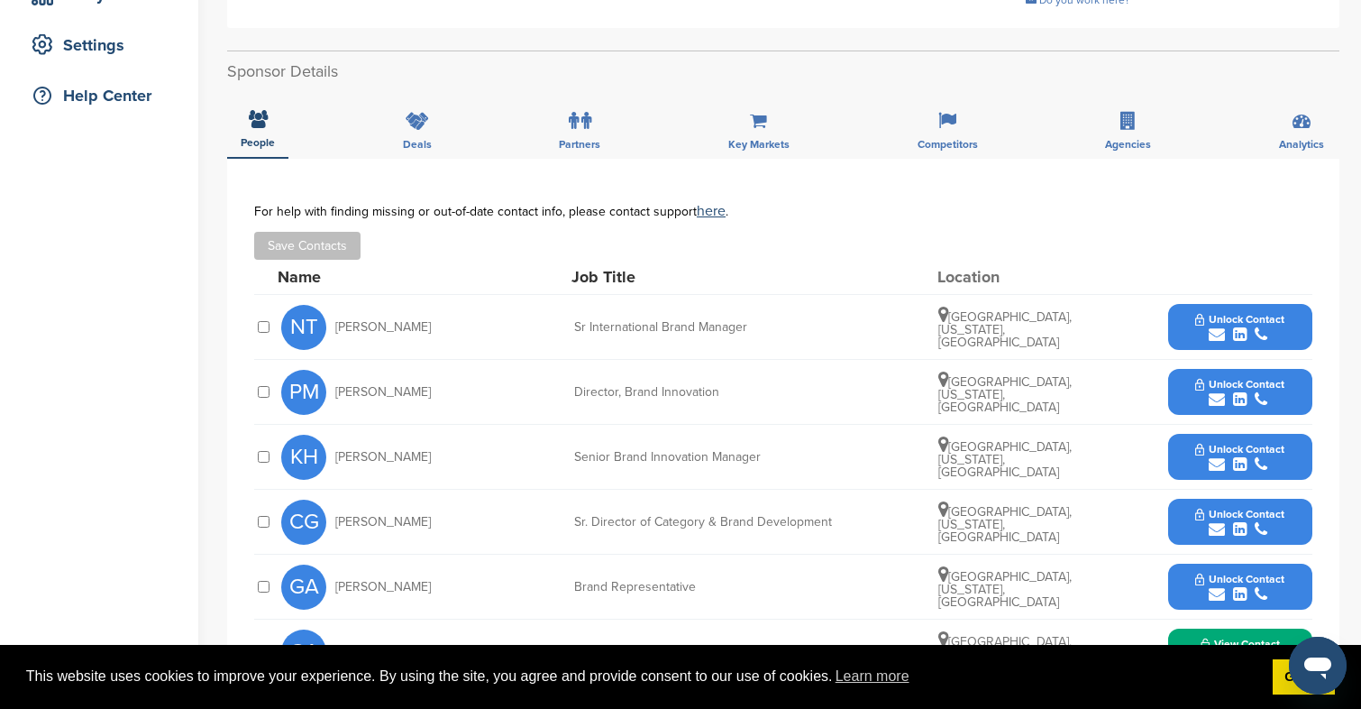
scroll to position [247, 0]
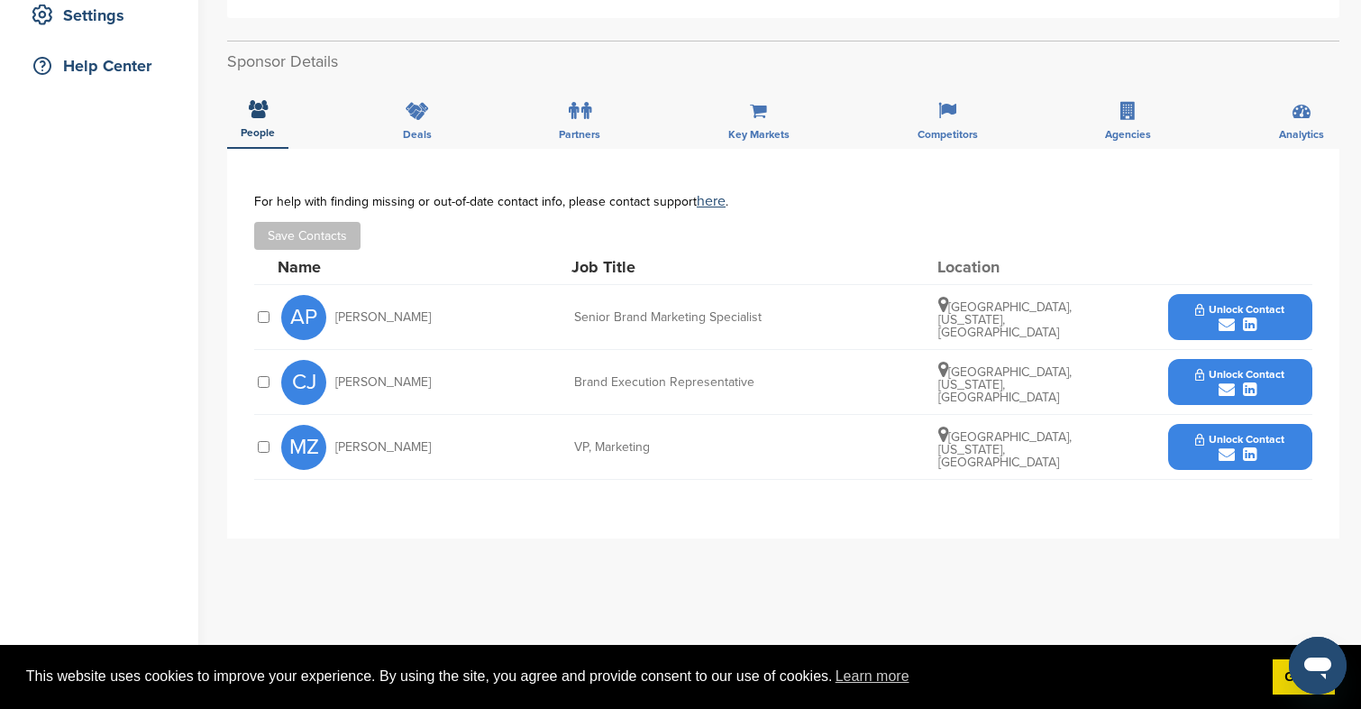
scroll to position [415, 0]
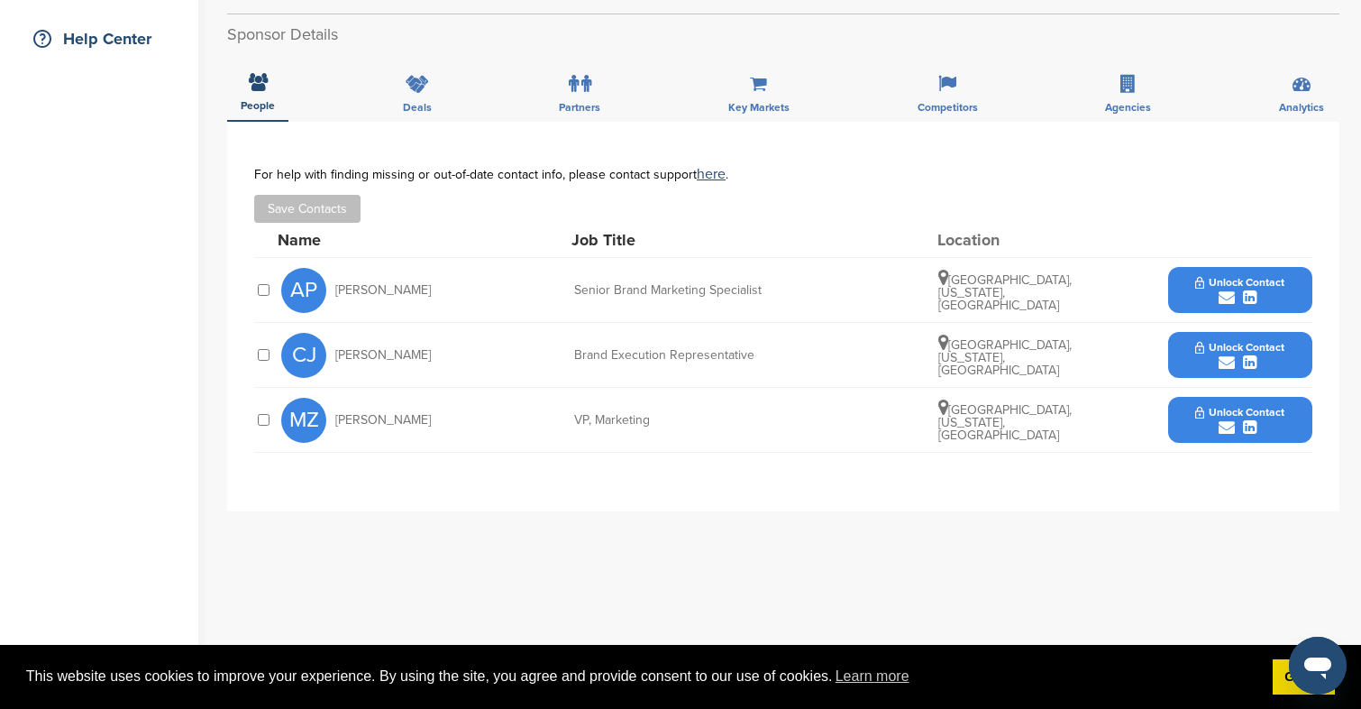
click at [1215, 341] on span "Unlock Contact" at bounding box center [1240, 347] width 89 height 13
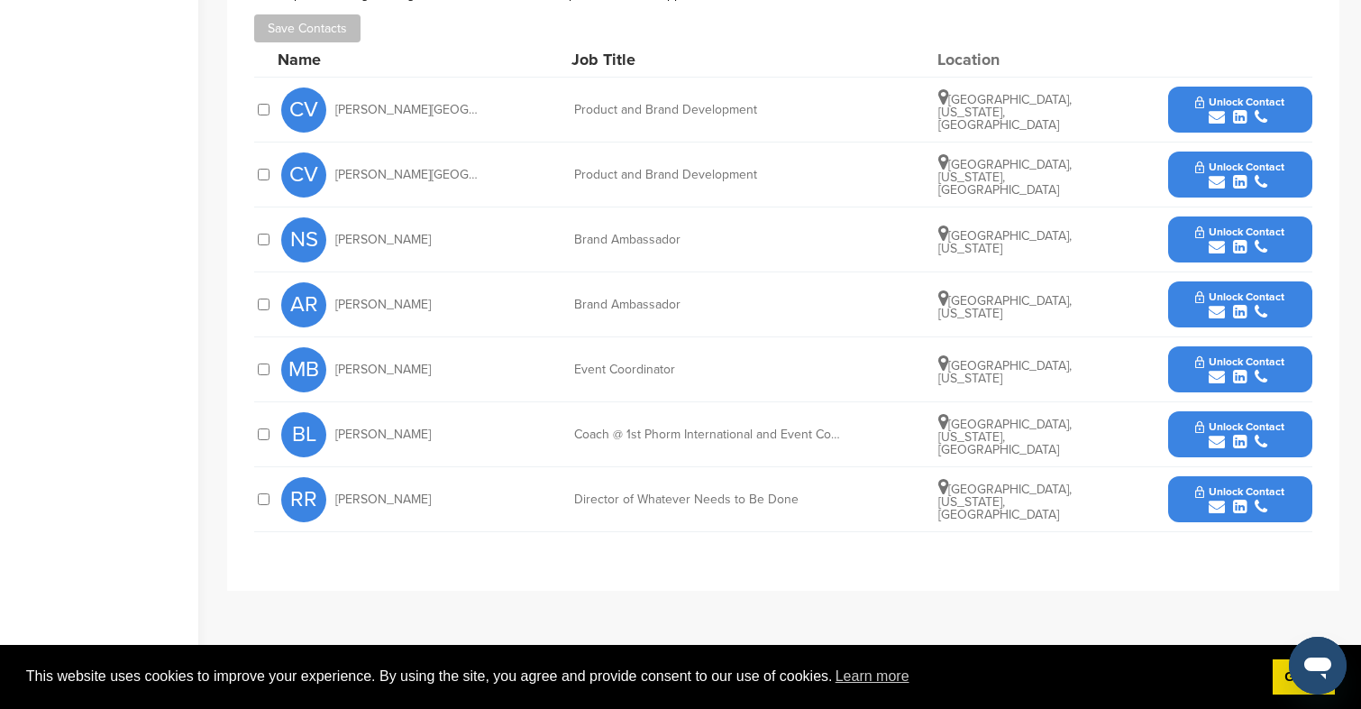
scroll to position [607, 0]
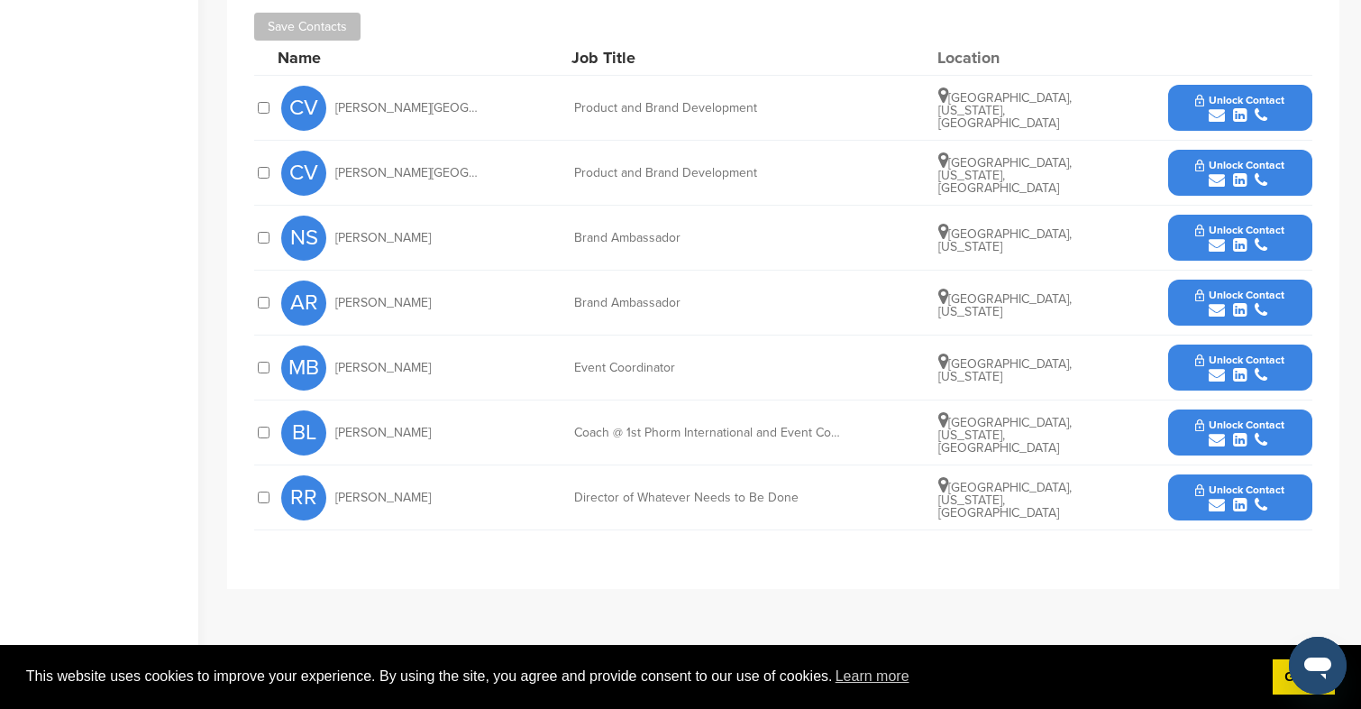
click at [1223, 359] on span "Unlock Contact" at bounding box center [1240, 359] width 89 height 13
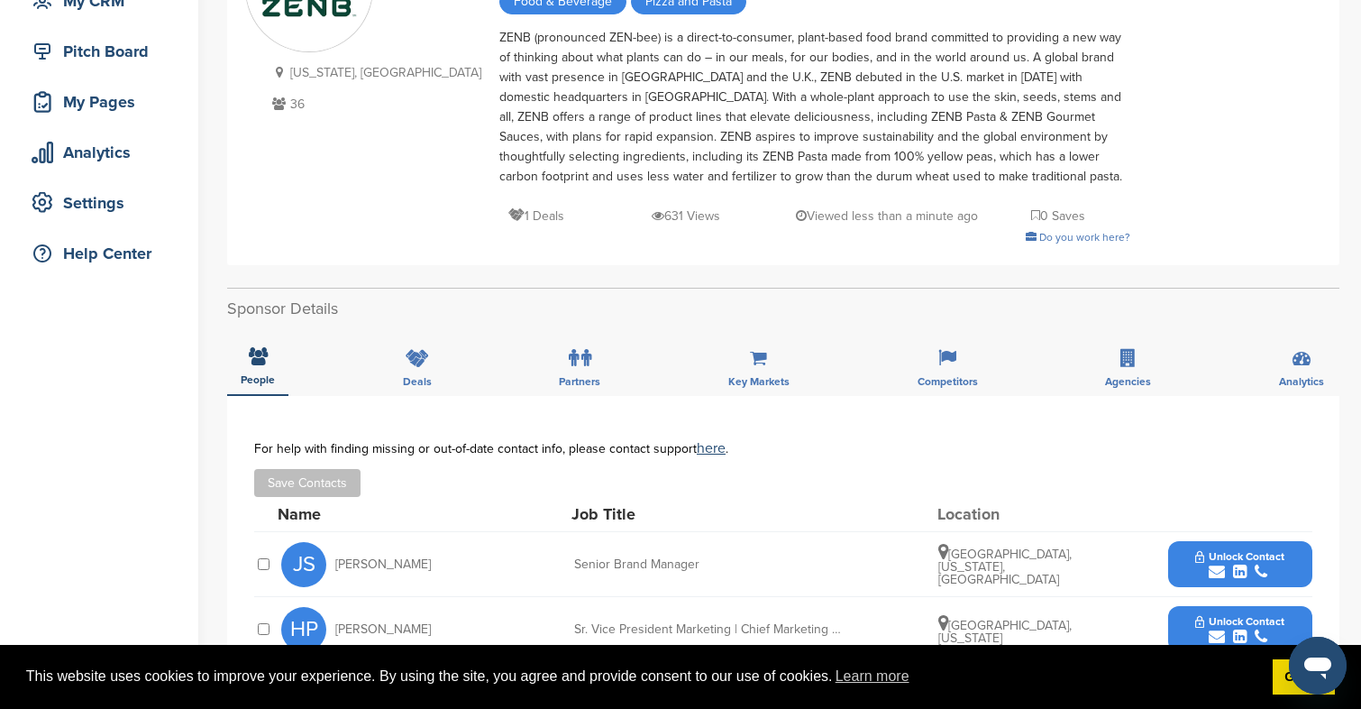
scroll to position [483, 0]
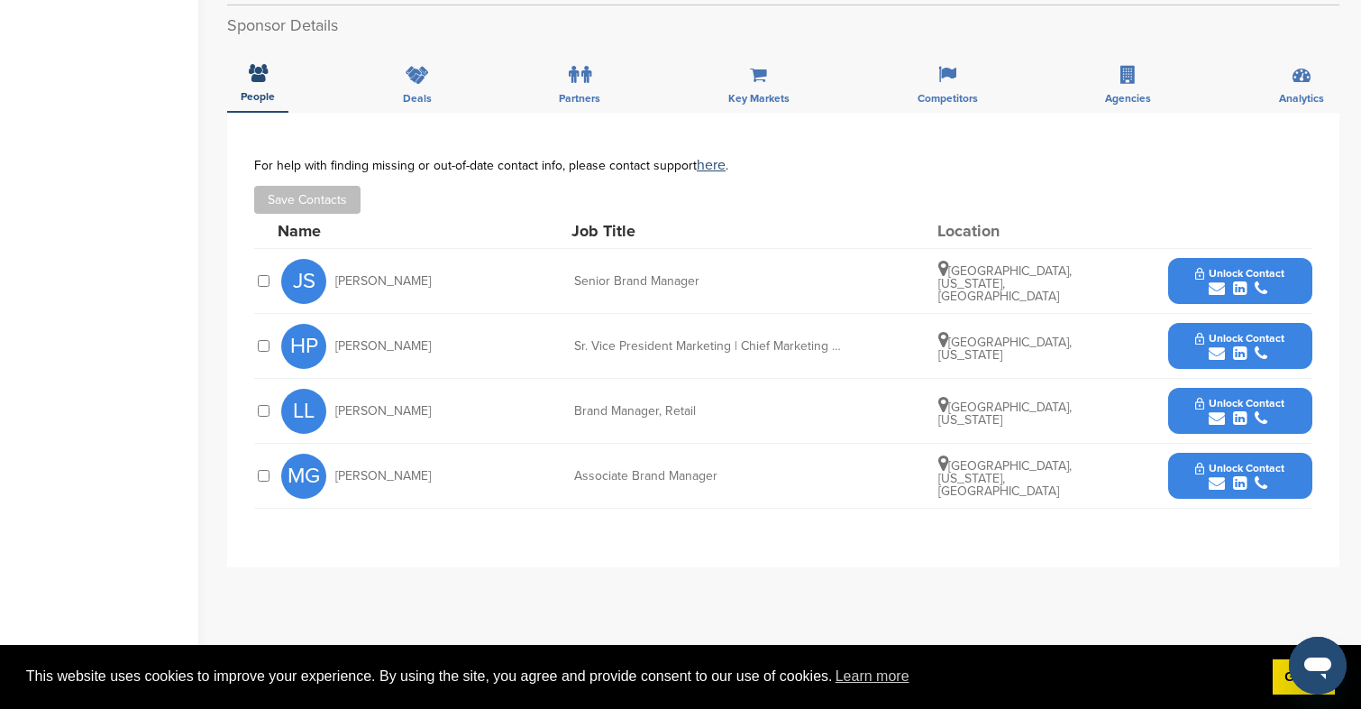
click at [1258, 284] on icon "submit" at bounding box center [1261, 288] width 13 height 16
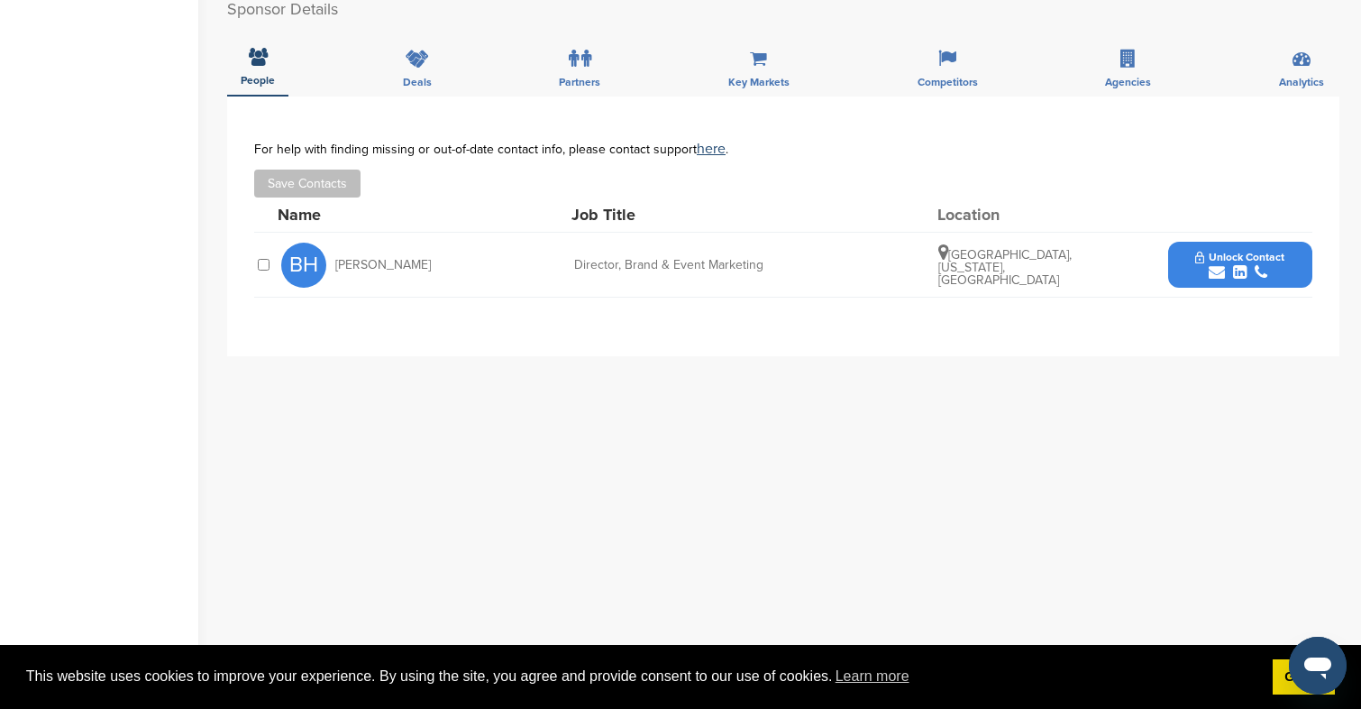
scroll to position [467, 0]
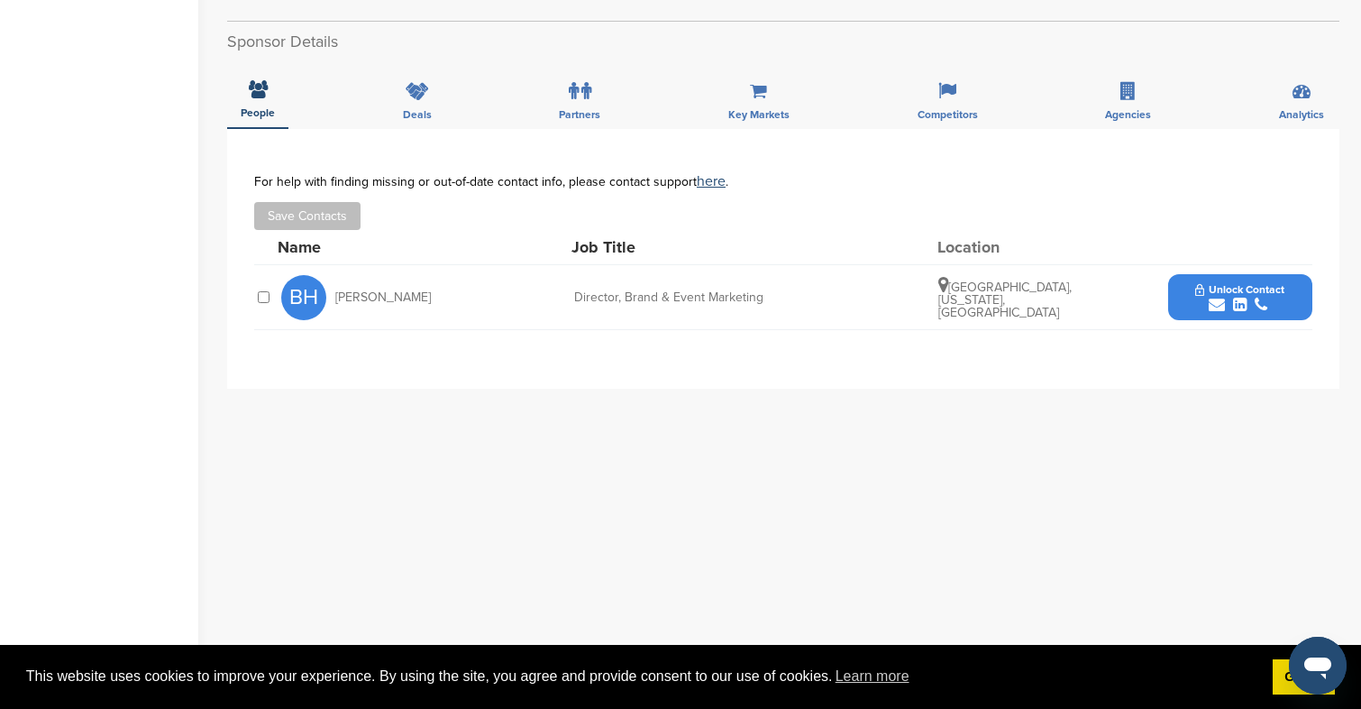
click at [1210, 284] on span "Unlock Contact" at bounding box center [1240, 289] width 89 height 13
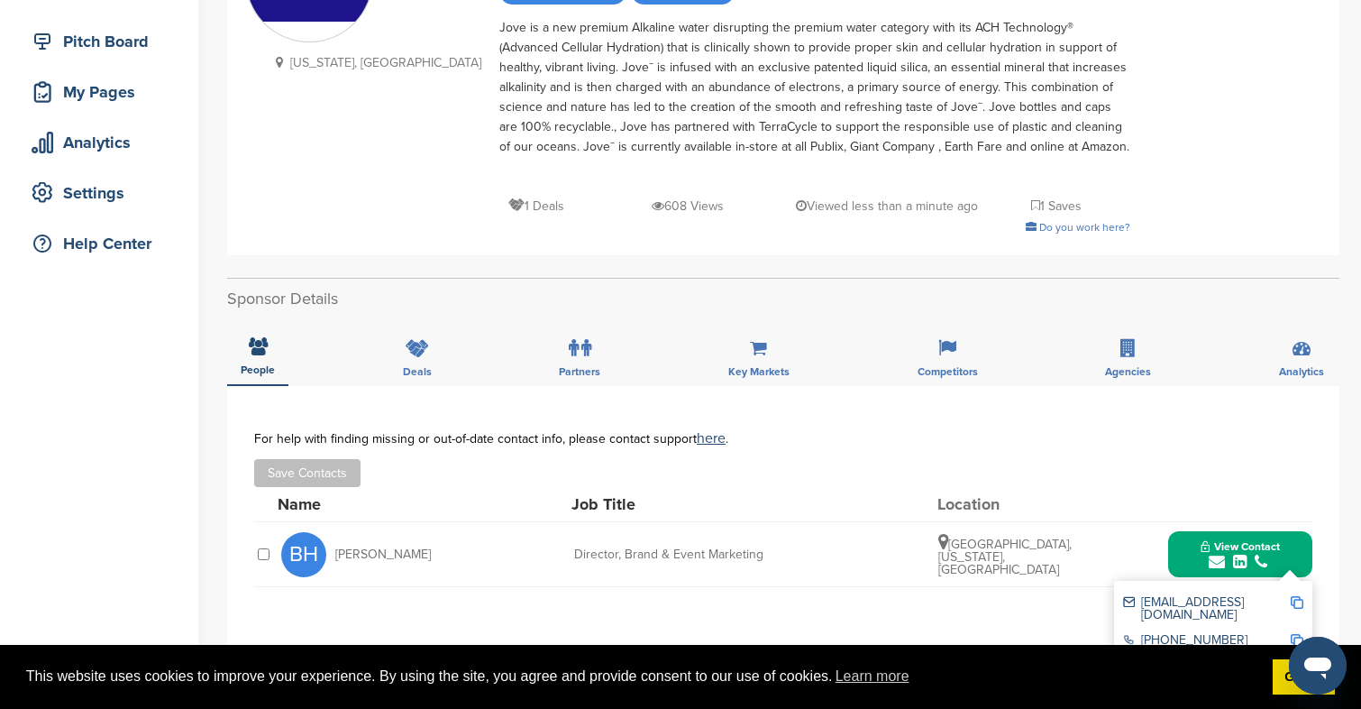
scroll to position [0, 0]
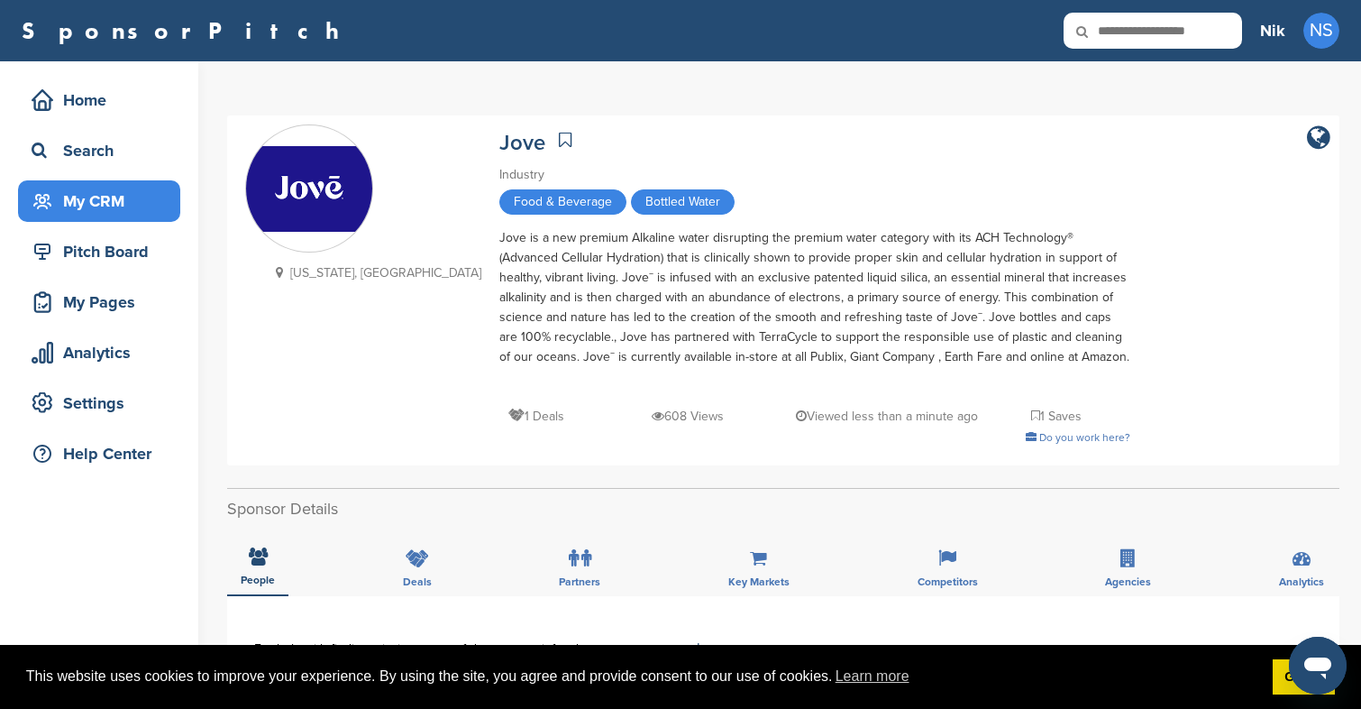
click at [122, 190] on div "My CRM" at bounding box center [103, 201] width 153 height 32
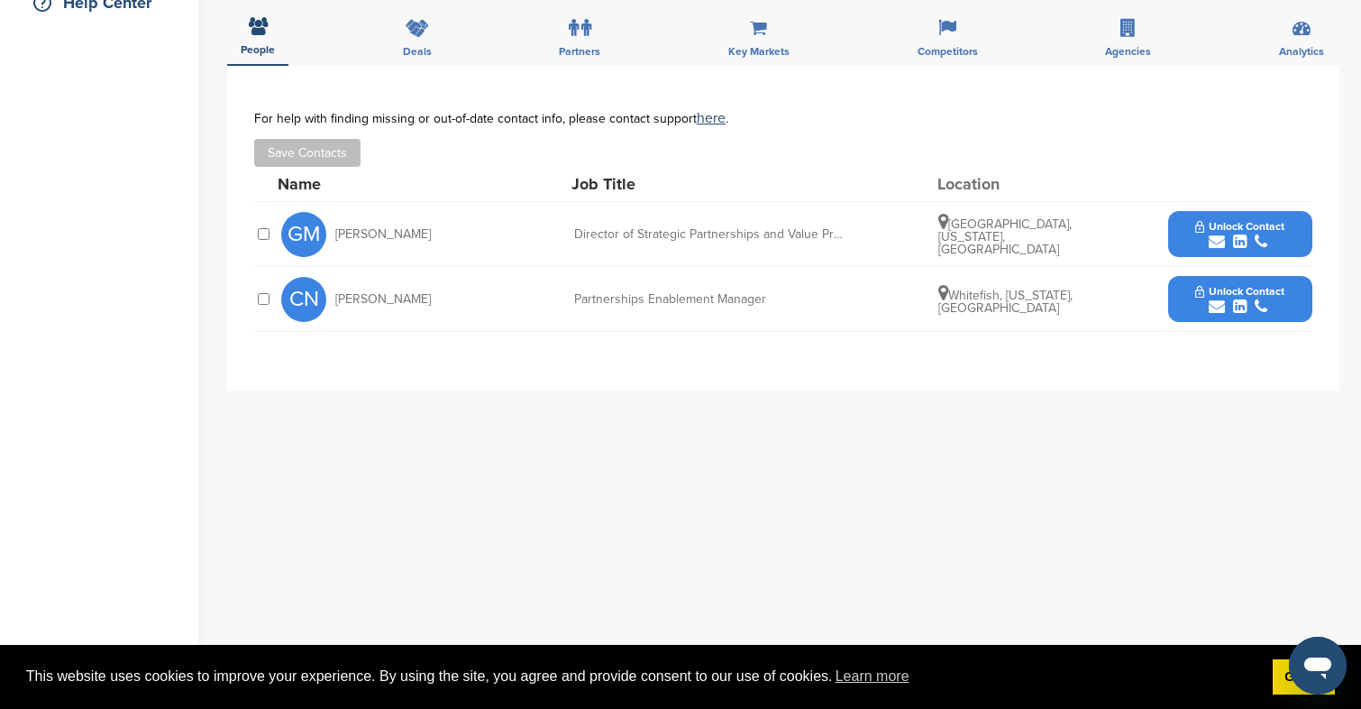
scroll to position [426, 0]
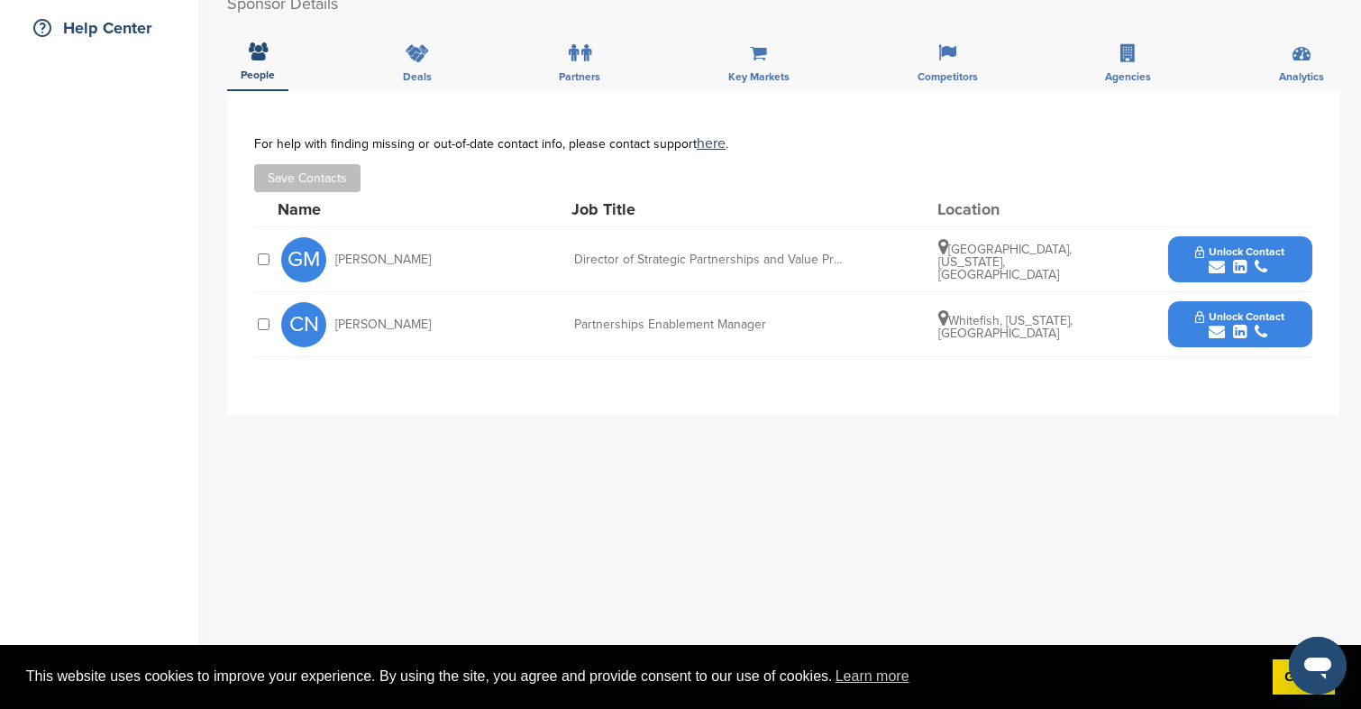
click at [1238, 252] on span "Unlock Contact" at bounding box center [1240, 251] width 89 height 13
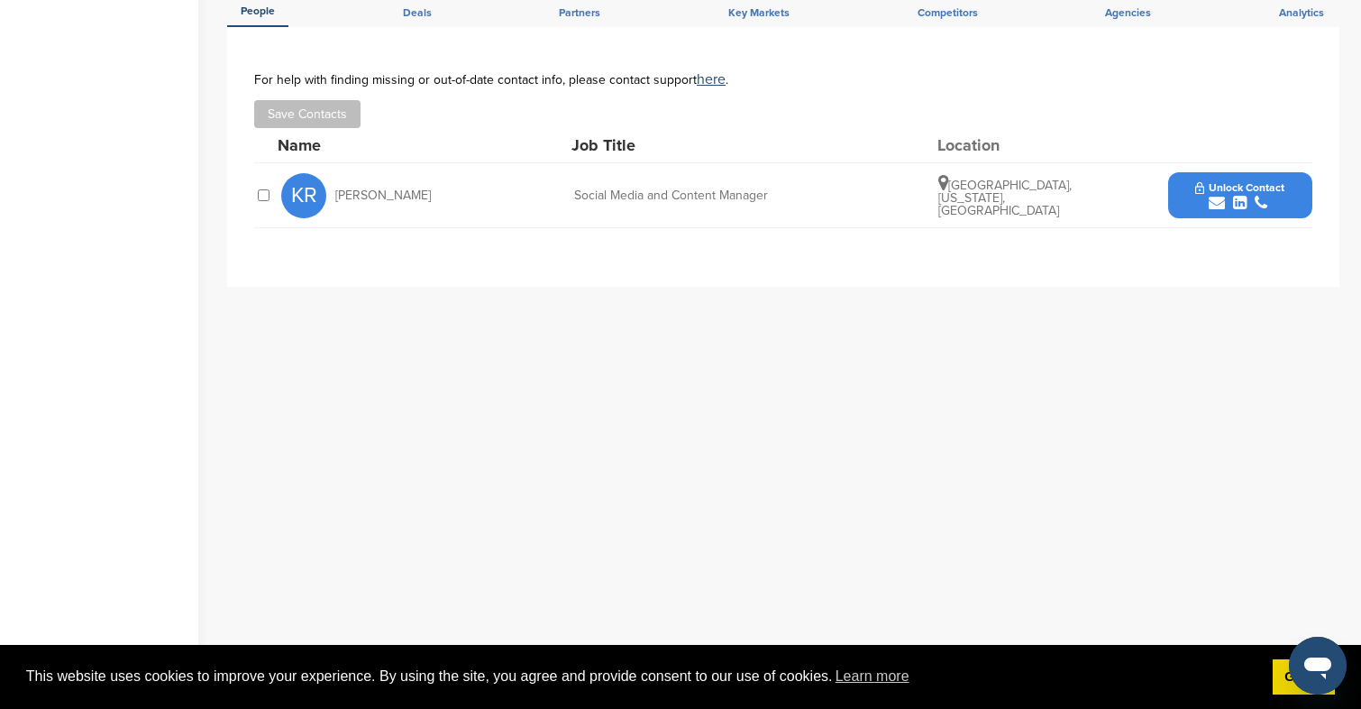
scroll to position [483, 0]
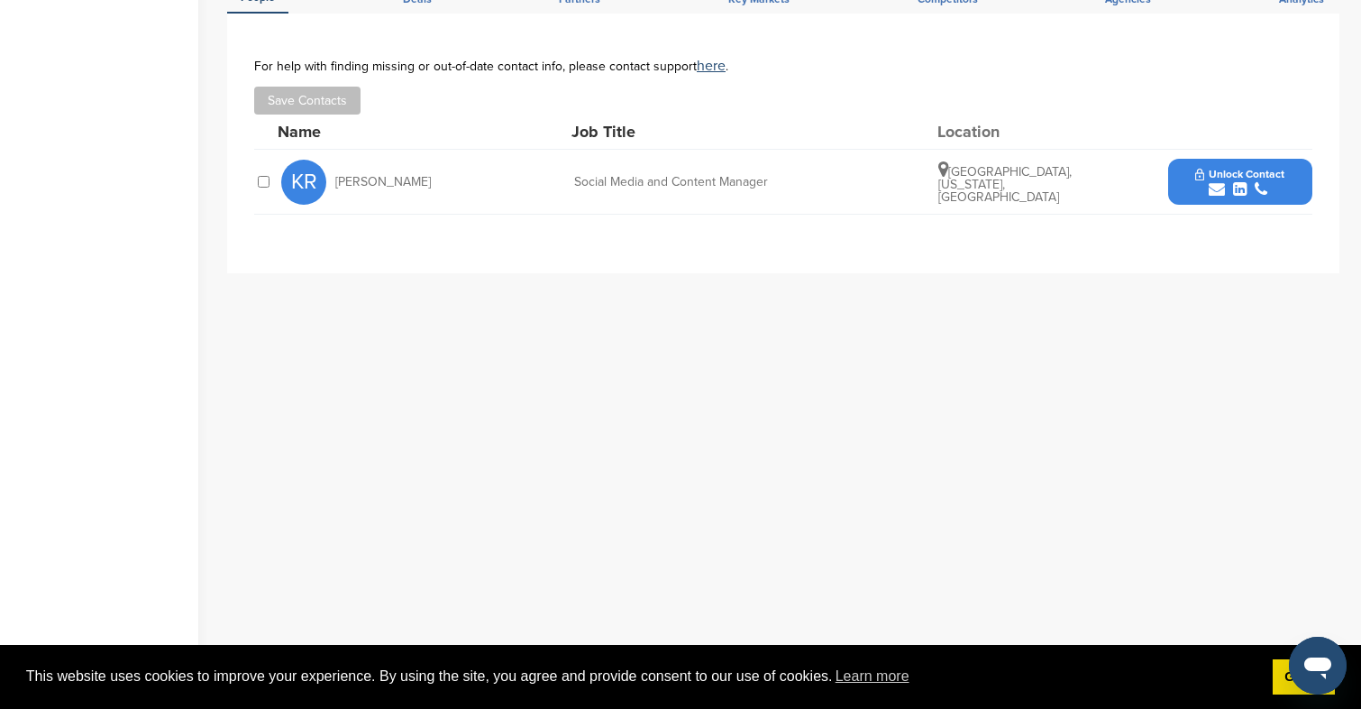
click at [1194, 179] on button "Unlock Contact" at bounding box center [1240, 182] width 133 height 54
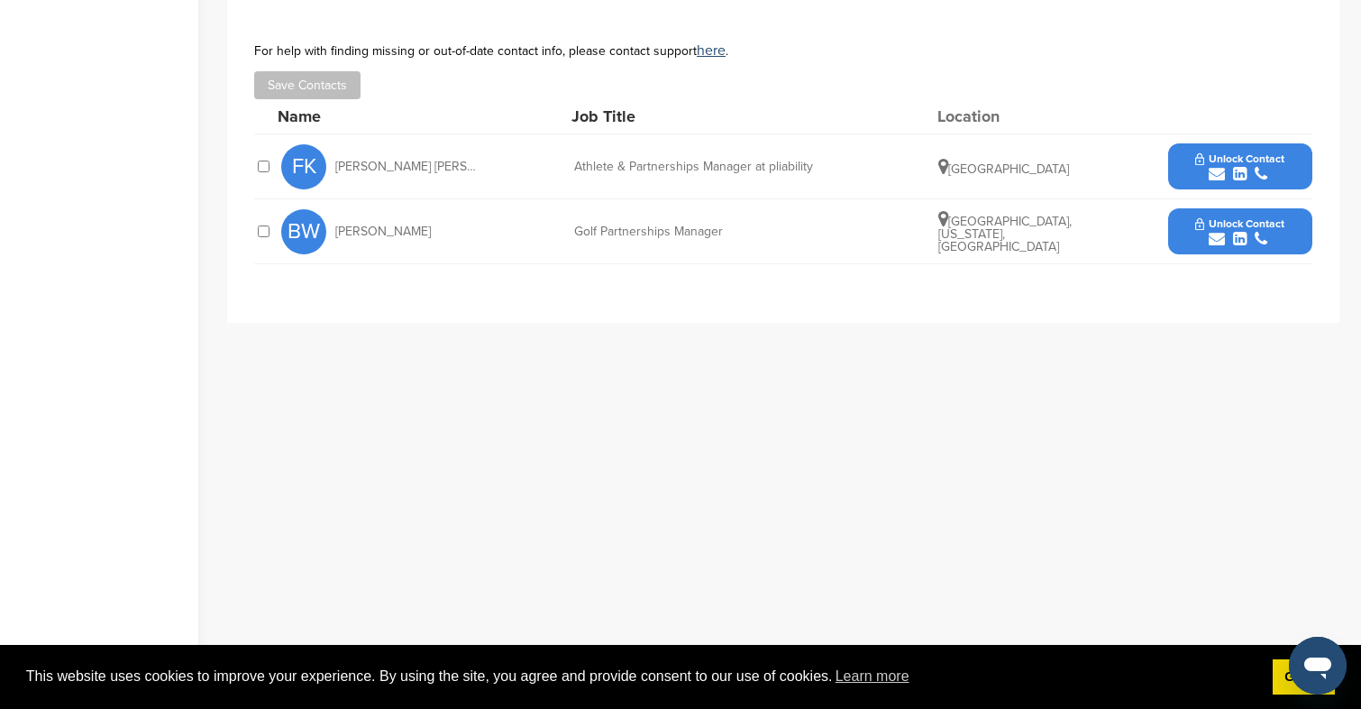
scroll to position [554, 0]
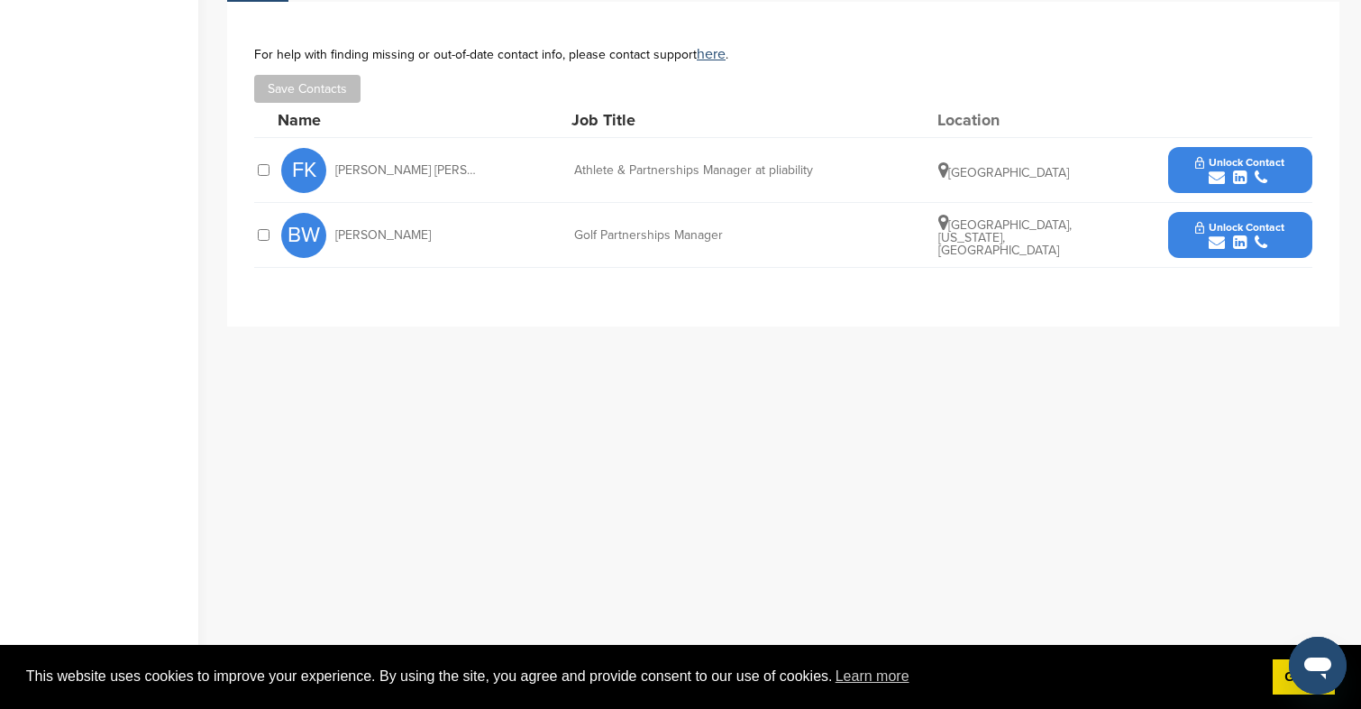
click at [1201, 160] on span "Unlock Contact" at bounding box center [1240, 162] width 89 height 13
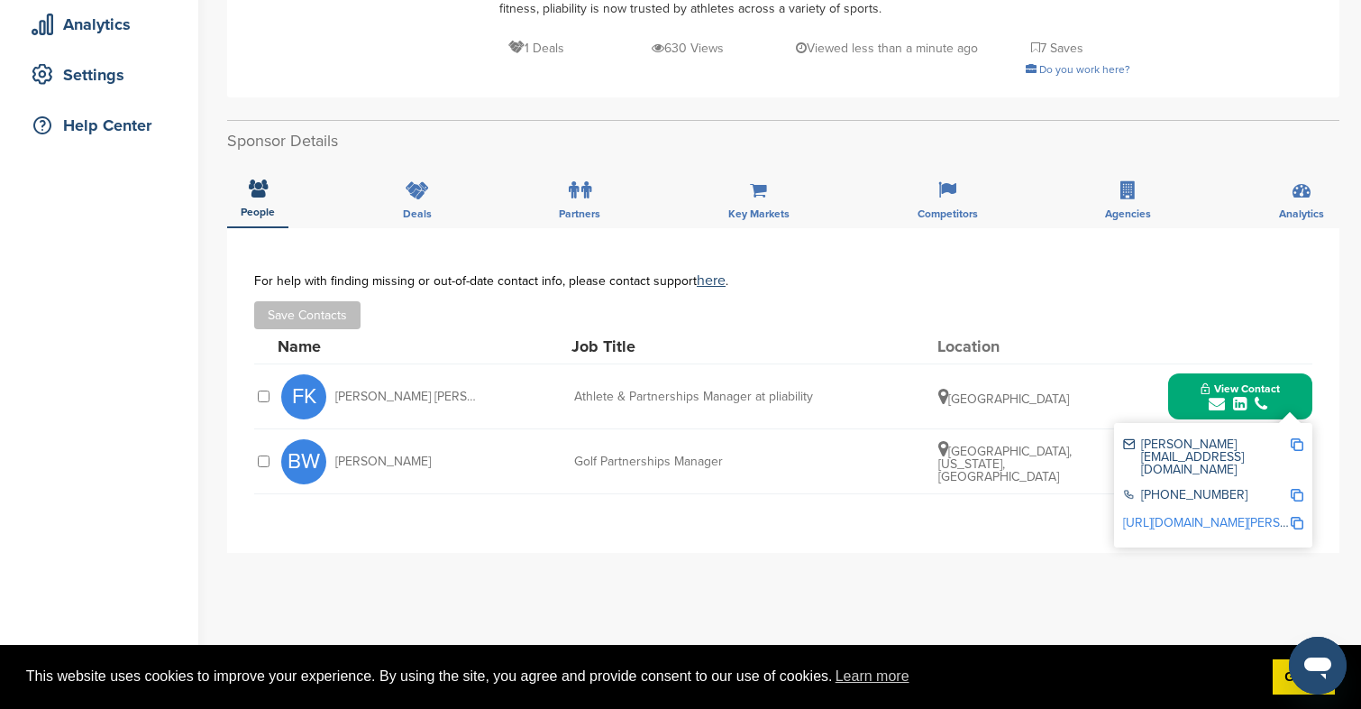
scroll to position [164, 0]
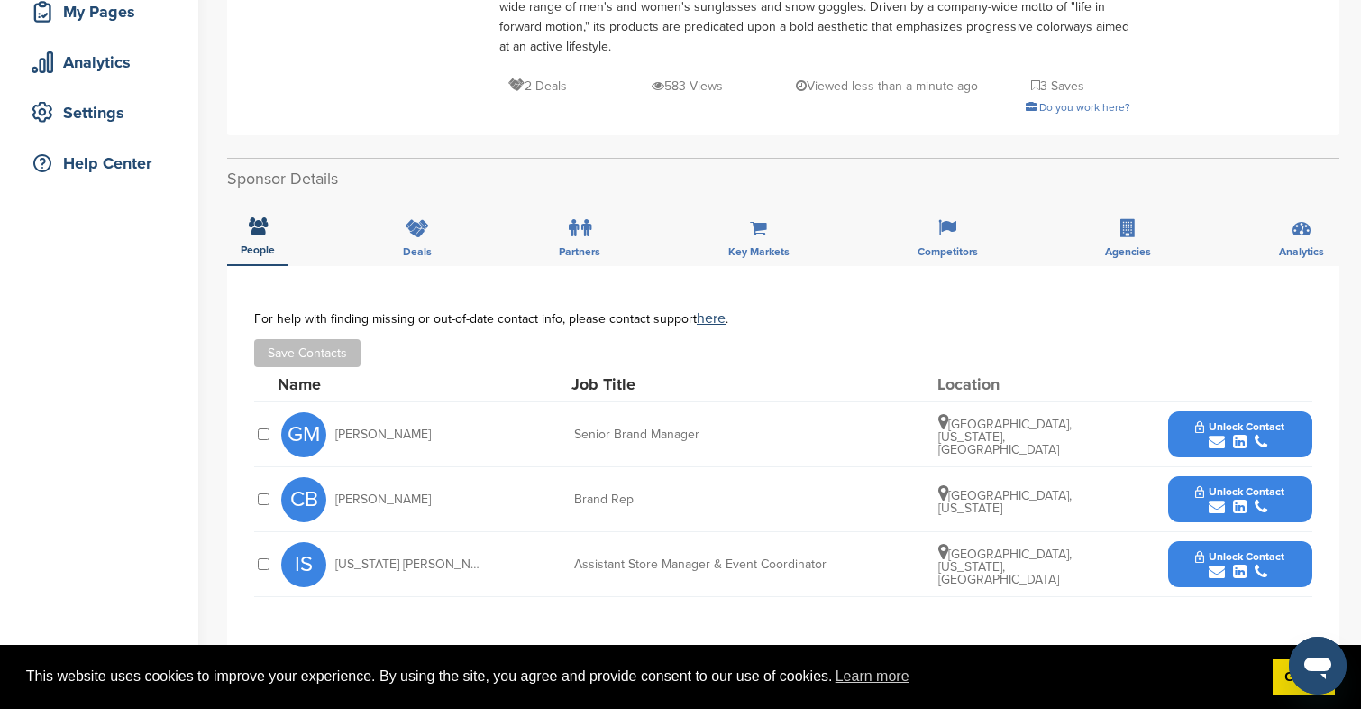
scroll to position [304, 0]
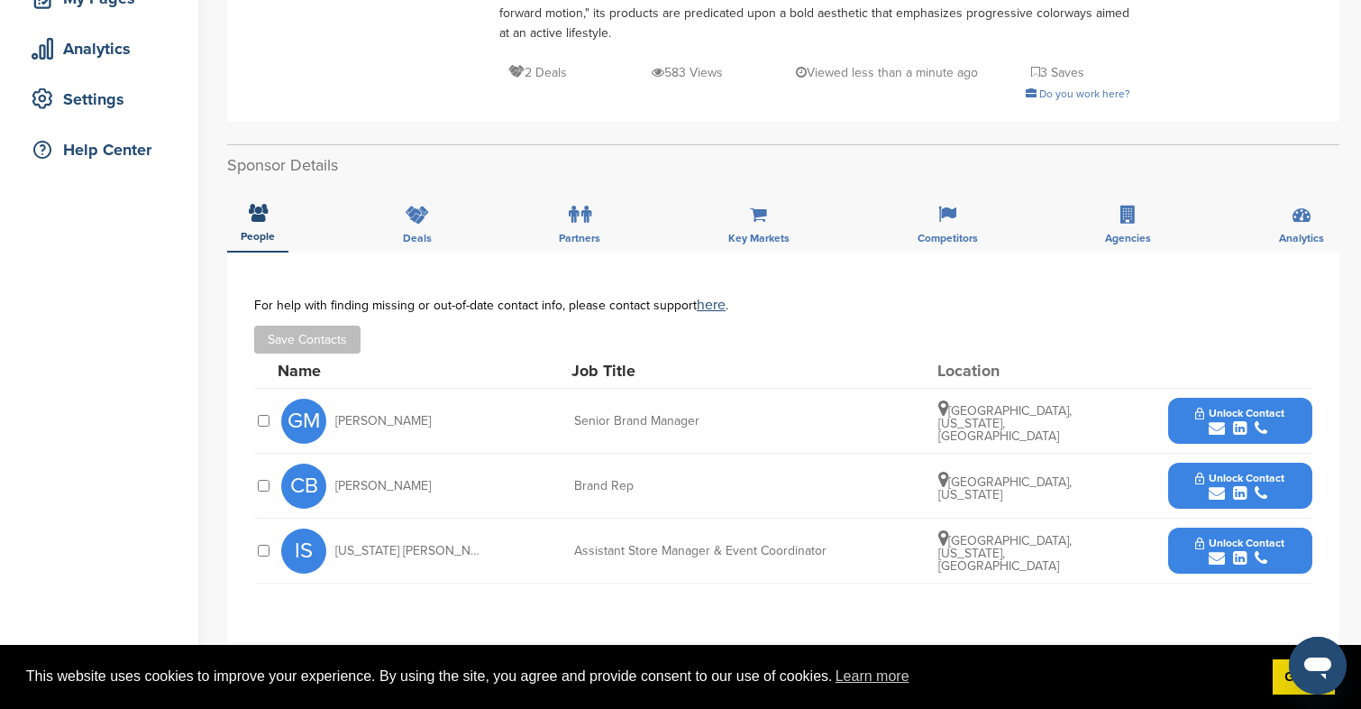
click at [1252, 407] on span "Unlock Contact" at bounding box center [1240, 413] width 89 height 13
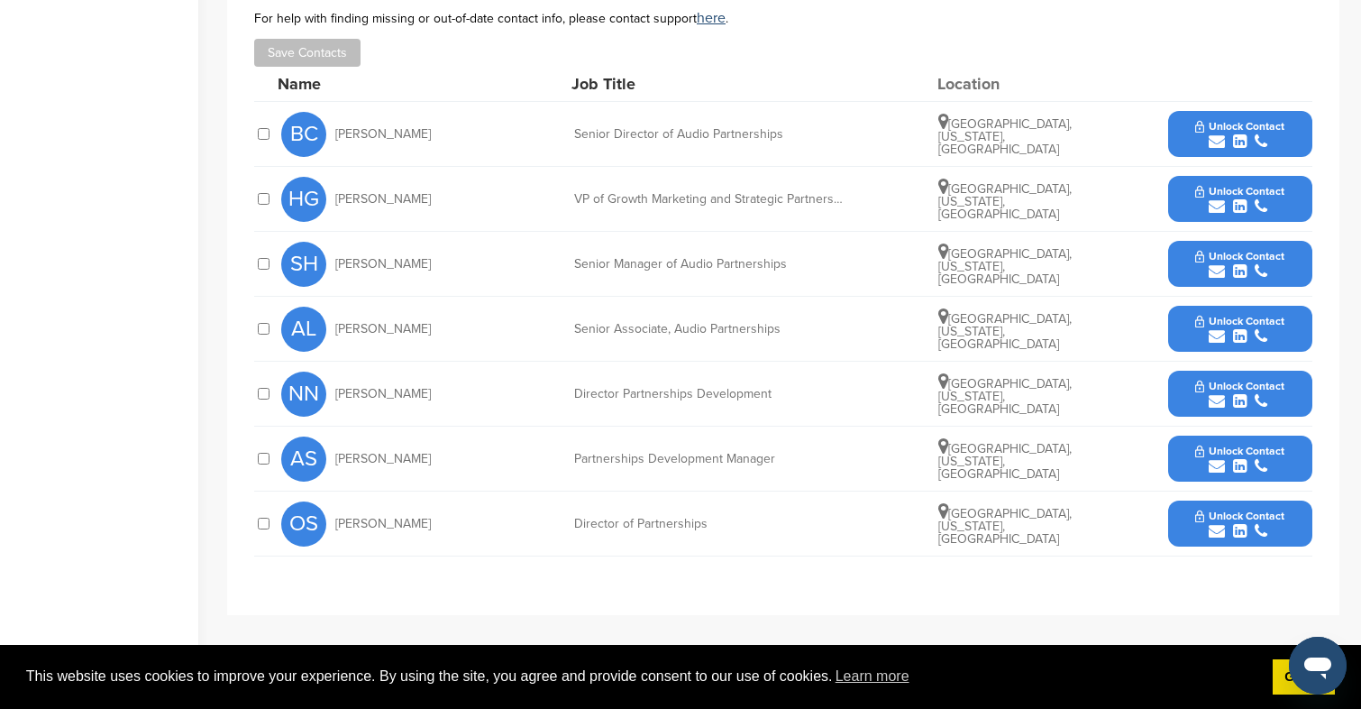
scroll to position [836, 0]
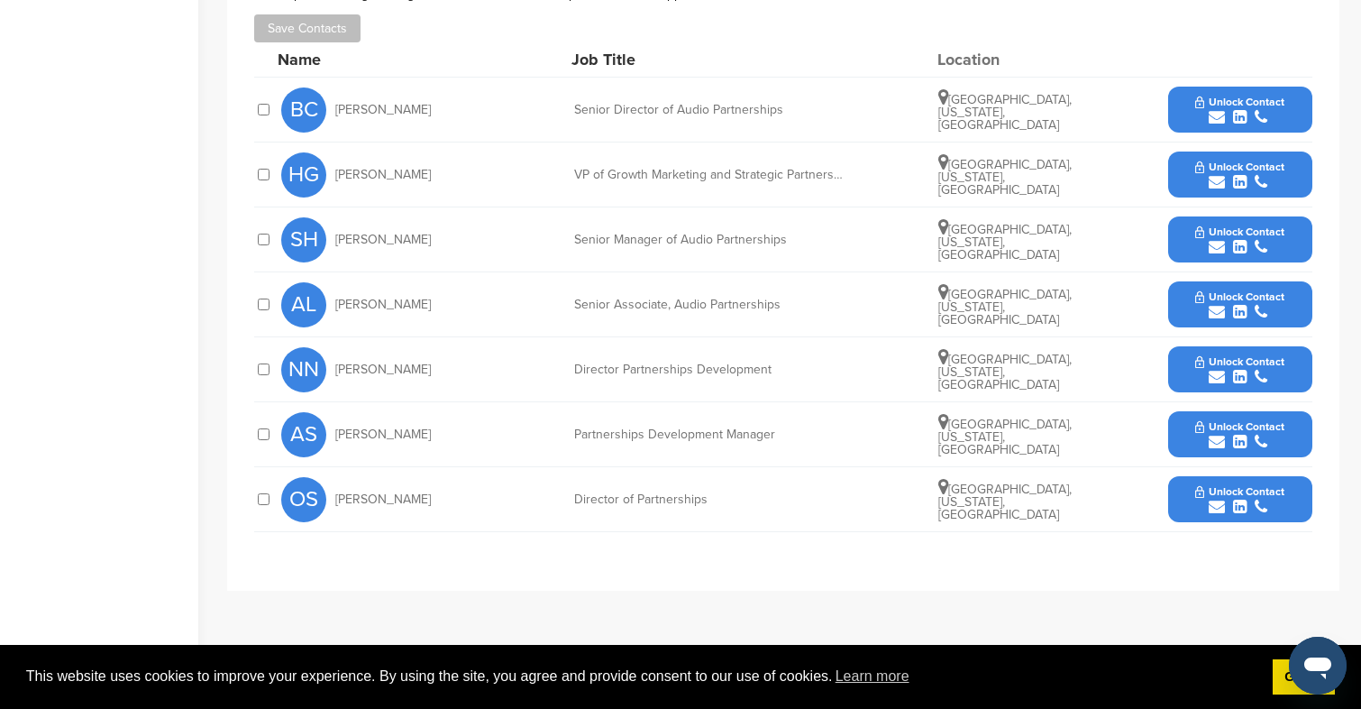
click at [1229, 362] on span "Unlock Contact" at bounding box center [1240, 361] width 89 height 13
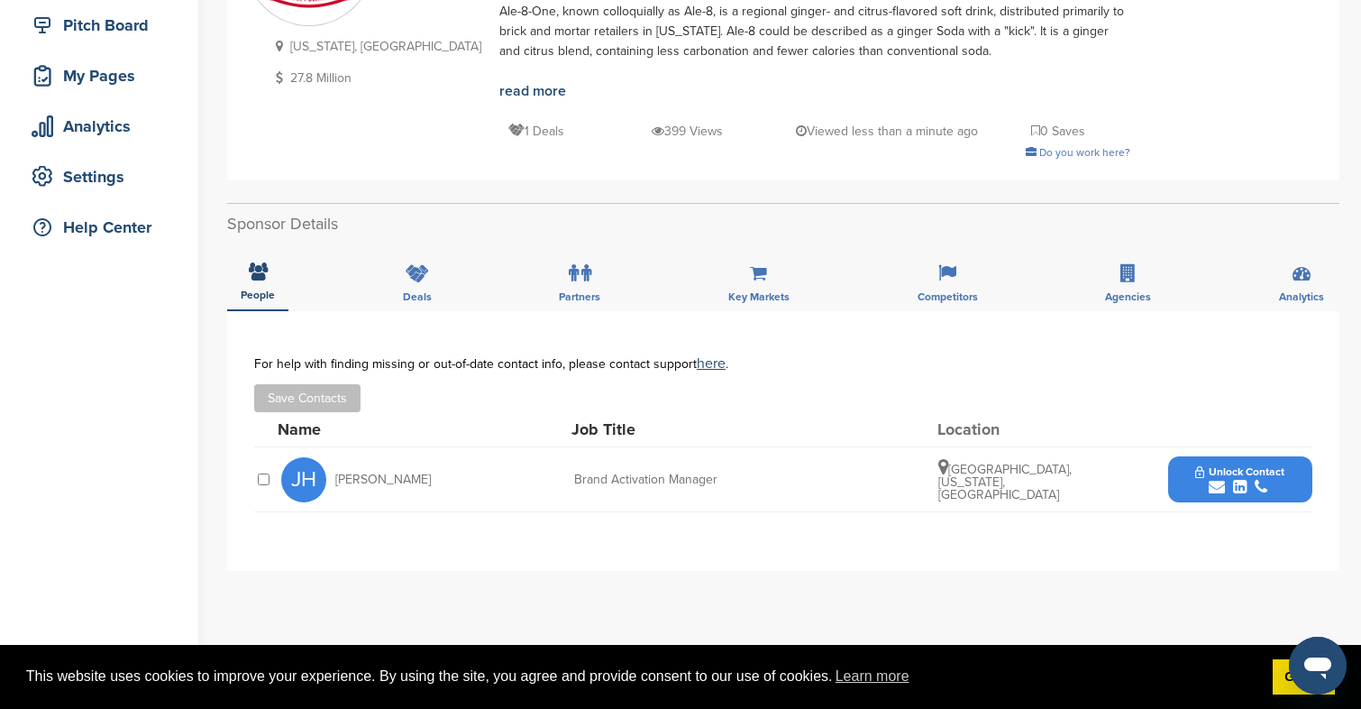
scroll to position [345, 0]
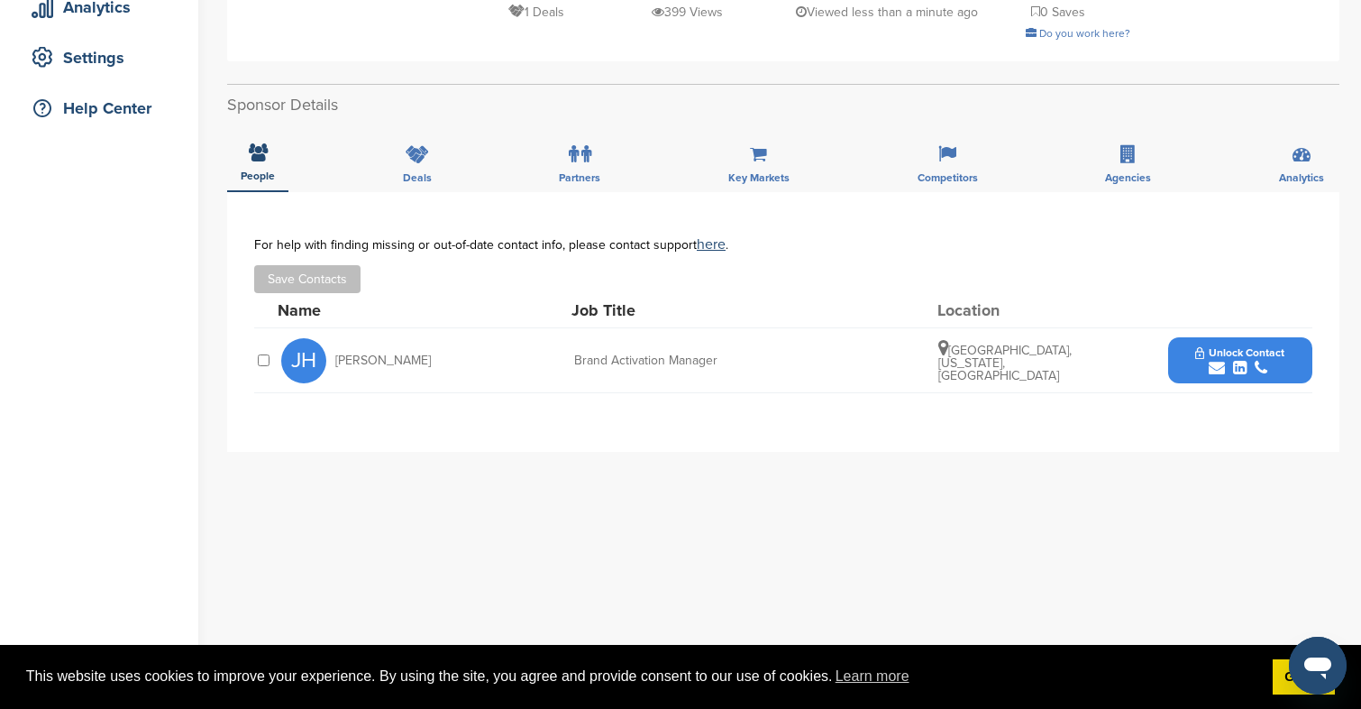
click at [1261, 375] on icon "submit" at bounding box center [1261, 368] width 13 height 16
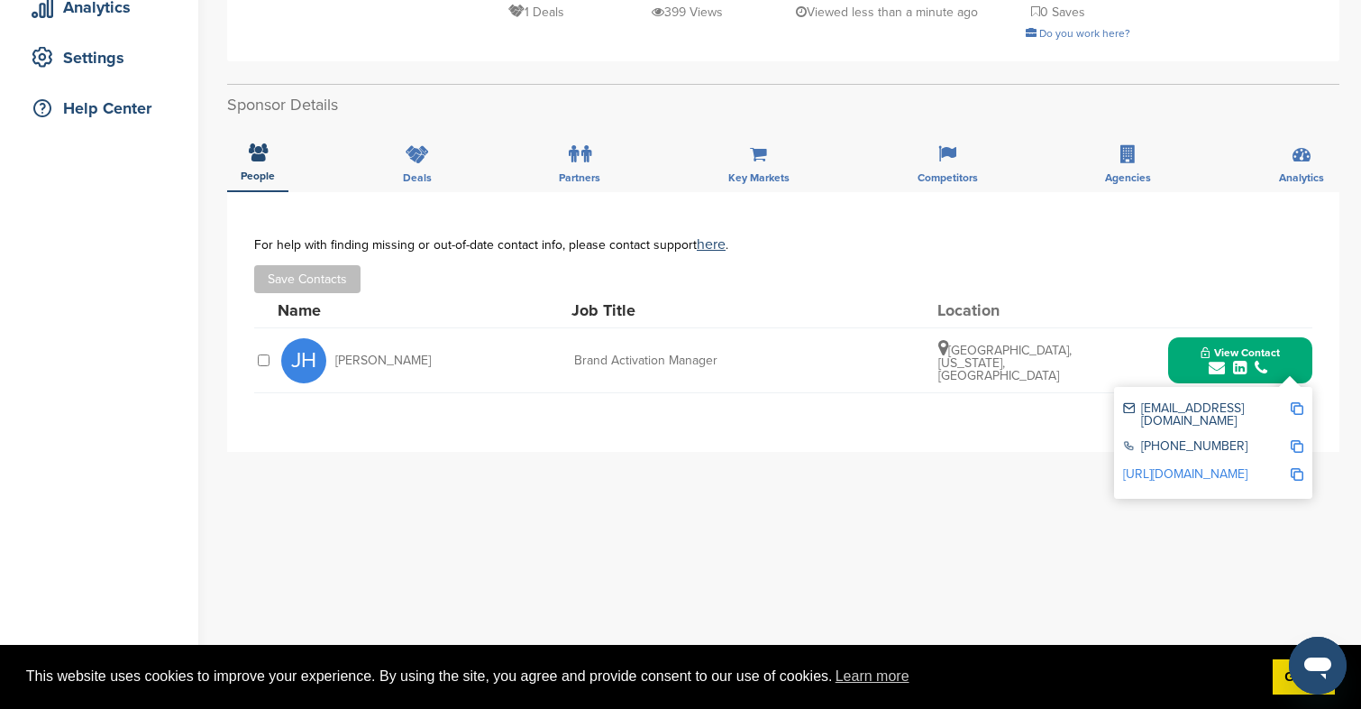
click at [615, 529] on div "**********" at bounding box center [783, 552] width 1113 height 721
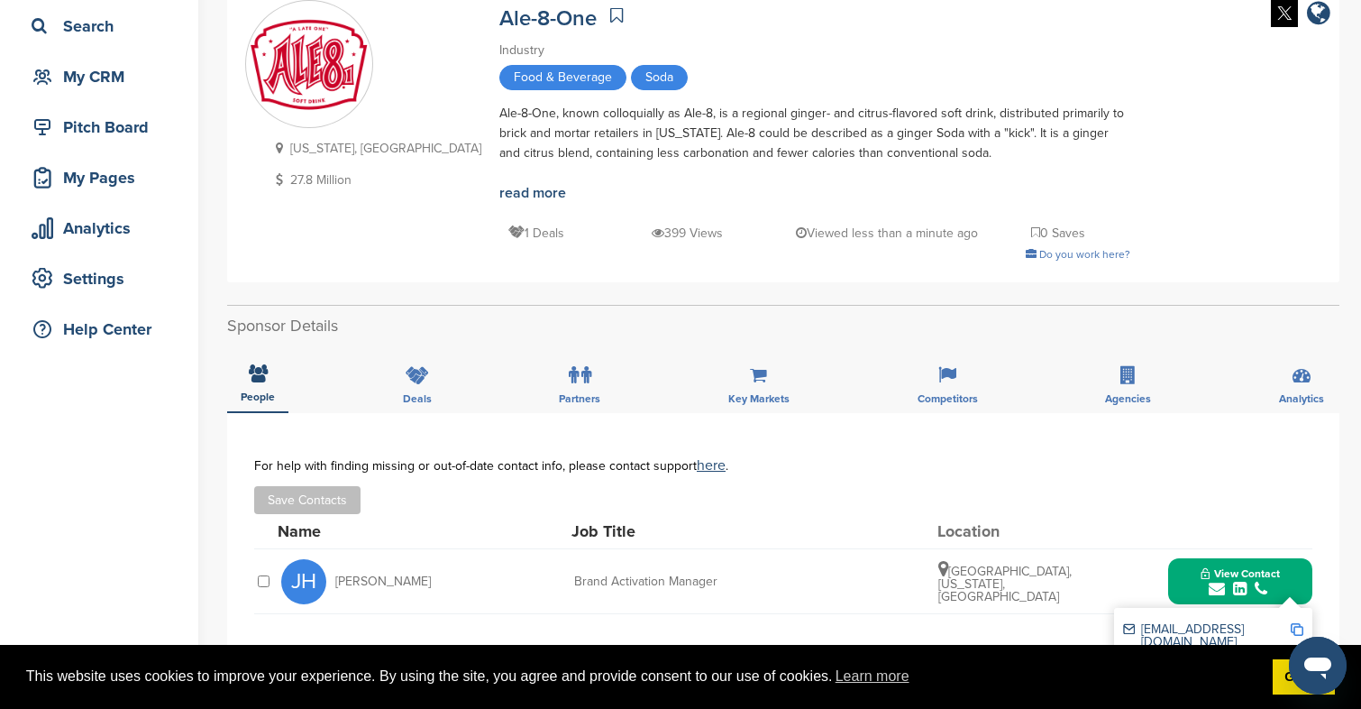
scroll to position [60, 0]
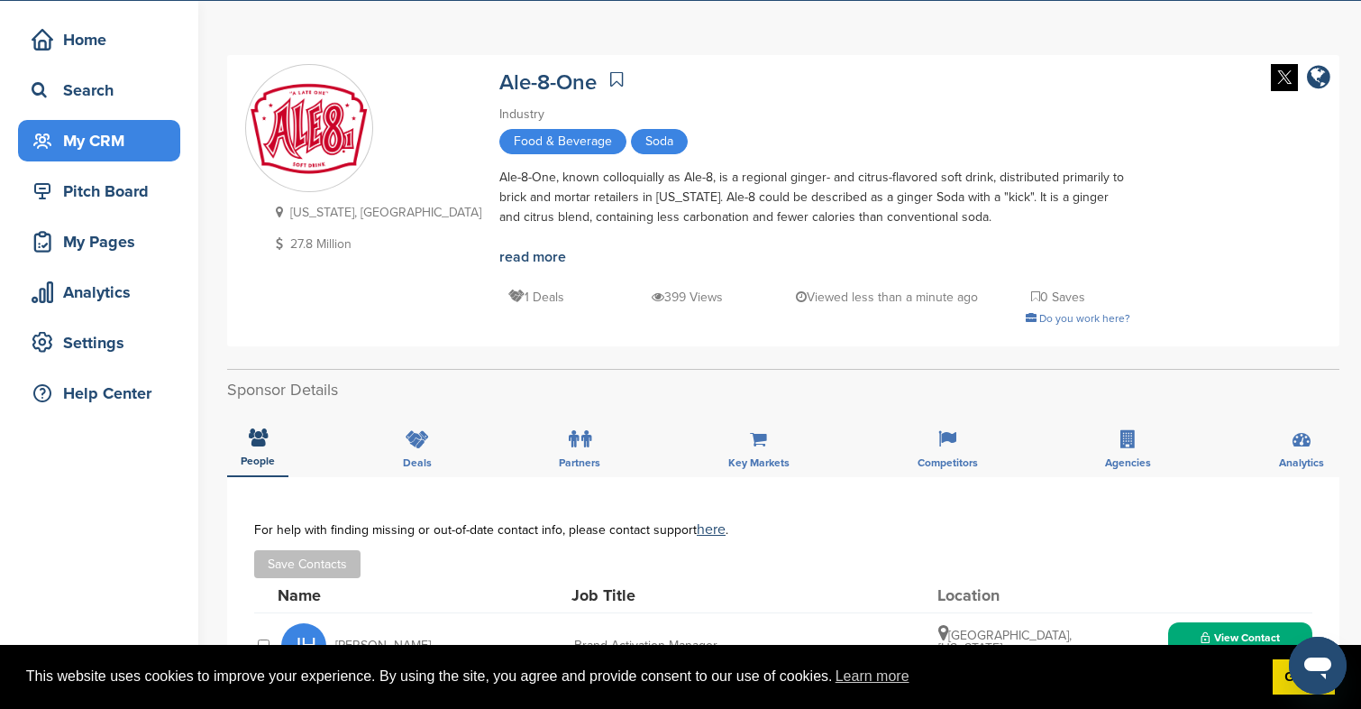
click at [103, 141] on div "My CRM" at bounding box center [103, 140] width 153 height 32
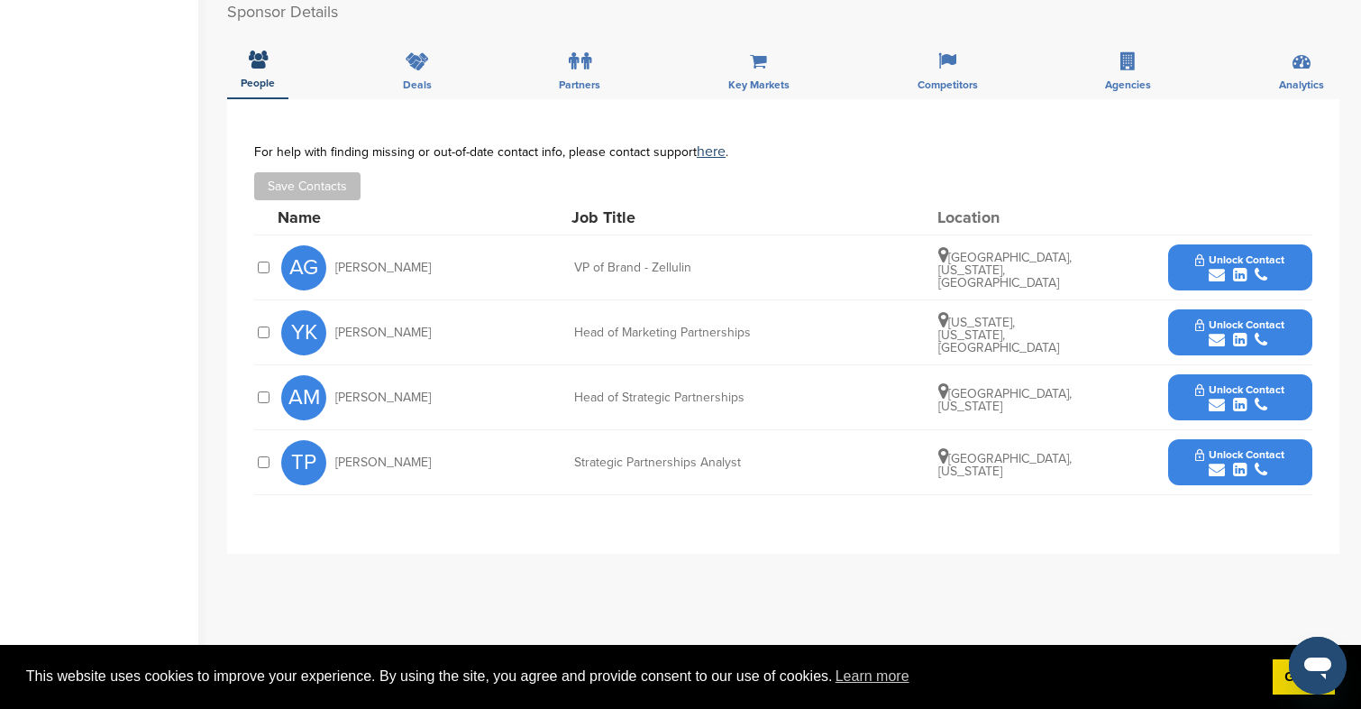
scroll to position [596, 0]
click at [1250, 319] on span "Unlock Contact" at bounding box center [1240, 323] width 89 height 13
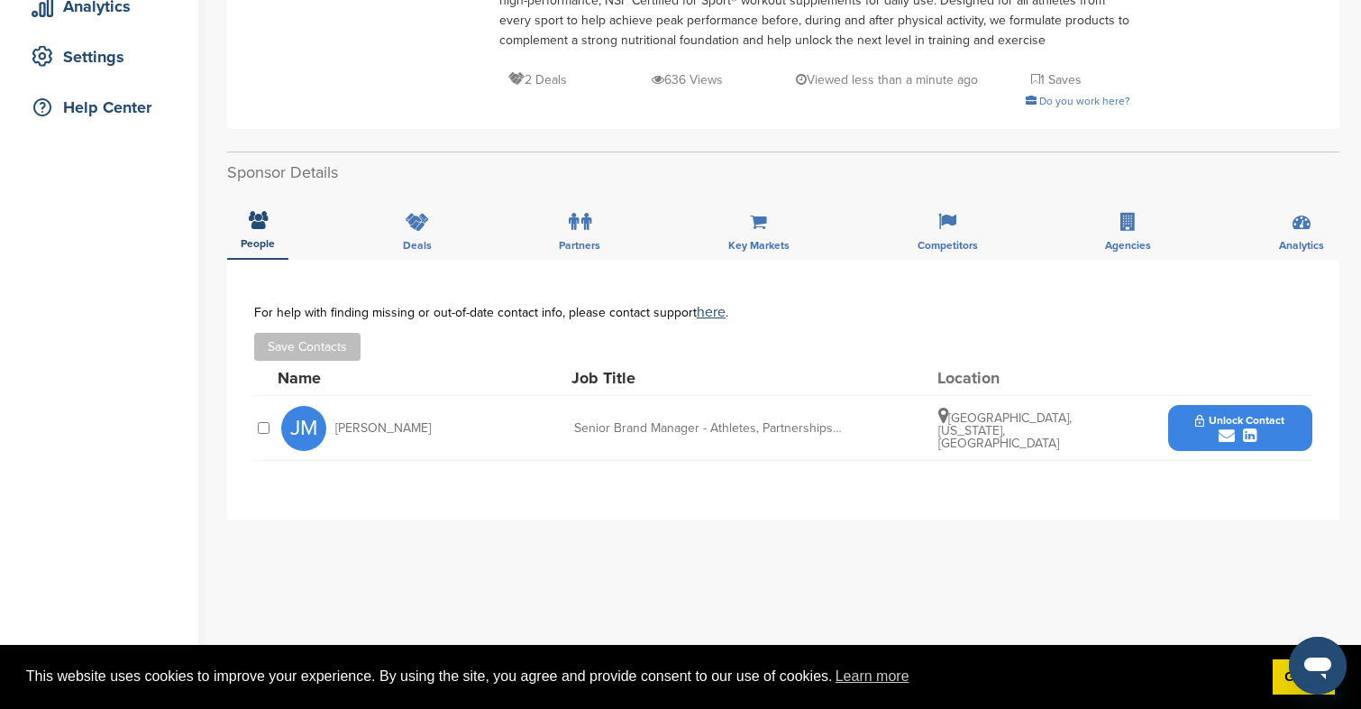
scroll to position [416, 0]
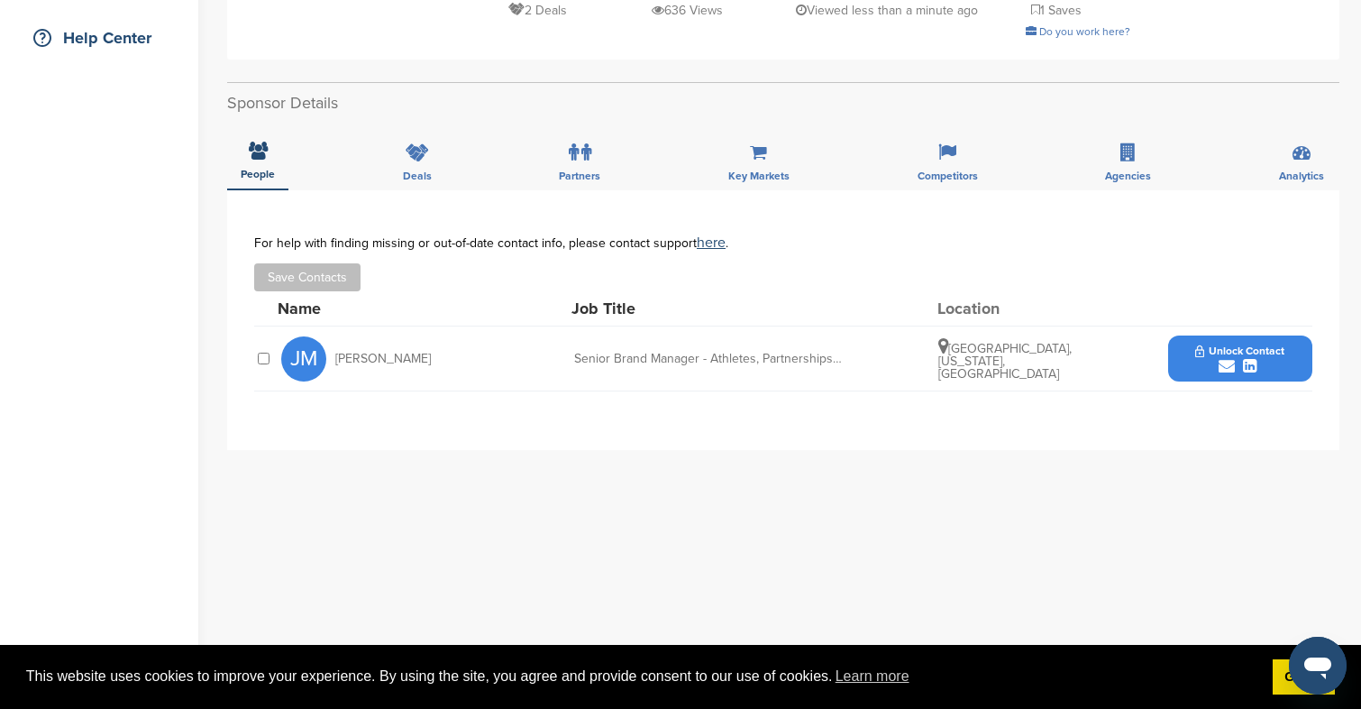
click at [1206, 344] on button "Unlock Contact" at bounding box center [1240, 359] width 133 height 54
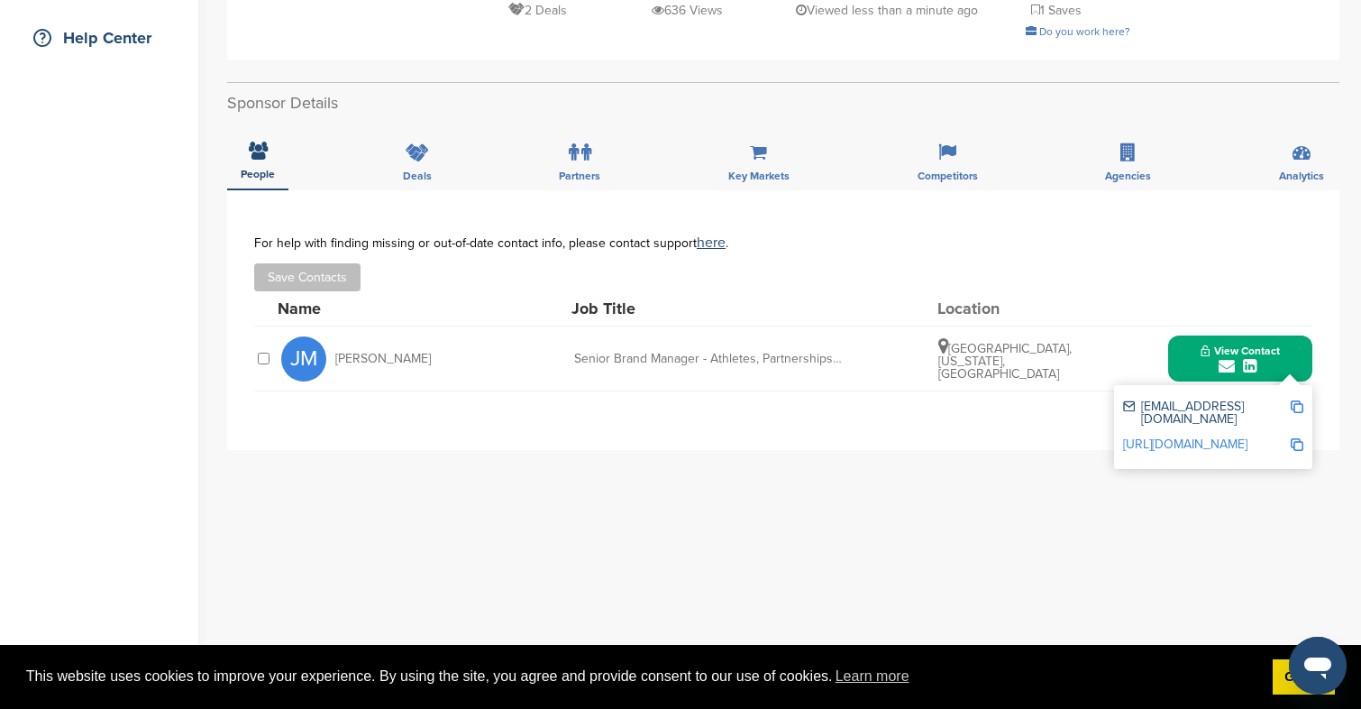
click at [860, 405] on div "**********" at bounding box center [783, 319] width 1058 height 169
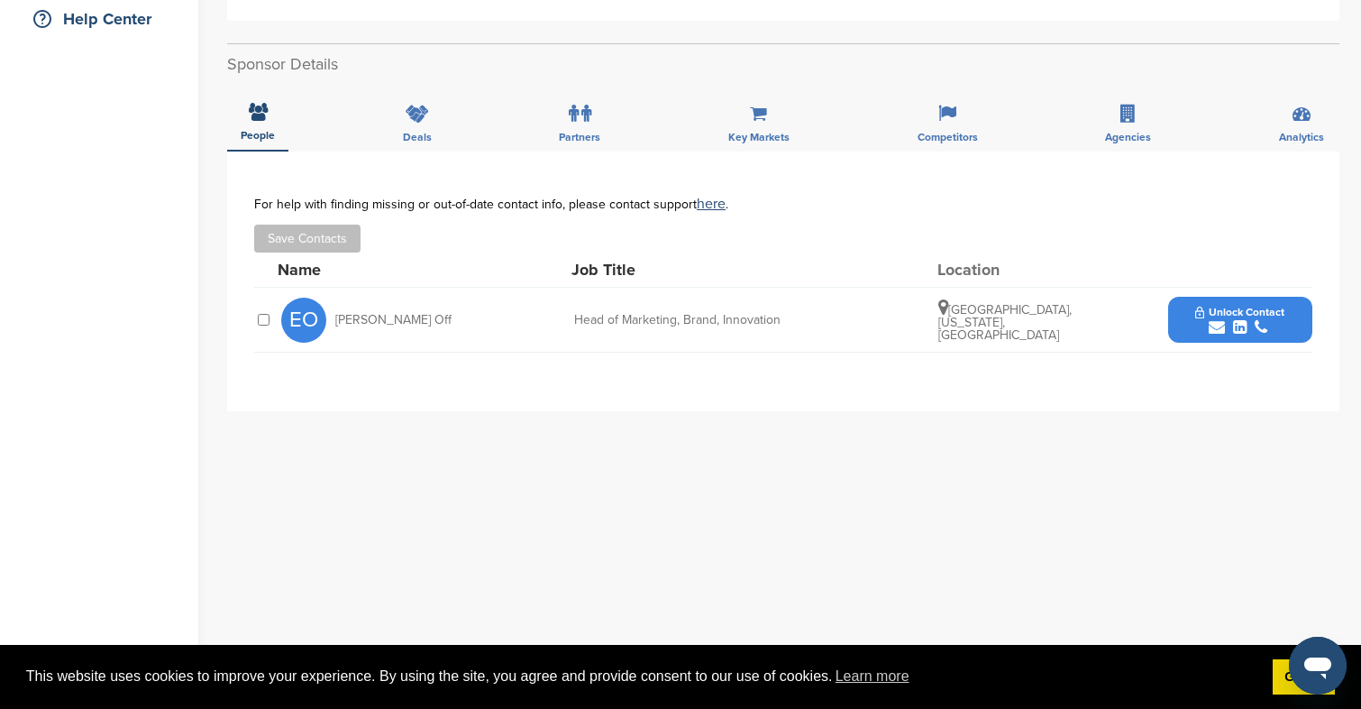
scroll to position [454, 0]
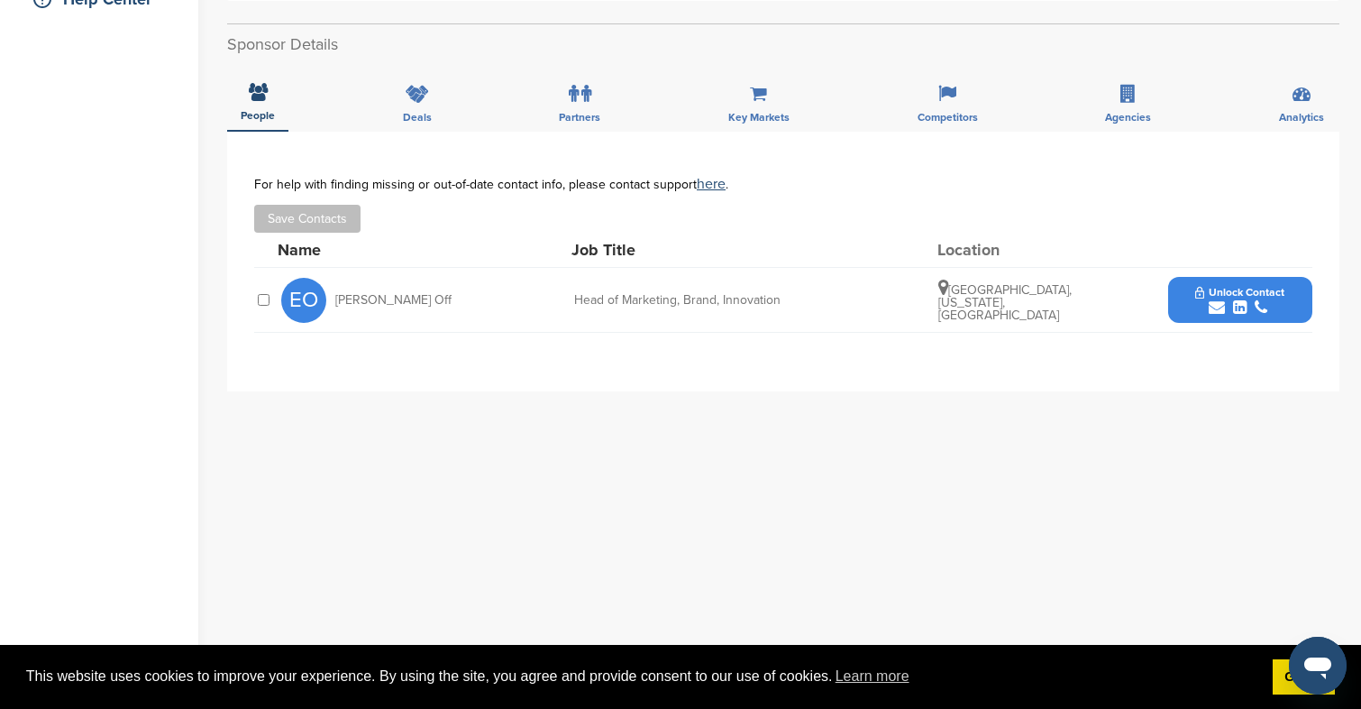
click at [1259, 303] on icon "submit" at bounding box center [1261, 307] width 13 height 16
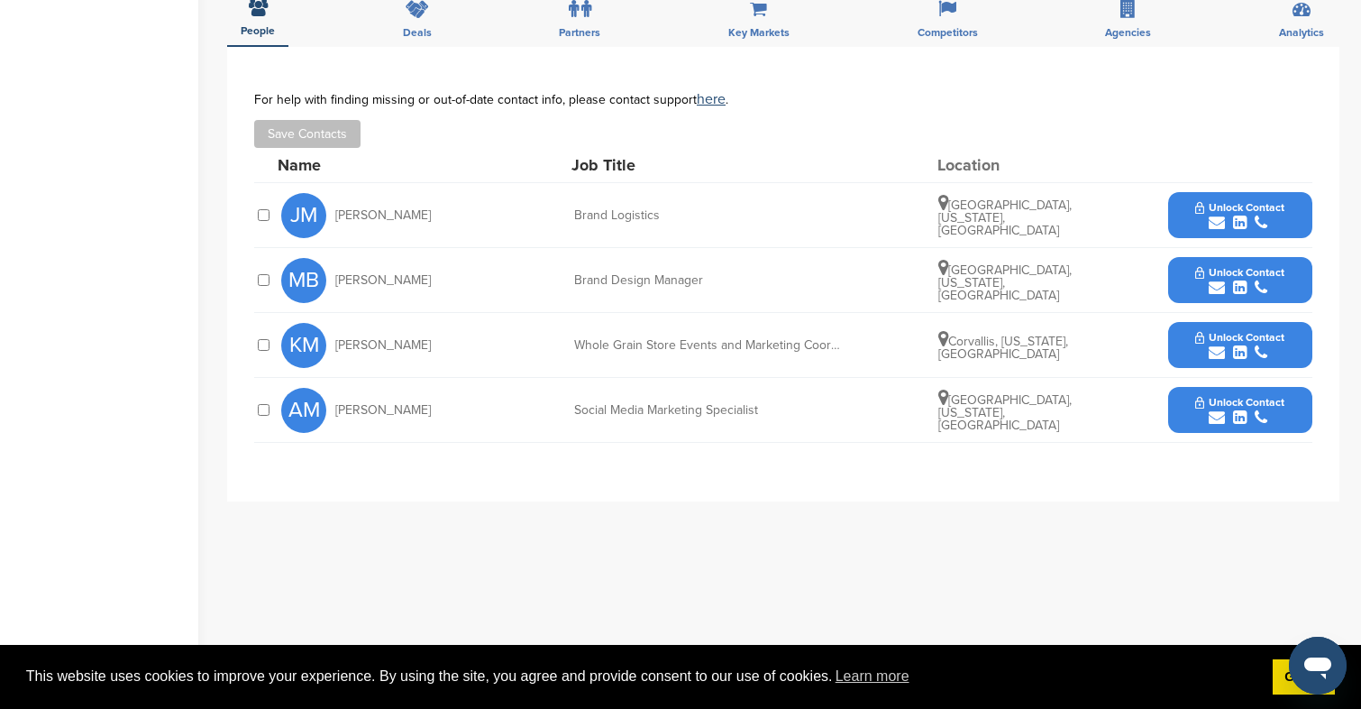
scroll to position [483, 0]
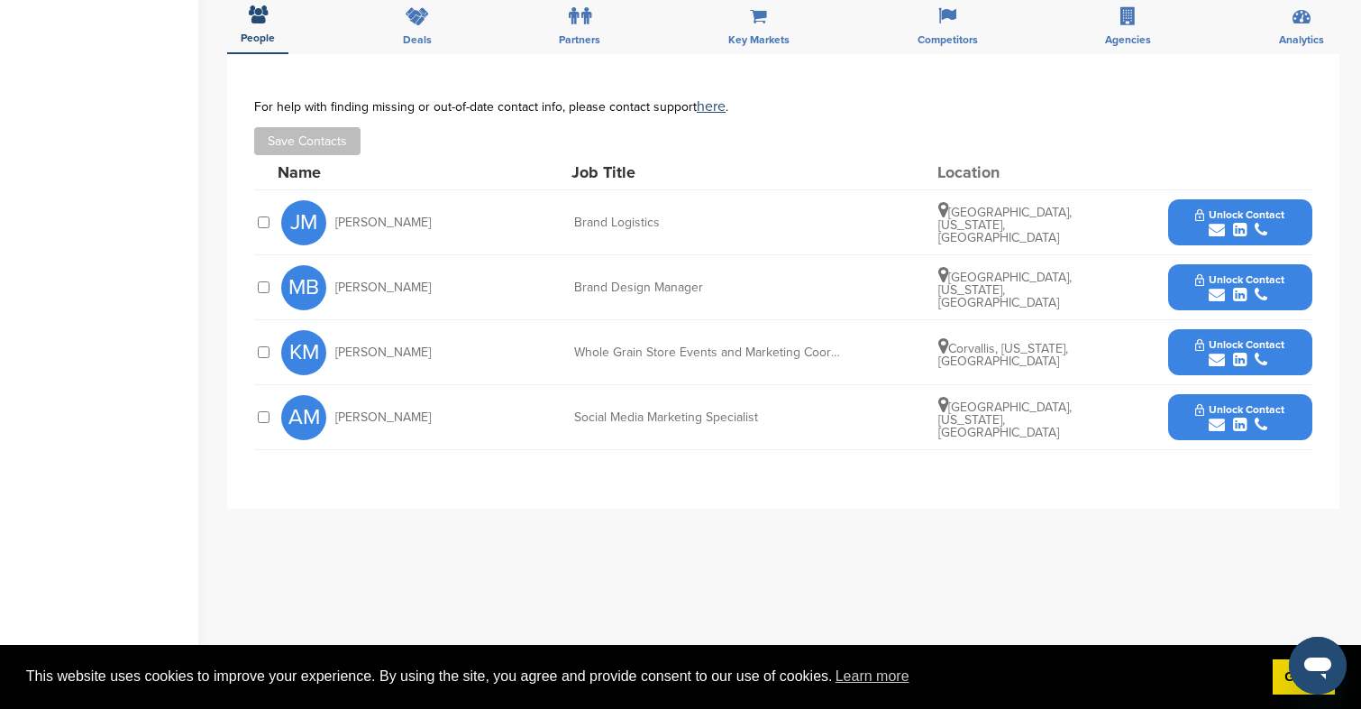
click at [1200, 231] on div "submit" at bounding box center [1240, 230] width 89 height 17
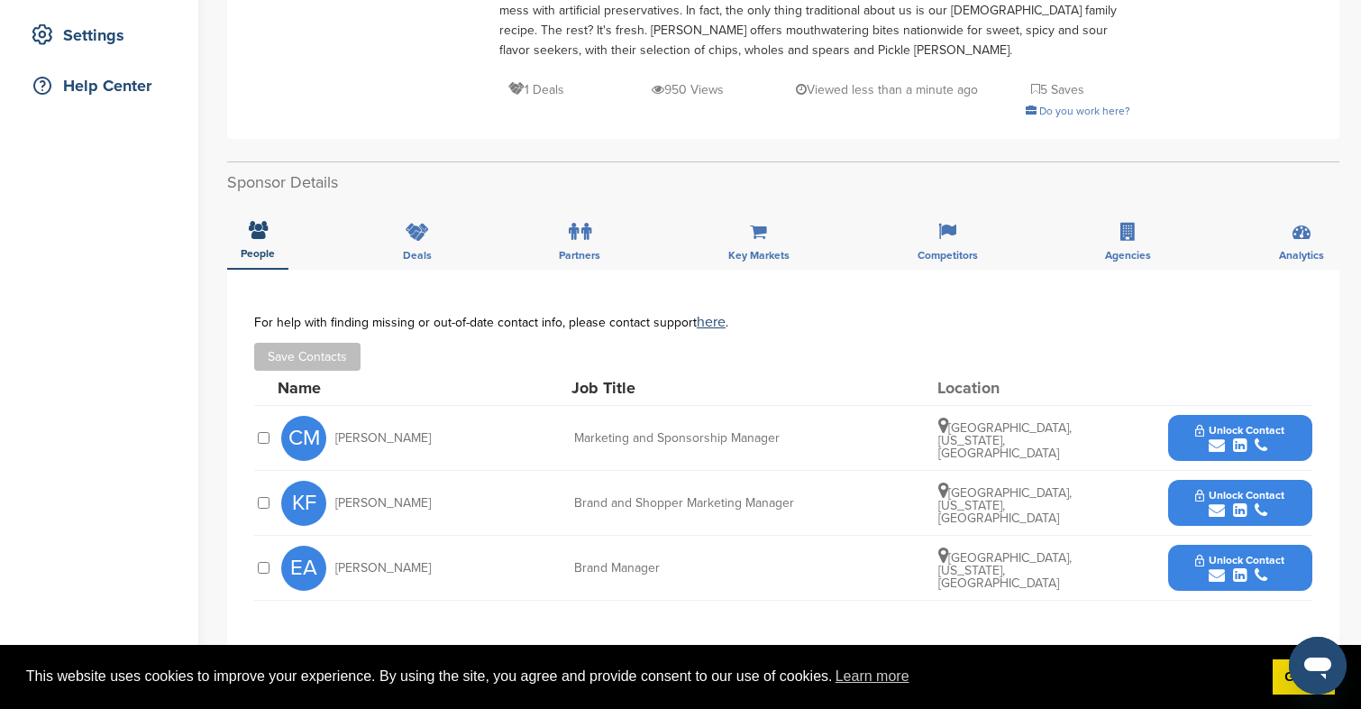
scroll to position [563, 0]
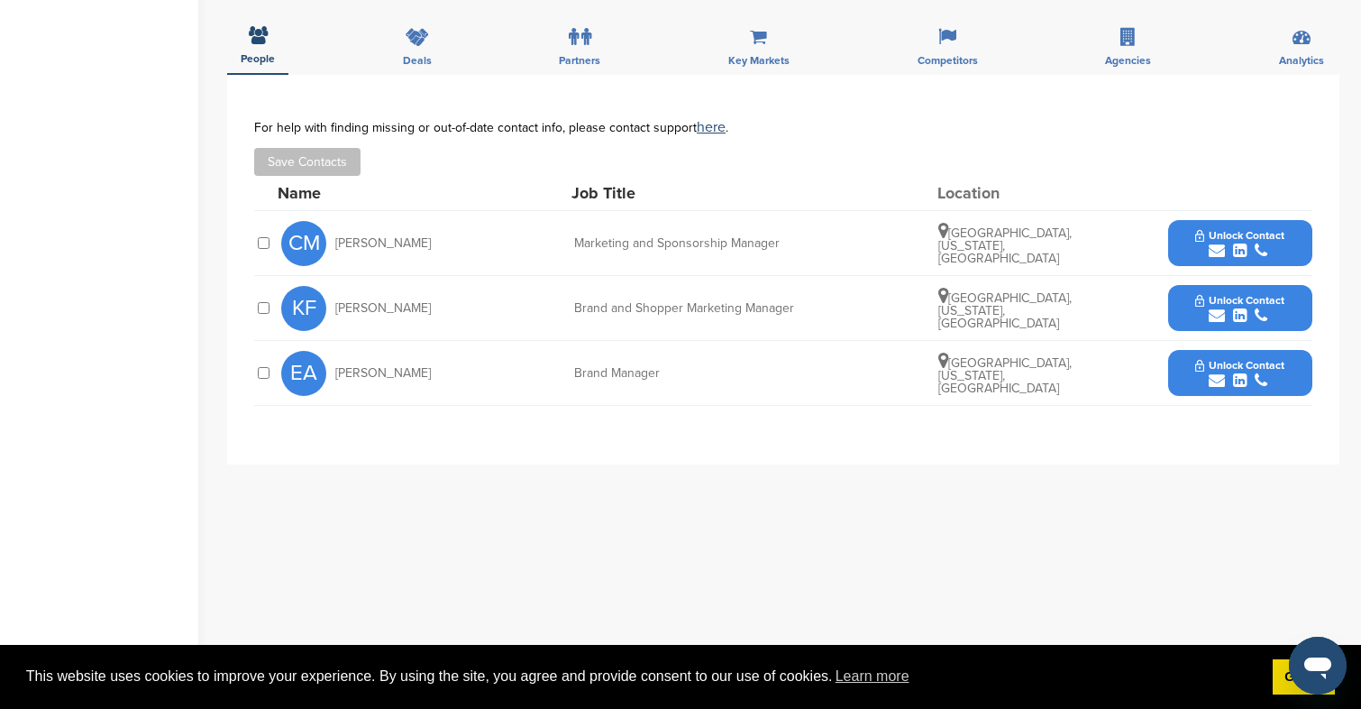
click at [1192, 238] on button "Unlock Contact" at bounding box center [1240, 243] width 133 height 54
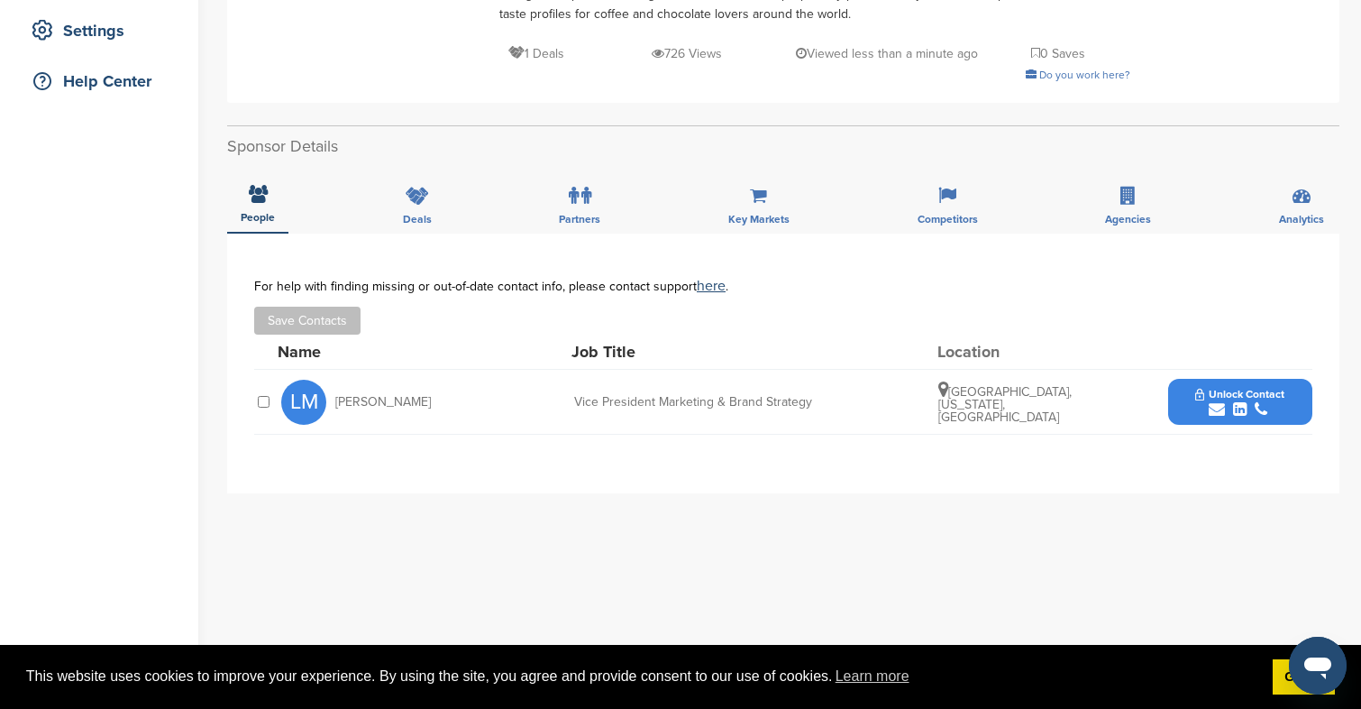
scroll to position [380, 0]
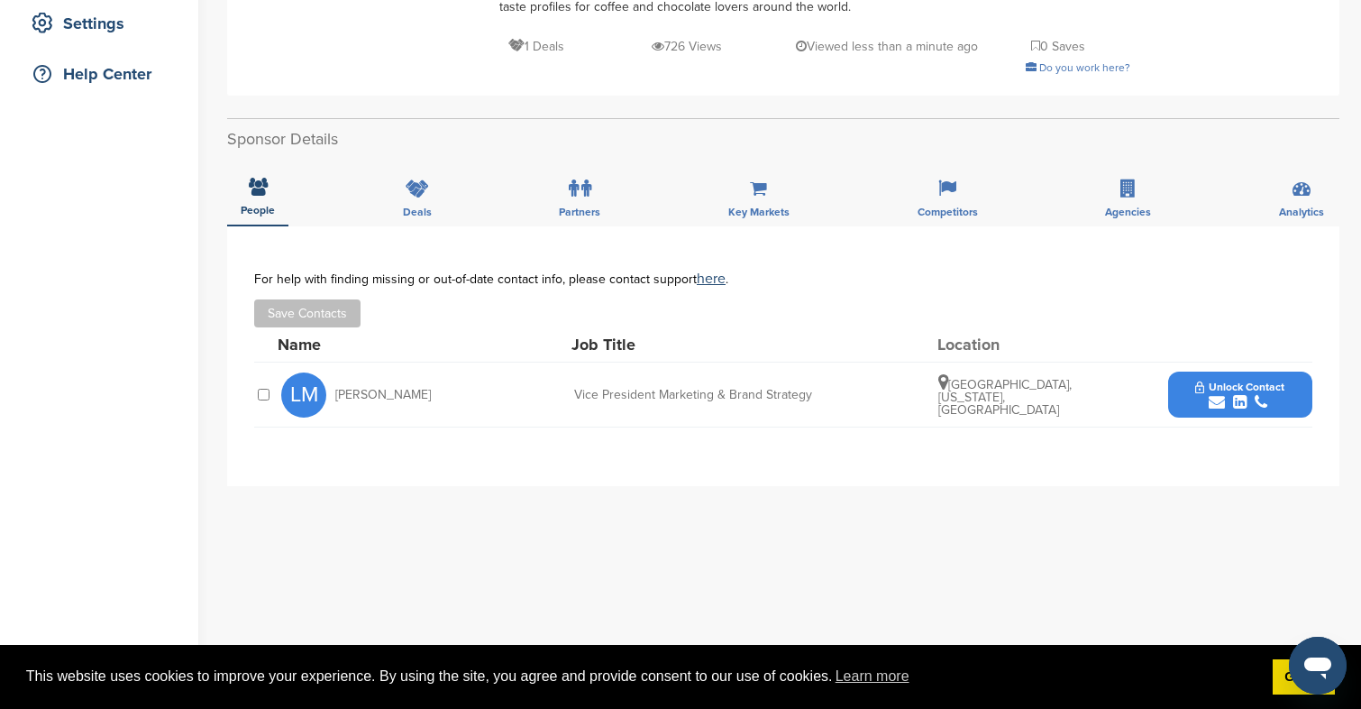
click at [1170, 382] on div "Unlock Contact" at bounding box center [1240, 394] width 144 height 46
click at [1195, 390] on button "Unlock Contact" at bounding box center [1240, 395] width 133 height 54
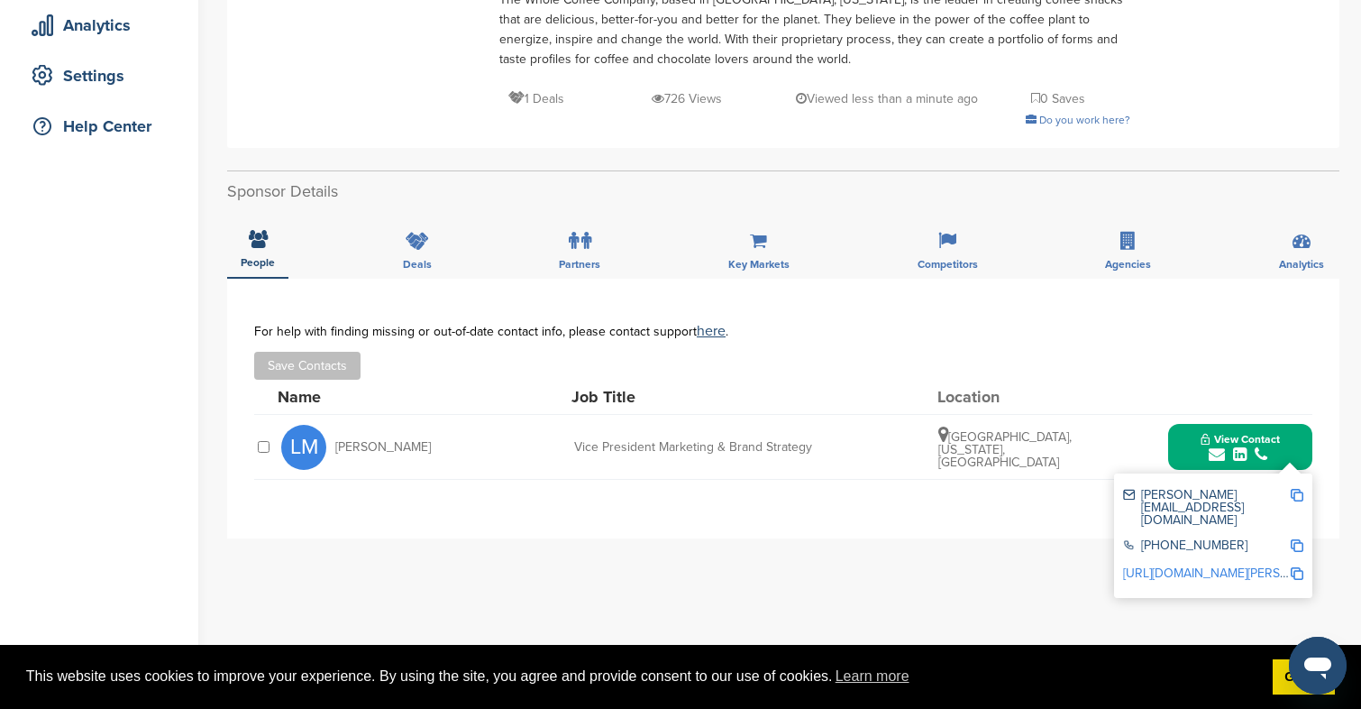
scroll to position [304, 0]
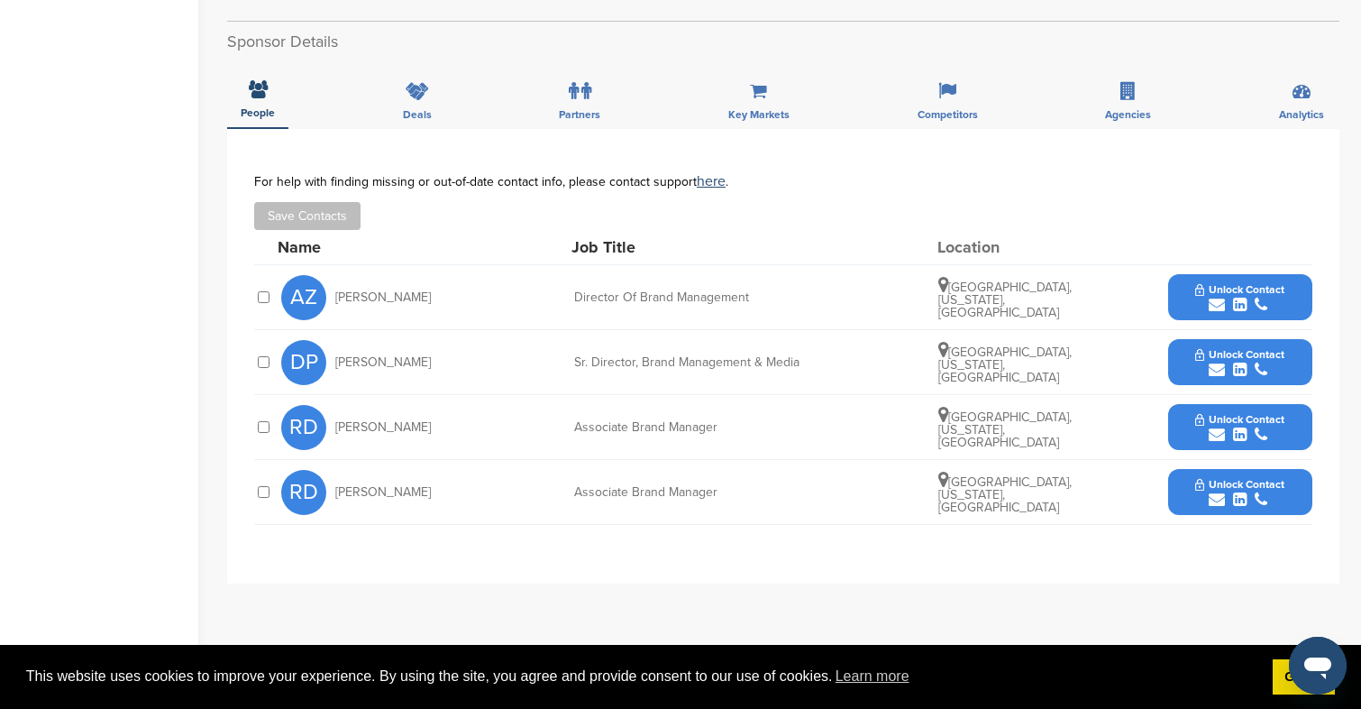
scroll to position [552, 0]
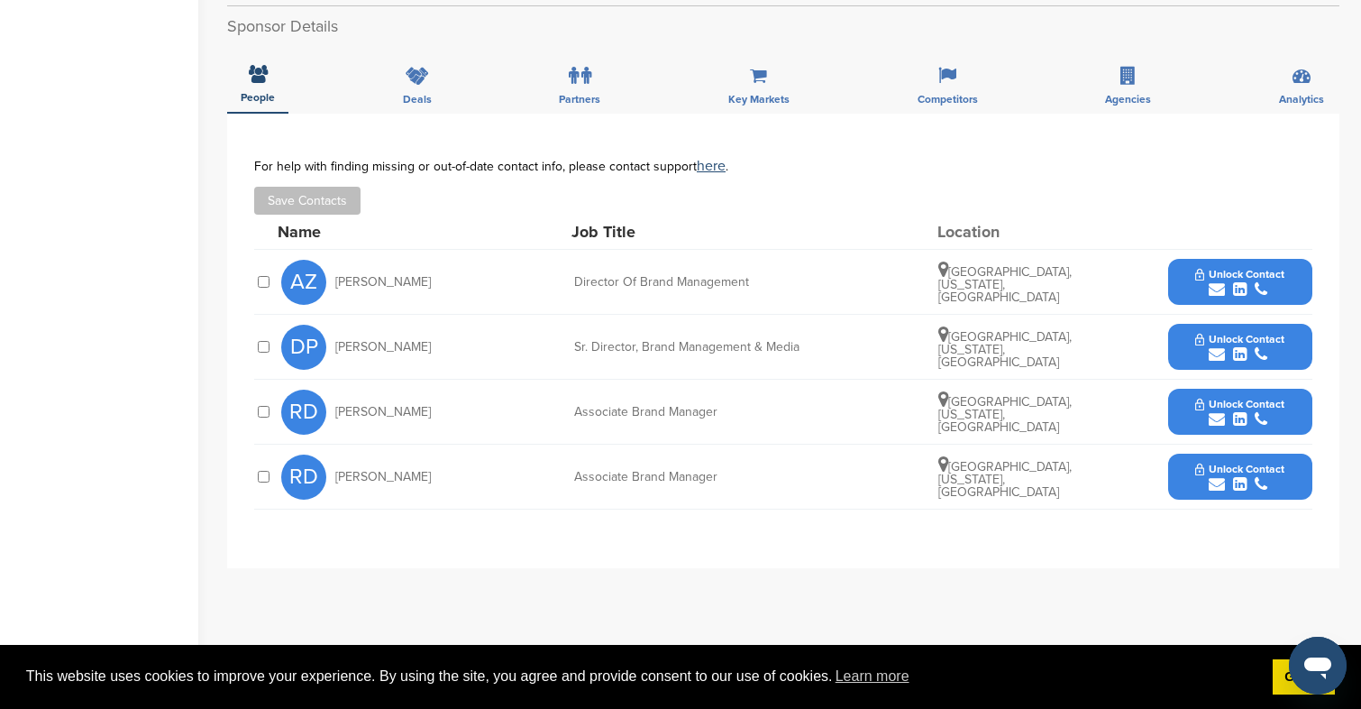
click at [1192, 398] on button "Unlock Contact" at bounding box center [1240, 412] width 133 height 54
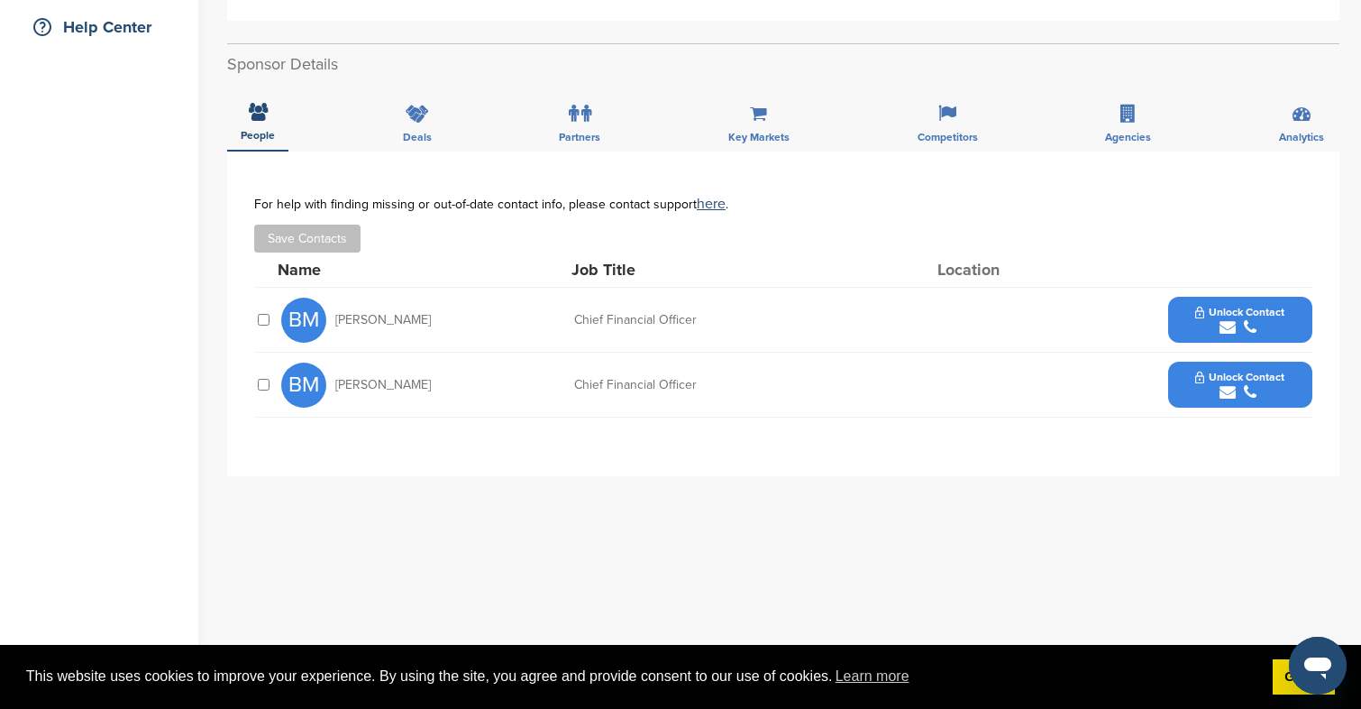
scroll to position [353, 0]
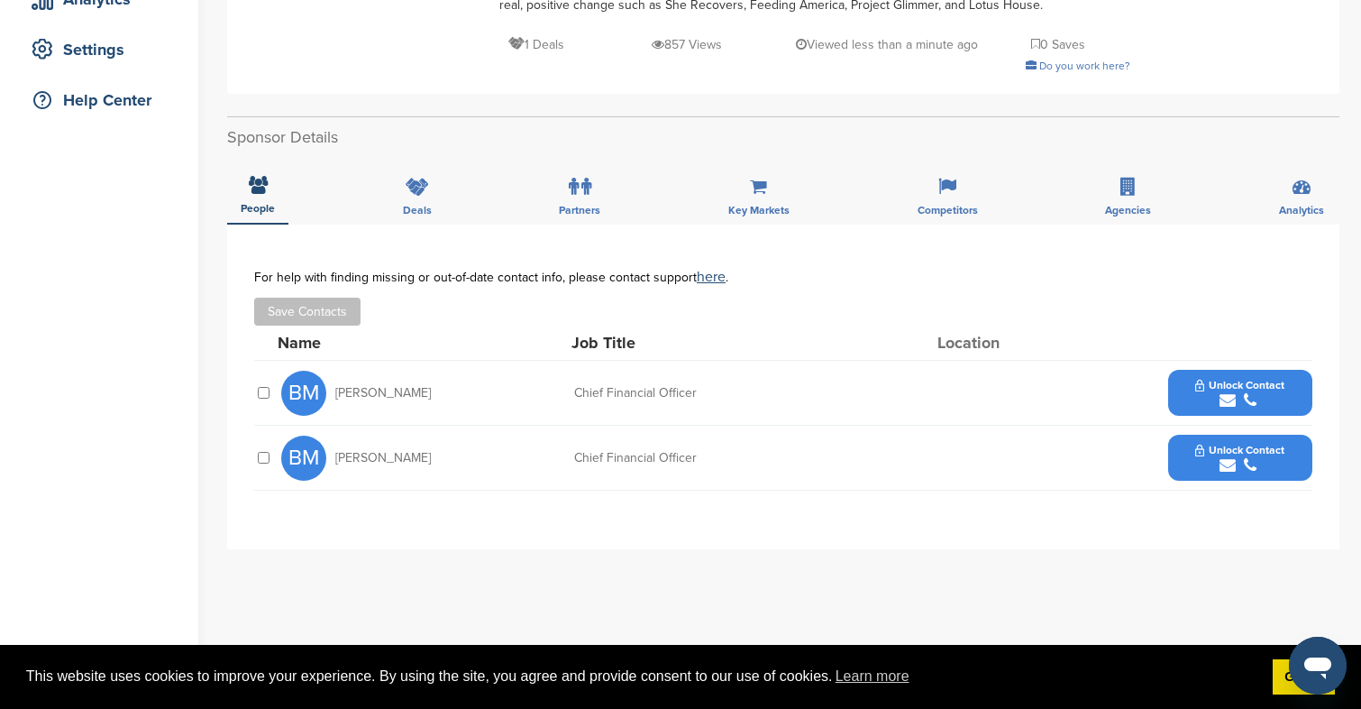
click at [1232, 452] on span "Unlock Contact" at bounding box center [1240, 450] width 89 height 13
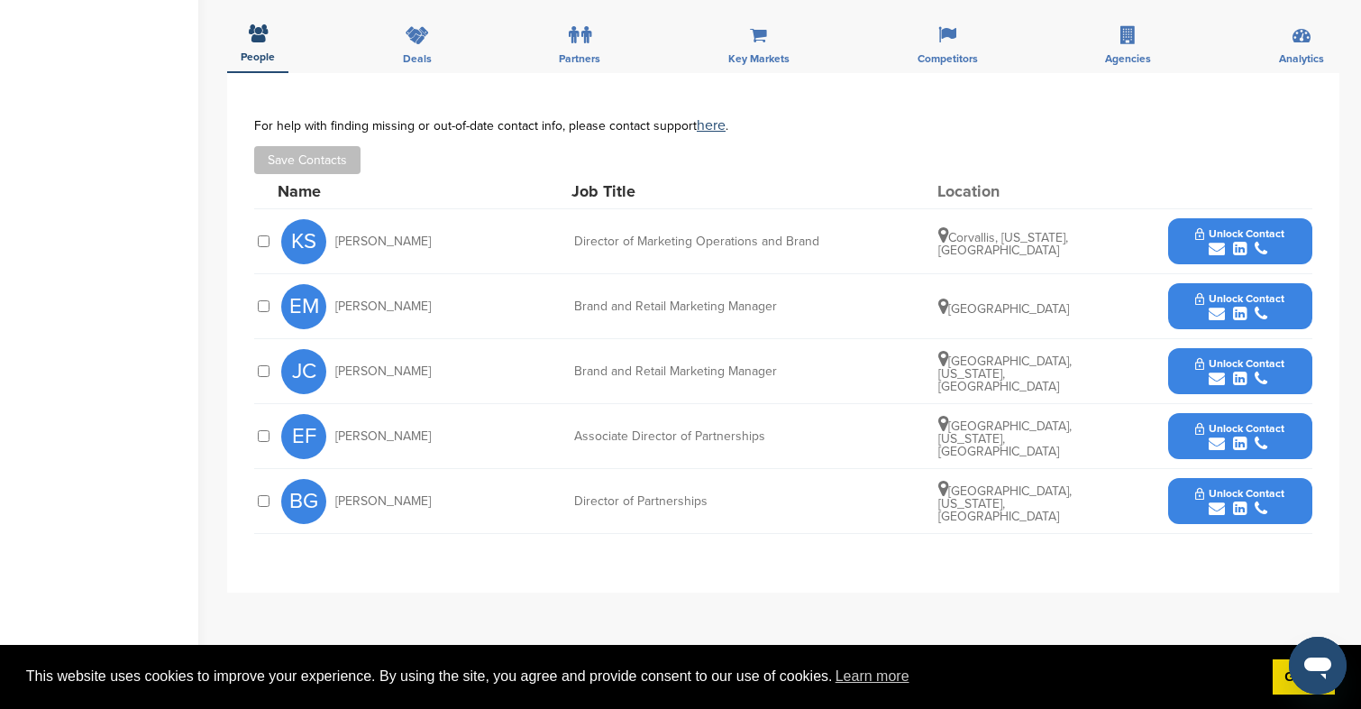
scroll to position [597, 0]
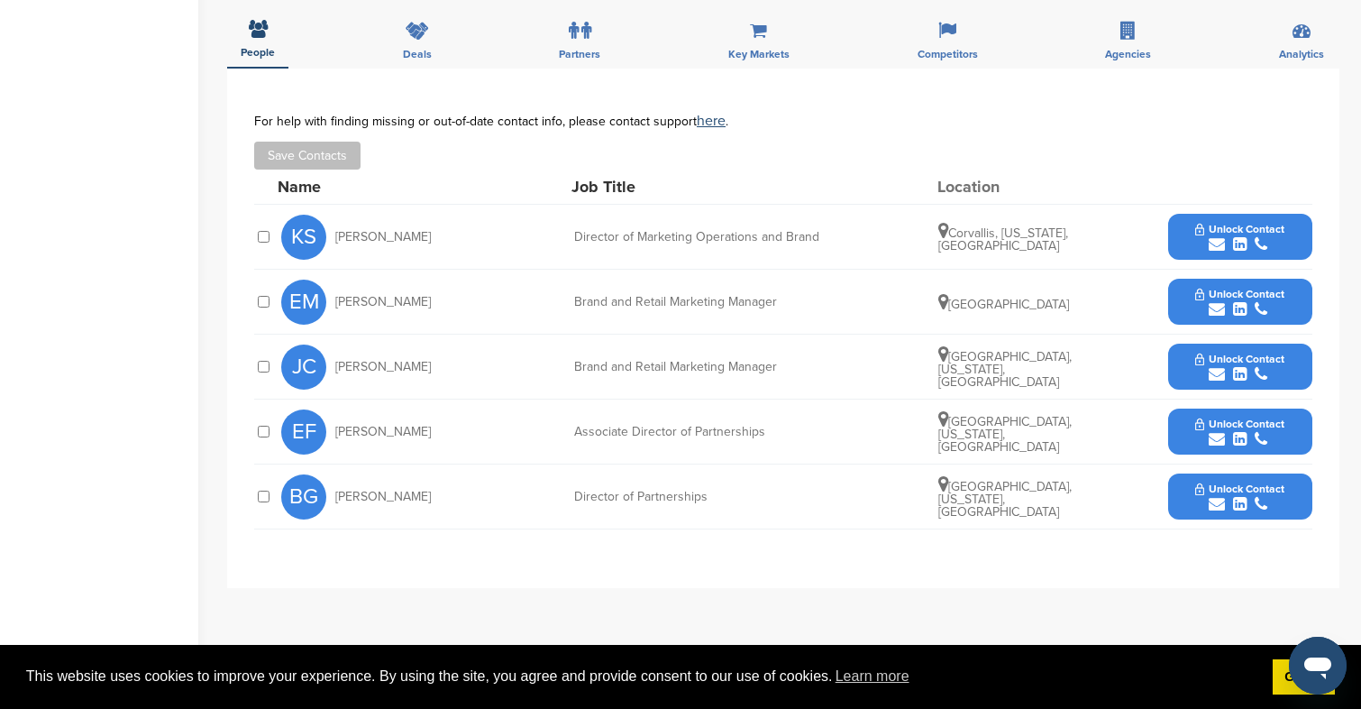
click at [1202, 442] on div "submit" at bounding box center [1240, 439] width 89 height 17
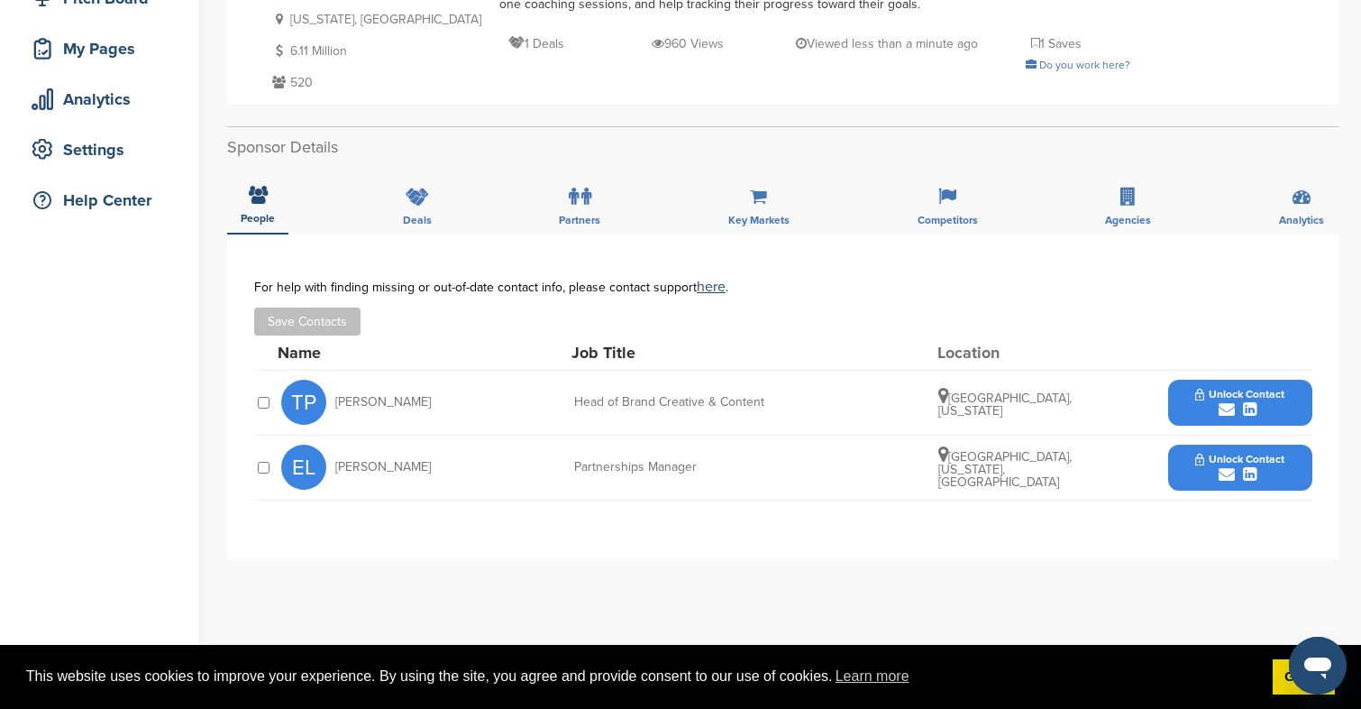
scroll to position [389, 0]
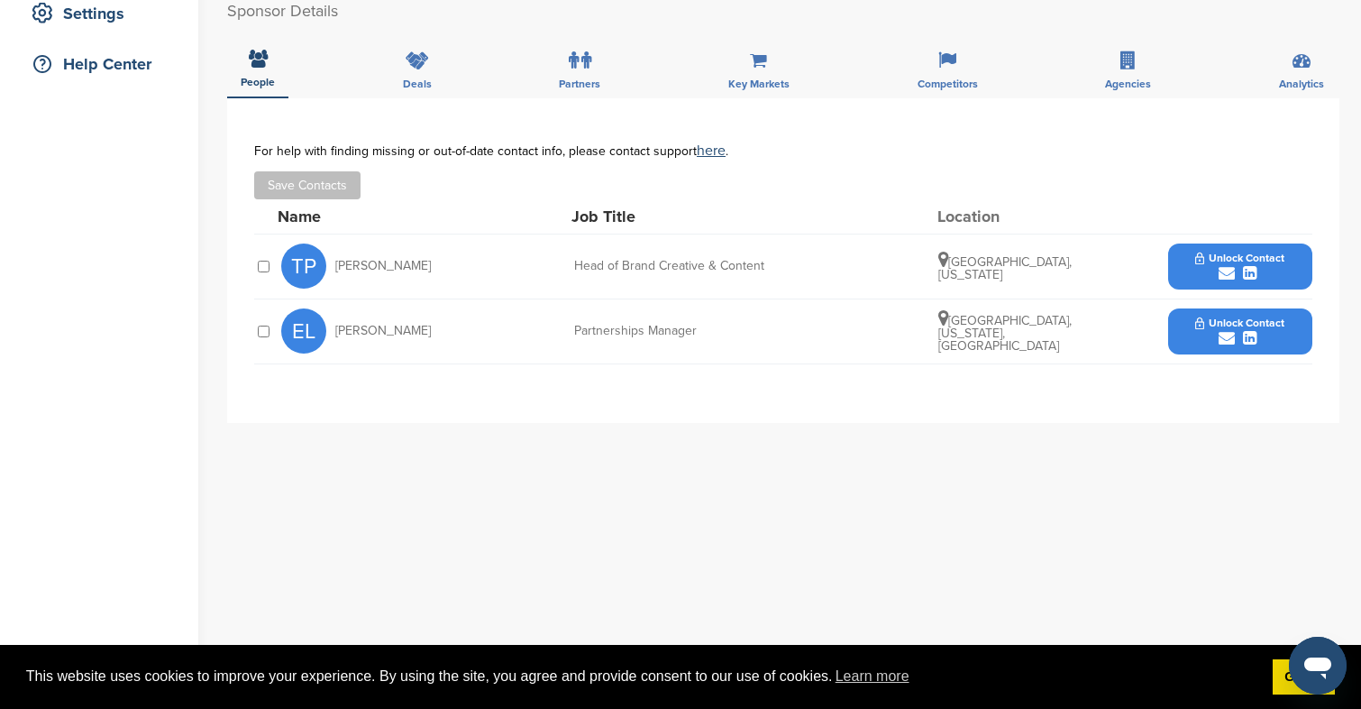
click at [1274, 329] on span "Unlock Contact" at bounding box center [1240, 322] width 89 height 13
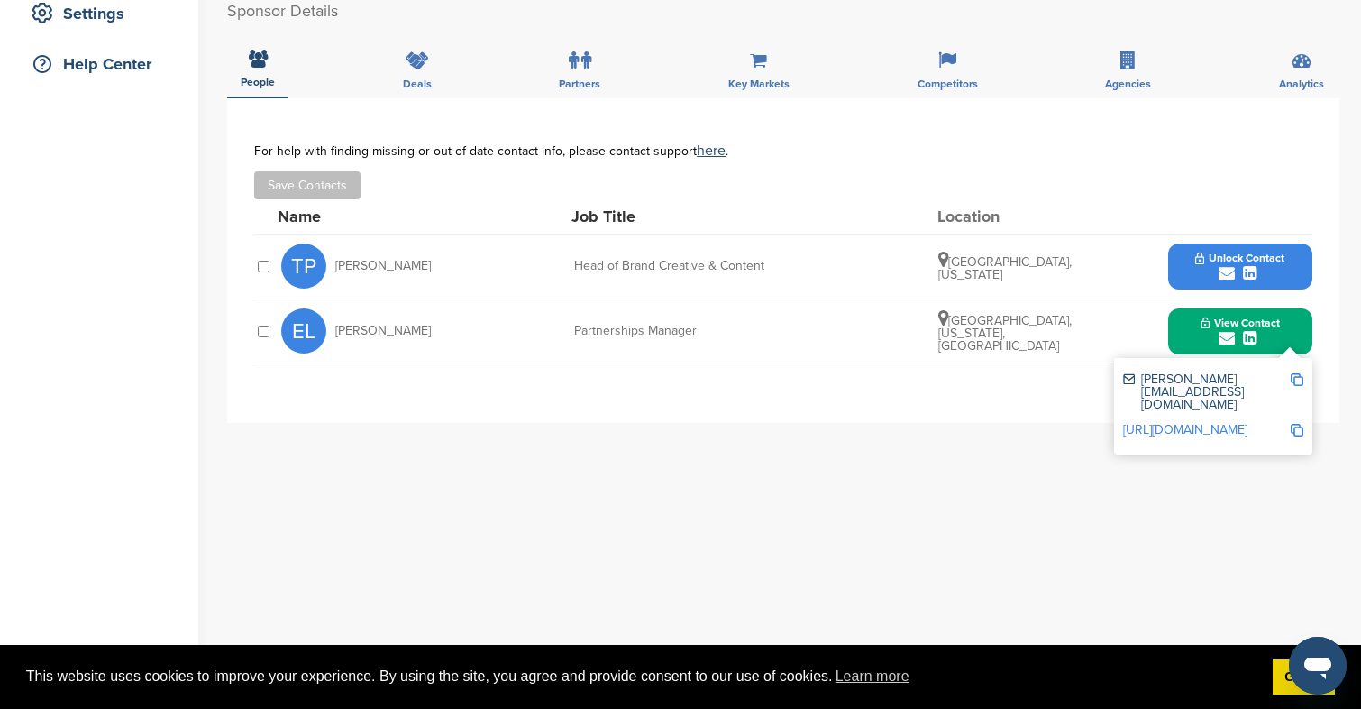
click at [1061, 523] on div "**********" at bounding box center [783, 458] width 1113 height 721
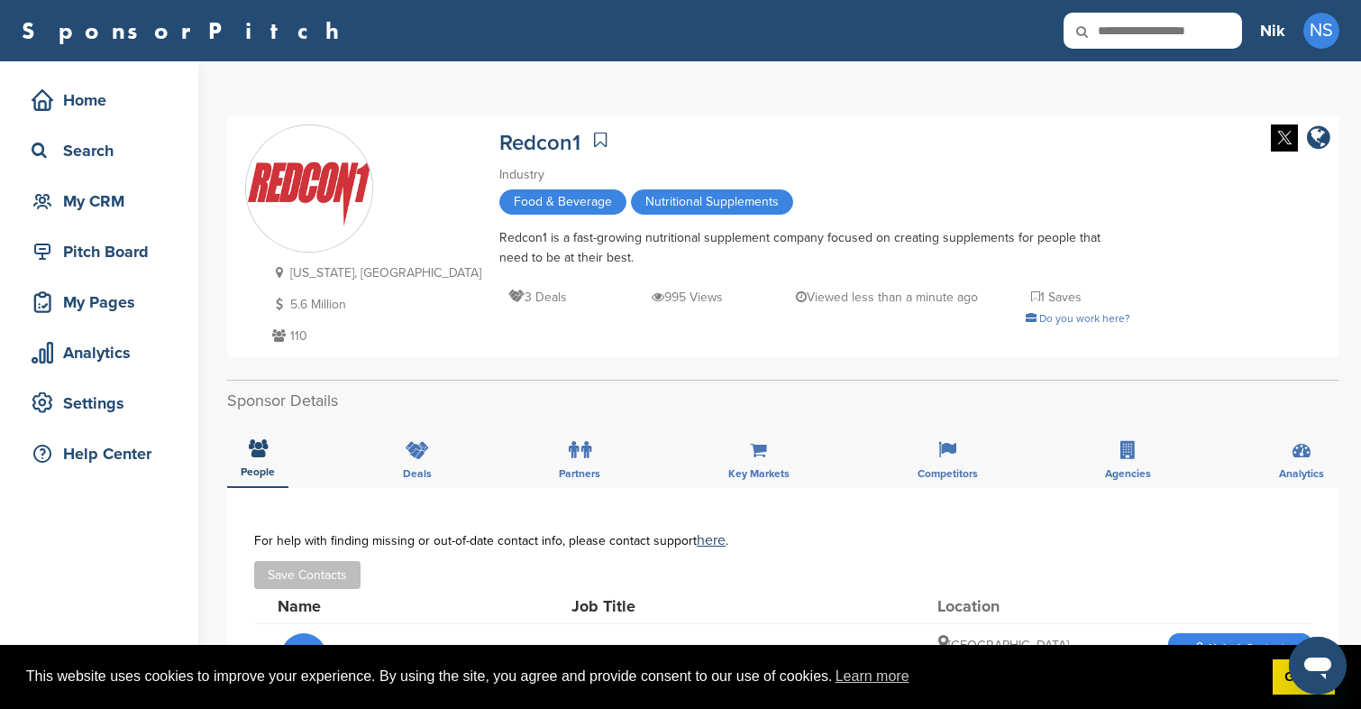
scroll to position [306, 0]
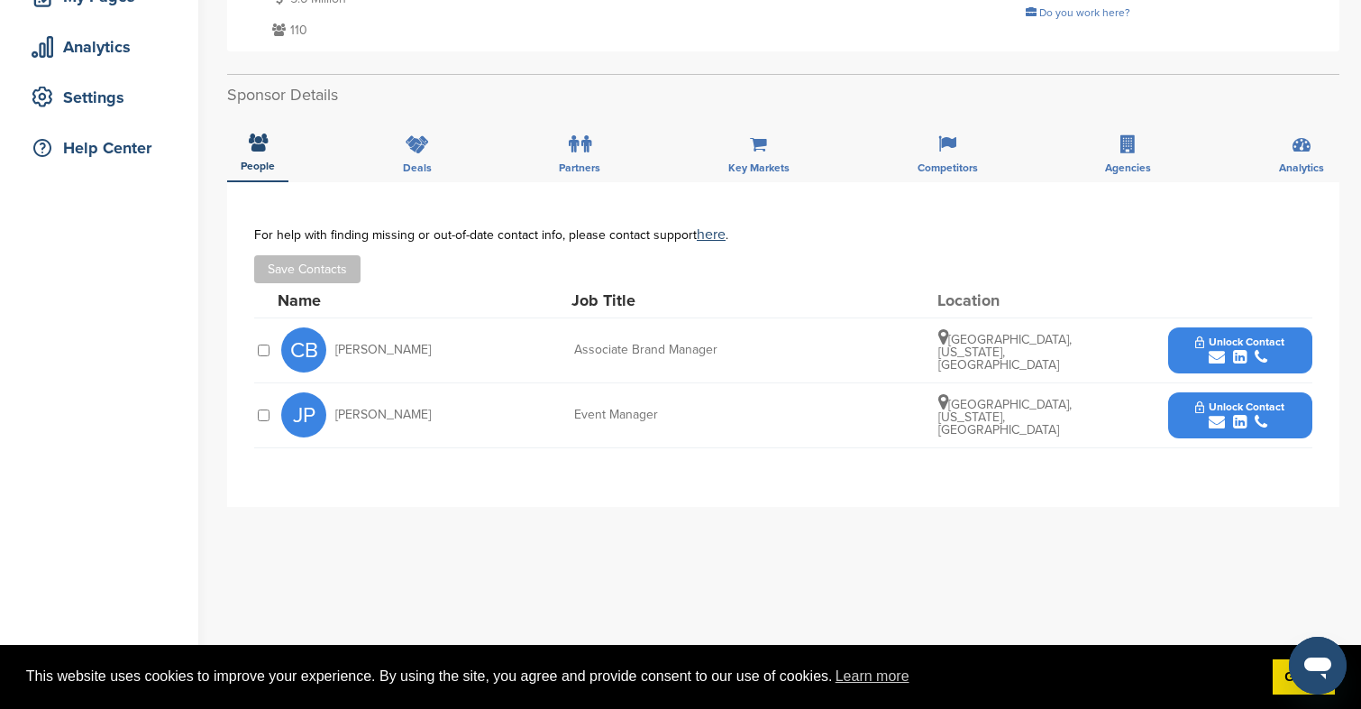
click at [1195, 417] on button "Unlock Contact" at bounding box center [1240, 415] width 133 height 54
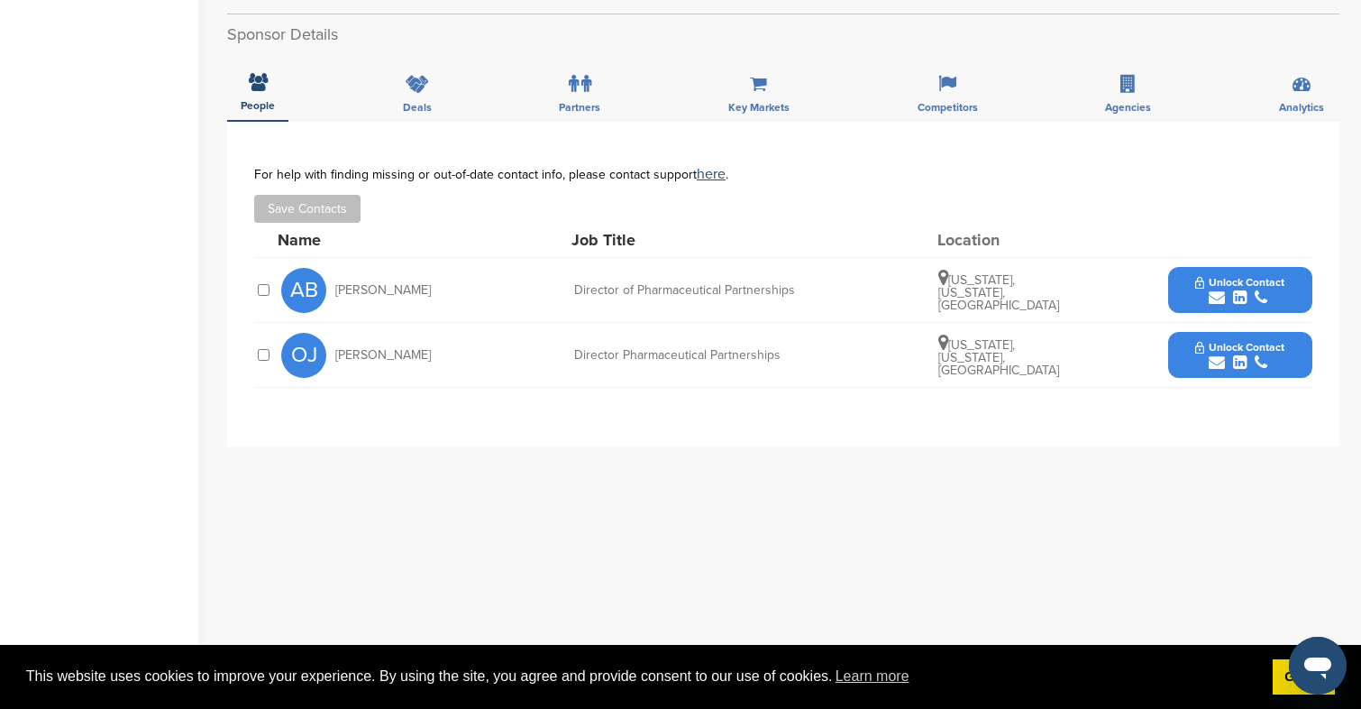
scroll to position [604, 0]
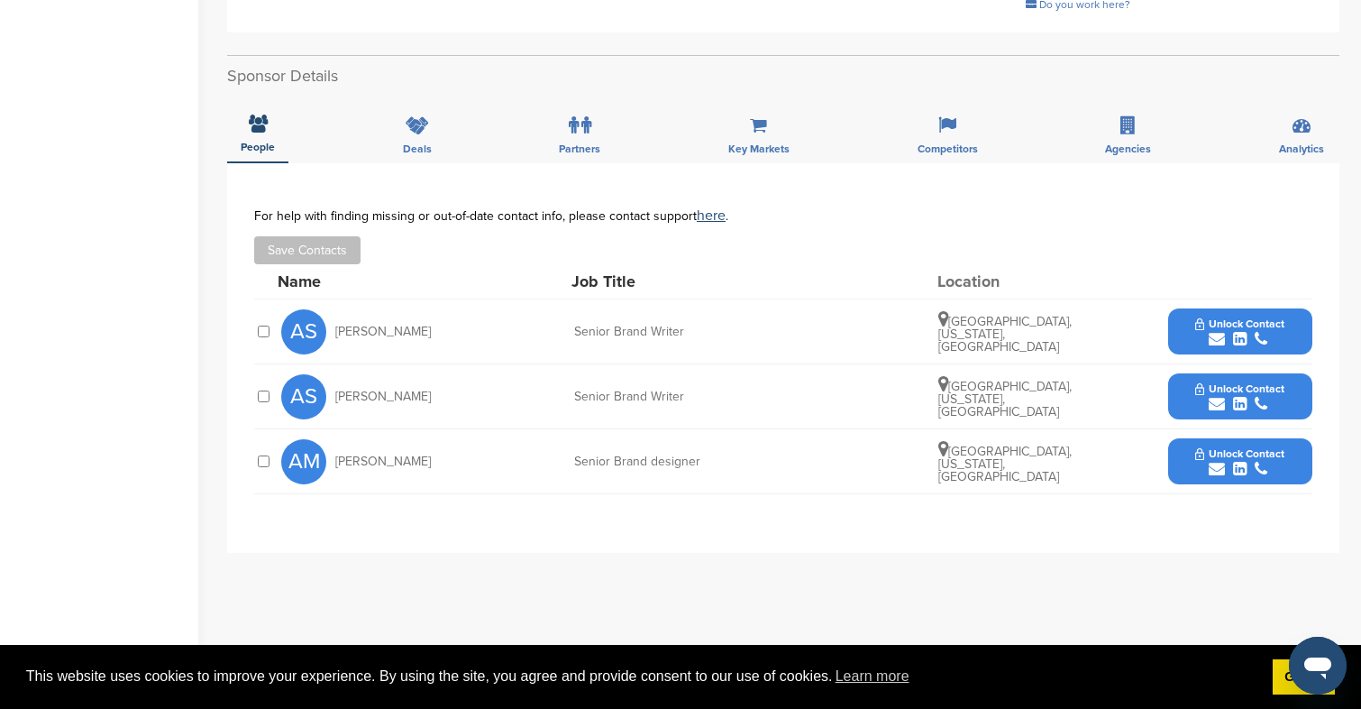
scroll to position [531, 0]
click at [1244, 395] on icon "submit" at bounding box center [1240, 403] width 14 height 16
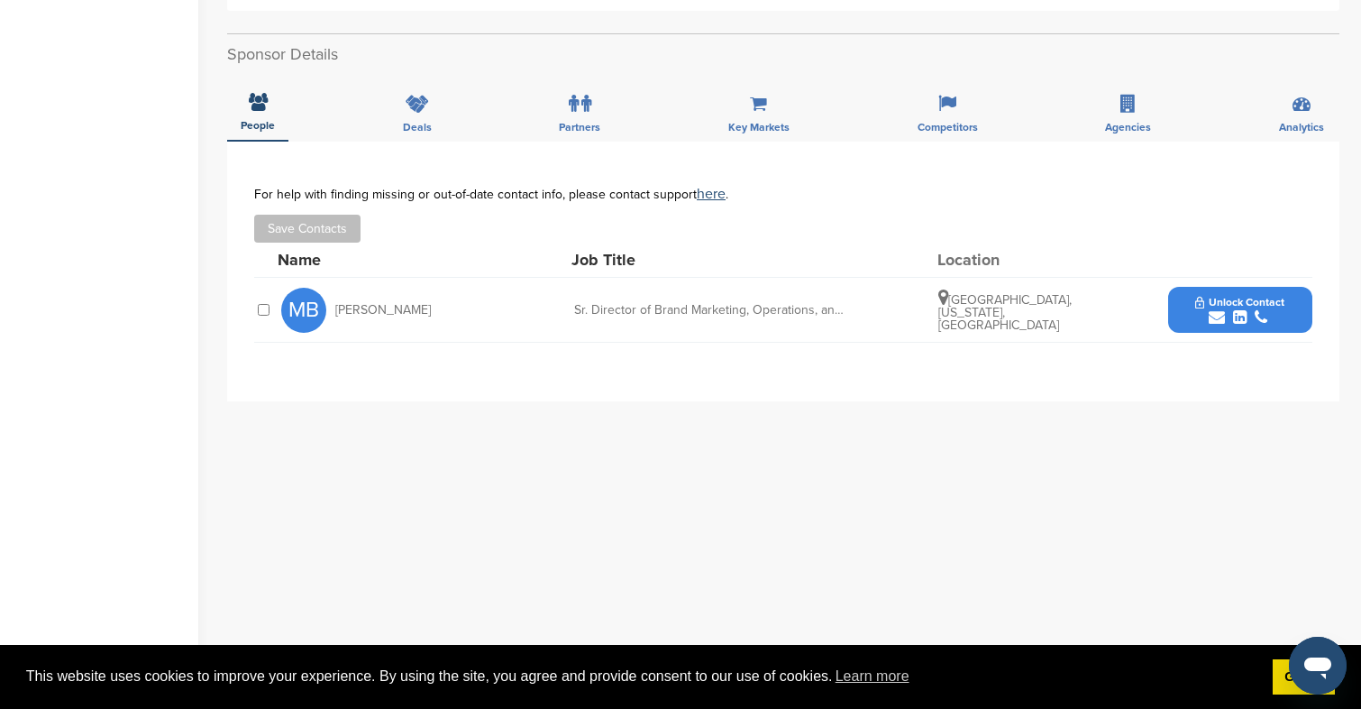
scroll to position [485, 0]
click at [1280, 313] on div "submit" at bounding box center [1240, 316] width 89 height 17
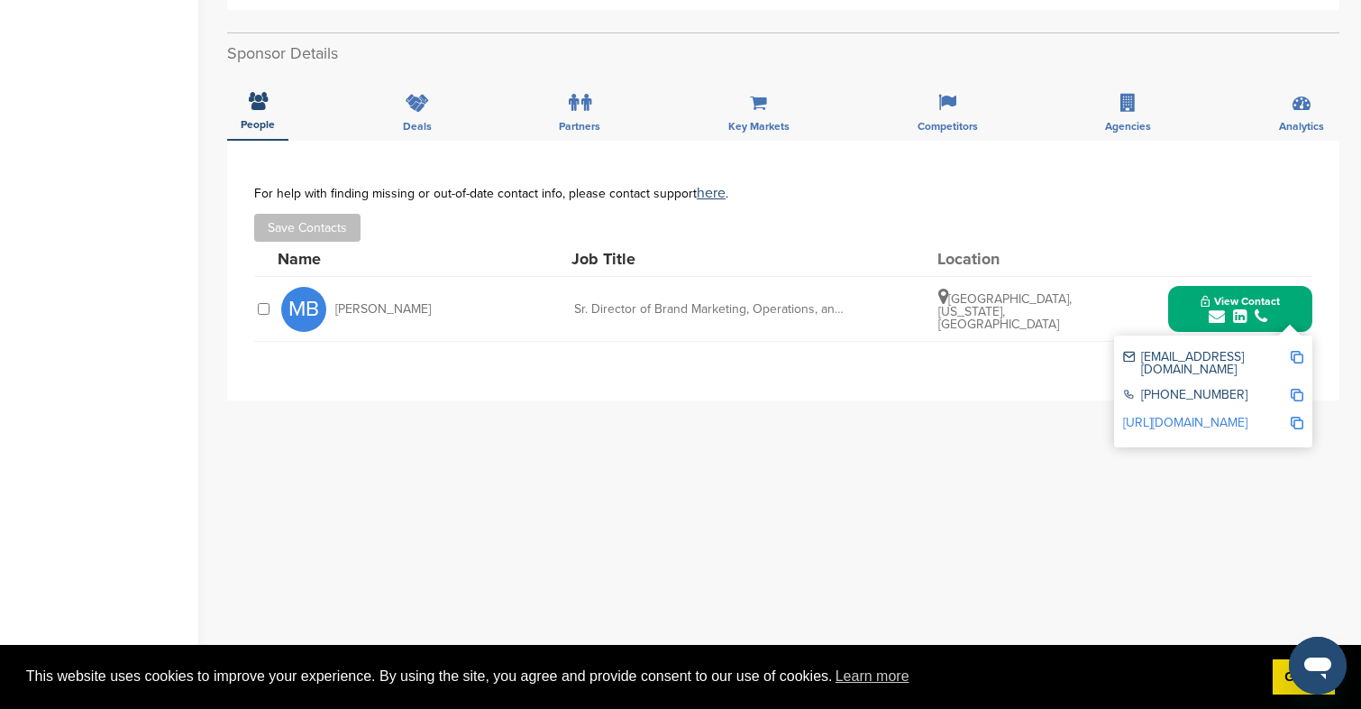
click at [871, 456] on div "**********" at bounding box center [783, 501] width 1113 height 721
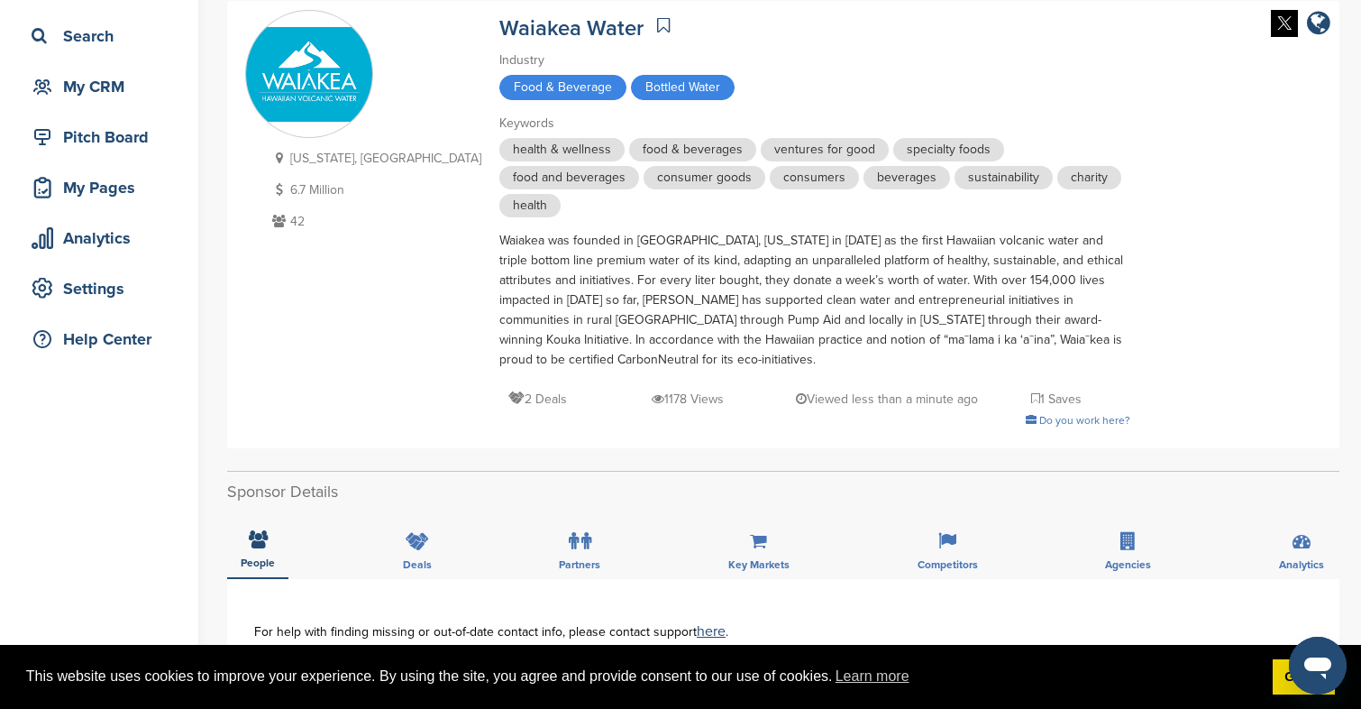
scroll to position [636, 0]
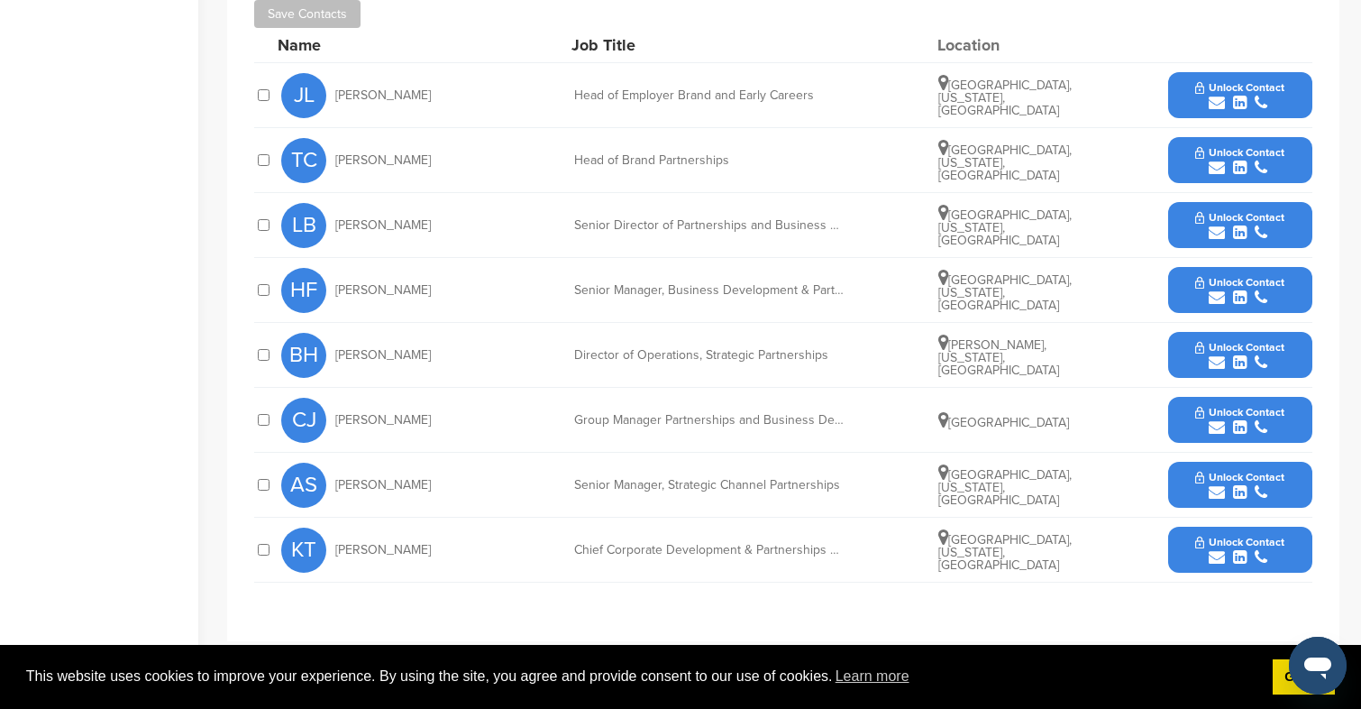
scroll to position [779, 0]
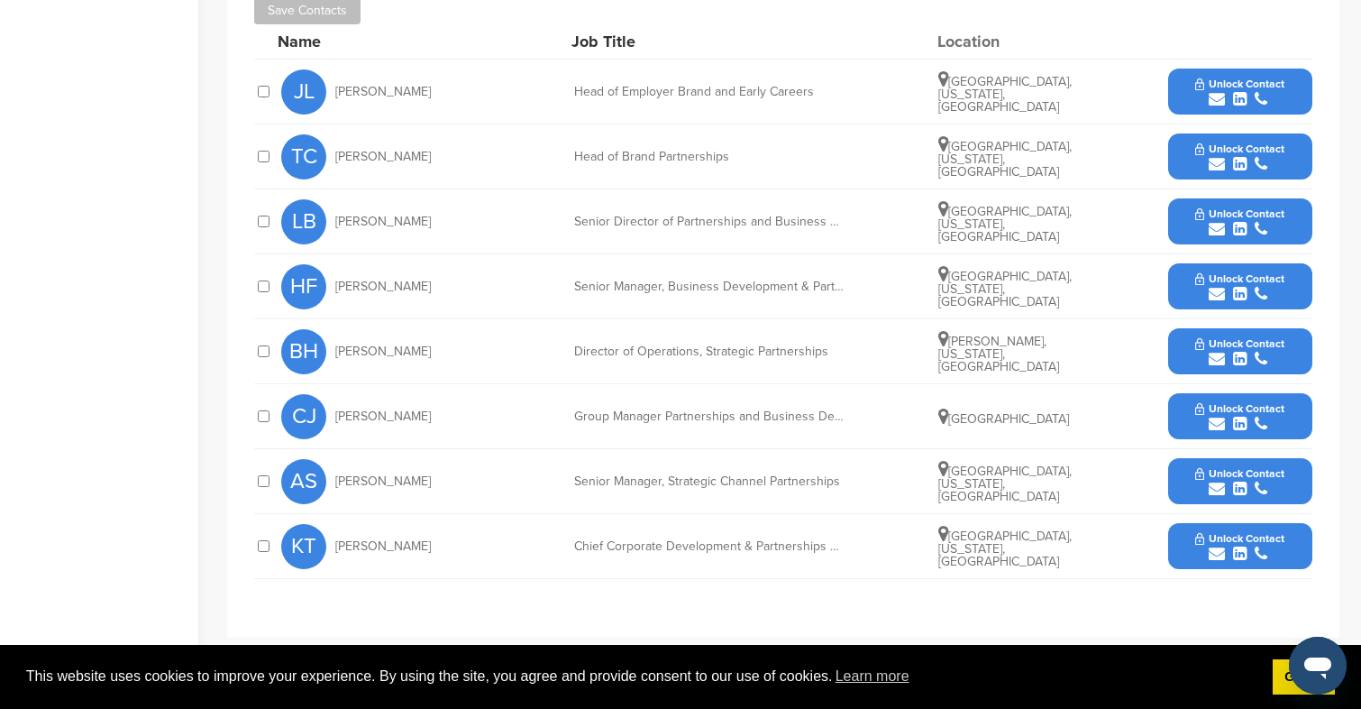
click at [1207, 351] on div "submit" at bounding box center [1240, 359] width 89 height 17
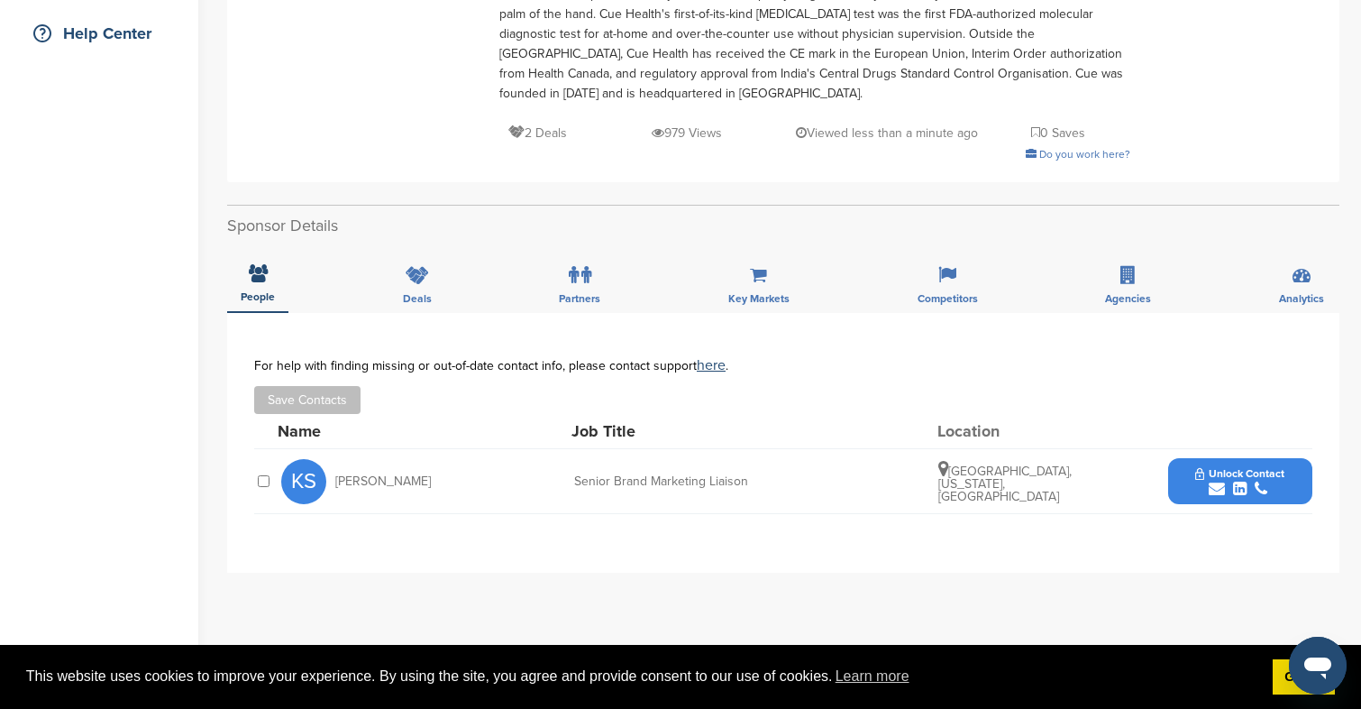
scroll to position [448, 0]
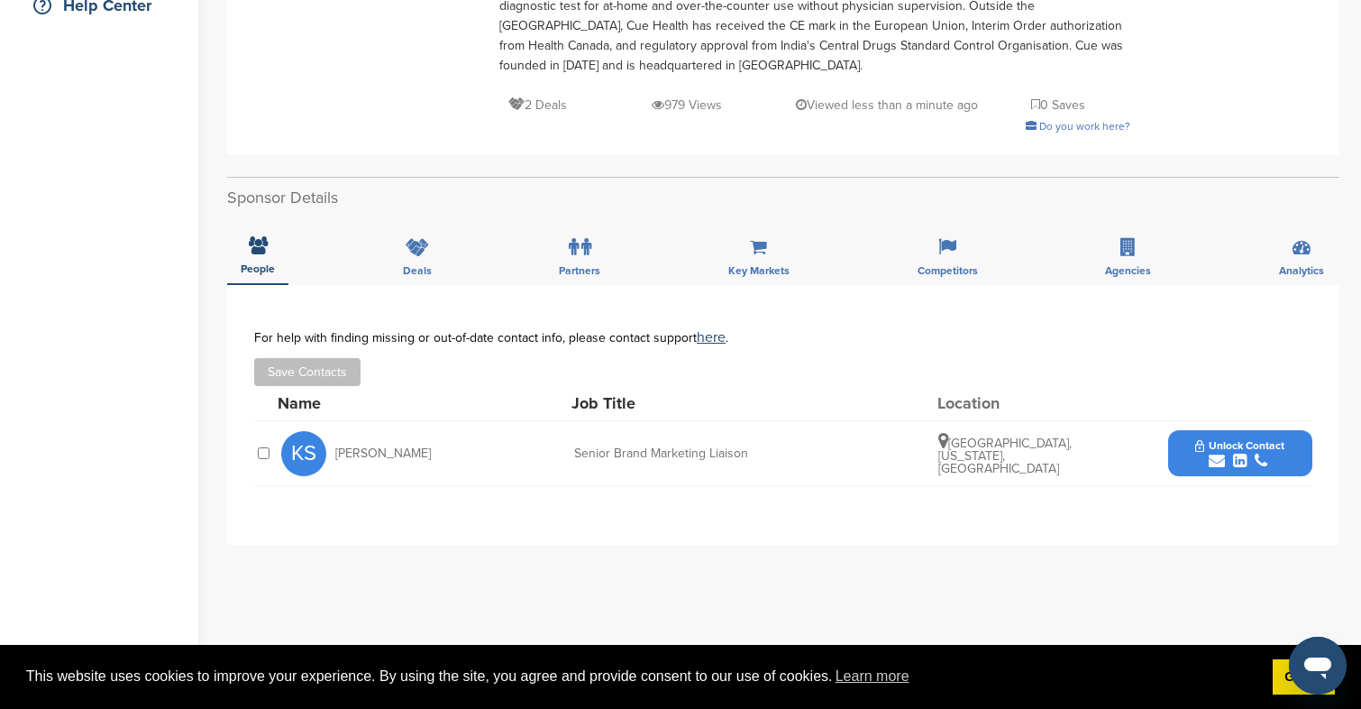
click at [1230, 453] on div "submit" at bounding box center [1240, 461] width 89 height 17
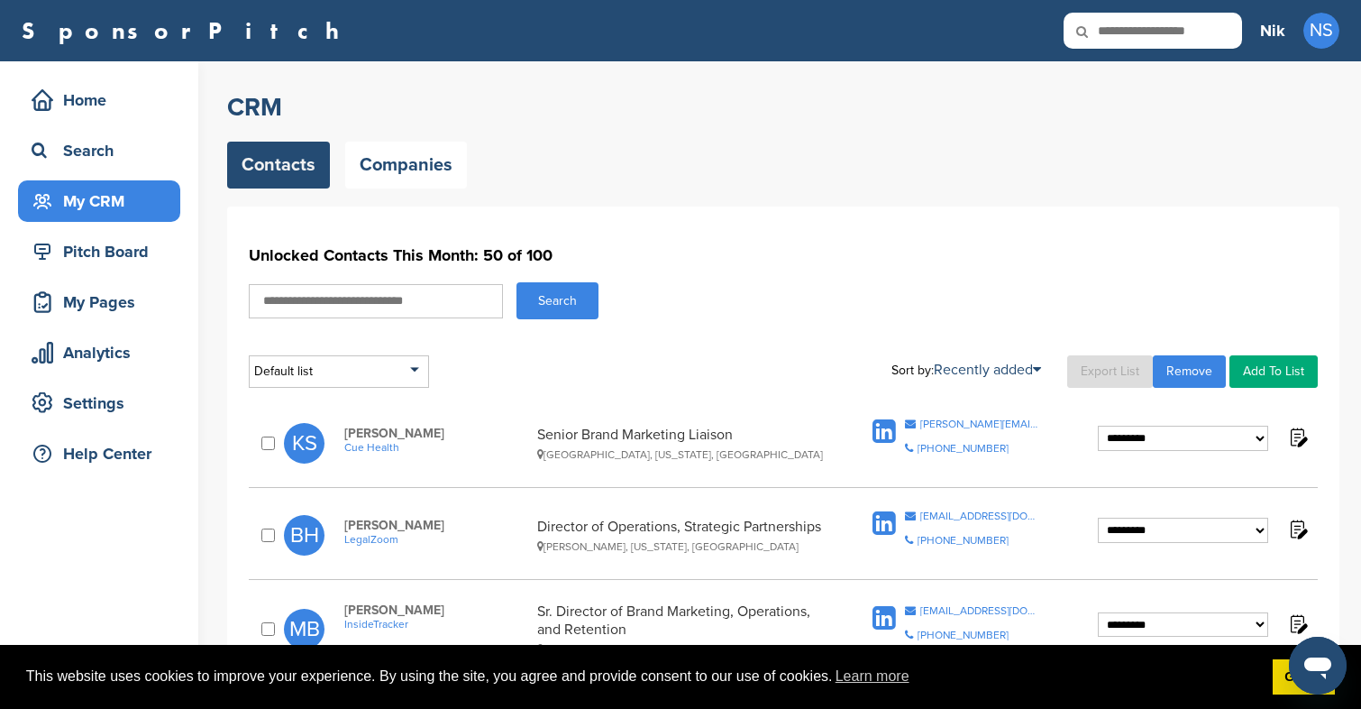
click at [1183, 432] on select "**********" at bounding box center [1183, 438] width 170 height 25
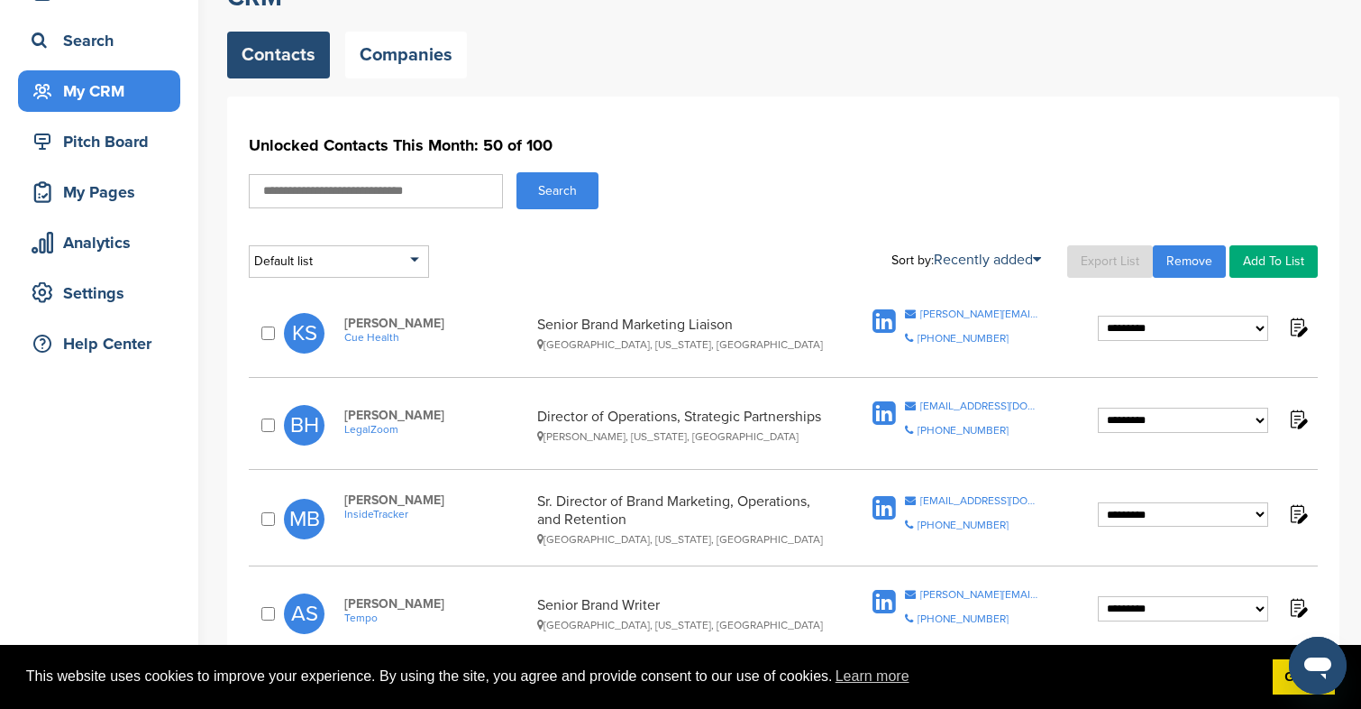
scroll to position [115, 0]
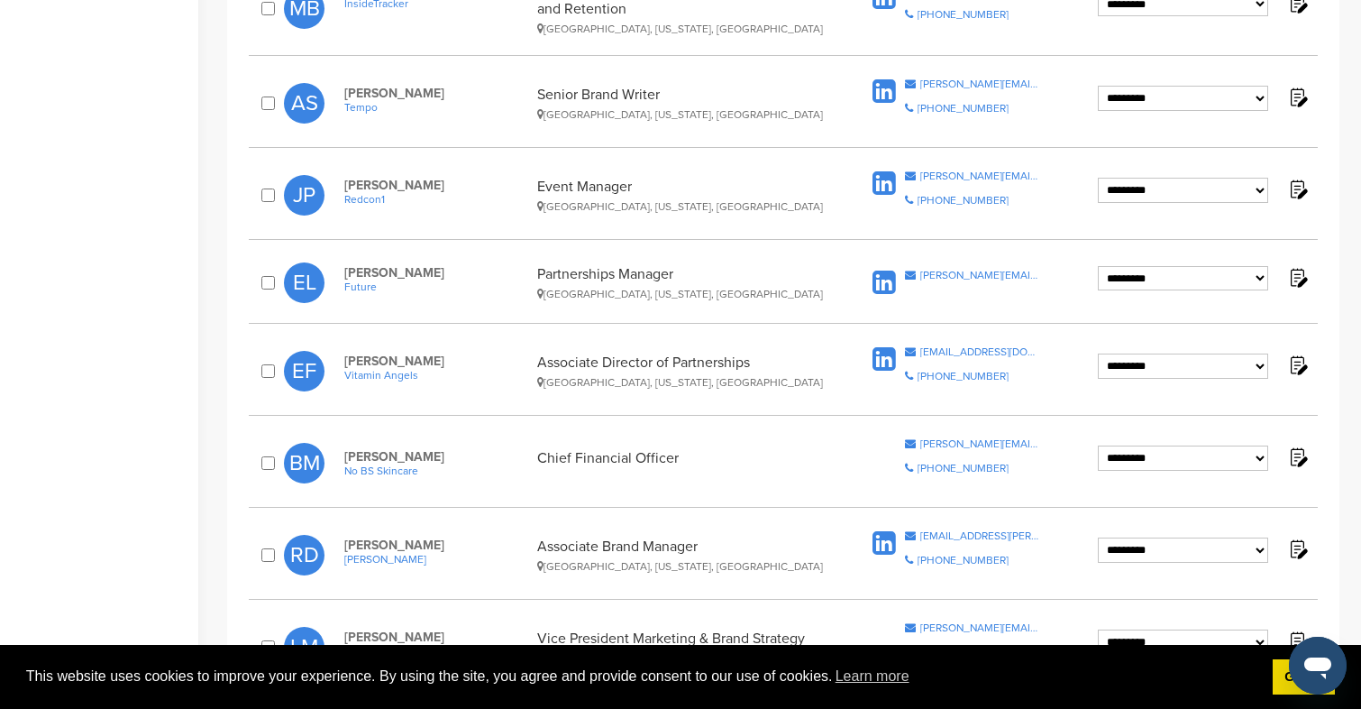
scroll to position [0, 0]
